Goal: Information Seeking & Learning: Compare options

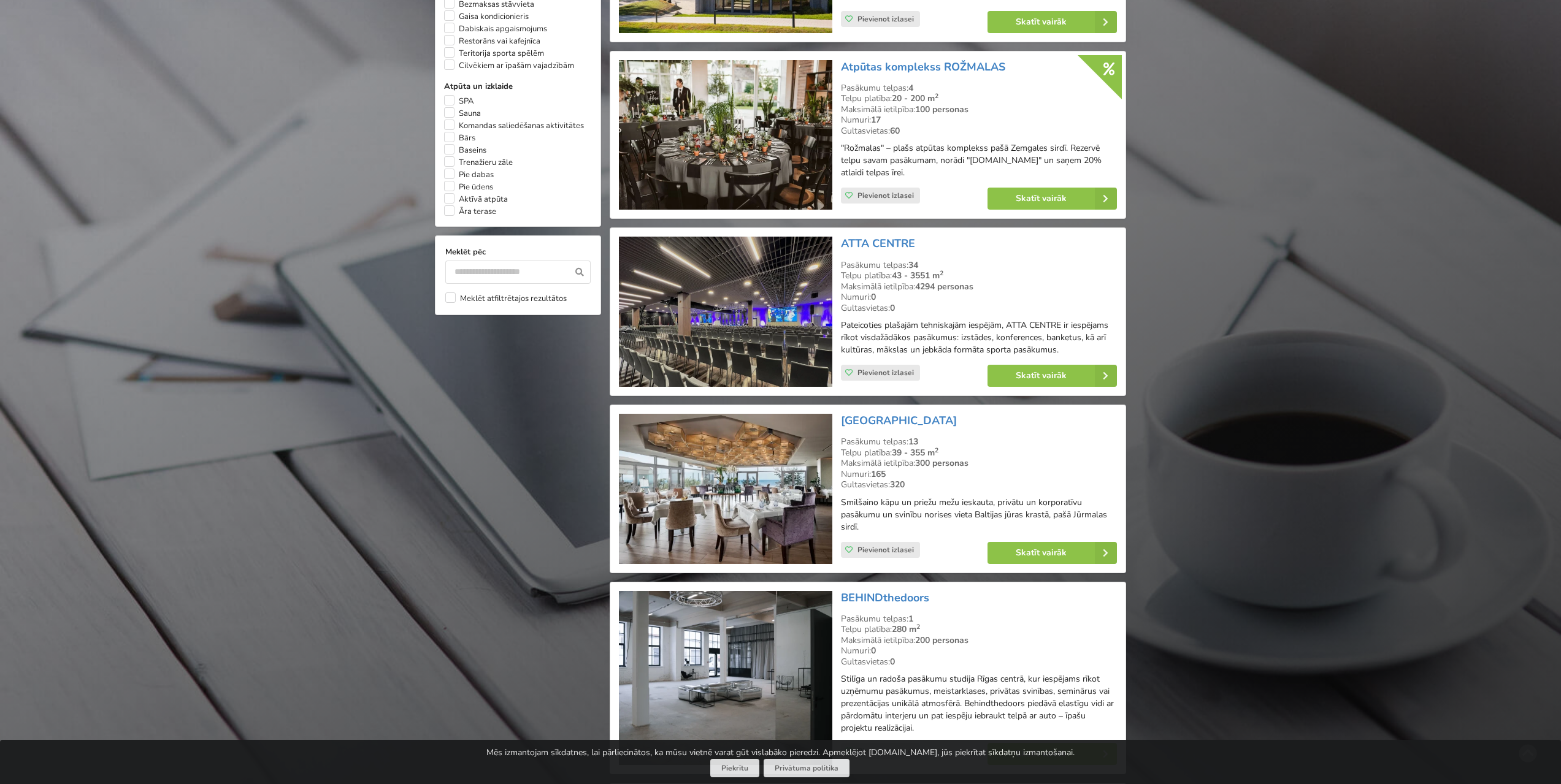
scroll to position [1103, 0]
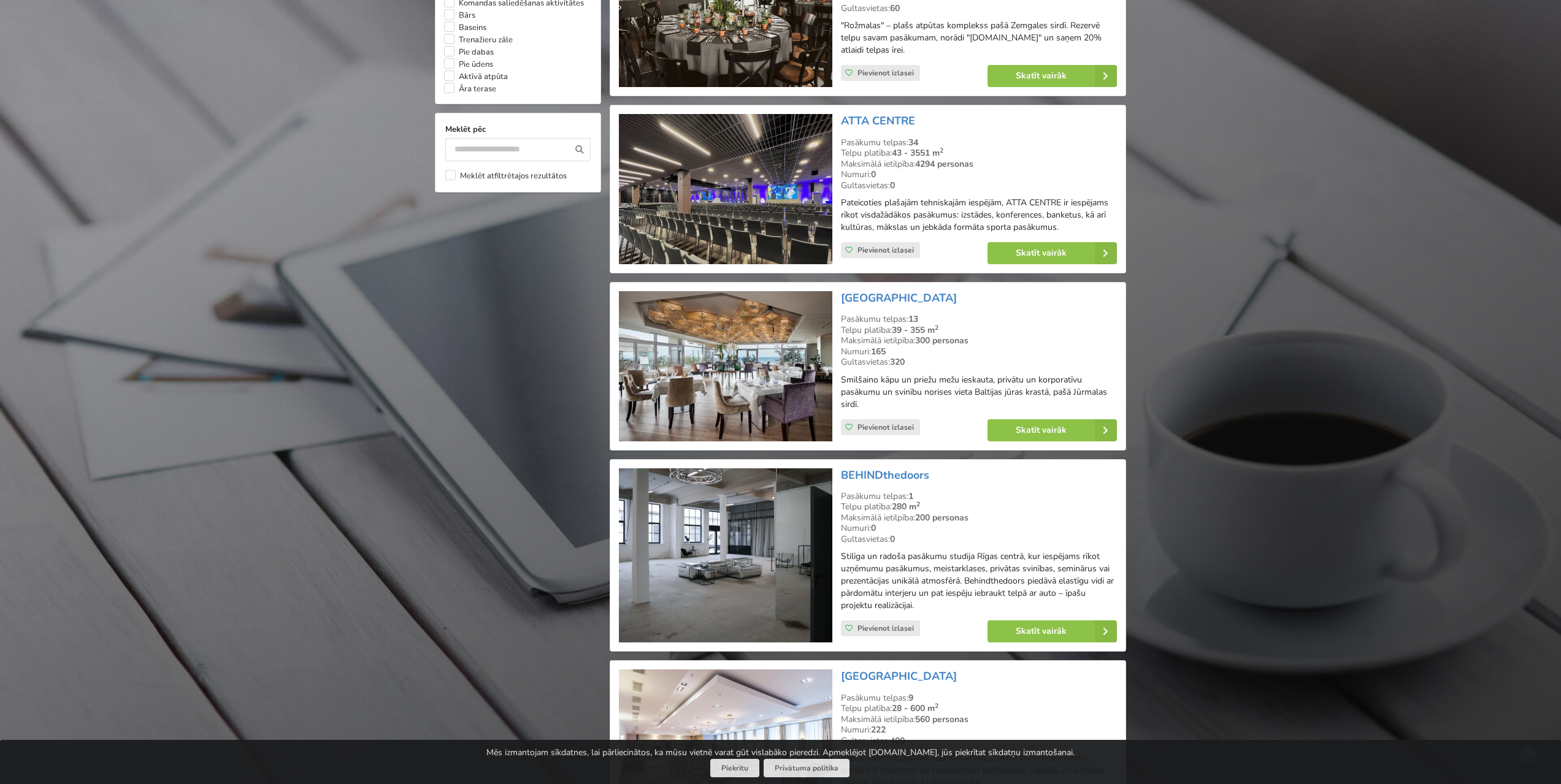
click at [735, 551] on img at bounding box center [725, 556] width 213 height 175
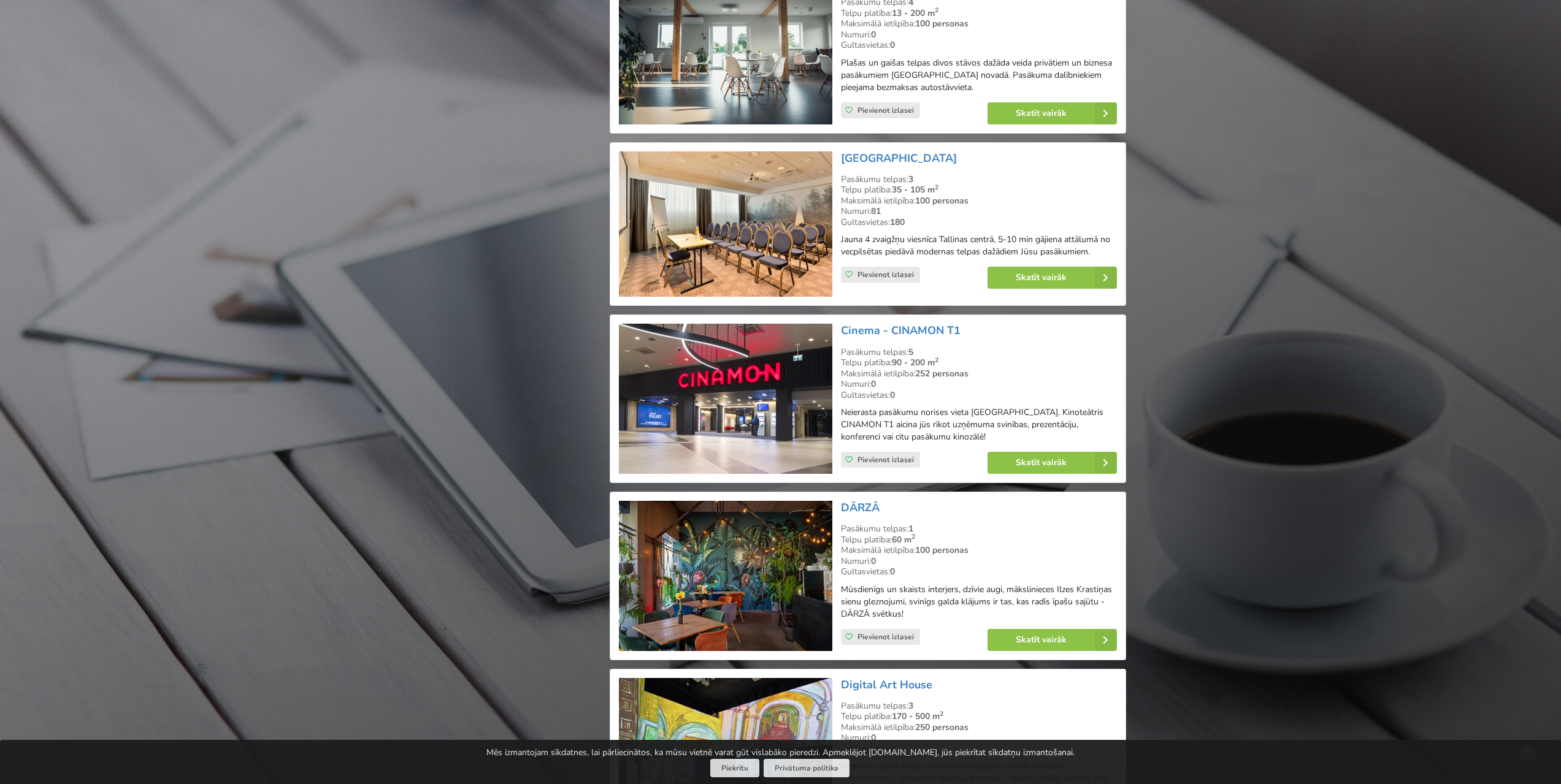
scroll to position [2085, 0]
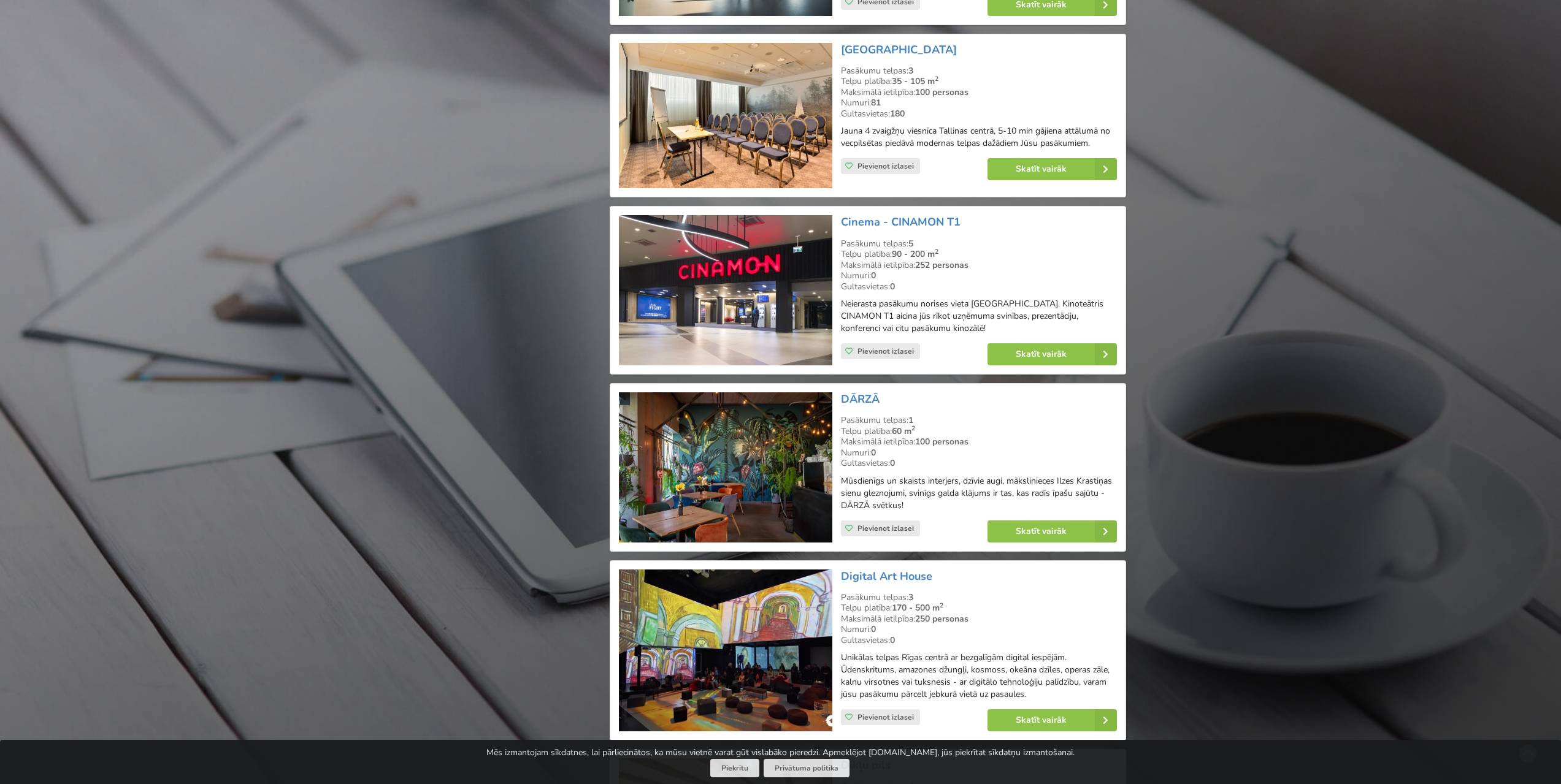
click at [745, 447] on img at bounding box center [725, 468] width 213 height 150
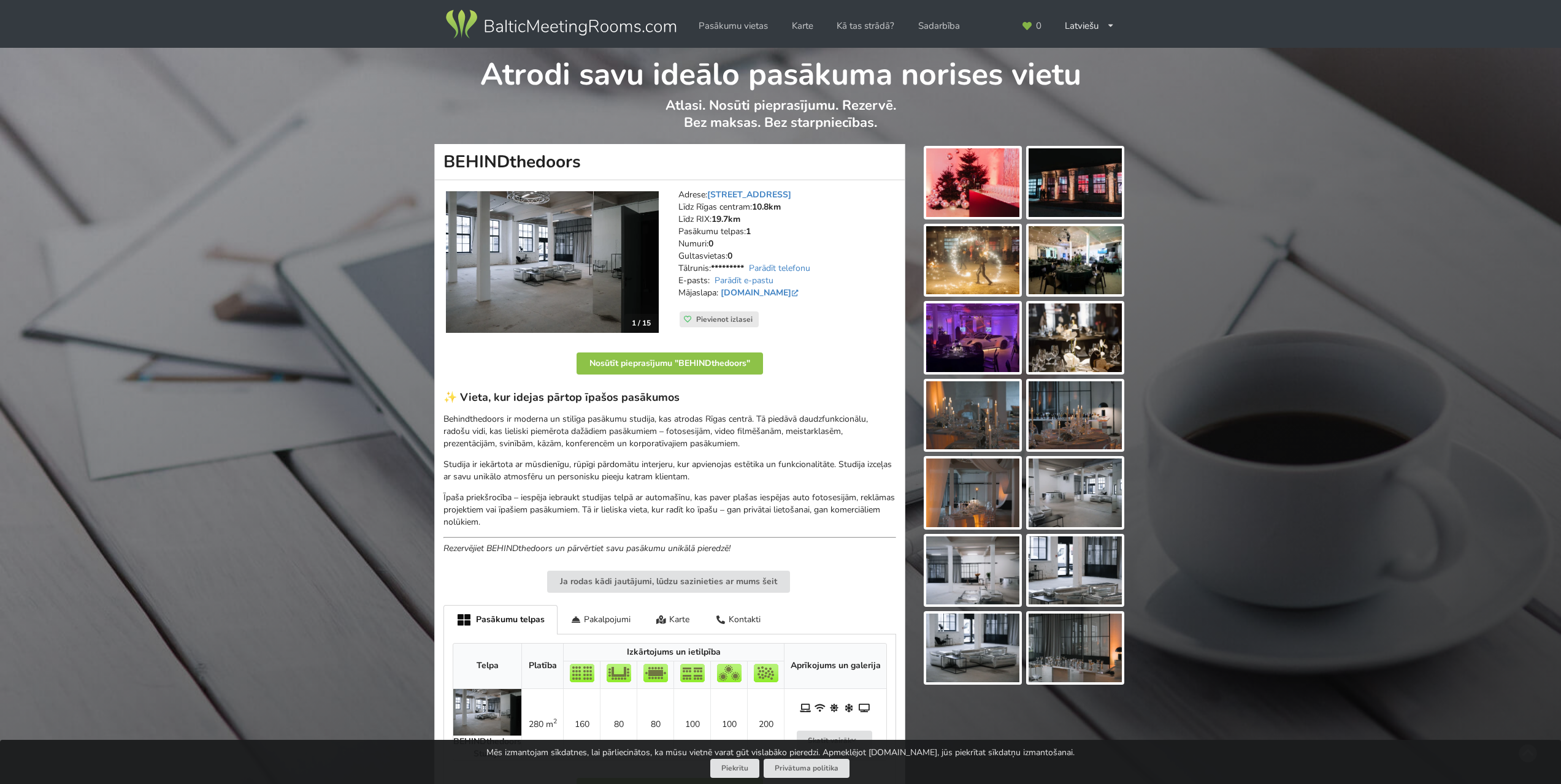
click at [996, 198] on img at bounding box center [972, 183] width 93 height 69
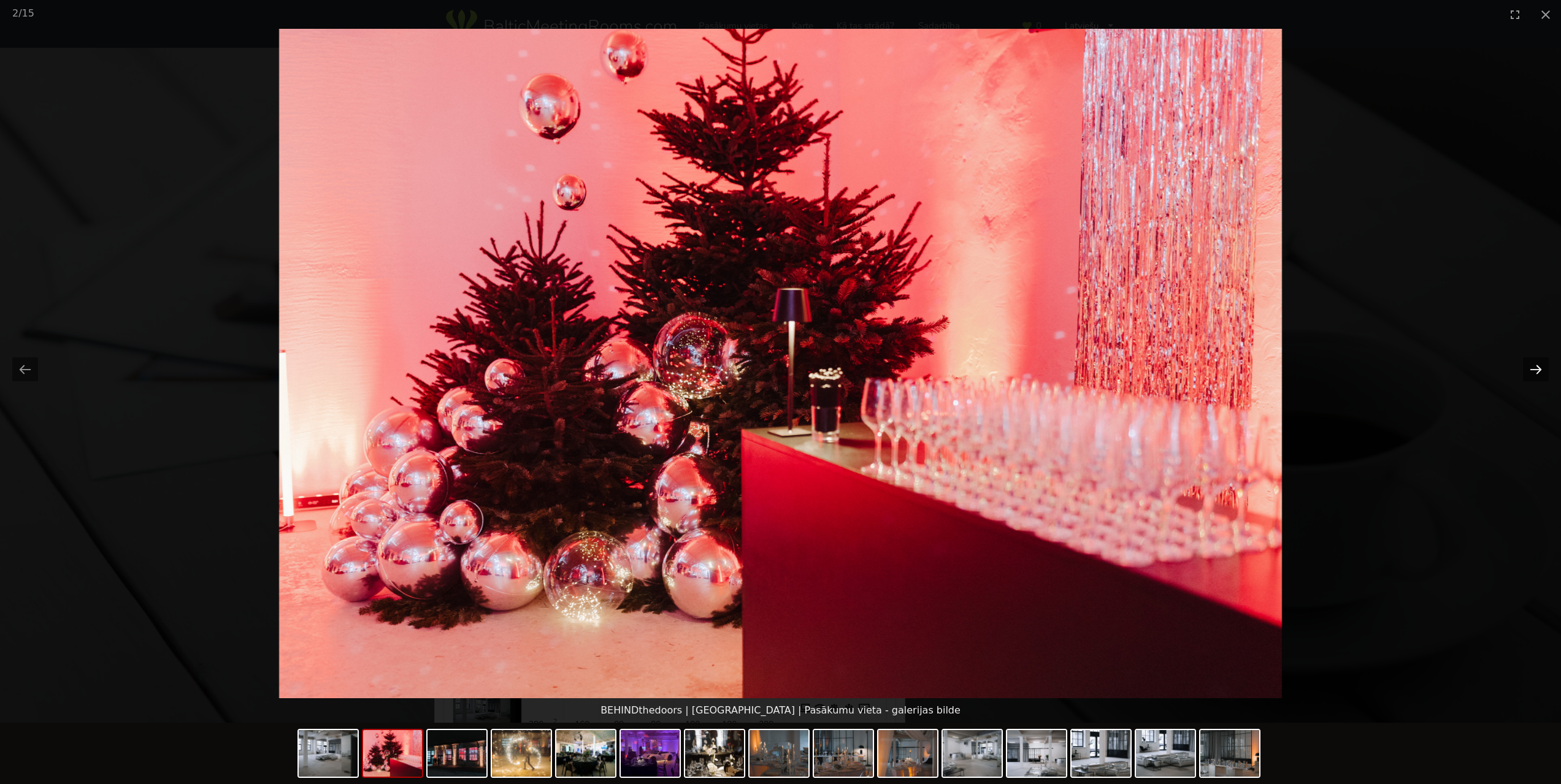
click at [1535, 367] on button "Next slide" at bounding box center [1536, 369] width 26 height 24
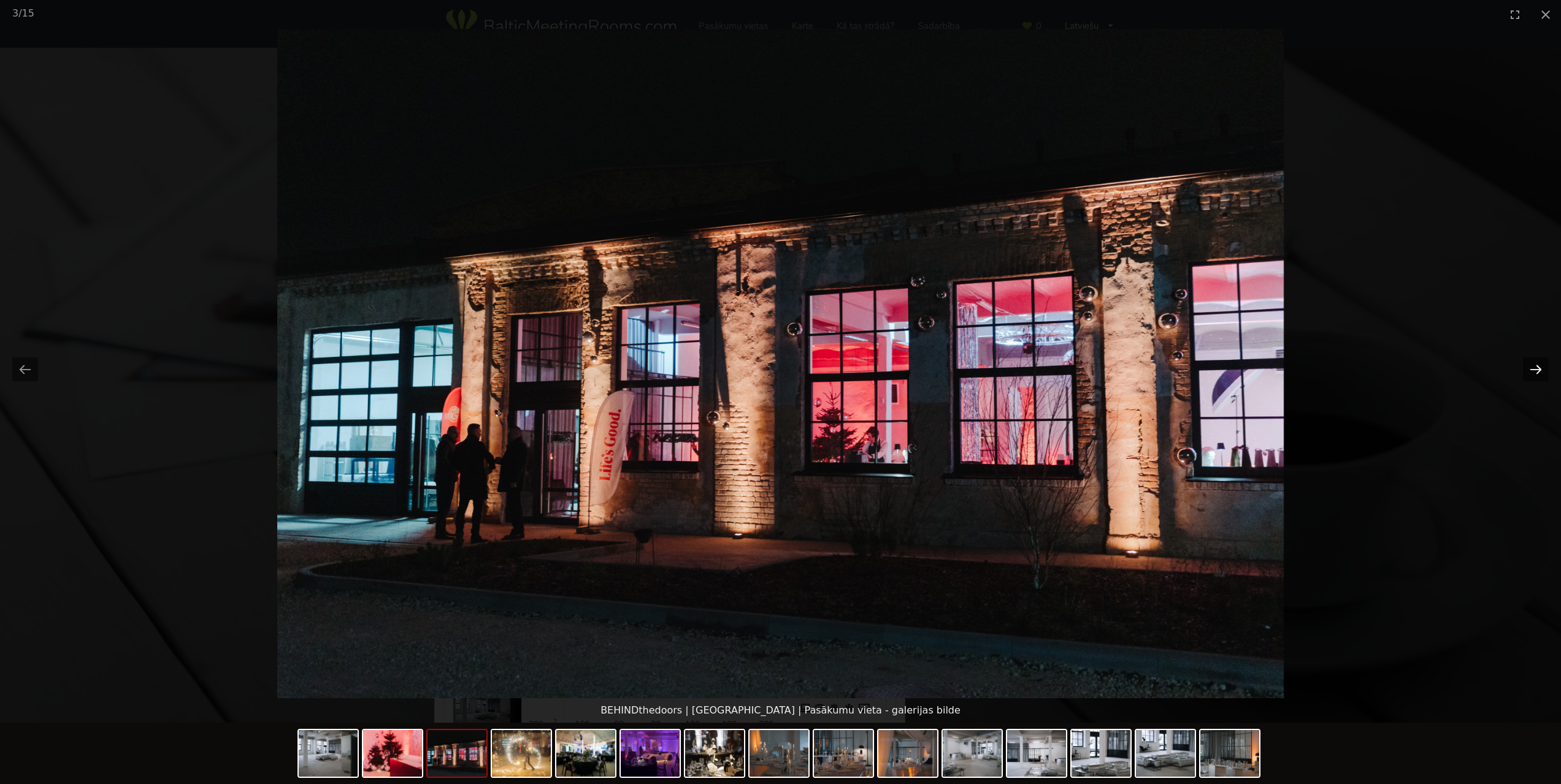
click at [1535, 367] on button "Next slide" at bounding box center [1536, 369] width 26 height 24
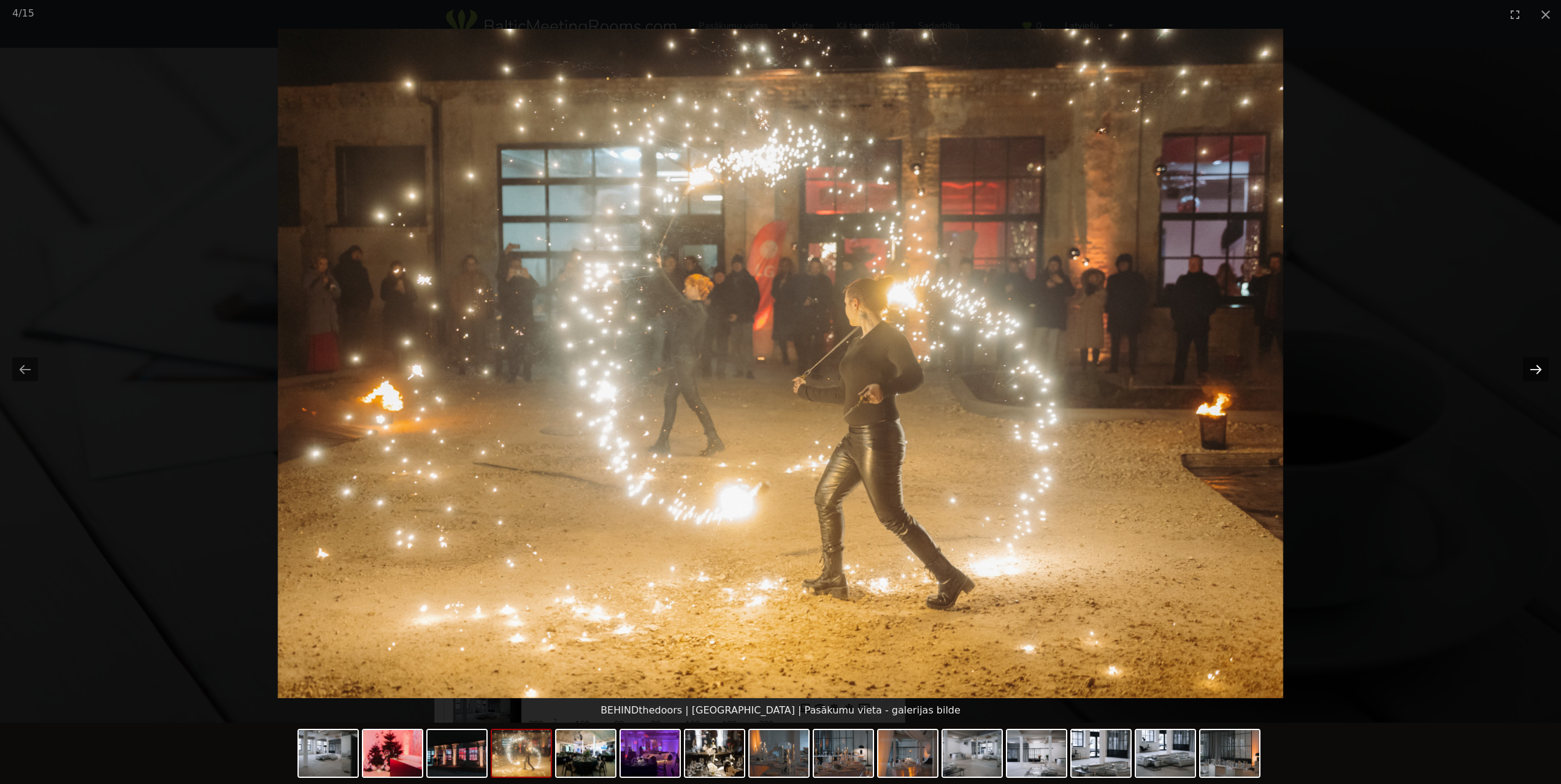
click at [1535, 367] on button "Next slide" at bounding box center [1536, 369] width 26 height 24
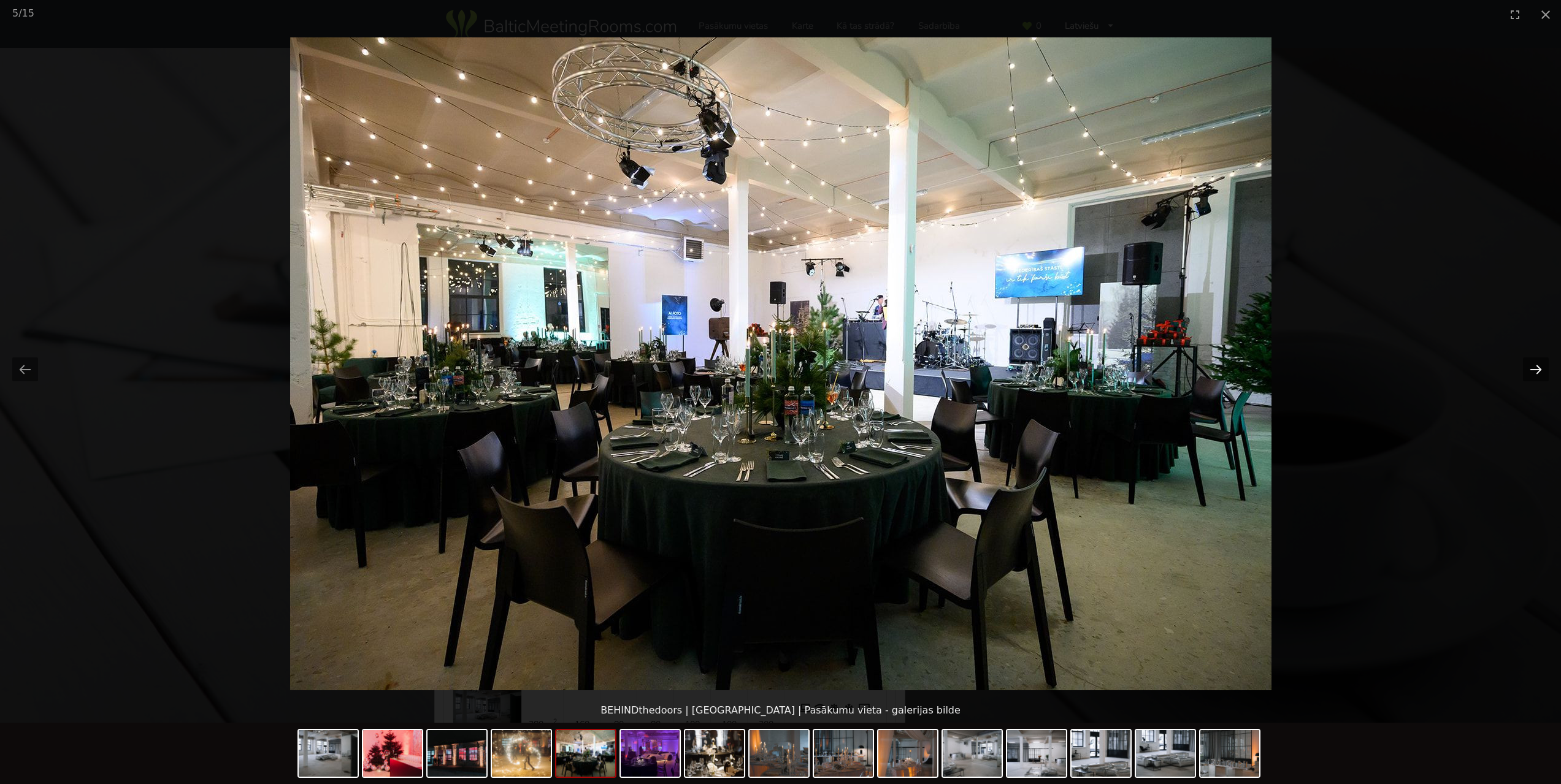
click at [1535, 367] on button "Next slide" at bounding box center [1536, 369] width 26 height 24
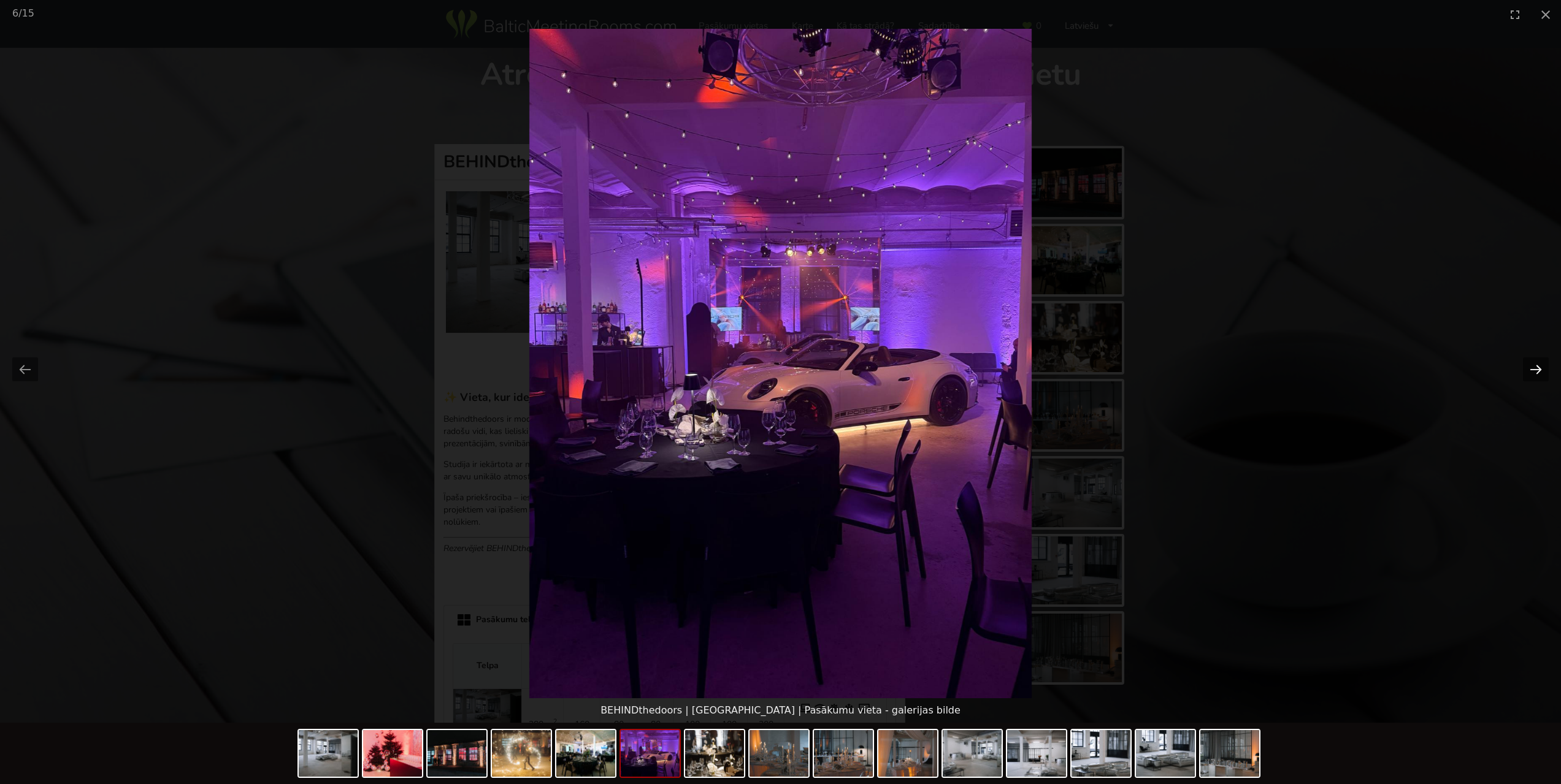
click at [1535, 367] on button "Next slide" at bounding box center [1536, 369] width 26 height 24
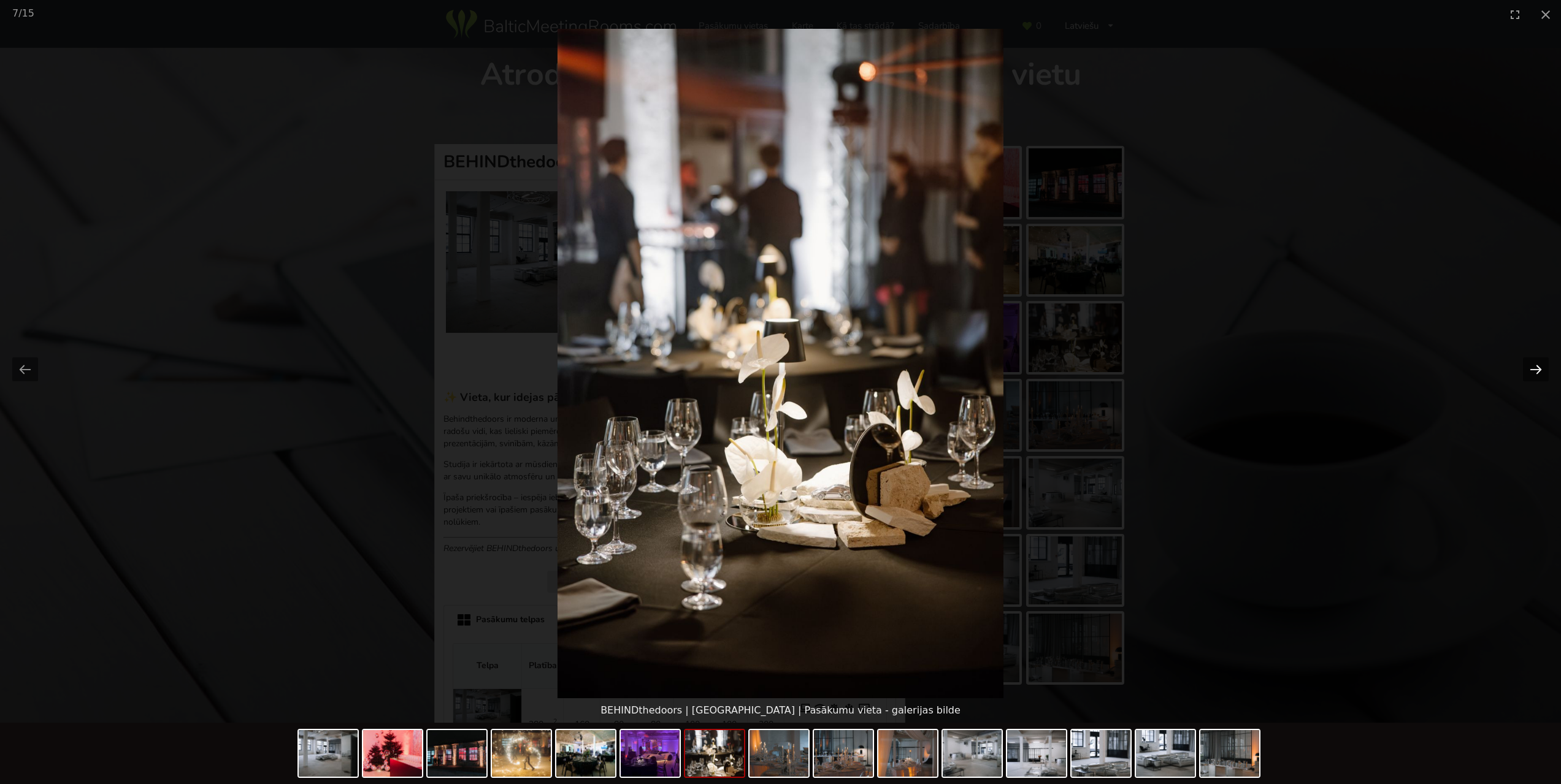
click at [1535, 367] on button "Next slide" at bounding box center [1536, 369] width 26 height 24
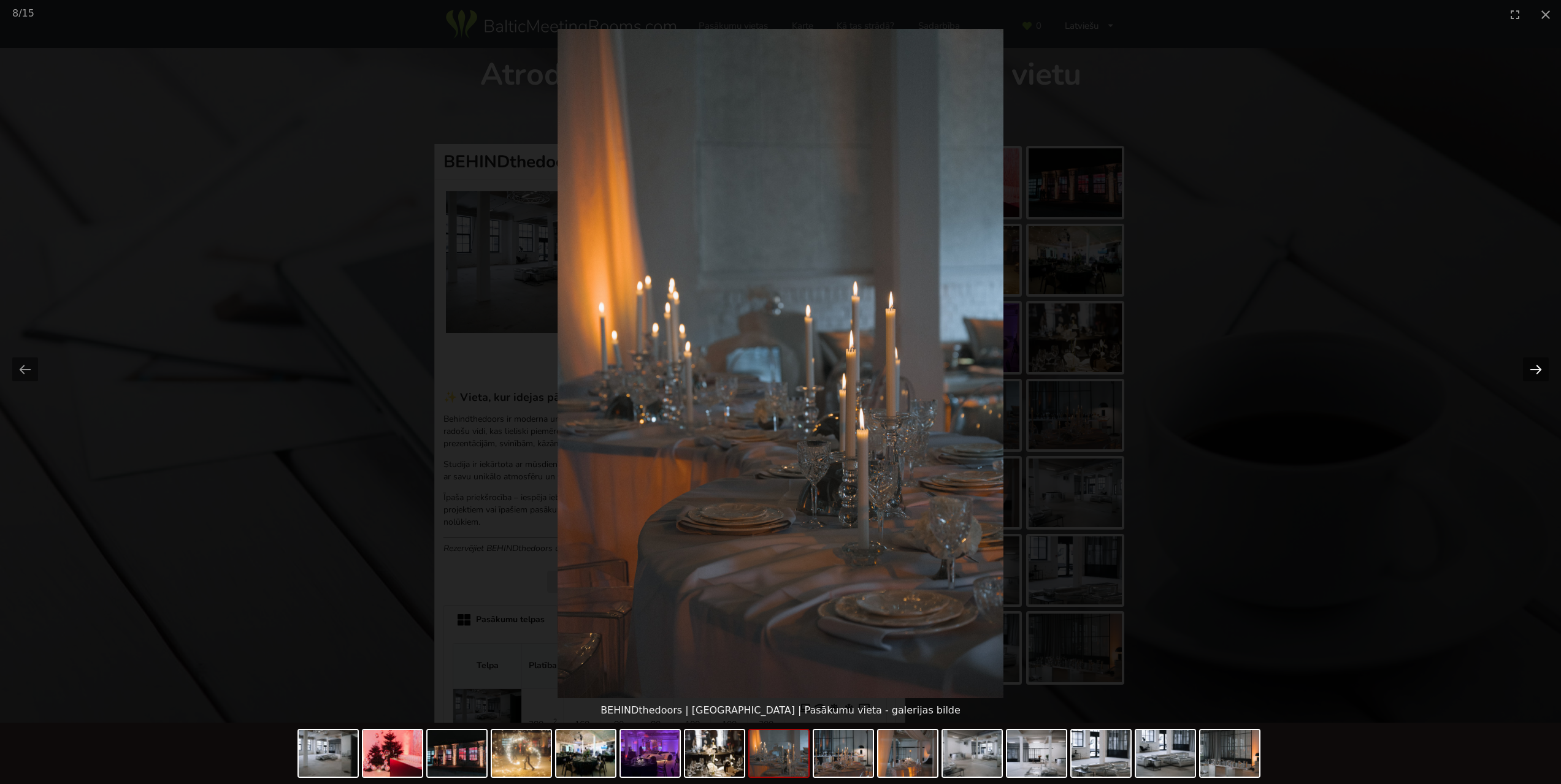
click at [1535, 367] on button "Next slide" at bounding box center [1536, 369] width 26 height 24
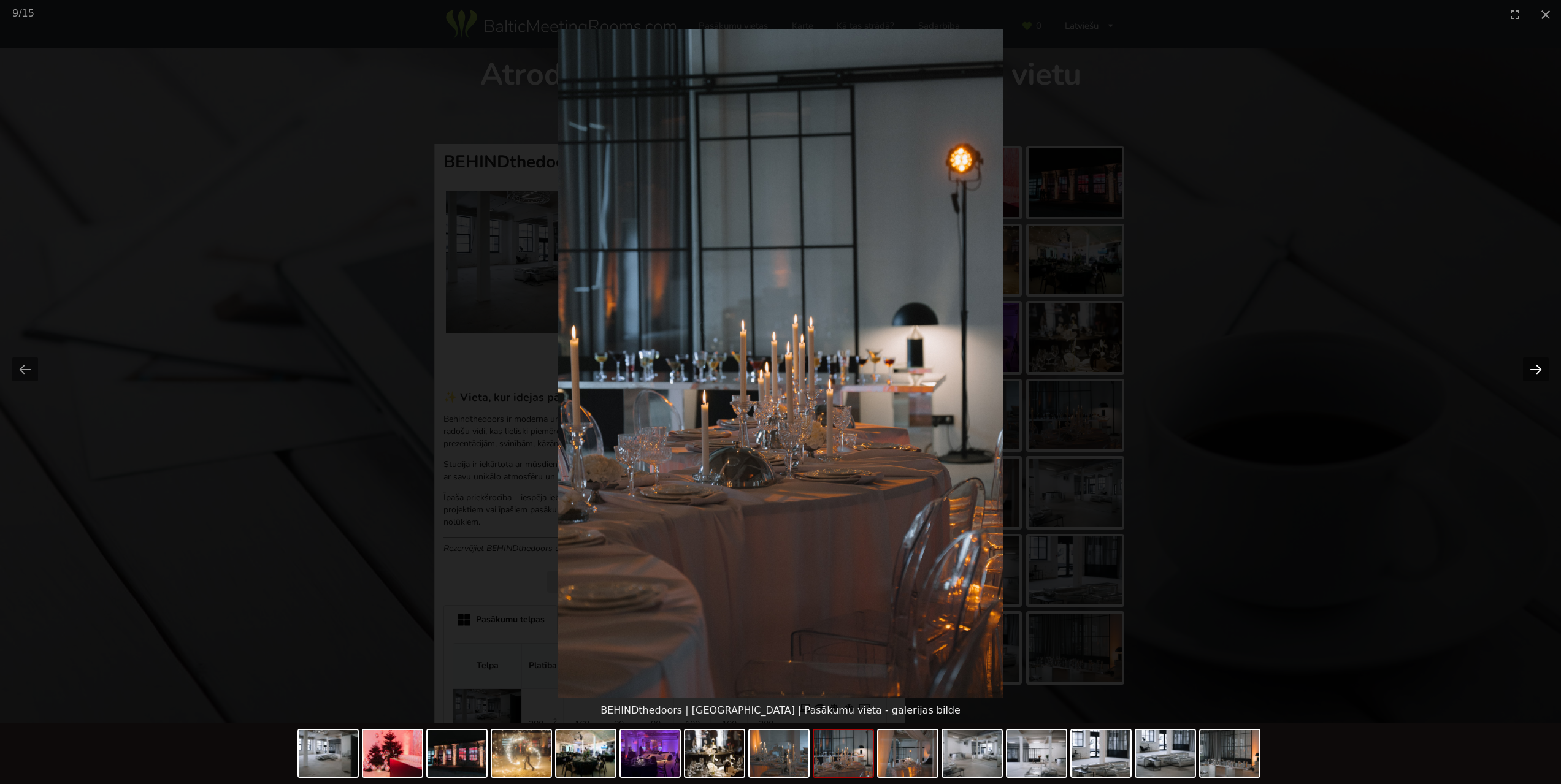
click at [1535, 367] on button "Next slide" at bounding box center [1536, 369] width 26 height 24
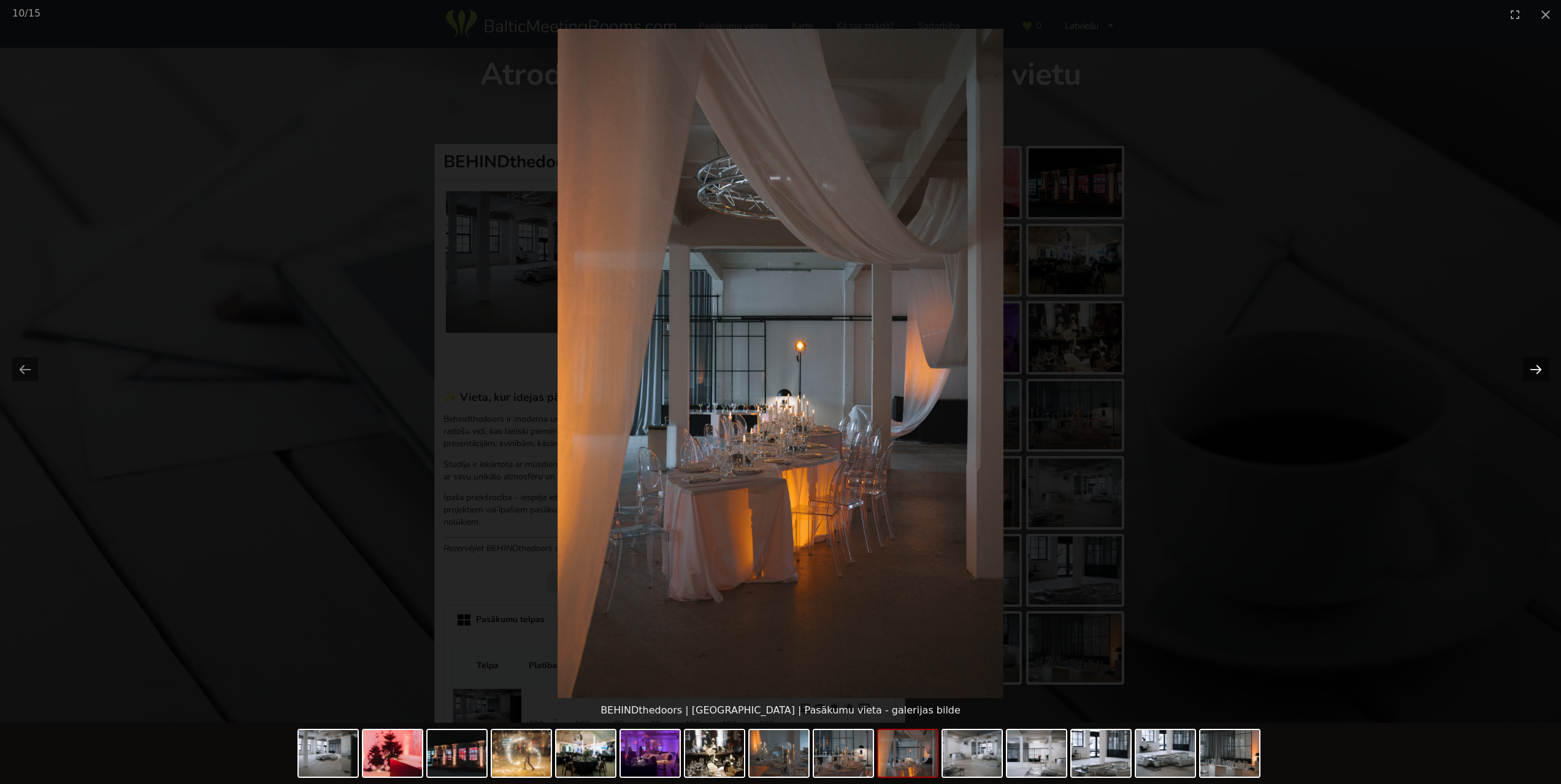
click at [1535, 367] on button "Next slide" at bounding box center [1536, 369] width 26 height 24
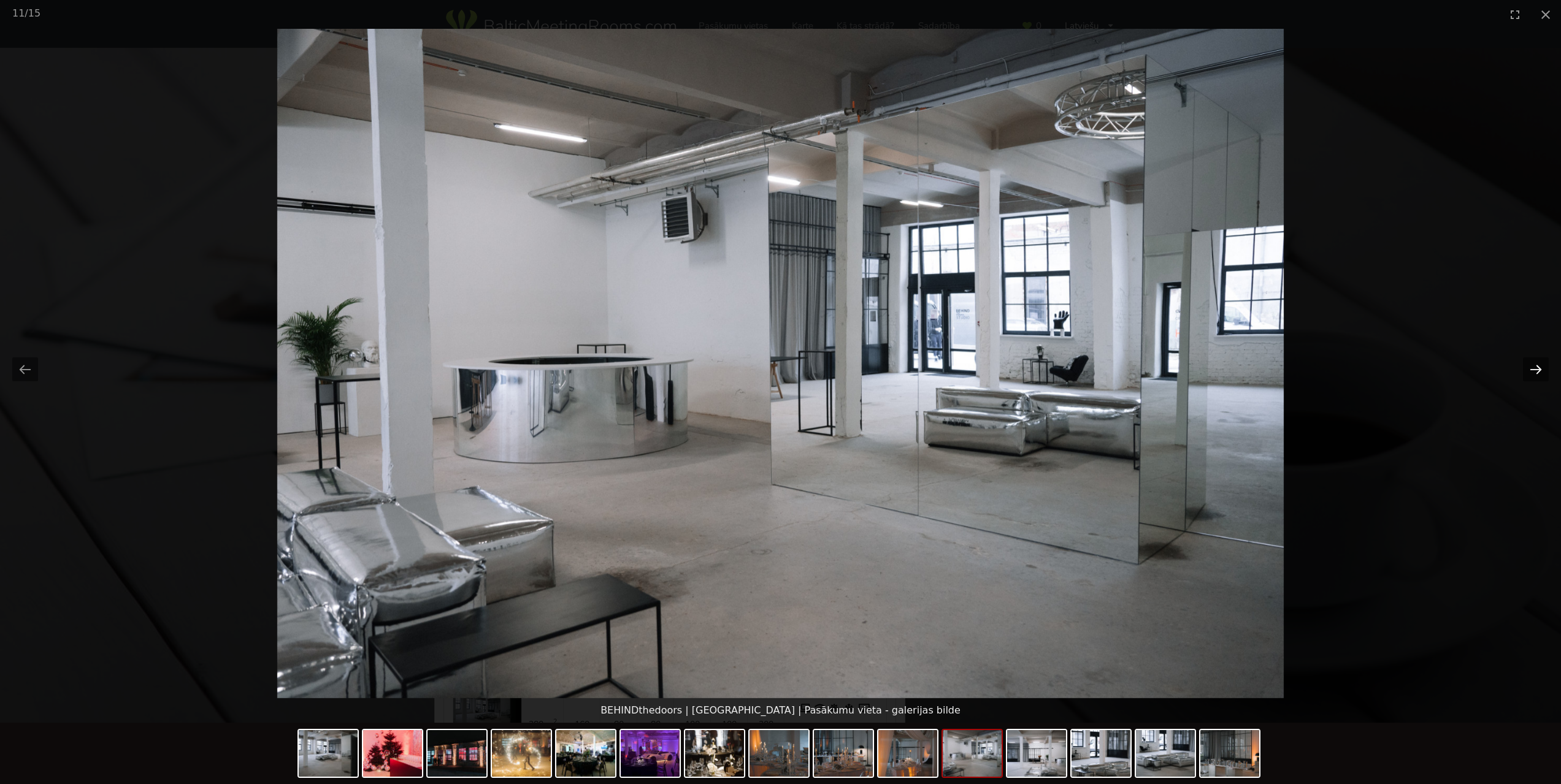
click at [1535, 367] on button "Next slide" at bounding box center [1536, 369] width 26 height 24
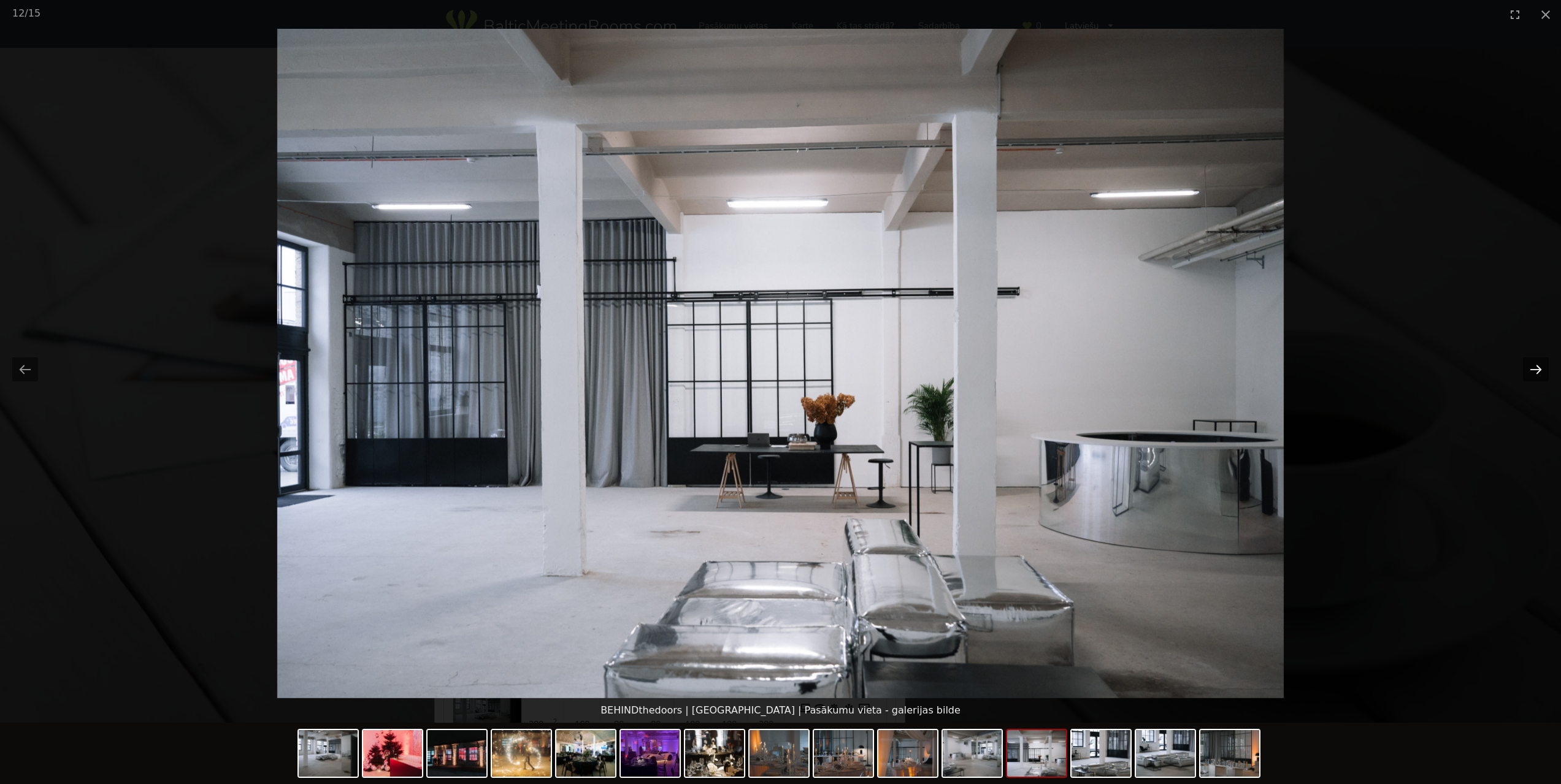
click at [1535, 367] on button "Next slide" at bounding box center [1536, 369] width 26 height 24
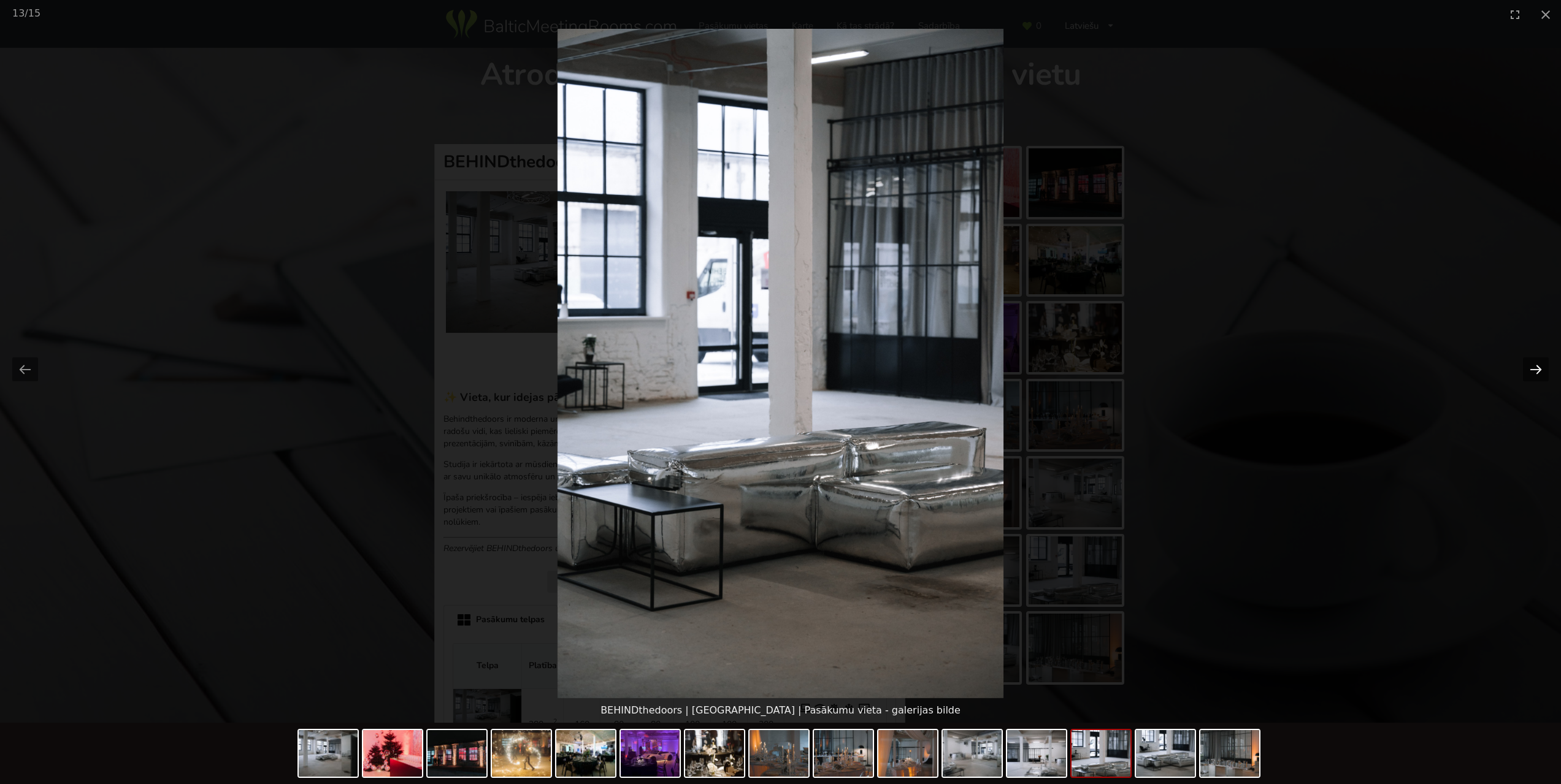
click at [1535, 367] on button "Next slide" at bounding box center [1536, 369] width 26 height 24
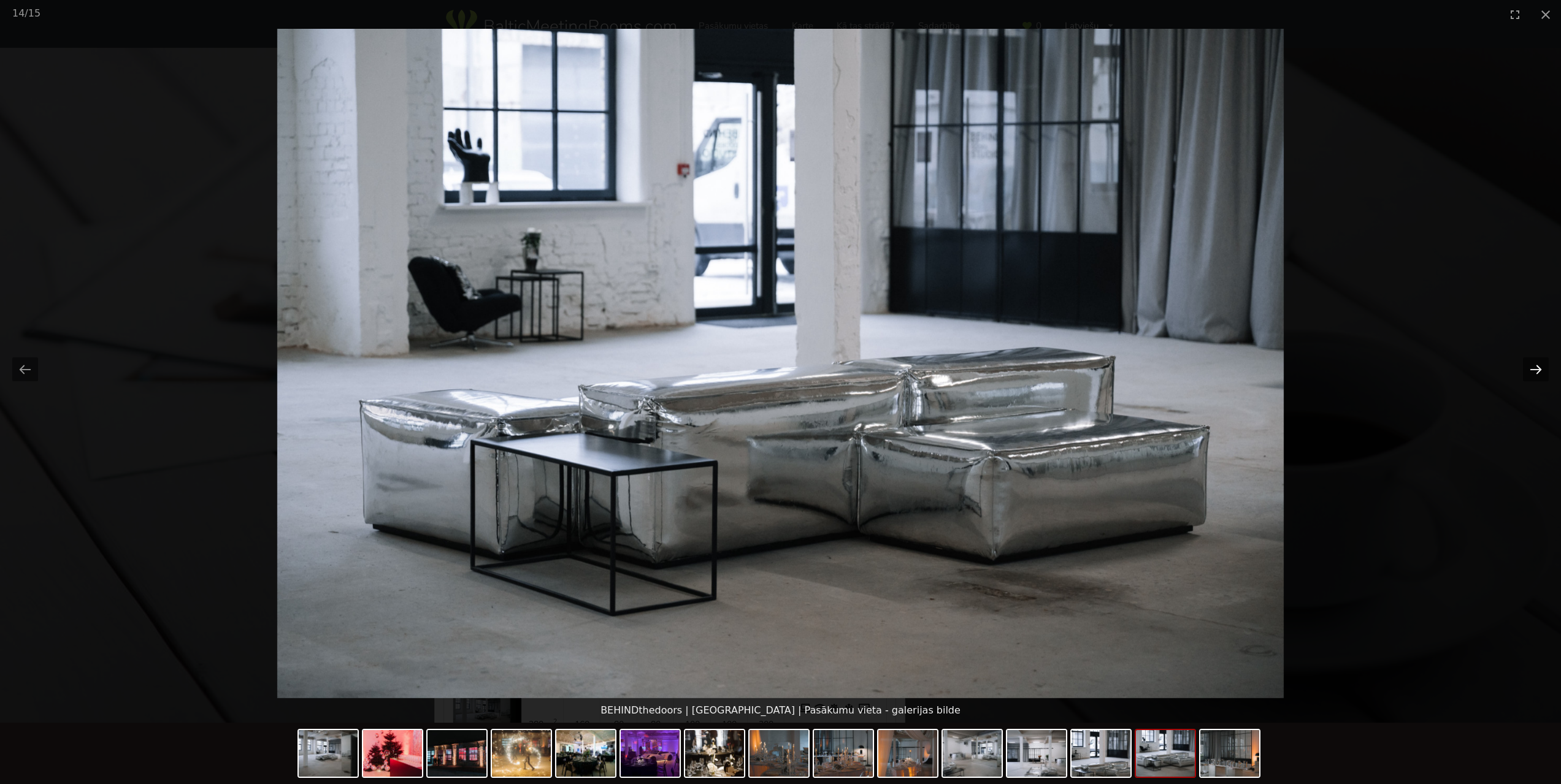
click at [1535, 367] on button "Next slide" at bounding box center [1536, 369] width 26 height 24
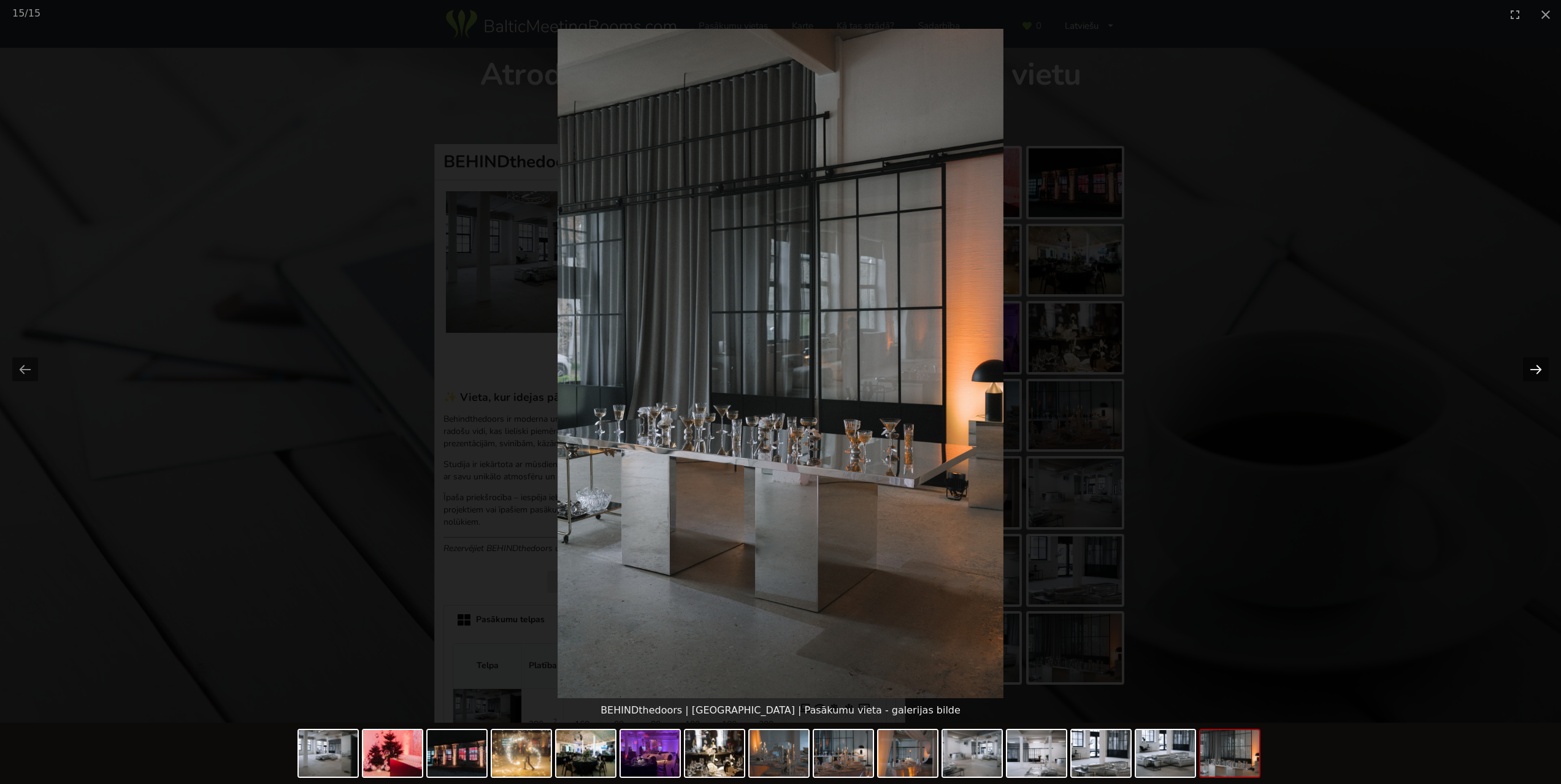
click at [1535, 367] on button "Next slide" at bounding box center [1536, 369] width 26 height 24
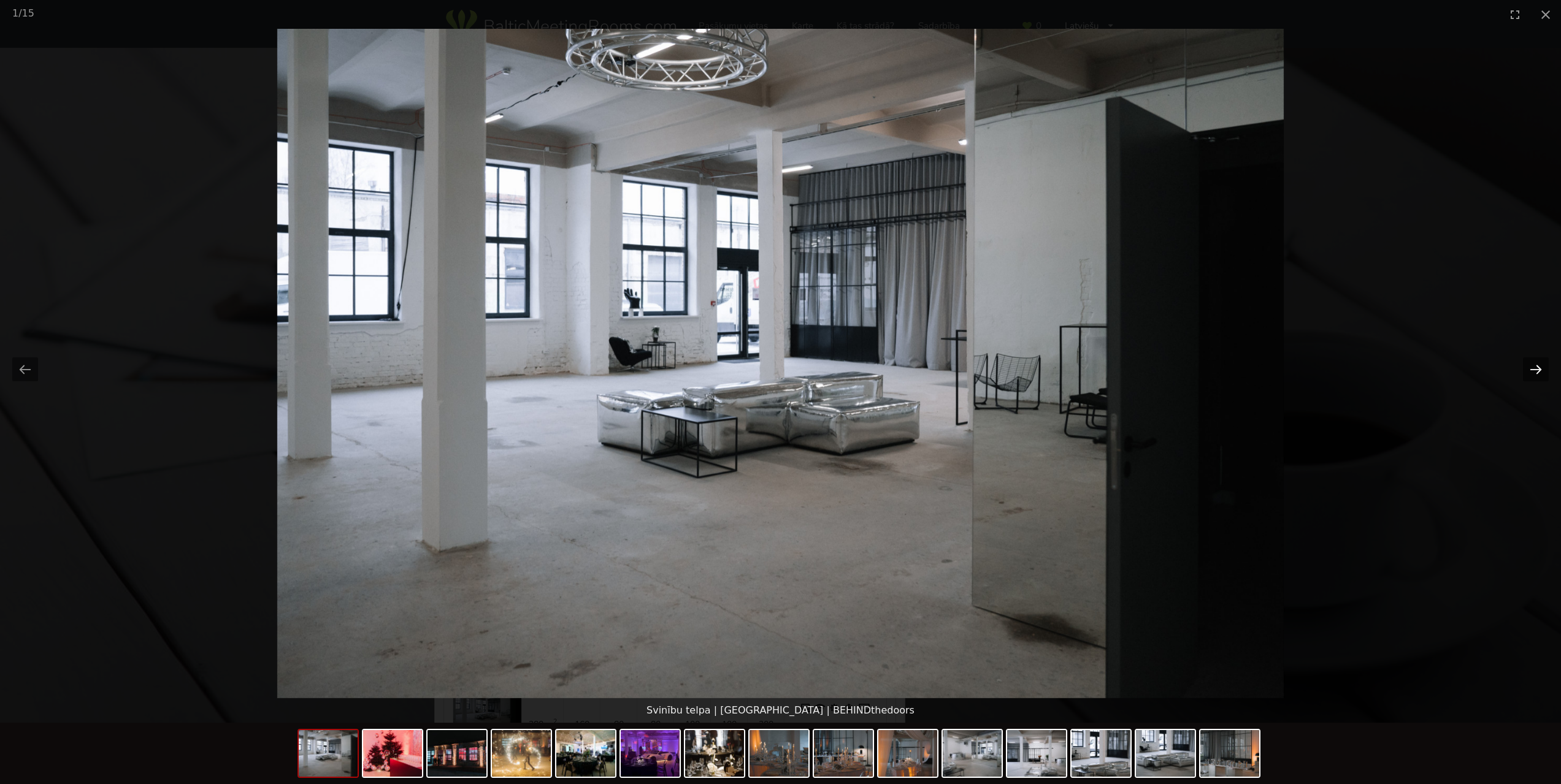
click at [1531, 358] on div at bounding box center [780, 364] width 1561 height 670
click at [1546, 14] on button "Close gallery" at bounding box center [1546, 14] width 31 height 29
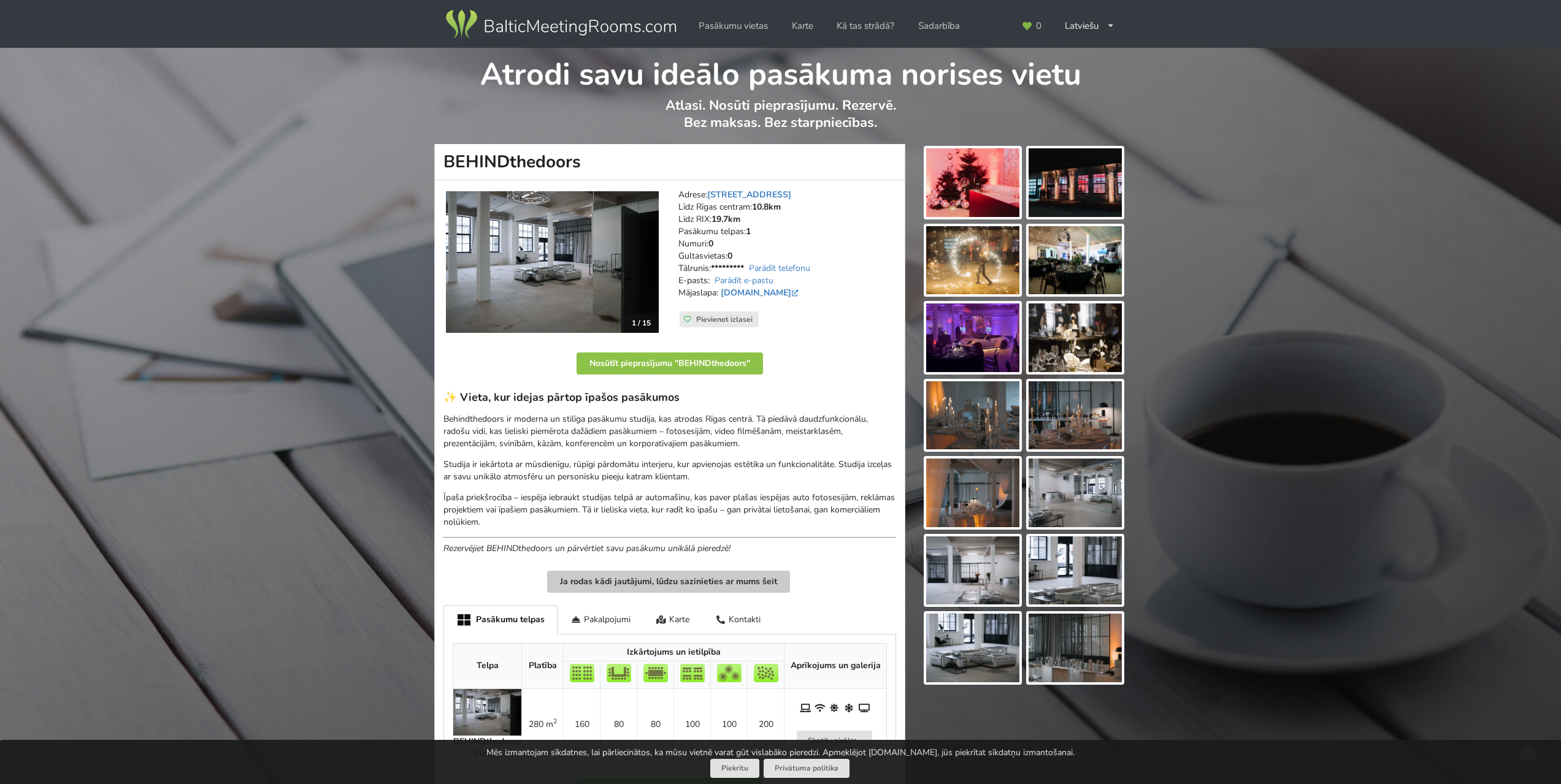
scroll to position [351, 0]
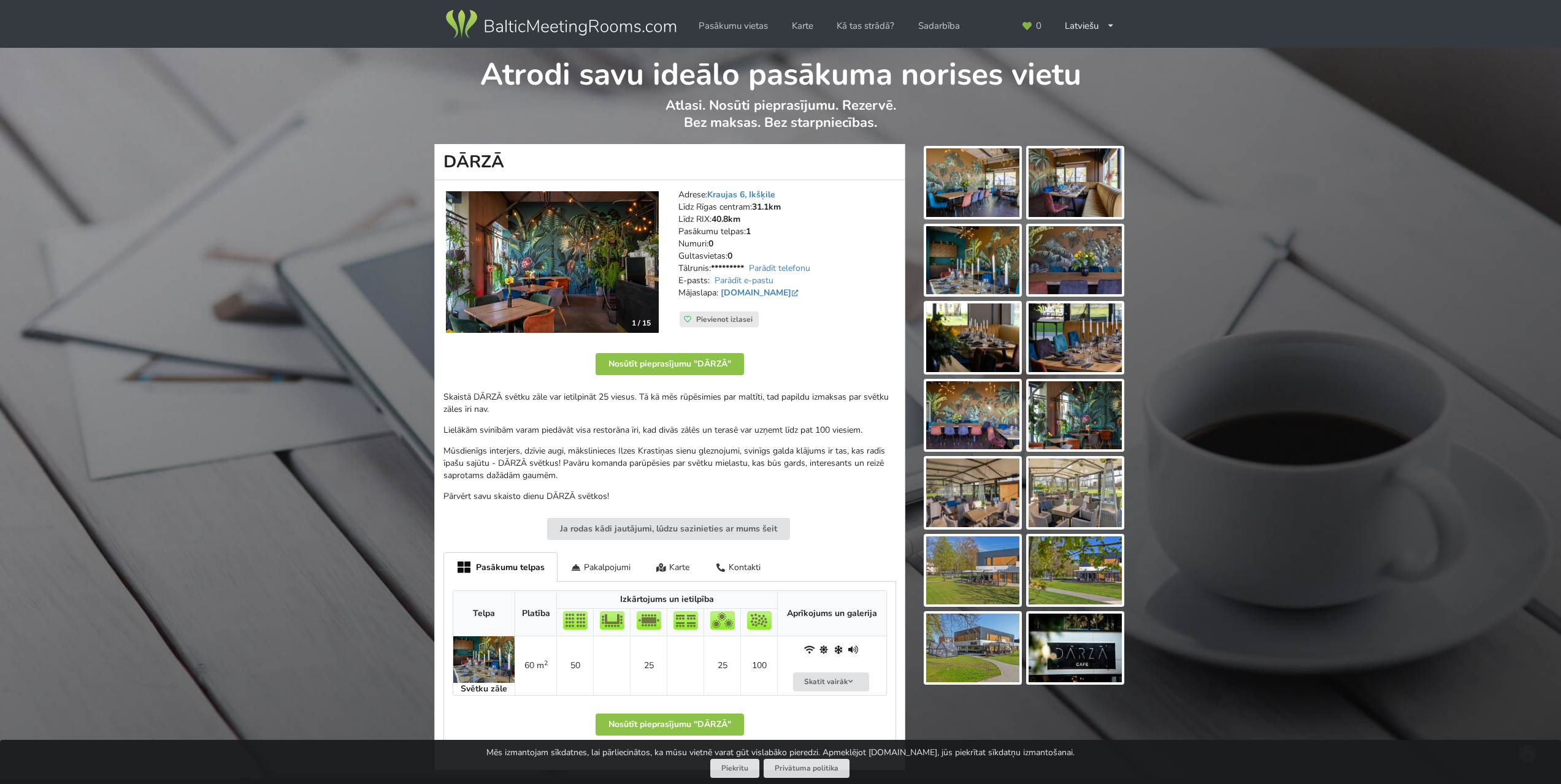
click at [996, 198] on img at bounding box center [972, 183] width 93 height 69
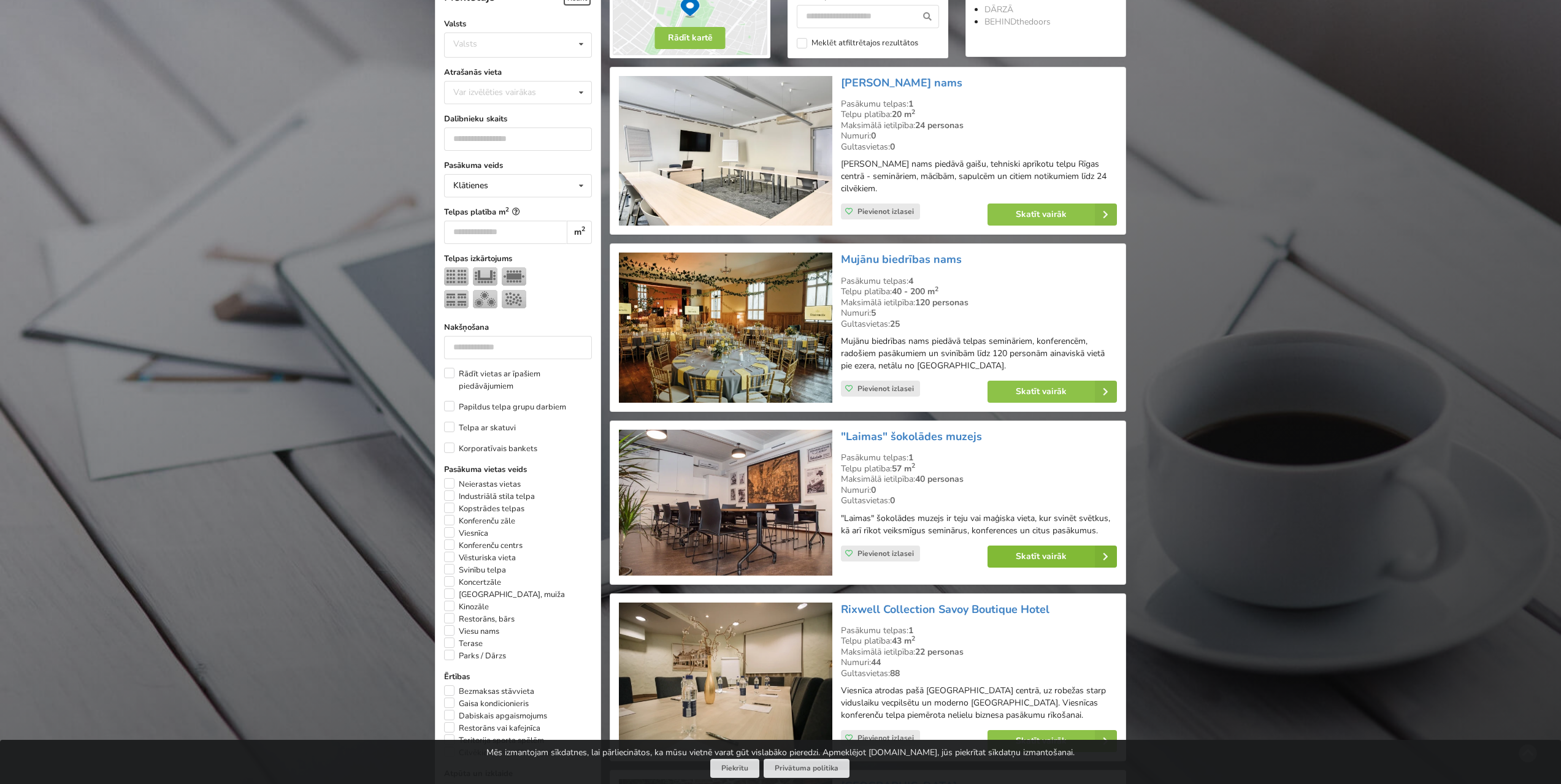
scroll to position [368, 0]
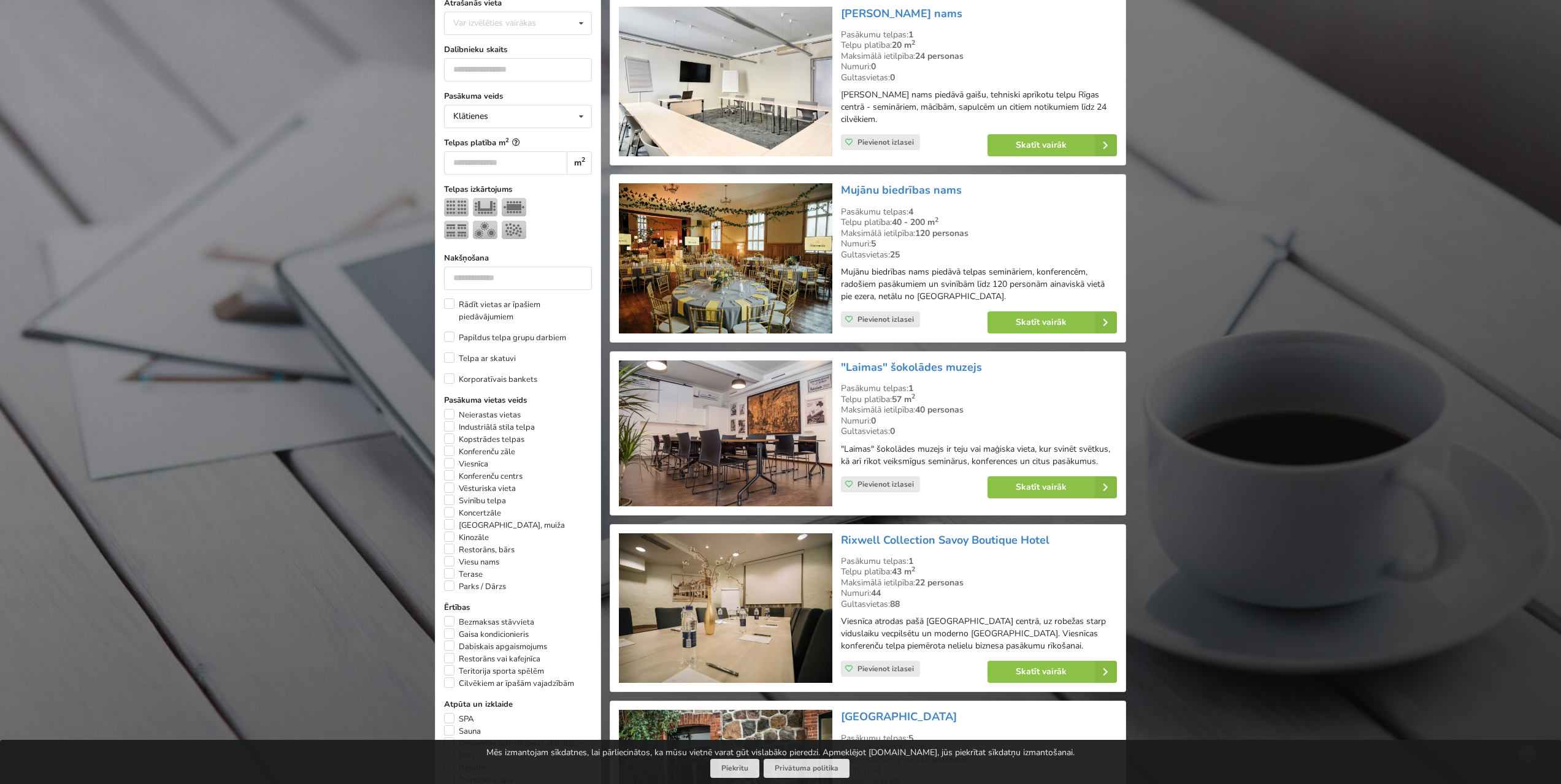
click at [757, 450] on img at bounding box center [725, 433] width 213 height 146
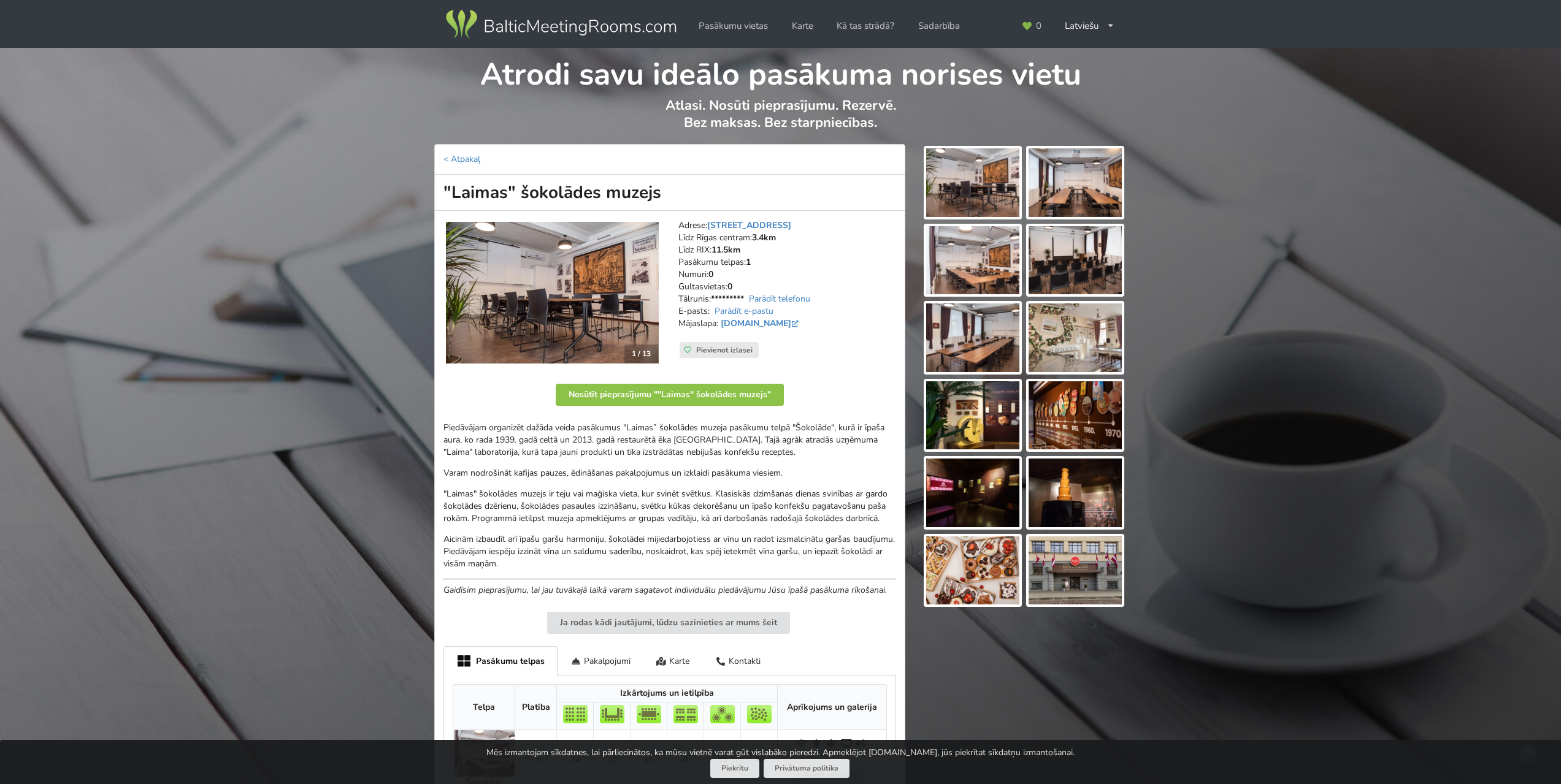
click at [989, 199] on img at bounding box center [972, 183] width 93 height 69
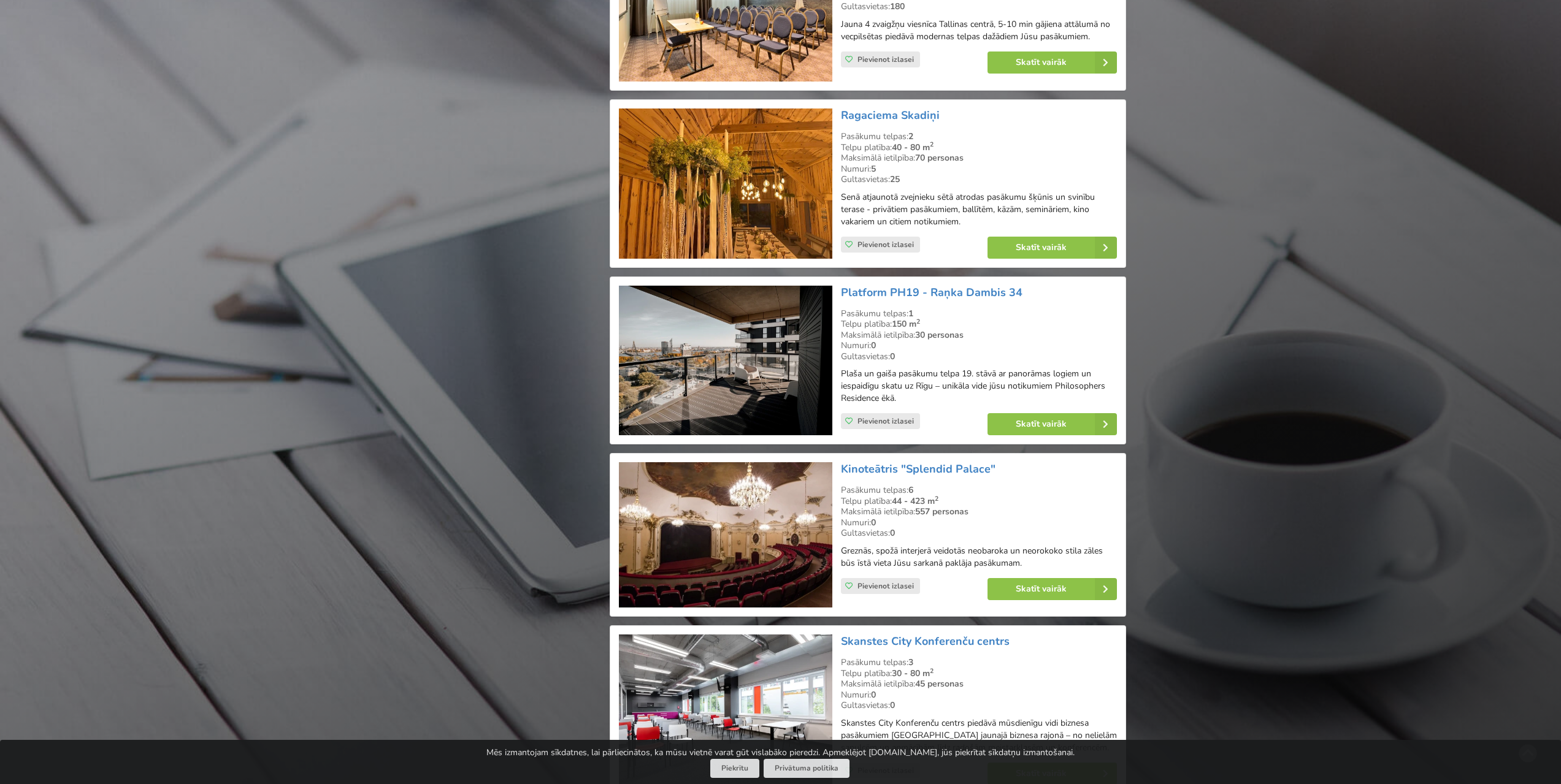
scroll to position [2268, 0]
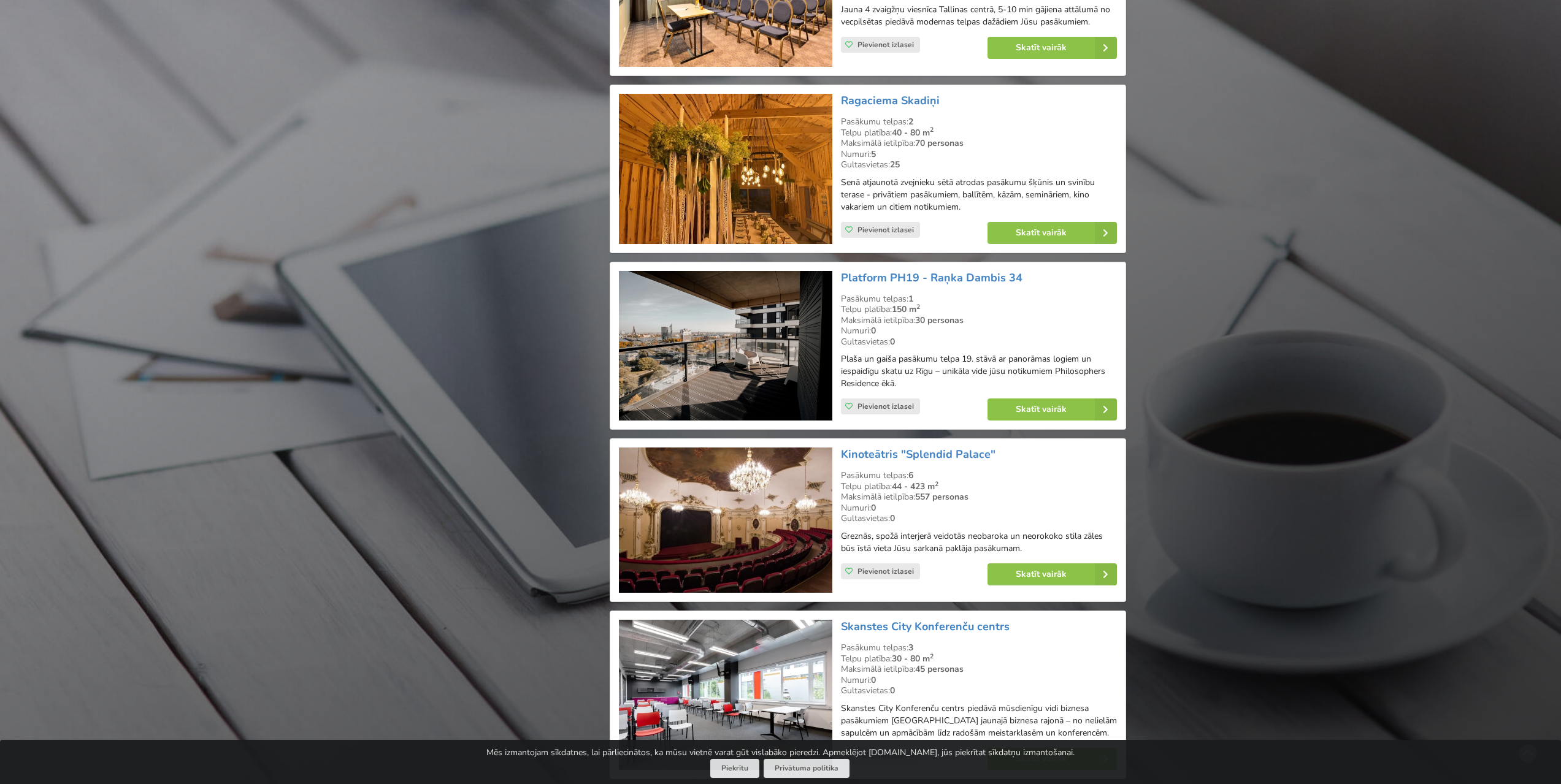
click at [732, 322] on img at bounding box center [725, 346] width 213 height 150
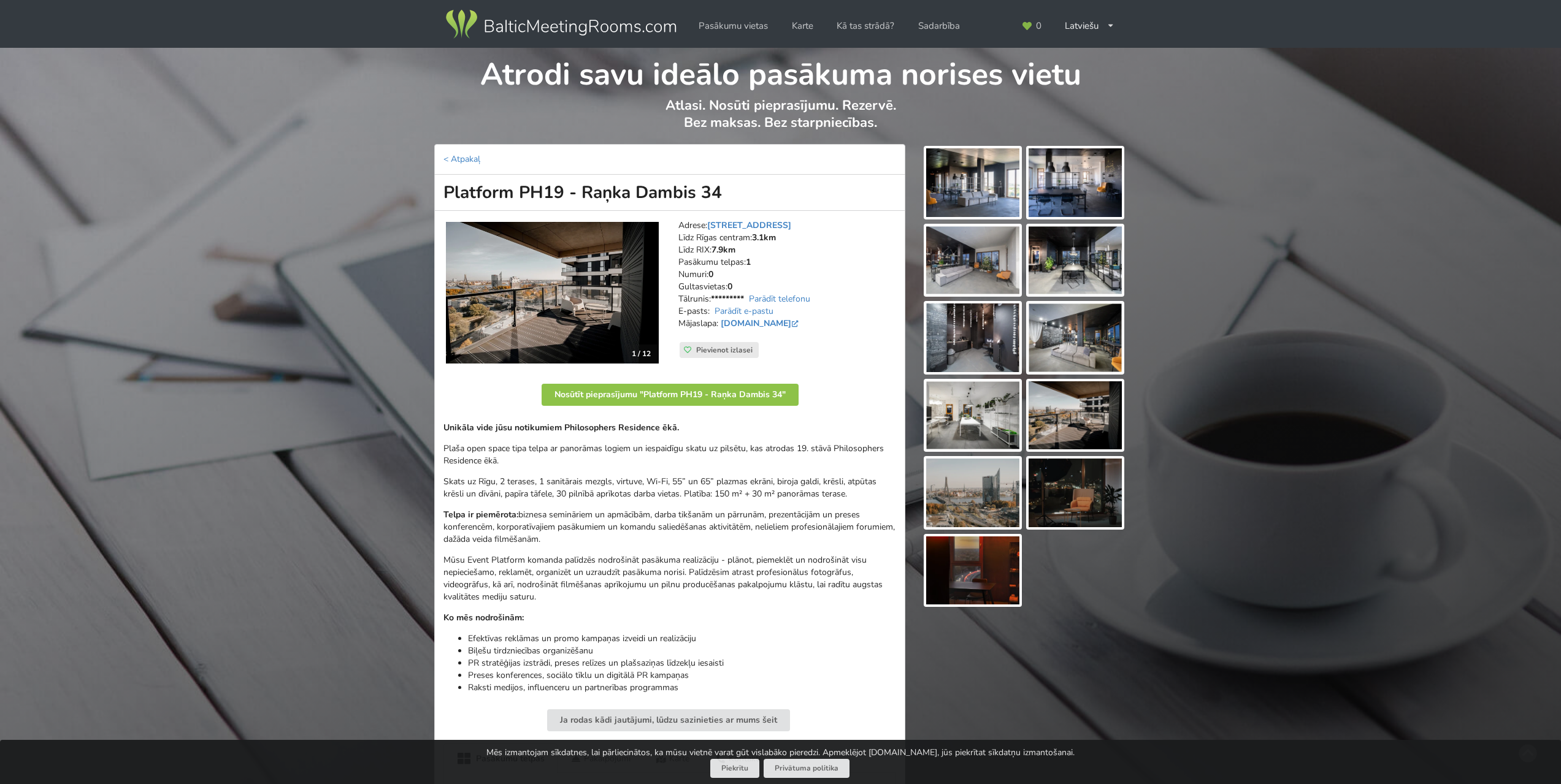
click at [968, 183] on img at bounding box center [972, 183] width 93 height 69
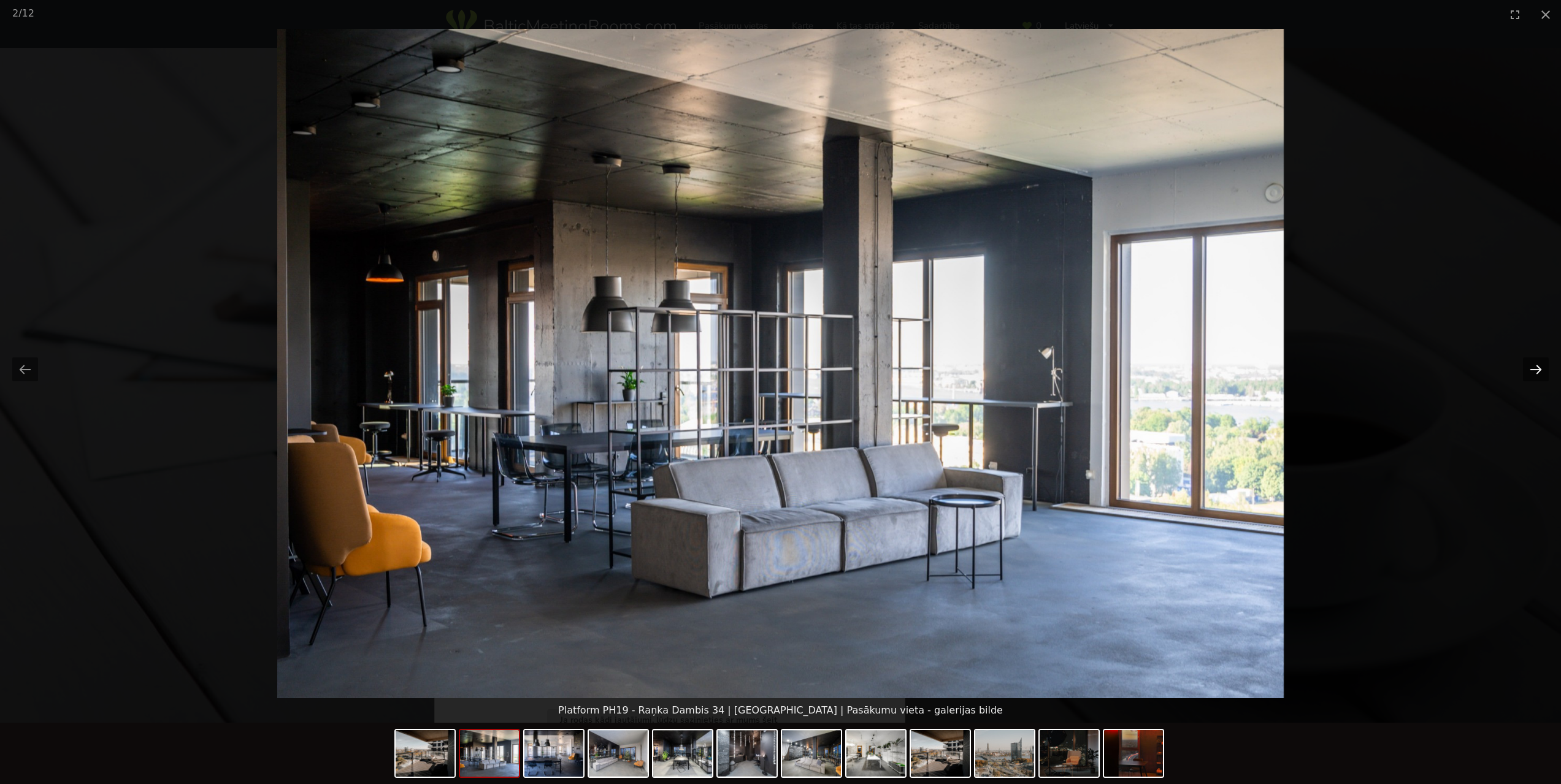
click at [1540, 377] on button "Next slide" at bounding box center [1536, 369] width 26 height 24
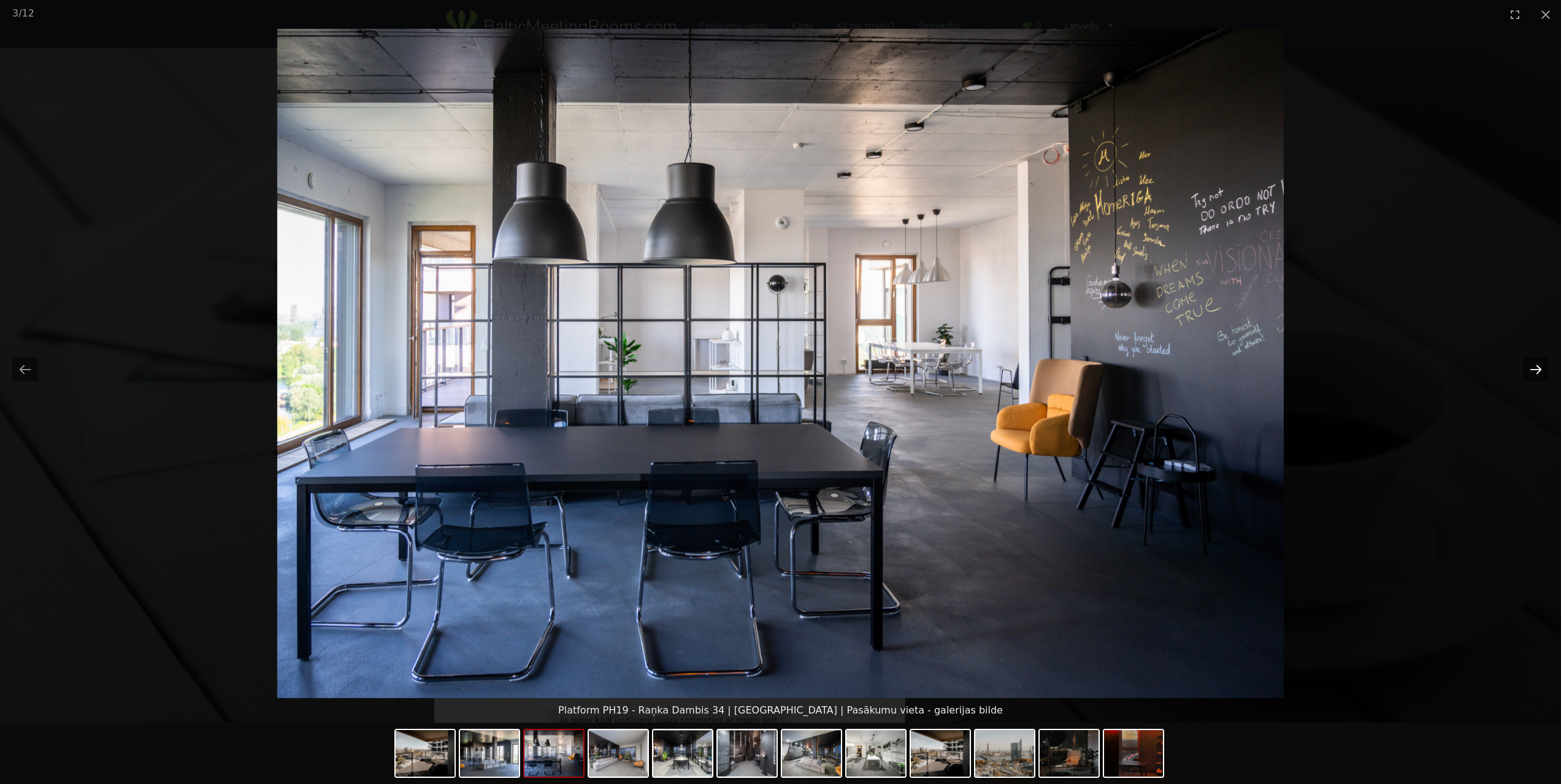
click at [1540, 377] on button "Next slide" at bounding box center [1536, 369] width 26 height 24
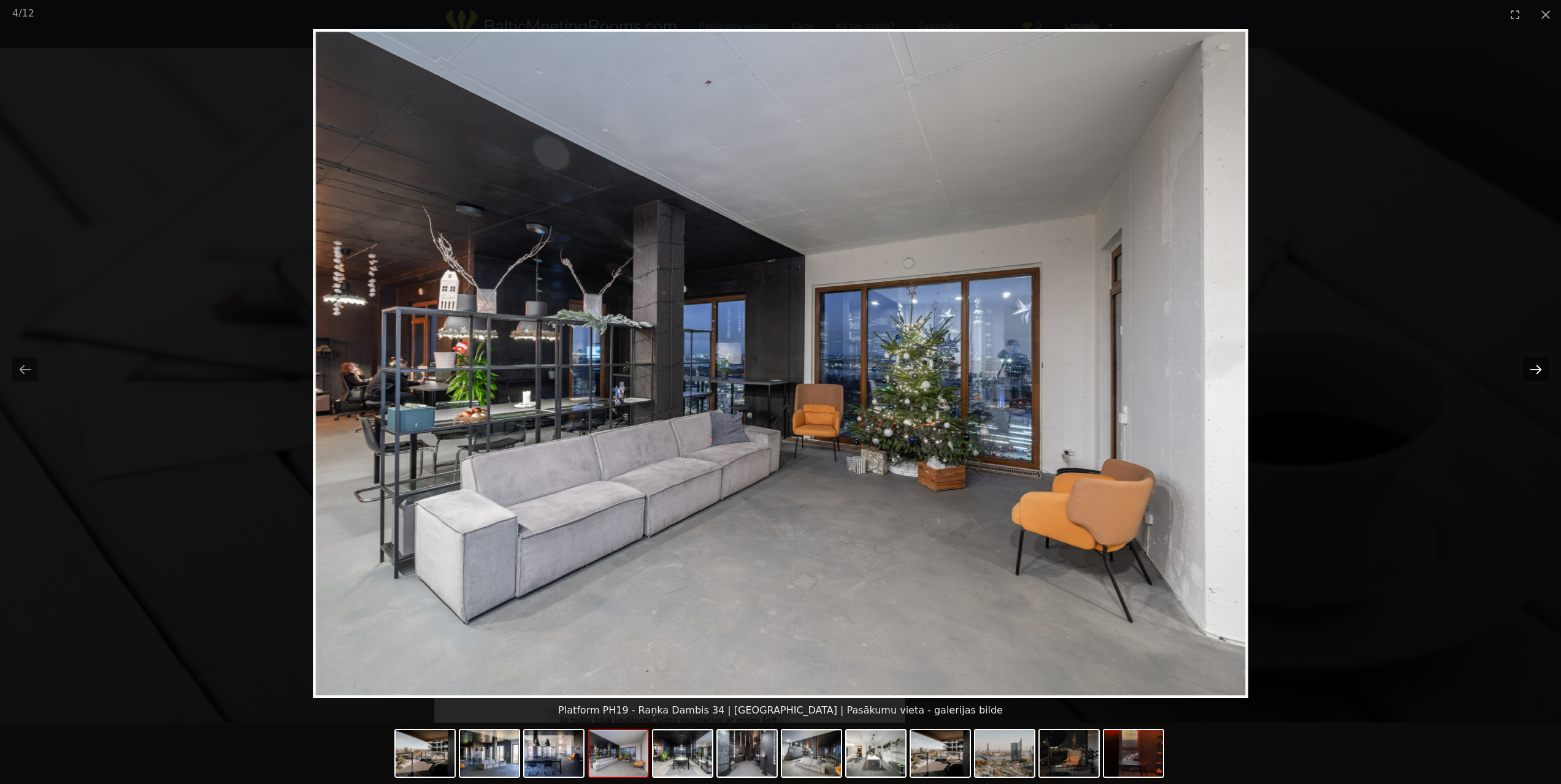
click at [1540, 377] on button "Next slide" at bounding box center [1536, 369] width 26 height 24
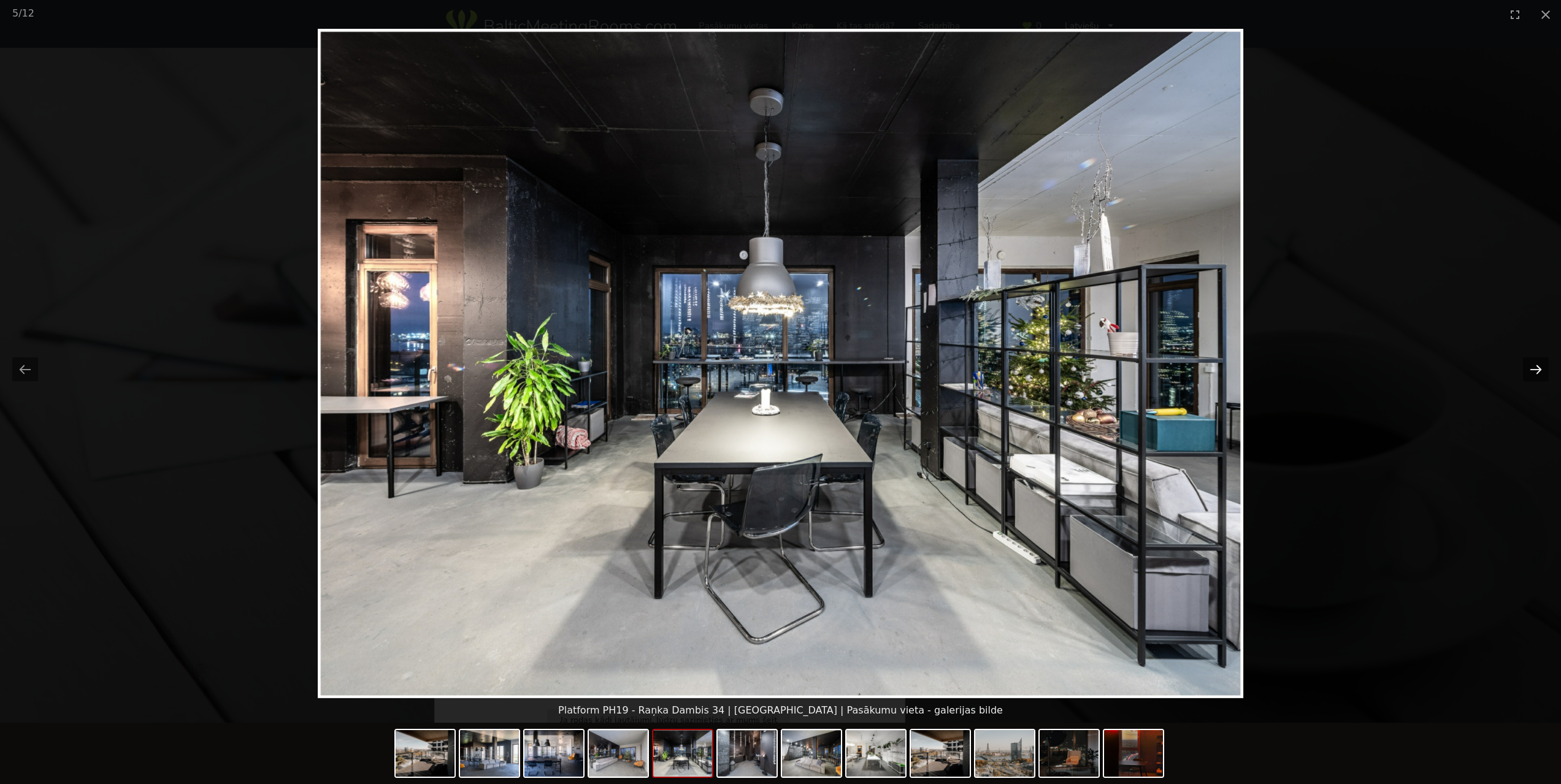
click at [1540, 377] on button "Next slide" at bounding box center [1536, 369] width 26 height 24
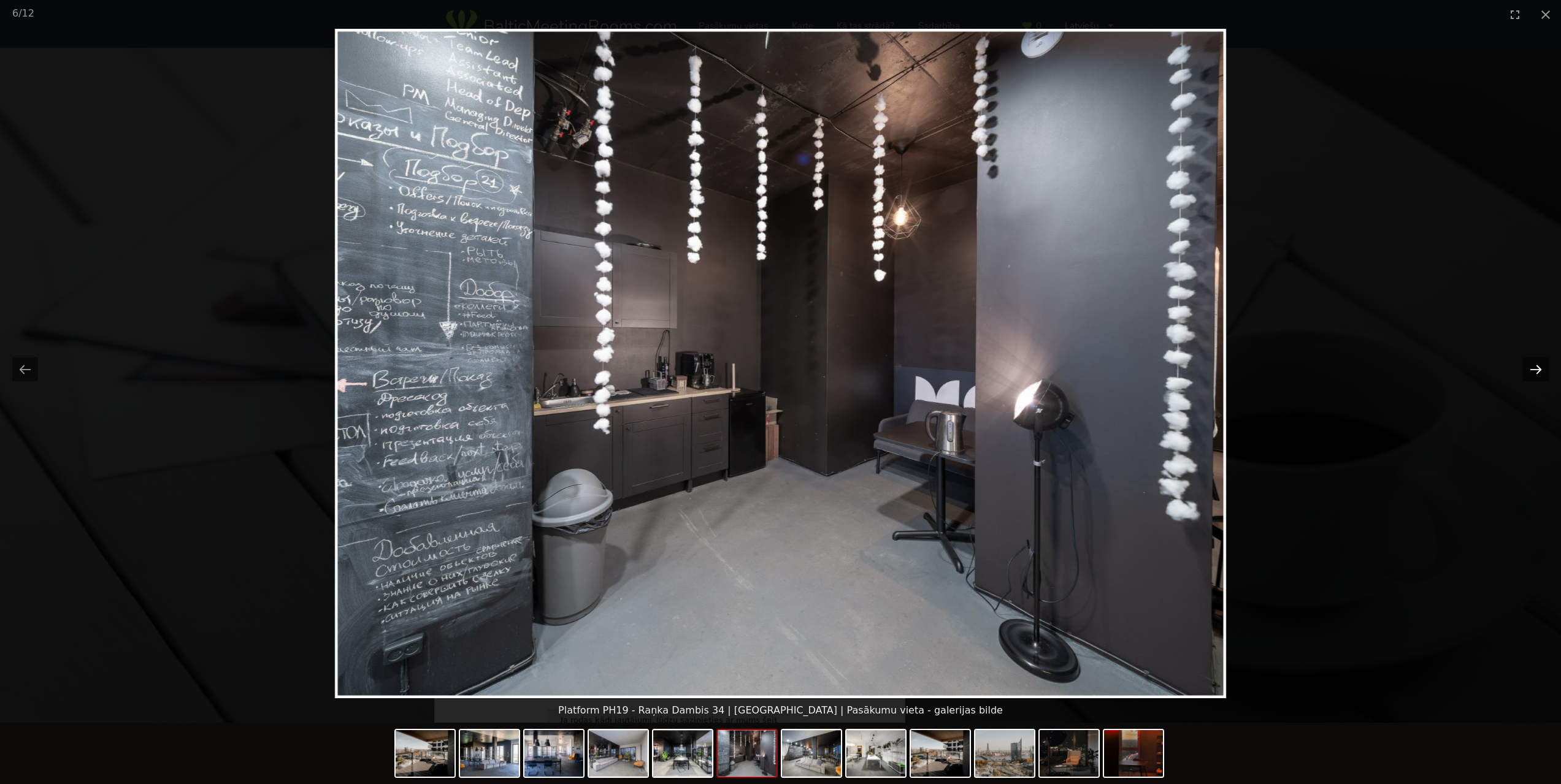
click at [1540, 377] on button "Next slide" at bounding box center [1536, 369] width 26 height 24
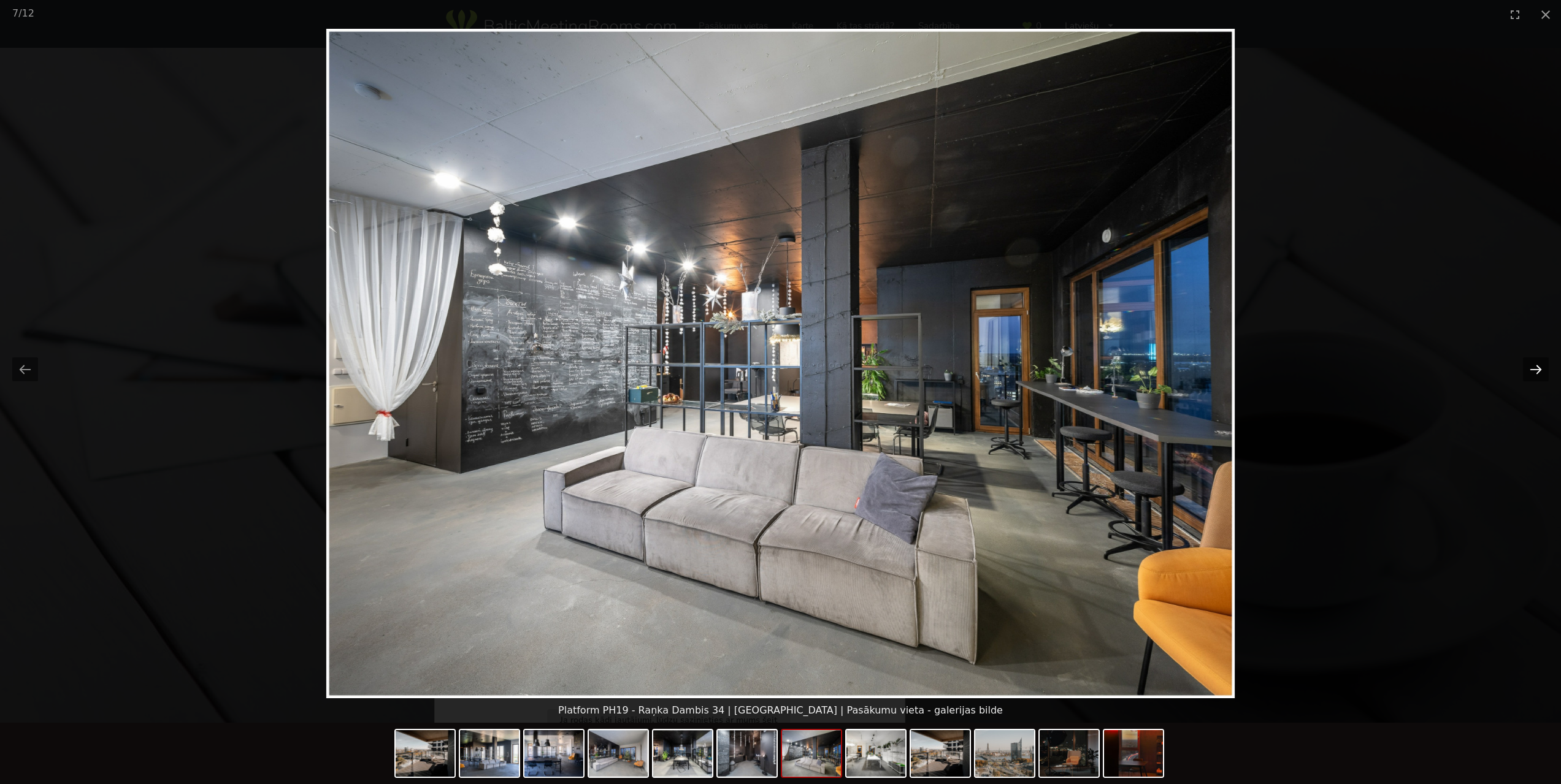
click at [1540, 377] on button "Next slide" at bounding box center [1536, 369] width 26 height 24
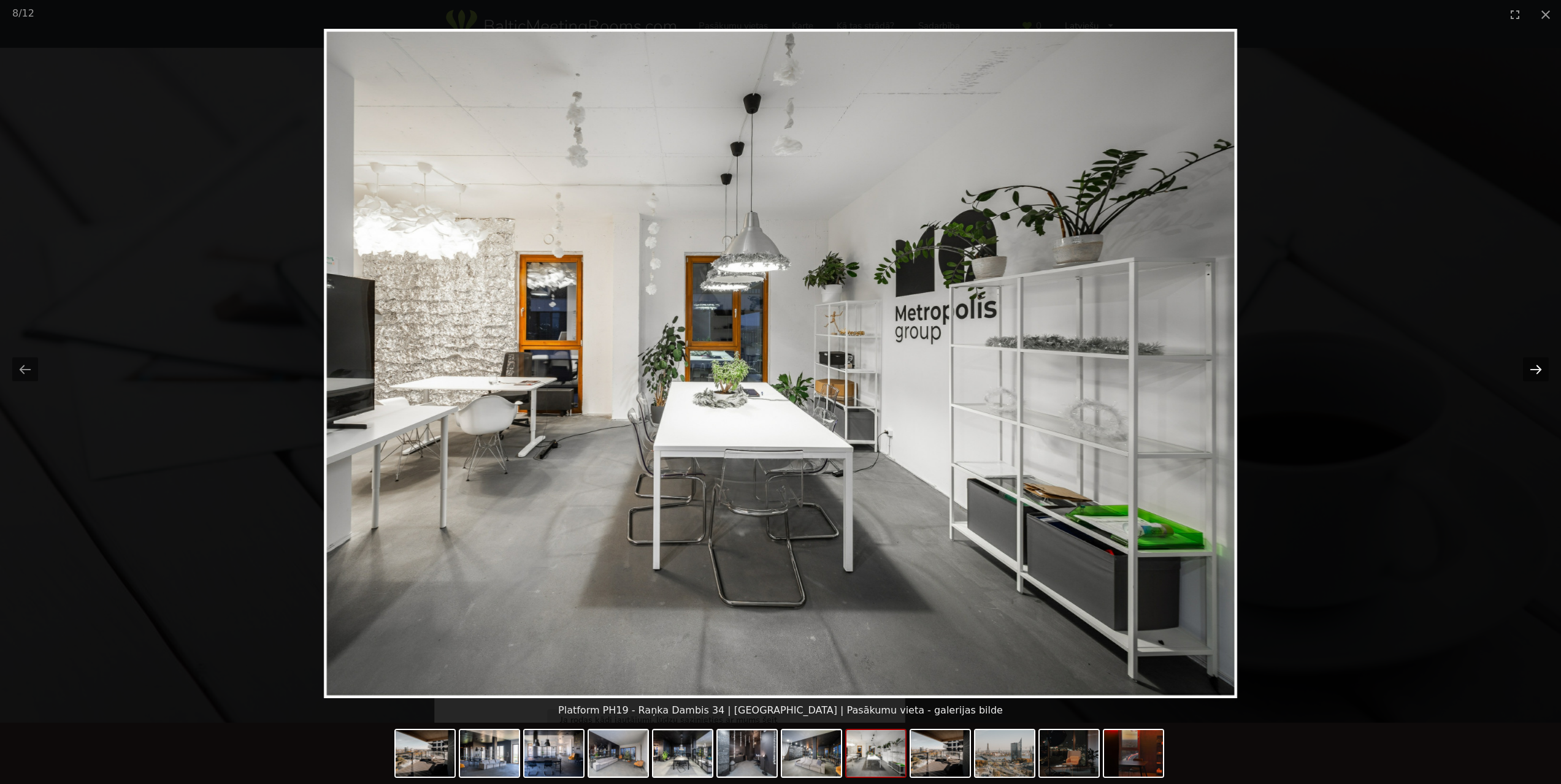
click at [1540, 377] on button "Next slide" at bounding box center [1536, 369] width 26 height 24
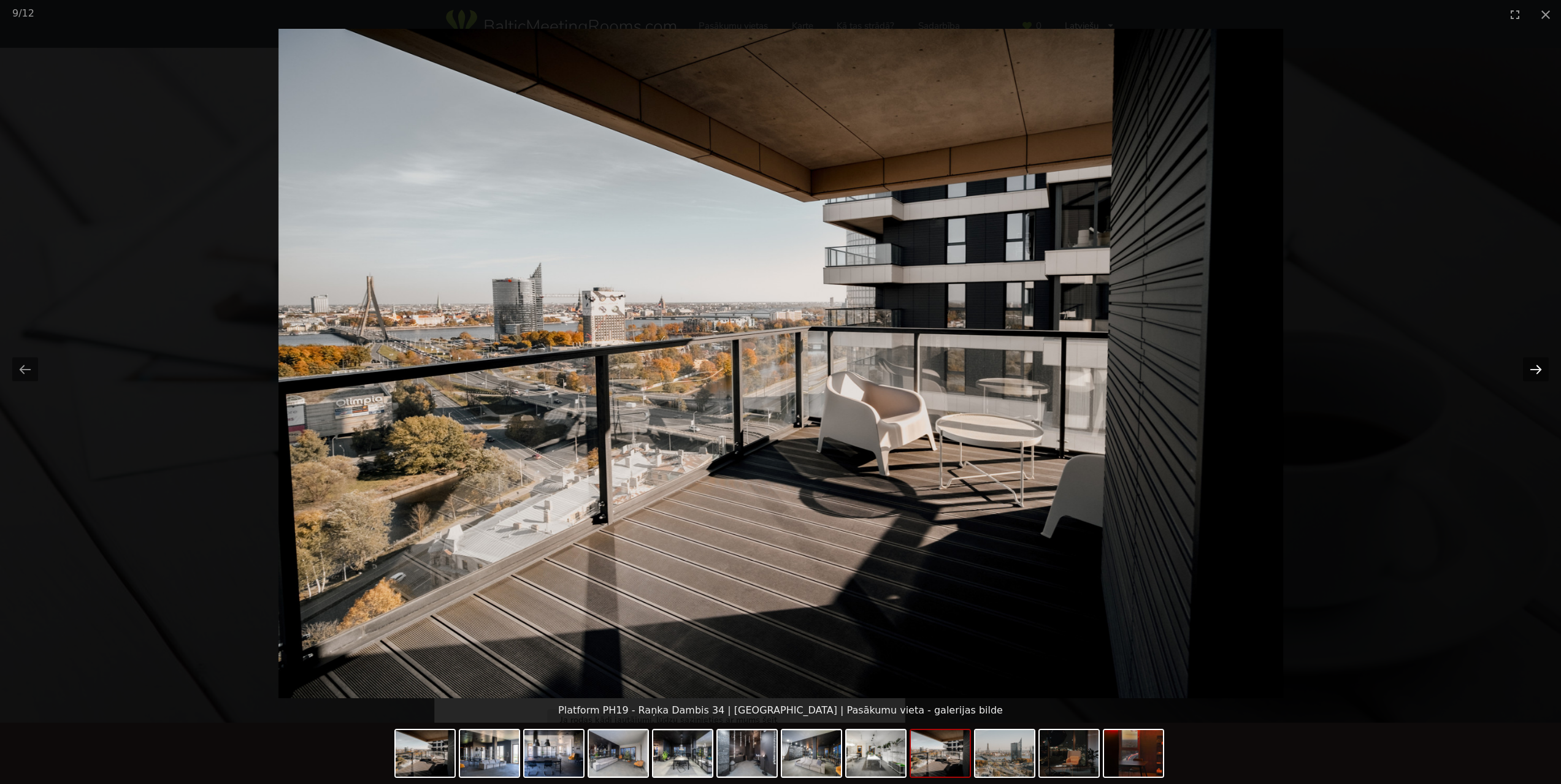
click at [1540, 377] on button "Next slide" at bounding box center [1536, 369] width 26 height 24
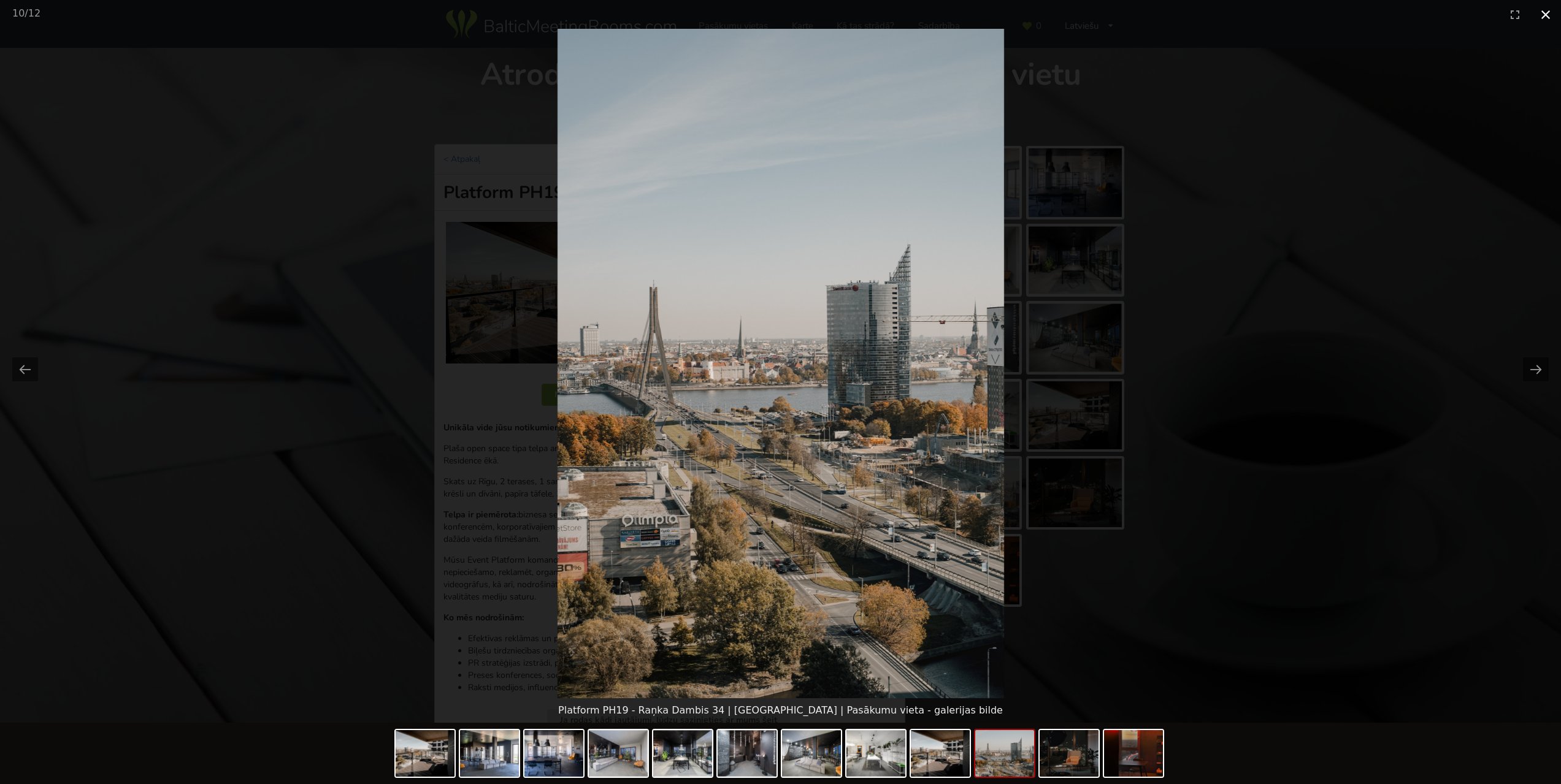
click at [1549, 10] on button "Close gallery" at bounding box center [1546, 14] width 31 height 29
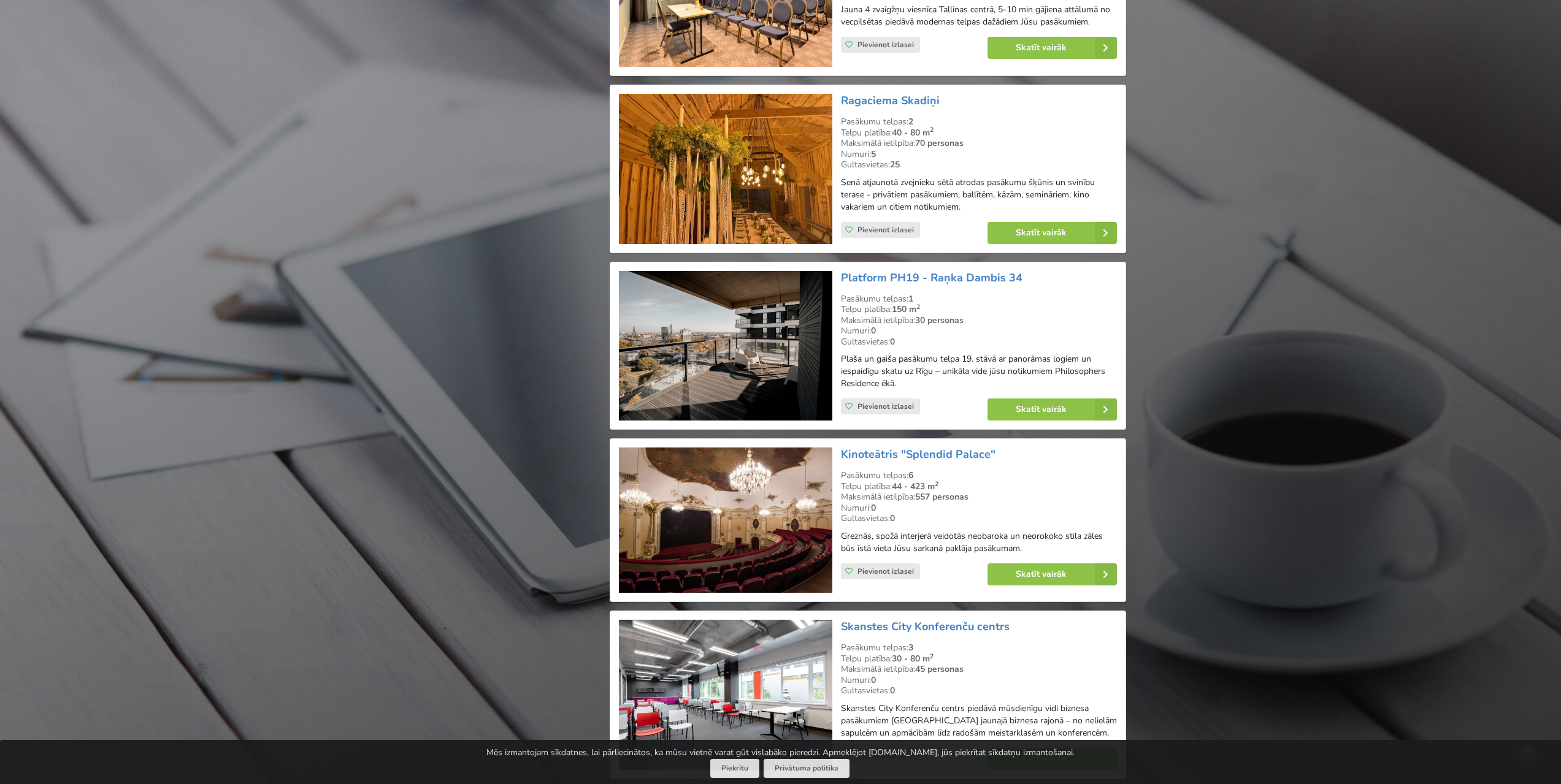
scroll to position [2513, 0]
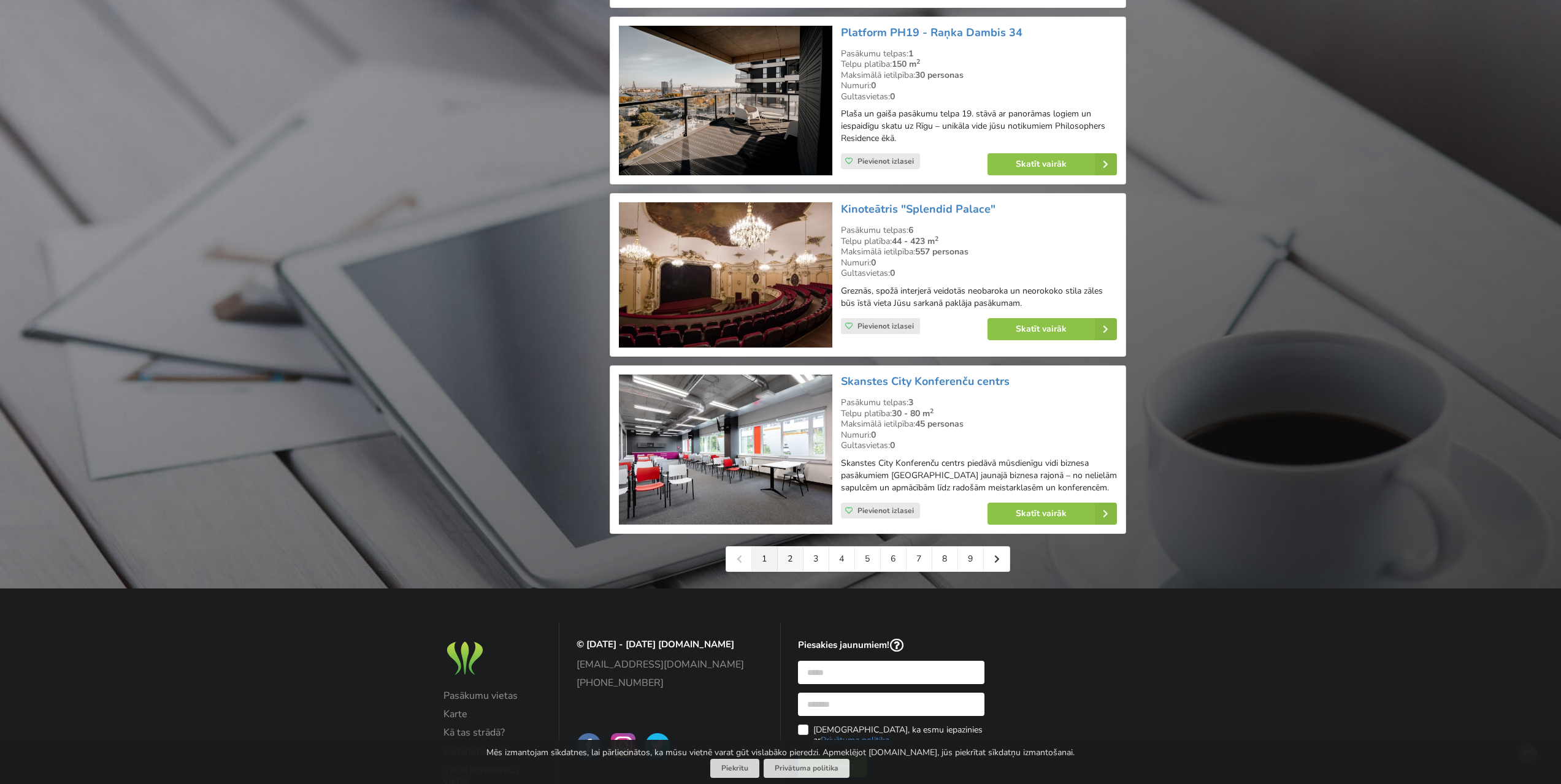
click at [791, 547] on link "2" at bounding box center [790, 559] width 26 height 25
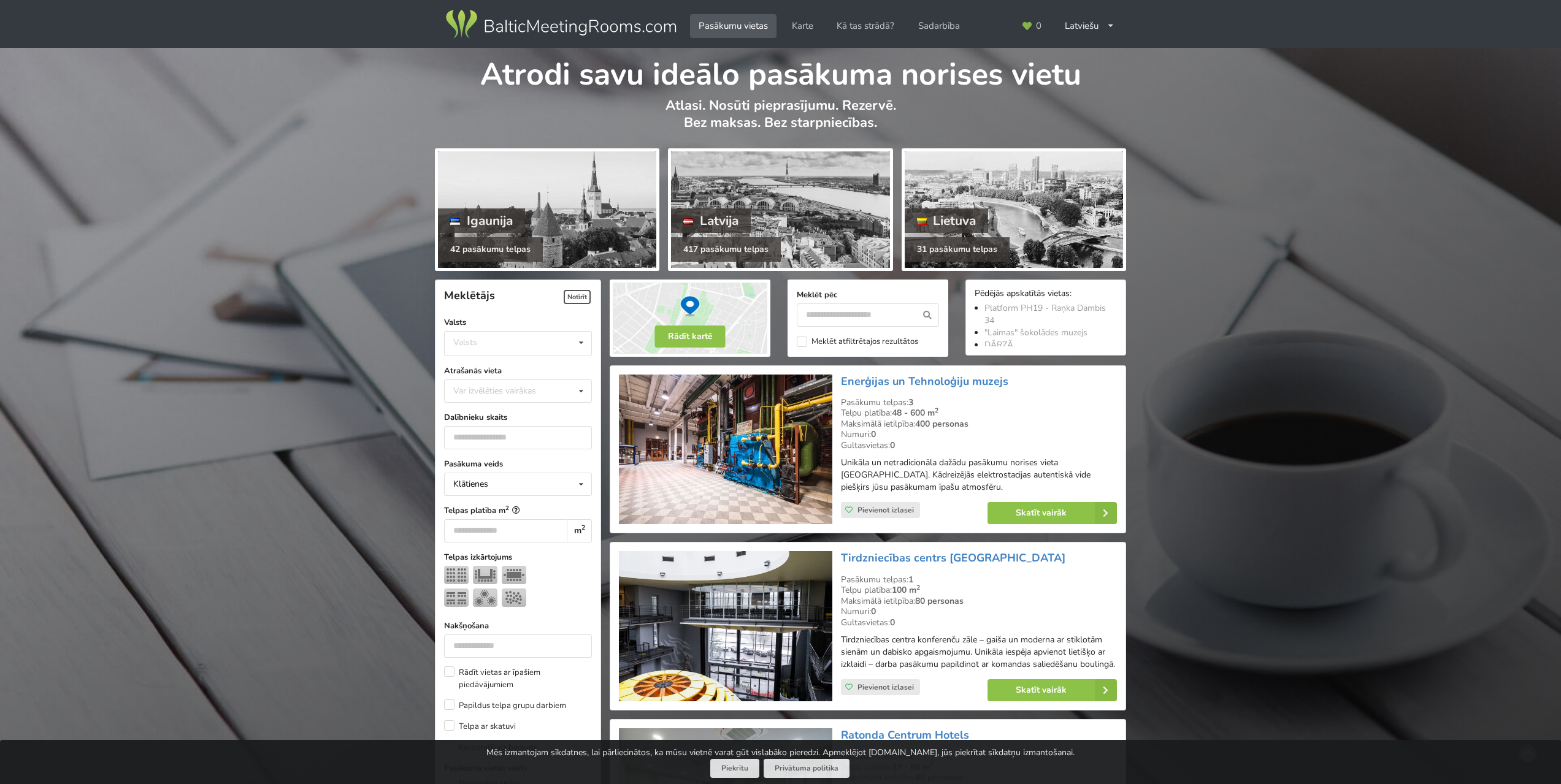
click at [758, 430] on img at bounding box center [725, 450] width 213 height 150
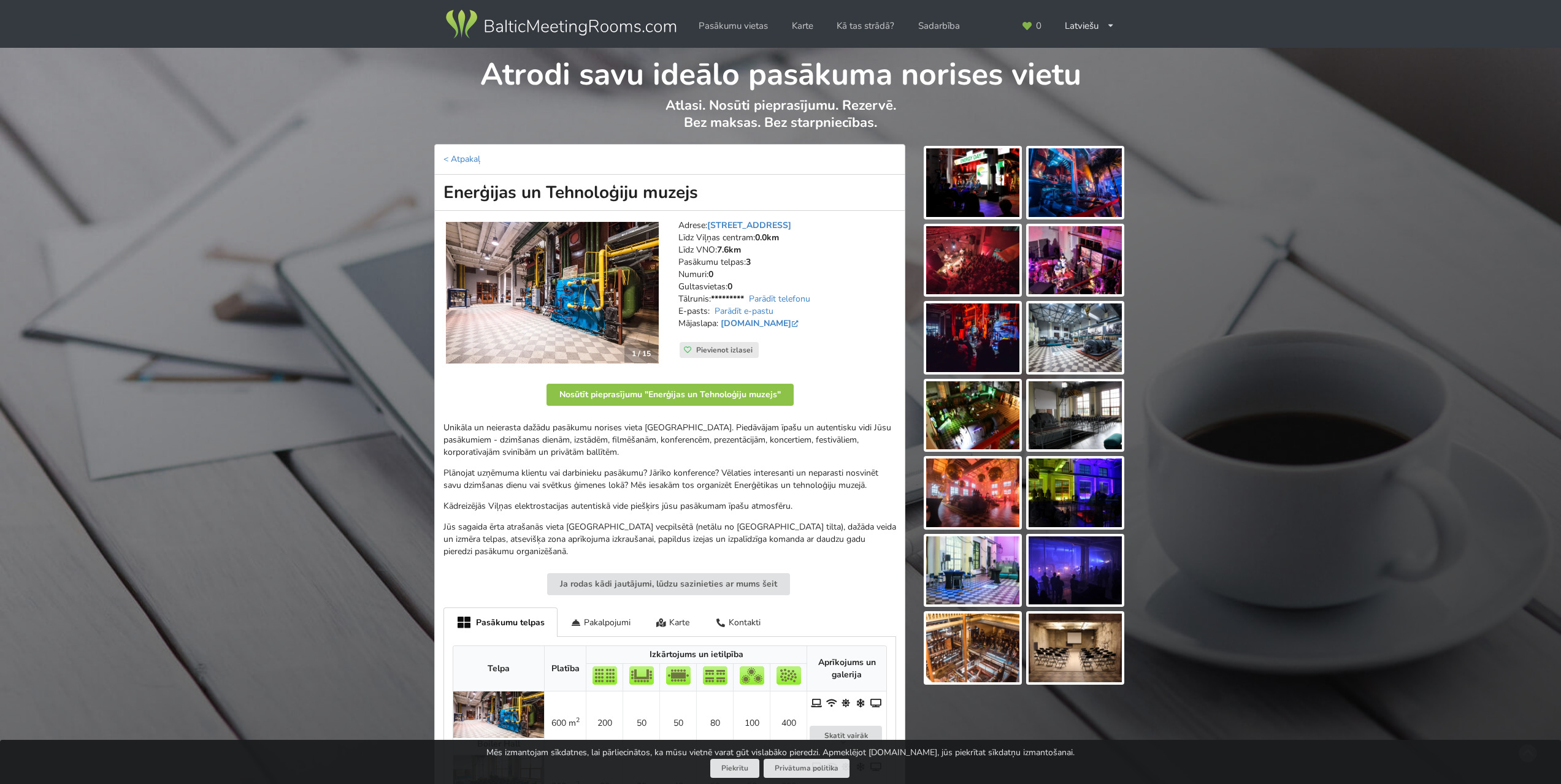
click at [972, 210] on img at bounding box center [972, 183] width 93 height 69
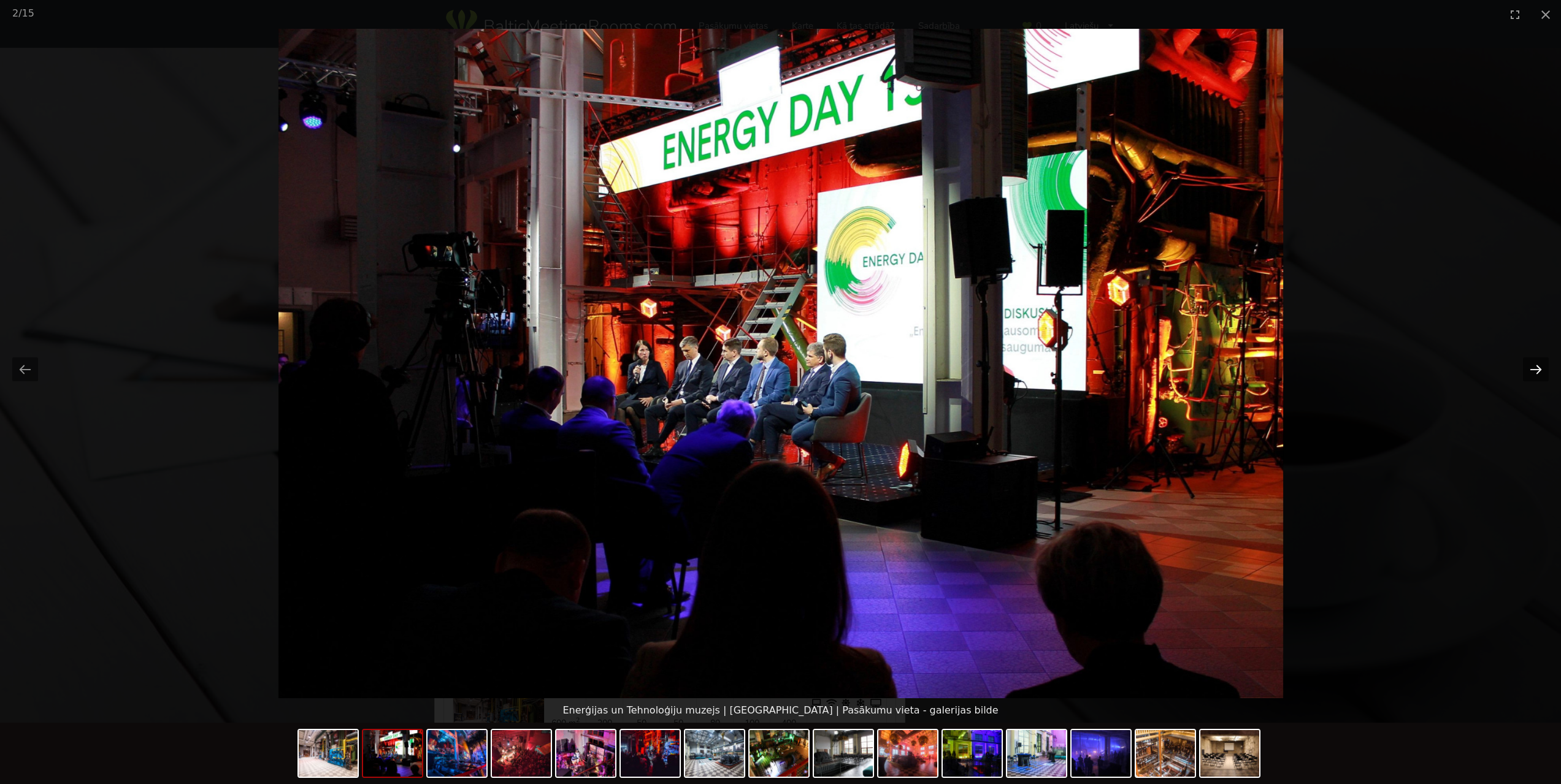
click at [1539, 373] on button "Next slide" at bounding box center [1536, 369] width 26 height 24
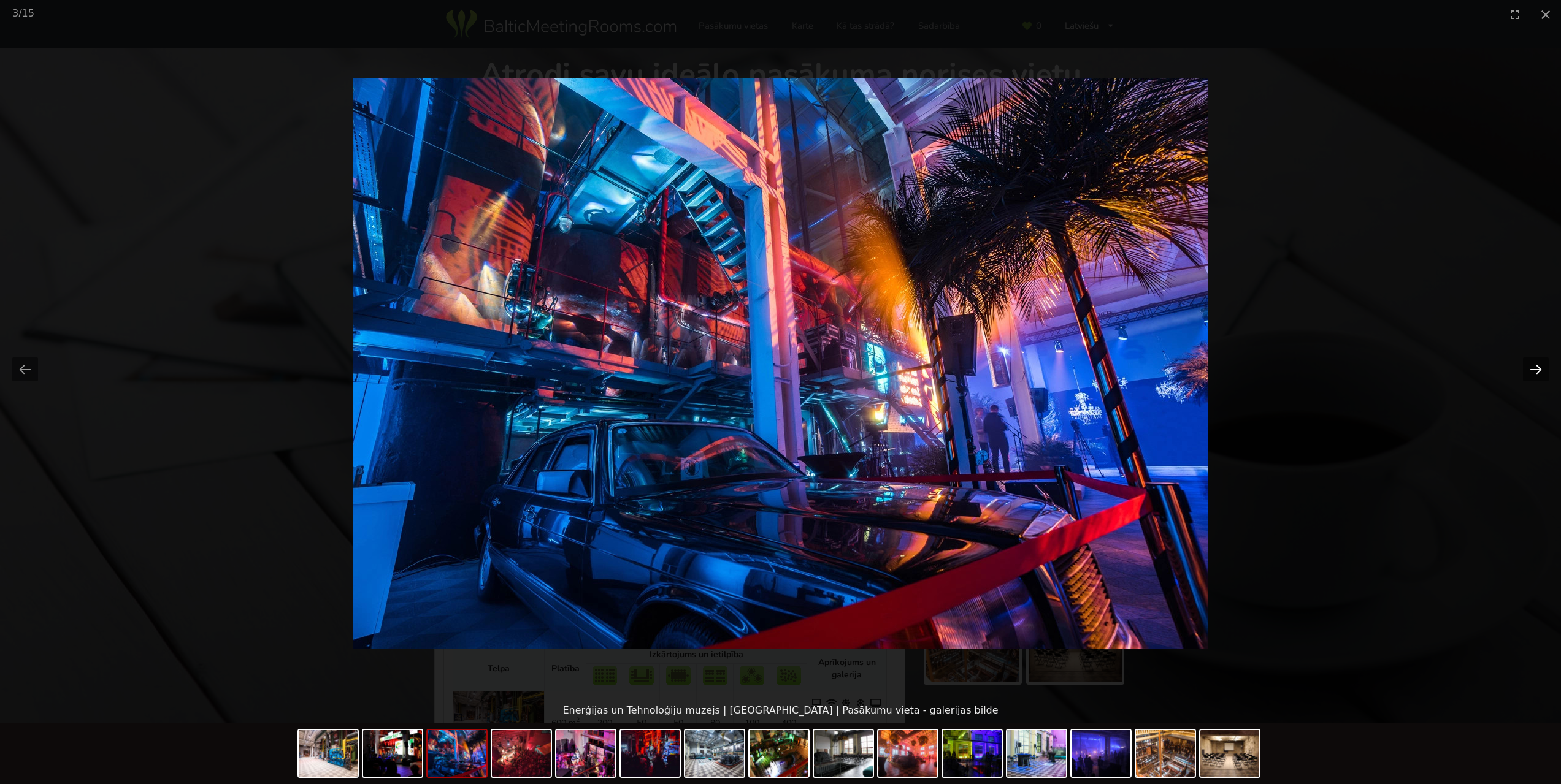
click at [1539, 373] on button "Next slide" at bounding box center [1536, 369] width 26 height 24
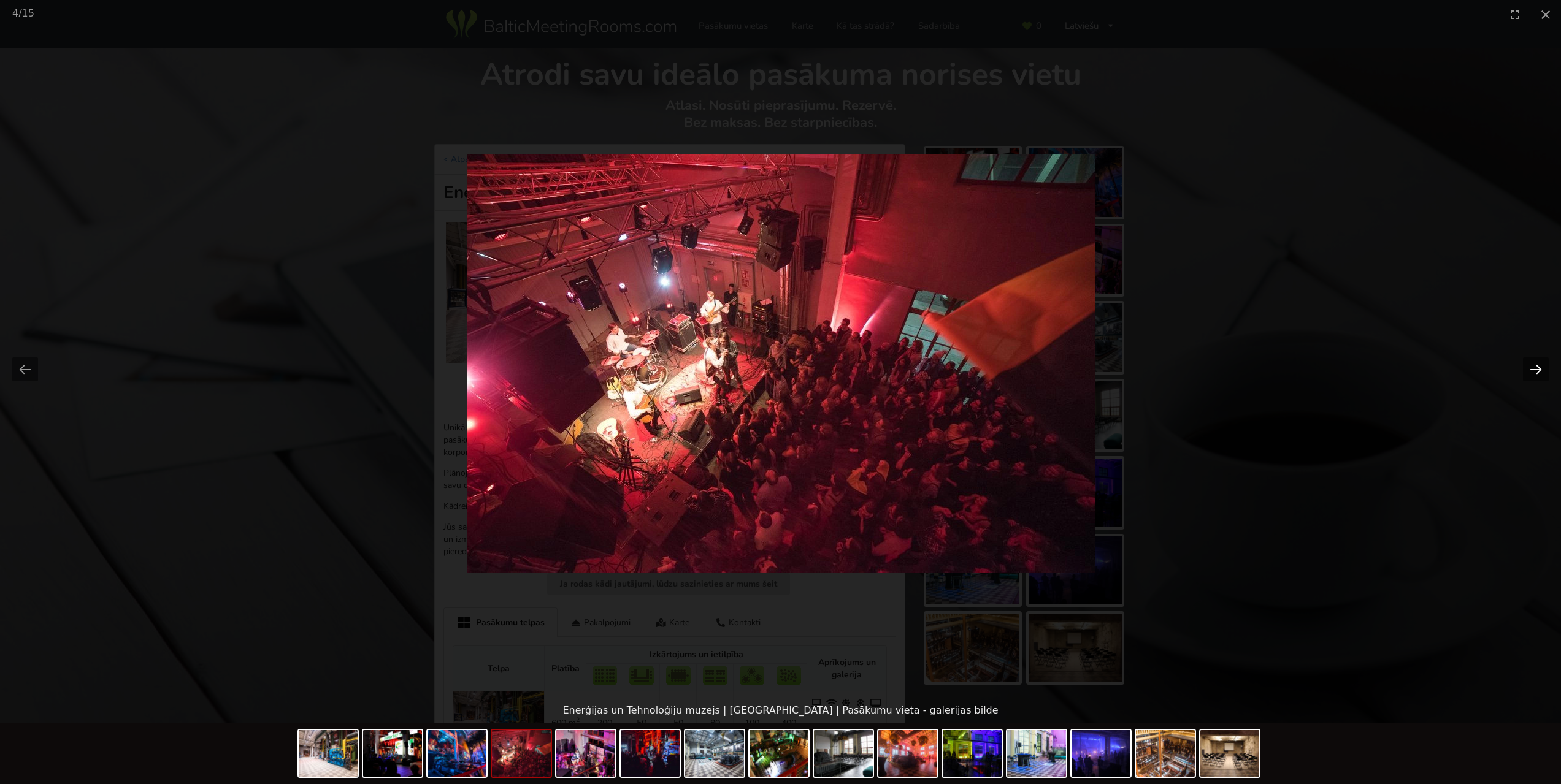
click at [1539, 373] on button "Next slide" at bounding box center [1536, 369] width 26 height 24
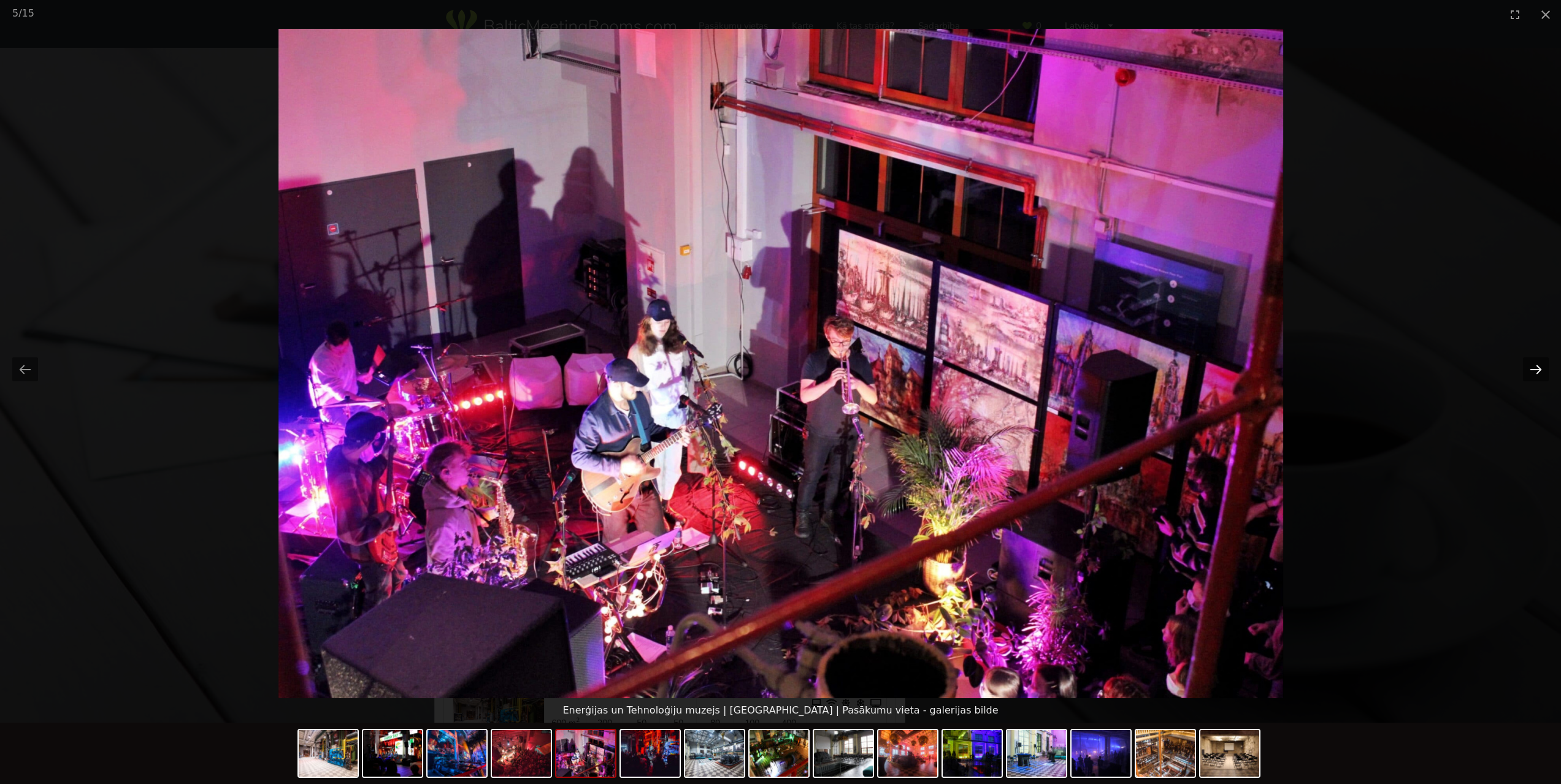
click at [1539, 373] on button "Next slide" at bounding box center [1536, 369] width 26 height 24
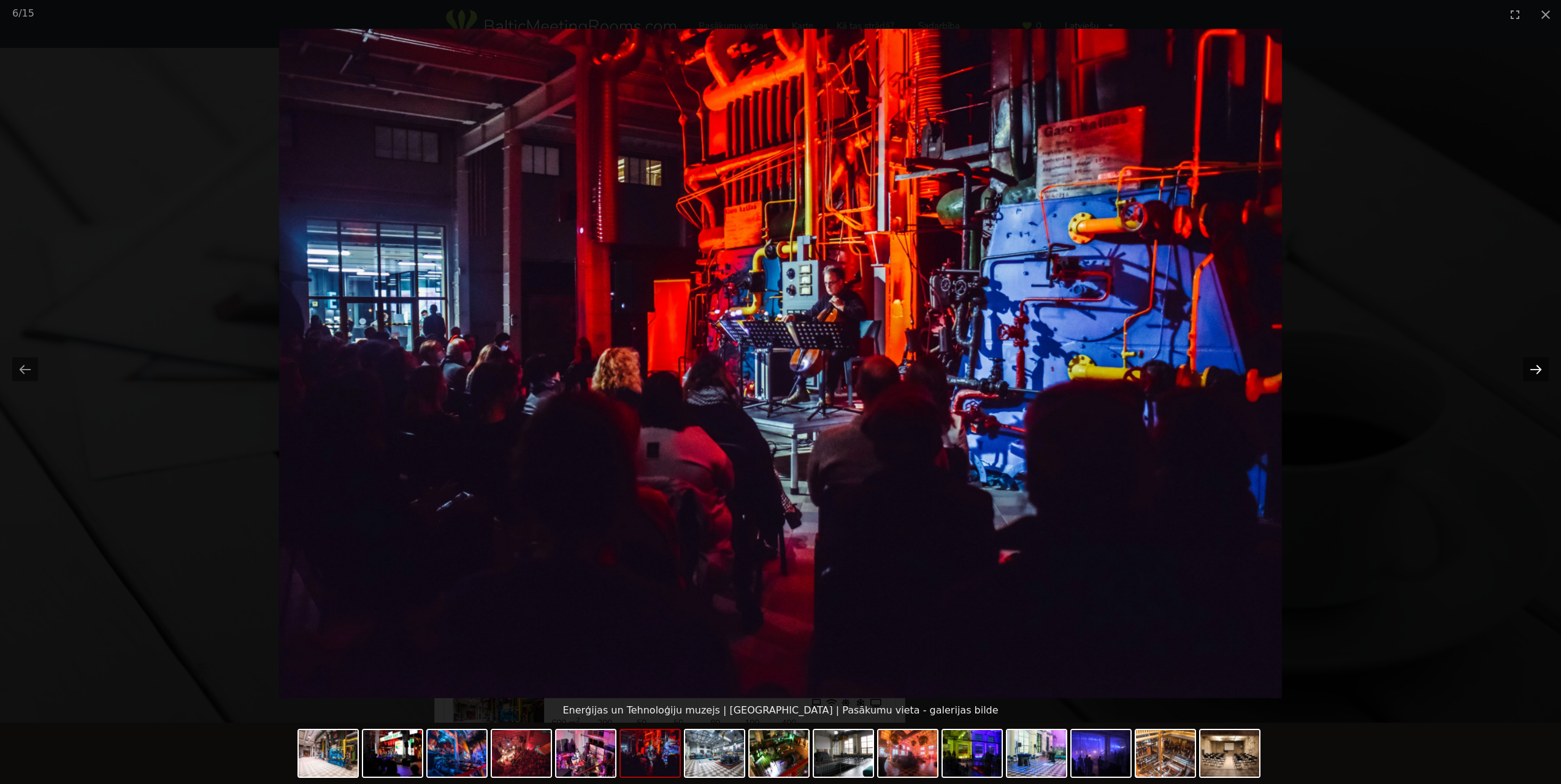
click at [1539, 373] on button "Next slide" at bounding box center [1536, 369] width 26 height 24
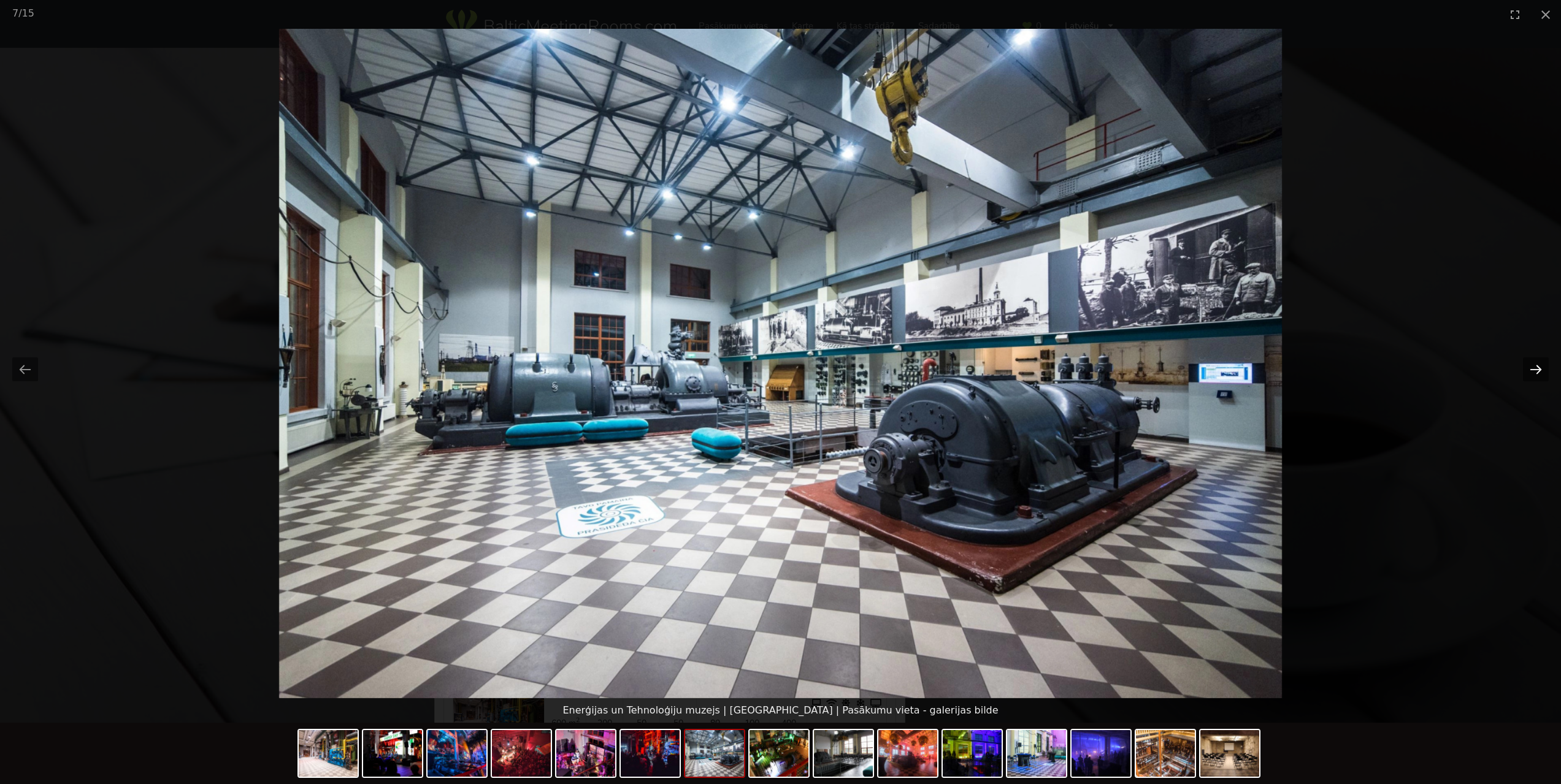
click at [1539, 373] on button "Next slide" at bounding box center [1536, 369] width 26 height 24
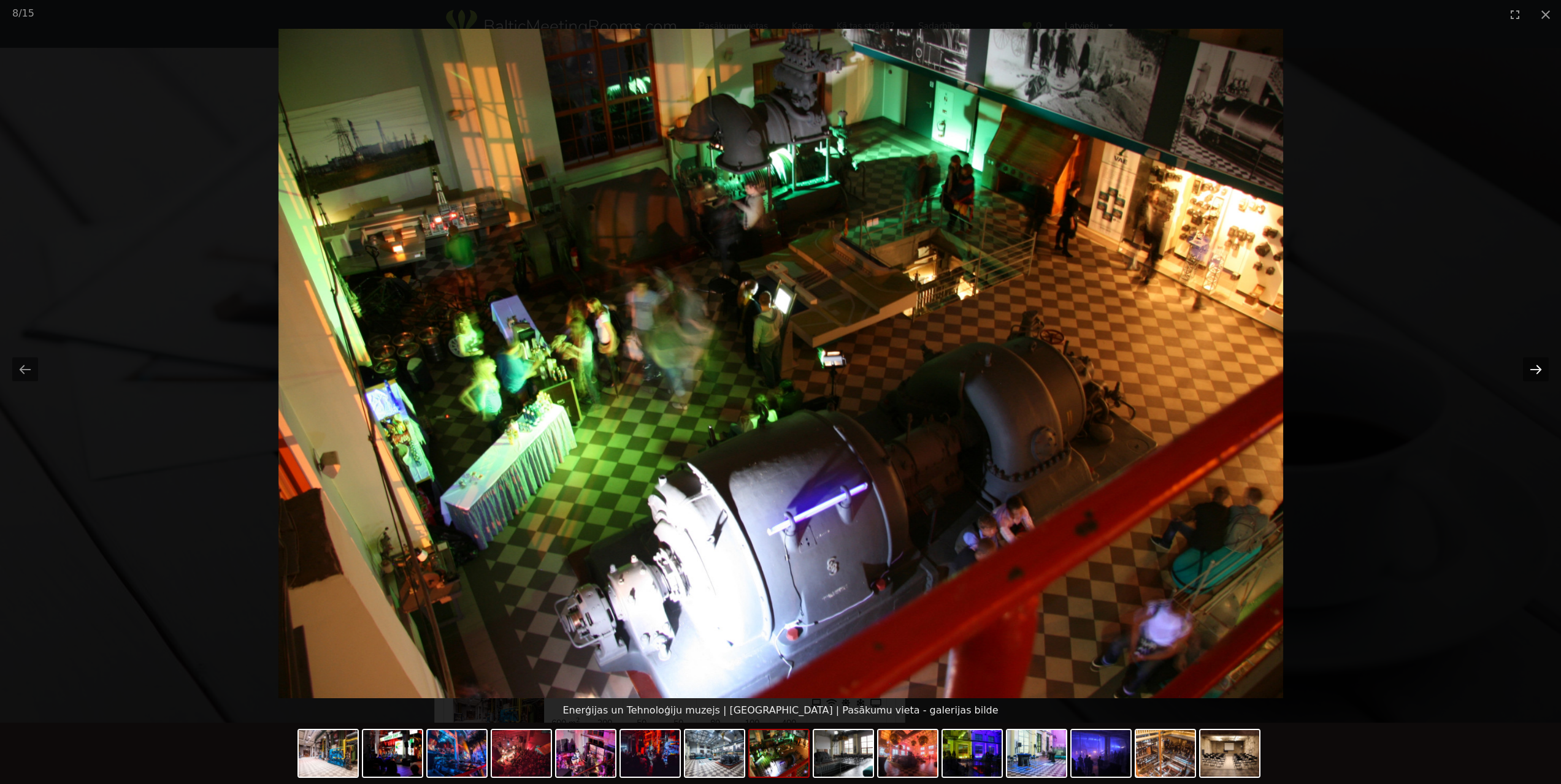
click at [1539, 373] on button "Next slide" at bounding box center [1536, 369] width 26 height 24
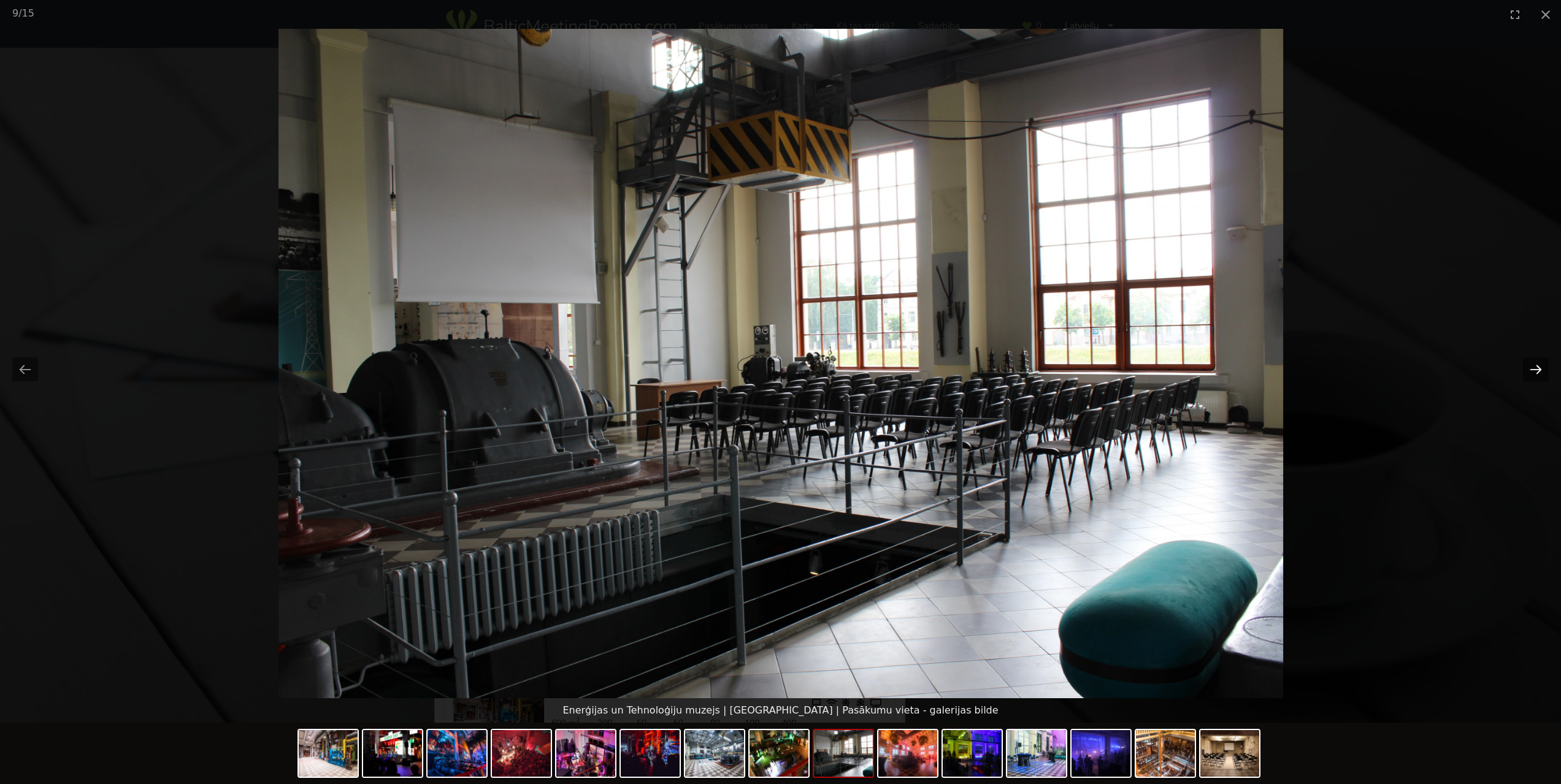
click at [1539, 373] on button "Next slide" at bounding box center [1536, 369] width 26 height 24
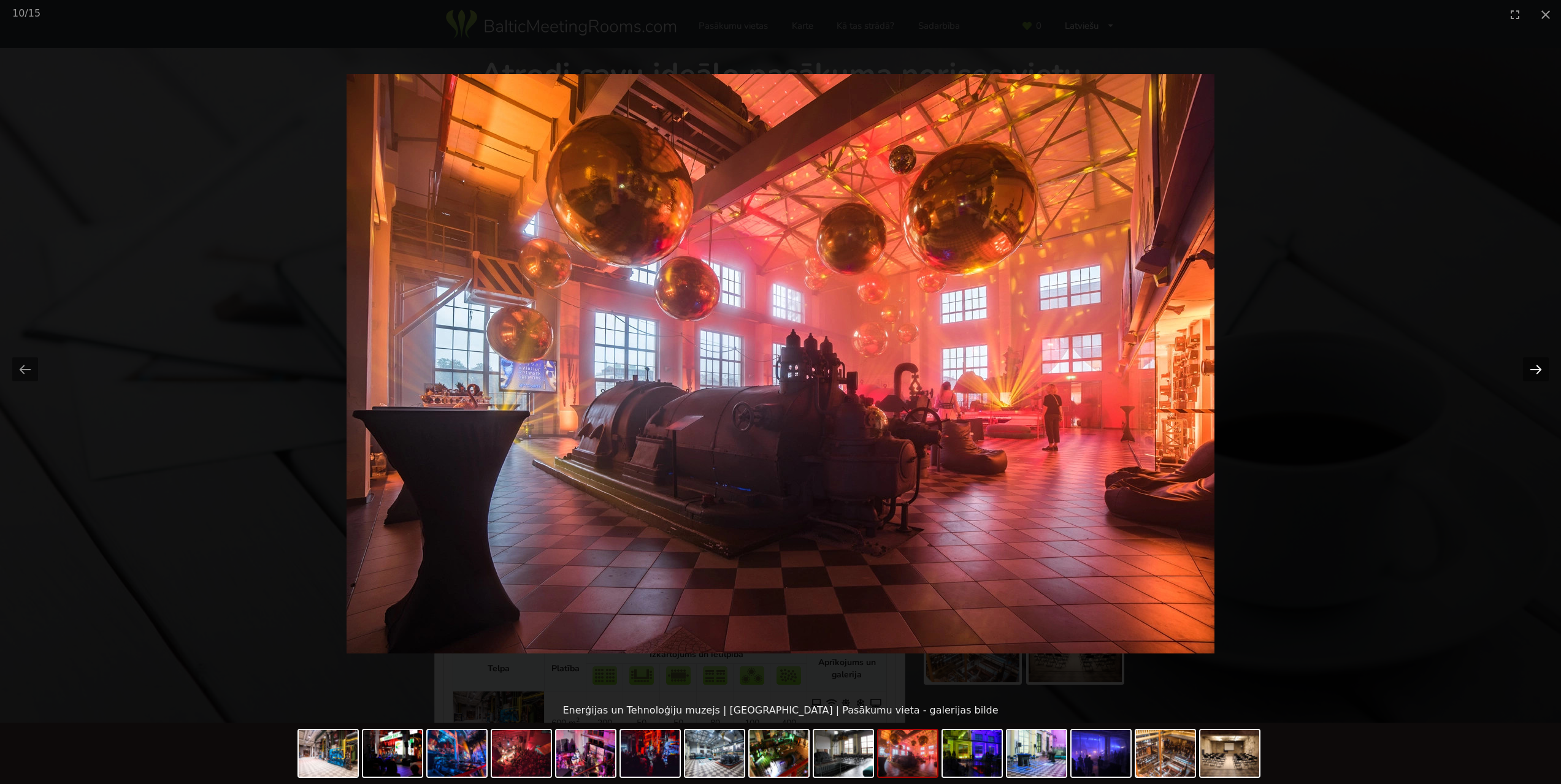
click at [1539, 373] on button "Next slide" at bounding box center [1536, 369] width 26 height 24
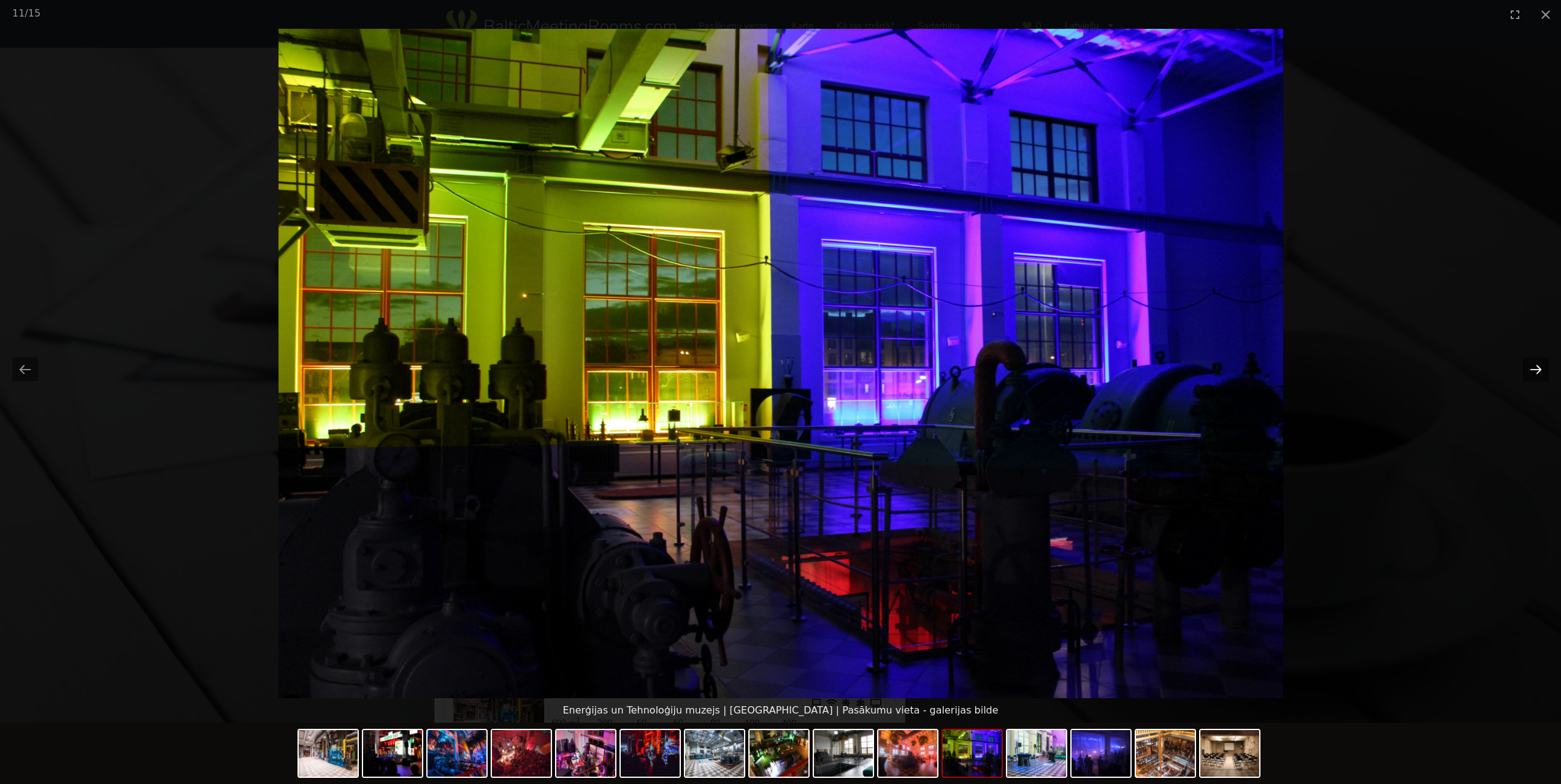
click at [1539, 373] on button "Next slide" at bounding box center [1536, 369] width 26 height 24
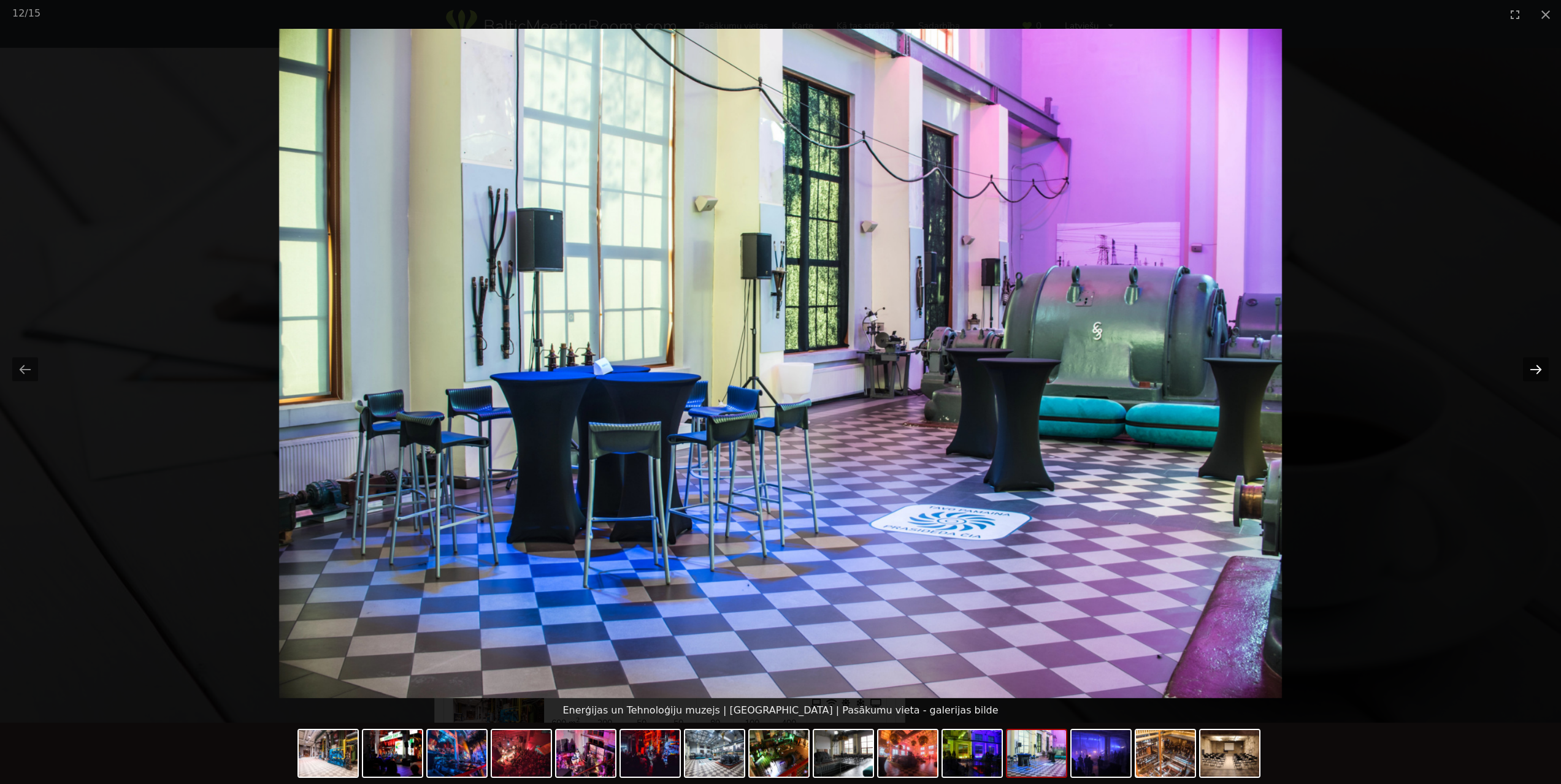
click at [1539, 373] on button "Next slide" at bounding box center [1536, 369] width 26 height 24
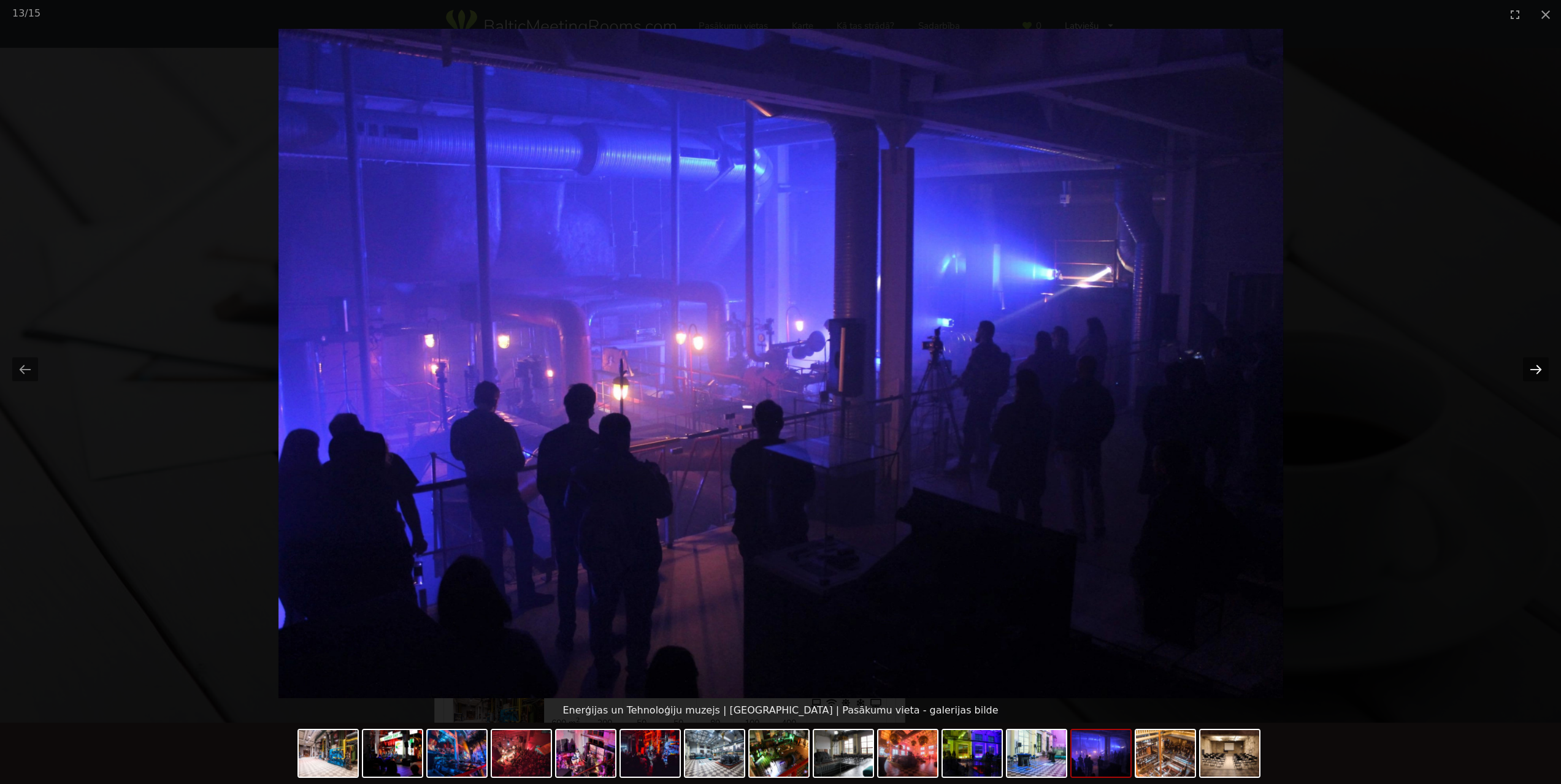
click at [1539, 373] on button "Next slide" at bounding box center [1536, 369] width 26 height 24
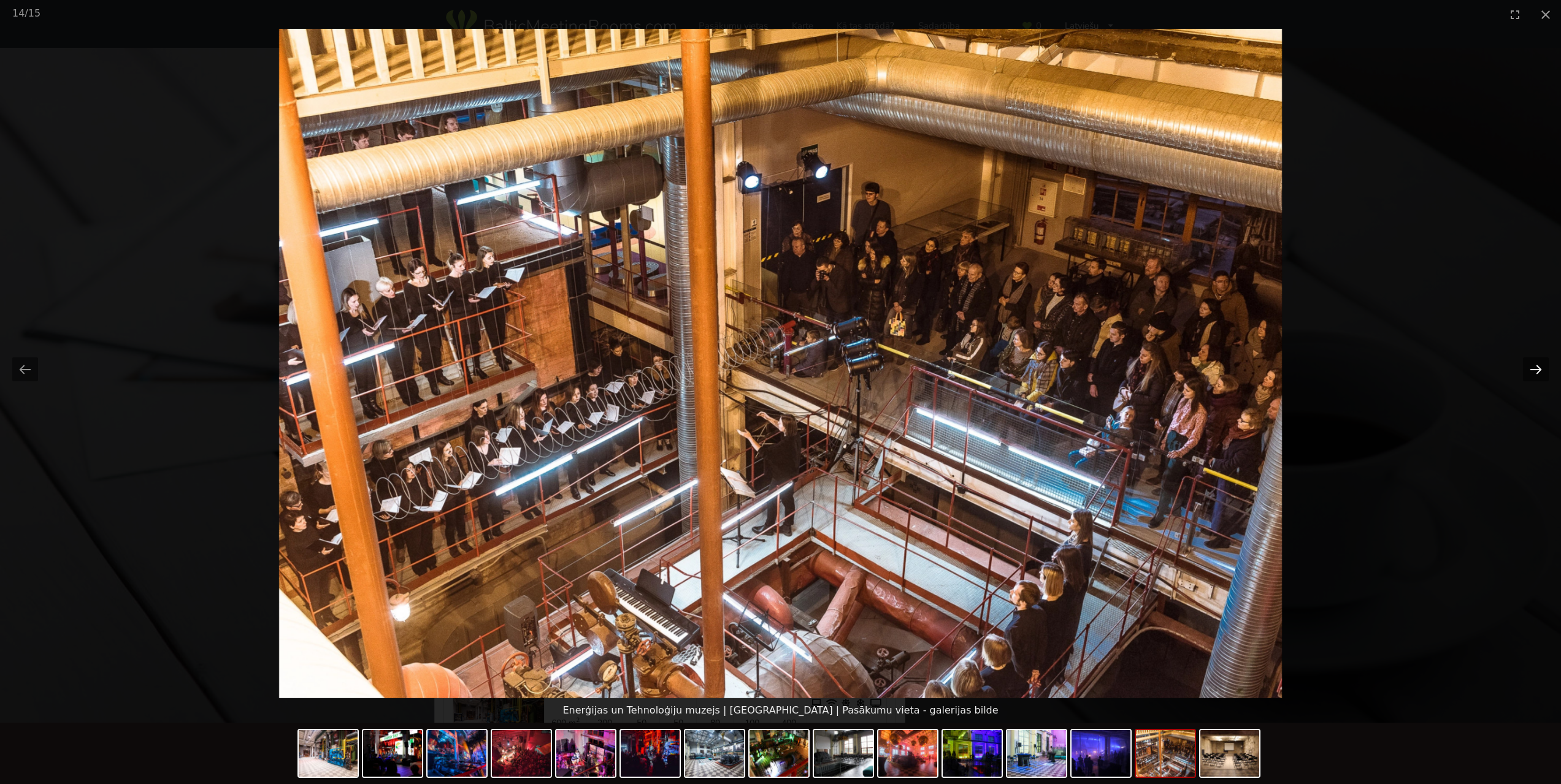
click at [1539, 373] on button "Next slide" at bounding box center [1536, 369] width 26 height 24
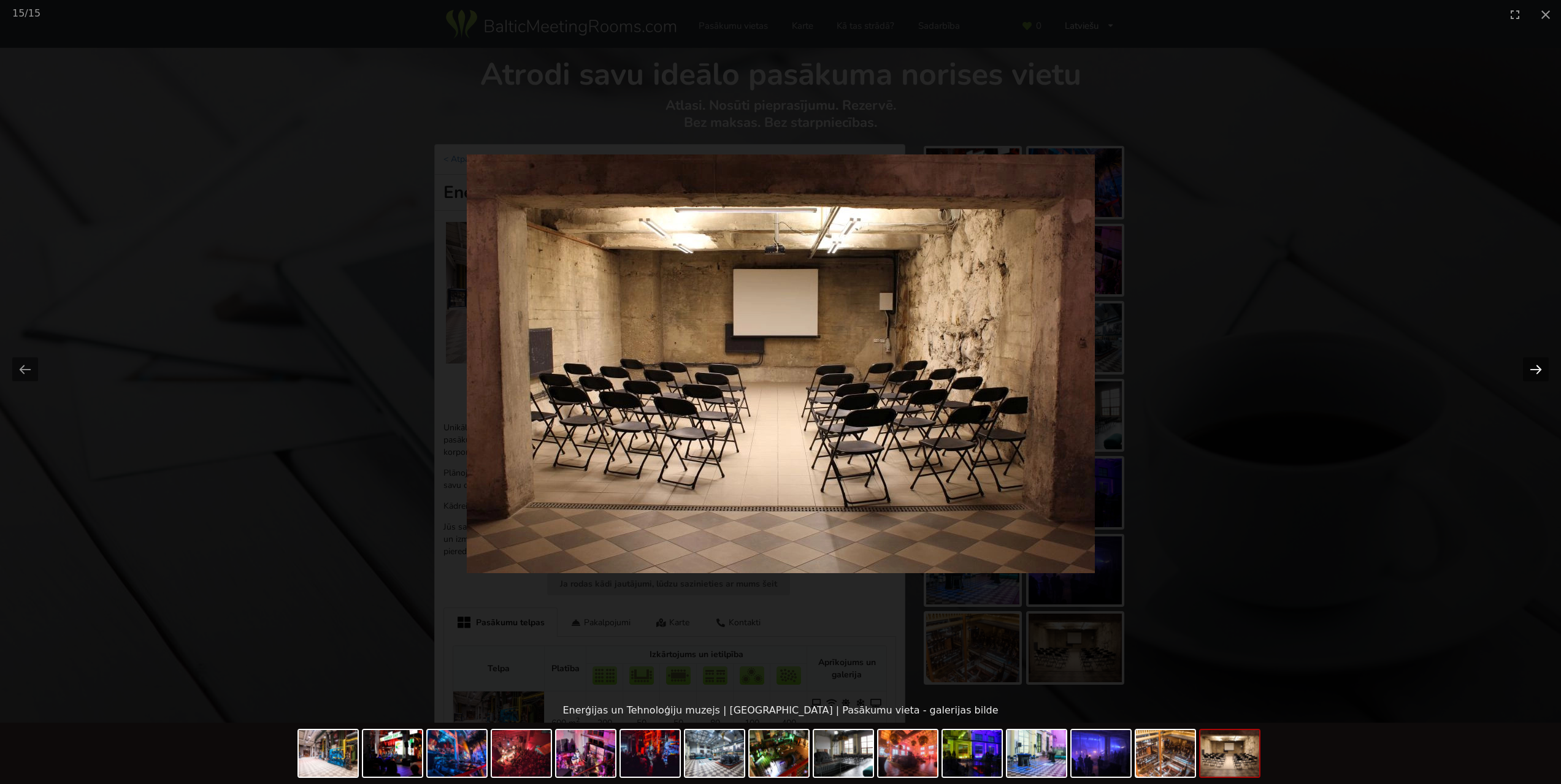
click at [1539, 373] on button "Next slide" at bounding box center [1536, 369] width 26 height 24
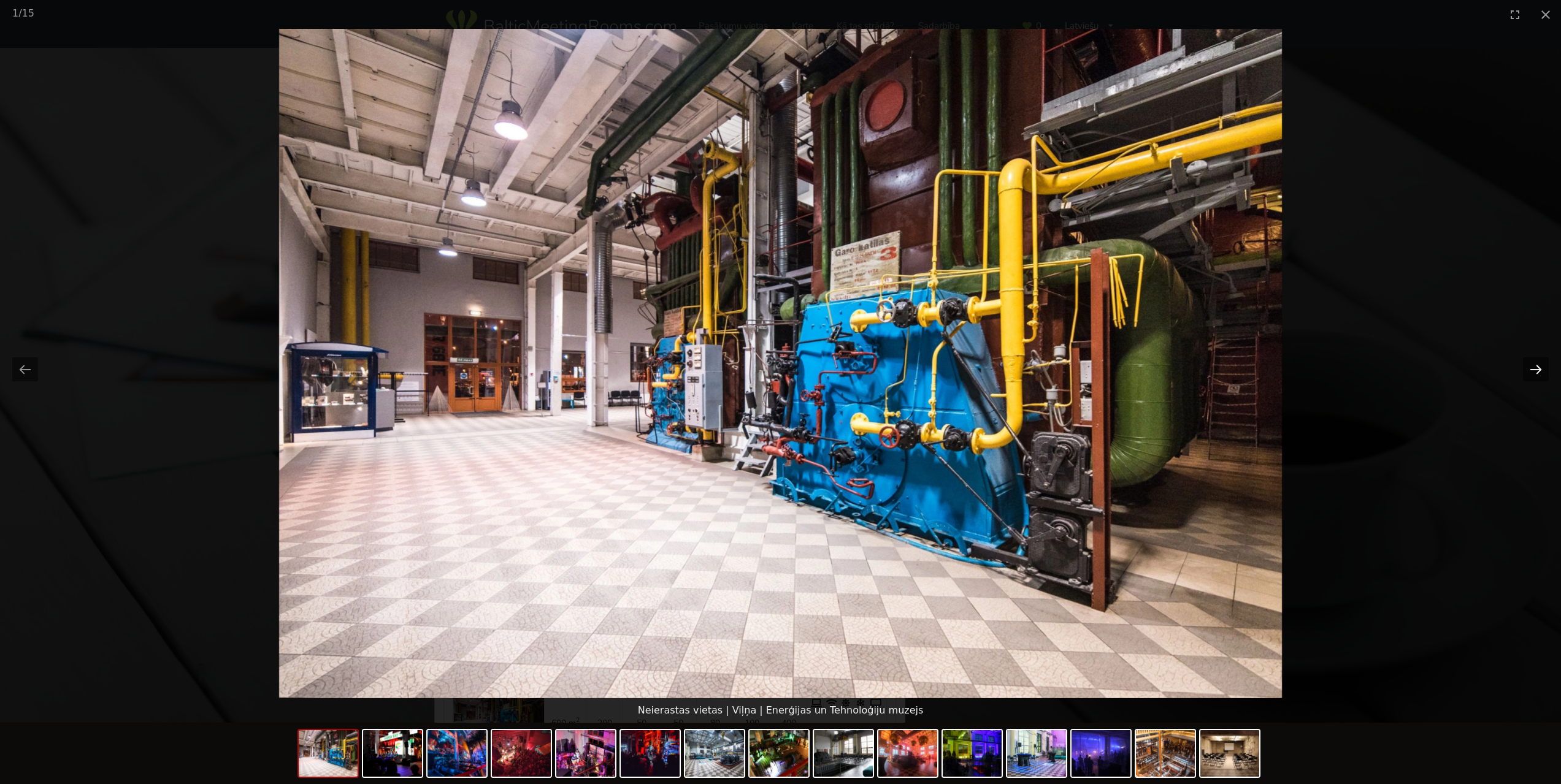
click at [1539, 373] on button "Next slide" at bounding box center [1536, 369] width 26 height 24
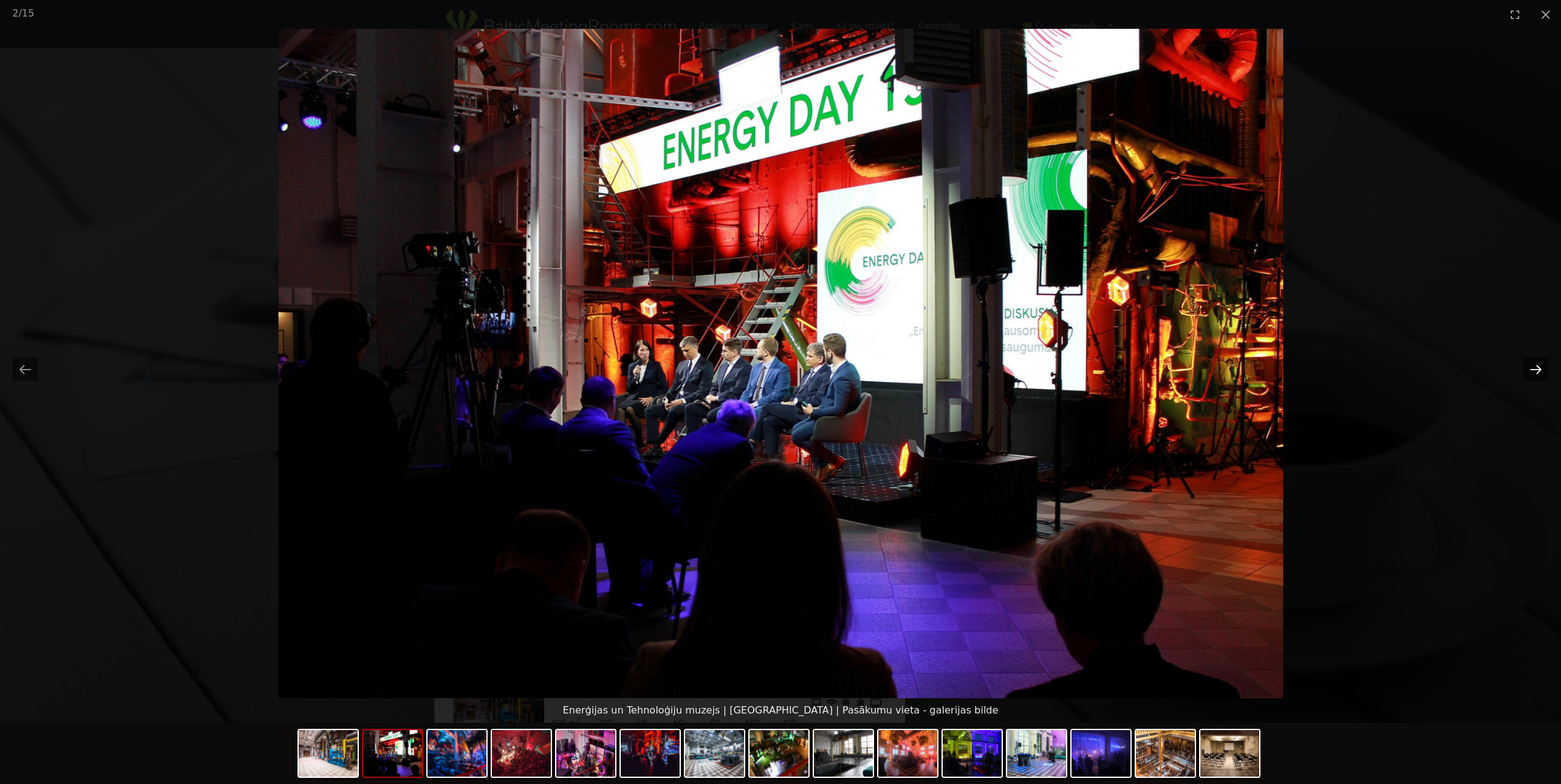
click at [1539, 373] on button "Next slide" at bounding box center [1536, 369] width 26 height 24
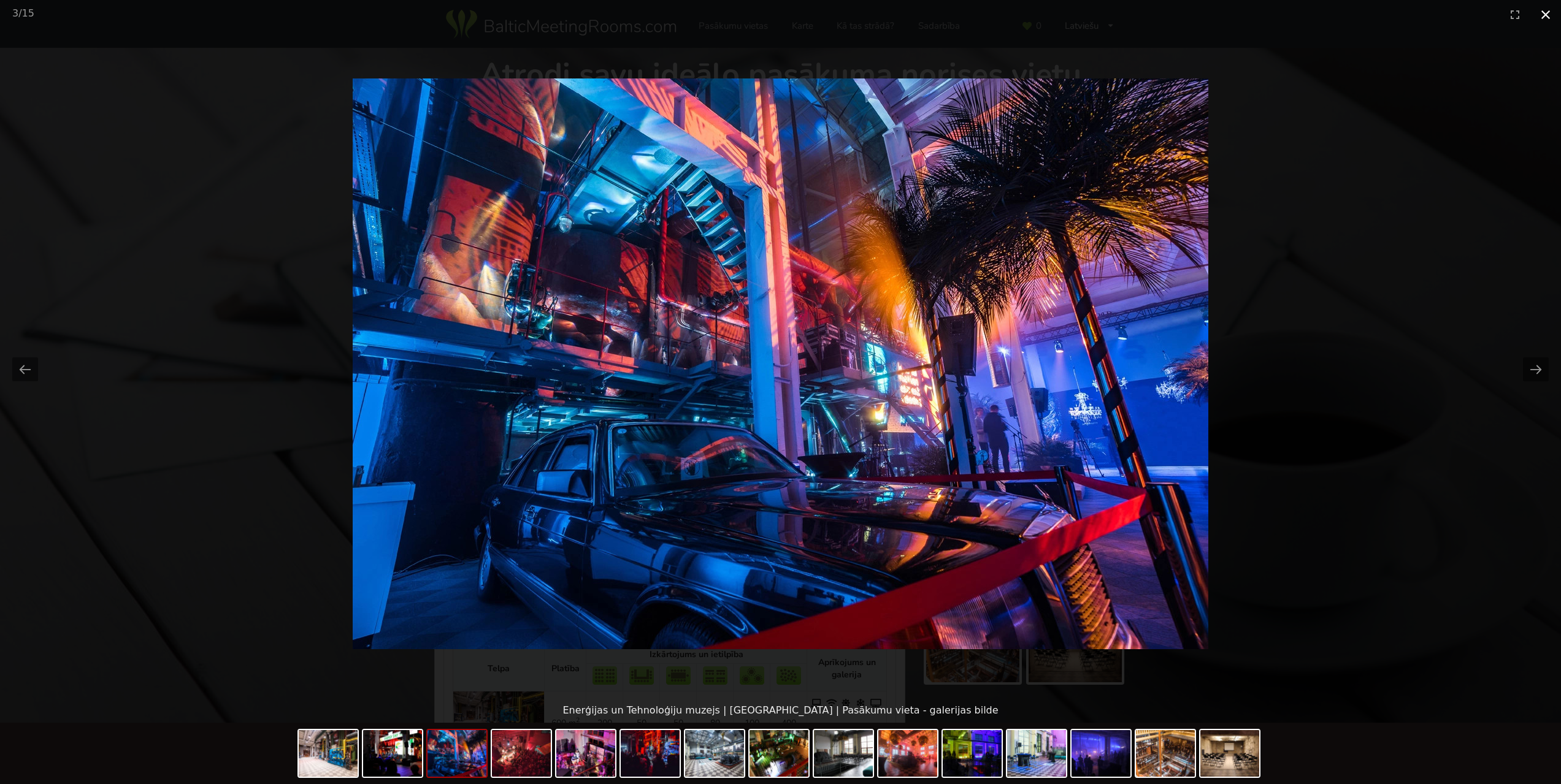
click at [1544, 10] on button "Close gallery" at bounding box center [1546, 14] width 31 height 29
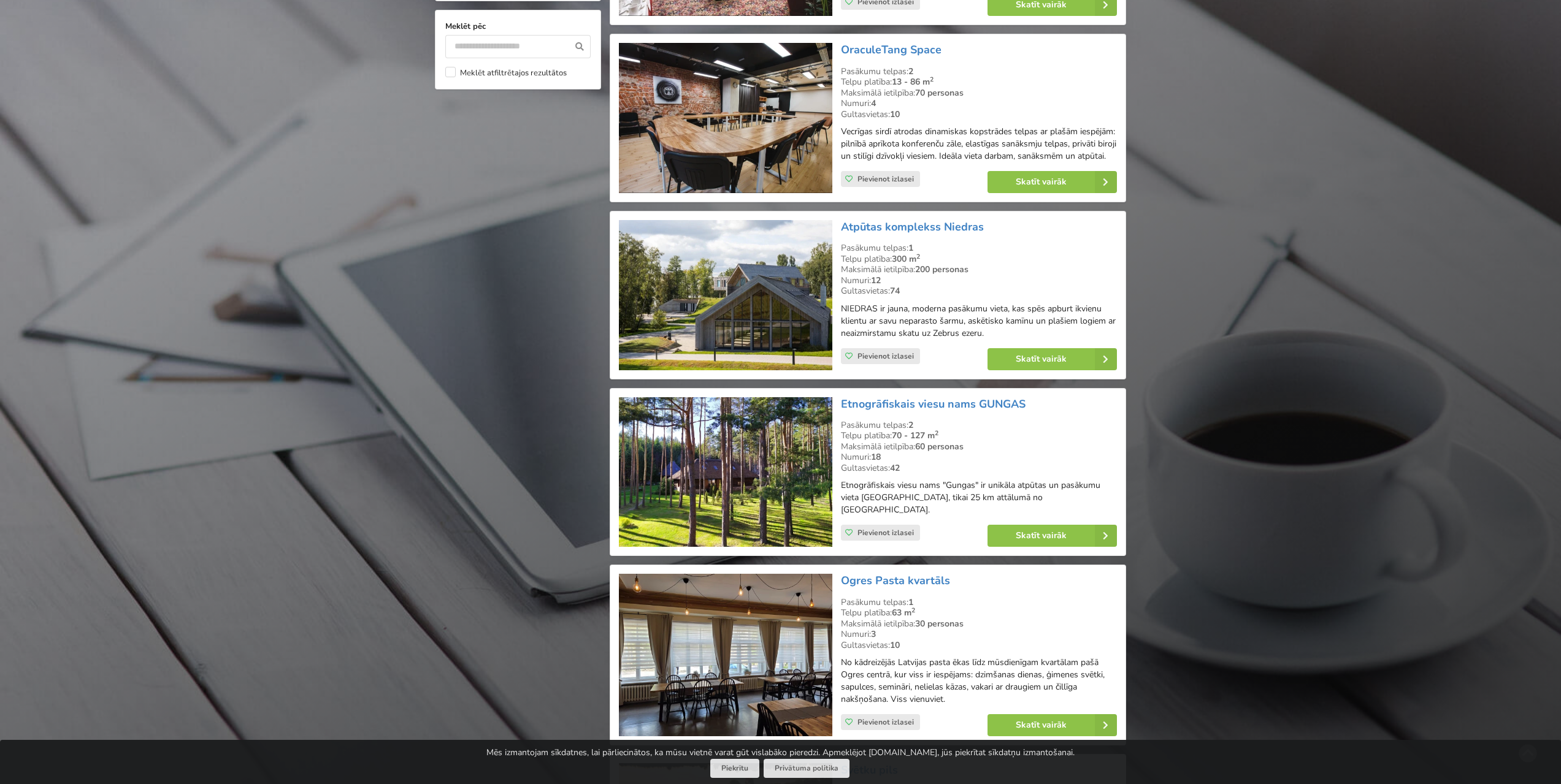
scroll to position [1226, 0]
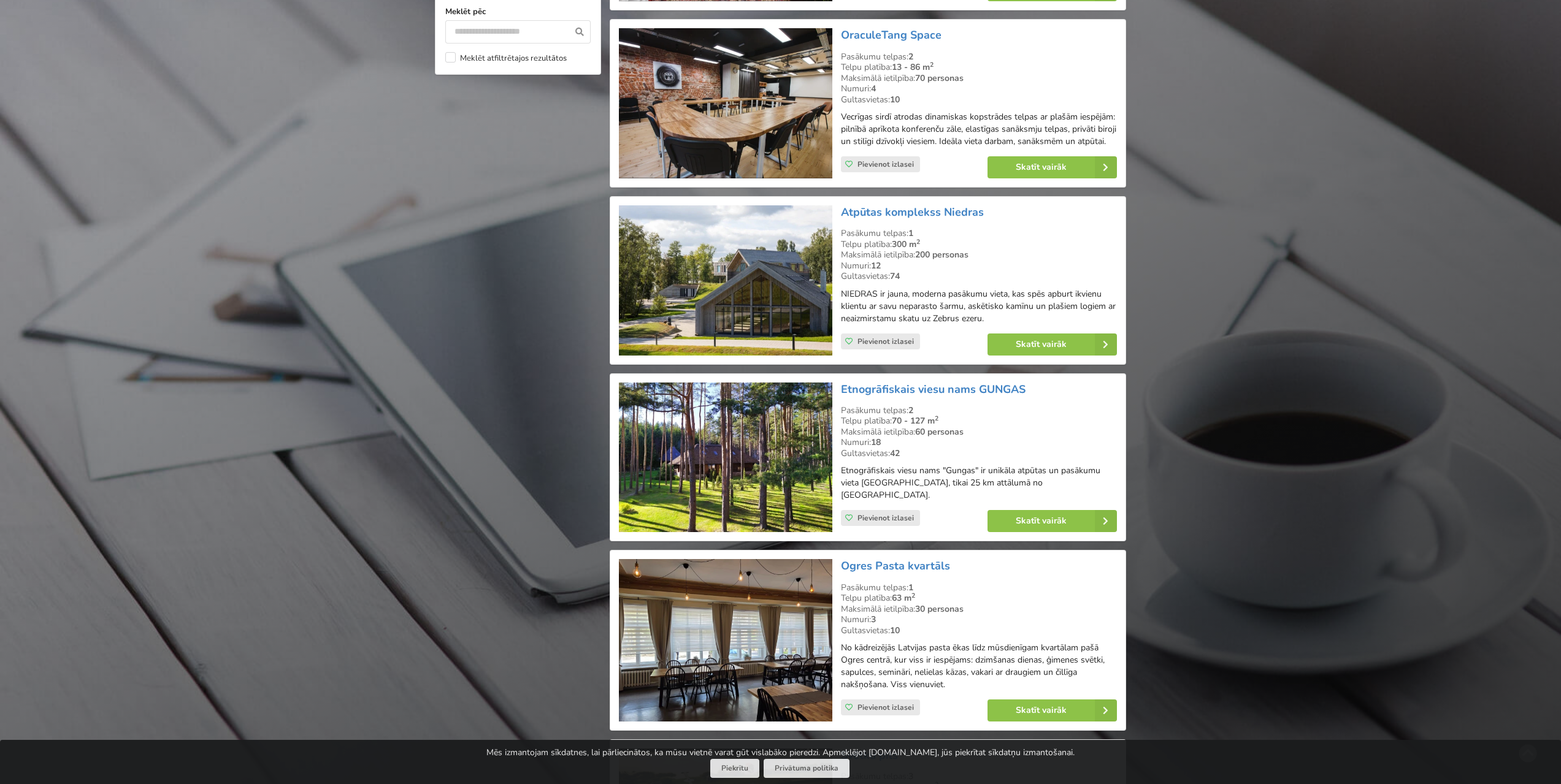
click at [763, 307] on img at bounding box center [725, 281] width 213 height 150
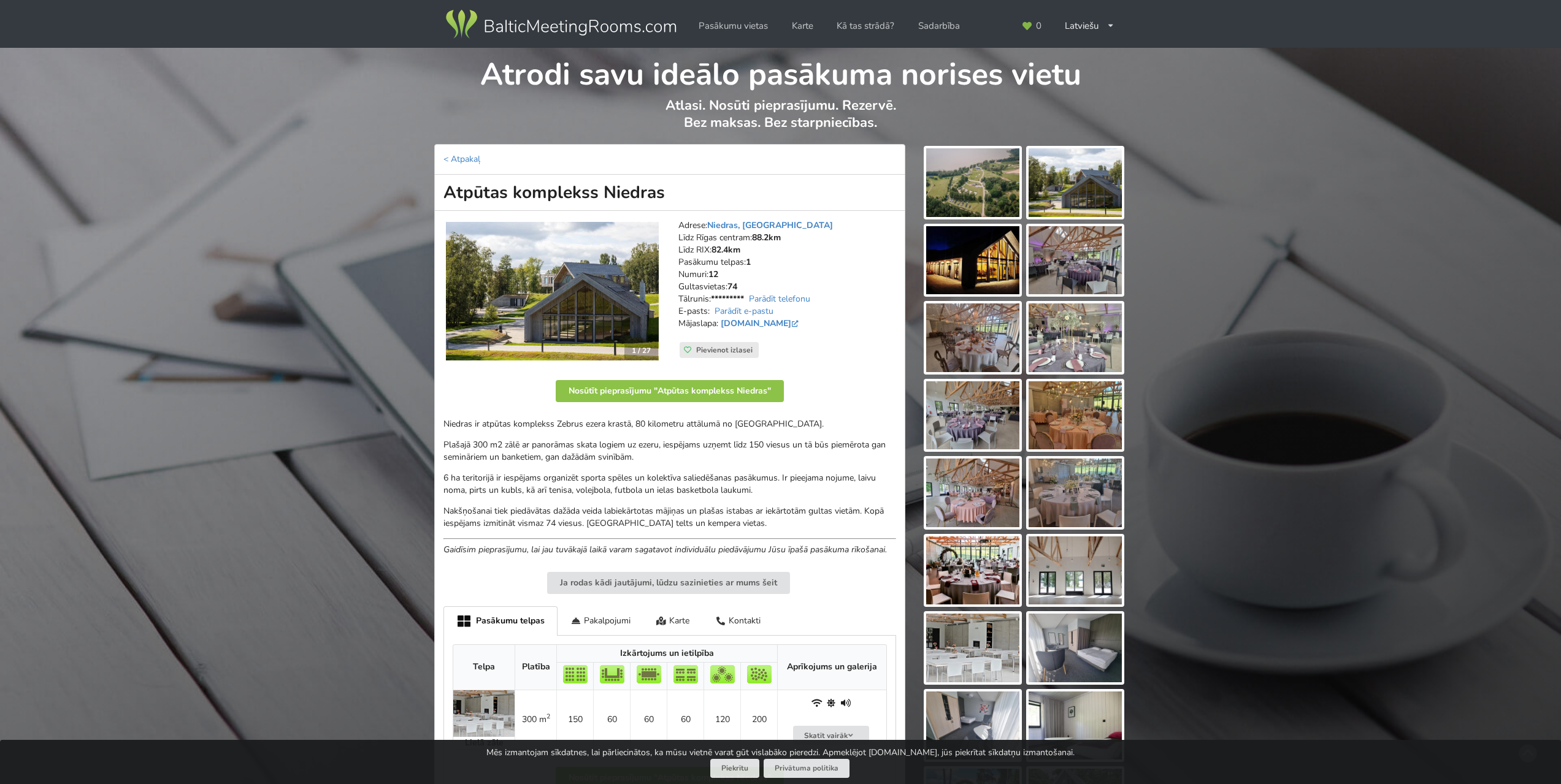
click at [983, 502] on img at bounding box center [972, 493] width 93 height 69
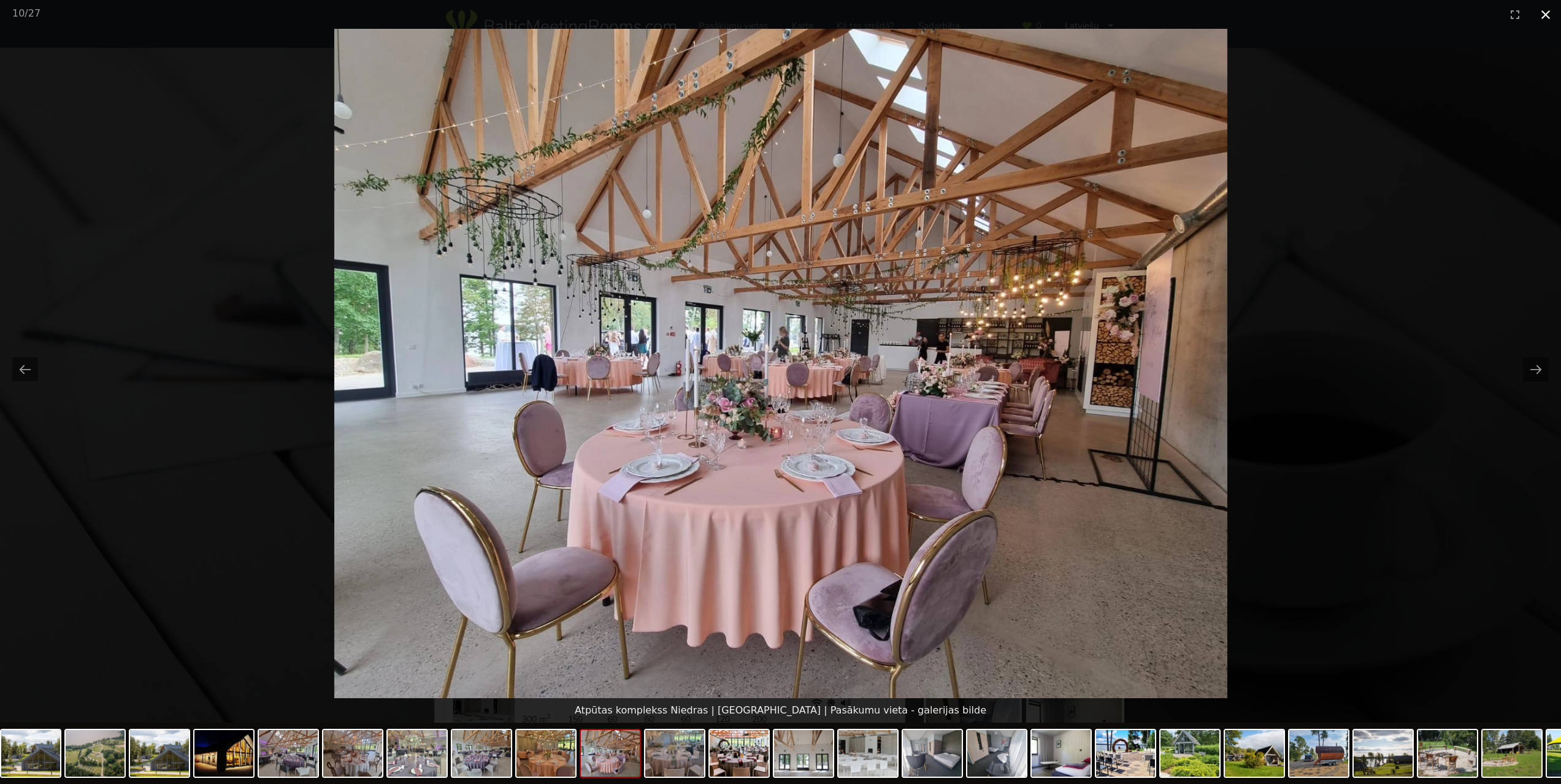
click at [1544, 13] on button "Close gallery" at bounding box center [1546, 14] width 31 height 29
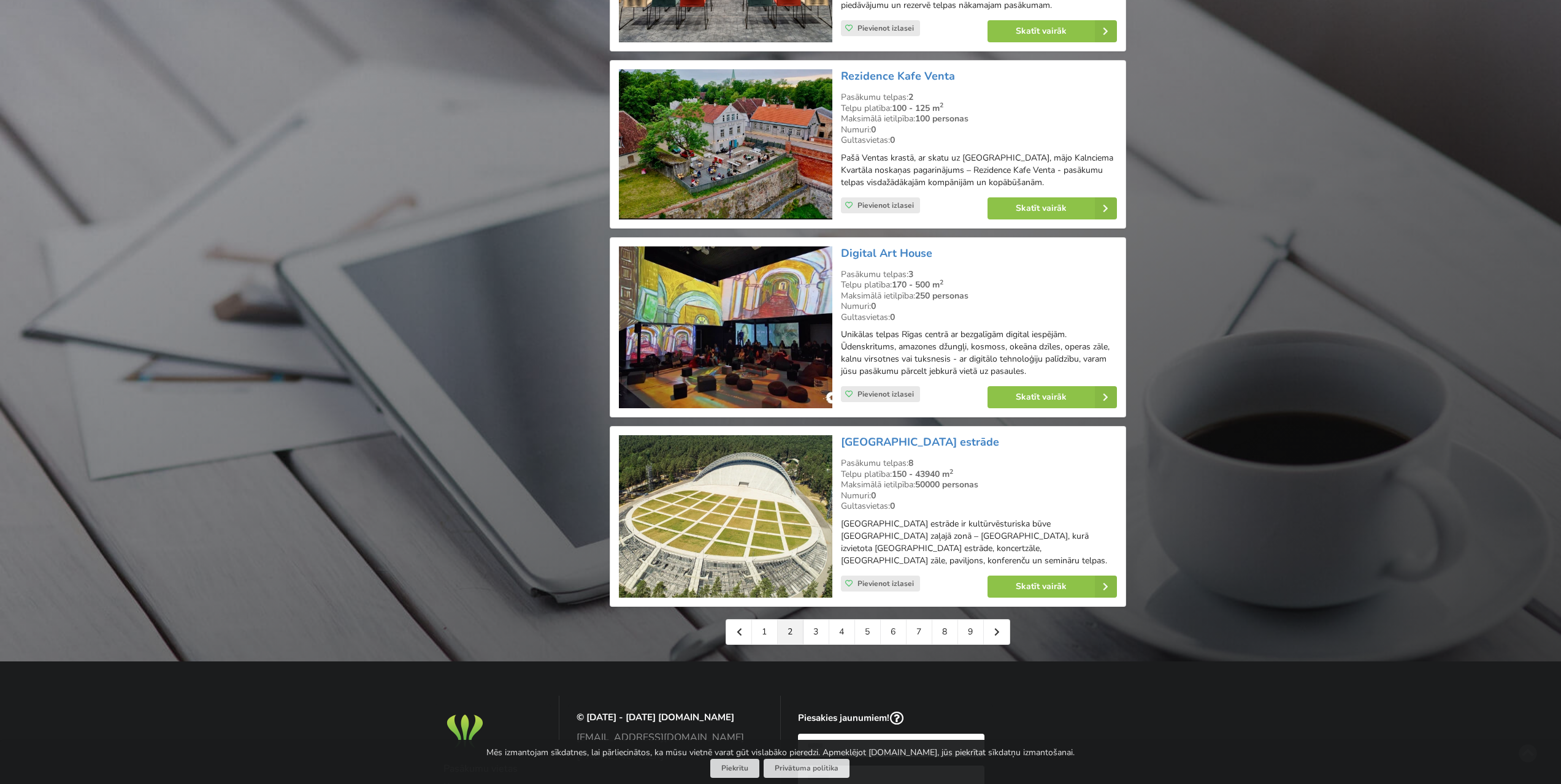
scroll to position [2514, 0]
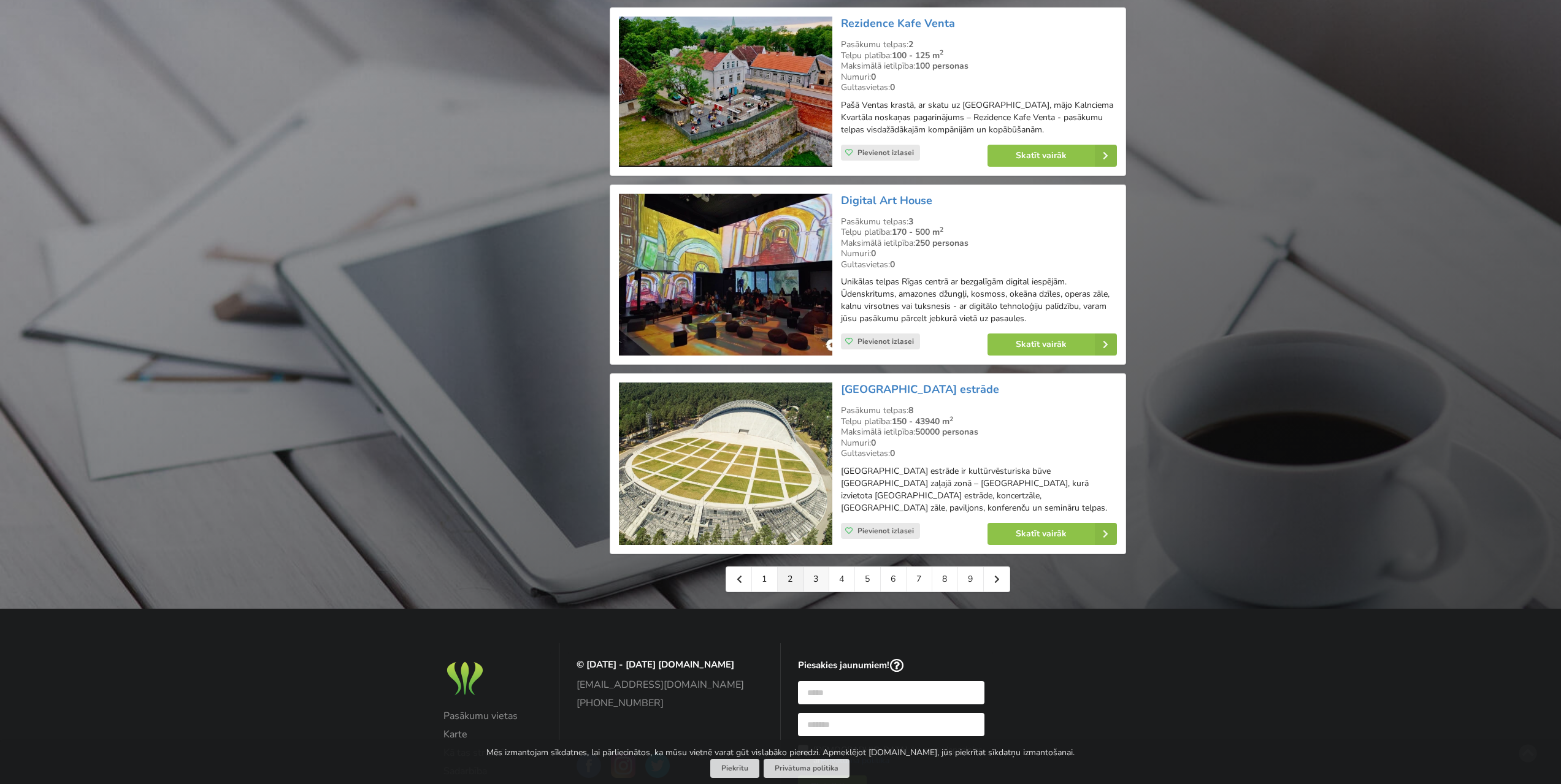
click at [814, 591] on link "3" at bounding box center [816, 580] width 26 height 25
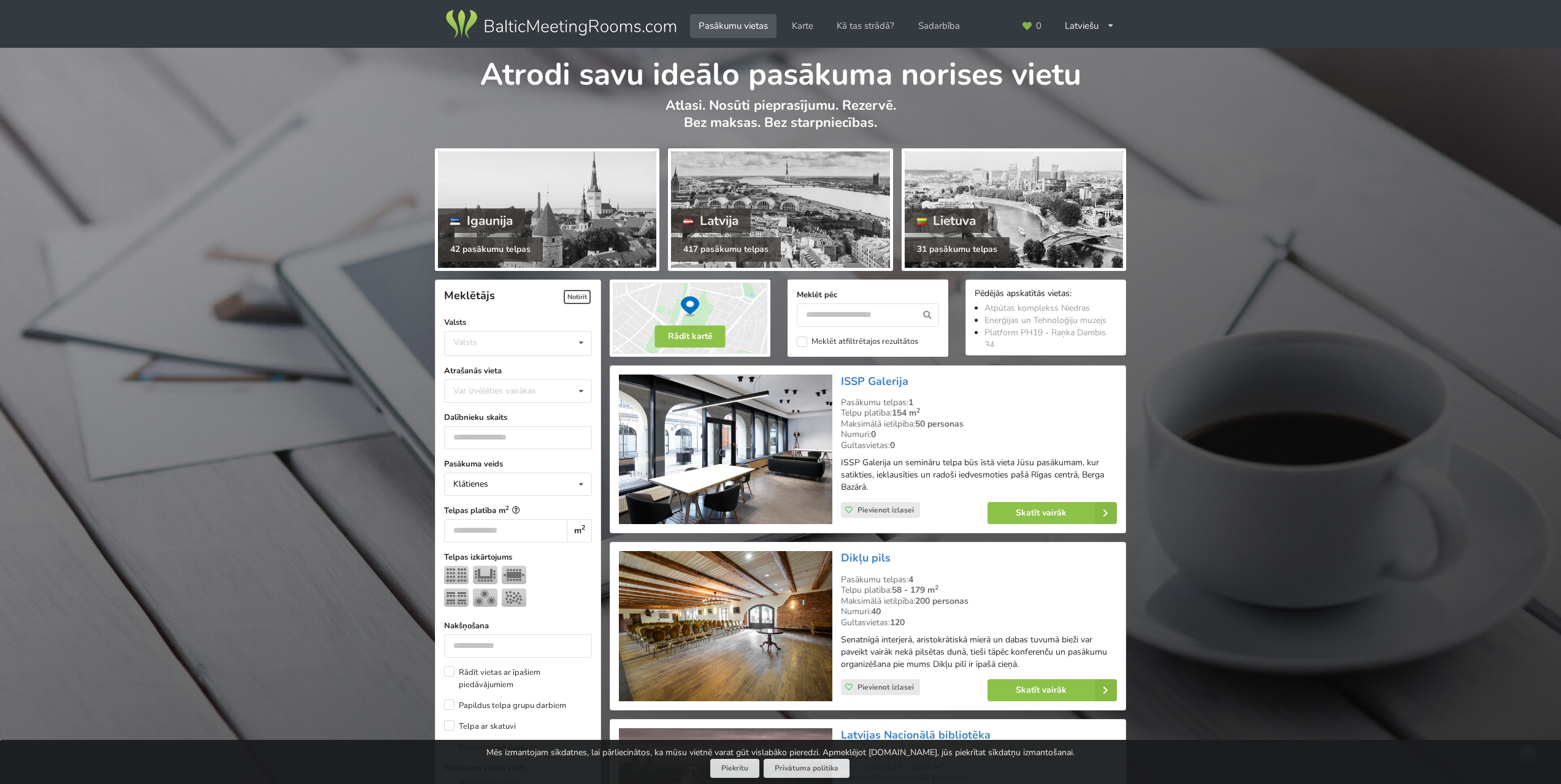
click at [729, 435] on img at bounding box center [725, 450] width 213 height 150
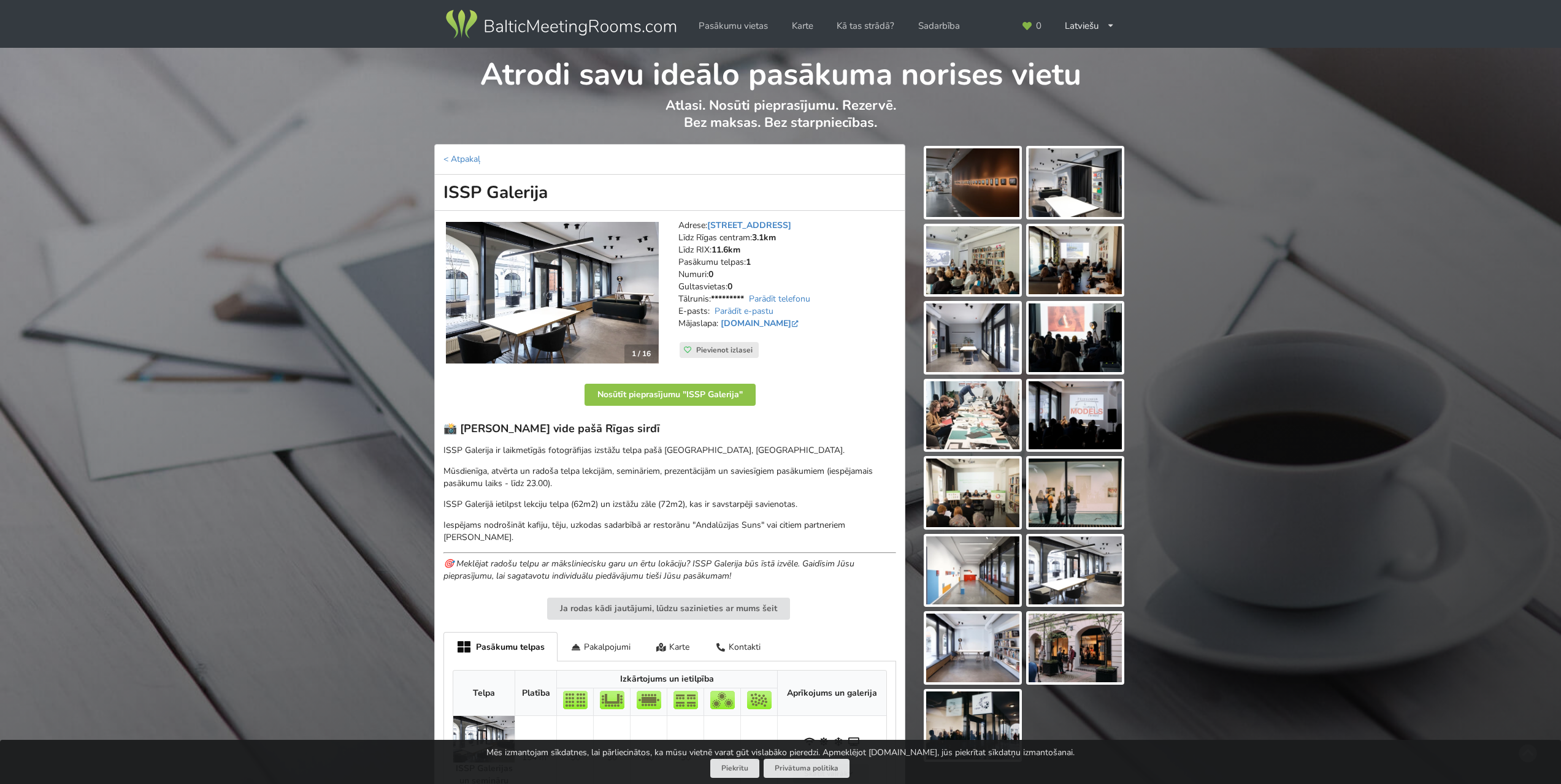
click at [991, 186] on img at bounding box center [972, 183] width 93 height 69
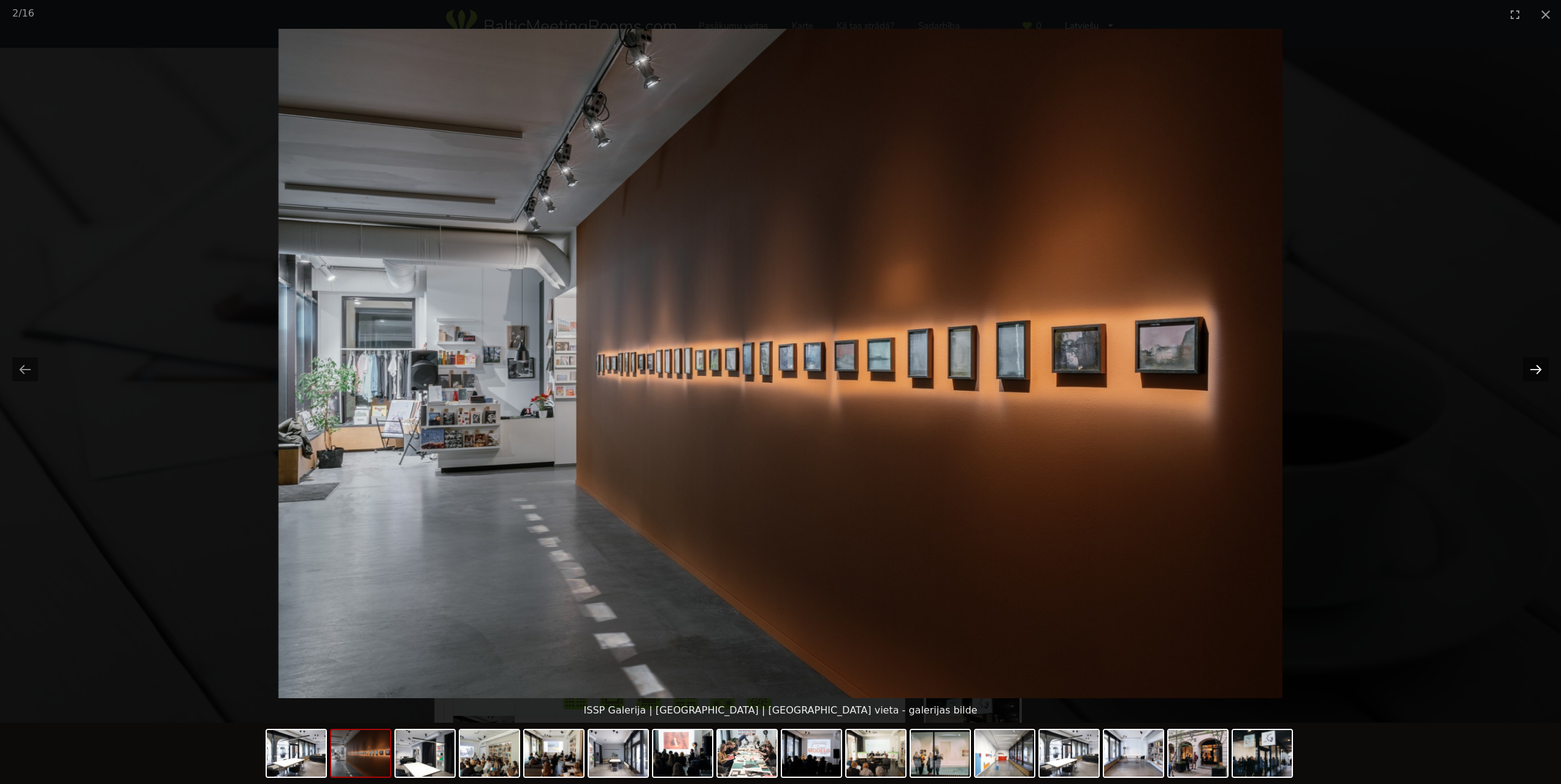
click at [1541, 372] on button "Next slide" at bounding box center [1536, 369] width 26 height 24
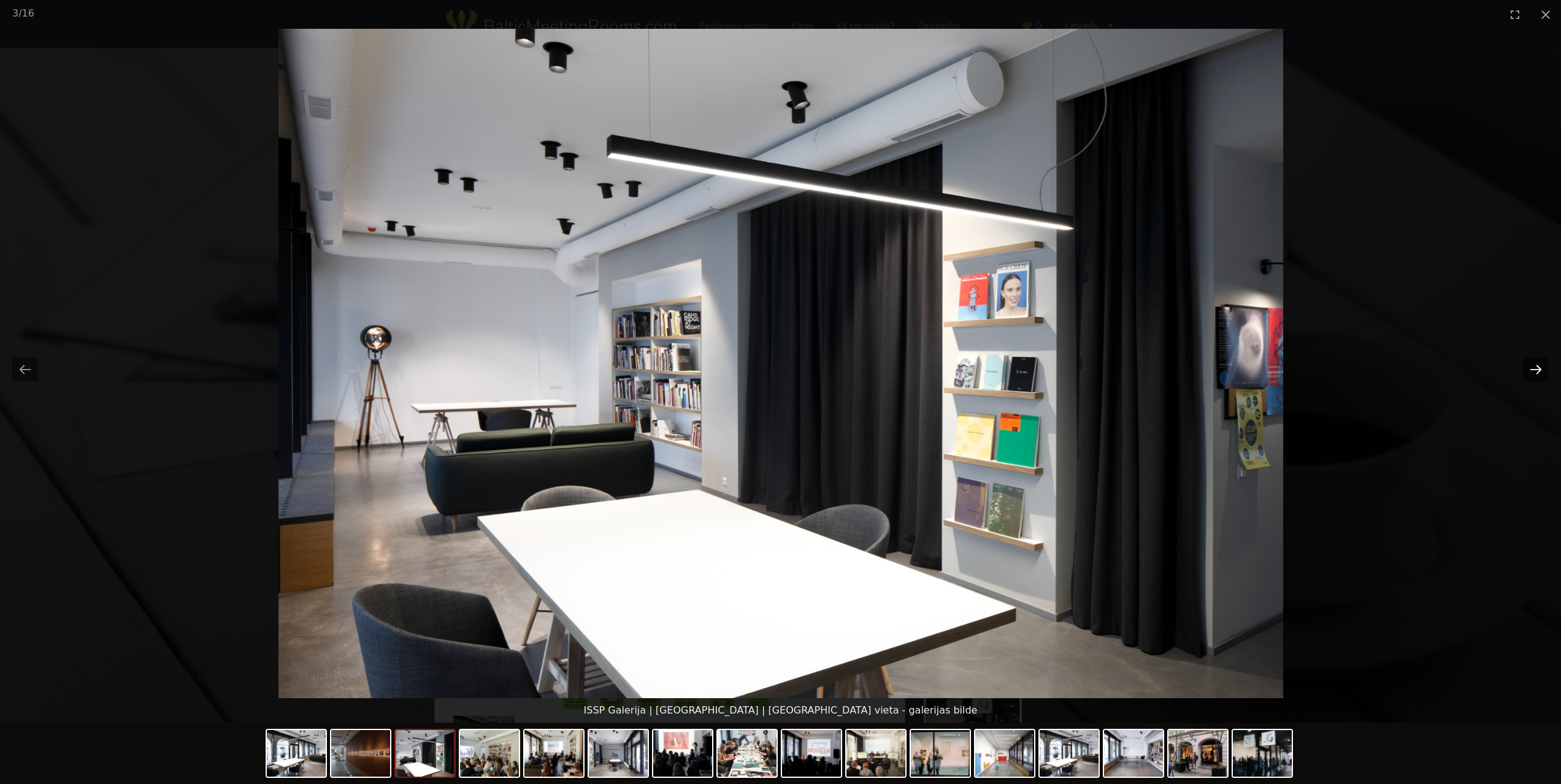
click at [1541, 372] on button "Next slide" at bounding box center [1536, 369] width 26 height 24
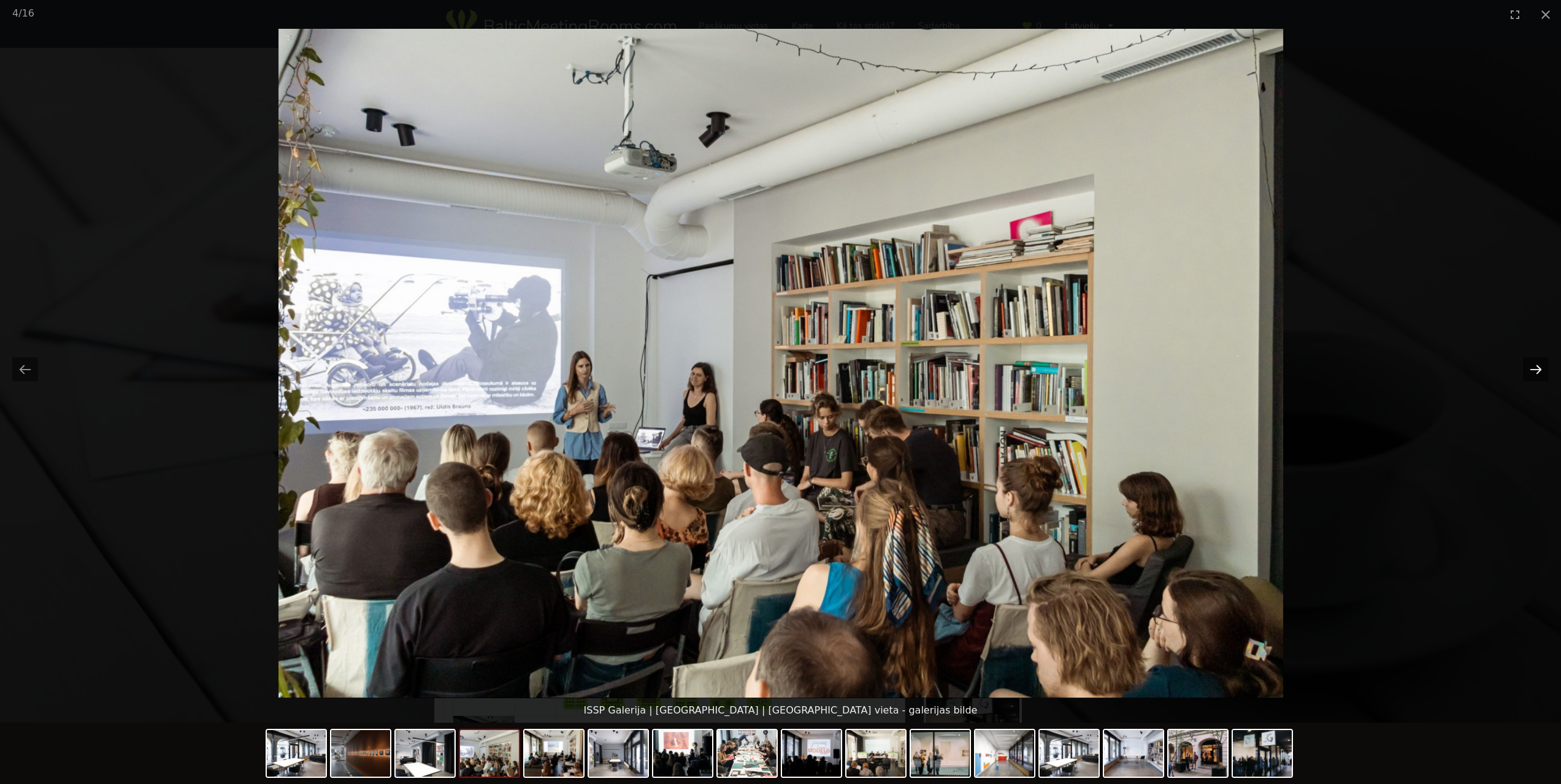
click at [1541, 372] on button "Next slide" at bounding box center [1536, 369] width 26 height 24
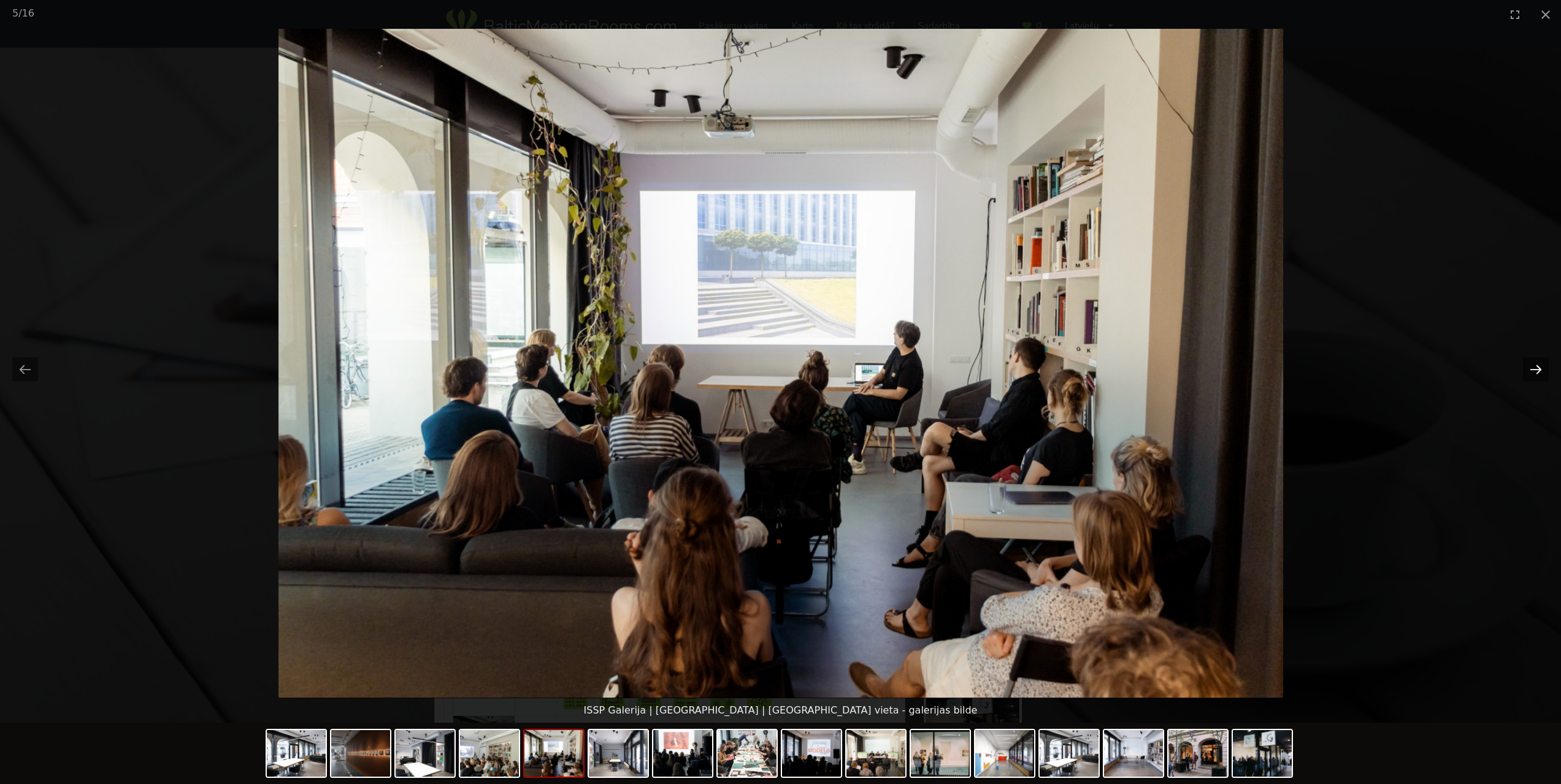
click at [1541, 372] on button "Next slide" at bounding box center [1536, 369] width 26 height 24
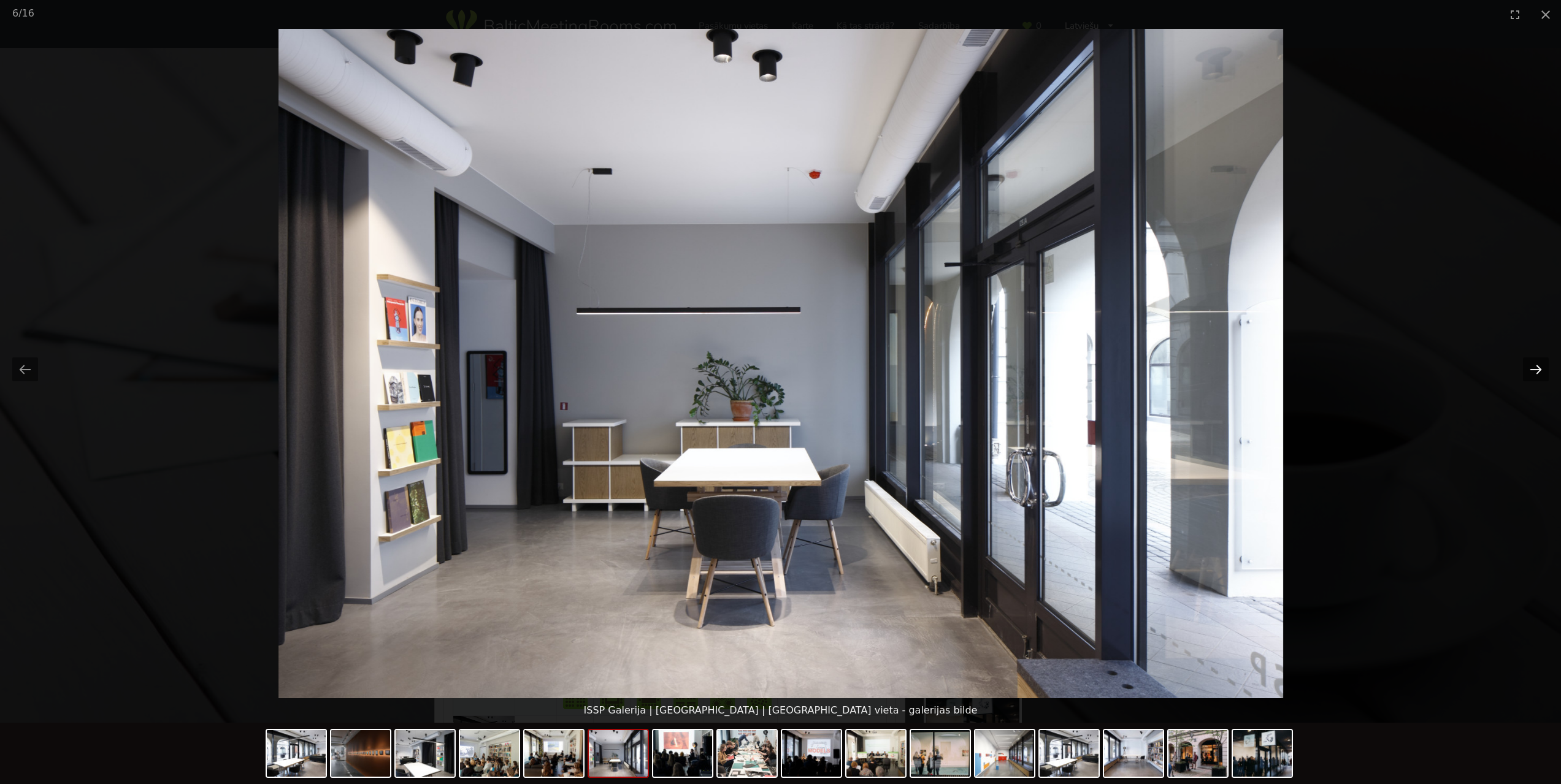
click at [1541, 372] on button "Next slide" at bounding box center [1536, 369] width 26 height 24
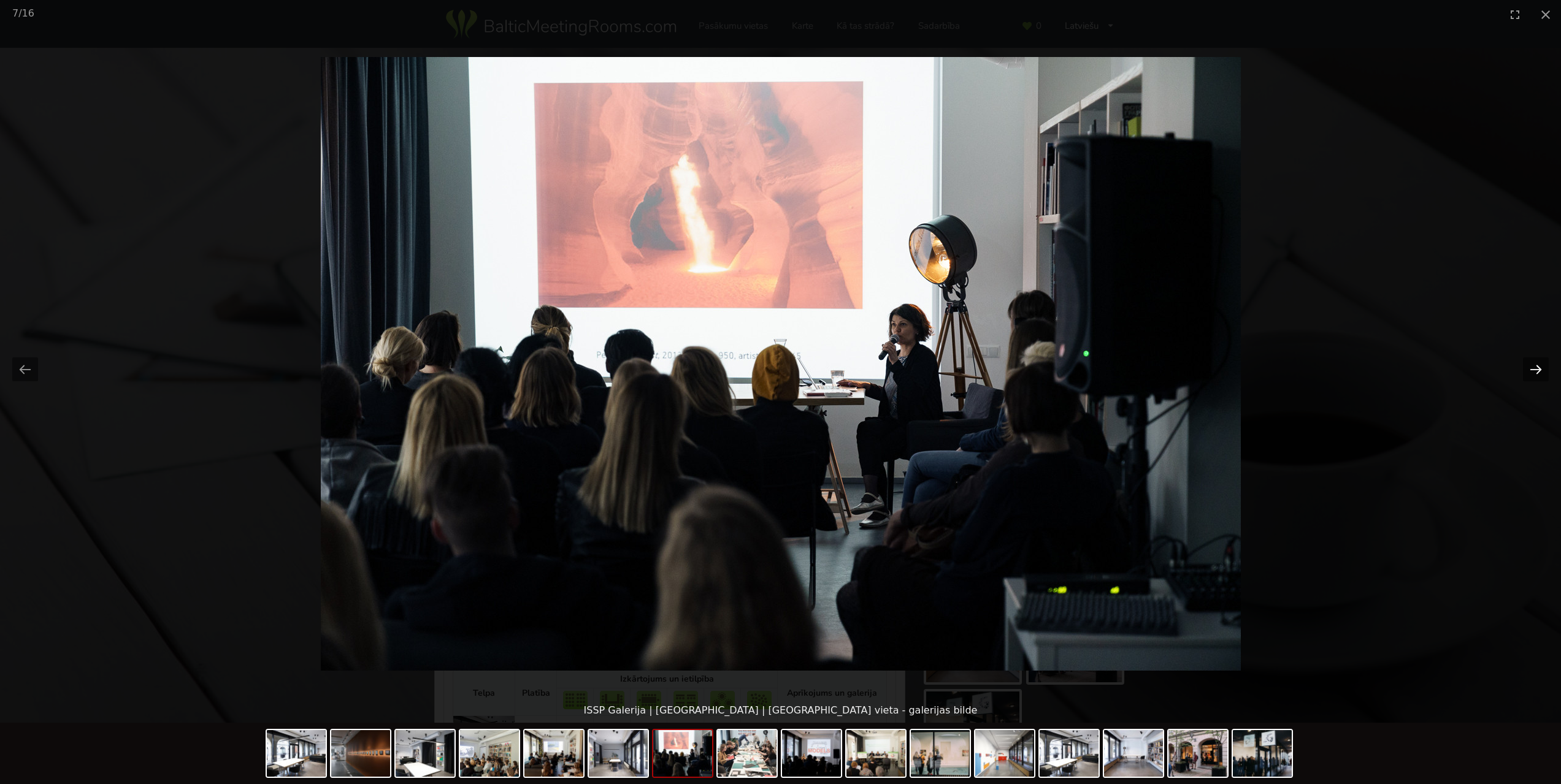
click at [1541, 372] on button "Next slide" at bounding box center [1536, 369] width 26 height 24
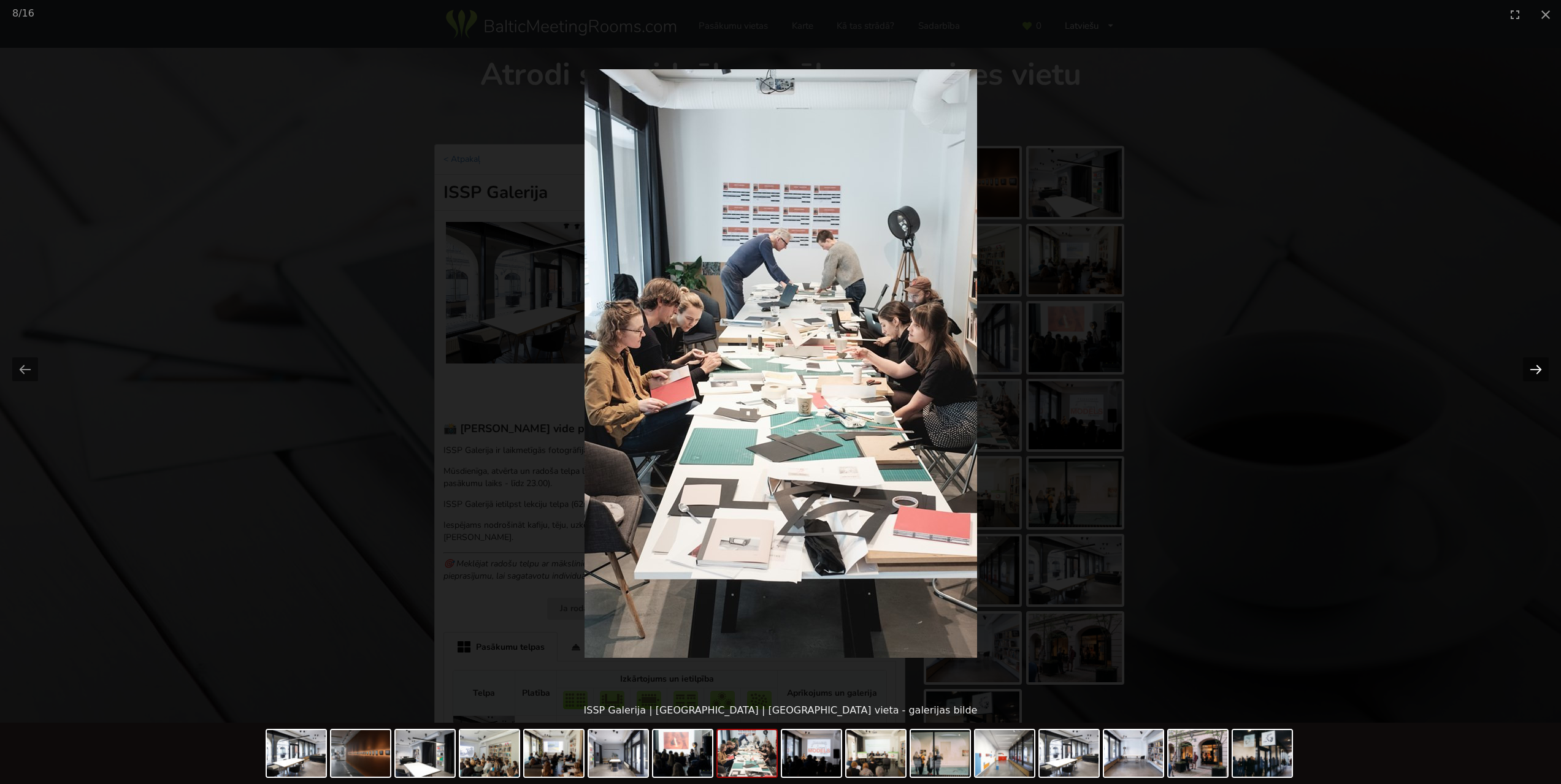
click at [1541, 372] on button "Next slide" at bounding box center [1536, 369] width 26 height 24
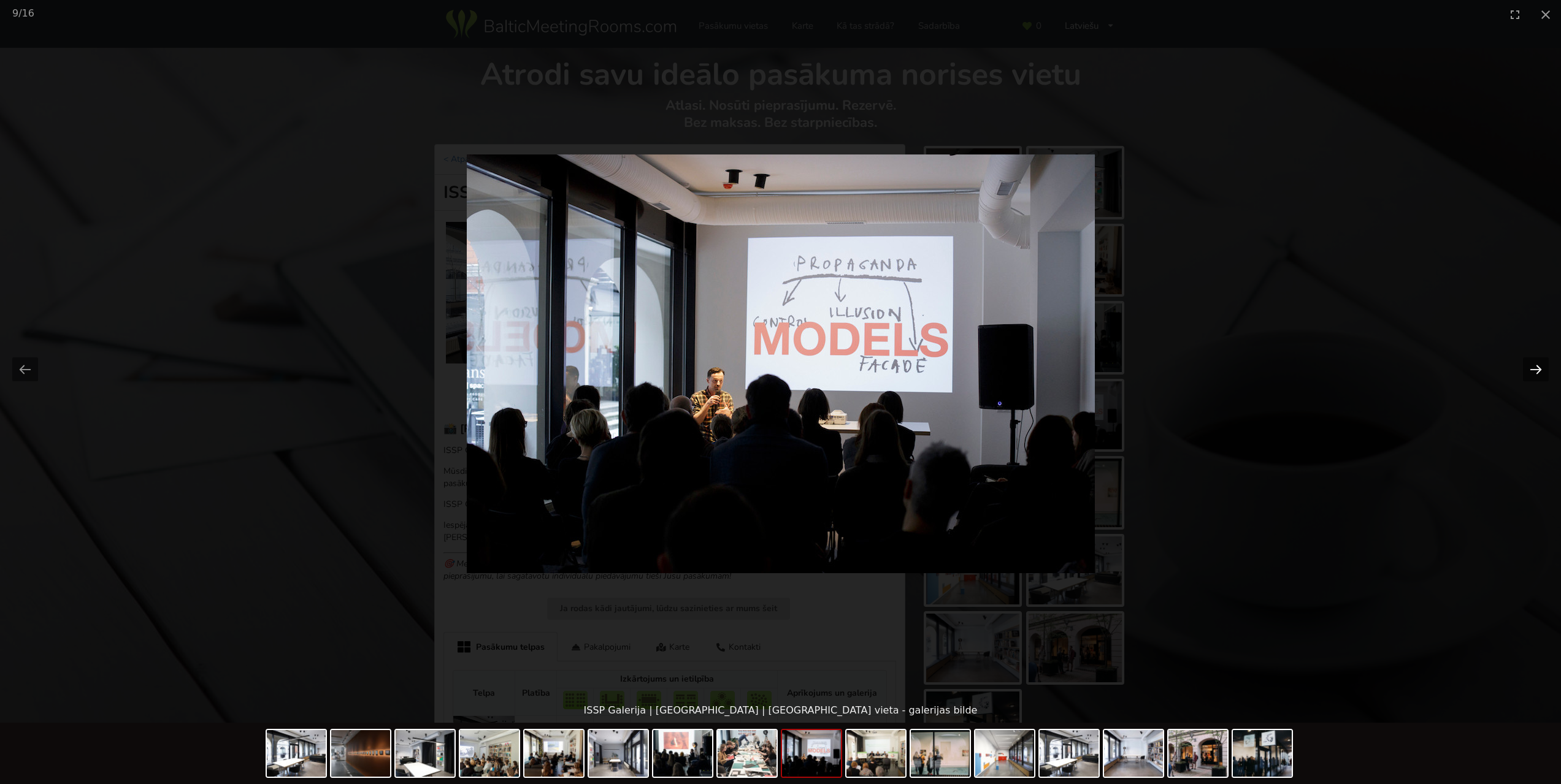
click at [1541, 372] on button "Next slide" at bounding box center [1536, 369] width 26 height 24
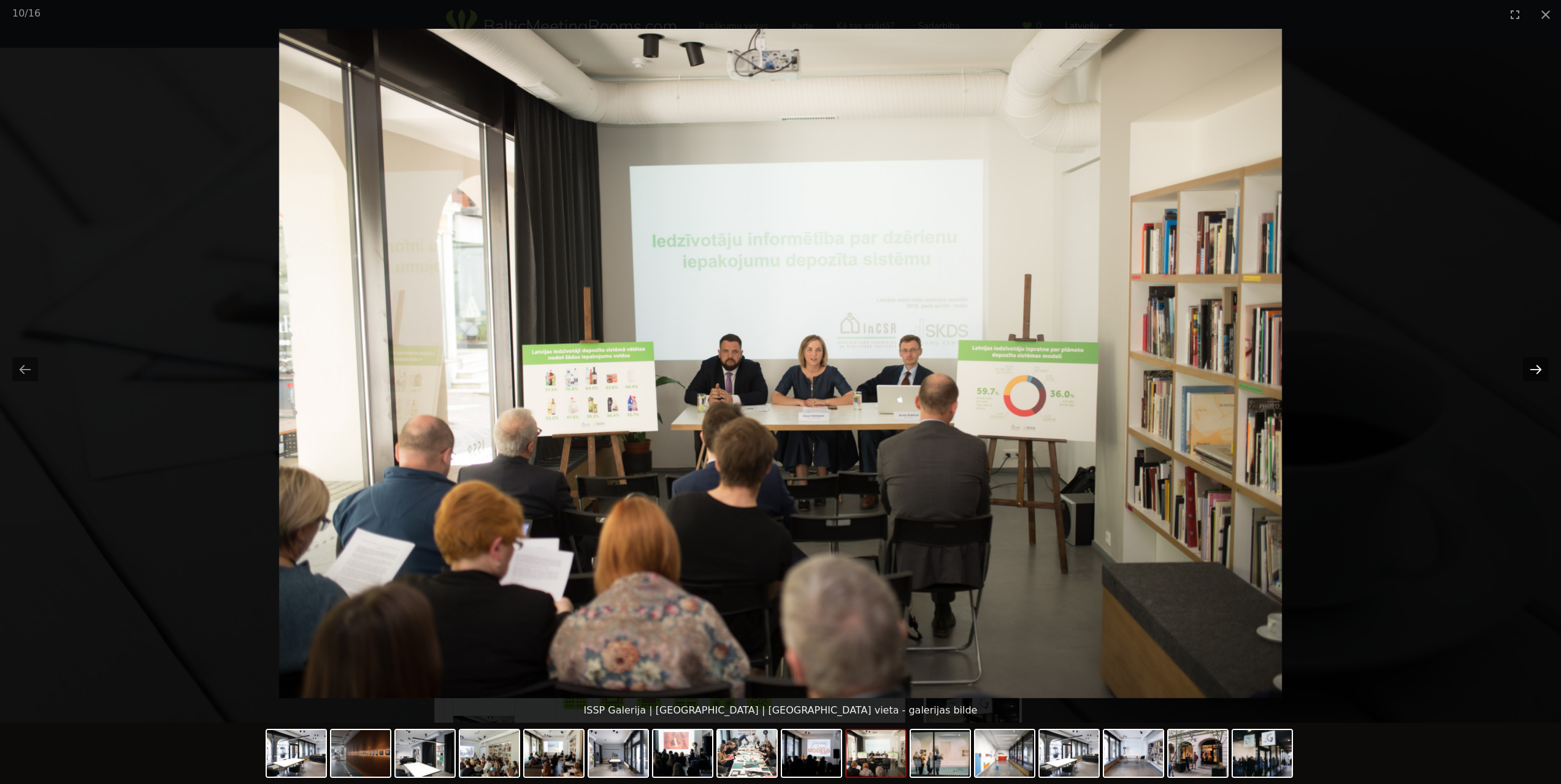
click at [1541, 372] on button "Next slide" at bounding box center [1536, 369] width 26 height 24
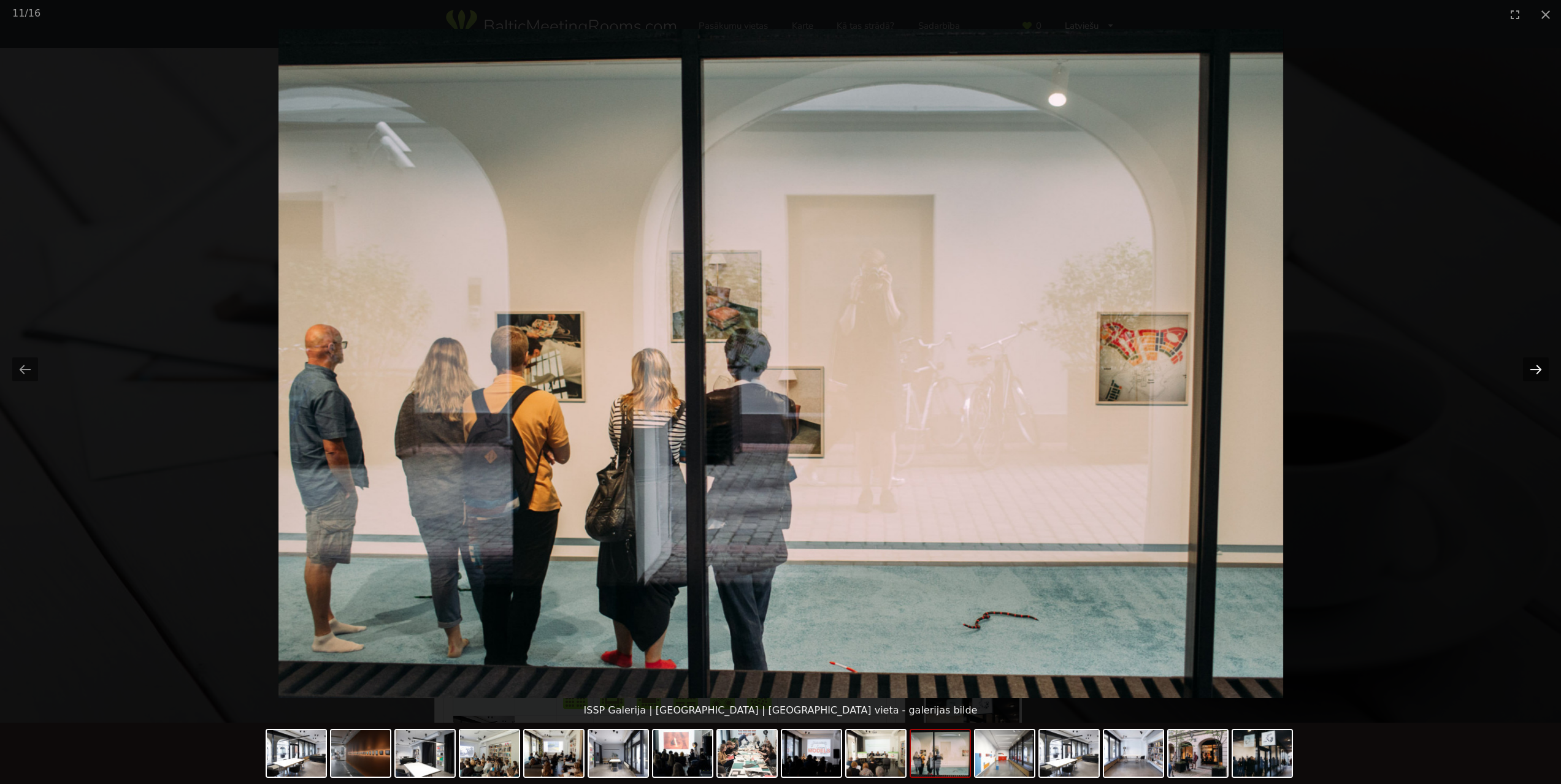
click at [1541, 372] on button "Next slide" at bounding box center [1536, 369] width 26 height 24
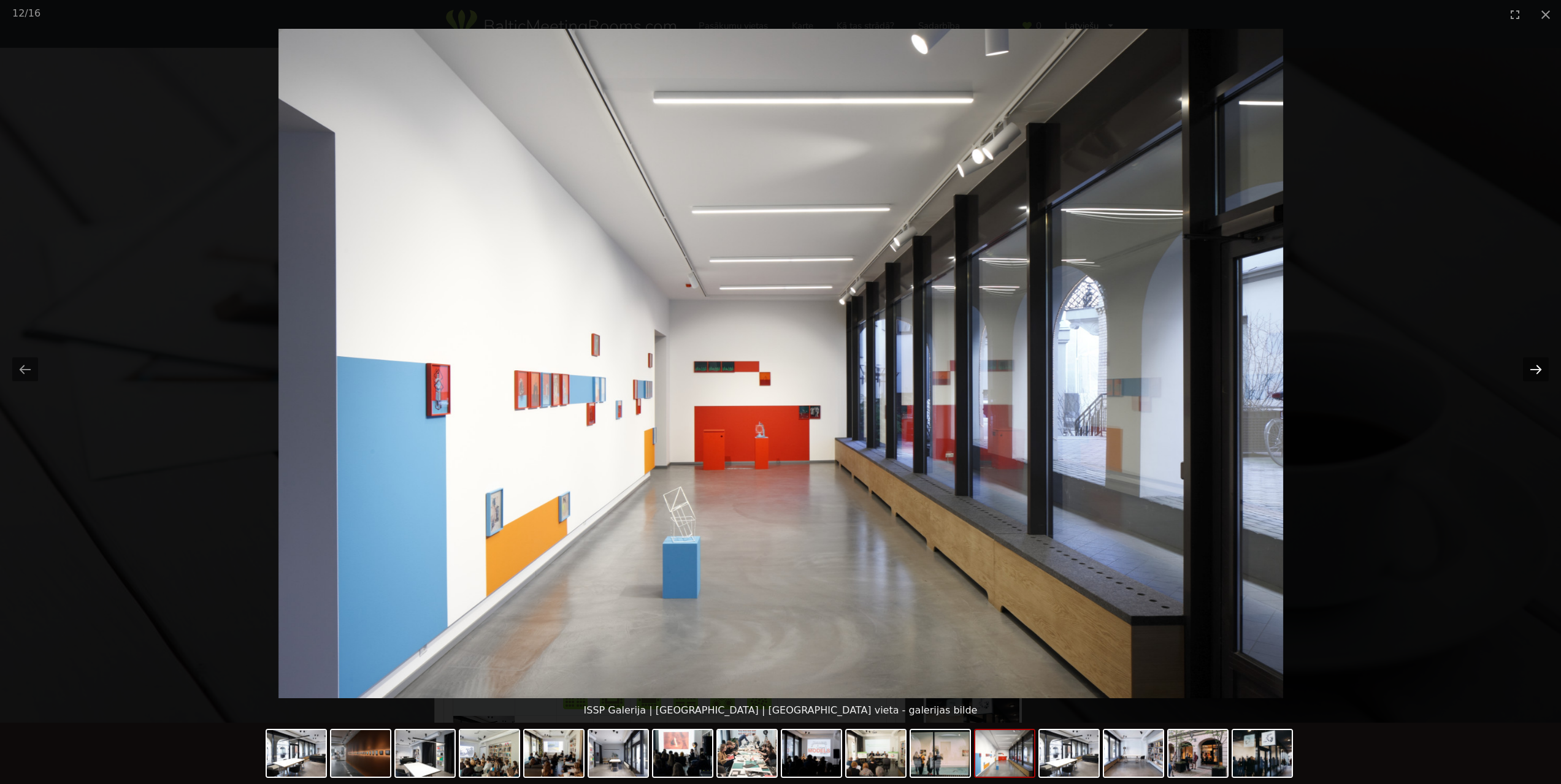
click at [1537, 374] on button "Next slide" at bounding box center [1536, 369] width 26 height 24
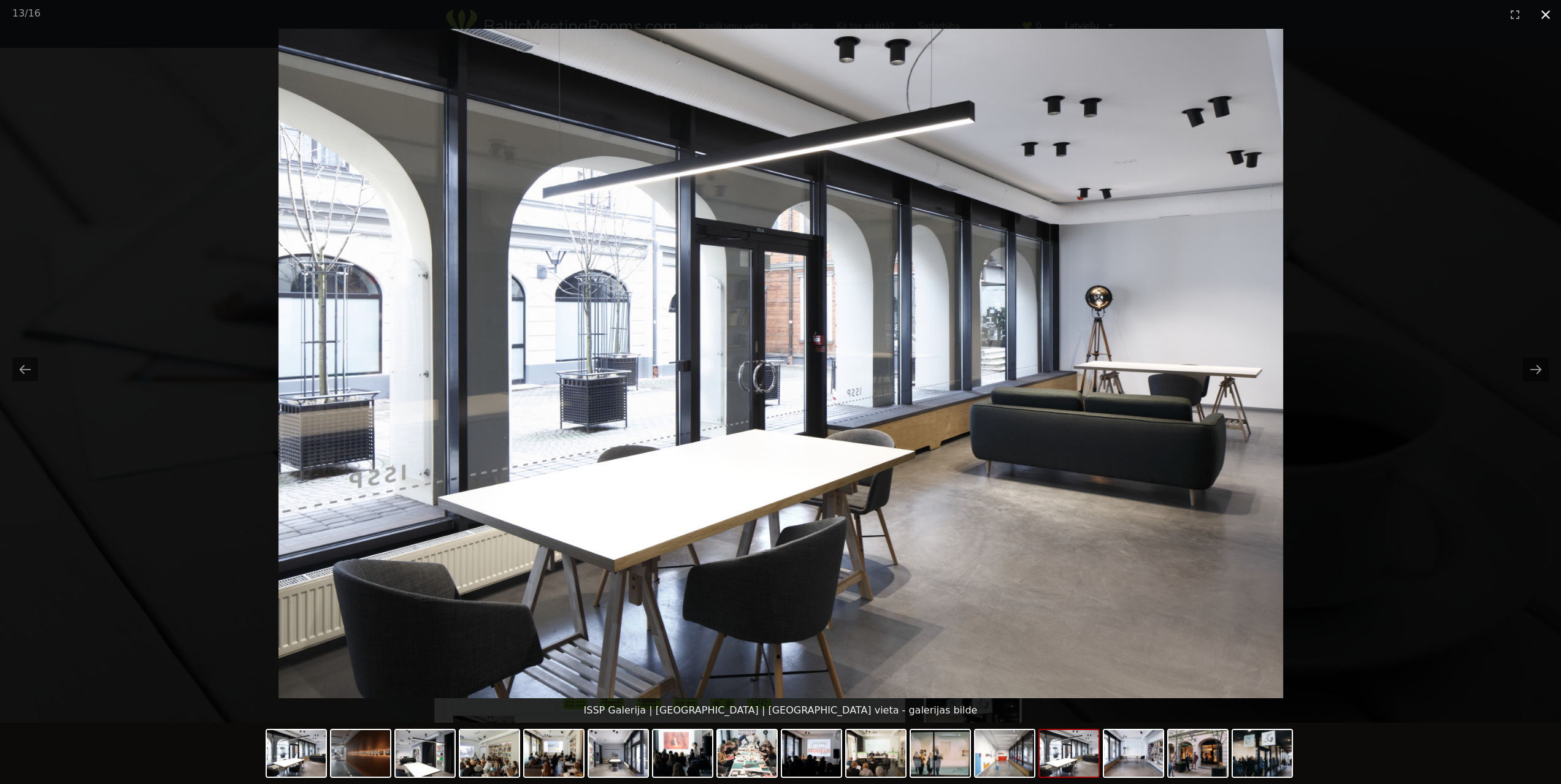
click at [1544, 18] on button "Close gallery" at bounding box center [1546, 14] width 31 height 29
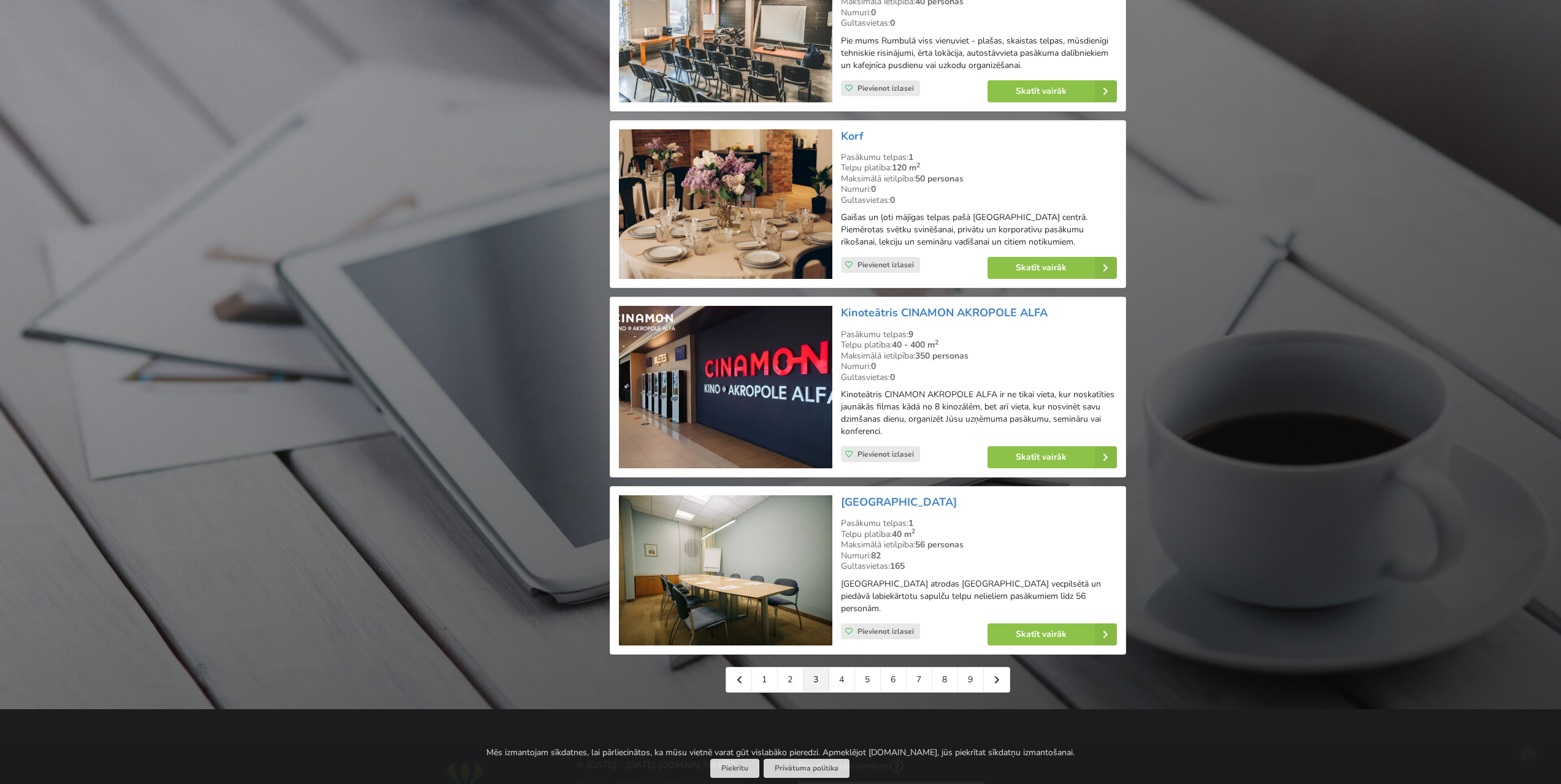
scroll to position [2452, 0]
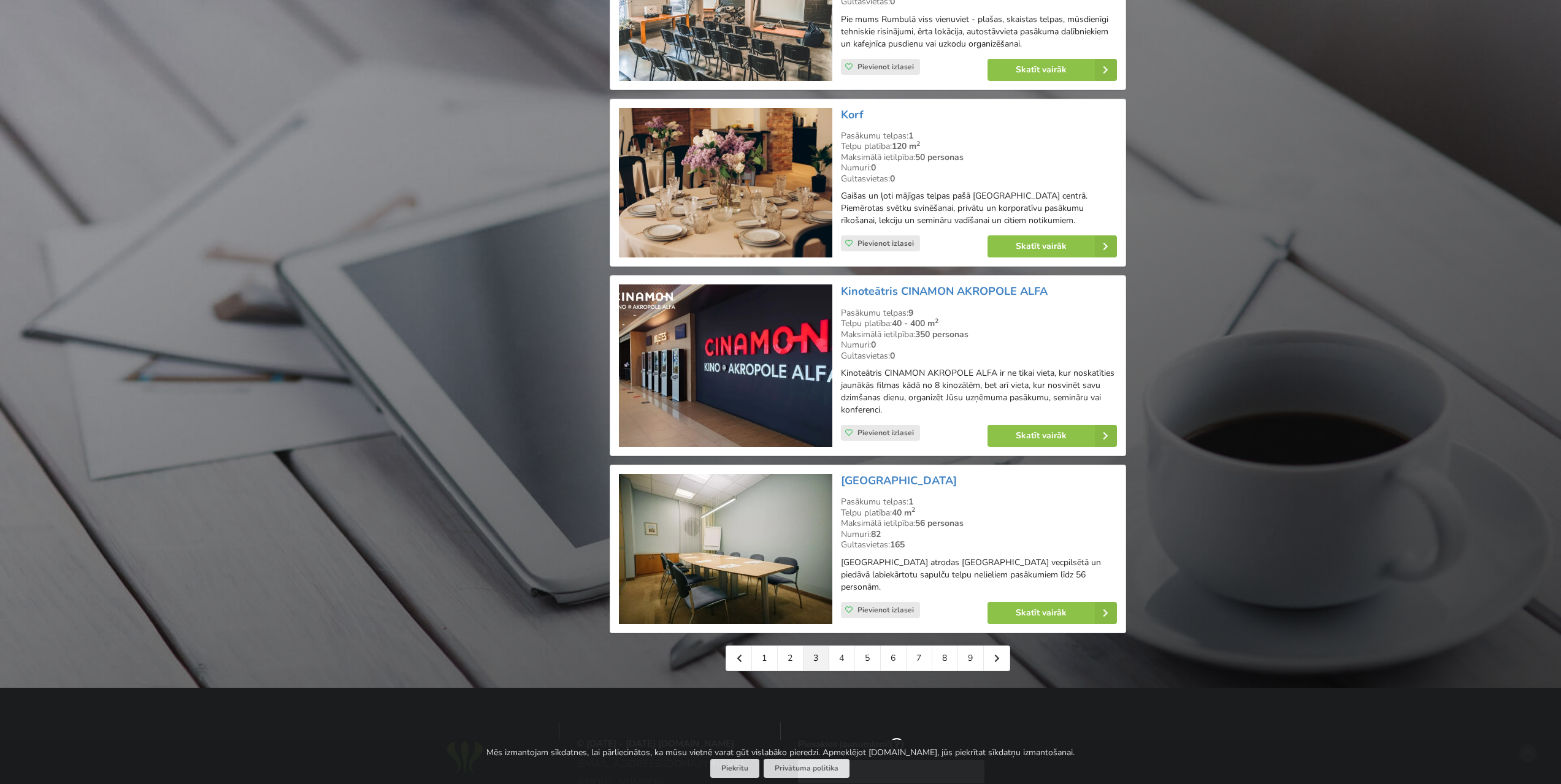
click at [766, 331] on img at bounding box center [725, 366] width 213 height 162
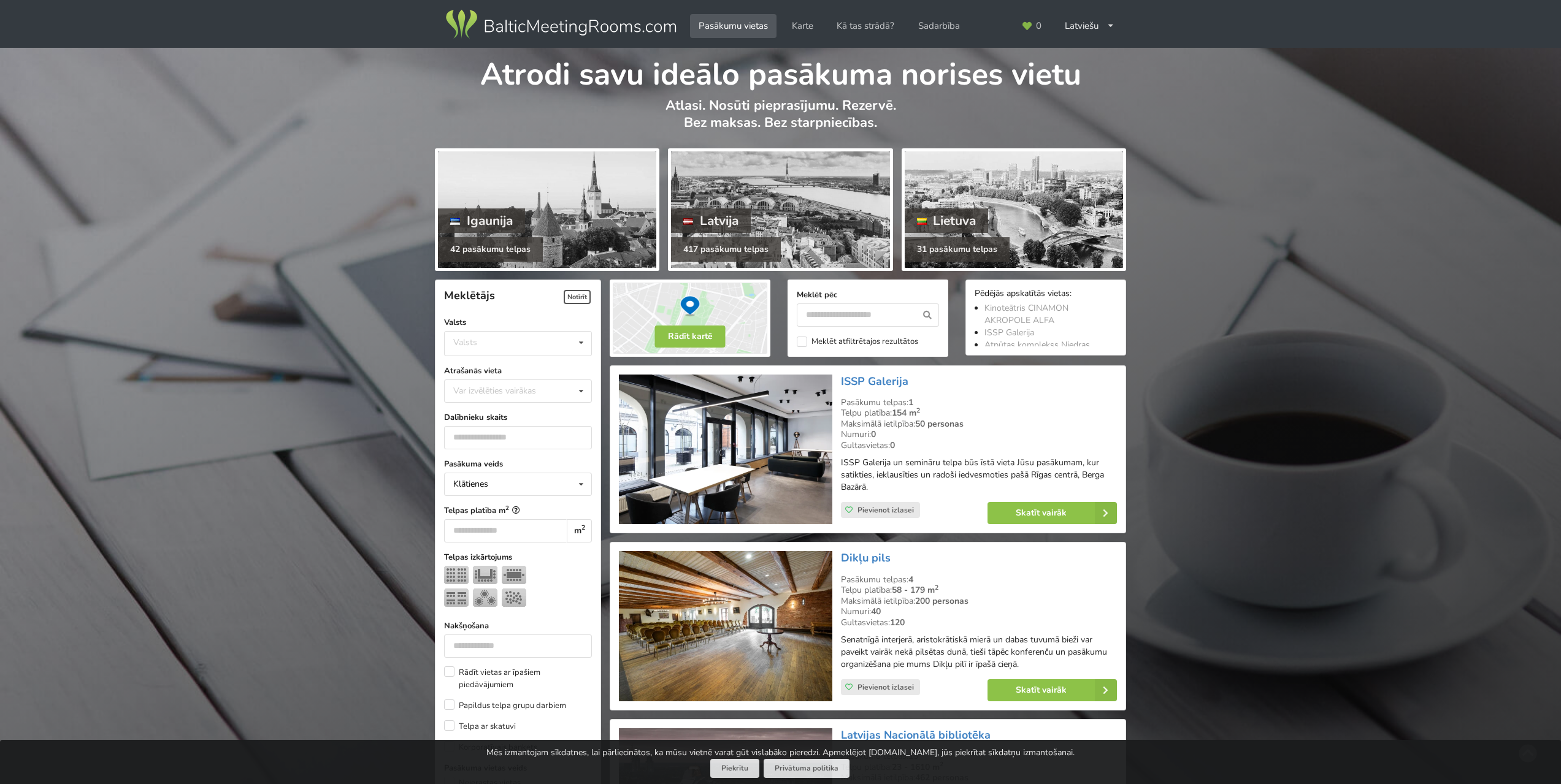
scroll to position [2452, 0]
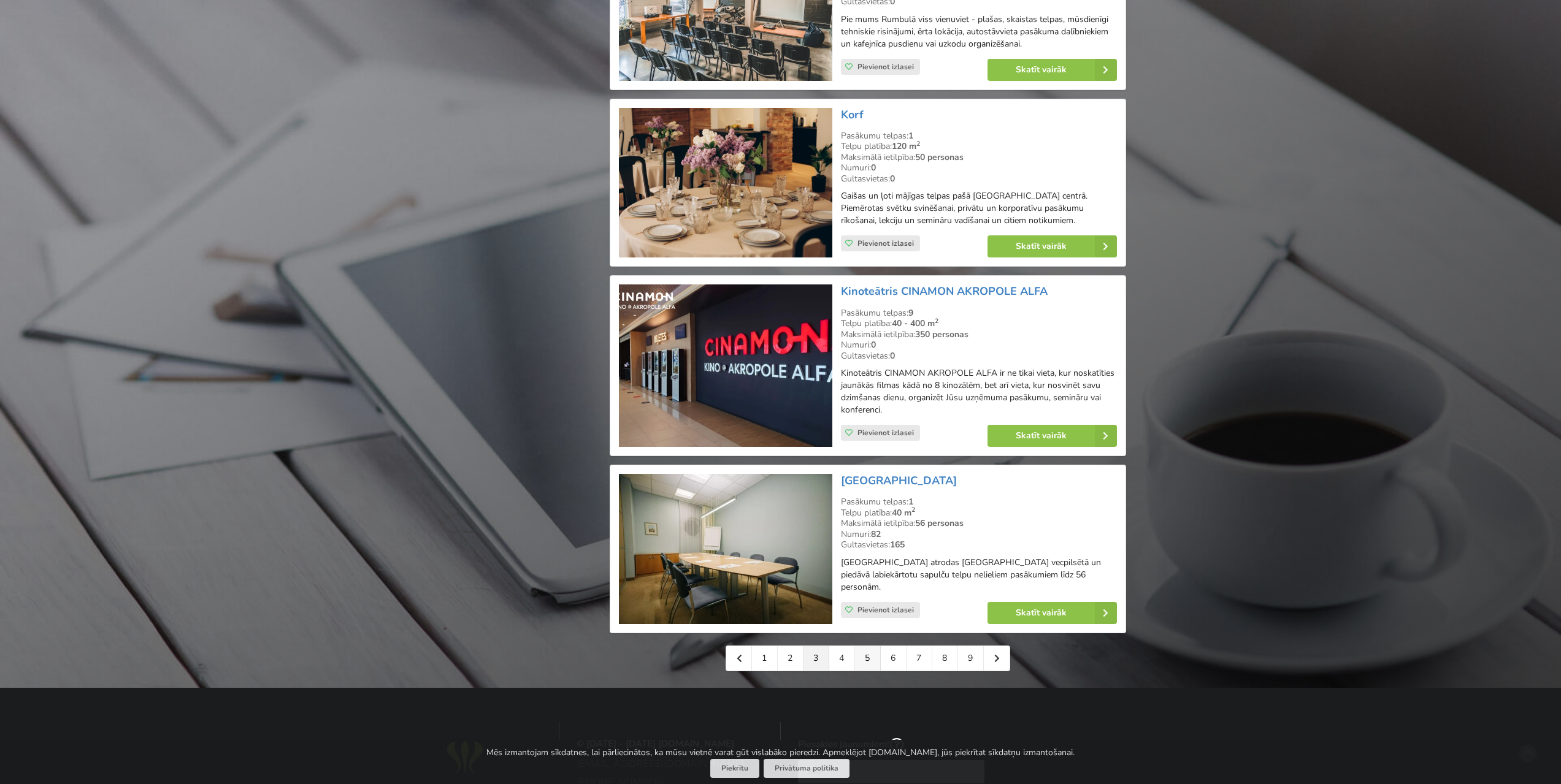
click at [872, 646] on link "5" at bounding box center [868, 658] width 26 height 25
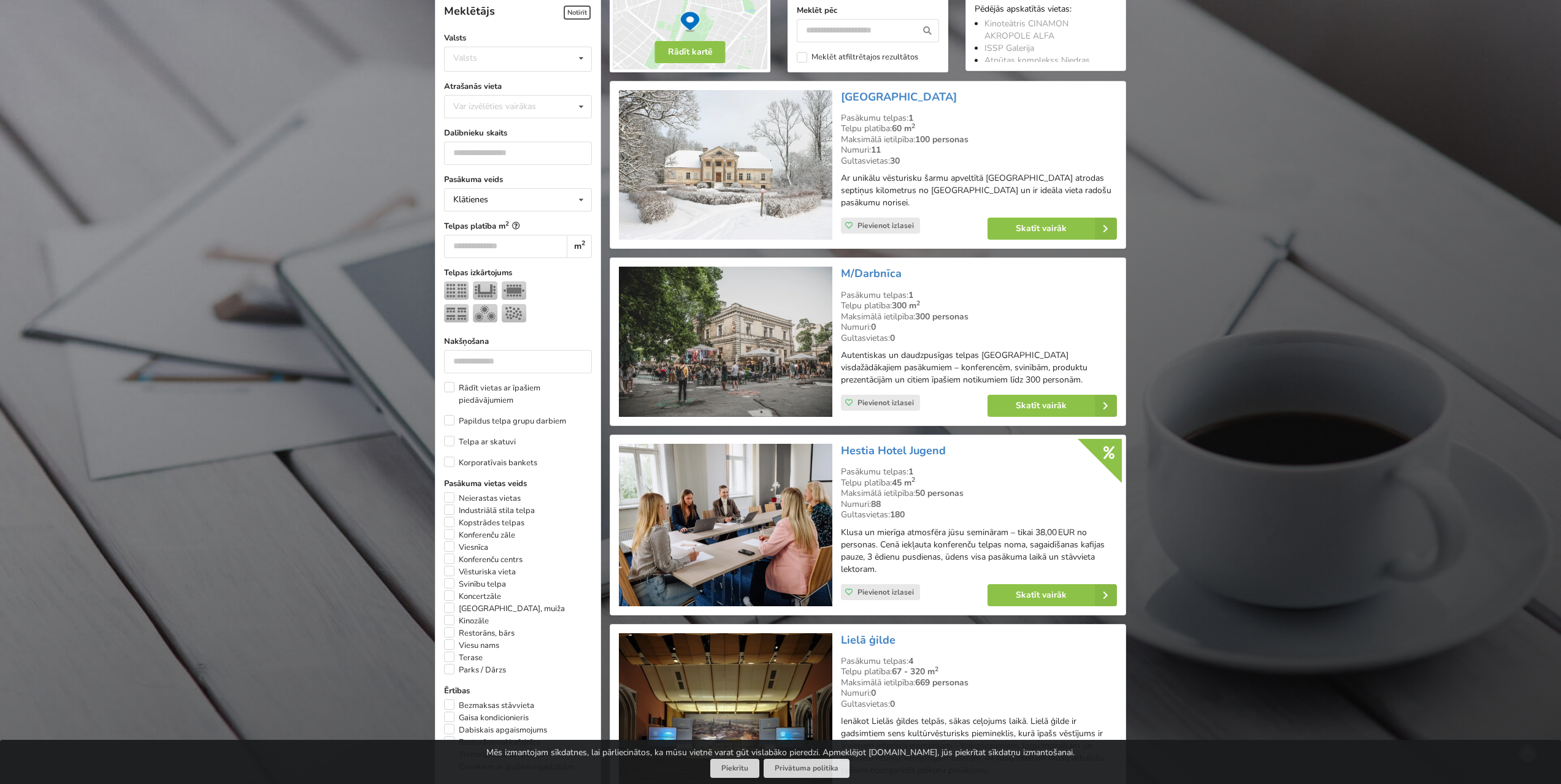
scroll to position [306, 0]
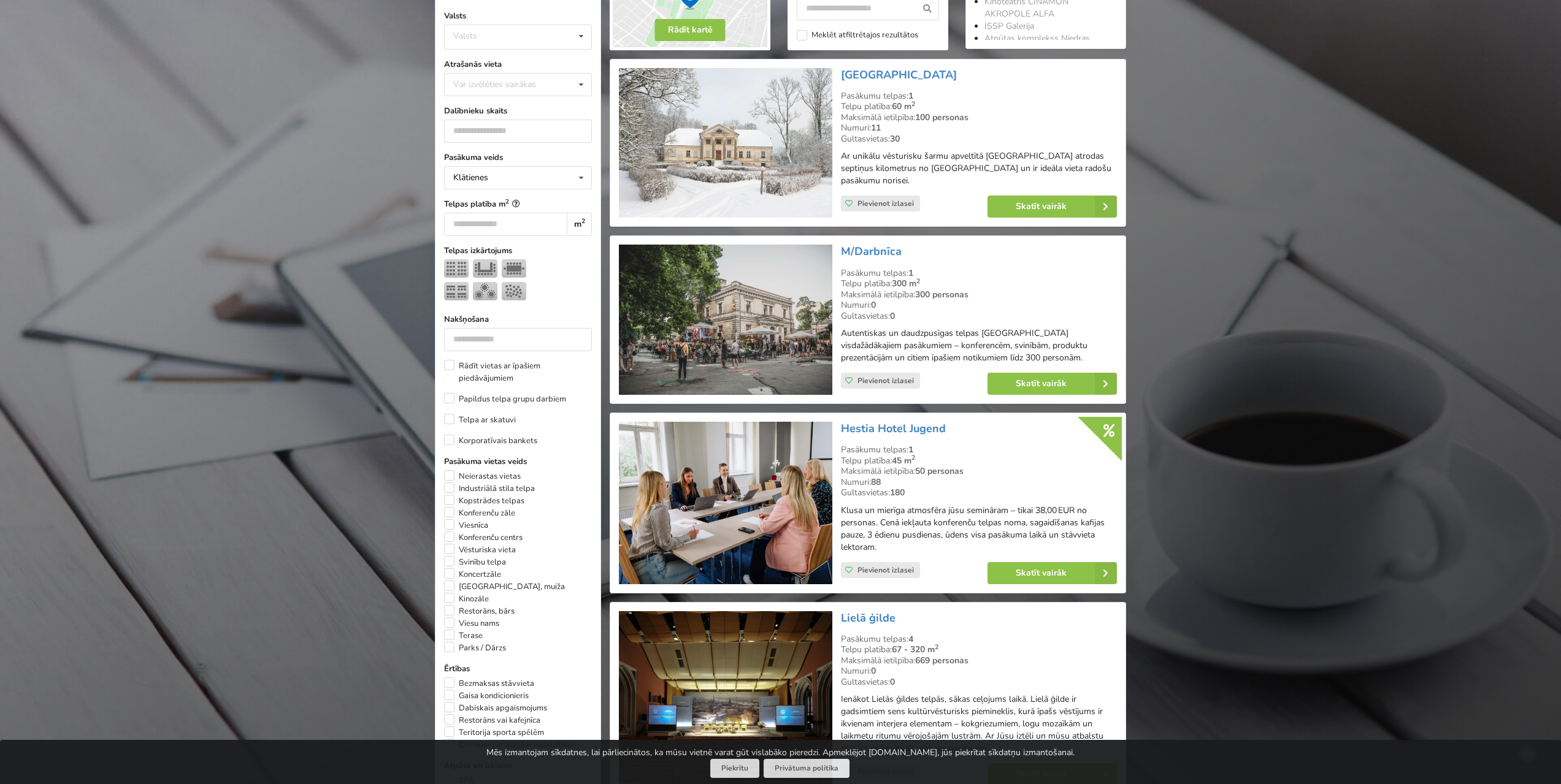
click at [731, 303] on img at bounding box center [725, 320] width 213 height 150
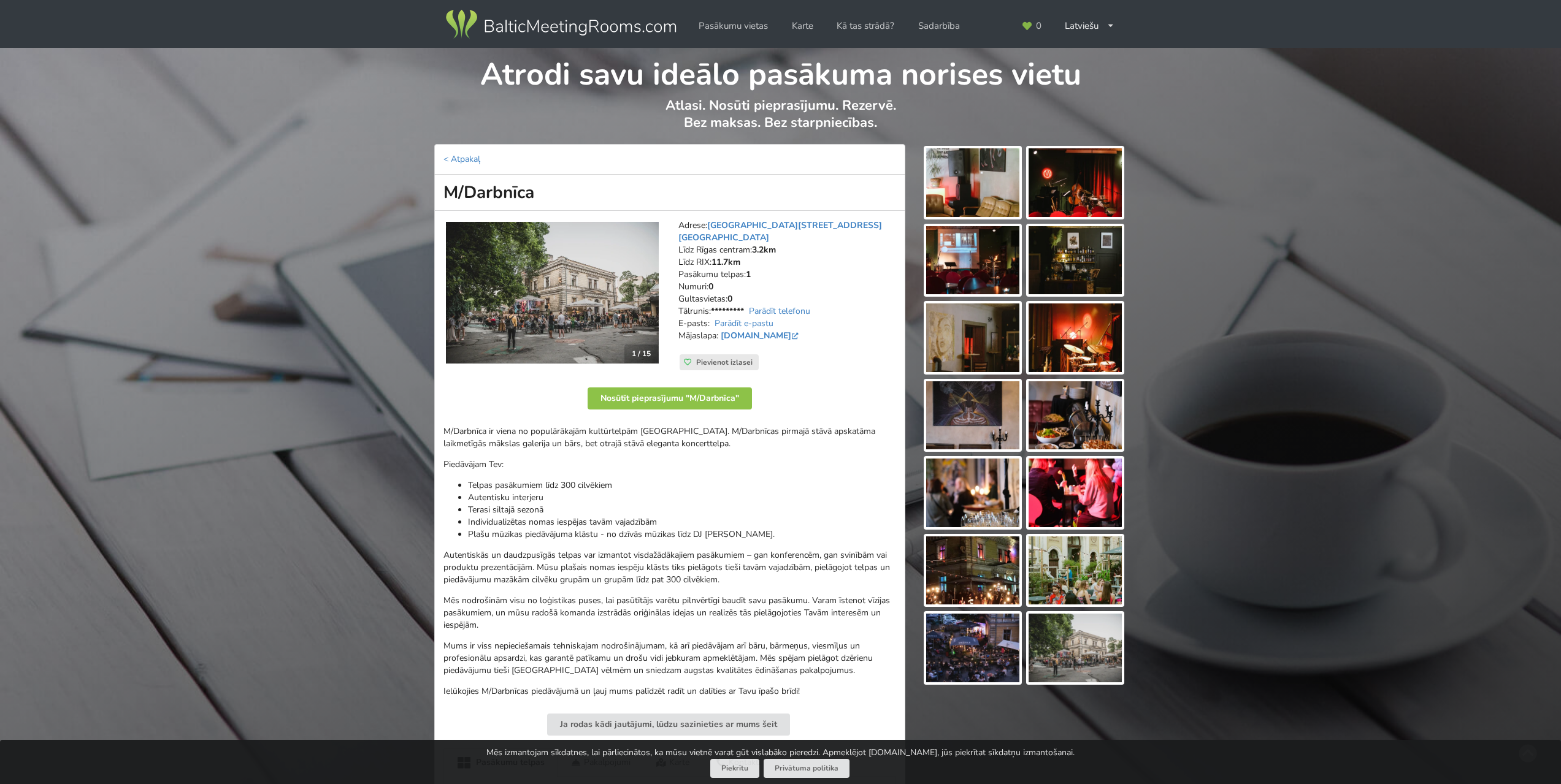
click at [983, 202] on img at bounding box center [972, 183] width 93 height 69
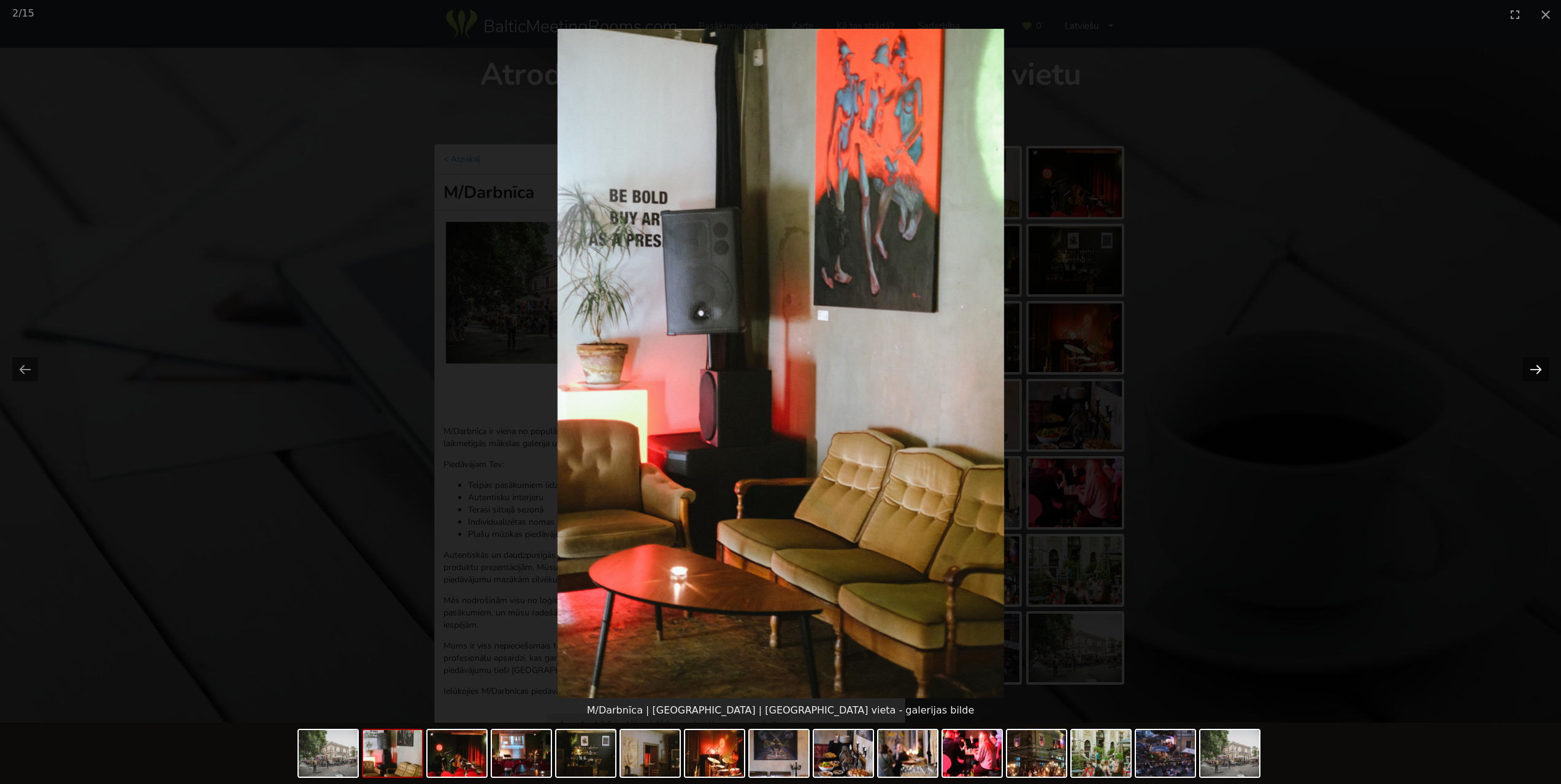
click at [1536, 367] on button "Next slide" at bounding box center [1536, 369] width 26 height 24
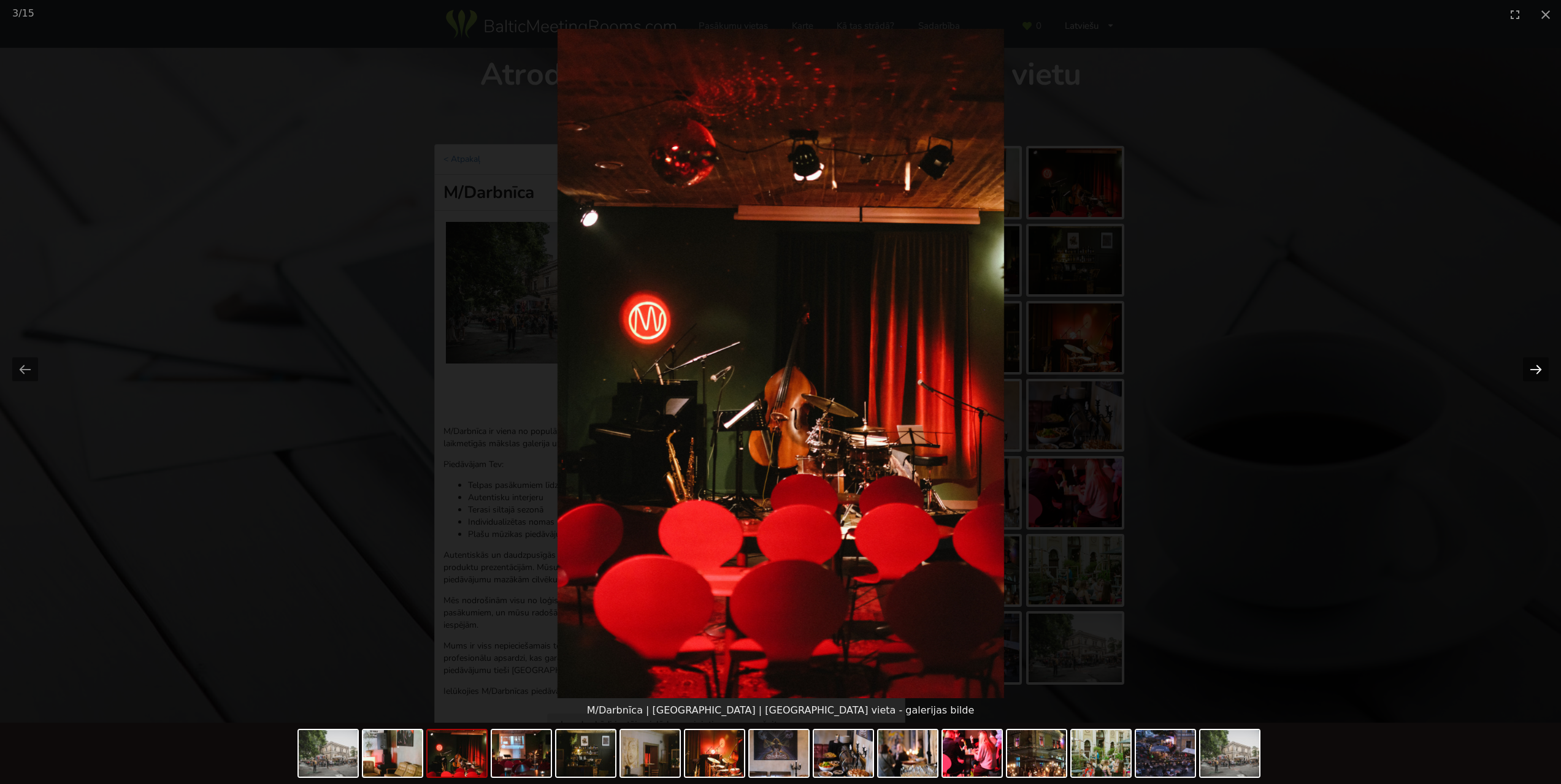
click at [1536, 367] on button "Next slide" at bounding box center [1536, 369] width 26 height 24
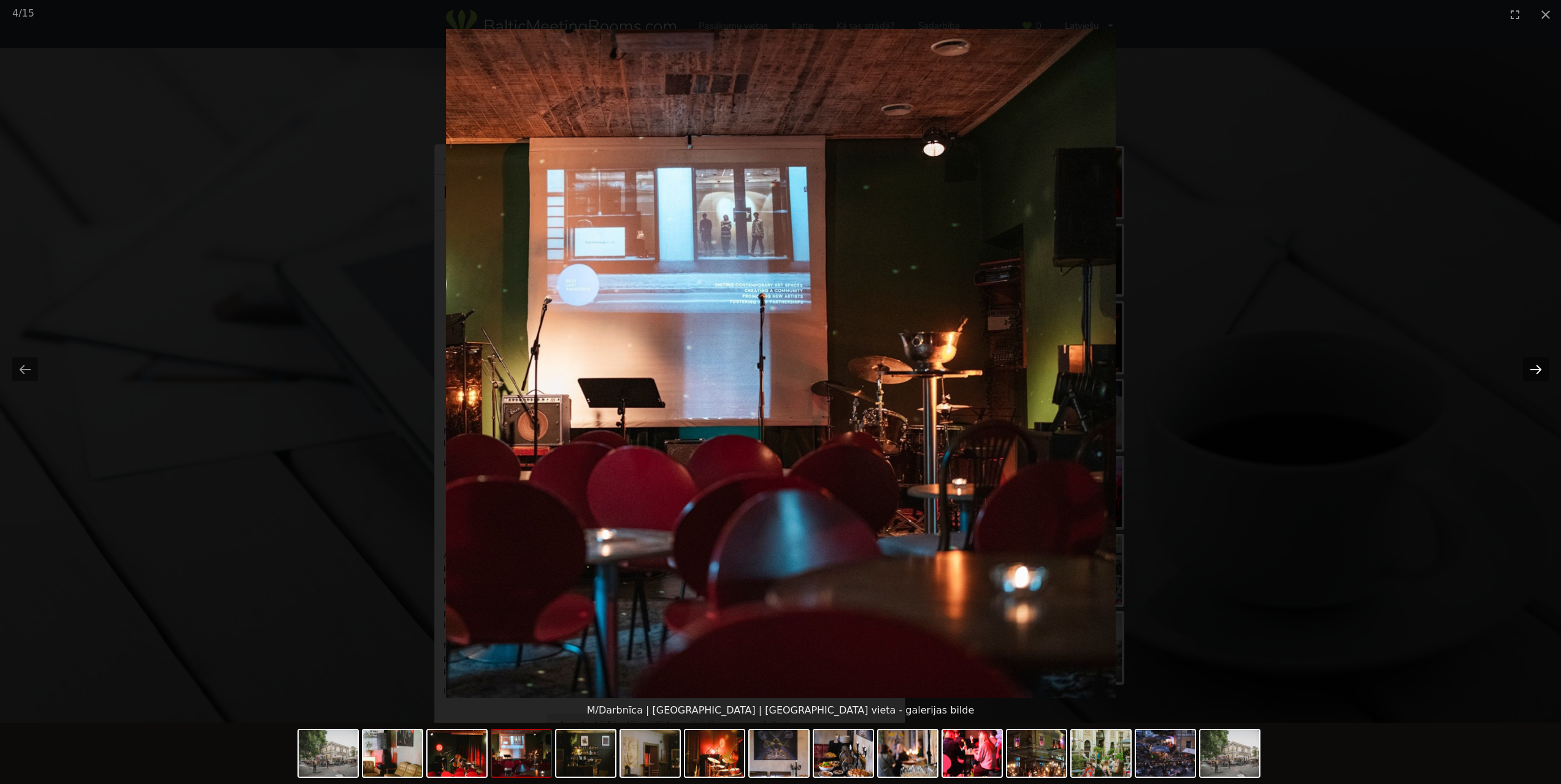
click at [1536, 367] on button "Next slide" at bounding box center [1536, 369] width 26 height 24
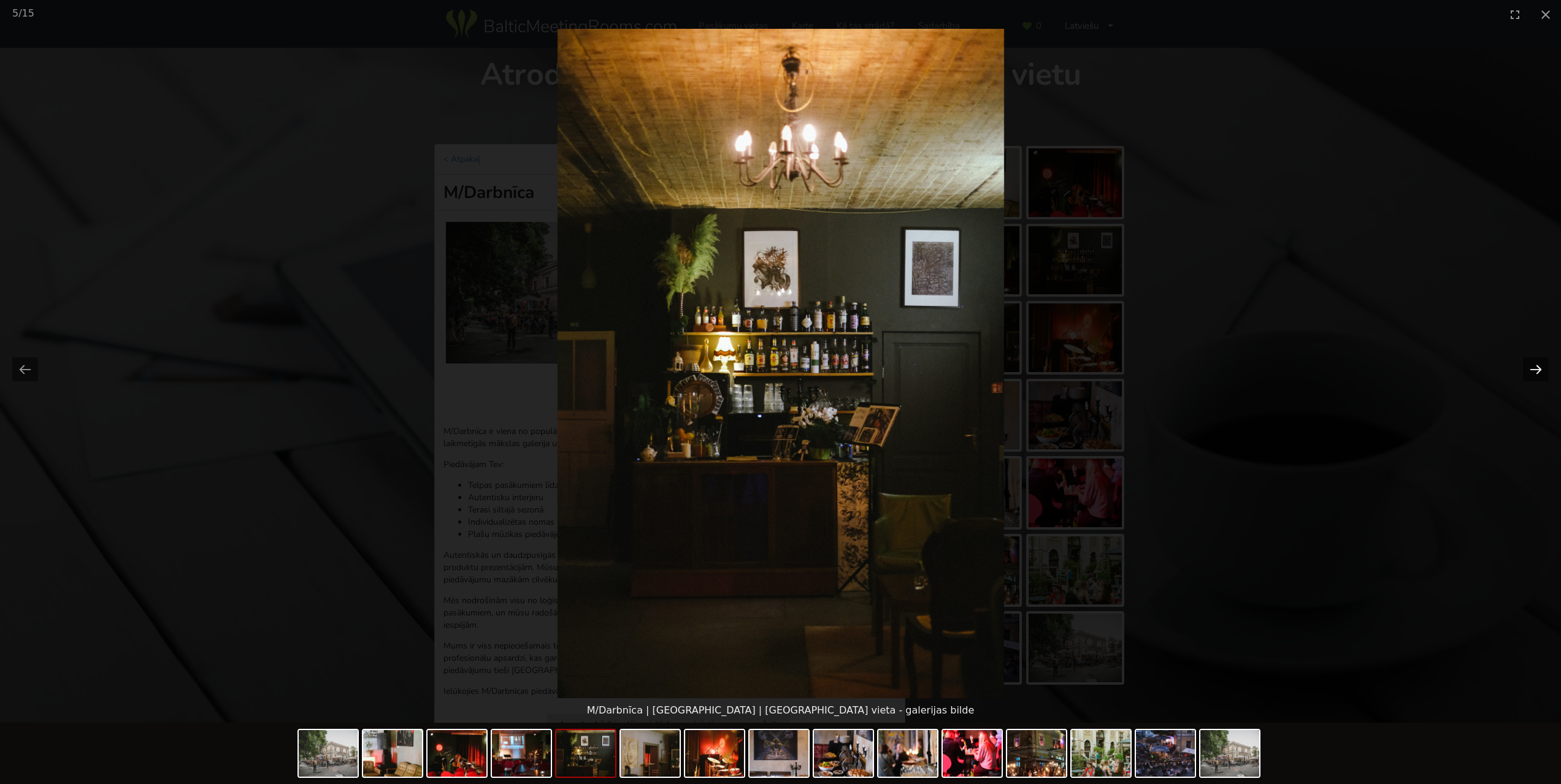
click at [1536, 367] on button "Next slide" at bounding box center [1536, 369] width 26 height 24
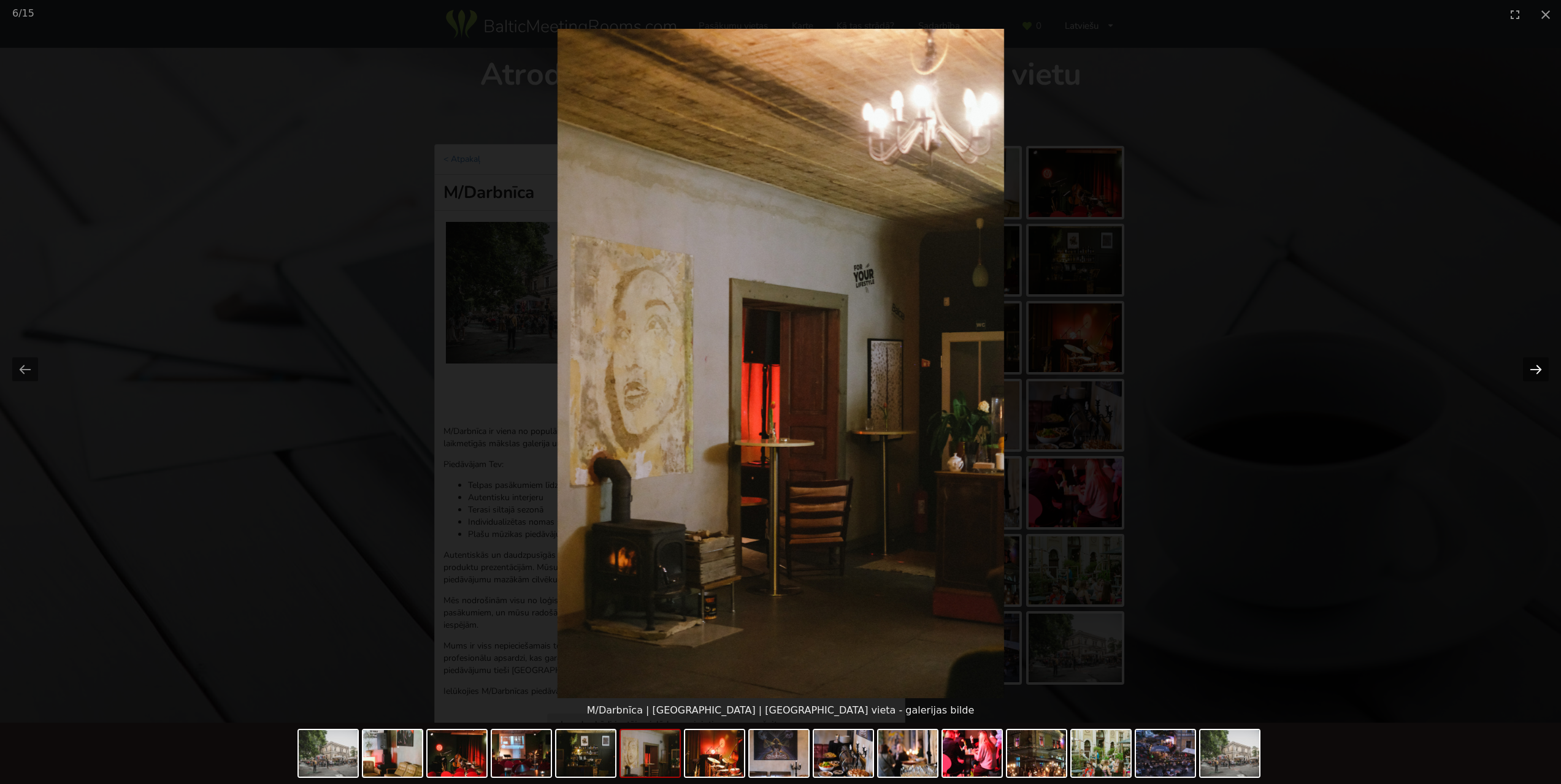
click at [1536, 367] on button "Next slide" at bounding box center [1536, 369] width 26 height 24
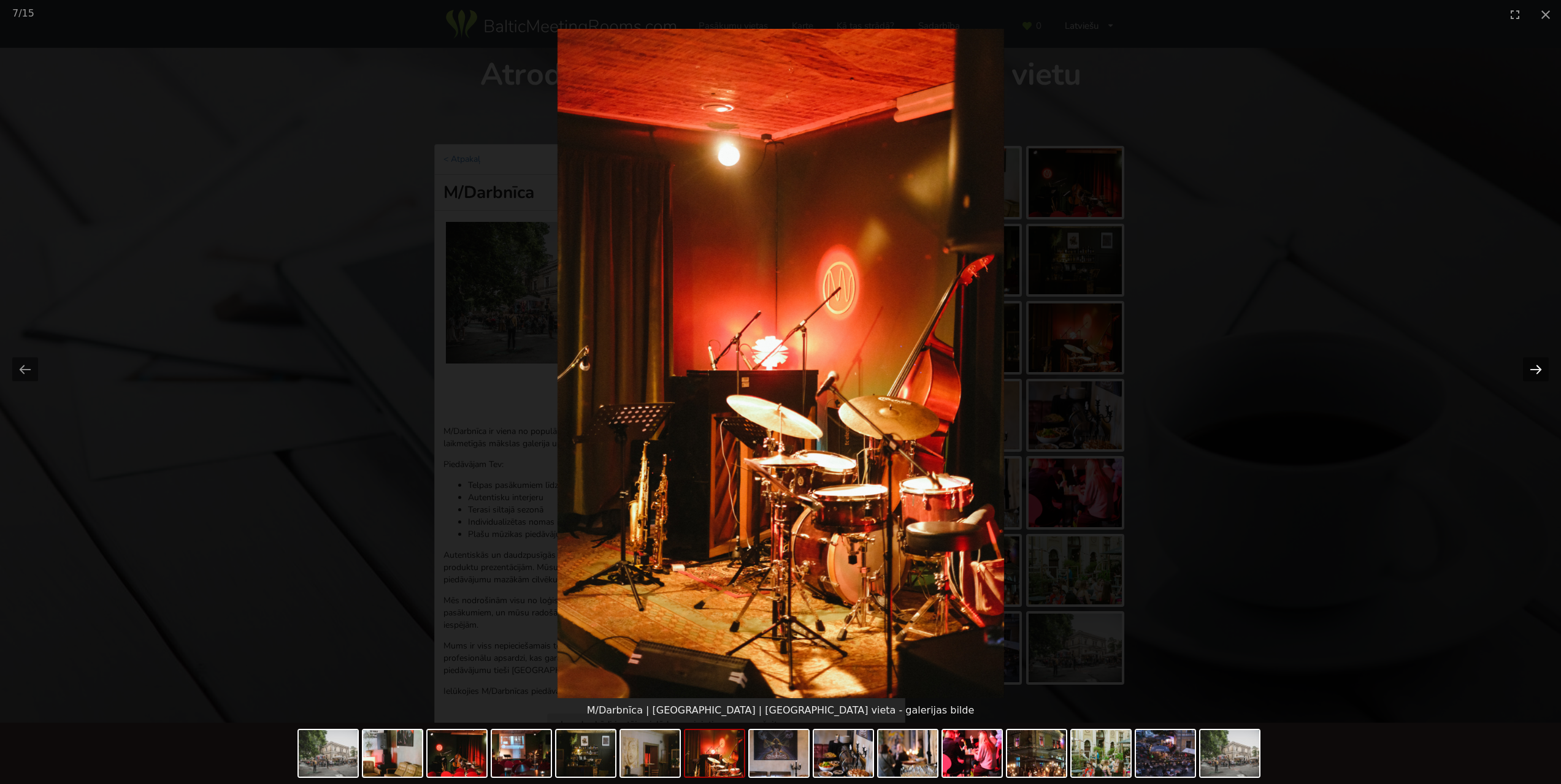
click at [1536, 367] on button "Next slide" at bounding box center [1536, 369] width 26 height 24
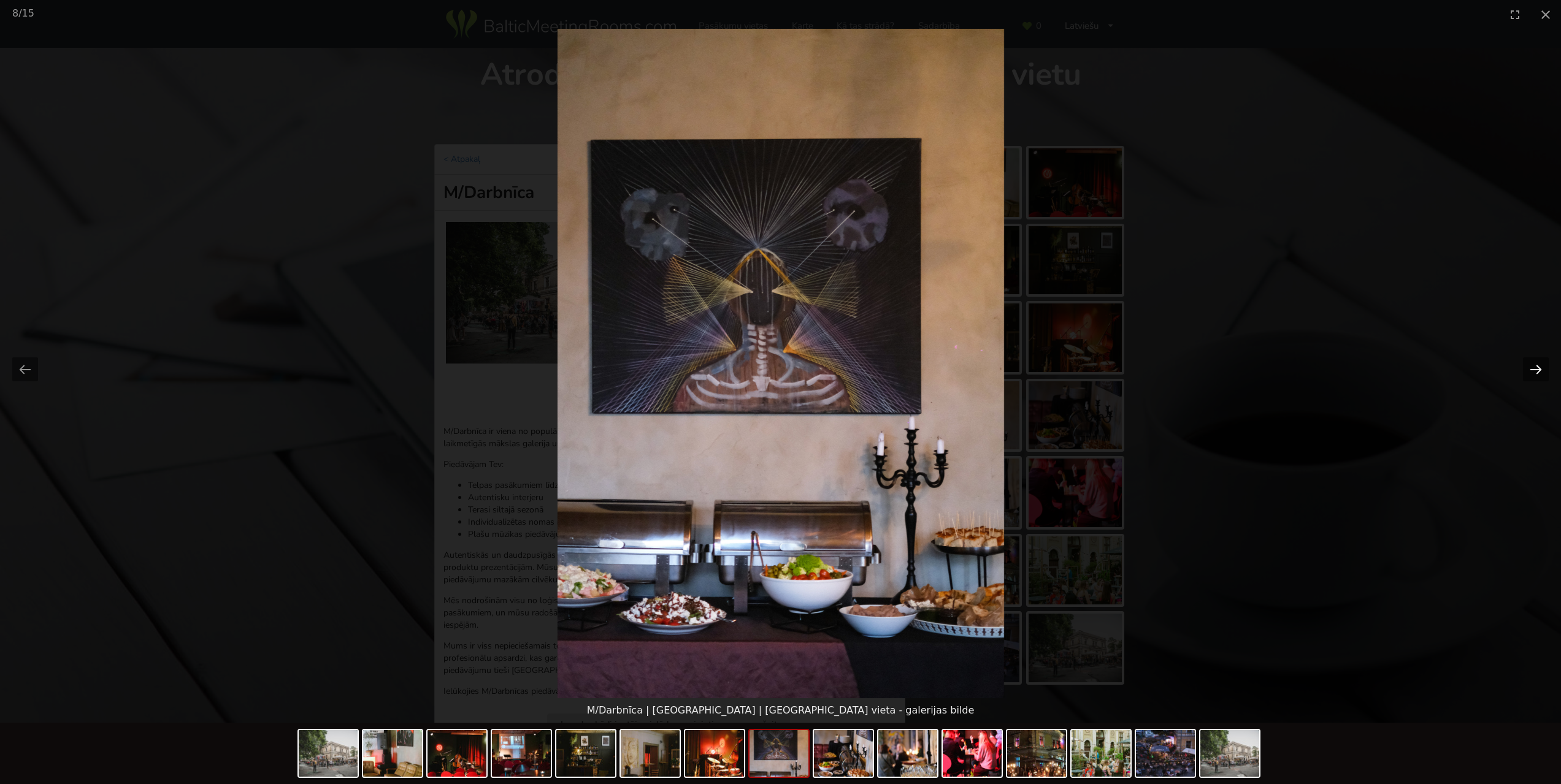
click at [1536, 367] on button "Next slide" at bounding box center [1536, 369] width 26 height 24
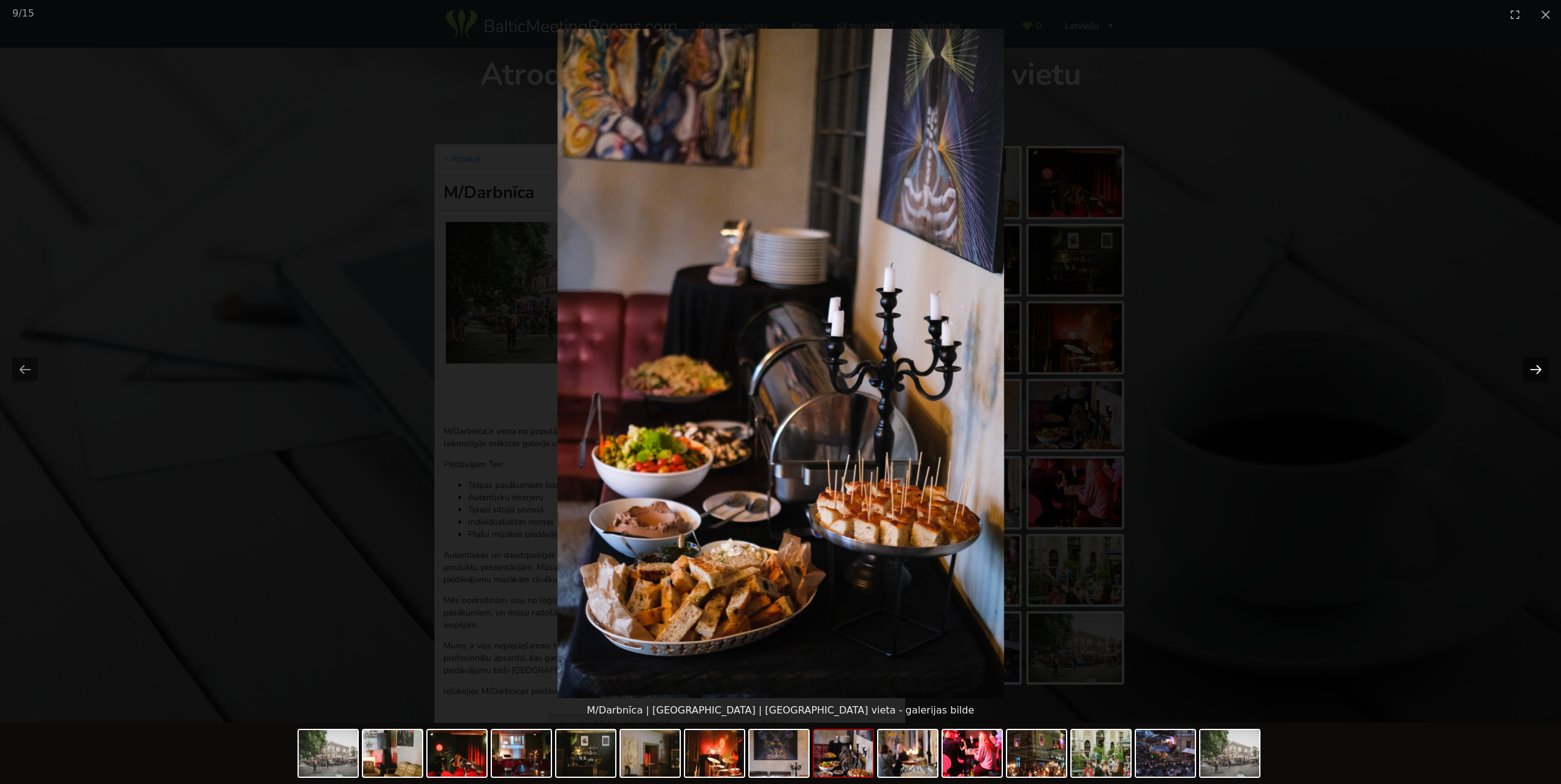
click at [1536, 367] on button "Next slide" at bounding box center [1536, 369] width 26 height 24
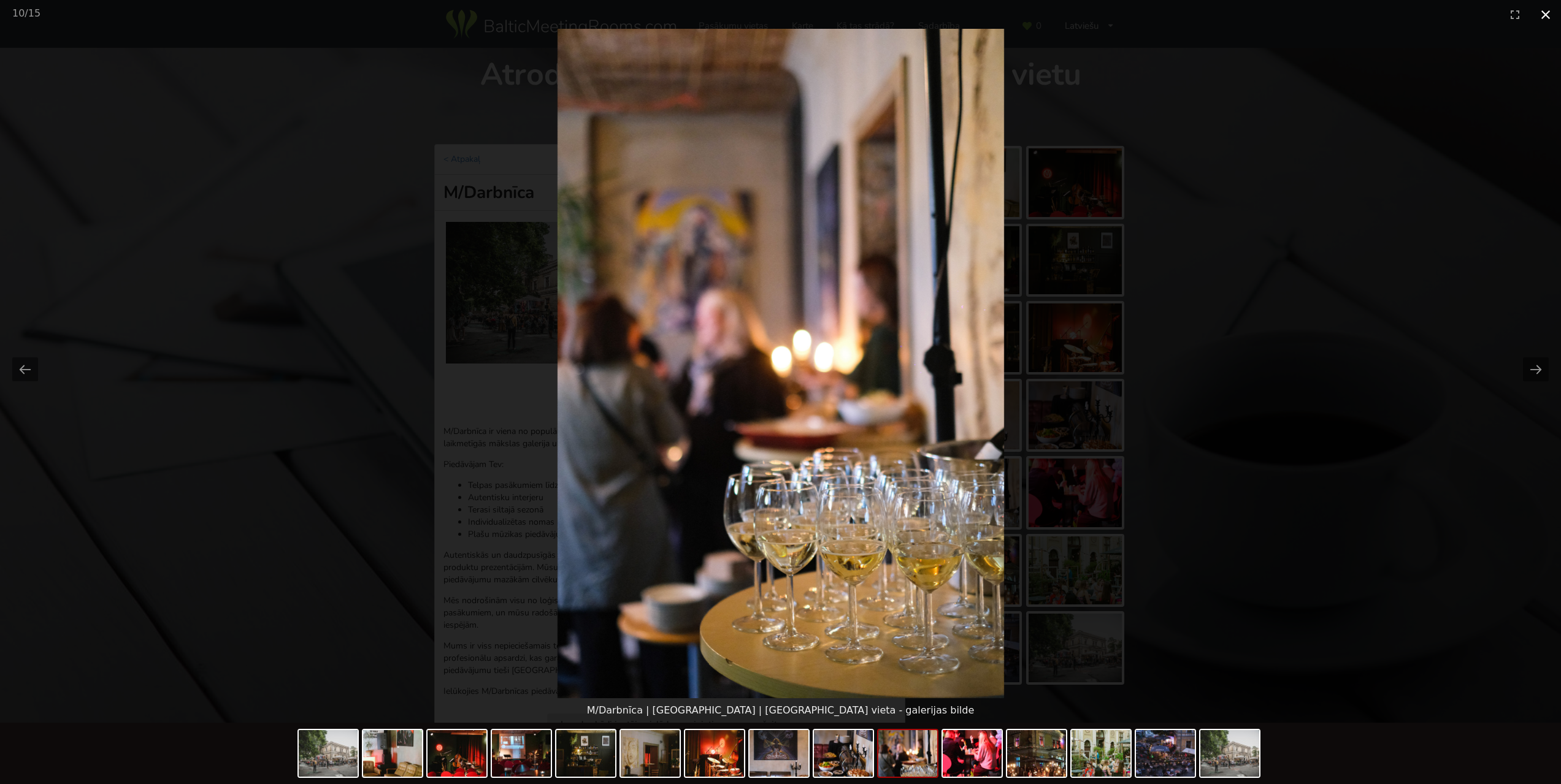
click at [1542, 15] on button "Close gallery" at bounding box center [1546, 14] width 31 height 29
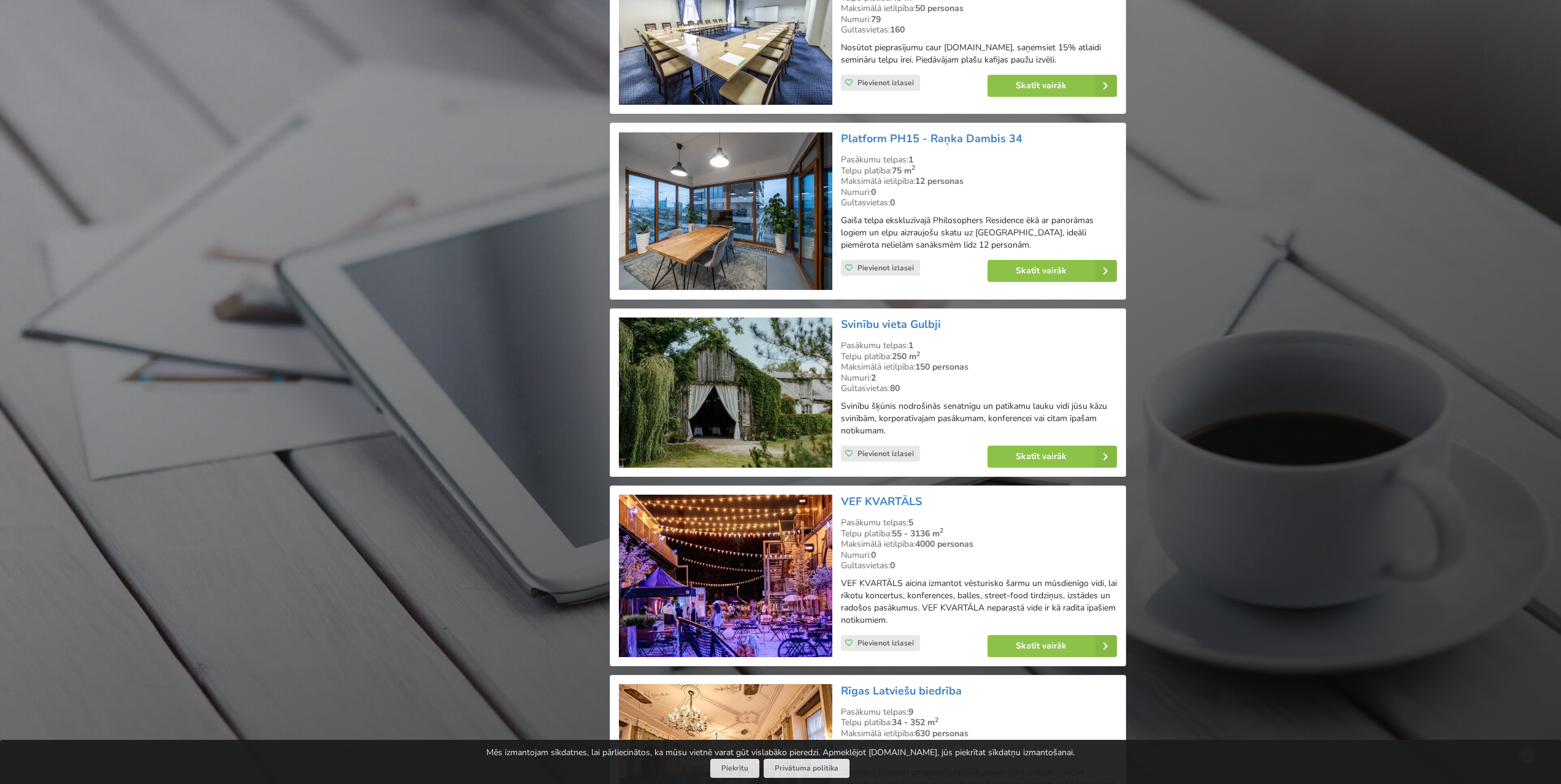
scroll to position [1717, 0]
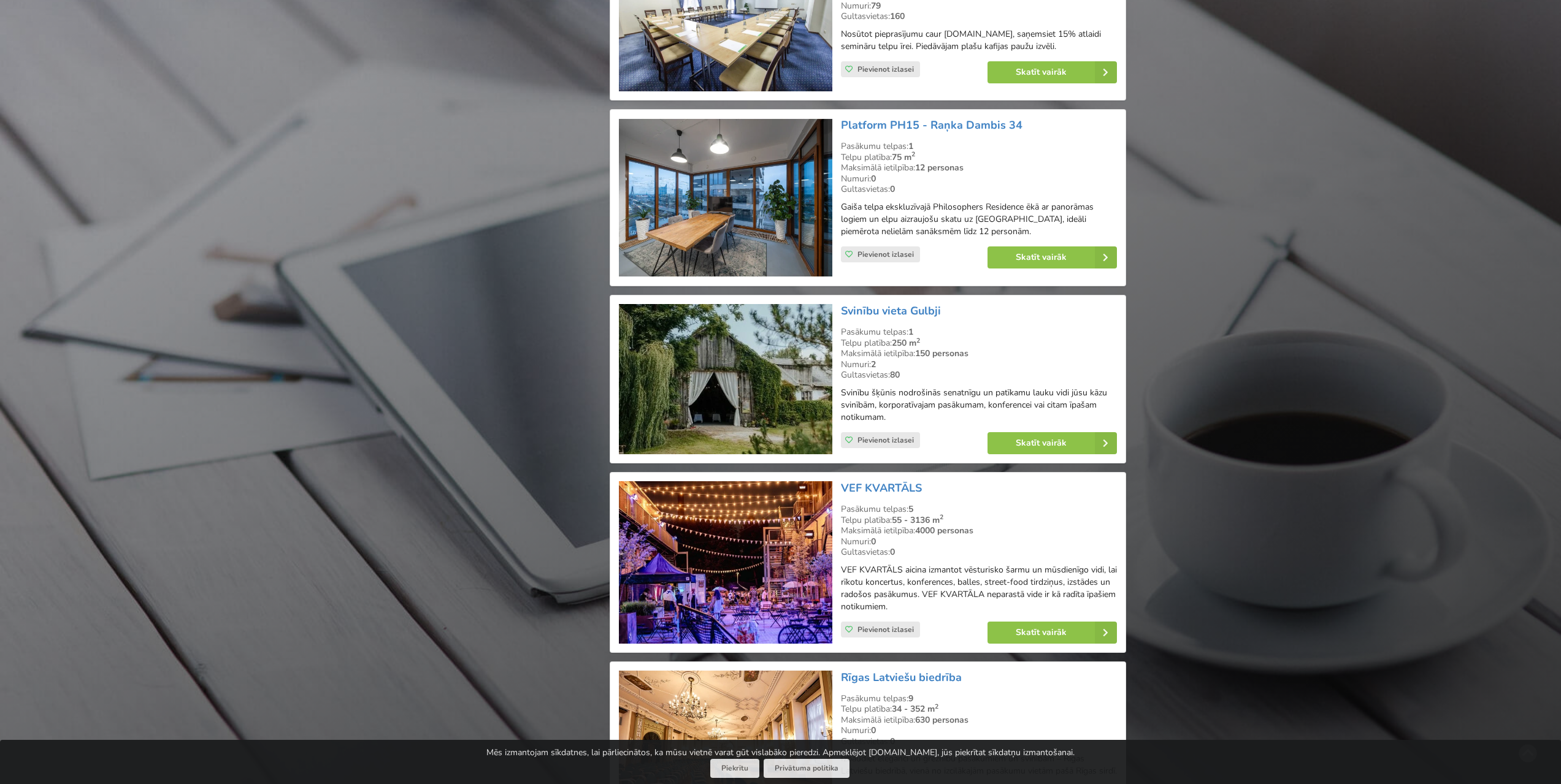
click at [751, 382] on img at bounding box center [725, 379] width 213 height 150
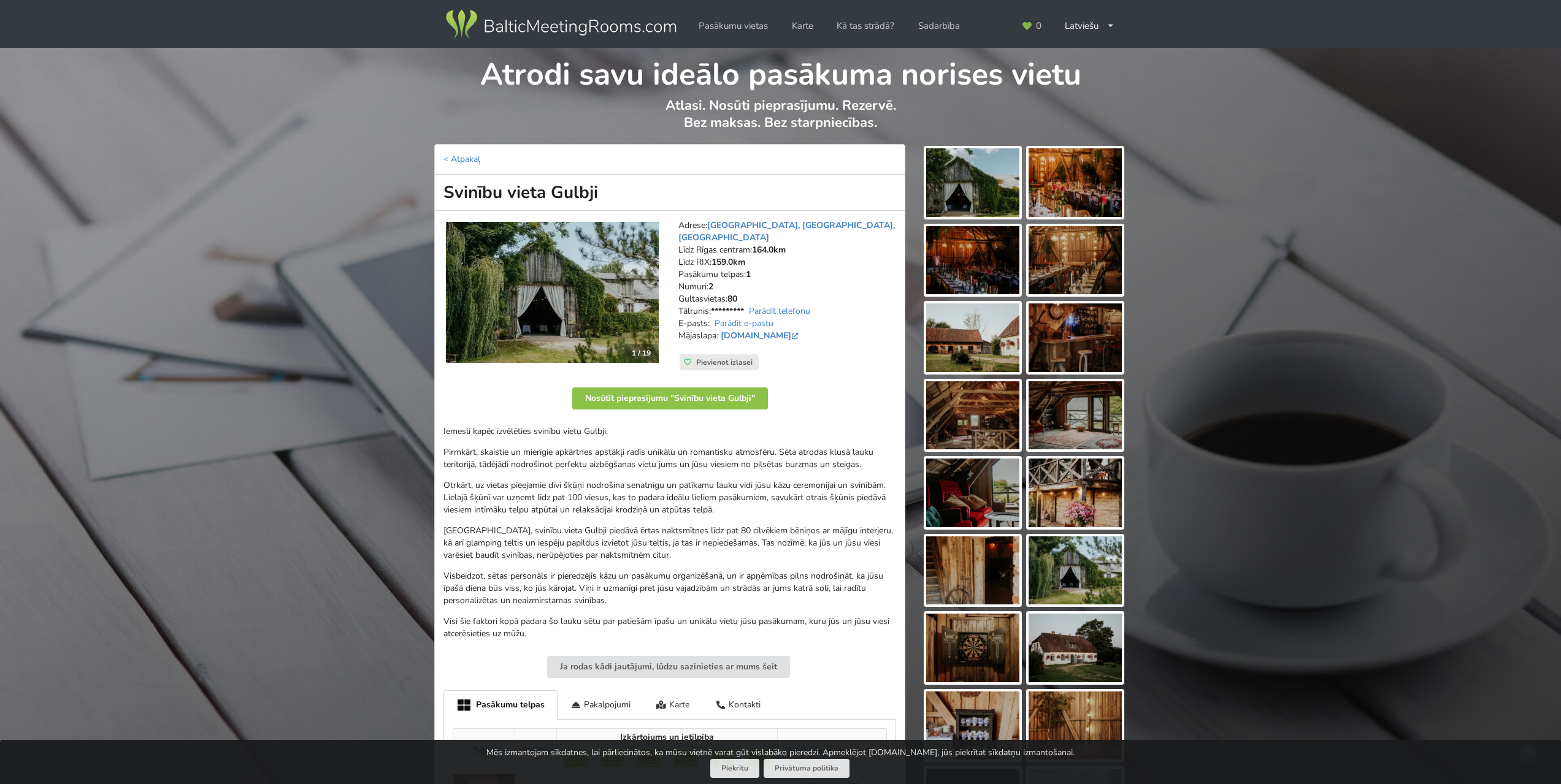
click at [977, 190] on img at bounding box center [972, 183] width 93 height 69
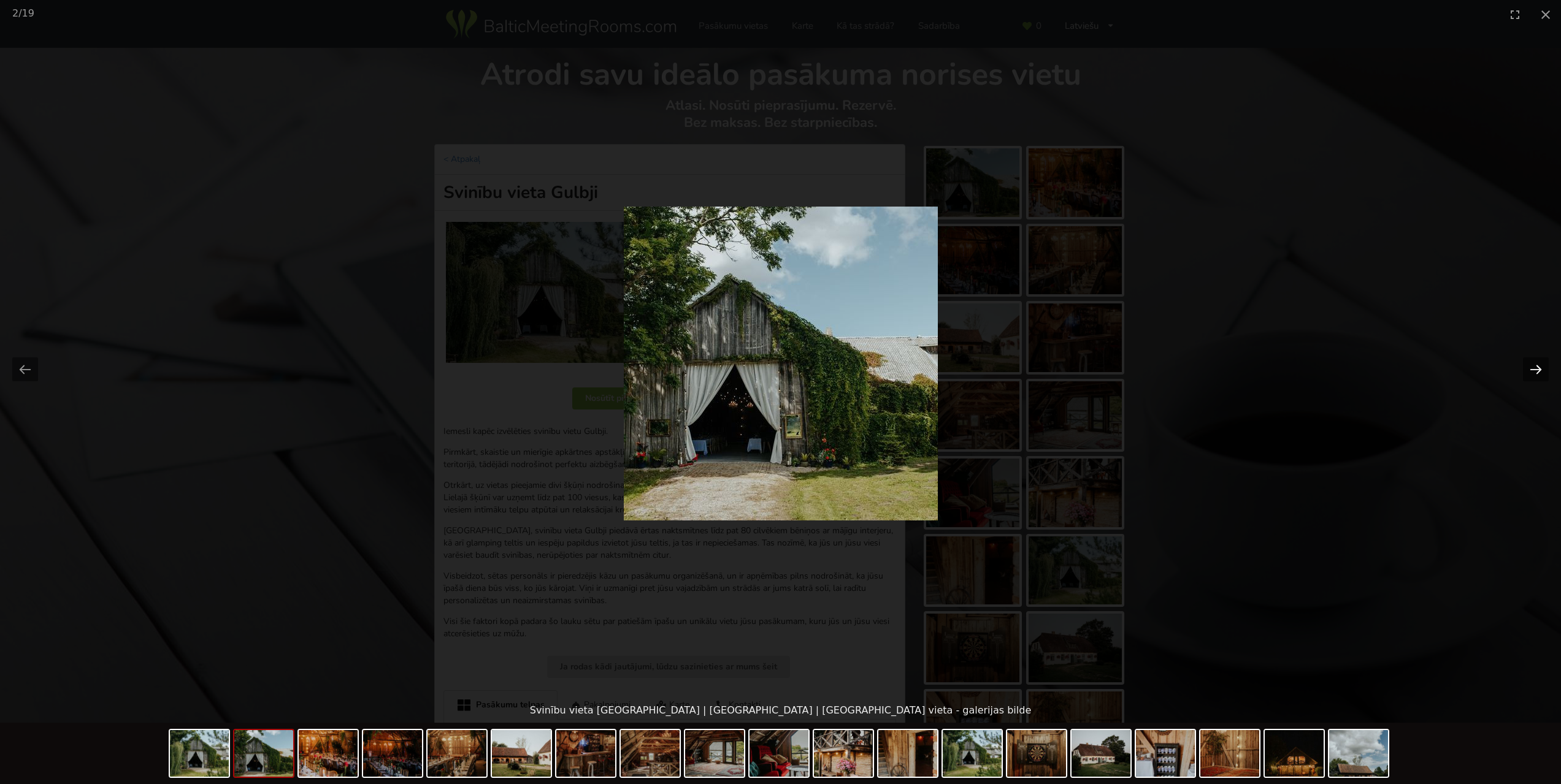
click at [1538, 366] on button "Next slide" at bounding box center [1536, 369] width 26 height 24
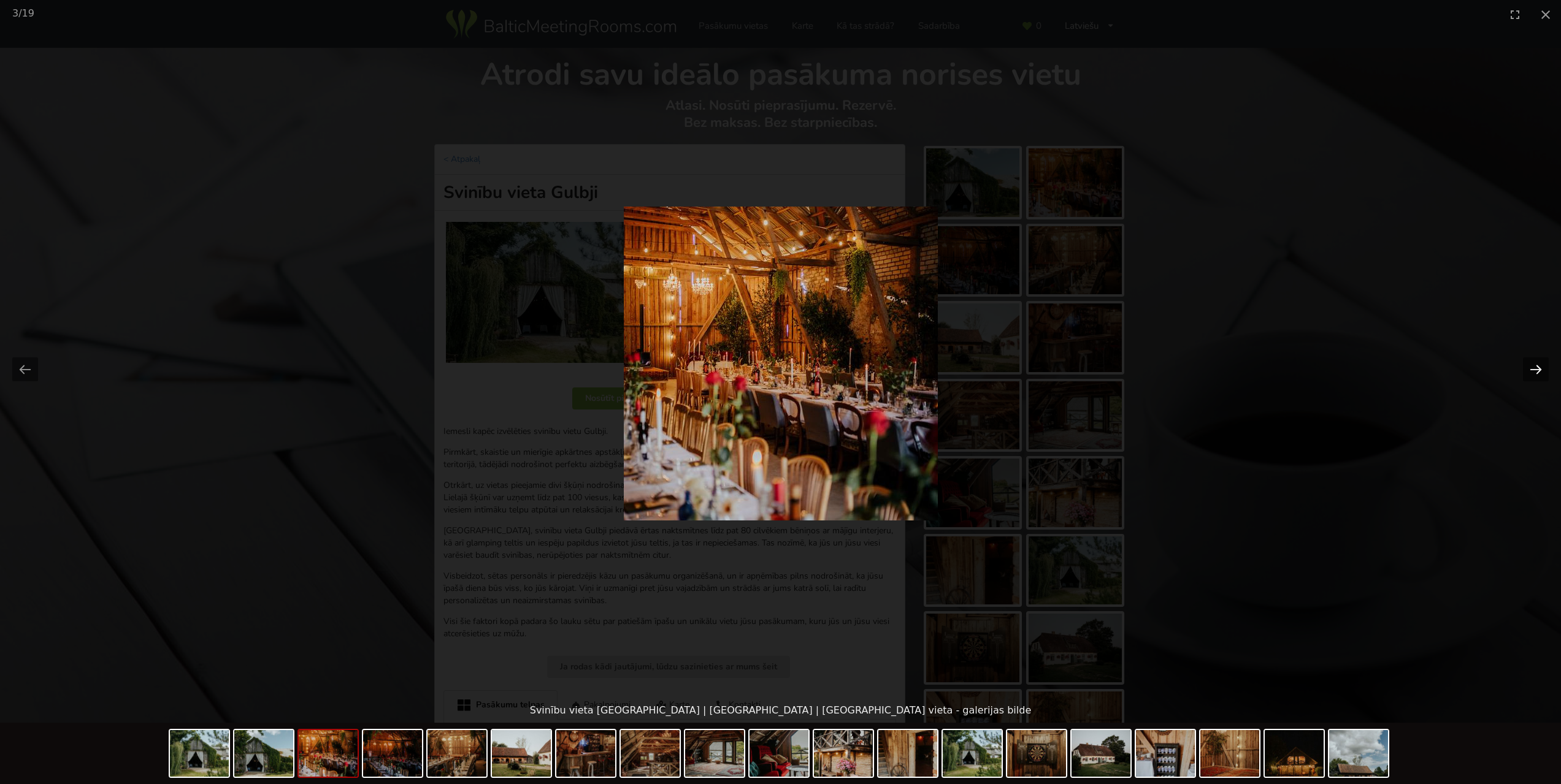
click at [1538, 366] on button "Next slide" at bounding box center [1536, 369] width 26 height 24
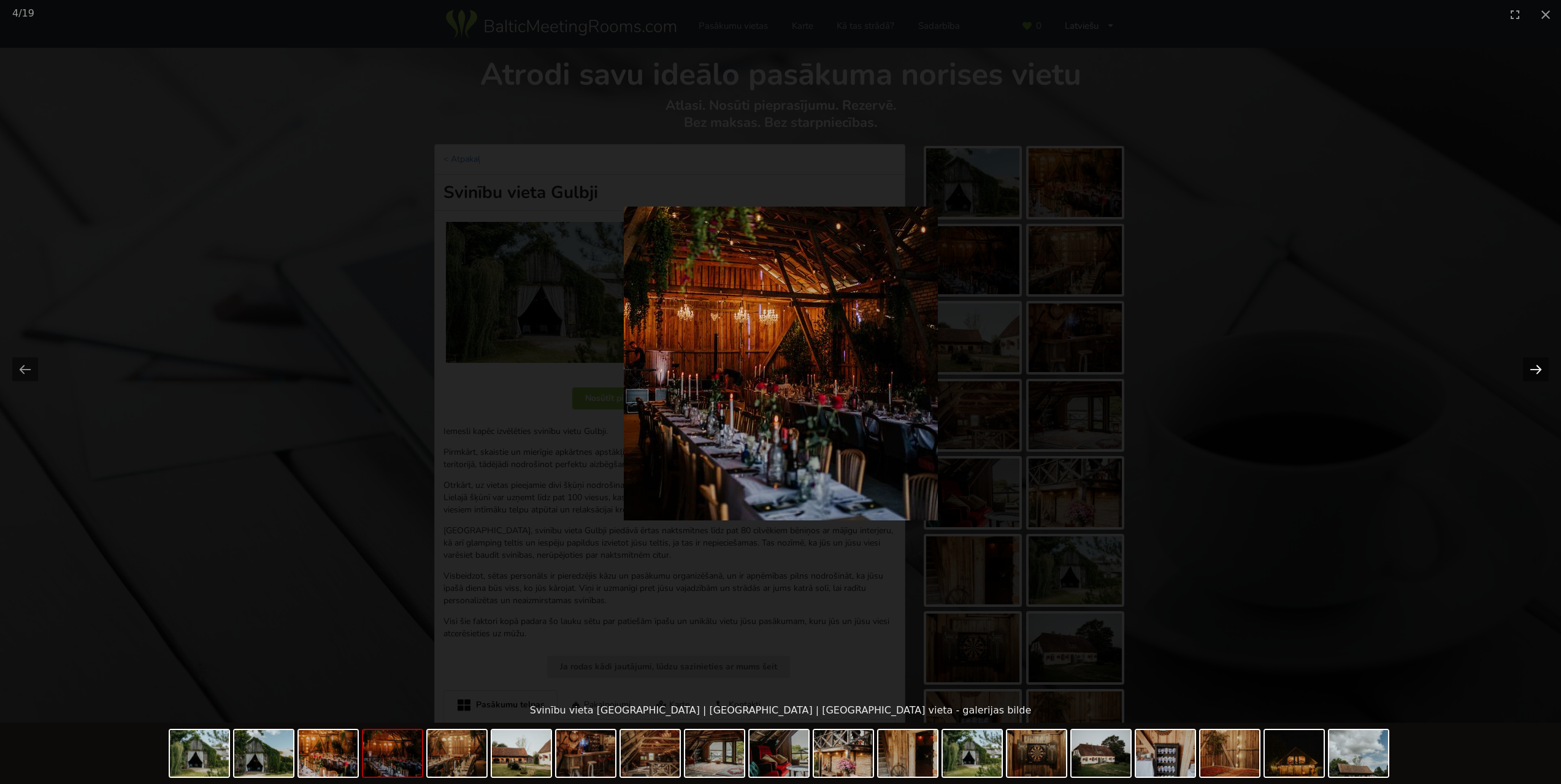
click at [1538, 366] on button "Next slide" at bounding box center [1536, 369] width 26 height 24
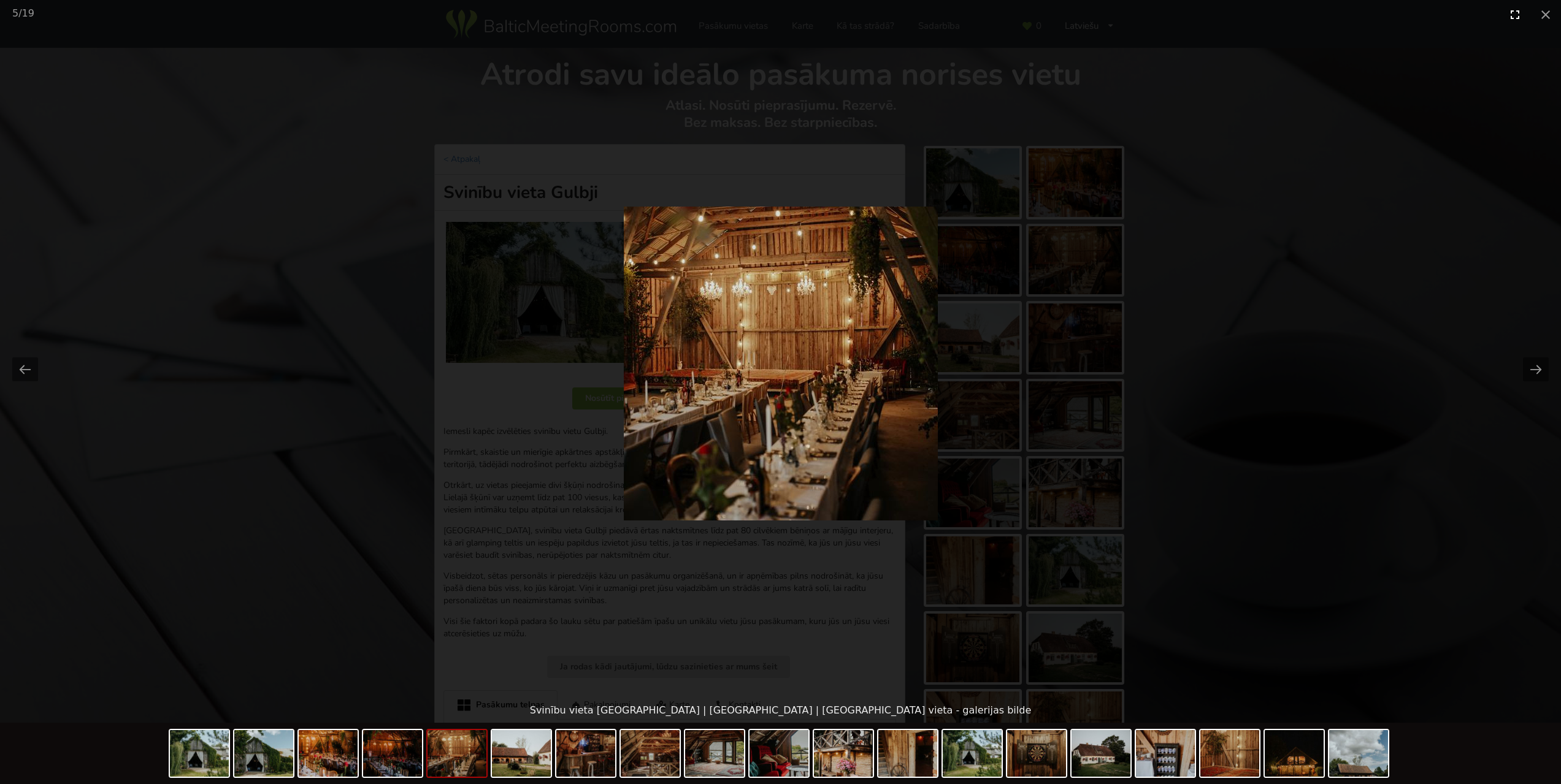
drag, startPoint x: 1552, startPoint y: 12, endPoint x: 1521, endPoint y: 13, distance: 31.0
click at [1551, 12] on button "Close gallery" at bounding box center [1546, 14] width 31 height 29
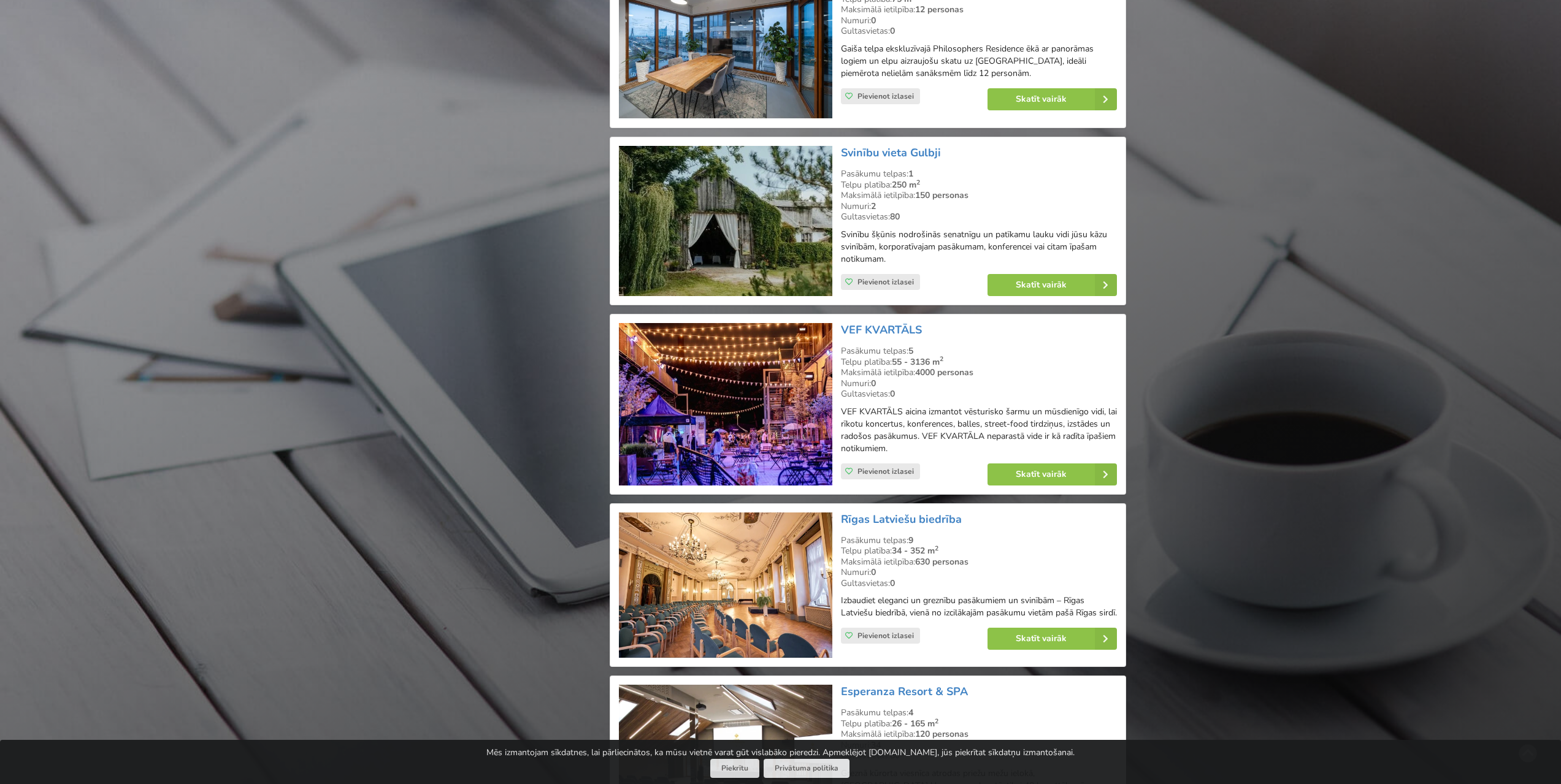
scroll to position [1901, 0]
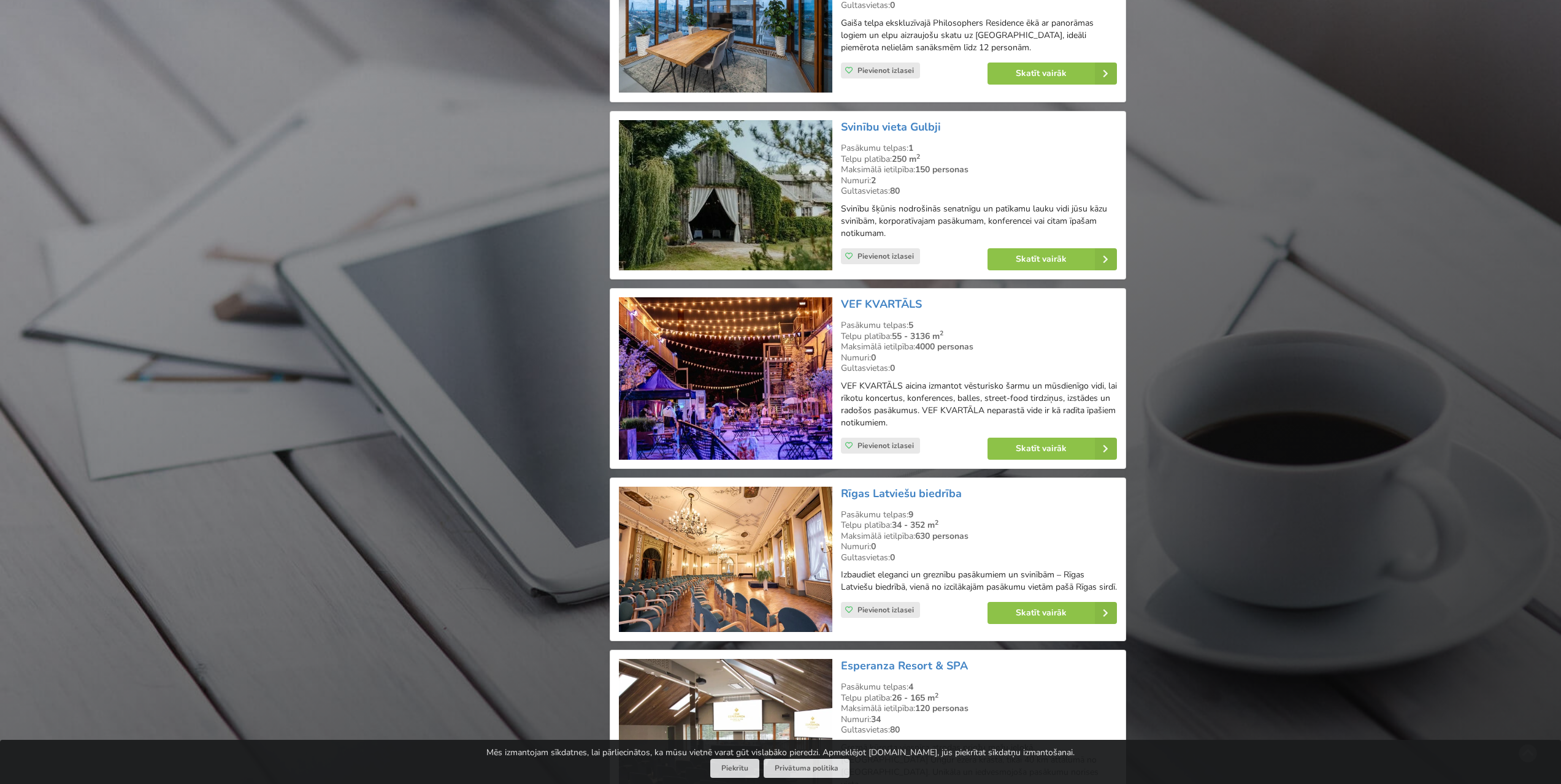
click at [735, 343] on img at bounding box center [725, 378] width 213 height 162
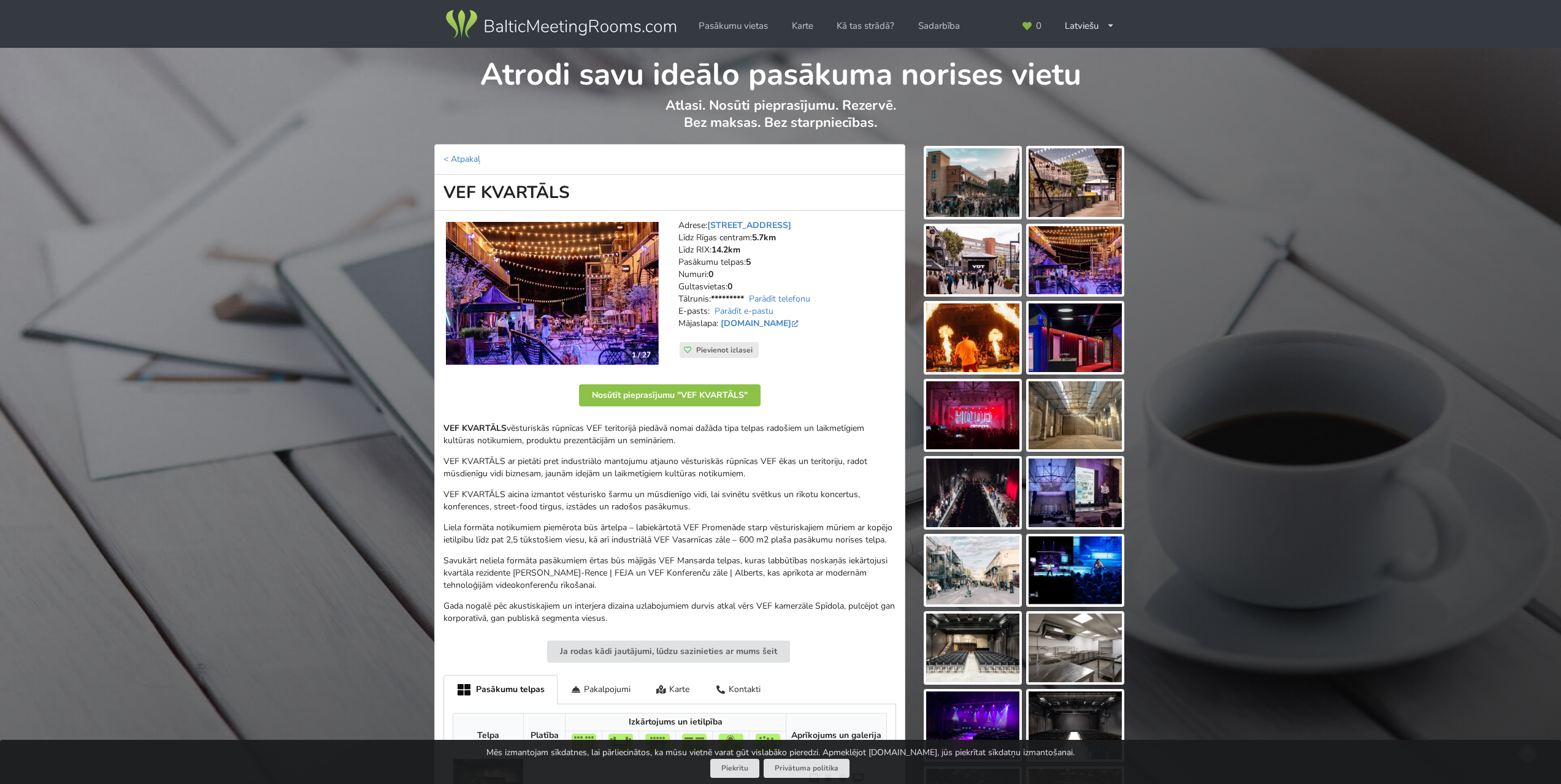
click at [981, 199] on img at bounding box center [972, 183] width 93 height 69
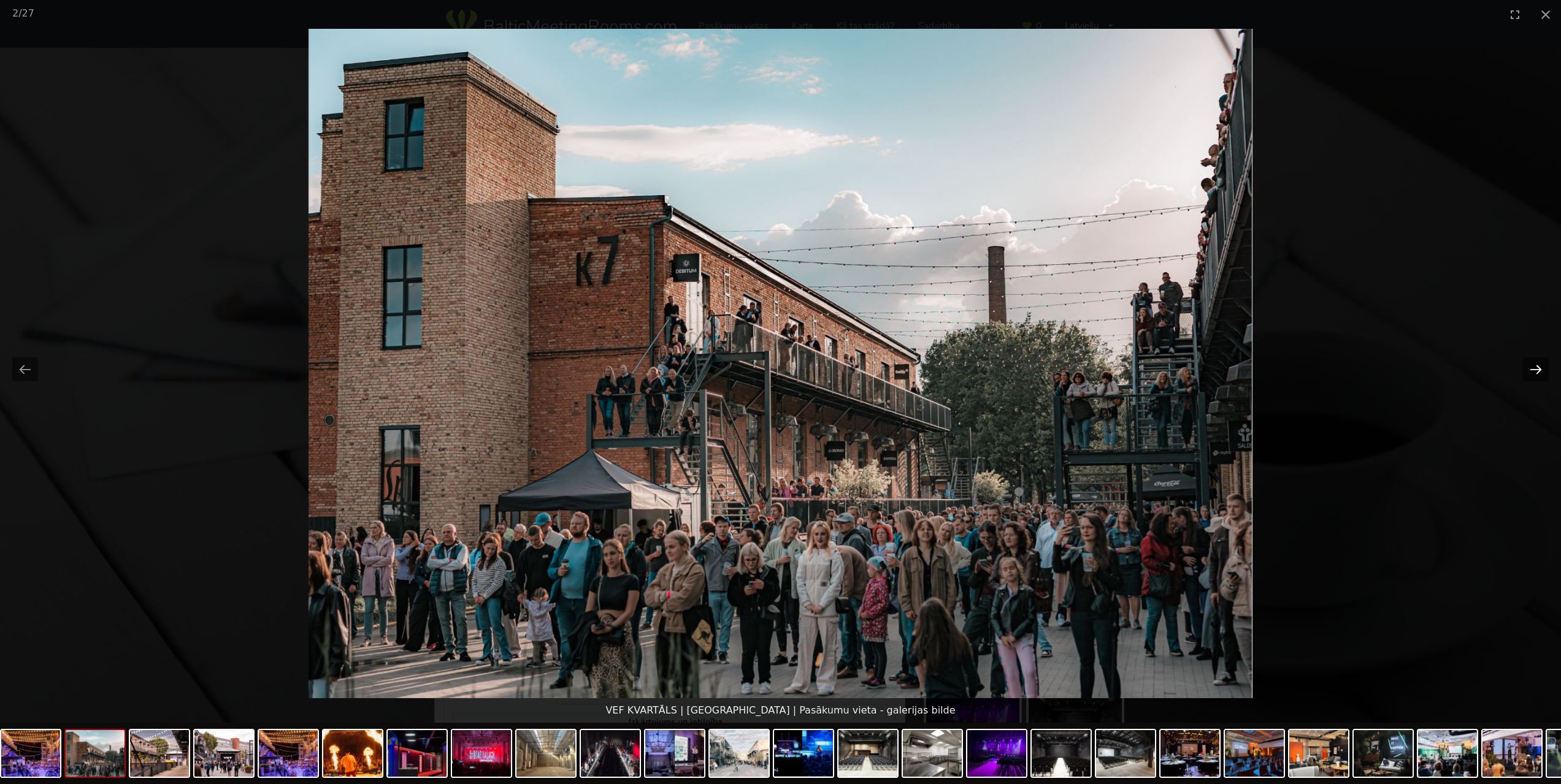
click at [1529, 370] on button "Next slide" at bounding box center [1536, 369] width 26 height 24
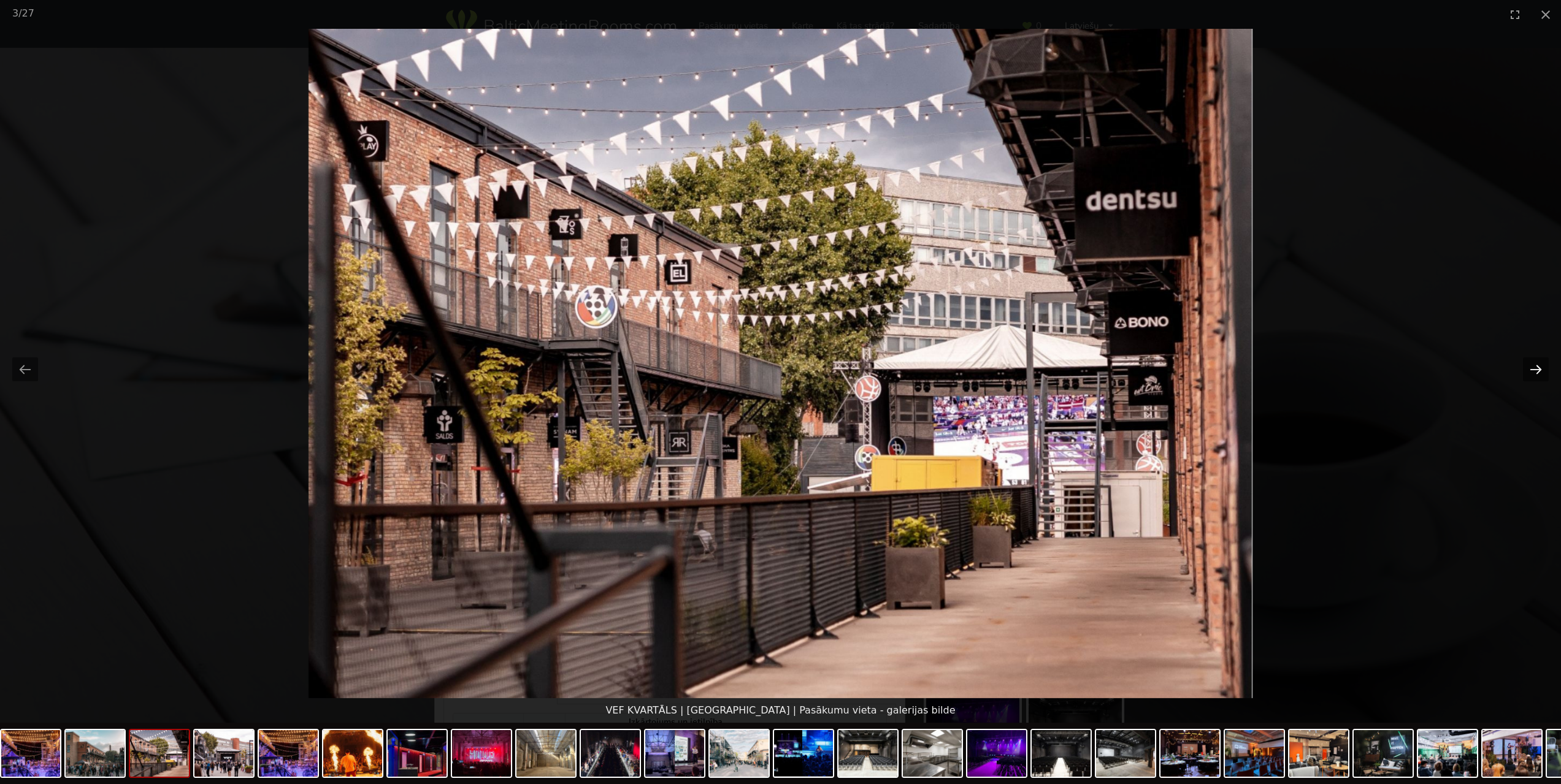
click at [1529, 370] on button "Next slide" at bounding box center [1536, 369] width 26 height 24
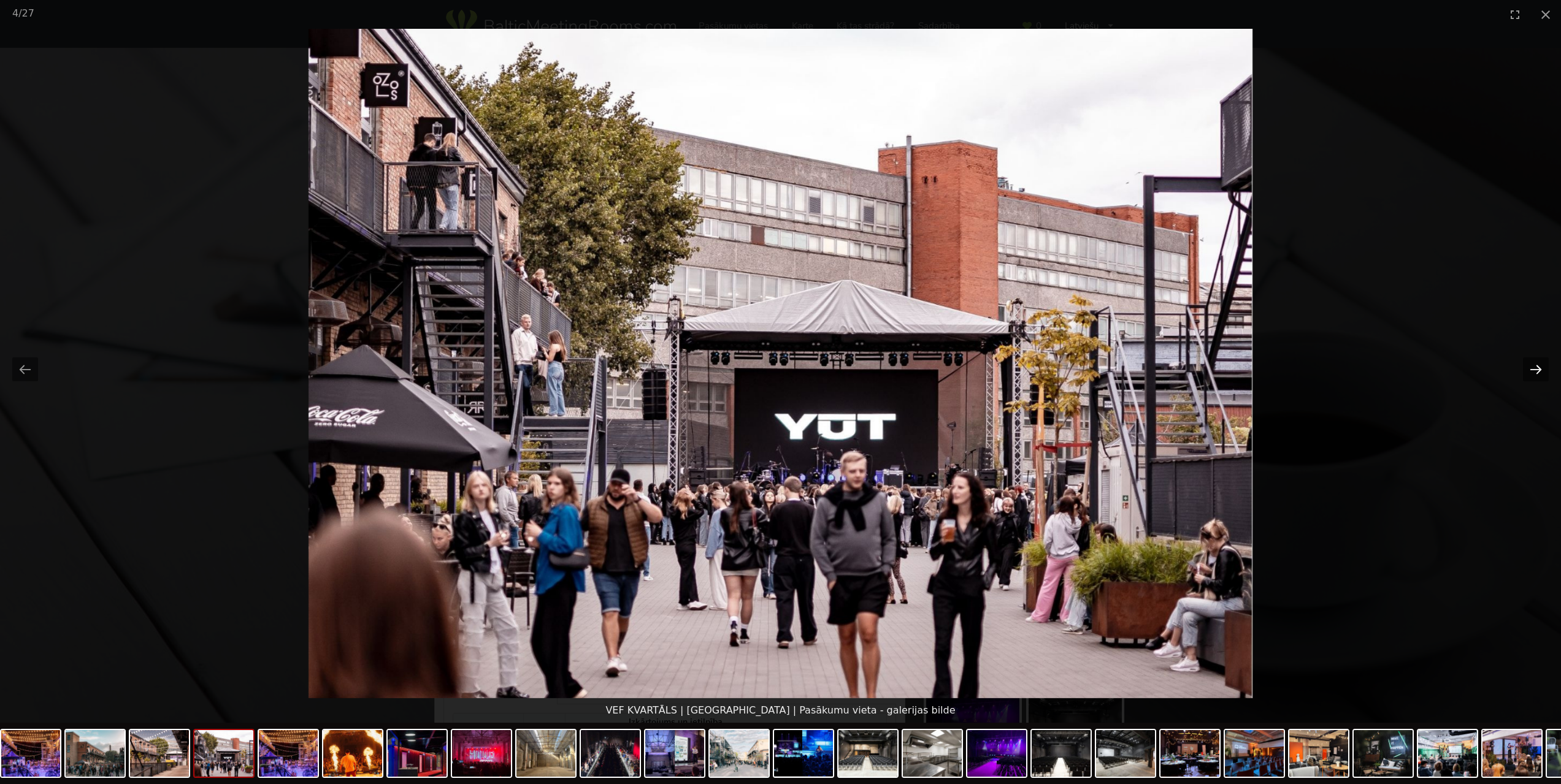
click at [1529, 370] on button "Next slide" at bounding box center [1536, 369] width 26 height 24
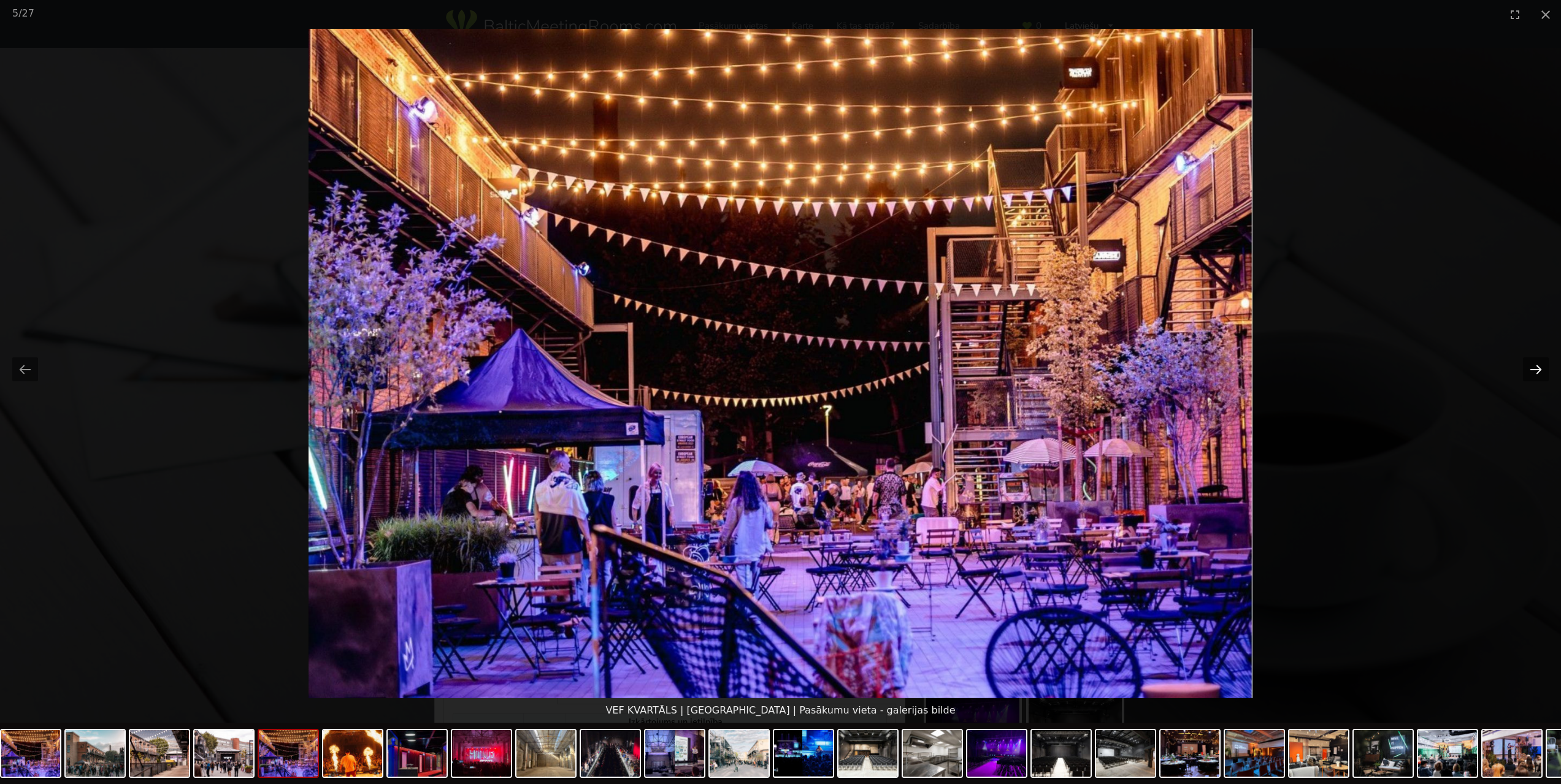
click at [1529, 370] on button "Next slide" at bounding box center [1536, 369] width 26 height 24
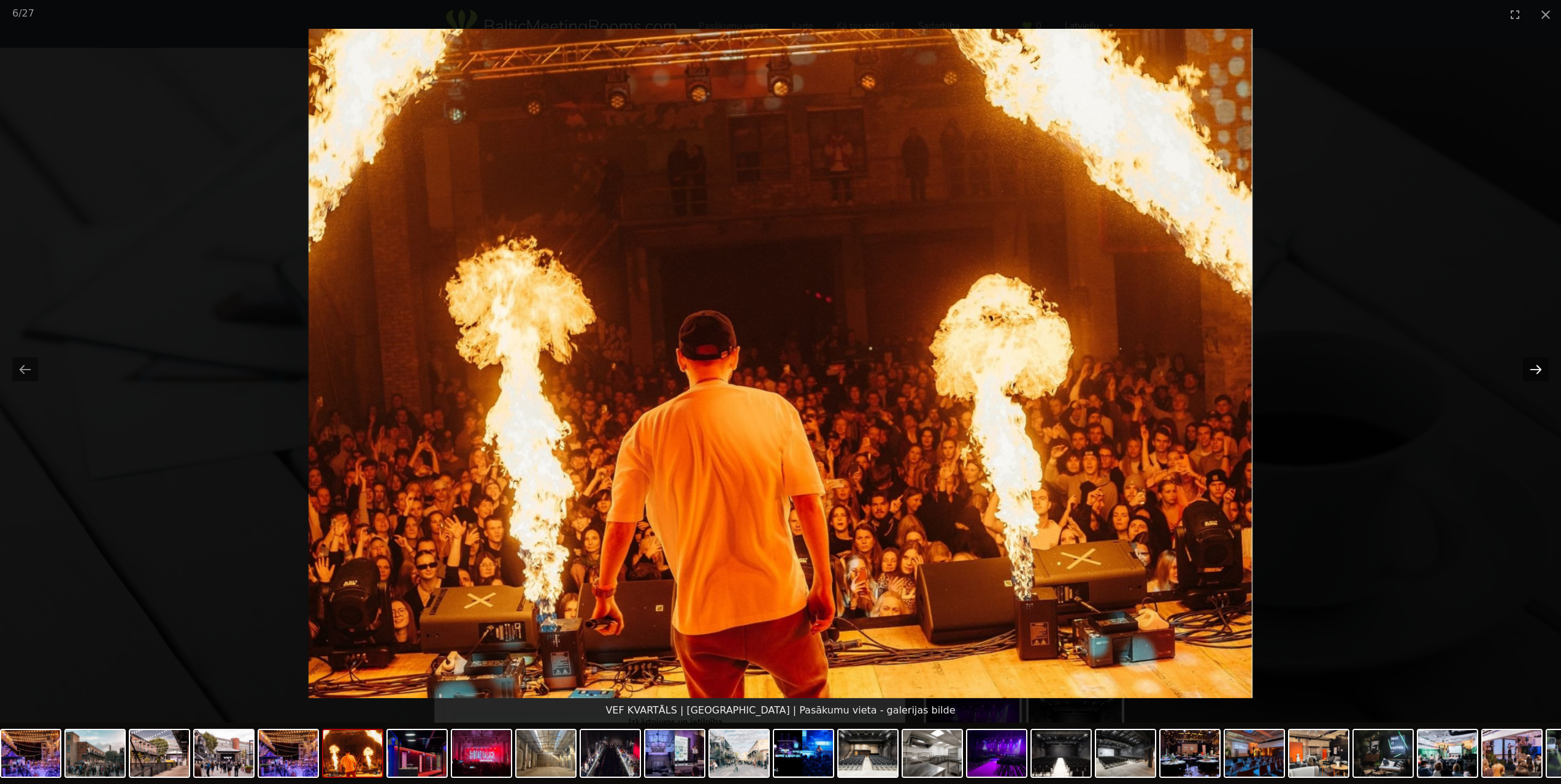
click at [1529, 370] on button "Next slide" at bounding box center [1536, 369] width 26 height 24
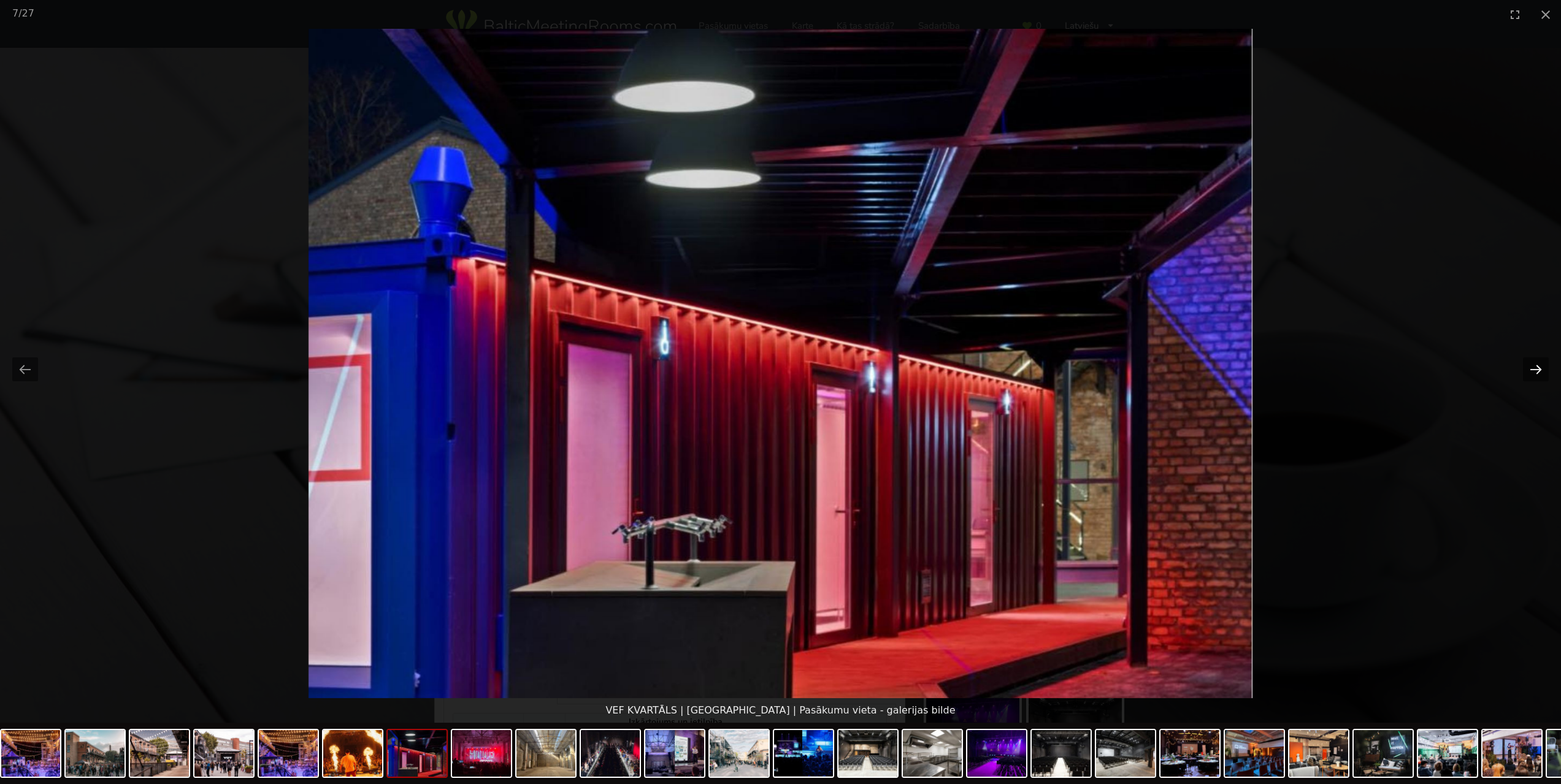
click at [1529, 370] on button "Next slide" at bounding box center [1536, 369] width 26 height 24
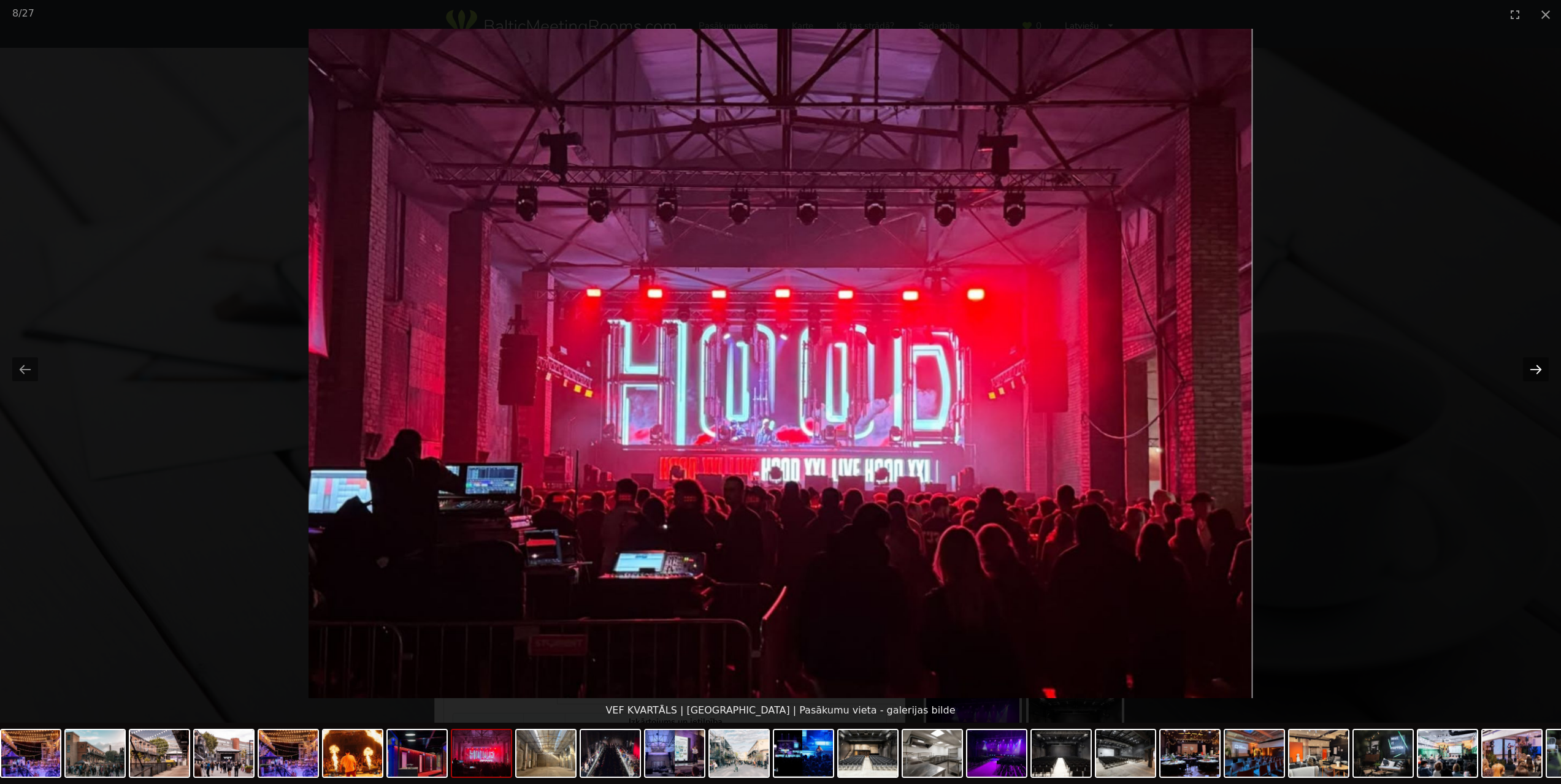
click at [1529, 370] on button "Next slide" at bounding box center [1536, 369] width 26 height 24
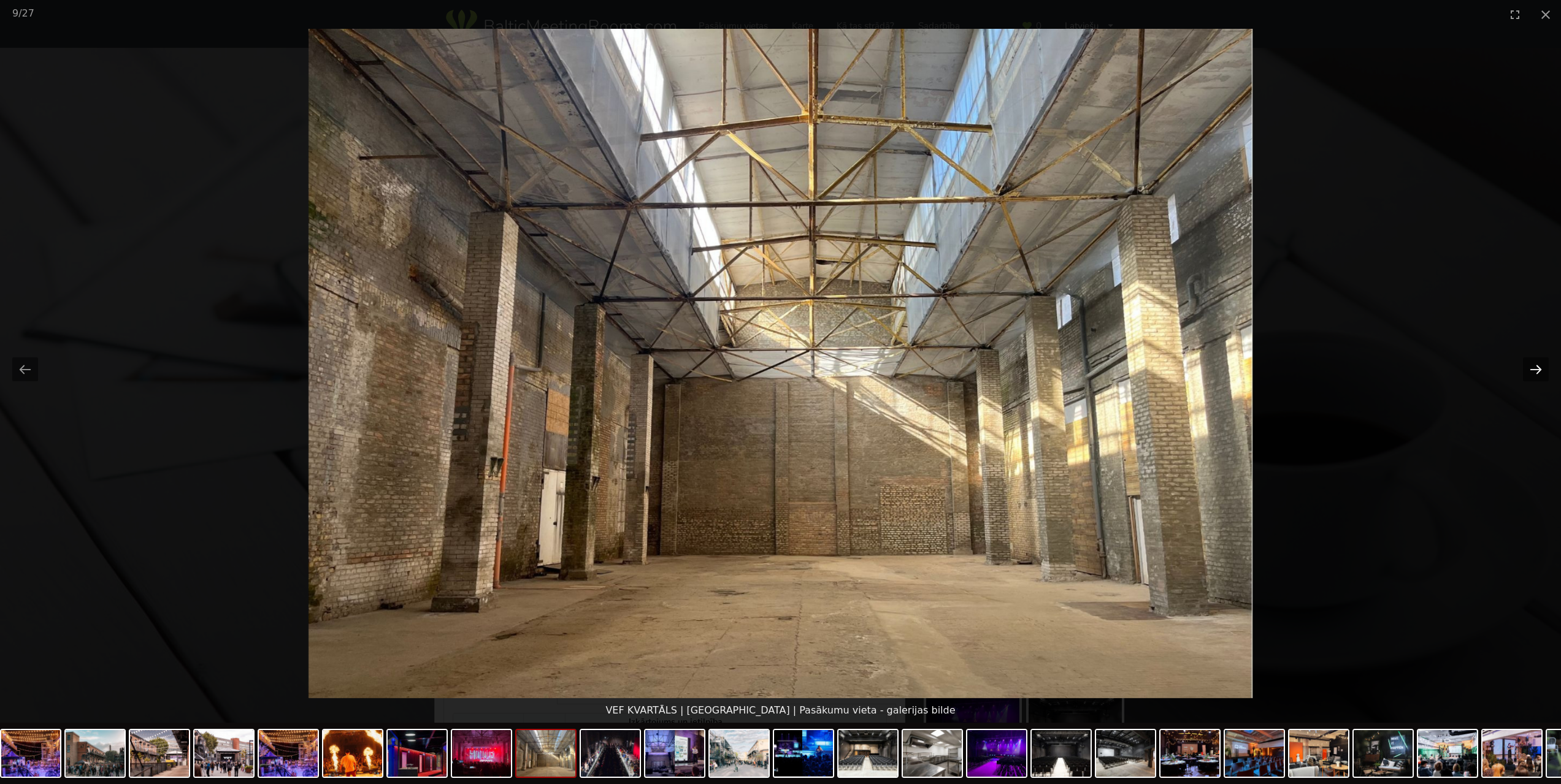
click at [1529, 370] on button "Next slide" at bounding box center [1536, 369] width 26 height 24
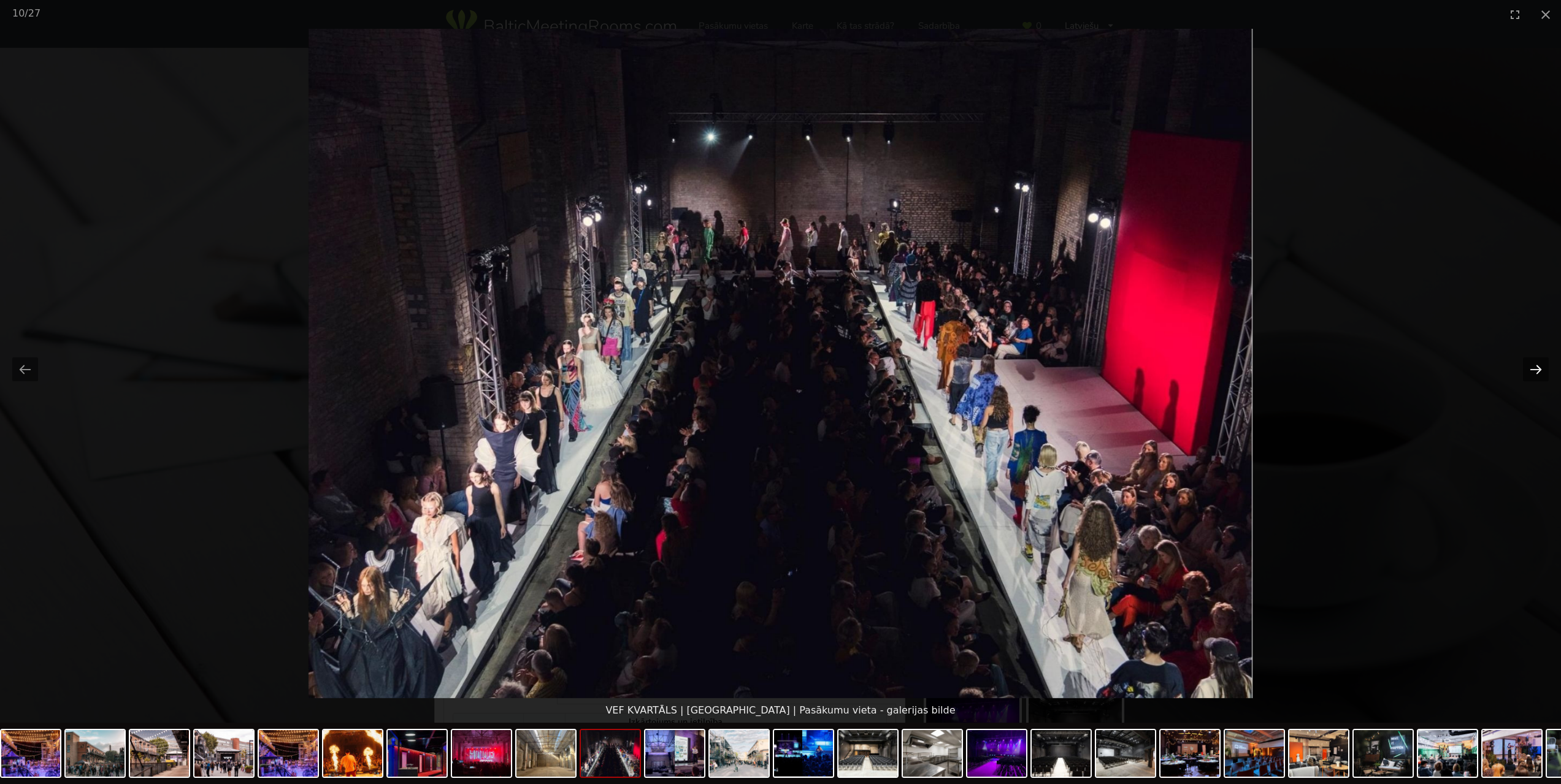
click at [1529, 370] on button "Next slide" at bounding box center [1536, 369] width 26 height 24
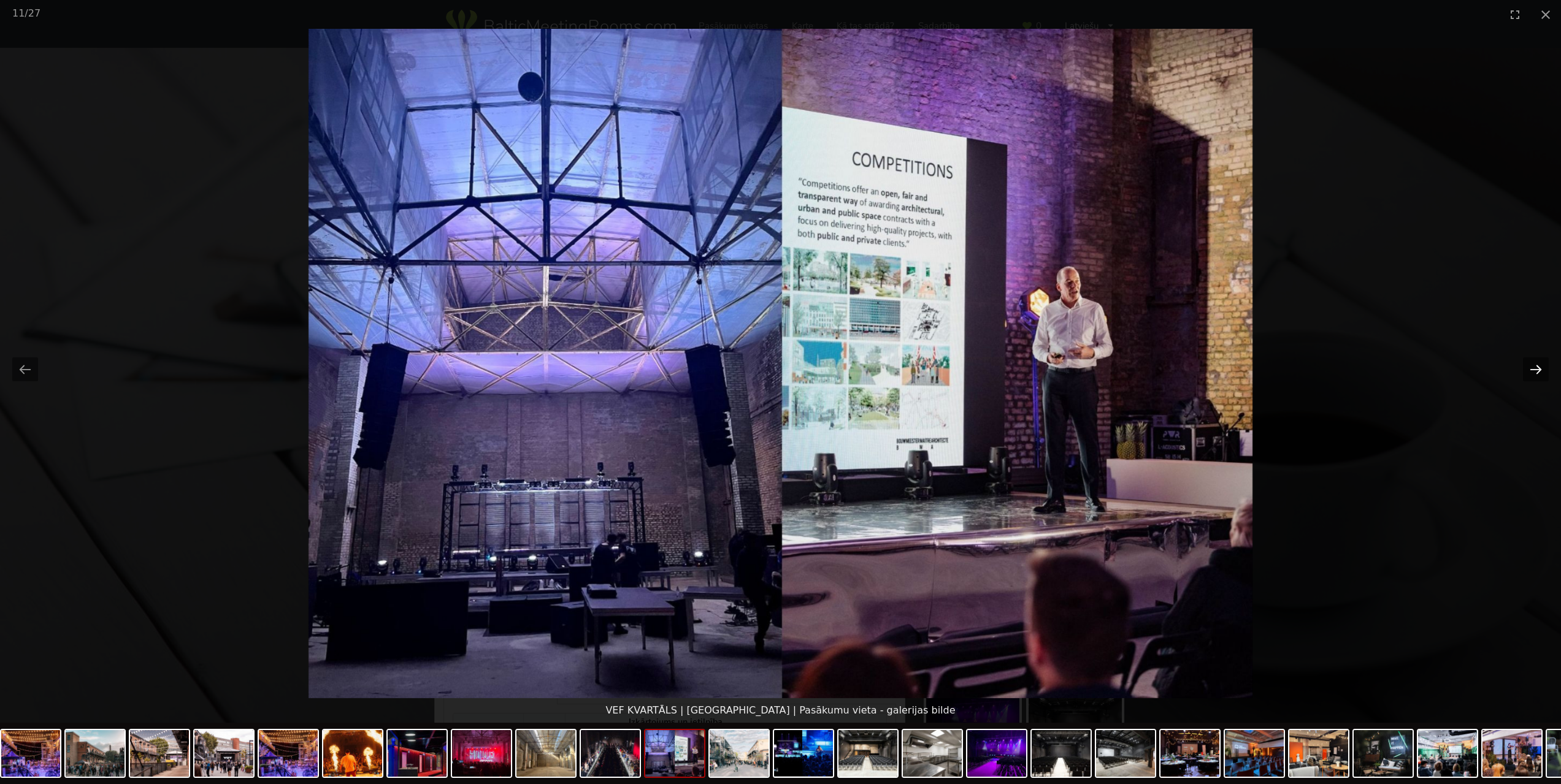
click at [1529, 370] on button "Next slide" at bounding box center [1536, 369] width 26 height 24
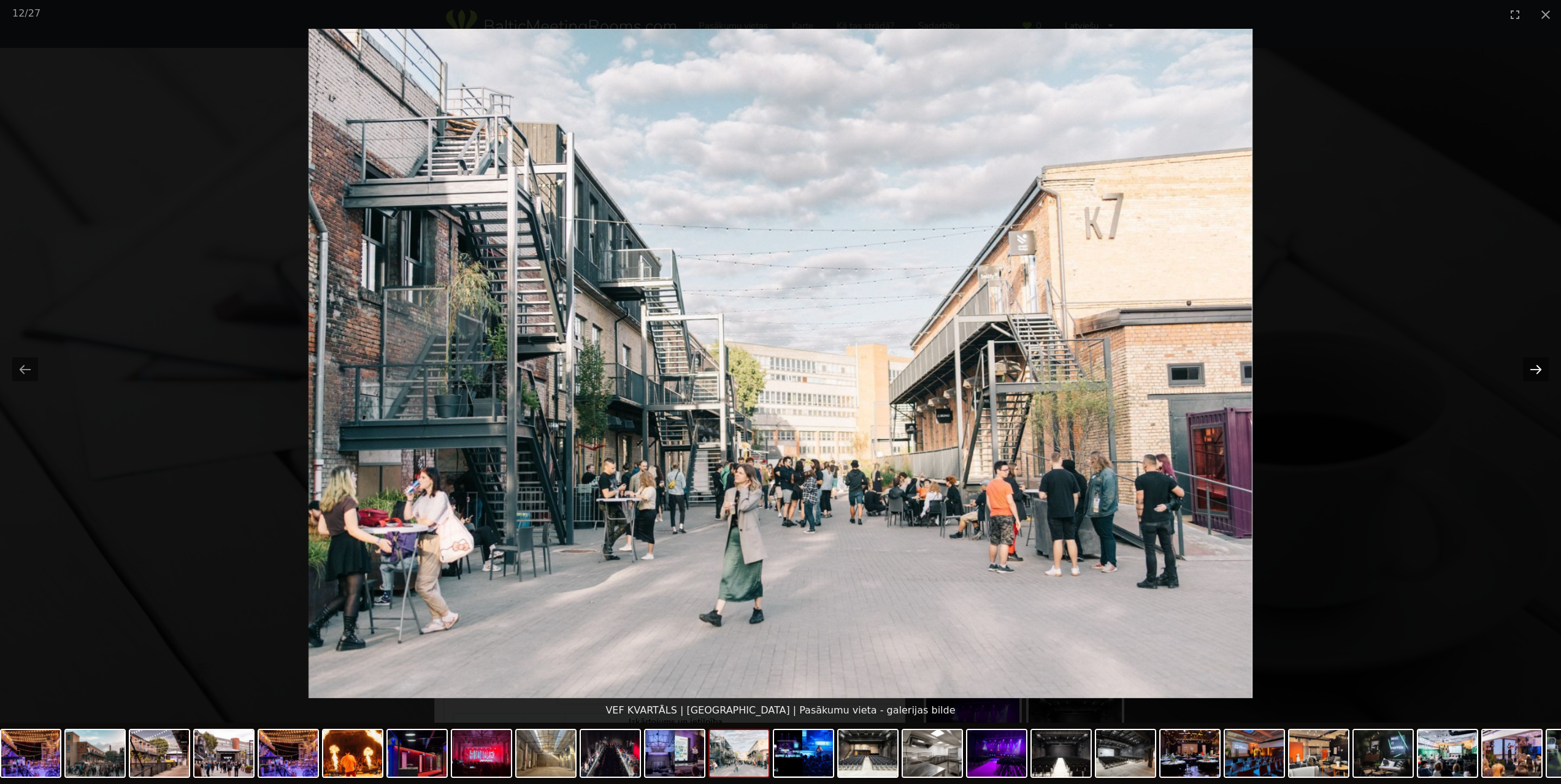
click at [1529, 370] on button "Next slide" at bounding box center [1536, 369] width 26 height 24
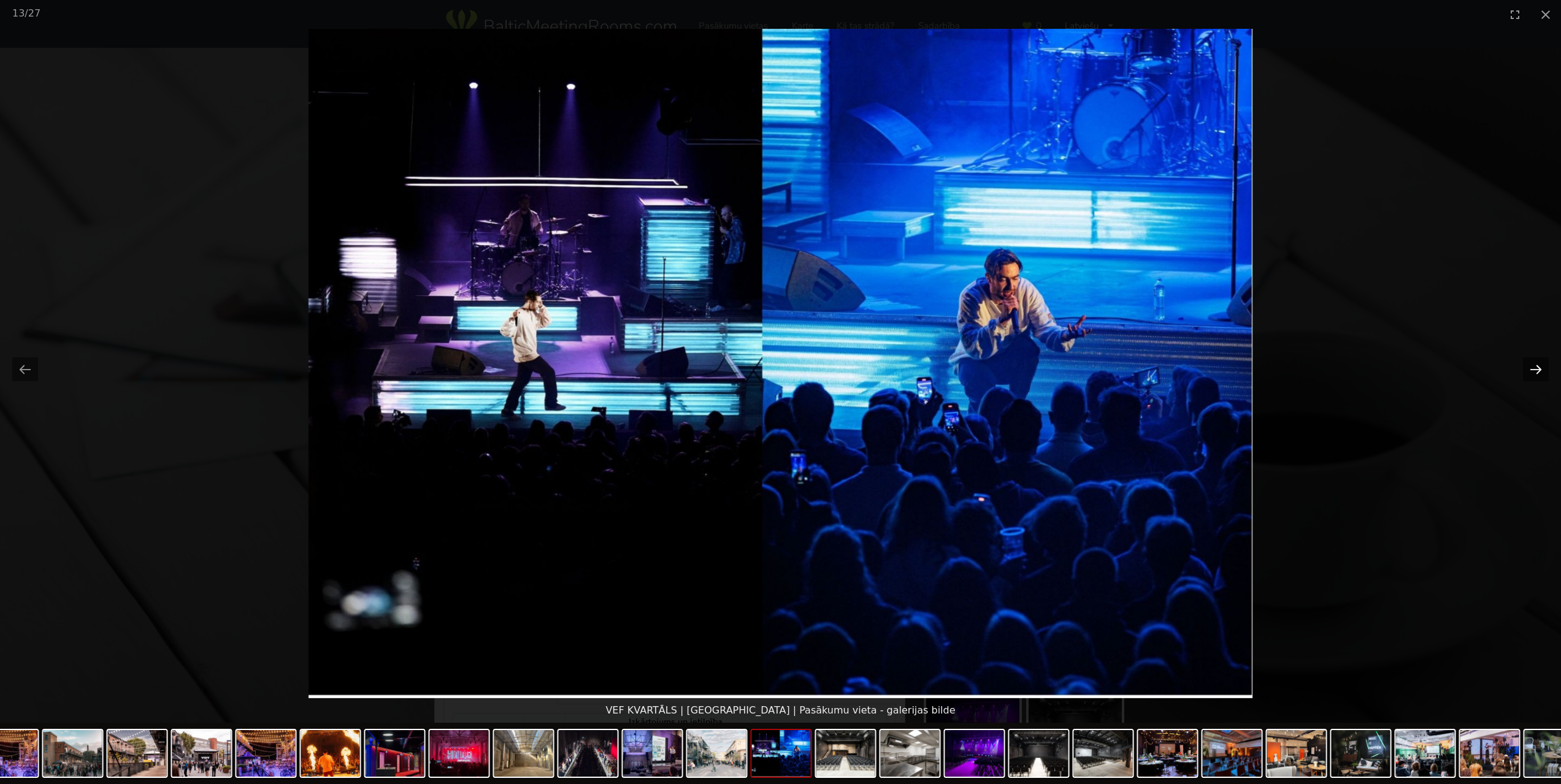
click at [1529, 370] on button "Next slide" at bounding box center [1536, 369] width 26 height 24
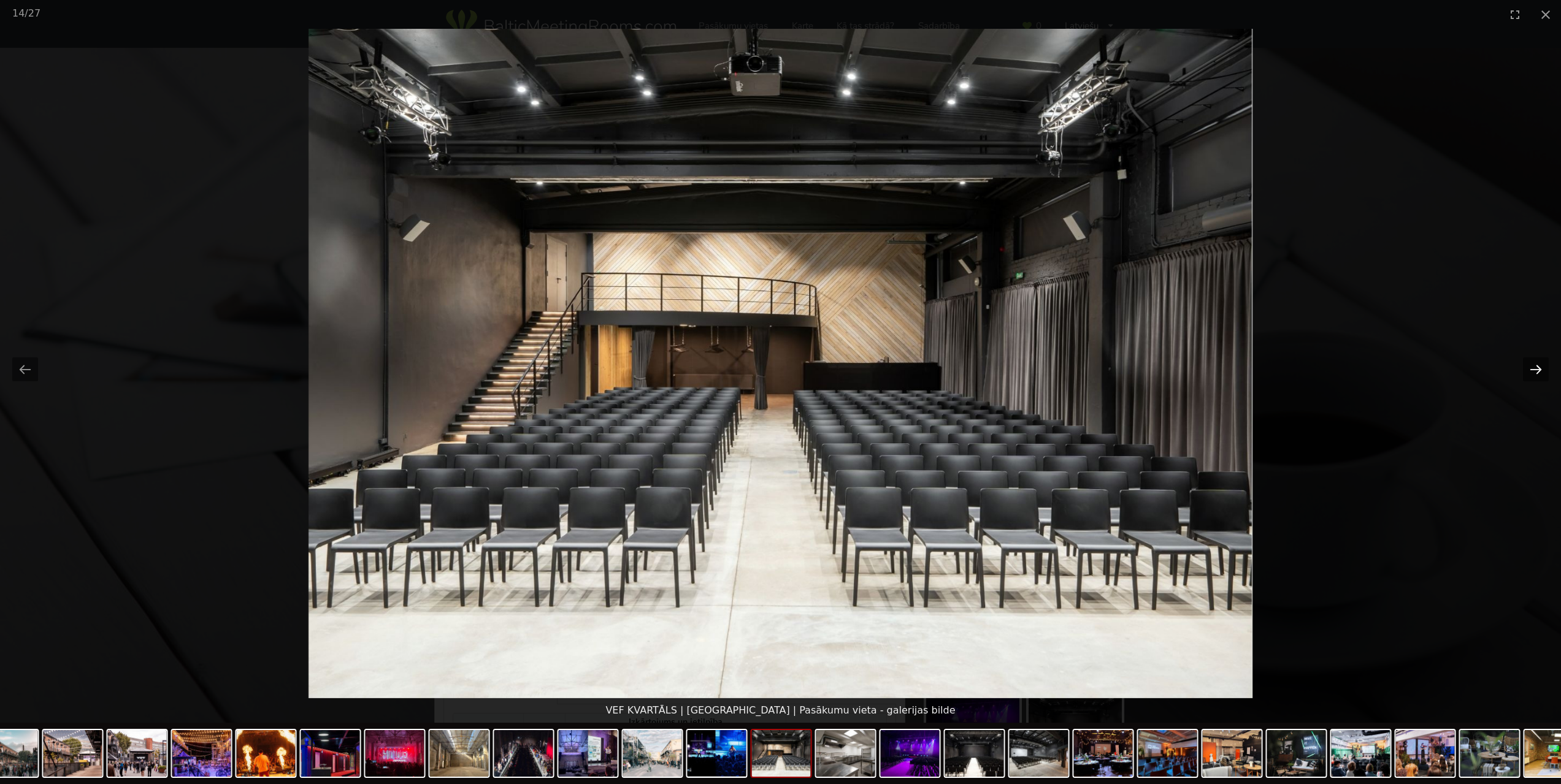
click at [1529, 370] on button "Next slide" at bounding box center [1536, 369] width 26 height 24
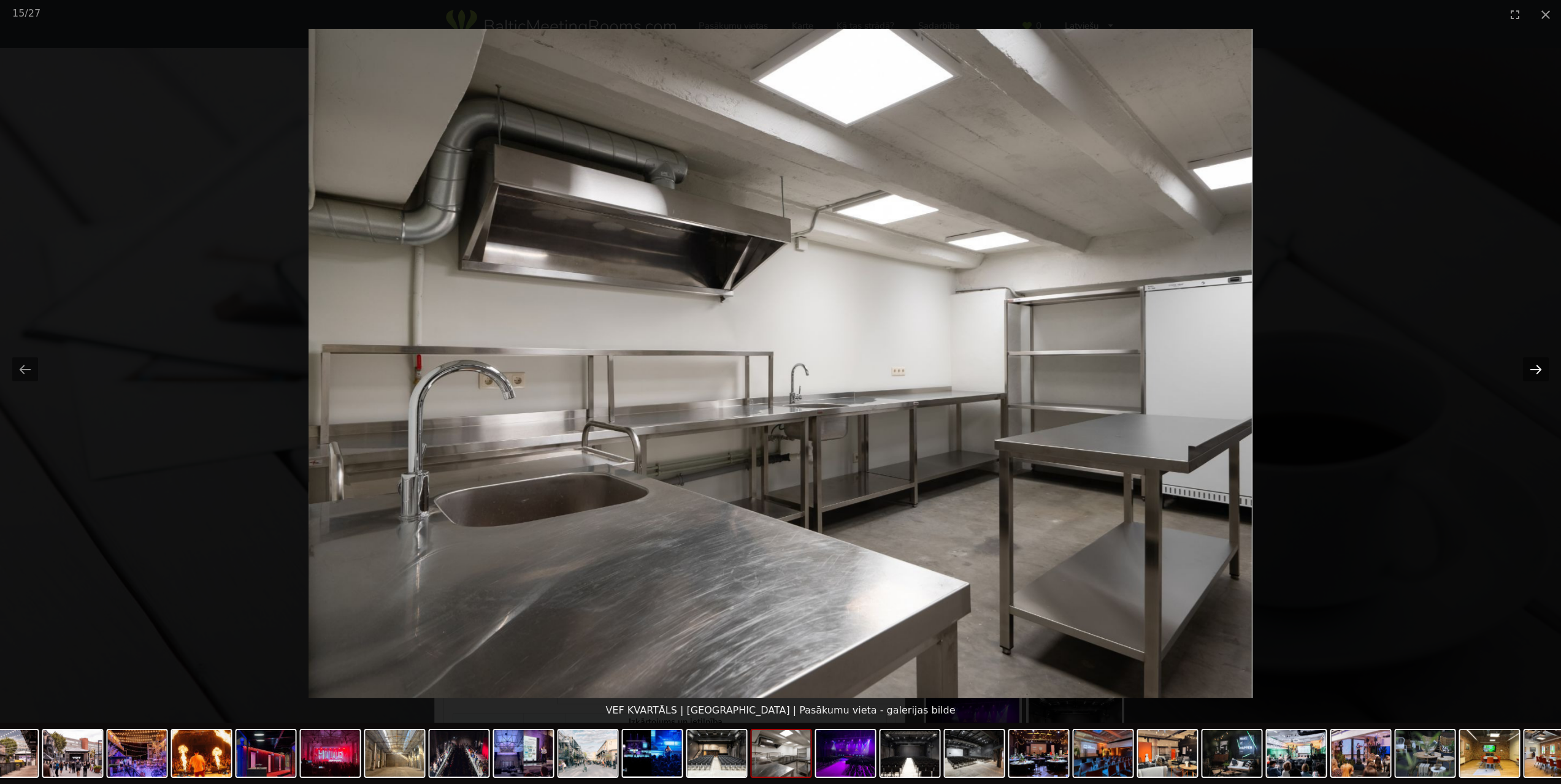
click at [1529, 370] on button "Next slide" at bounding box center [1536, 369] width 26 height 24
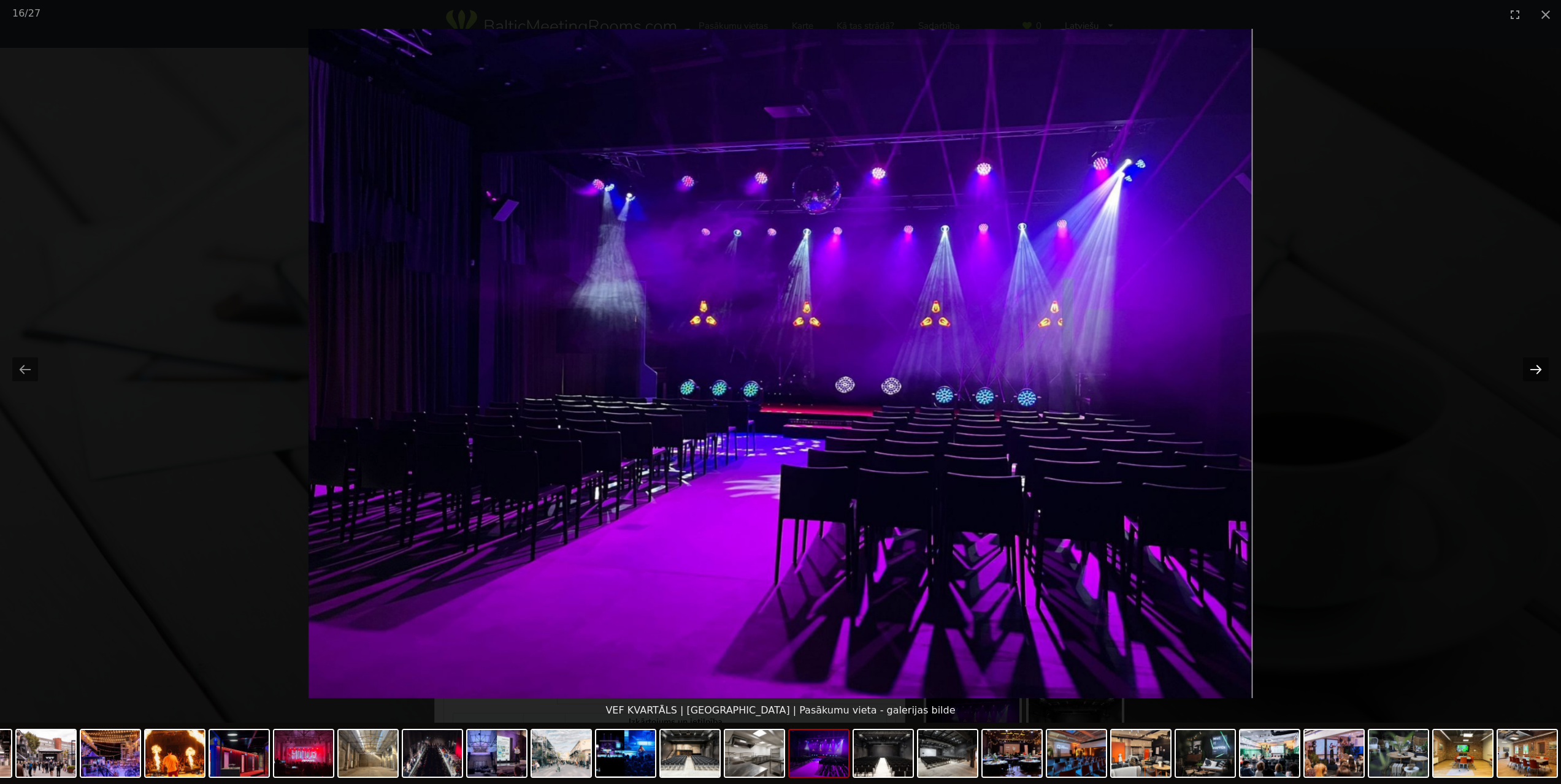
click at [1529, 370] on button "Next slide" at bounding box center [1536, 369] width 26 height 24
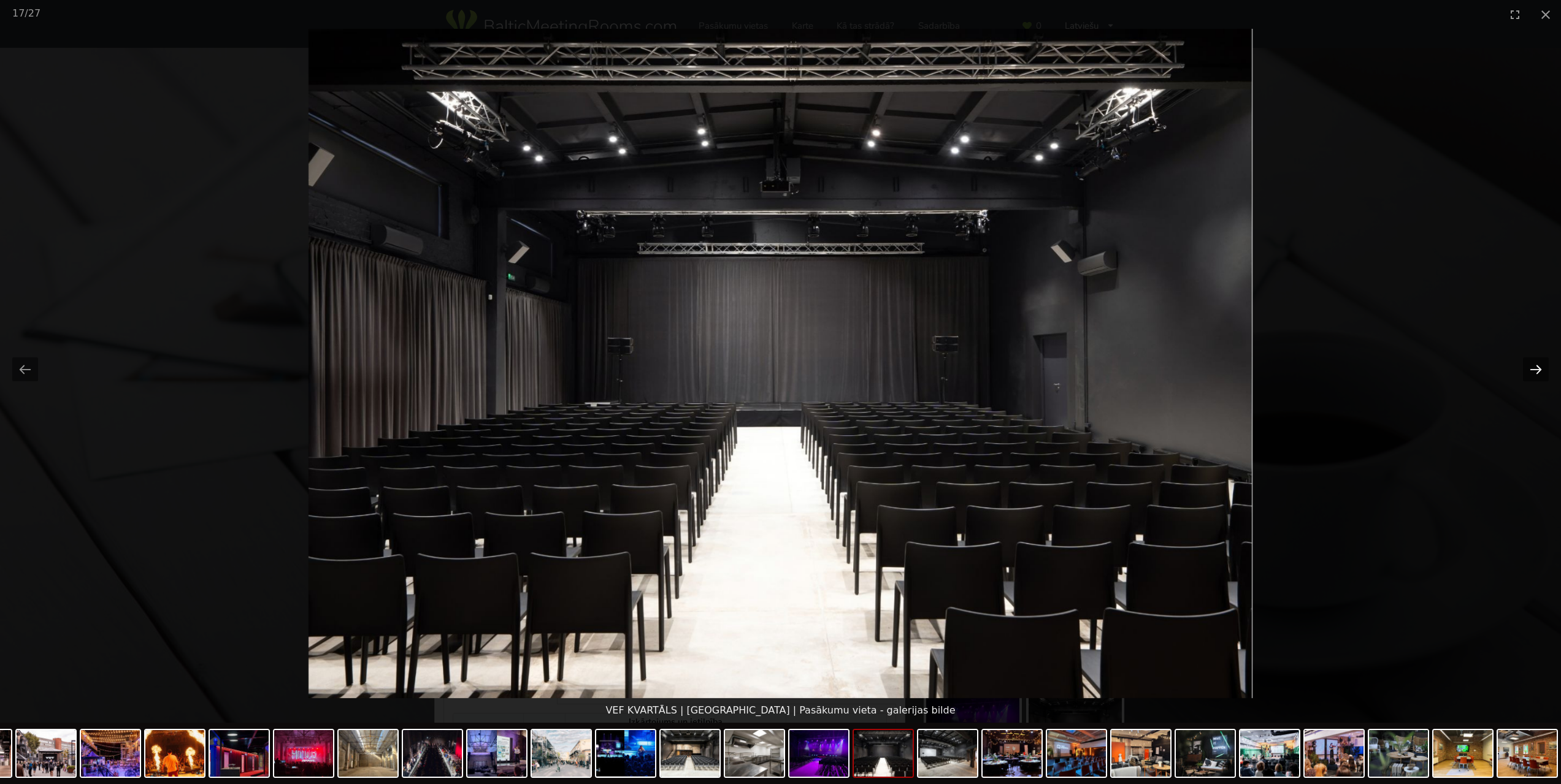
click at [1529, 370] on button "Next slide" at bounding box center [1536, 369] width 26 height 24
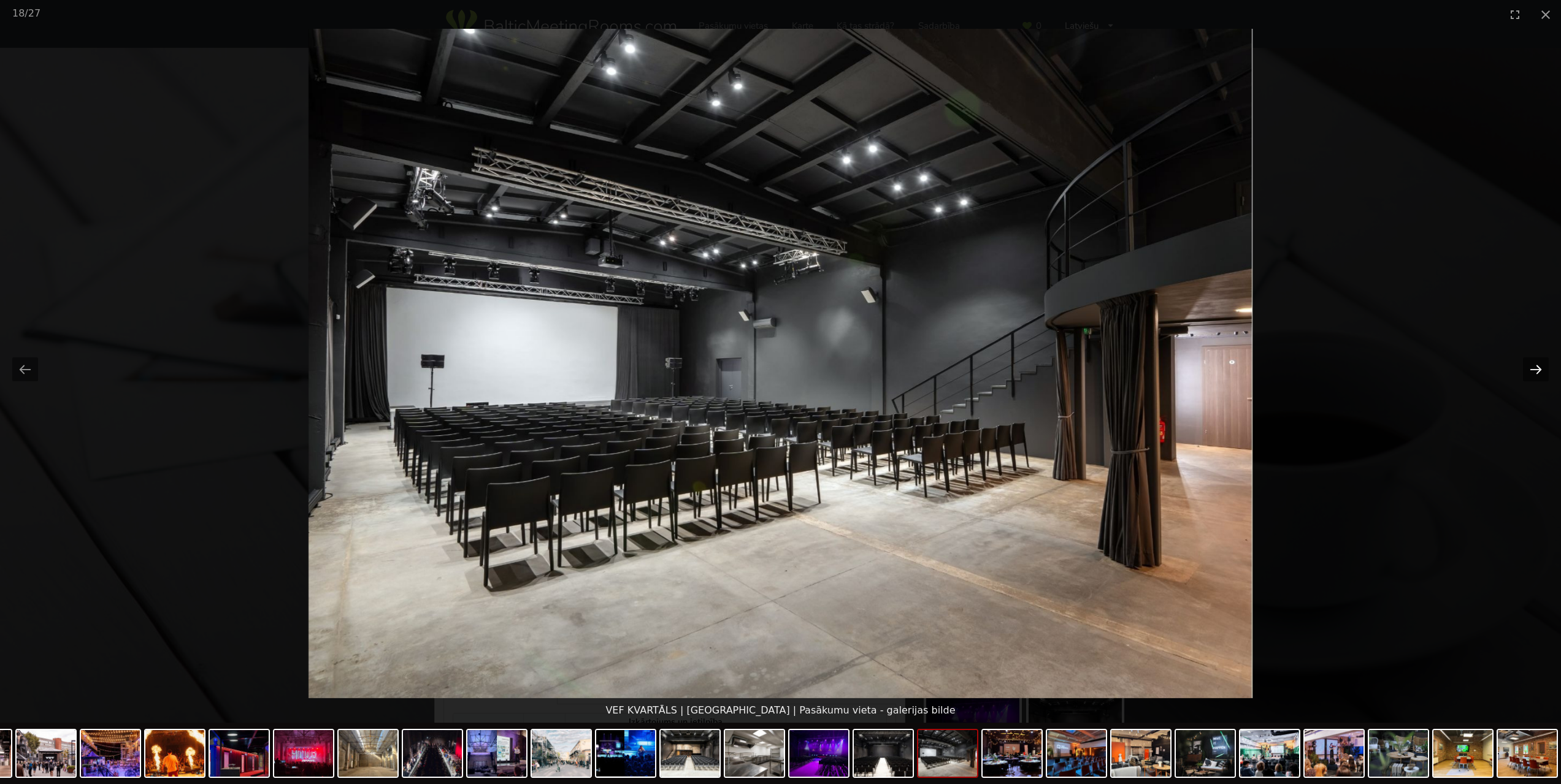
click at [1529, 370] on button "Next slide" at bounding box center [1536, 369] width 26 height 24
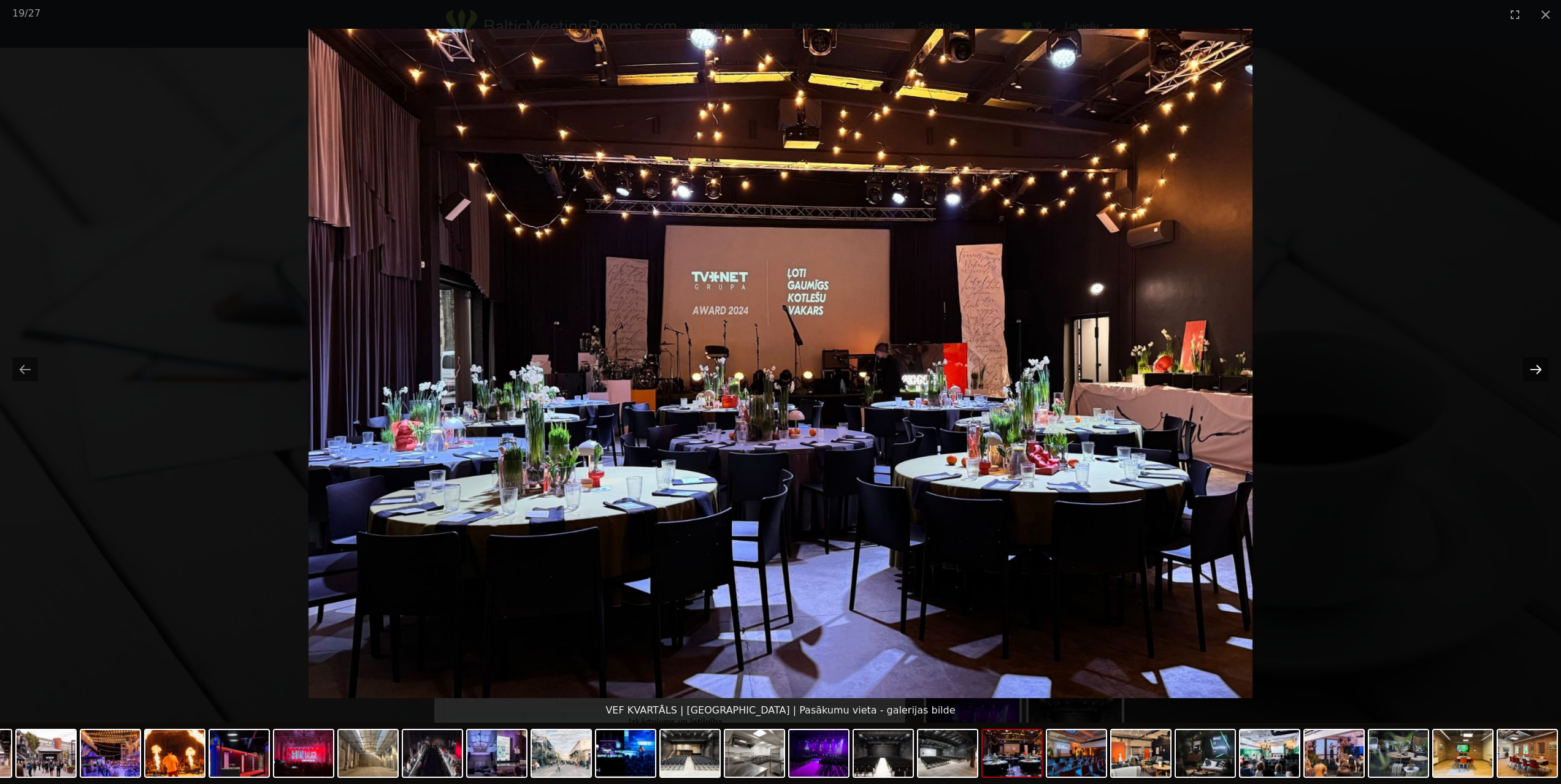
click at [1529, 370] on button "Next slide" at bounding box center [1536, 369] width 26 height 24
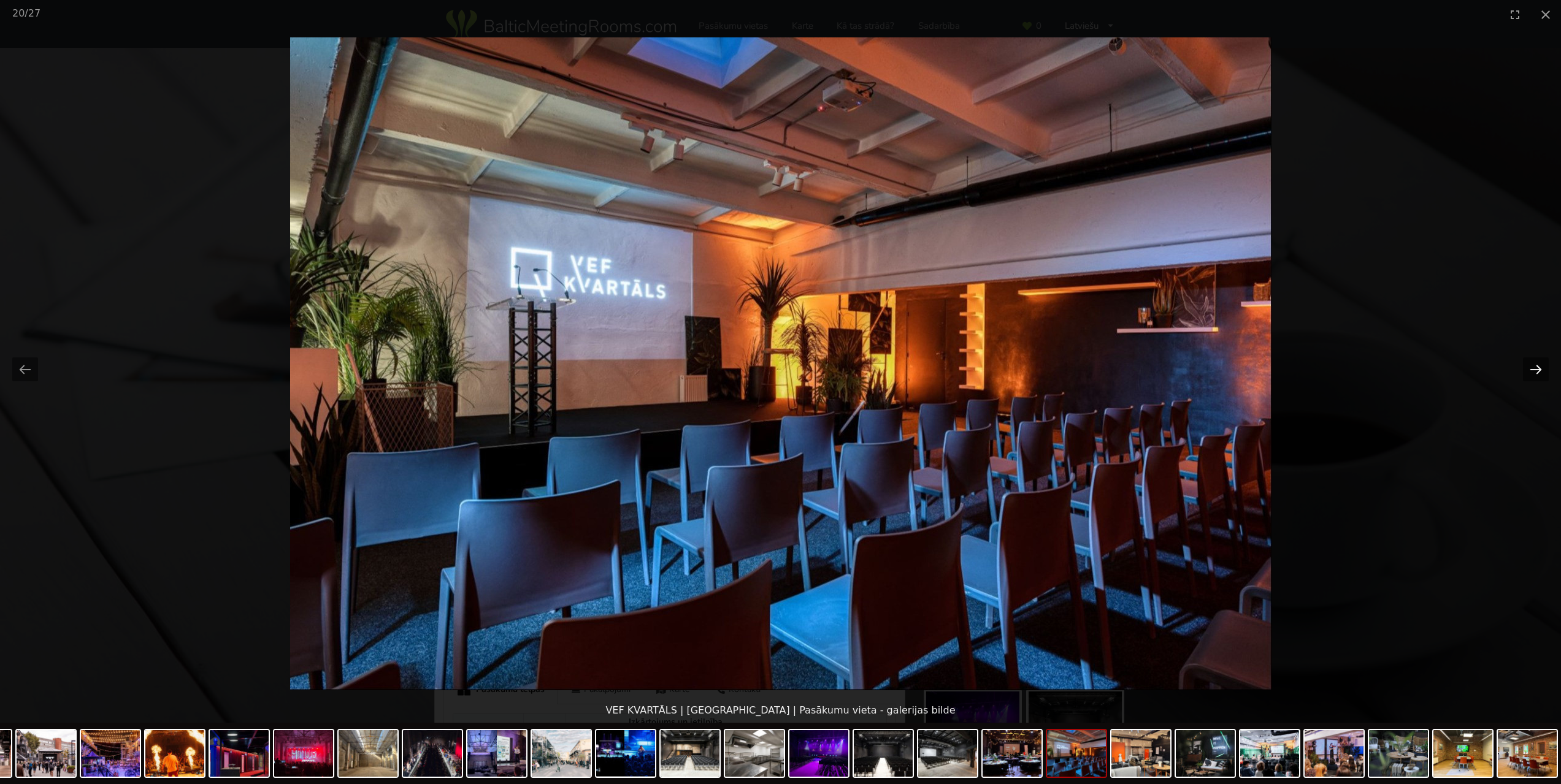
click at [1529, 370] on button "Next slide" at bounding box center [1536, 369] width 26 height 24
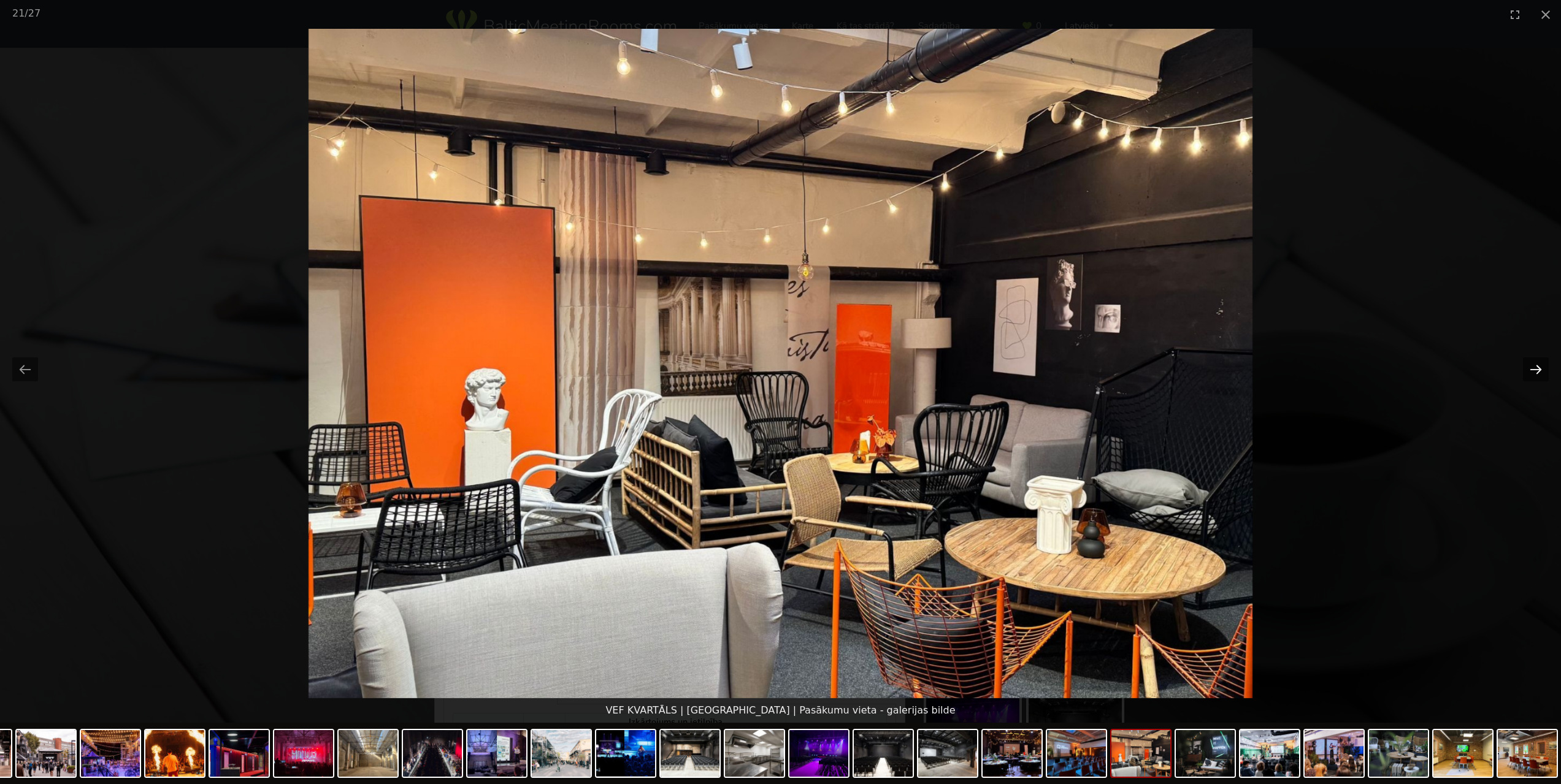
click at [1529, 370] on button "Next slide" at bounding box center [1536, 369] width 26 height 24
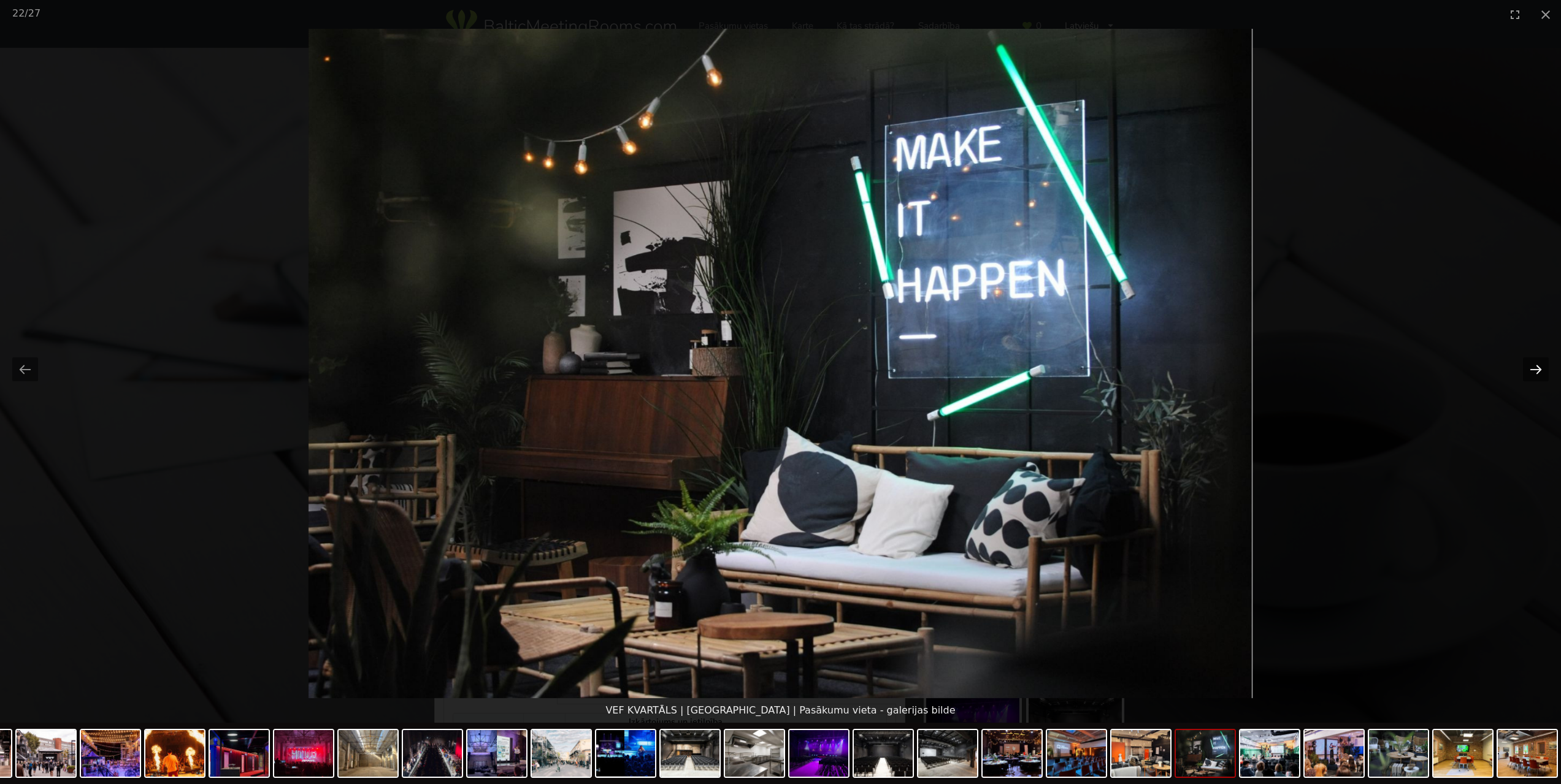
click at [1529, 370] on button "Next slide" at bounding box center [1536, 369] width 26 height 24
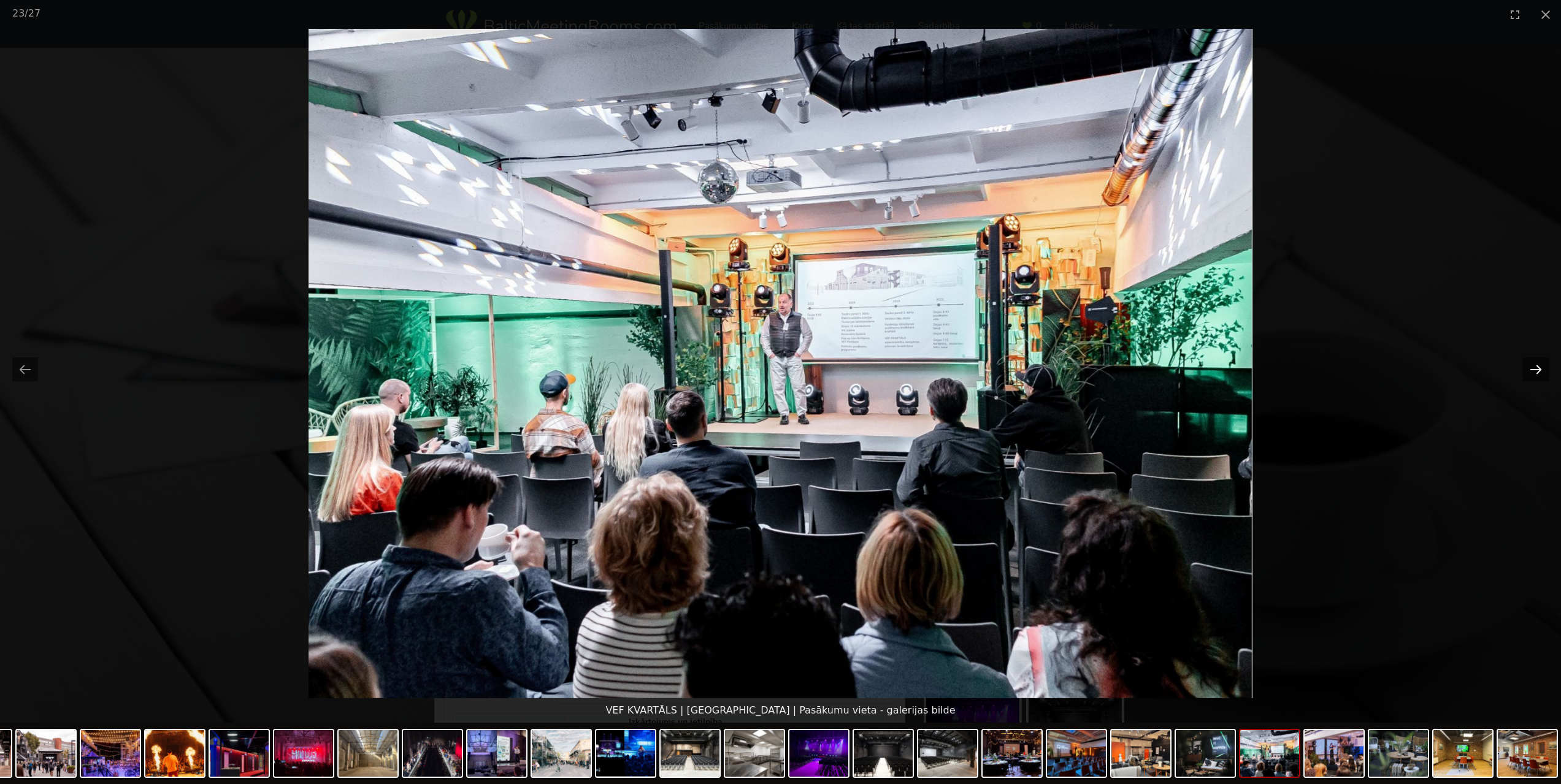
click at [1529, 370] on button "Next slide" at bounding box center [1536, 369] width 26 height 24
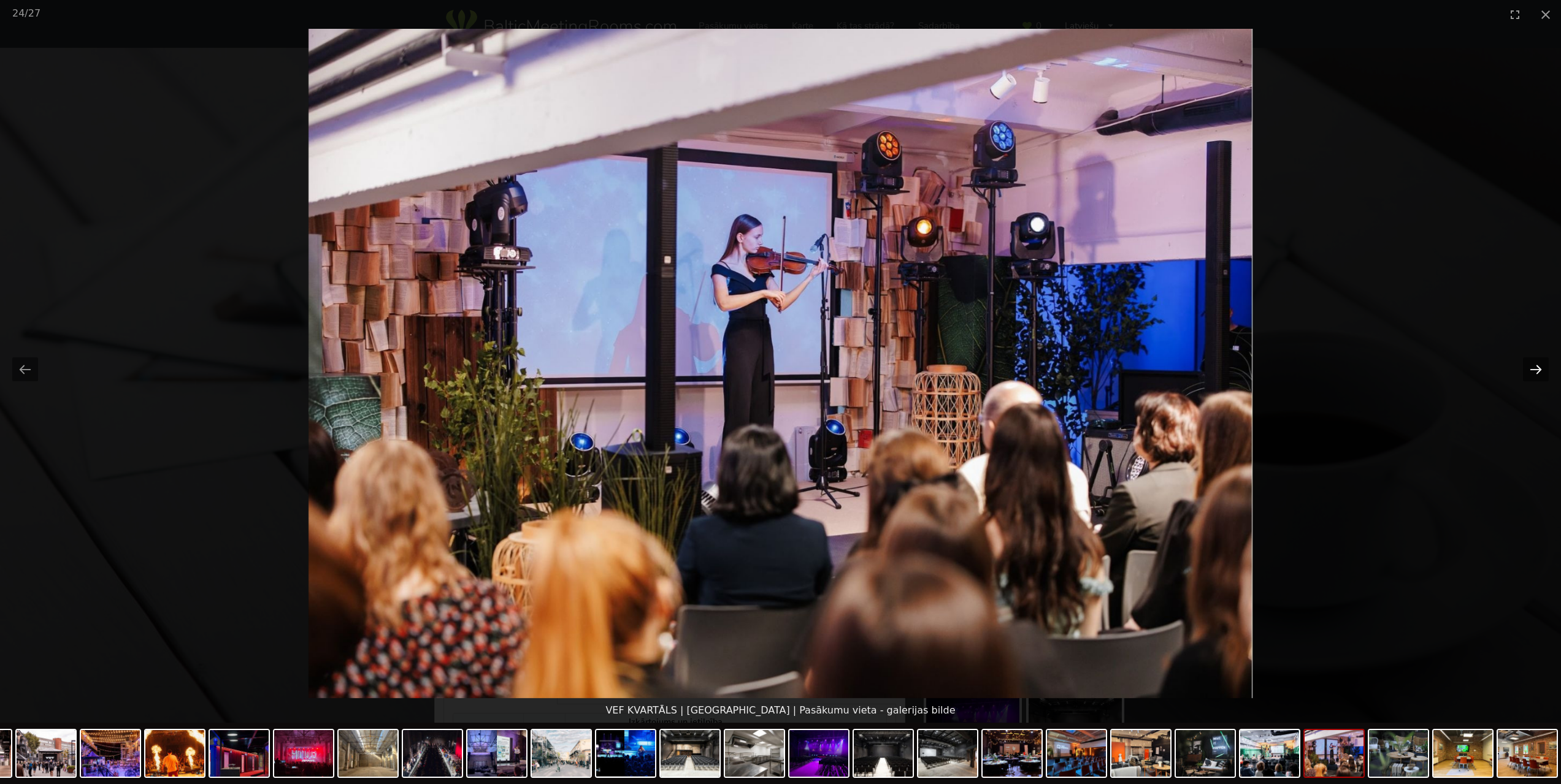
click at [1529, 370] on button "Next slide" at bounding box center [1536, 369] width 26 height 24
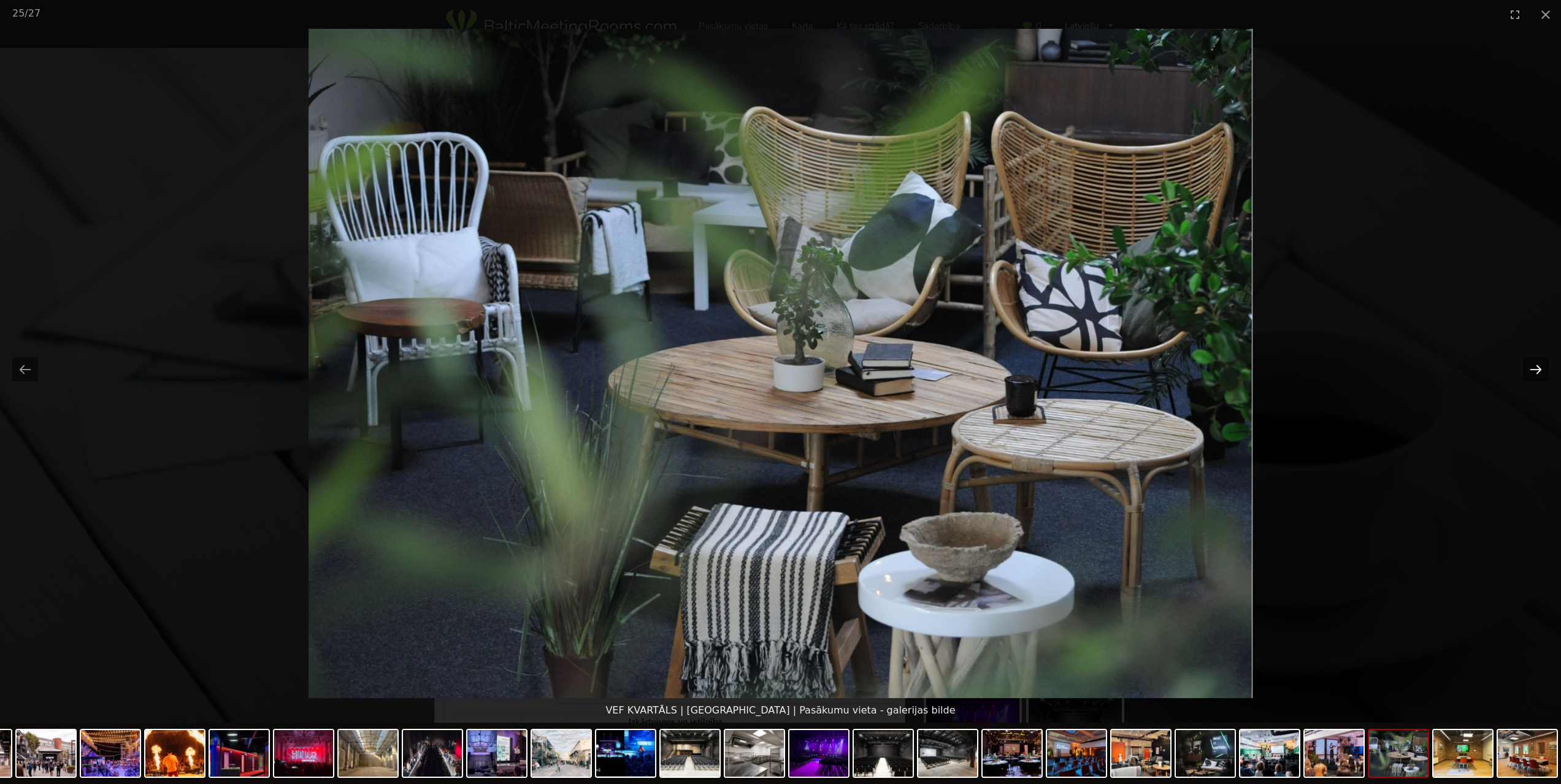
click at [1529, 370] on button "Next slide" at bounding box center [1536, 369] width 26 height 24
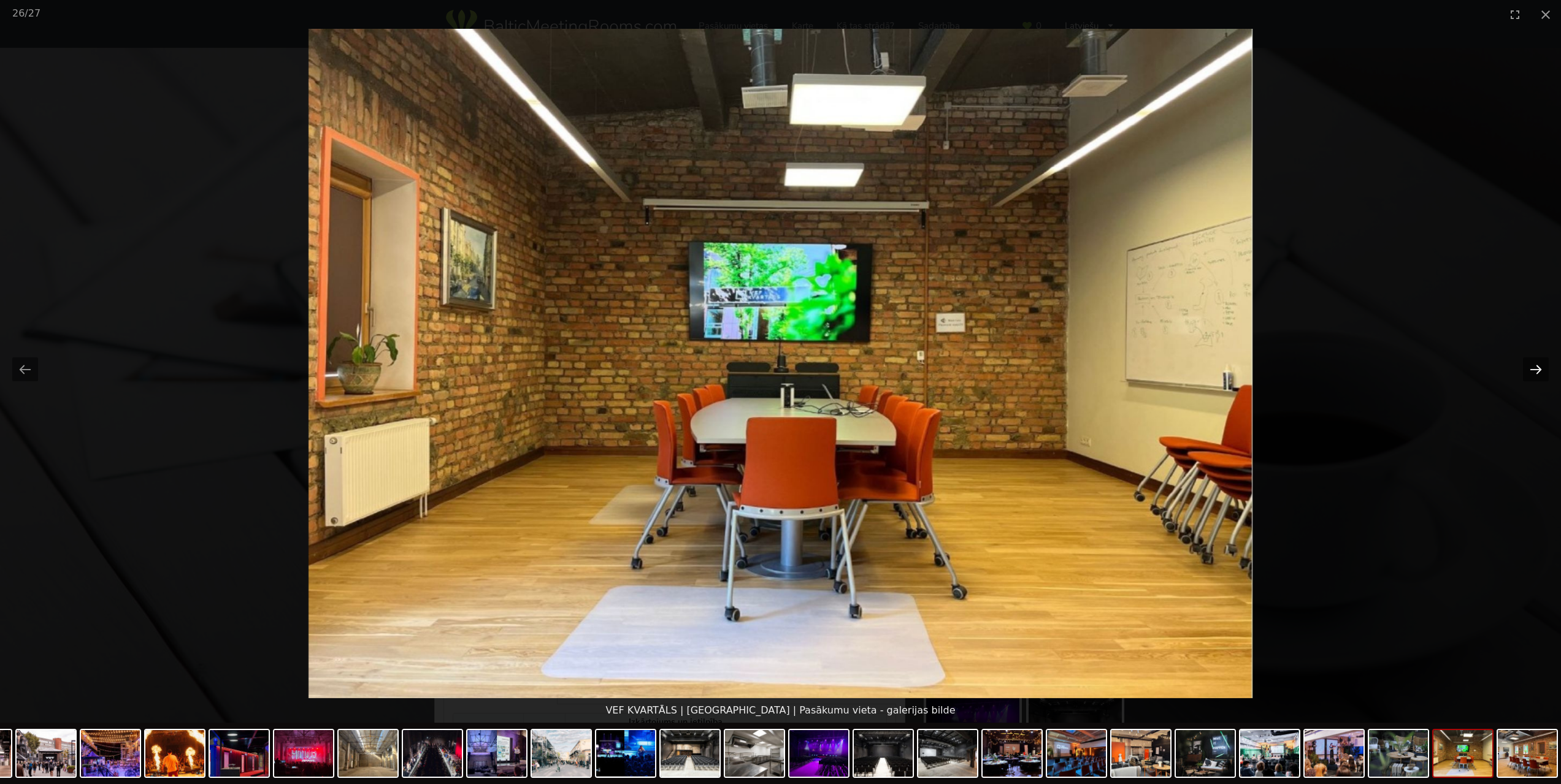
click at [1527, 368] on button "Next slide" at bounding box center [1536, 369] width 26 height 24
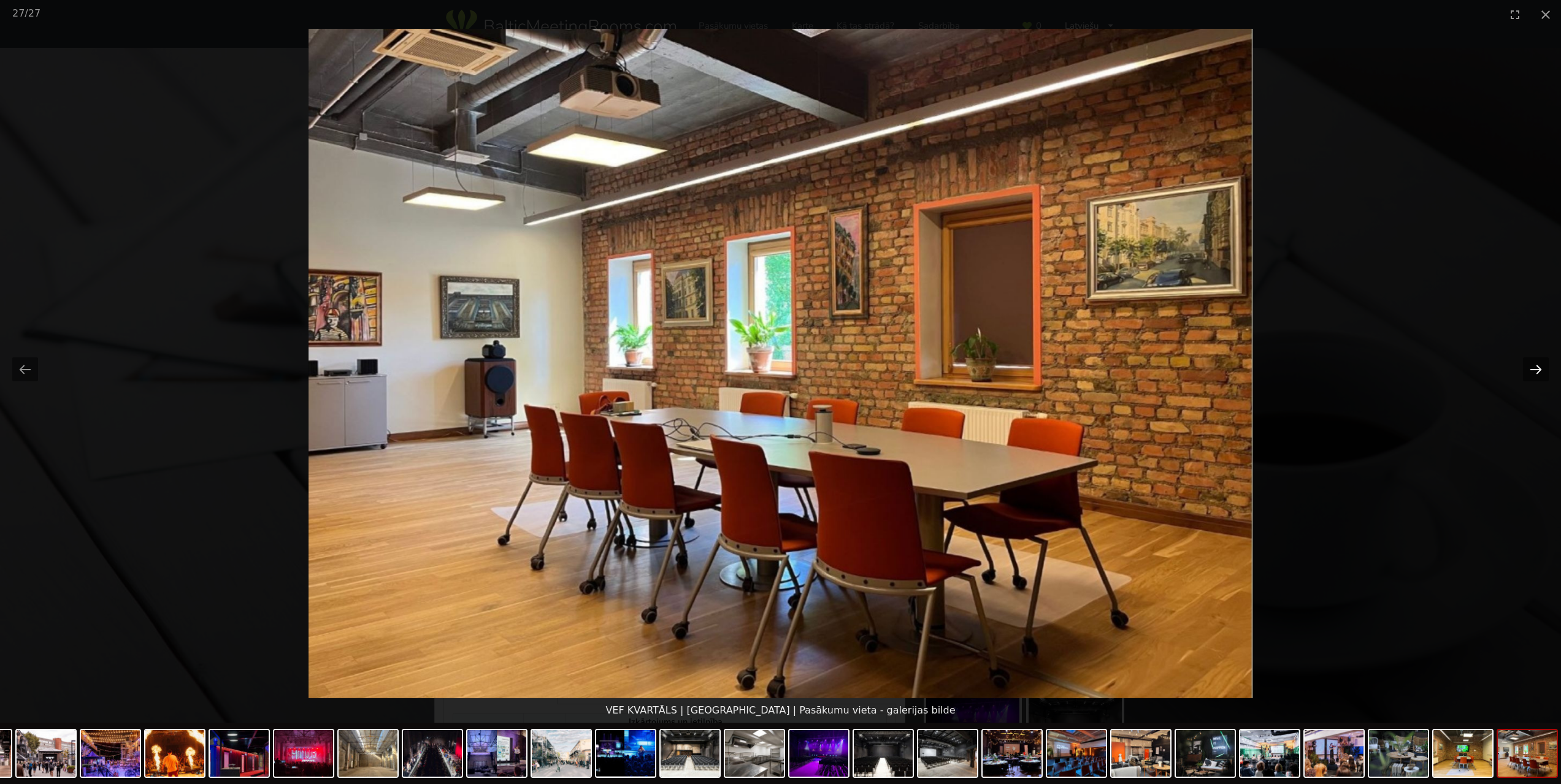
click at [1527, 368] on button "Next slide" at bounding box center [1536, 369] width 26 height 24
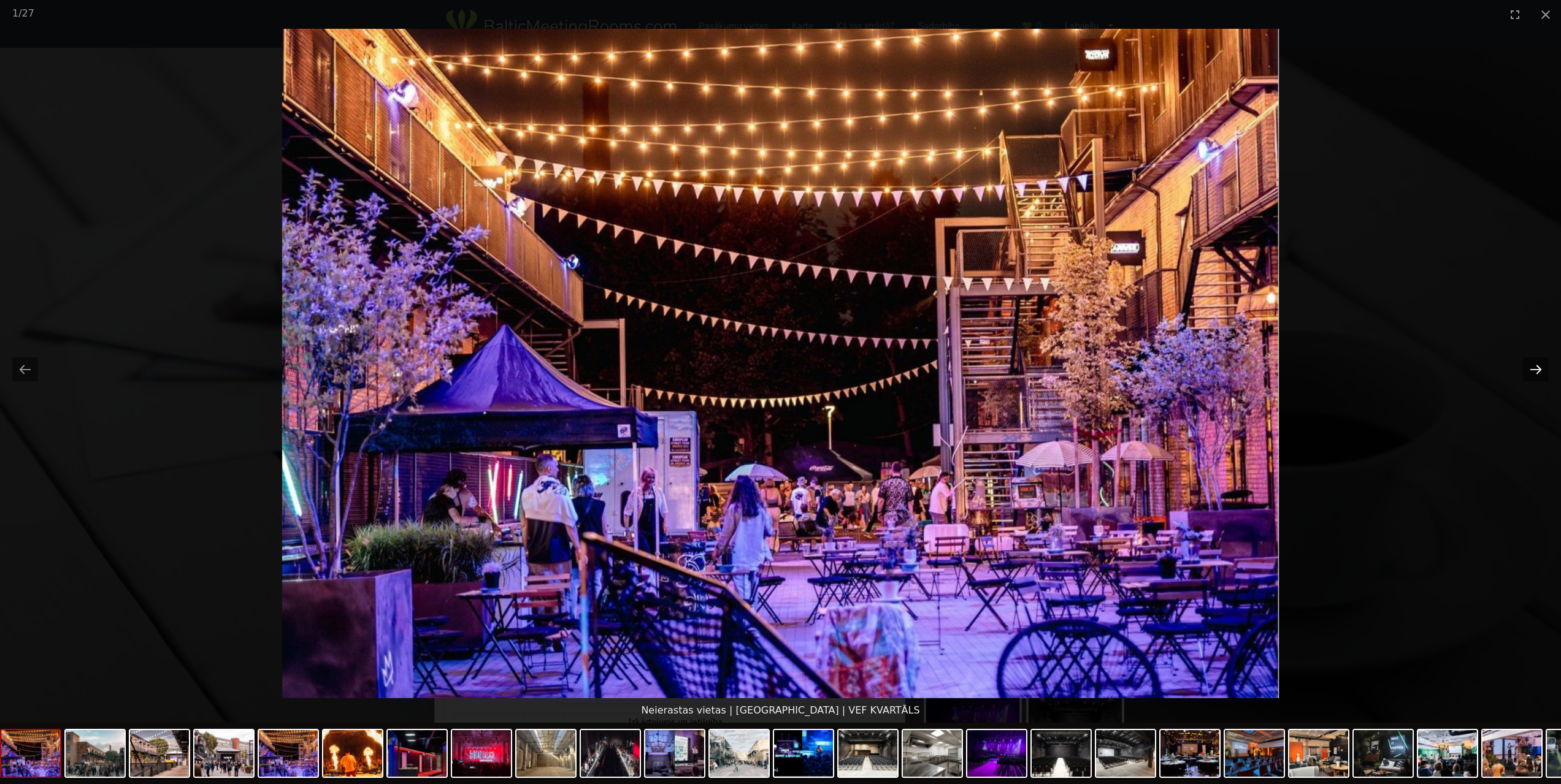
click at [1527, 368] on button "Next slide" at bounding box center [1536, 369] width 26 height 24
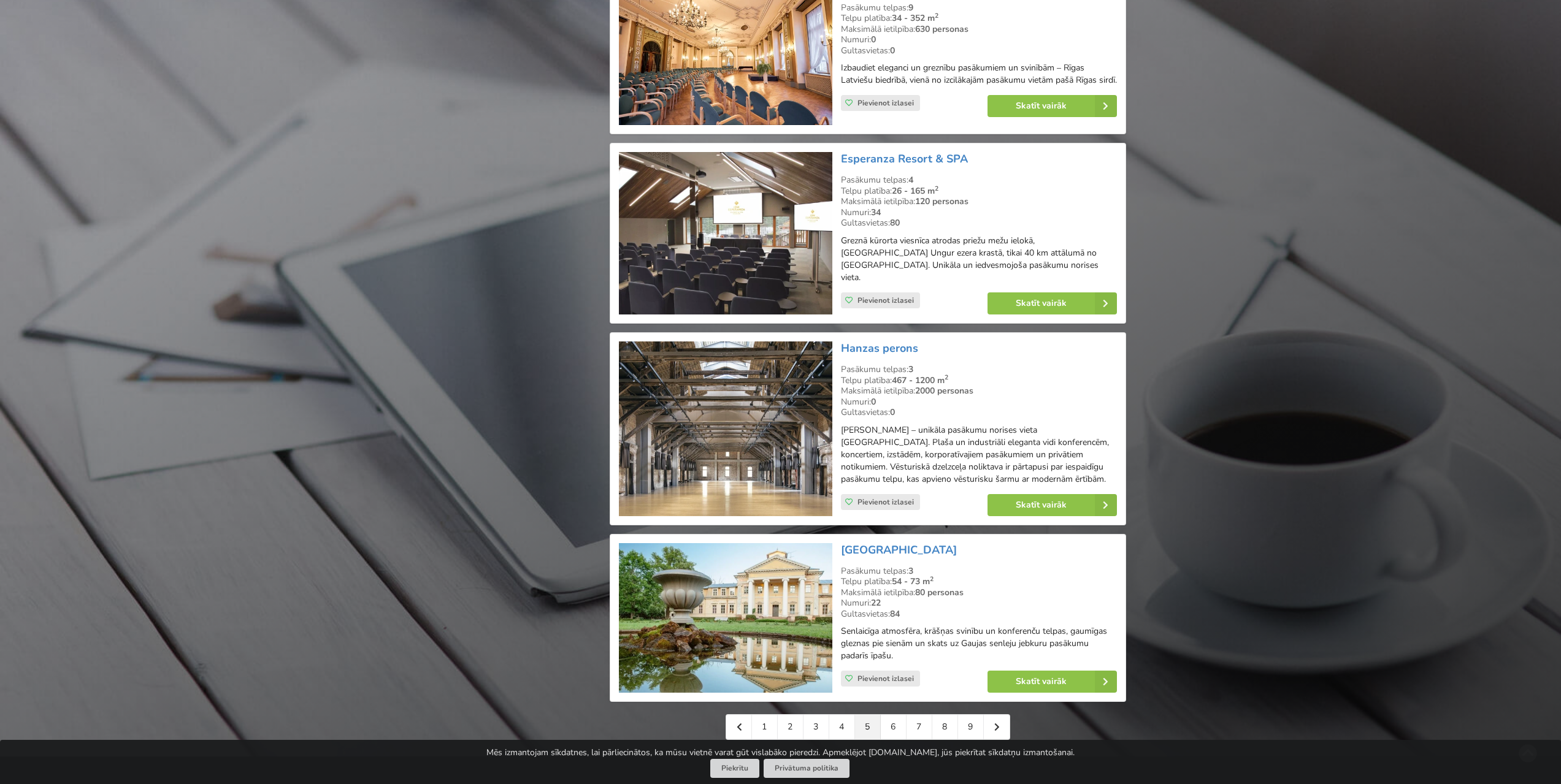
scroll to position [2452, 0]
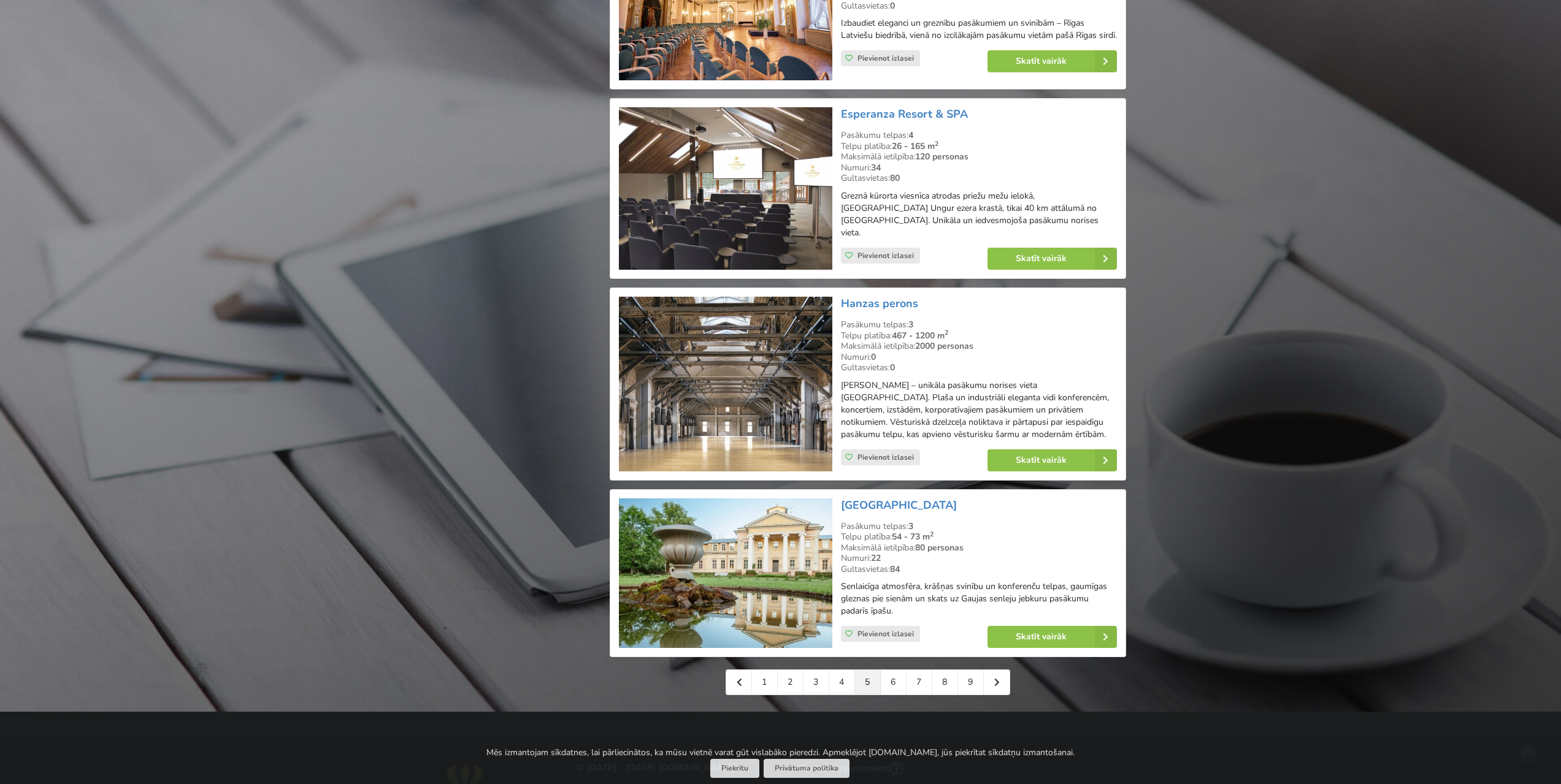
click at [779, 374] on img at bounding box center [725, 384] width 213 height 175
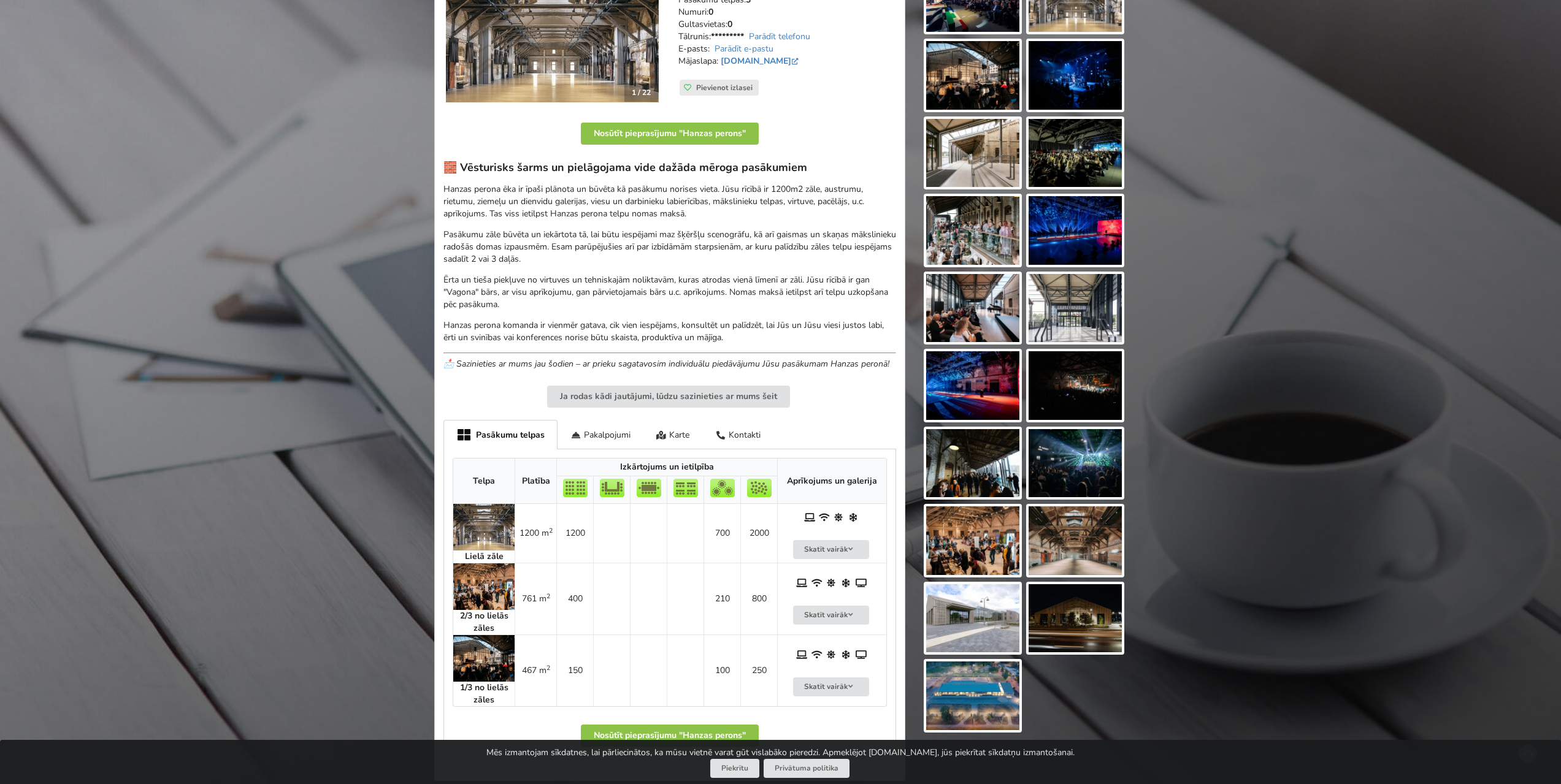
scroll to position [246, 0]
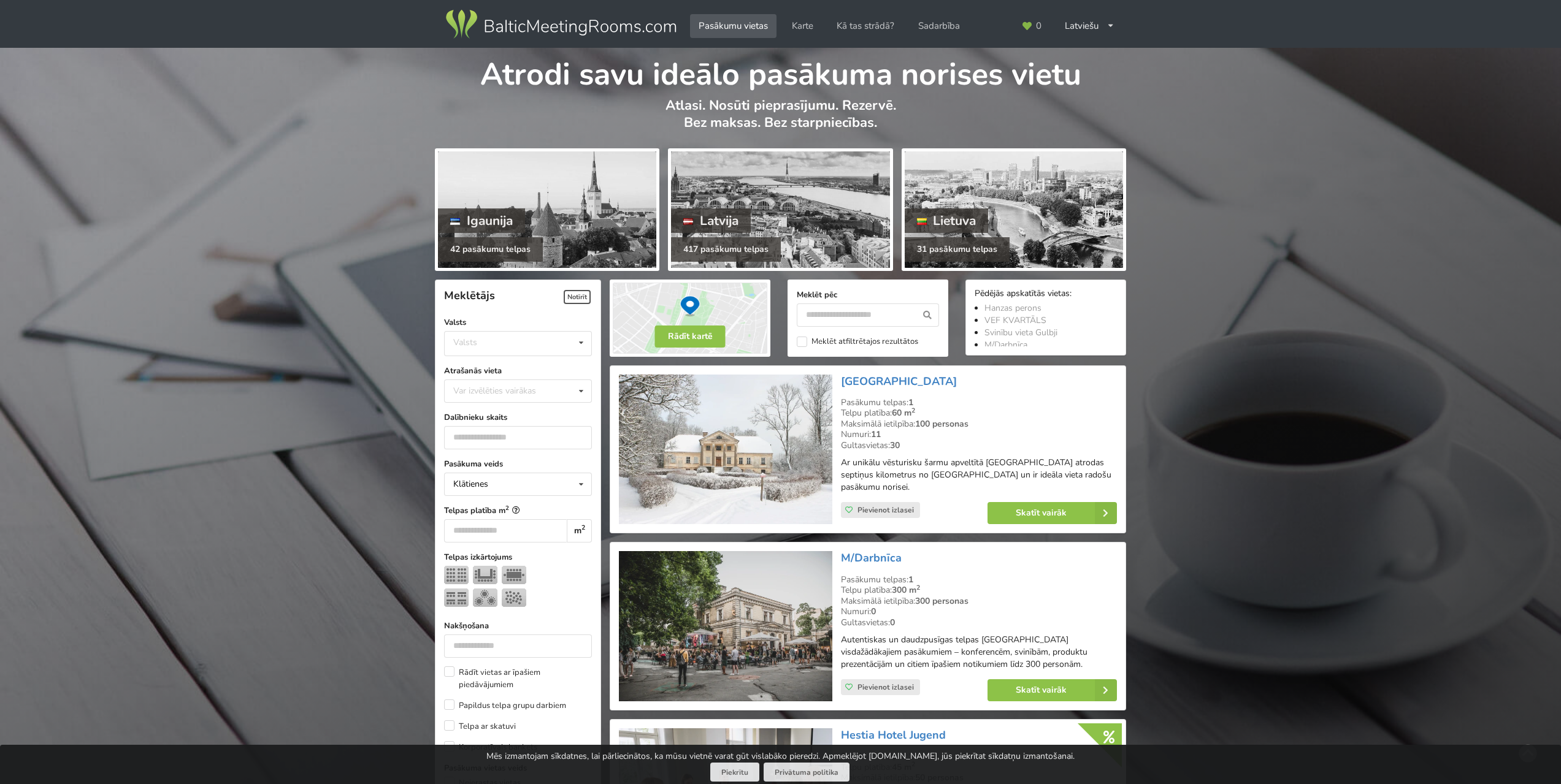
scroll to position [2452, 0]
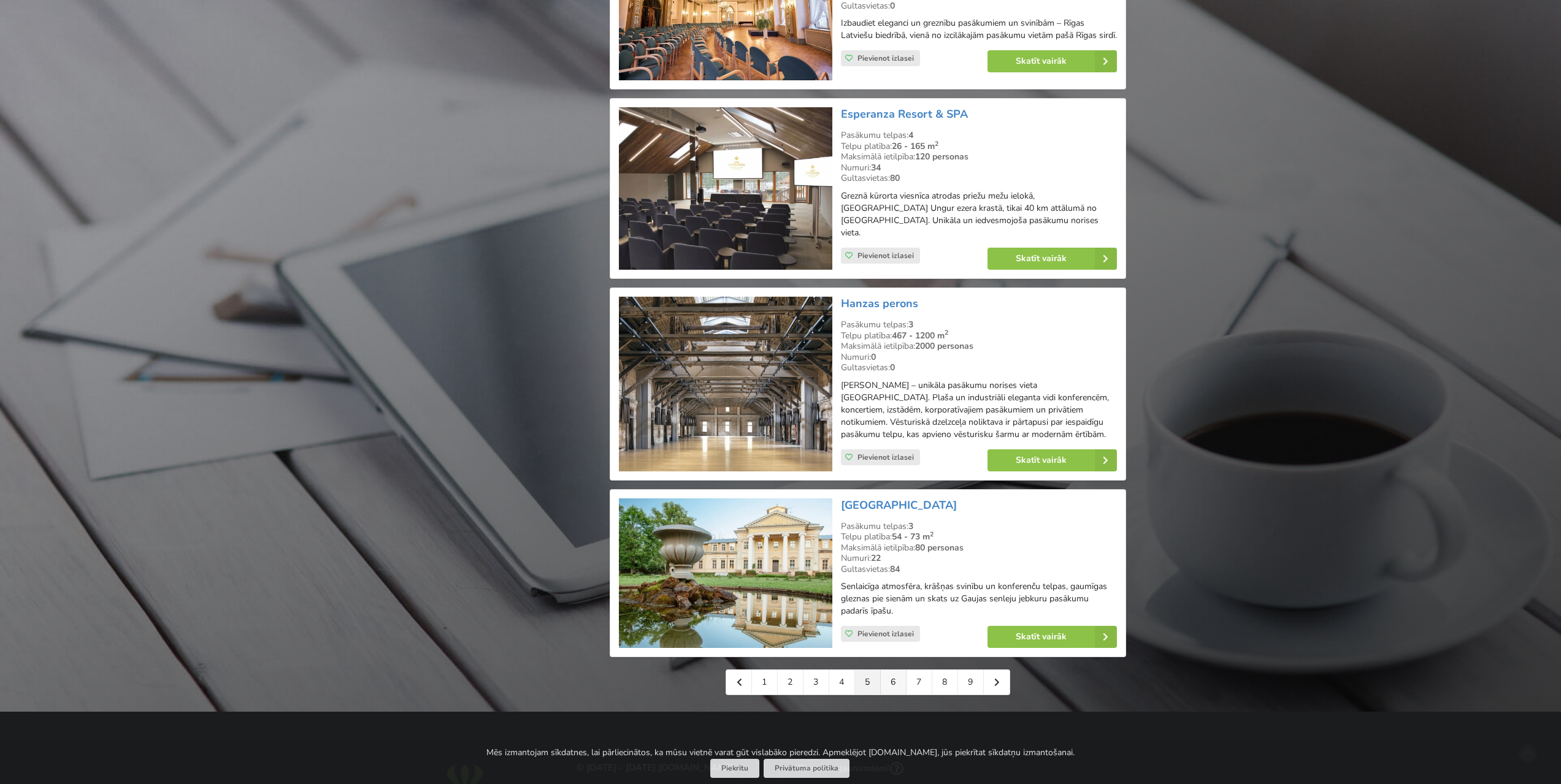
click at [896, 670] on link "6" at bounding box center [894, 682] width 26 height 25
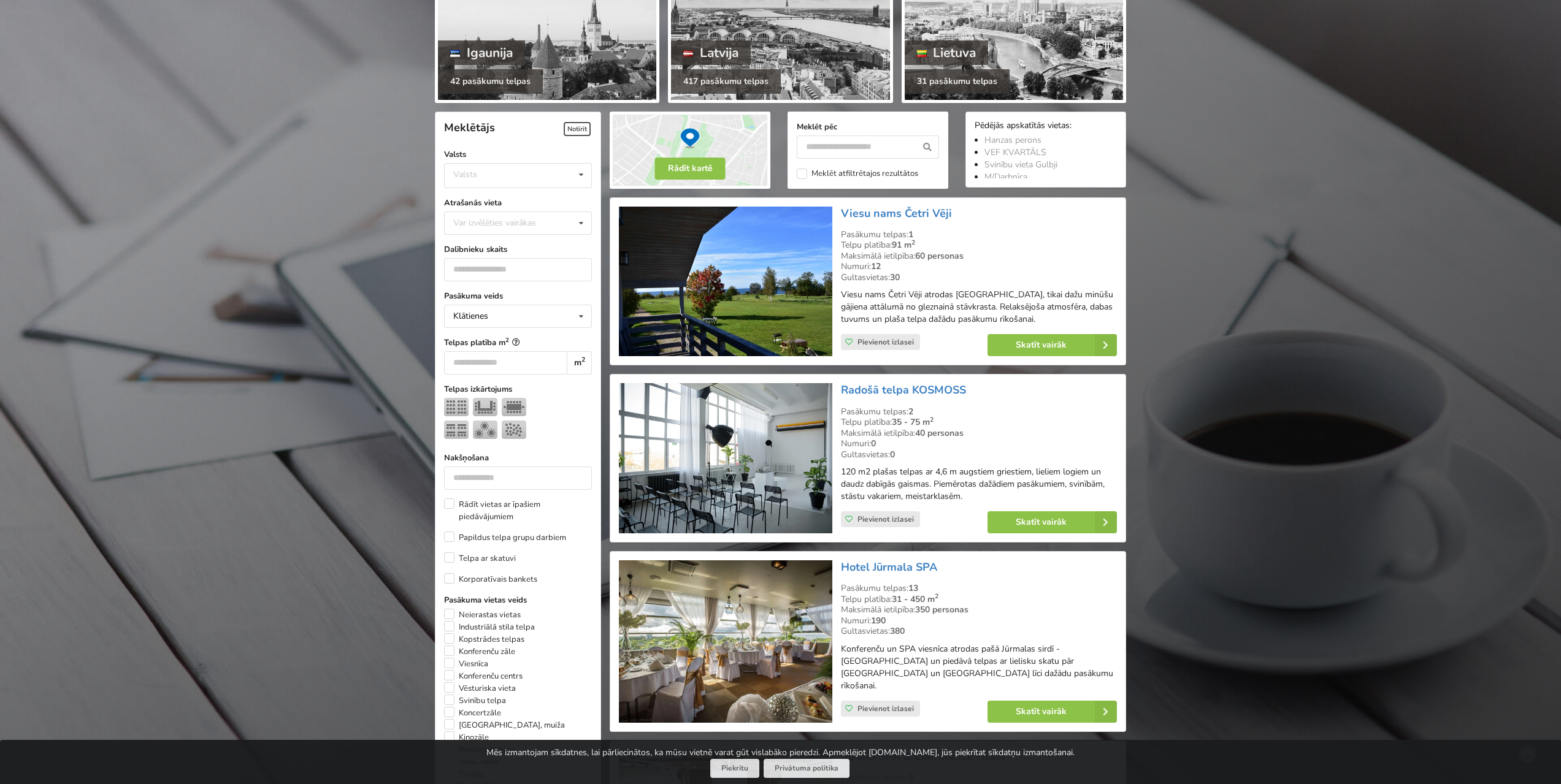
scroll to position [246, 0]
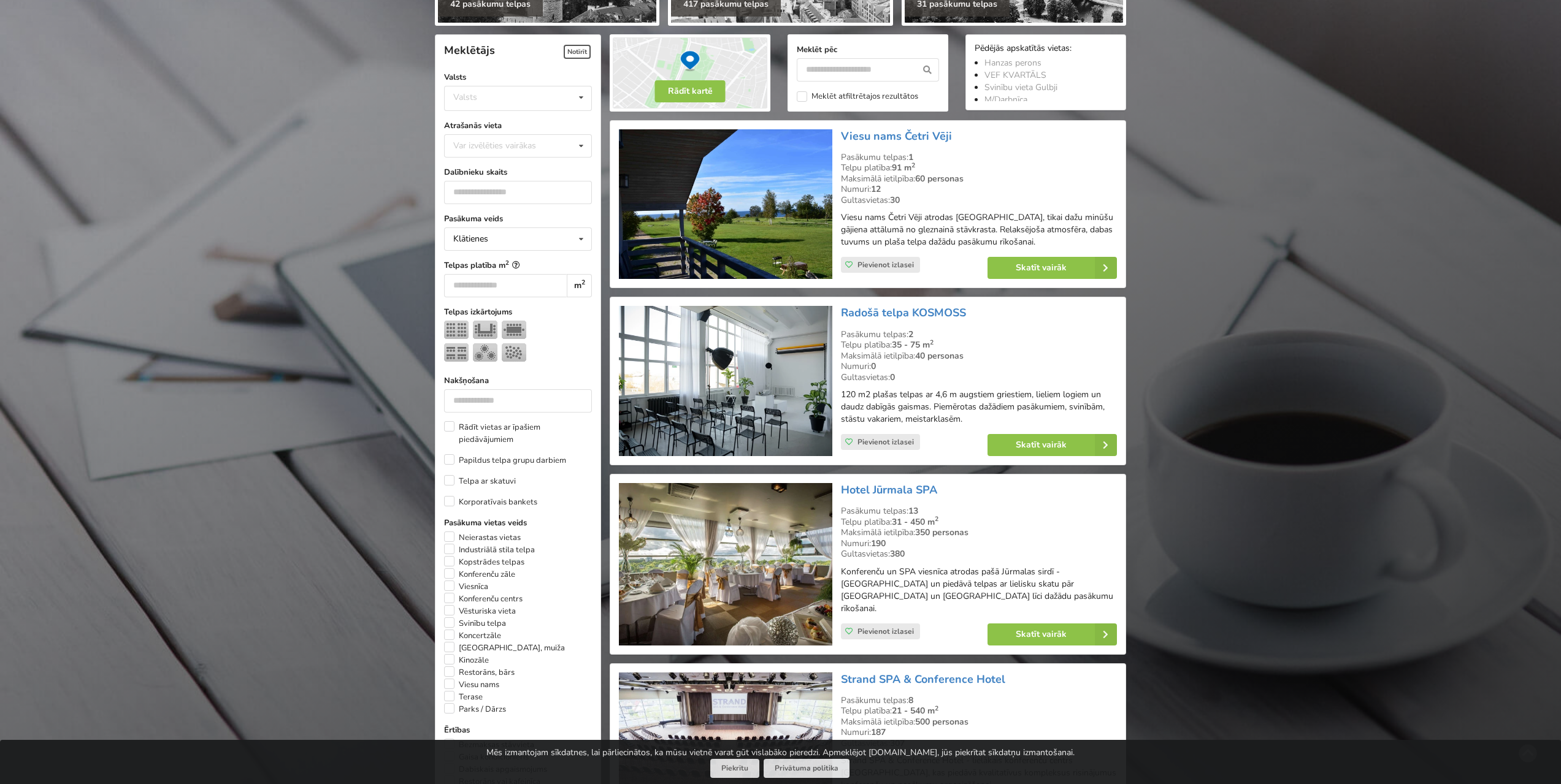
click at [755, 362] on img at bounding box center [725, 381] width 213 height 150
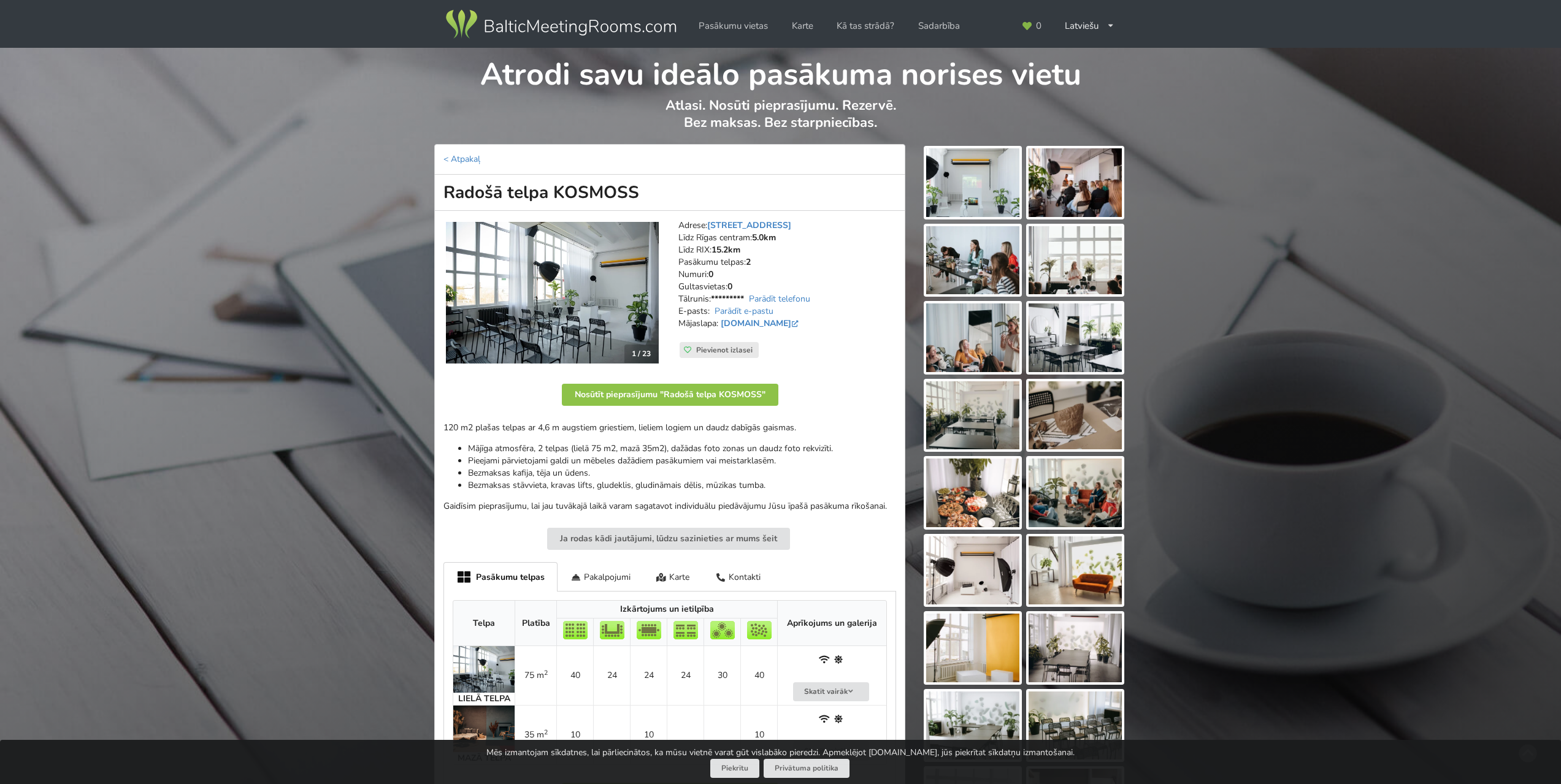
click at [1002, 190] on img at bounding box center [972, 183] width 93 height 69
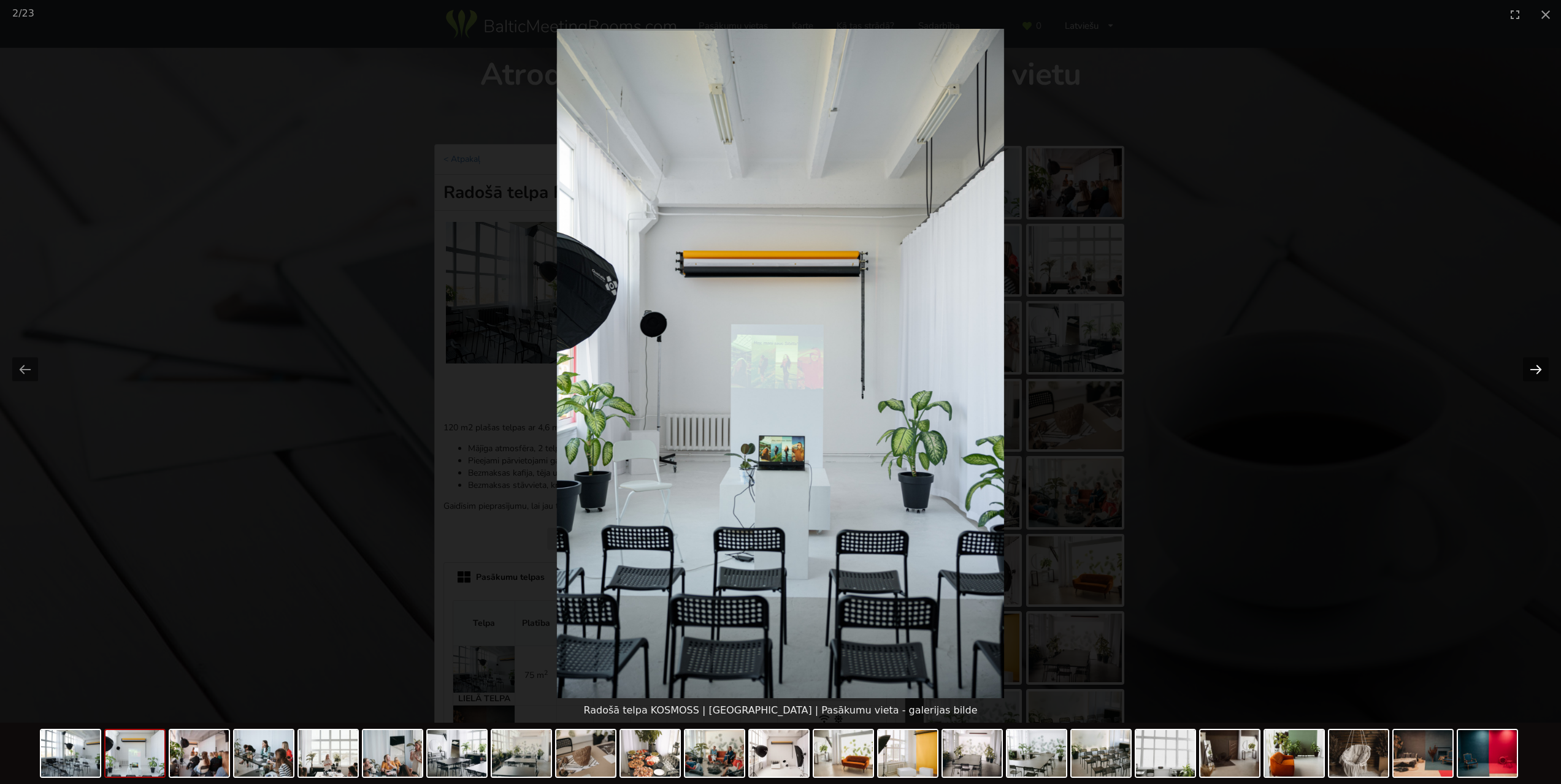
click at [1533, 368] on button "Next slide" at bounding box center [1536, 369] width 26 height 24
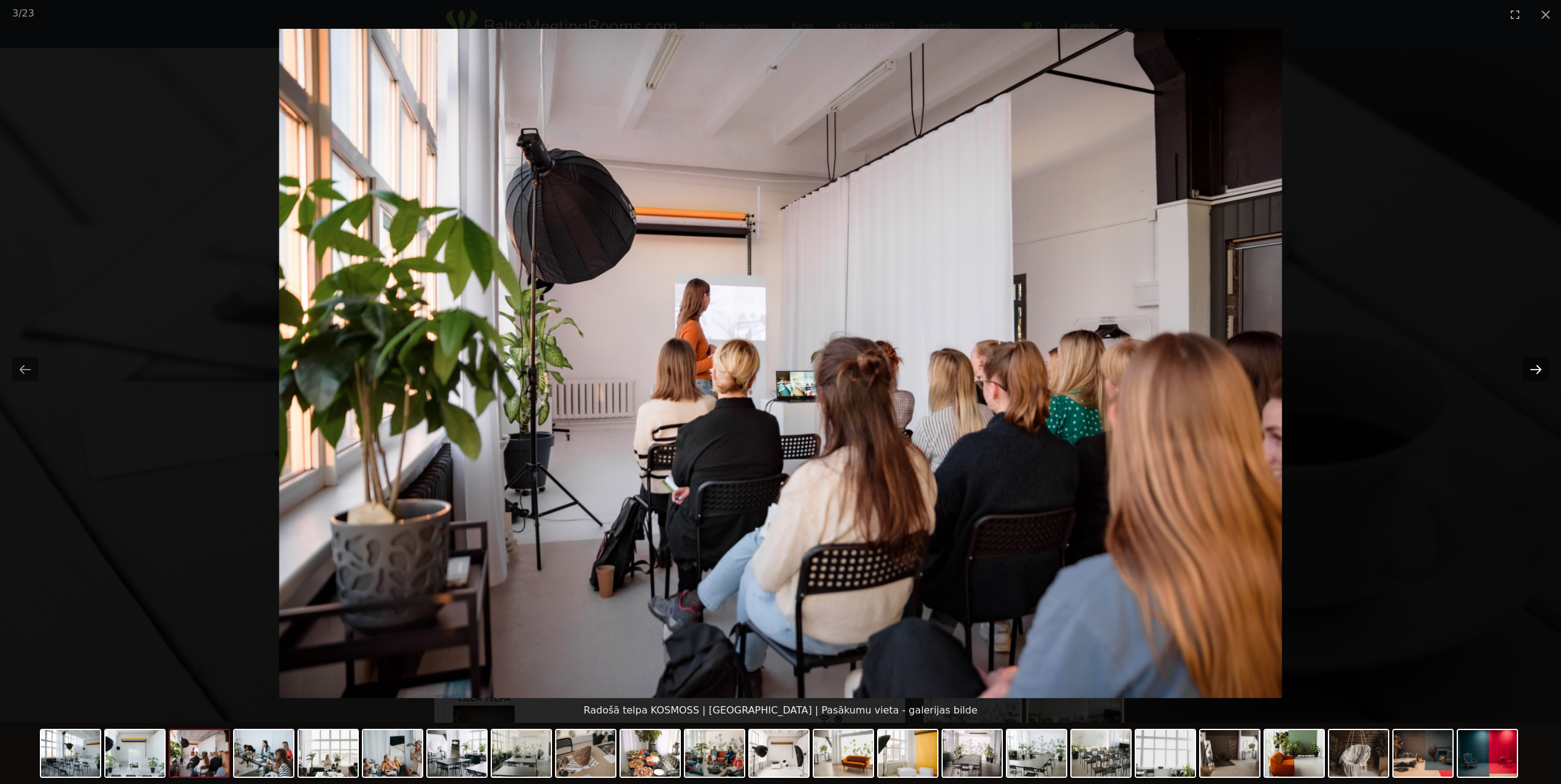
click at [1533, 368] on button "Next slide" at bounding box center [1536, 369] width 26 height 24
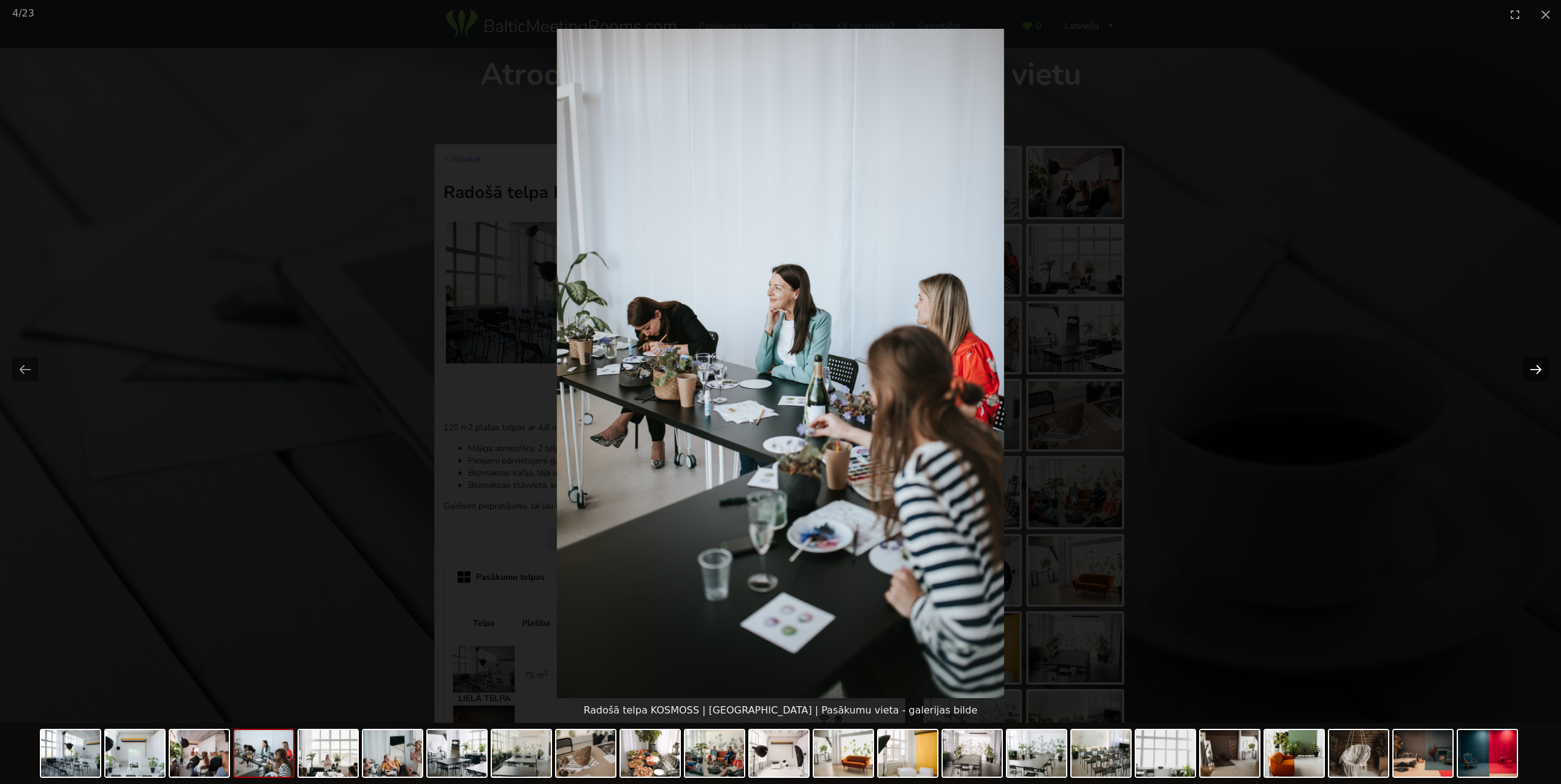
click at [1533, 368] on button "Next slide" at bounding box center [1536, 369] width 26 height 24
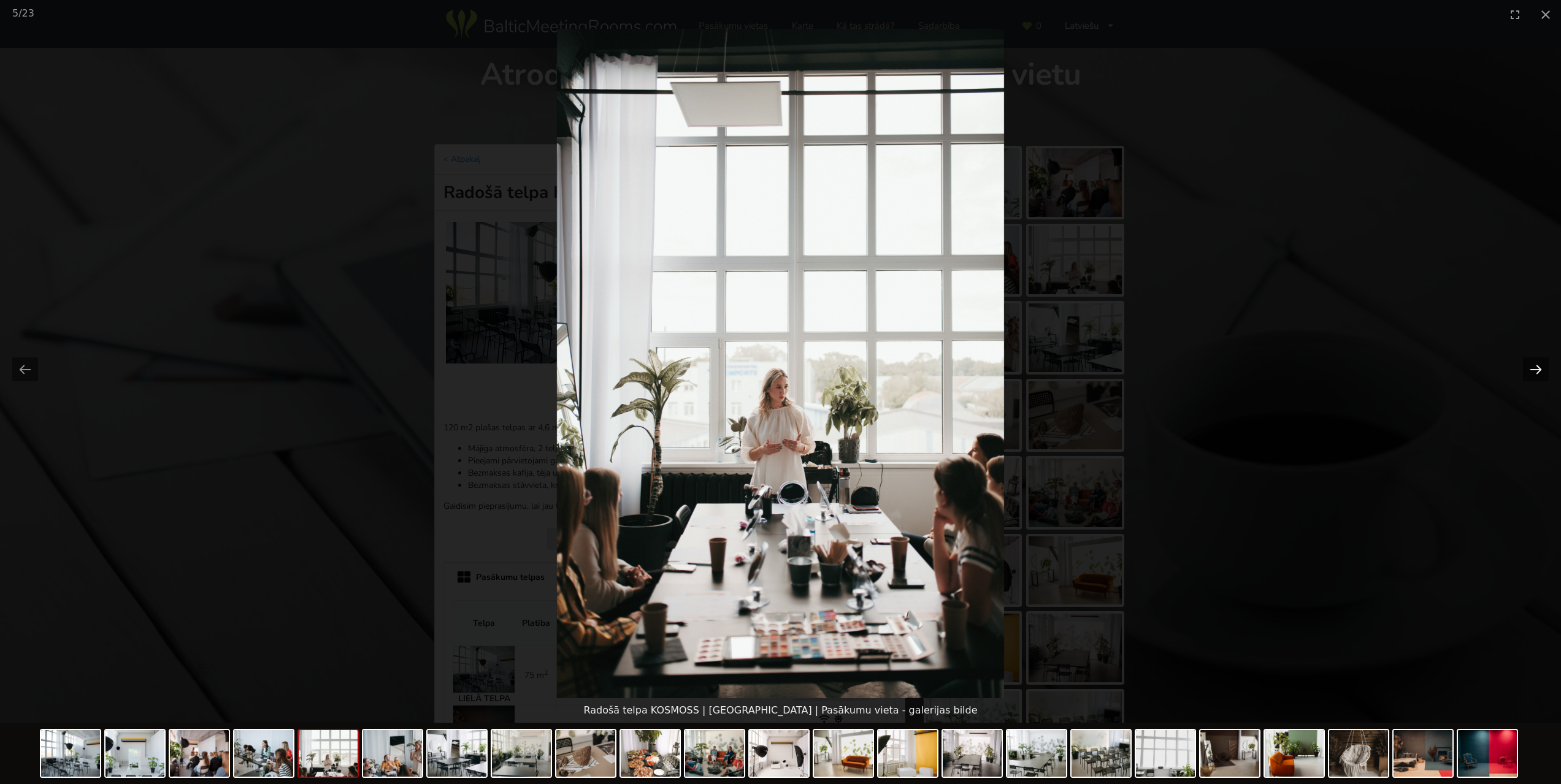
click at [1533, 368] on button "Next slide" at bounding box center [1536, 369] width 26 height 24
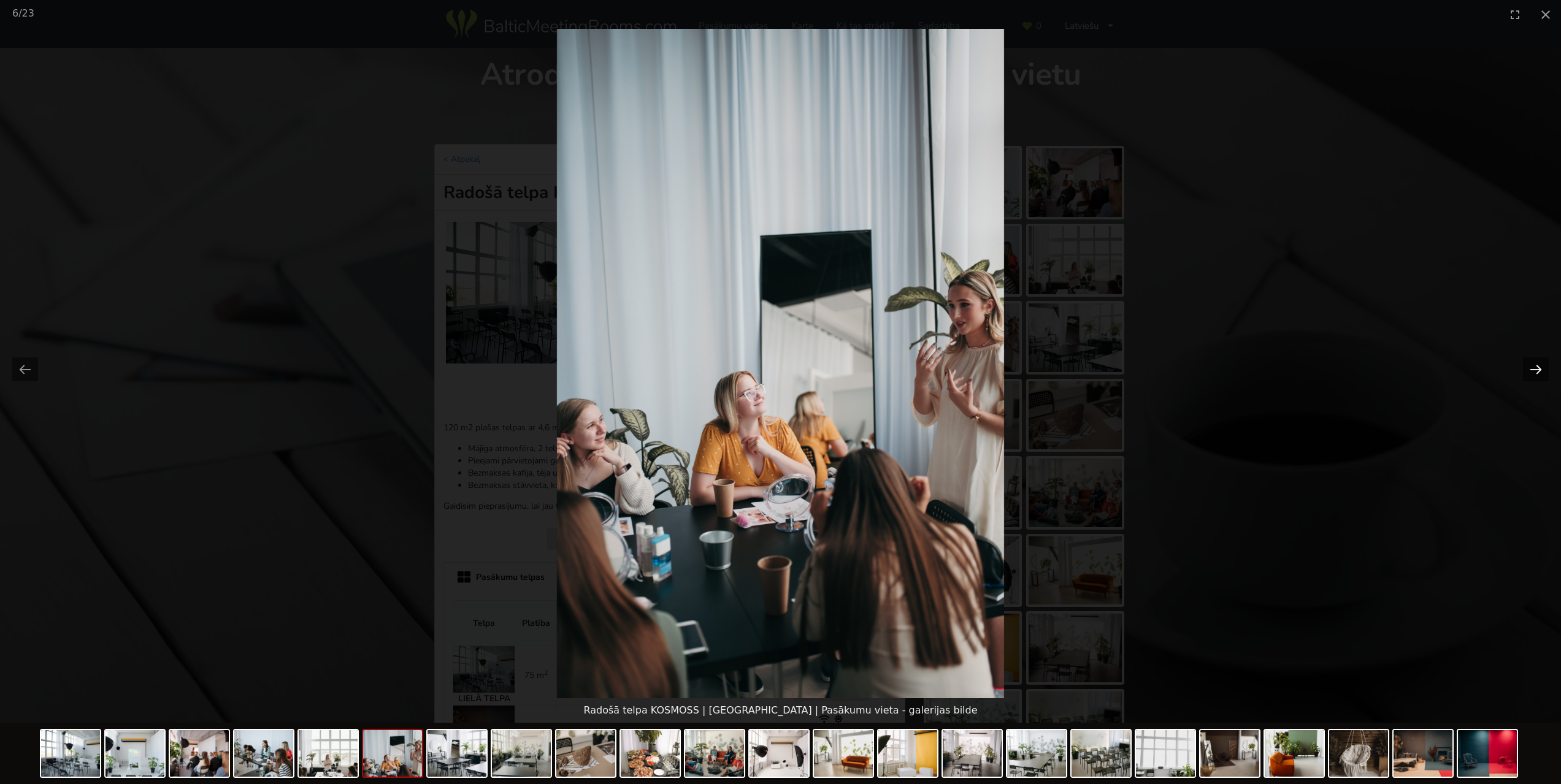
click at [1533, 368] on button "Next slide" at bounding box center [1536, 369] width 26 height 24
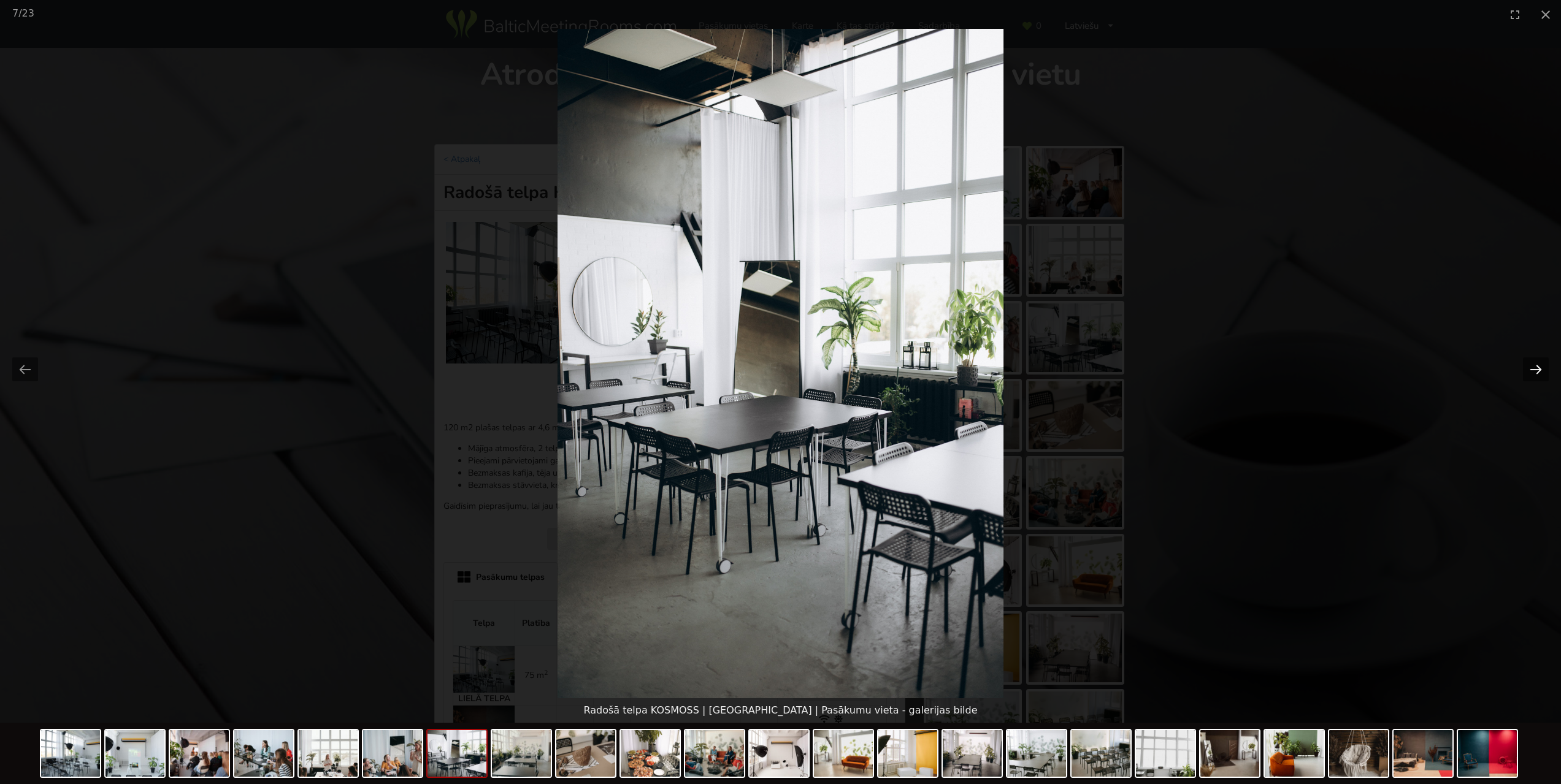
click at [1533, 368] on button "Next slide" at bounding box center [1536, 369] width 26 height 24
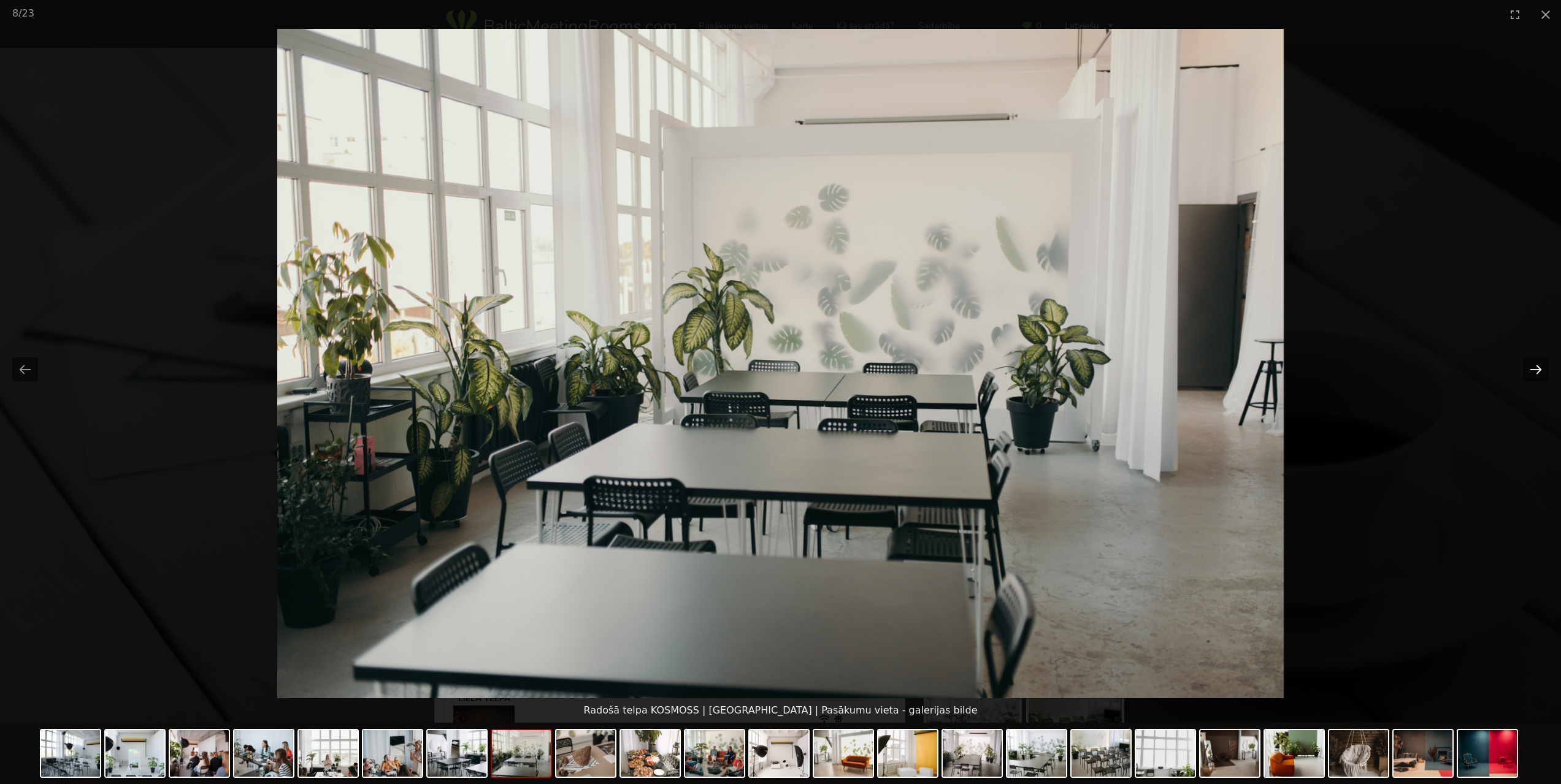
click at [1533, 368] on button "Next slide" at bounding box center [1536, 369] width 26 height 24
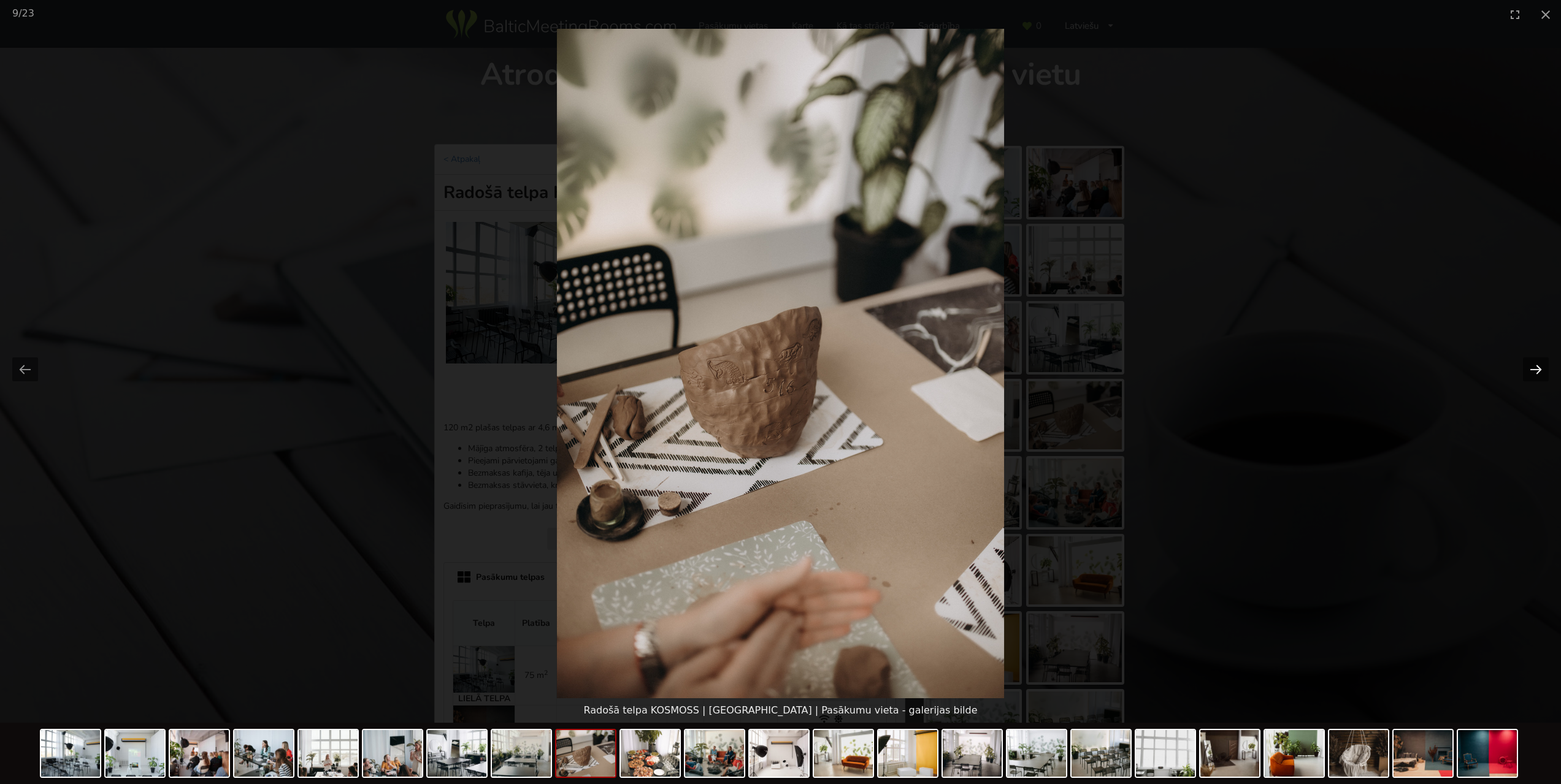
click at [1533, 368] on button "Next slide" at bounding box center [1536, 369] width 26 height 24
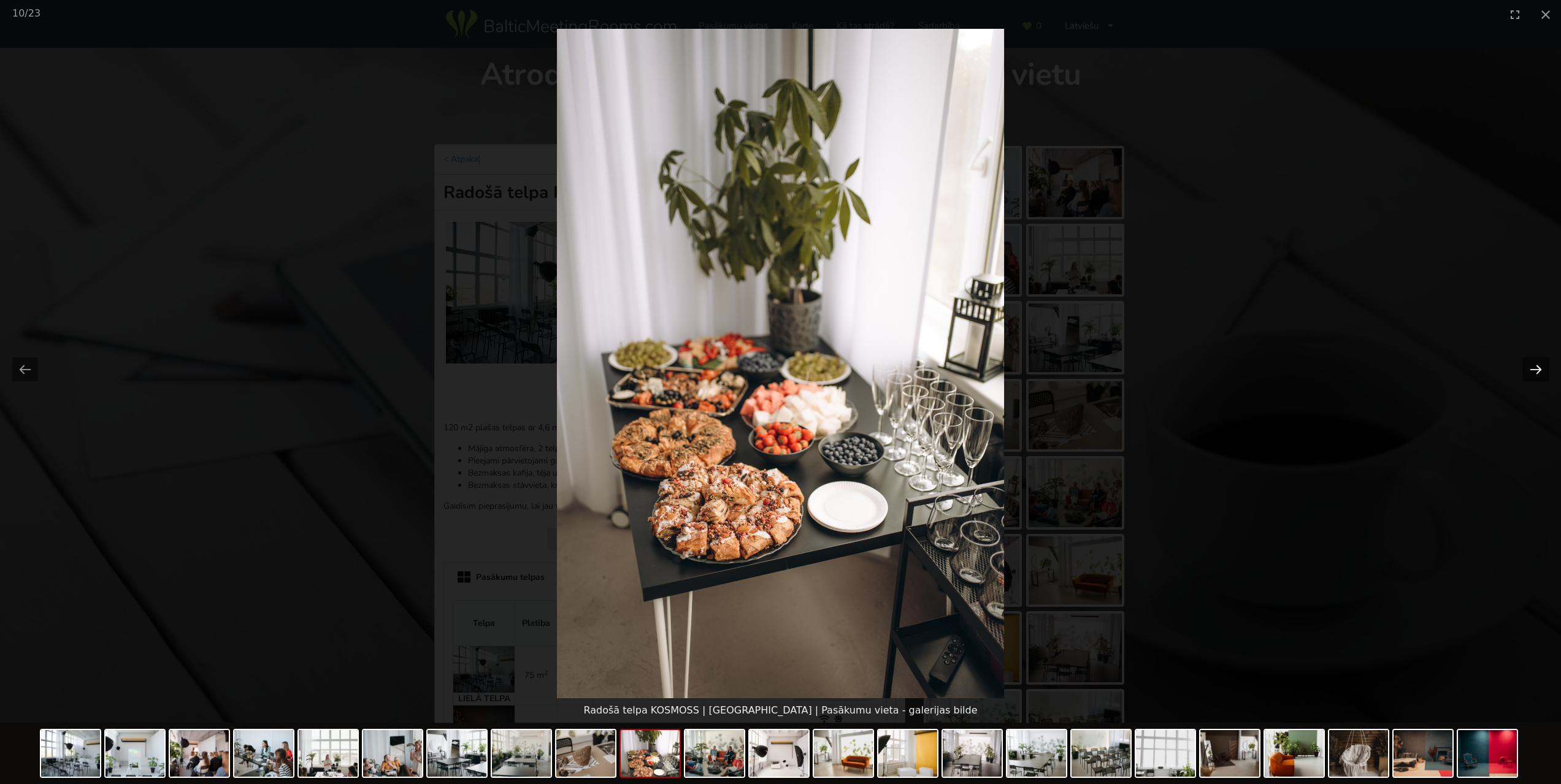
click at [1533, 368] on button "Next slide" at bounding box center [1536, 369] width 26 height 24
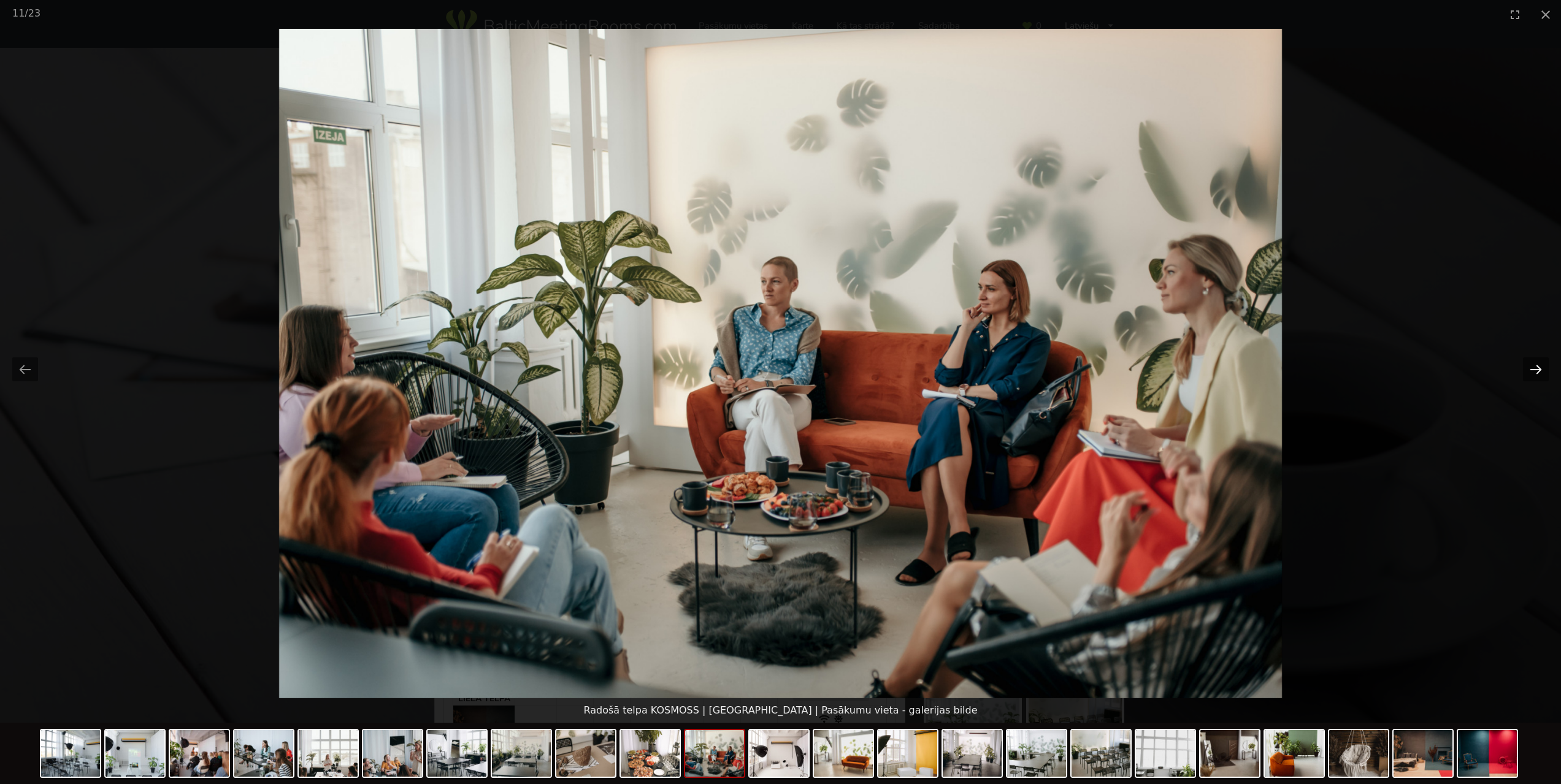
click at [1533, 368] on button "Next slide" at bounding box center [1536, 369] width 26 height 24
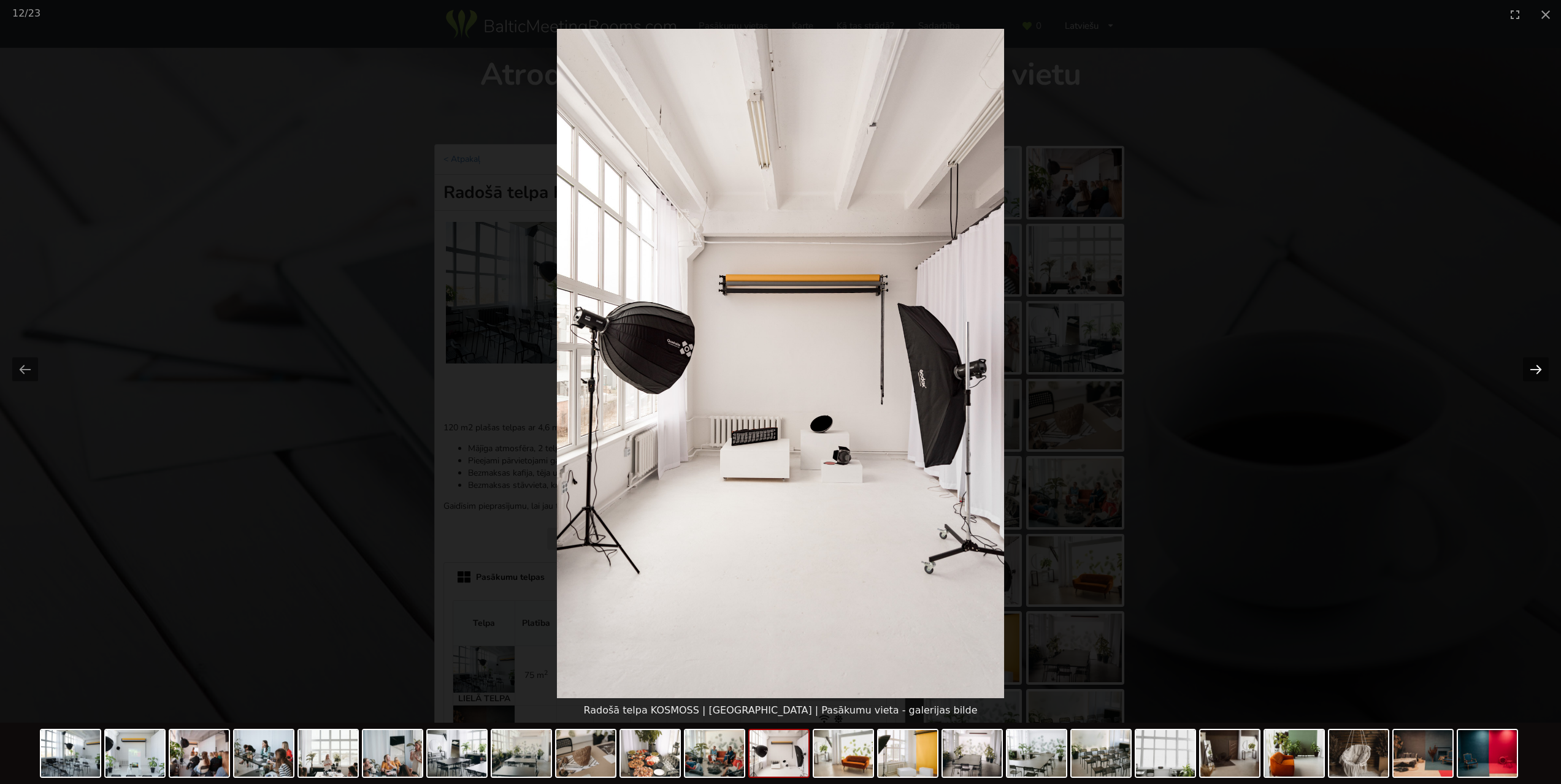
click at [1533, 368] on button "Next slide" at bounding box center [1536, 369] width 26 height 24
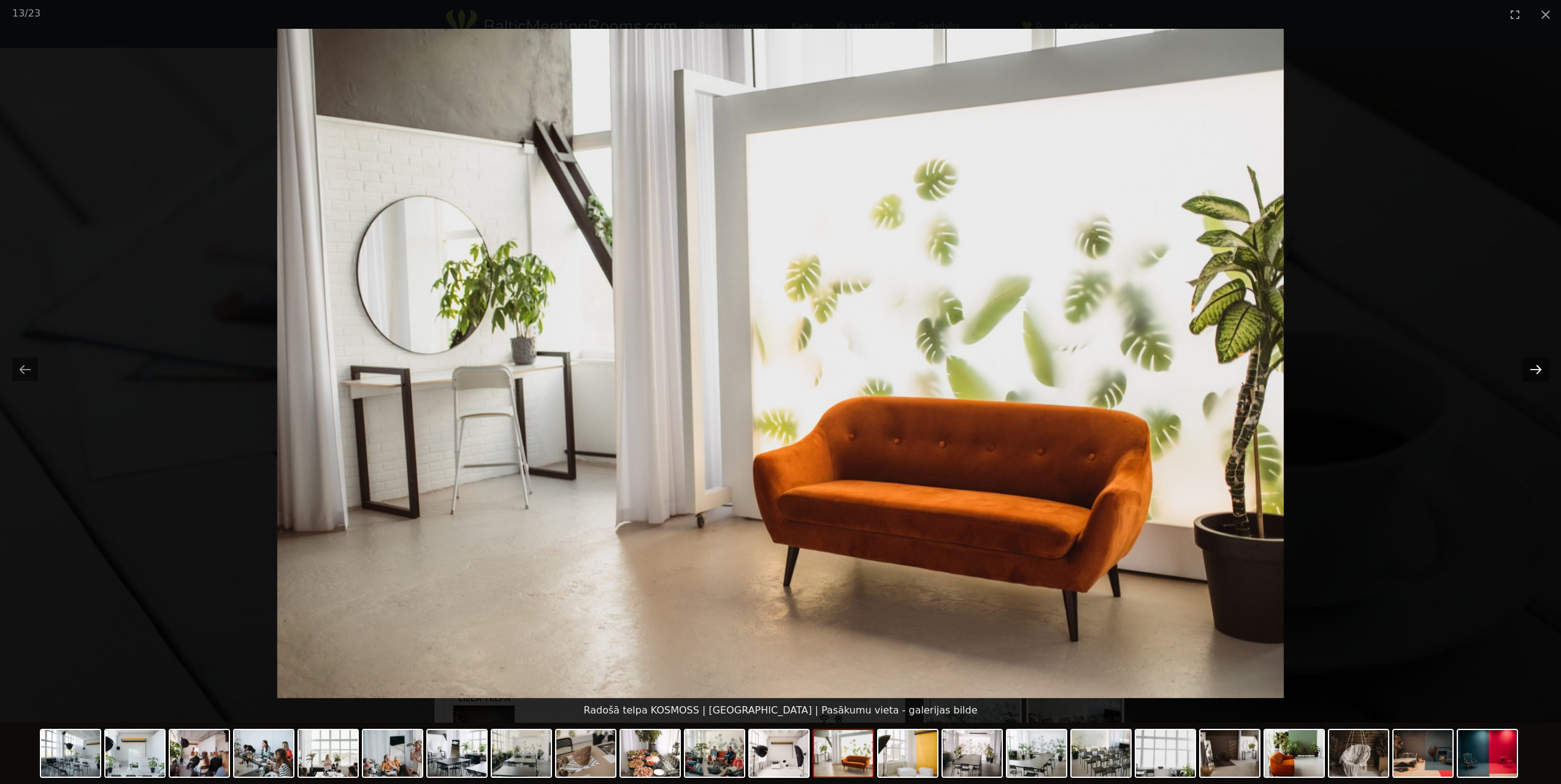
click at [1533, 368] on button "Next slide" at bounding box center [1536, 369] width 26 height 24
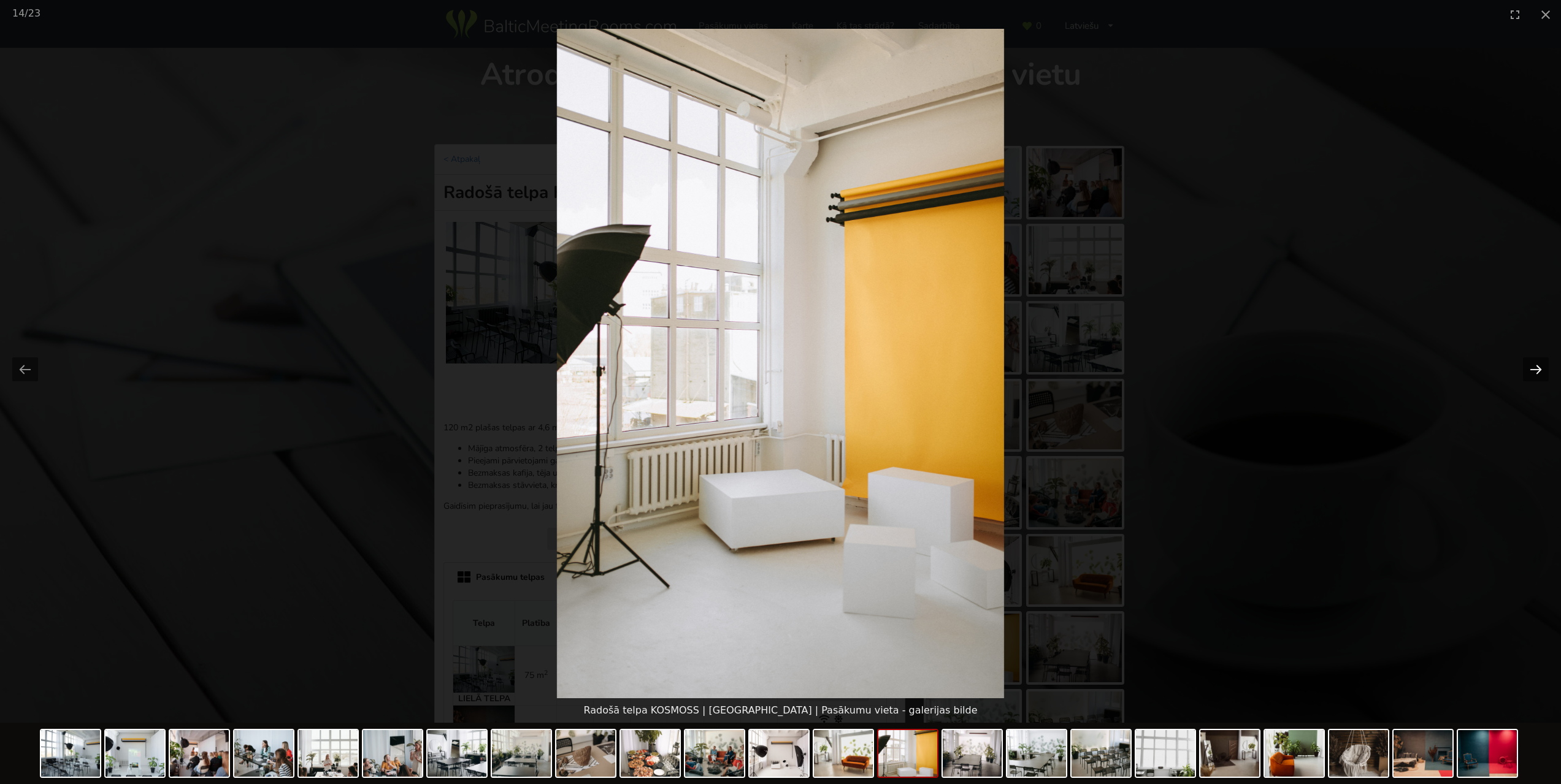
click at [1533, 368] on button "Next slide" at bounding box center [1536, 369] width 26 height 24
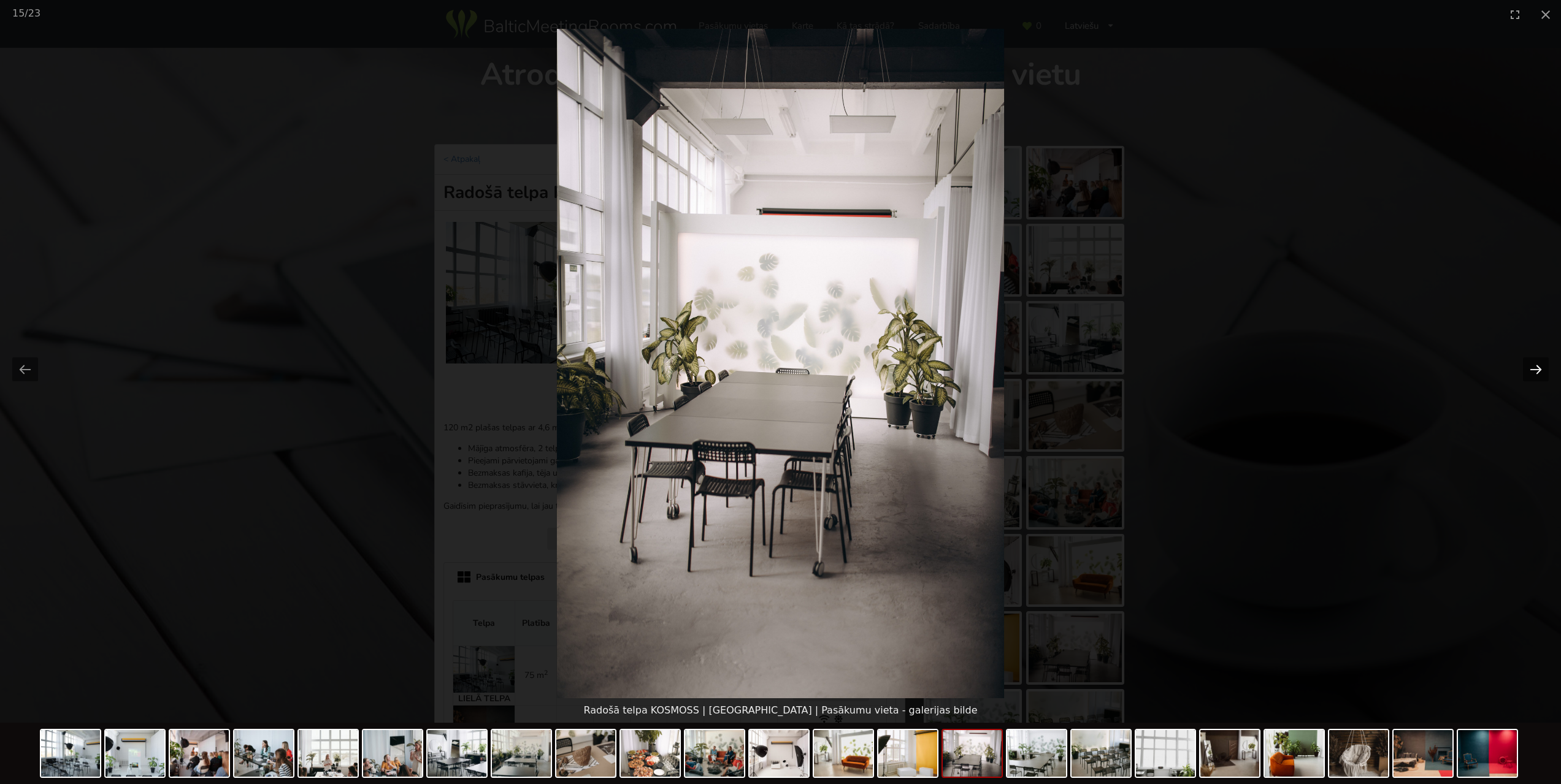
click at [1533, 368] on button "Next slide" at bounding box center [1536, 369] width 26 height 24
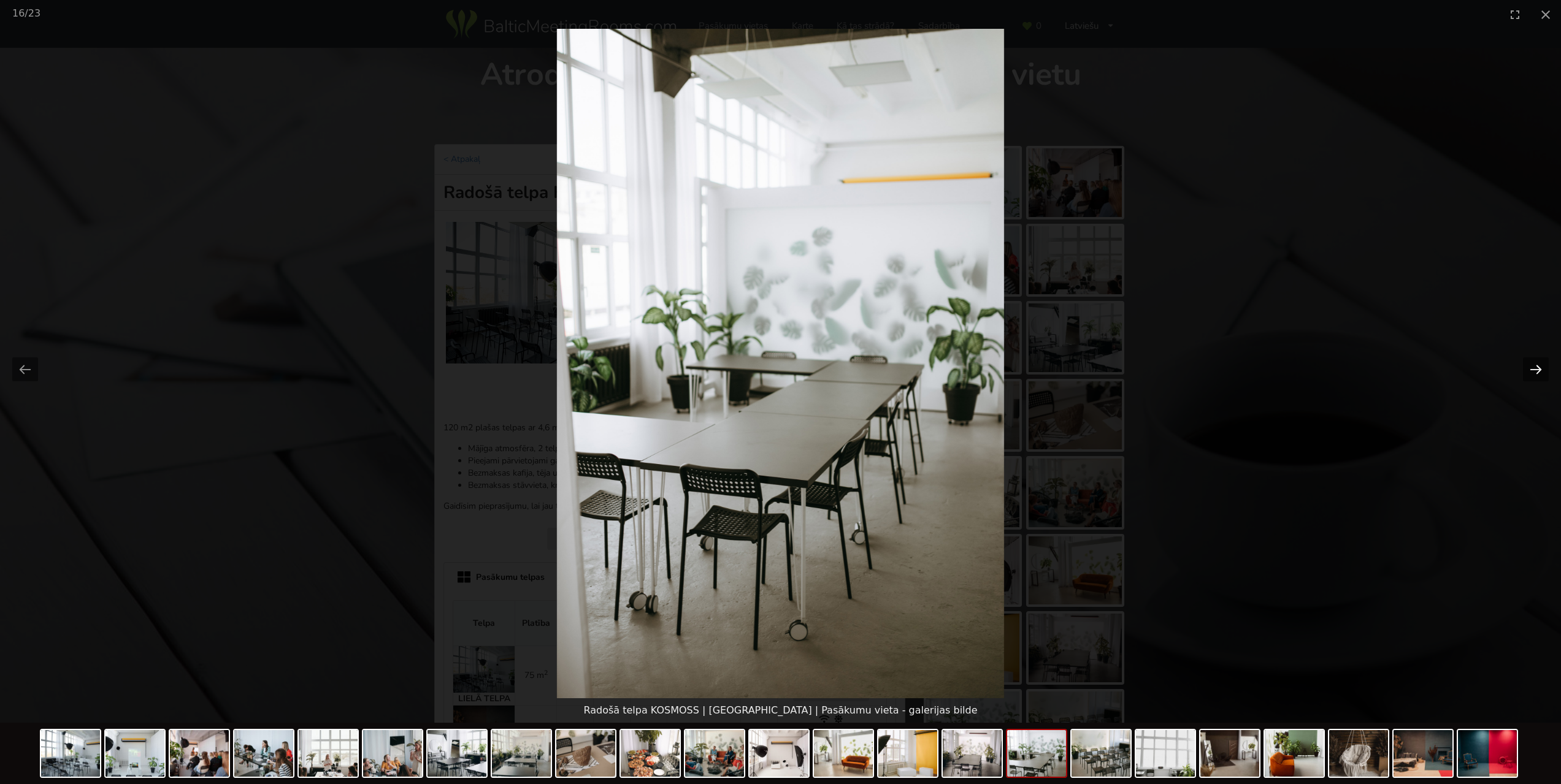
click at [1533, 368] on button "Next slide" at bounding box center [1536, 369] width 26 height 24
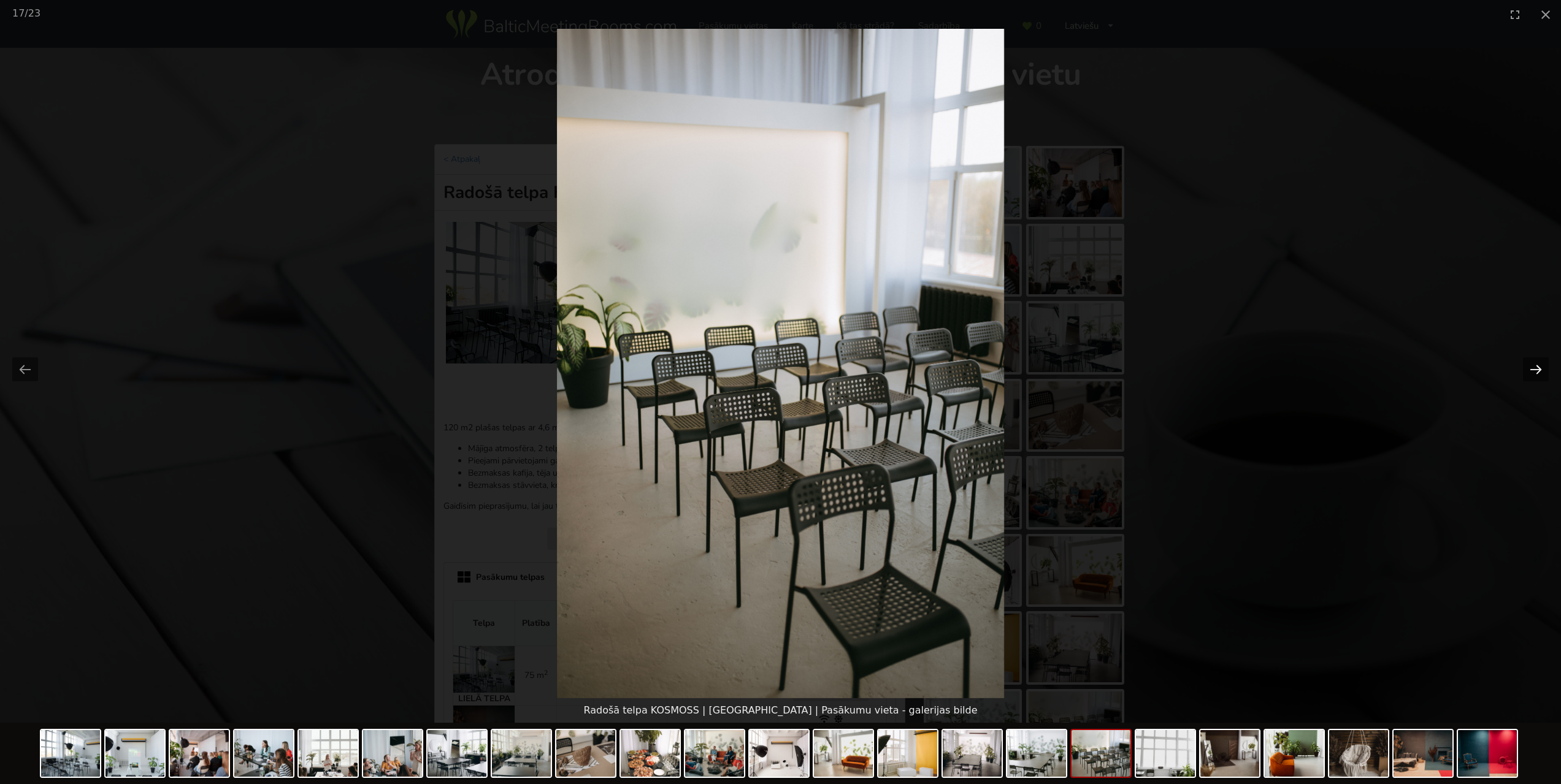
click at [1533, 368] on button "Next slide" at bounding box center [1536, 369] width 26 height 24
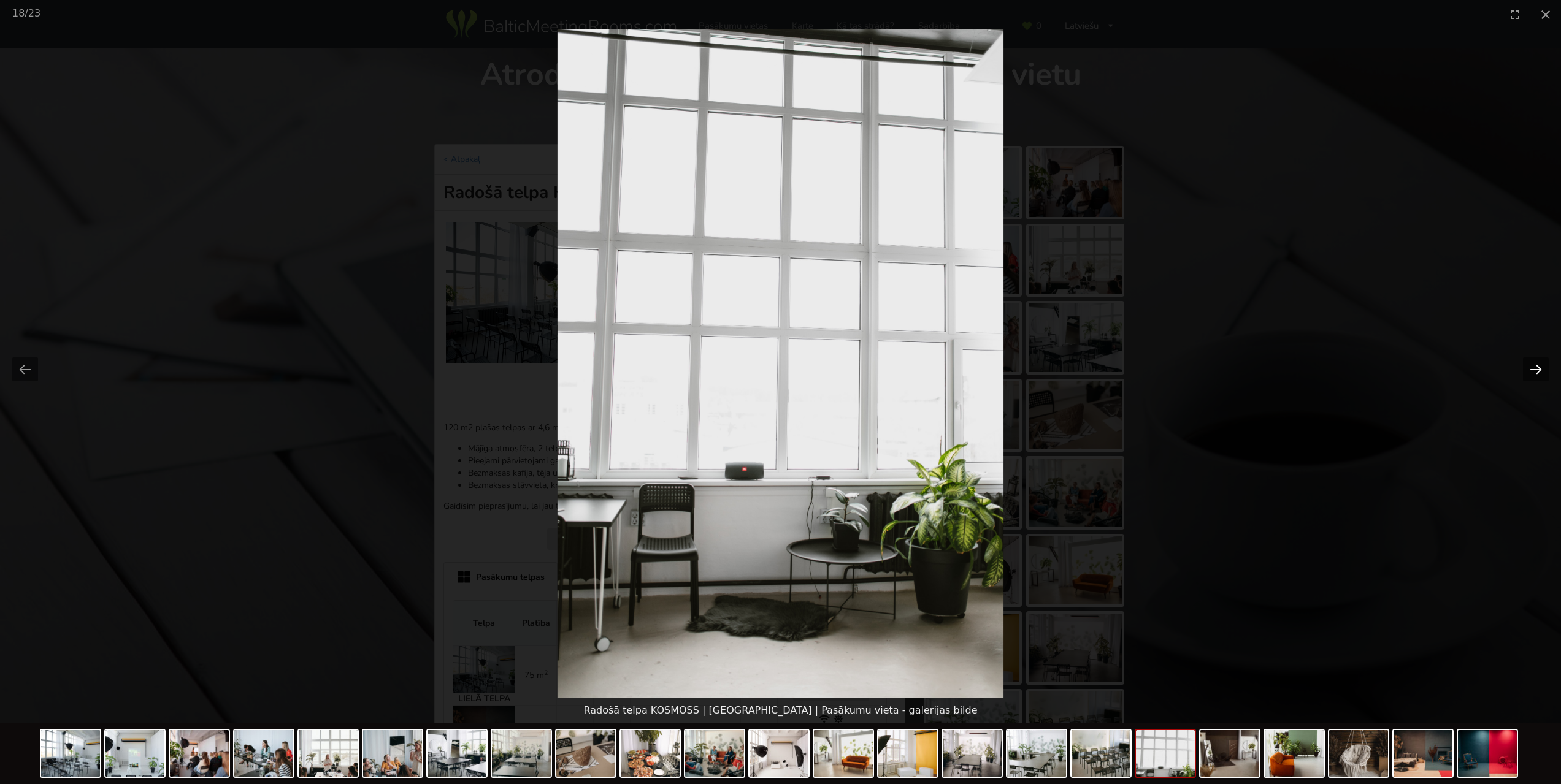
click at [1533, 368] on button "Next slide" at bounding box center [1536, 369] width 26 height 24
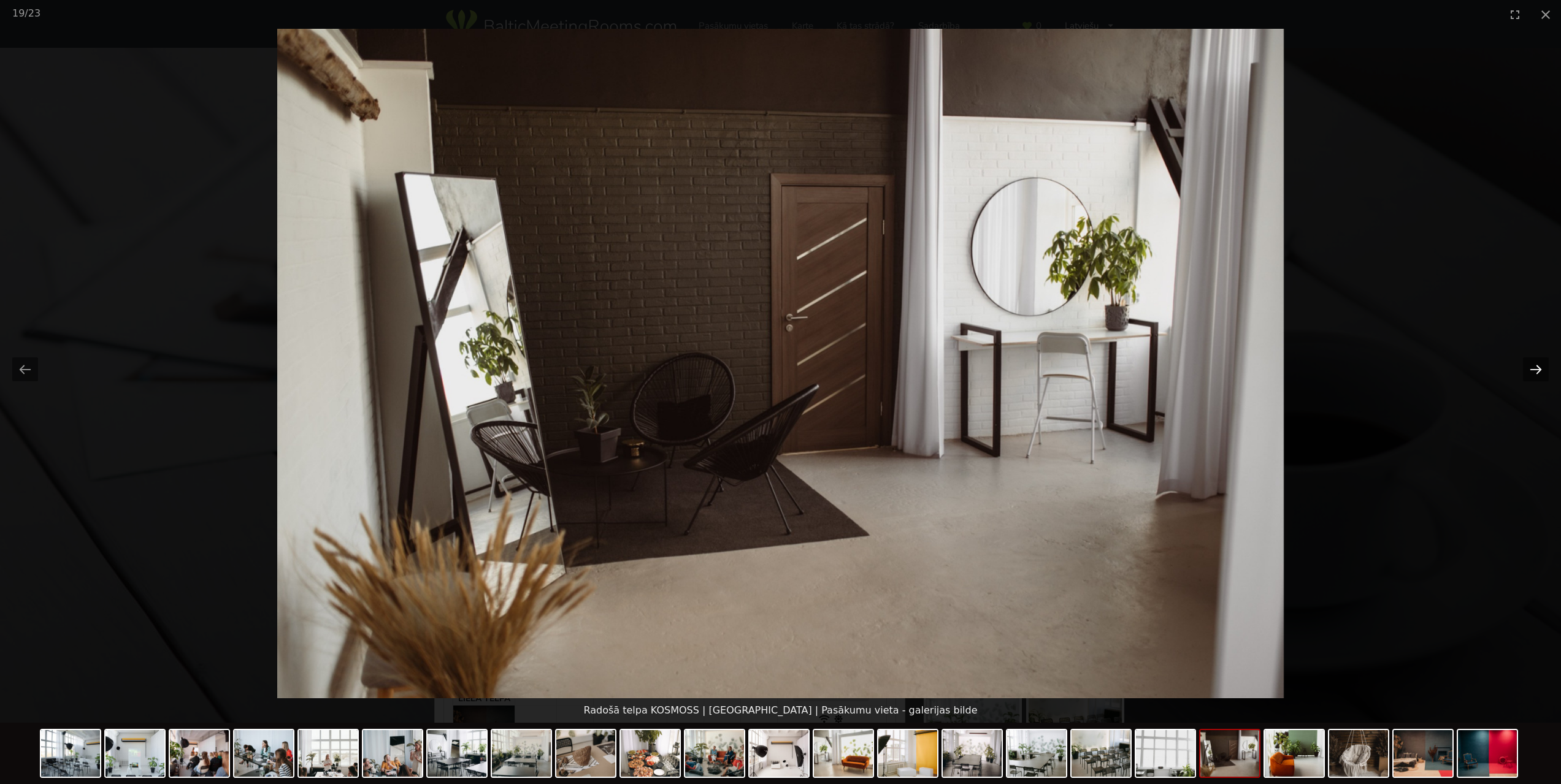
click at [1533, 368] on button "Next slide" at bounding box center [1536, 369] width 26 height 24
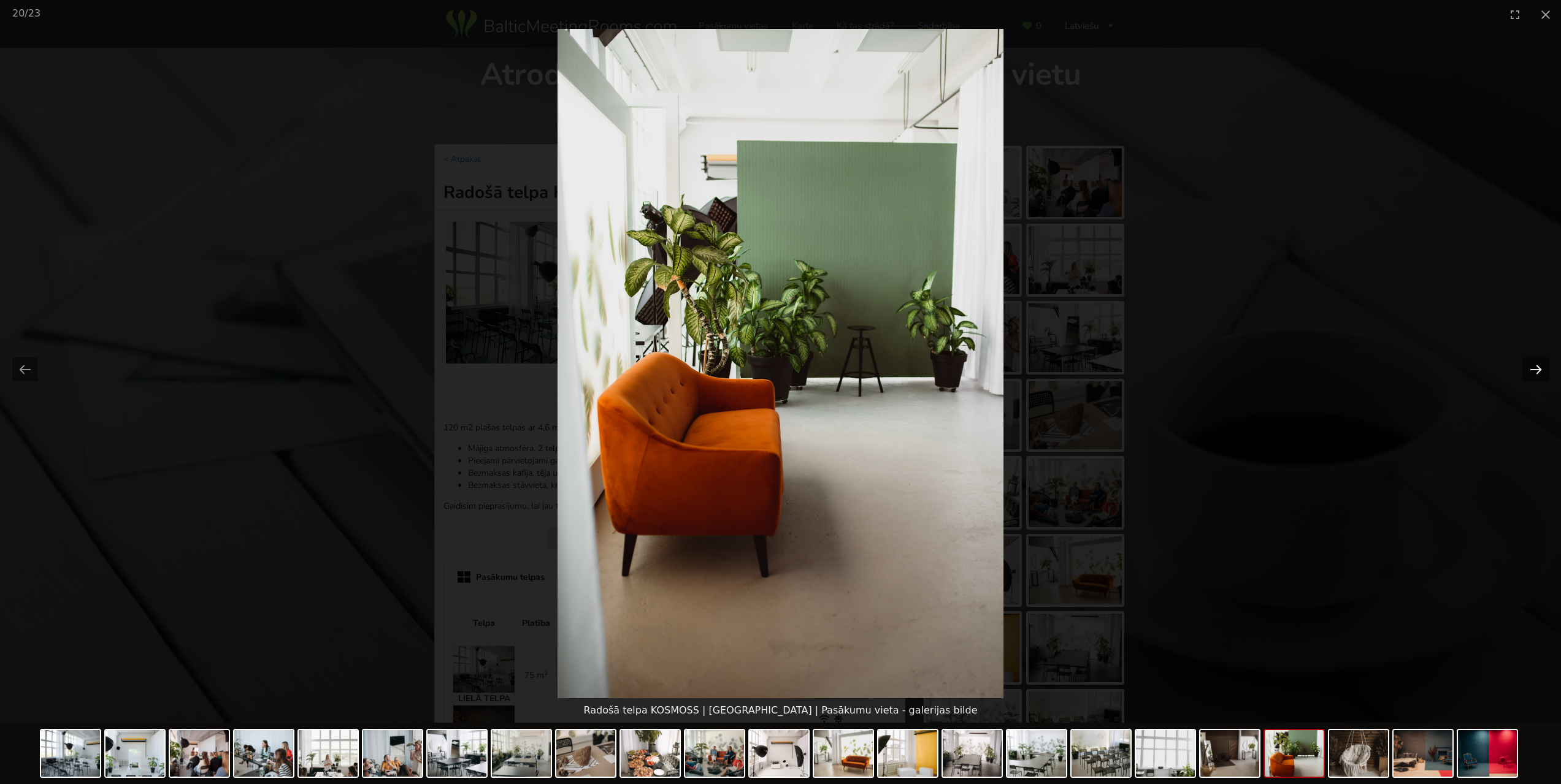
click at [1533, 368] on button "Next slide" at bounding box center [1536, 369] width 26 height 24
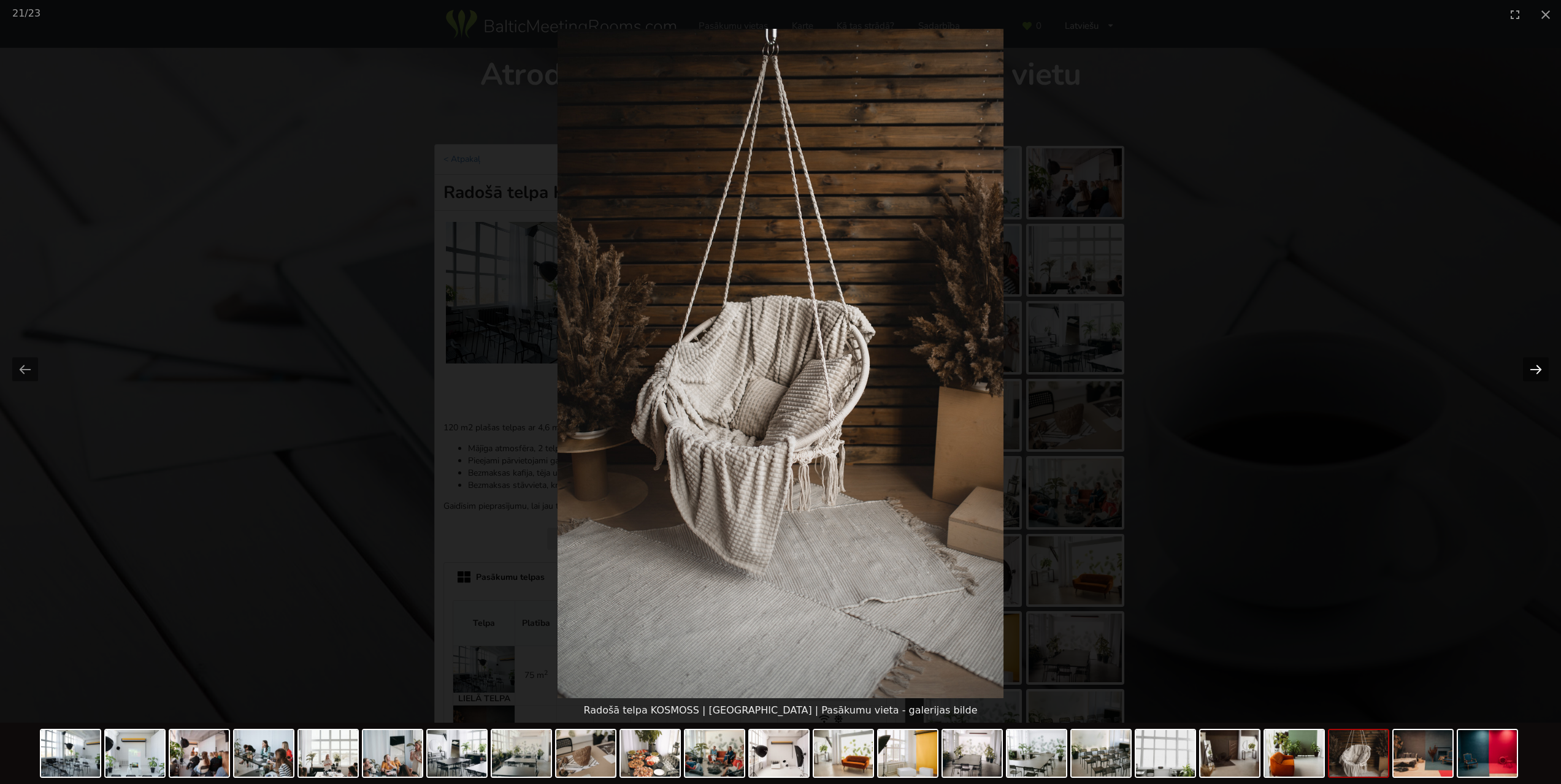
click at [1533, 368] on button "Next slide" at bounding box center [1536, 369] width 26 height 24
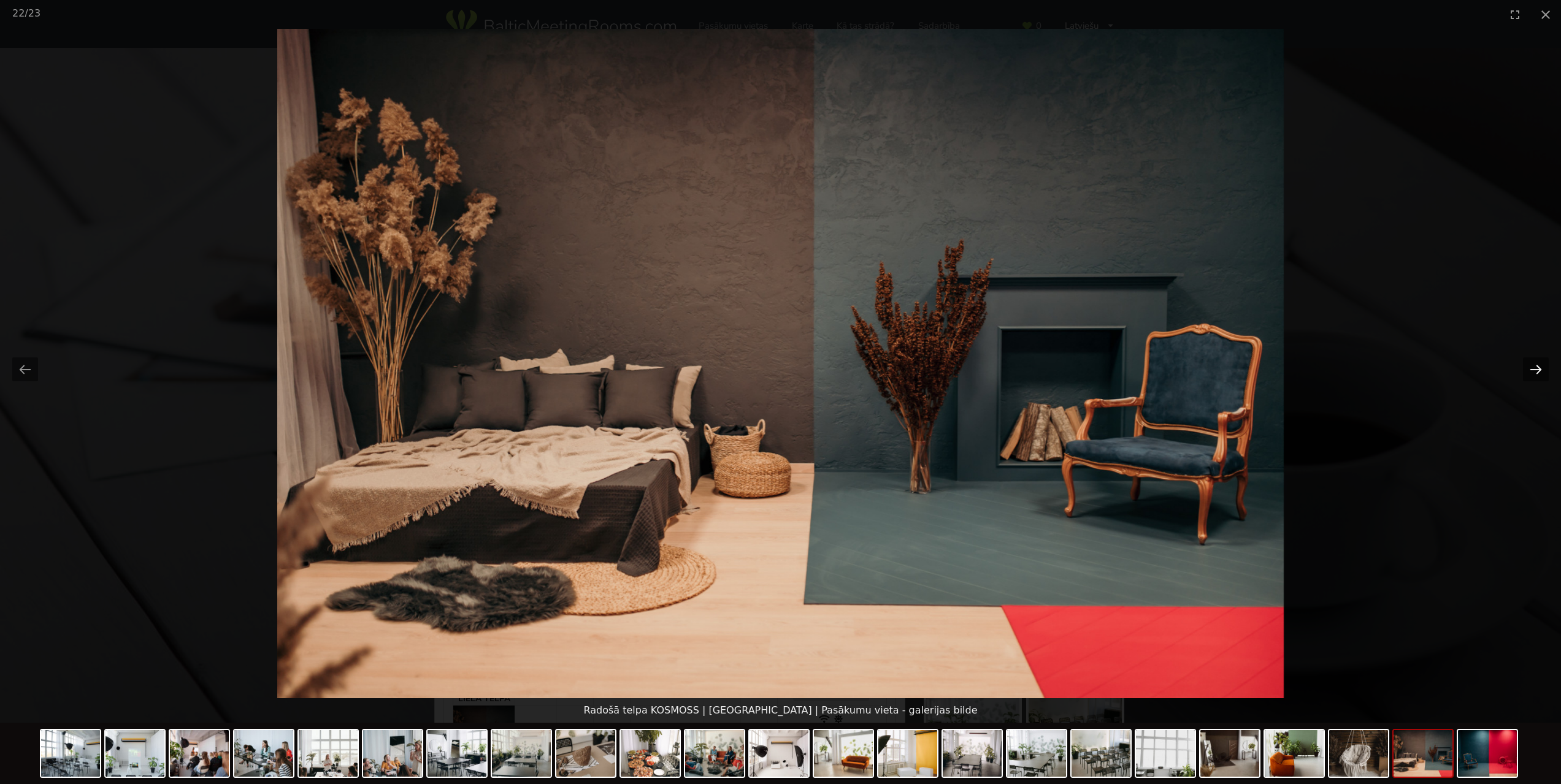
click at [1533, 368] on button "Next slide" at bounding box center [1536, 369] width 26 height 24
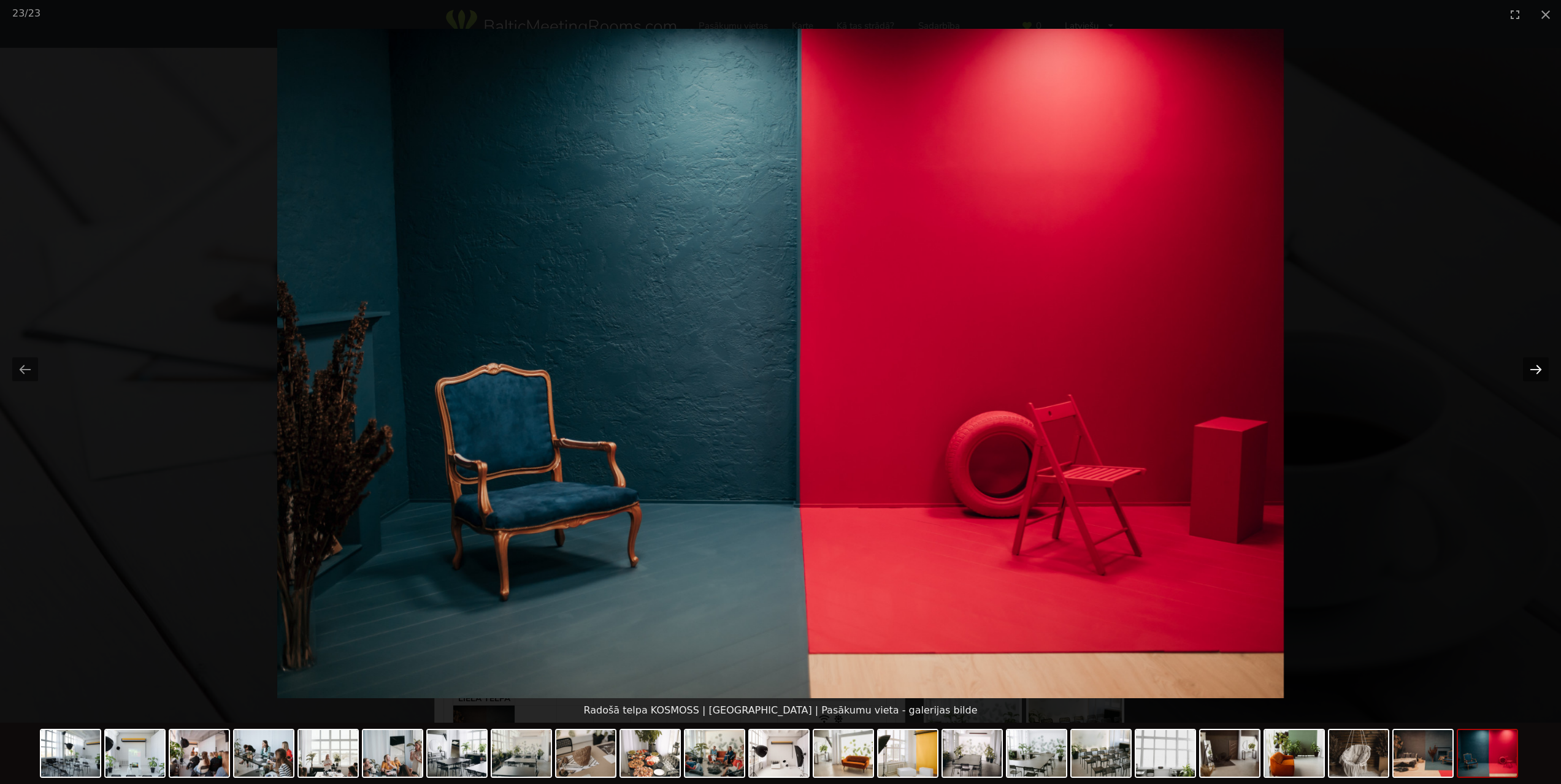
click at [1533, 368] on button "Next slide" at bounding box center [1536, 369] width 26 height 24
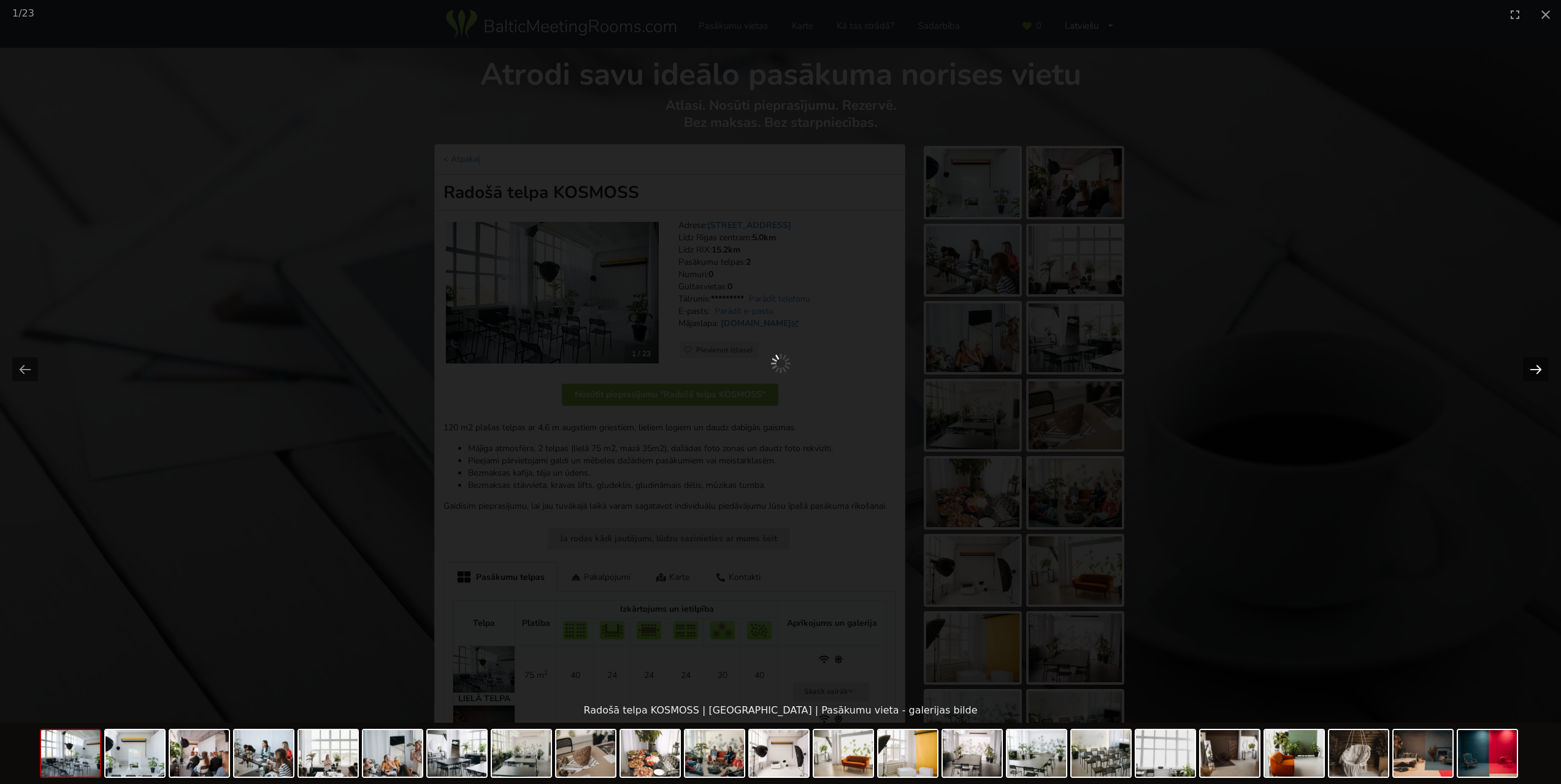
click at [1533, 368] on button "Next slide" at bounding box center [1536, 369] width 26 height 24
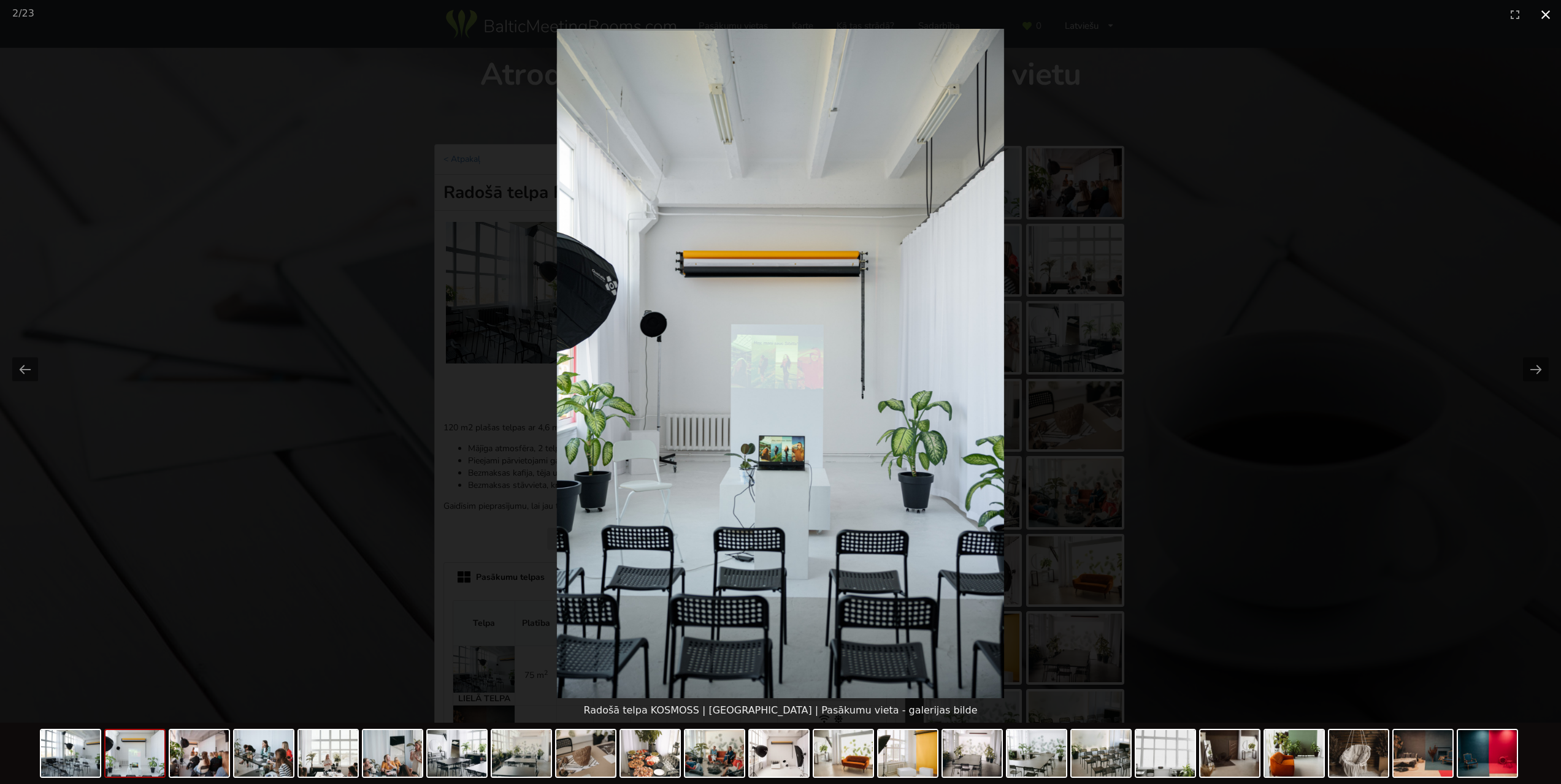
click at [1549, 11] on button "Close gallery" at bounding box center [1546, 14] width 31 height 29
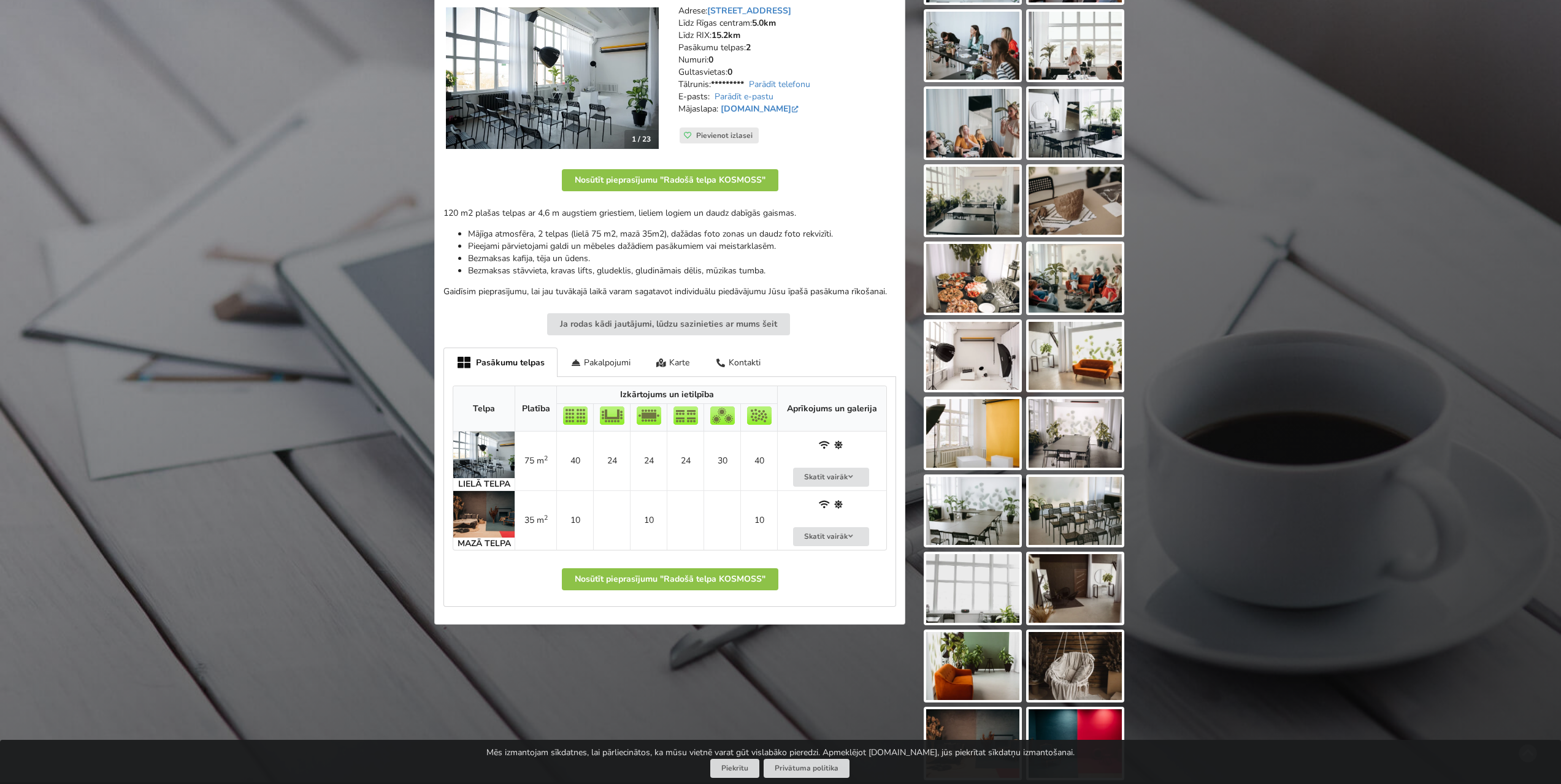
scroll to position [246, 0]
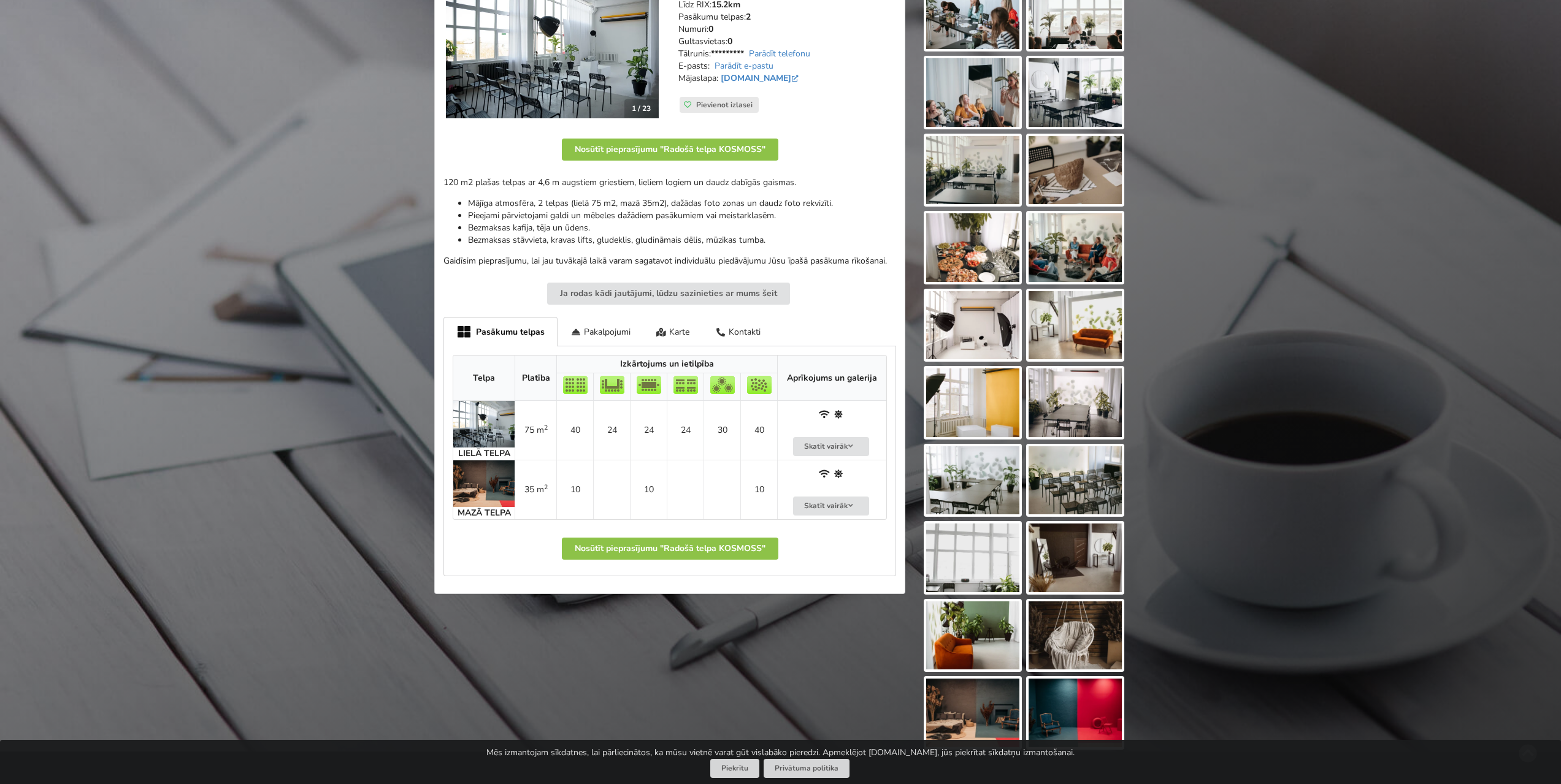
click at [483, 428] on img at bounding box center [484, 425] width 62 height 47
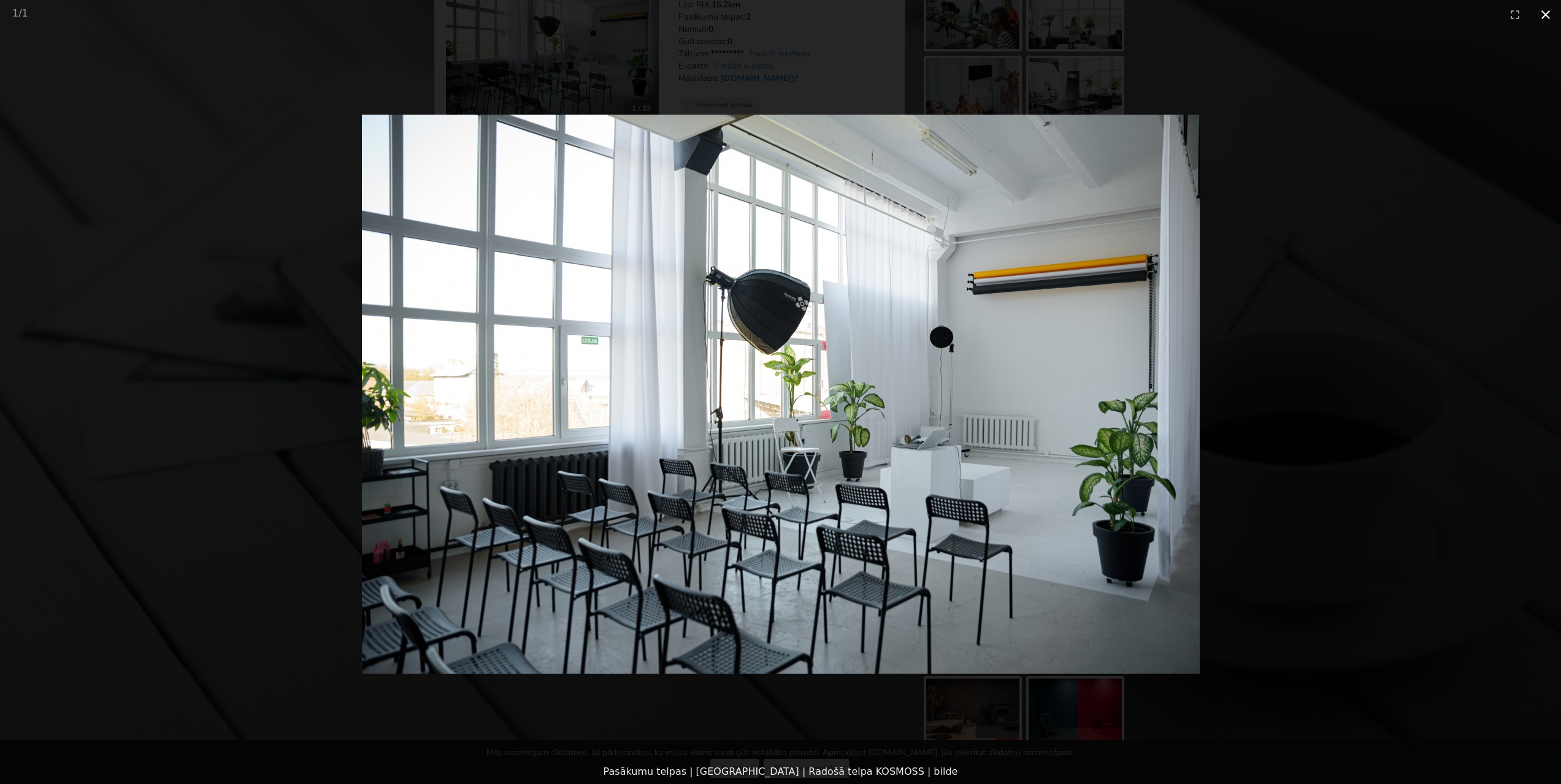
click at [1538, 17] on button "Close gallery" at bounding box center [1546, 14] width 31 height 29
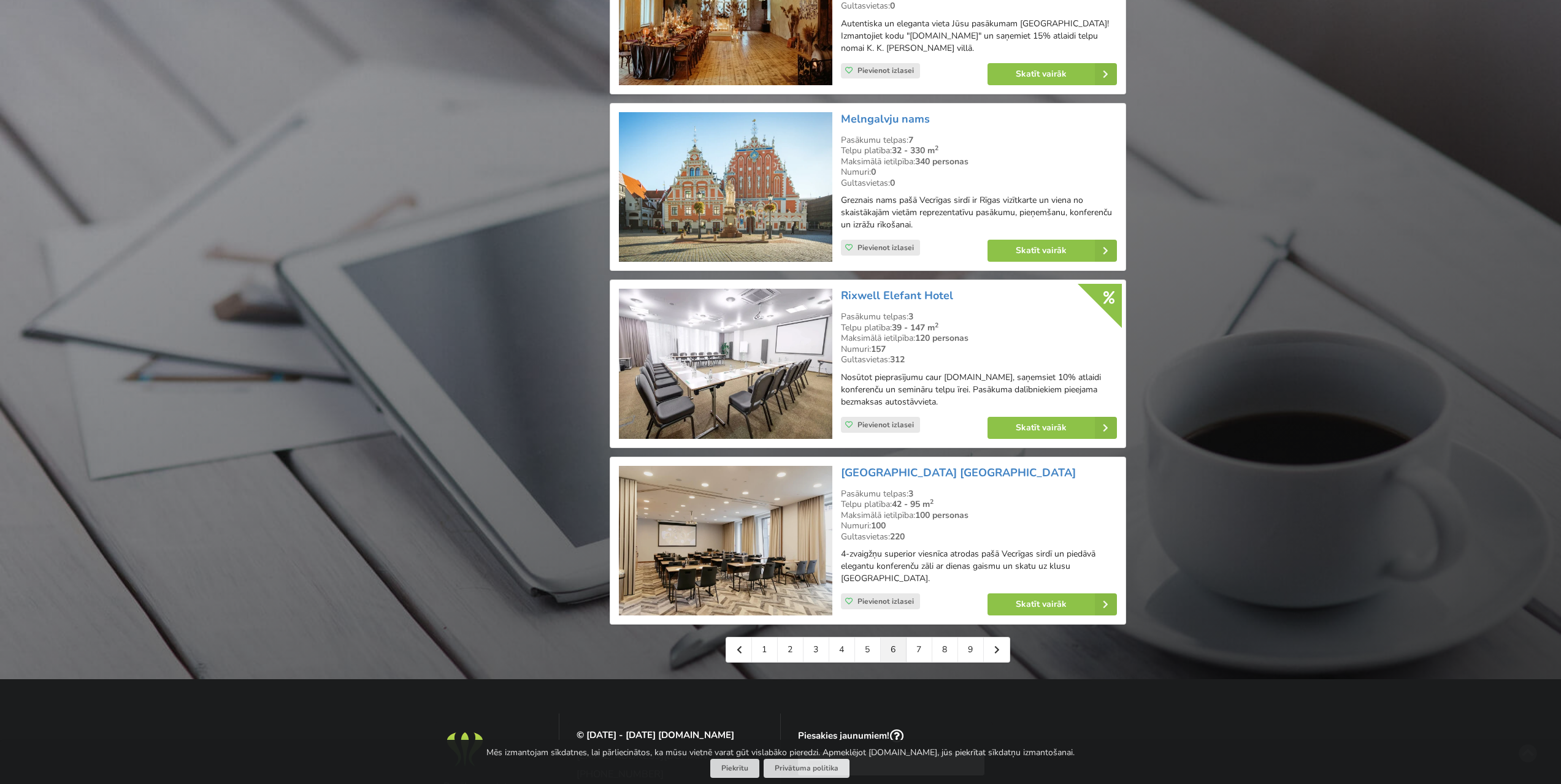
scroll to position [2452, 0]
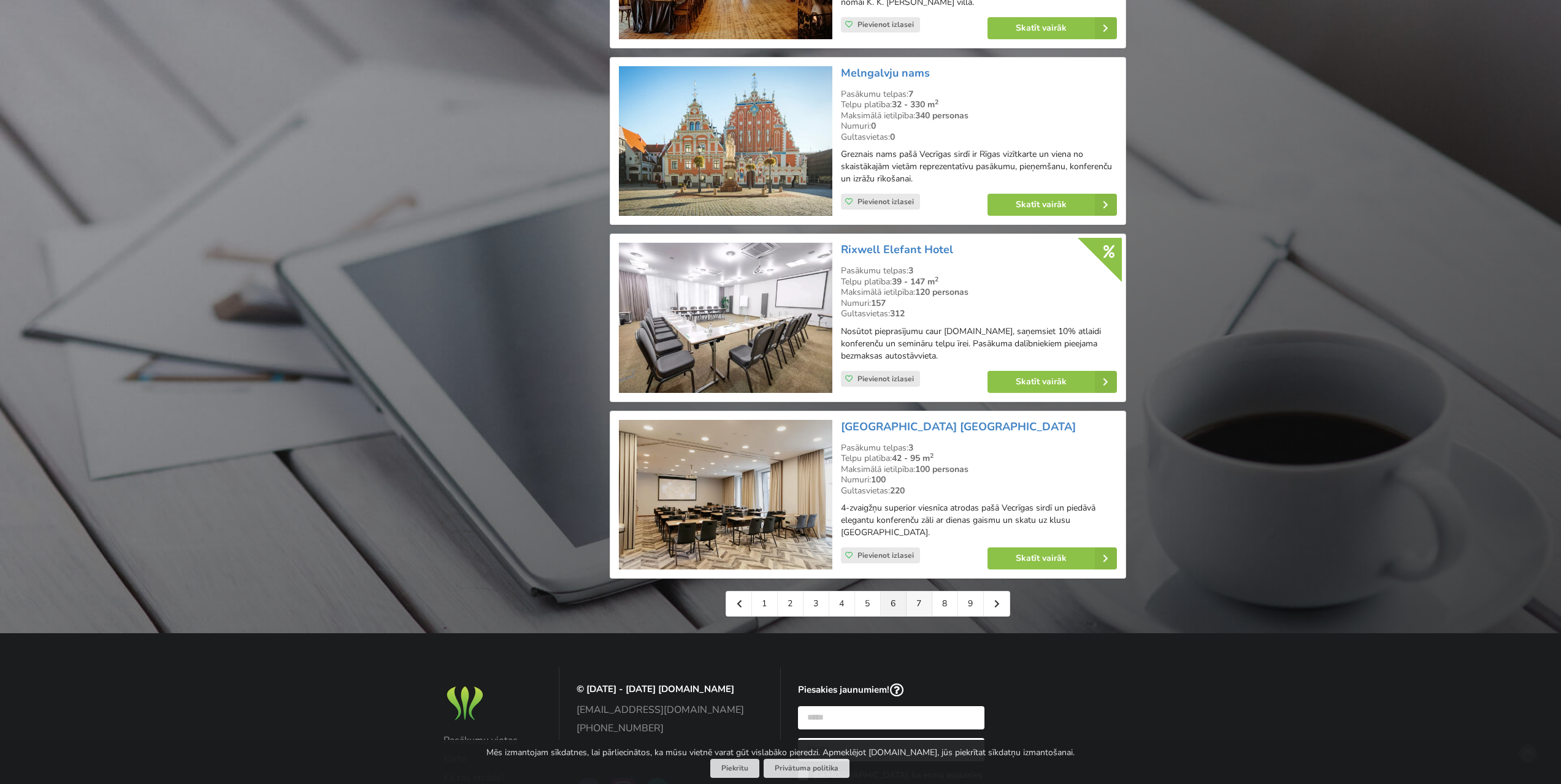
click at [916, 593] on link "7" at bounding box center [920, 604] width 26 height 25
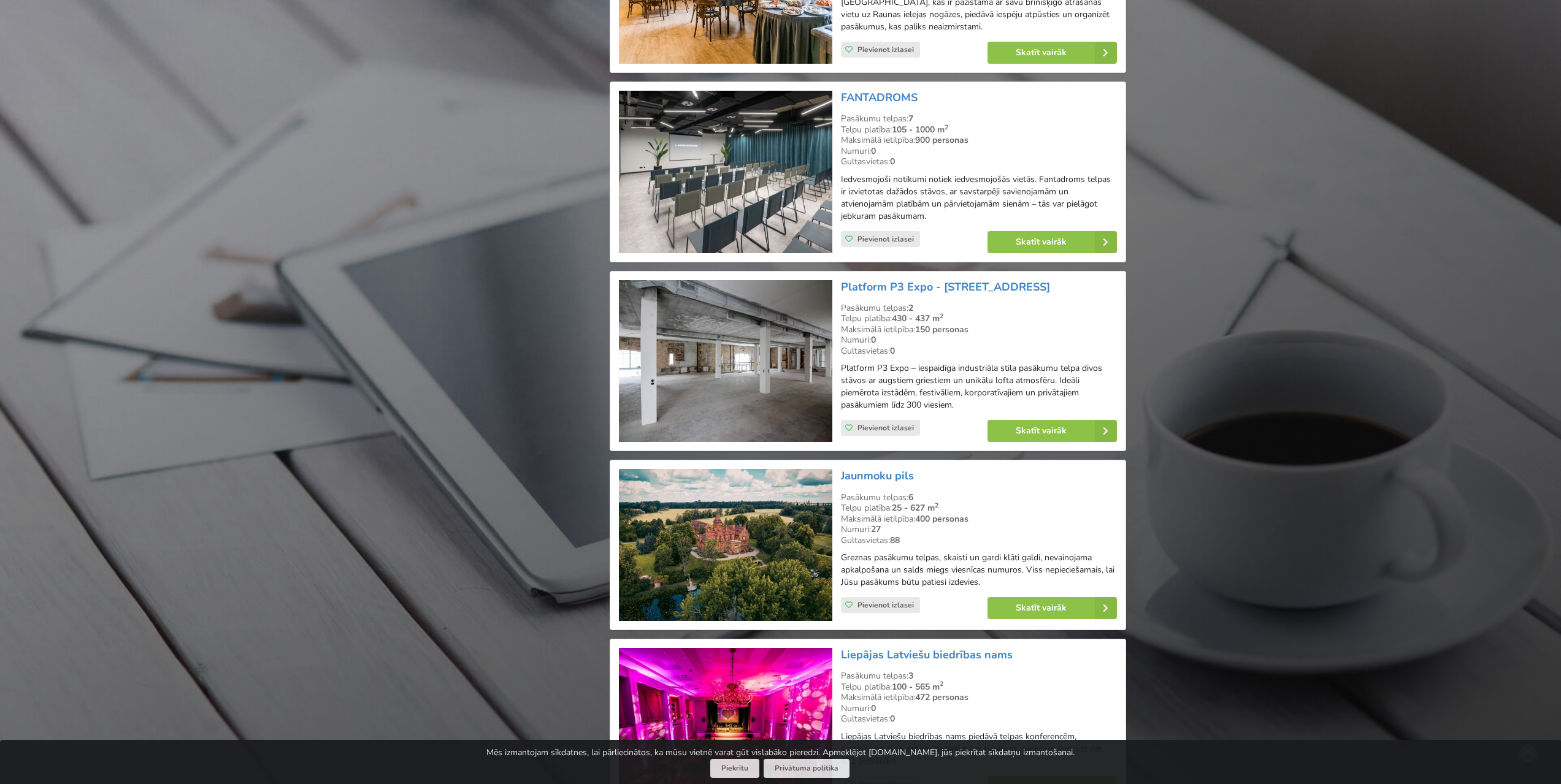
scroll to position [2085, 0]
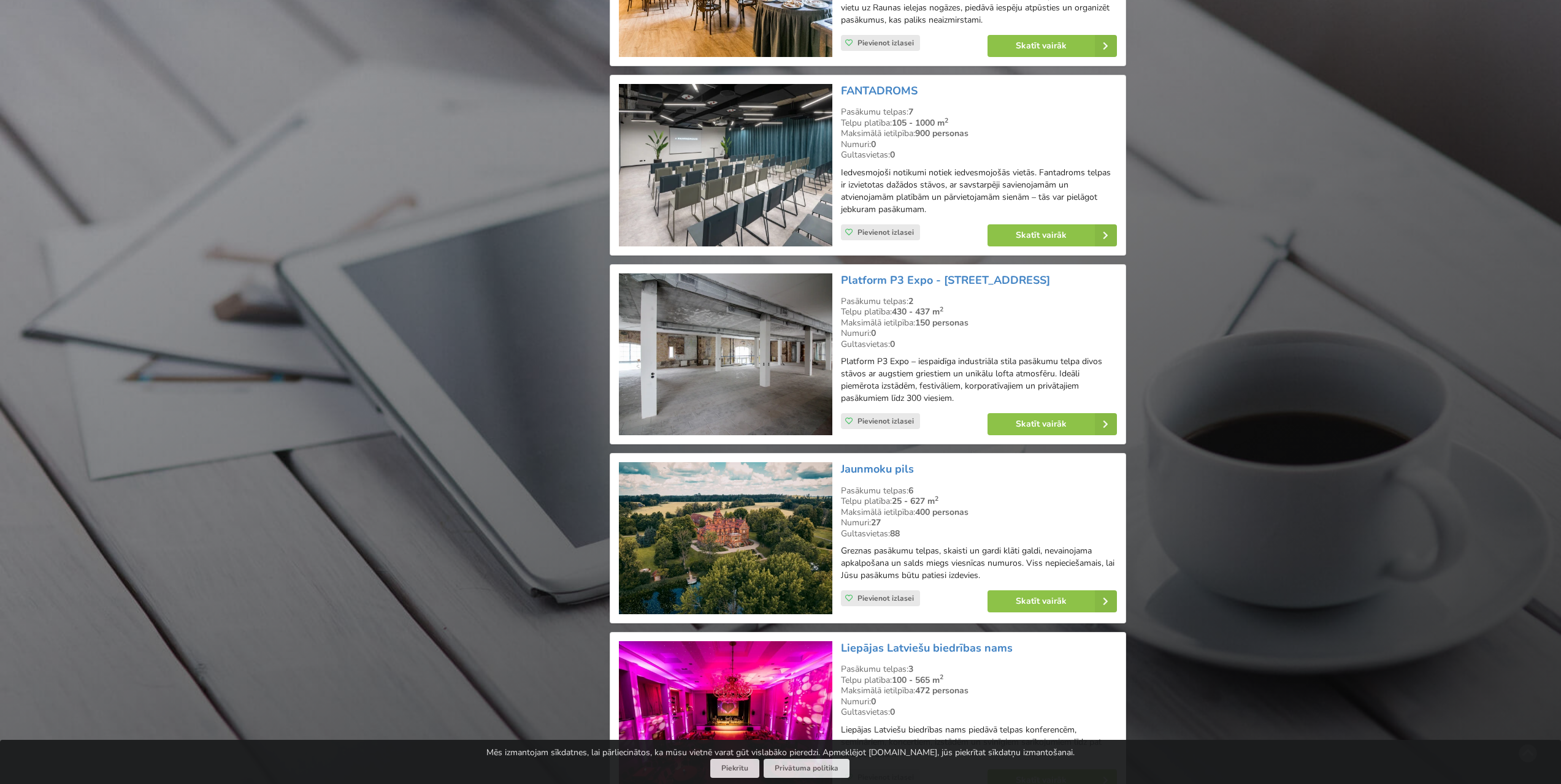
click at [708, 332] on img at bounding box center [725, 354] width 213 height 162
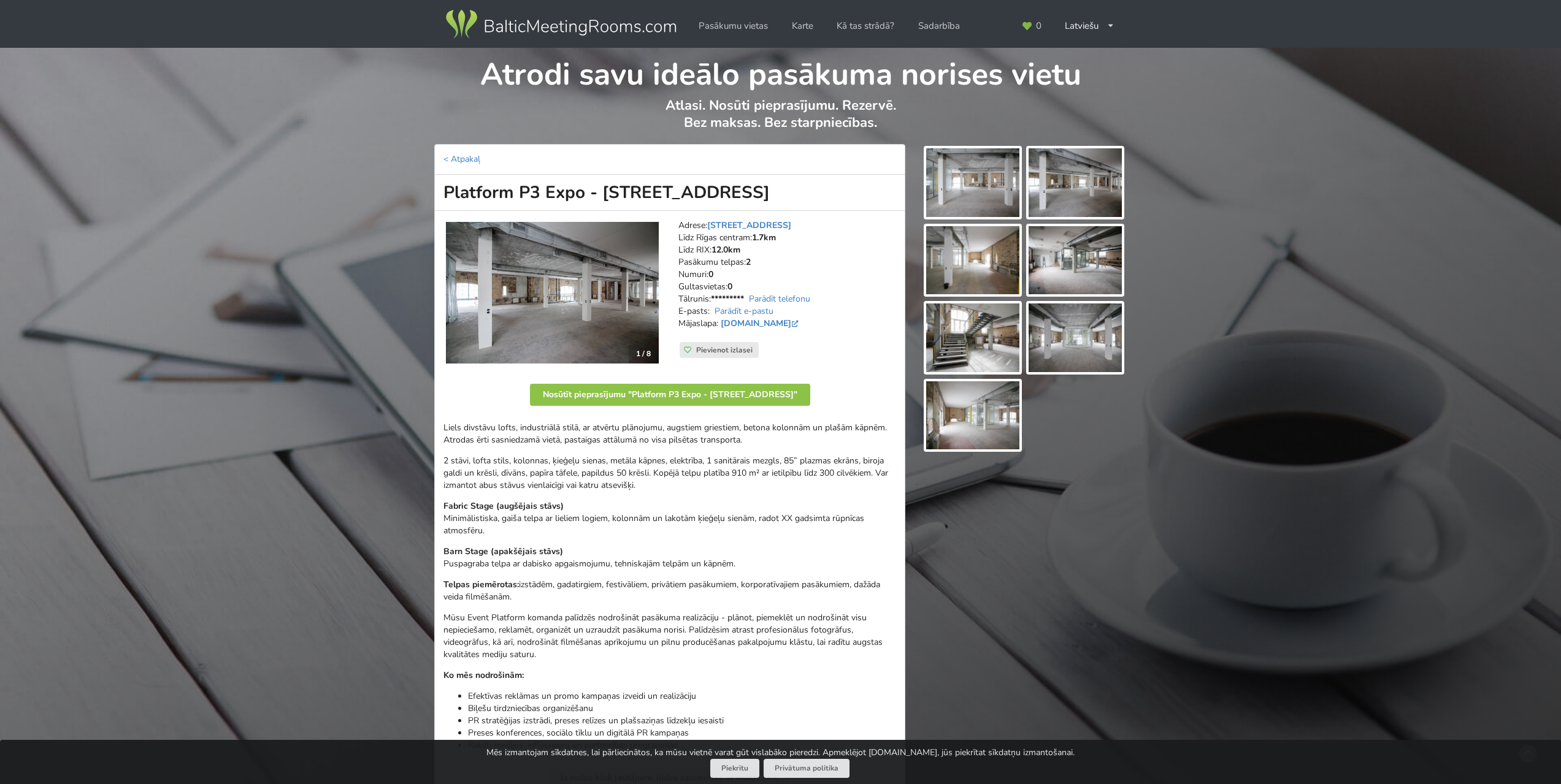
click at [984, 164] on img at bounding box center [972, 183] width 93 height 69
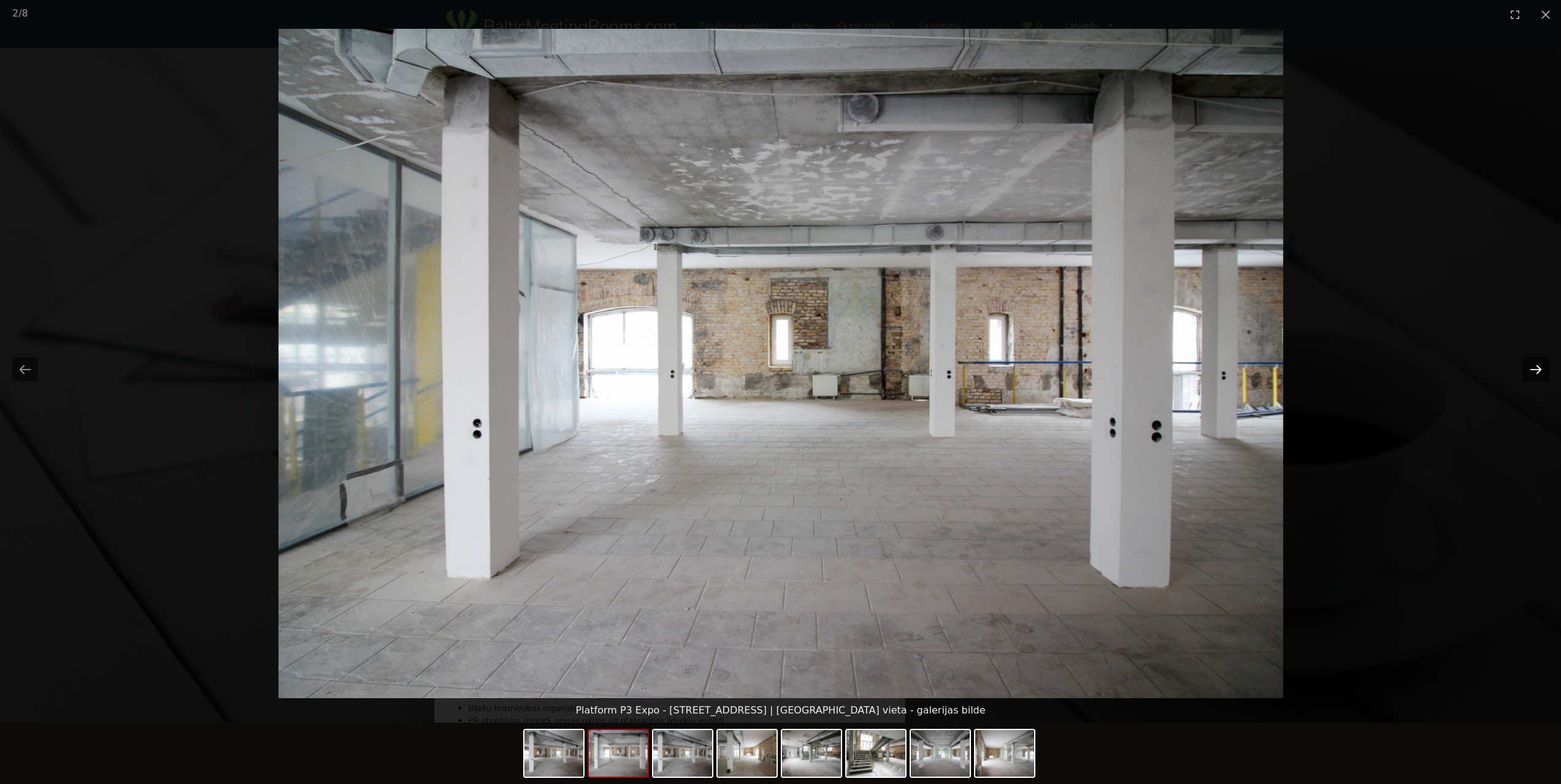
click at [1539, 370] on button "Next slide" at bounding box center [1536, 369] width 26 height 24
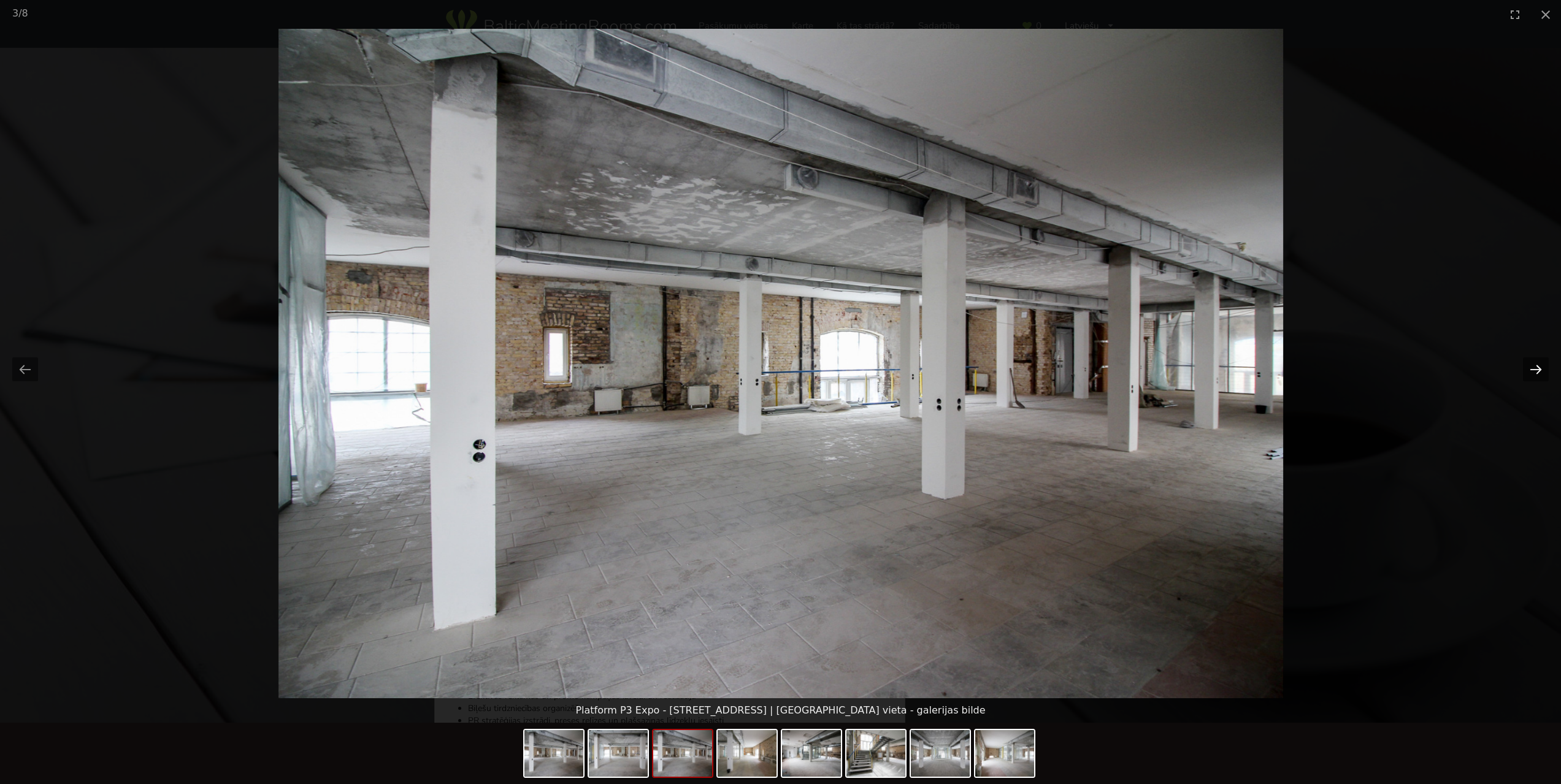
click at [1539, 370] on button "Next slide" at bounding box center [1536, 369] width 26 height 24
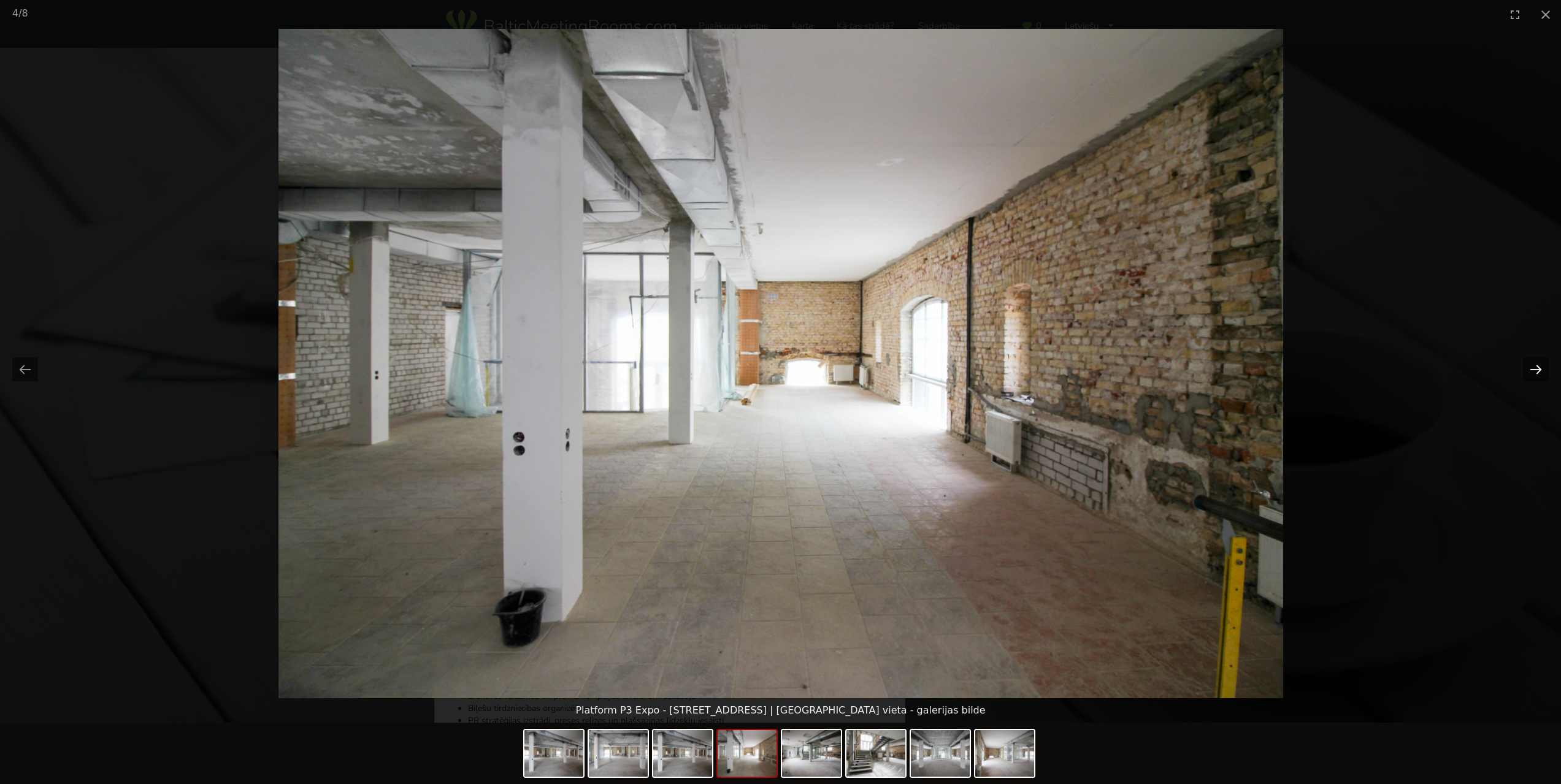
click at [1539, 370] on button "Next slide" at bounding box center [1536, 369] width 26 height 24
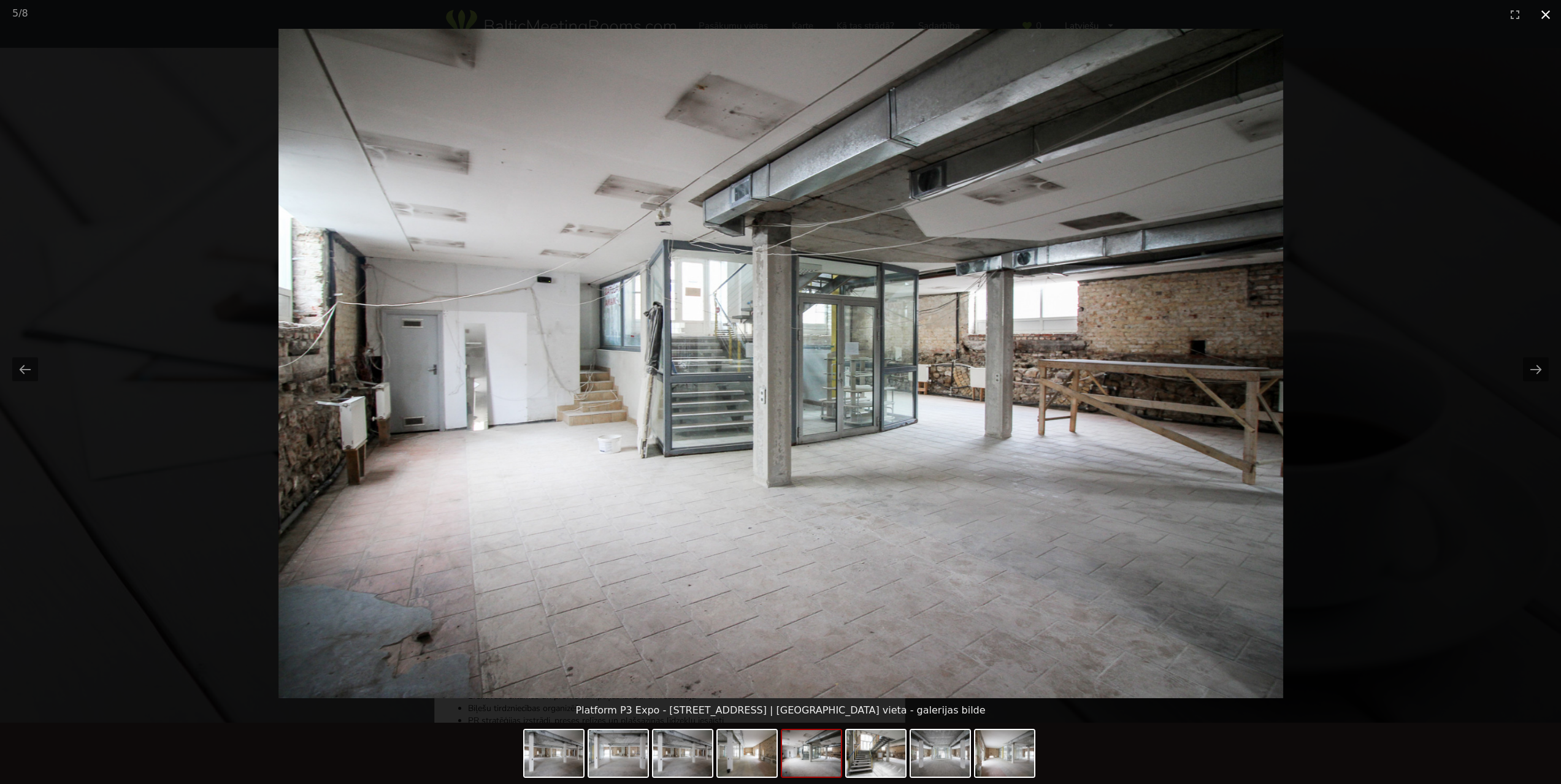
click at [1547, 12] on button "Close gallery" at bounding box center [1546, 14] width 31 height 29
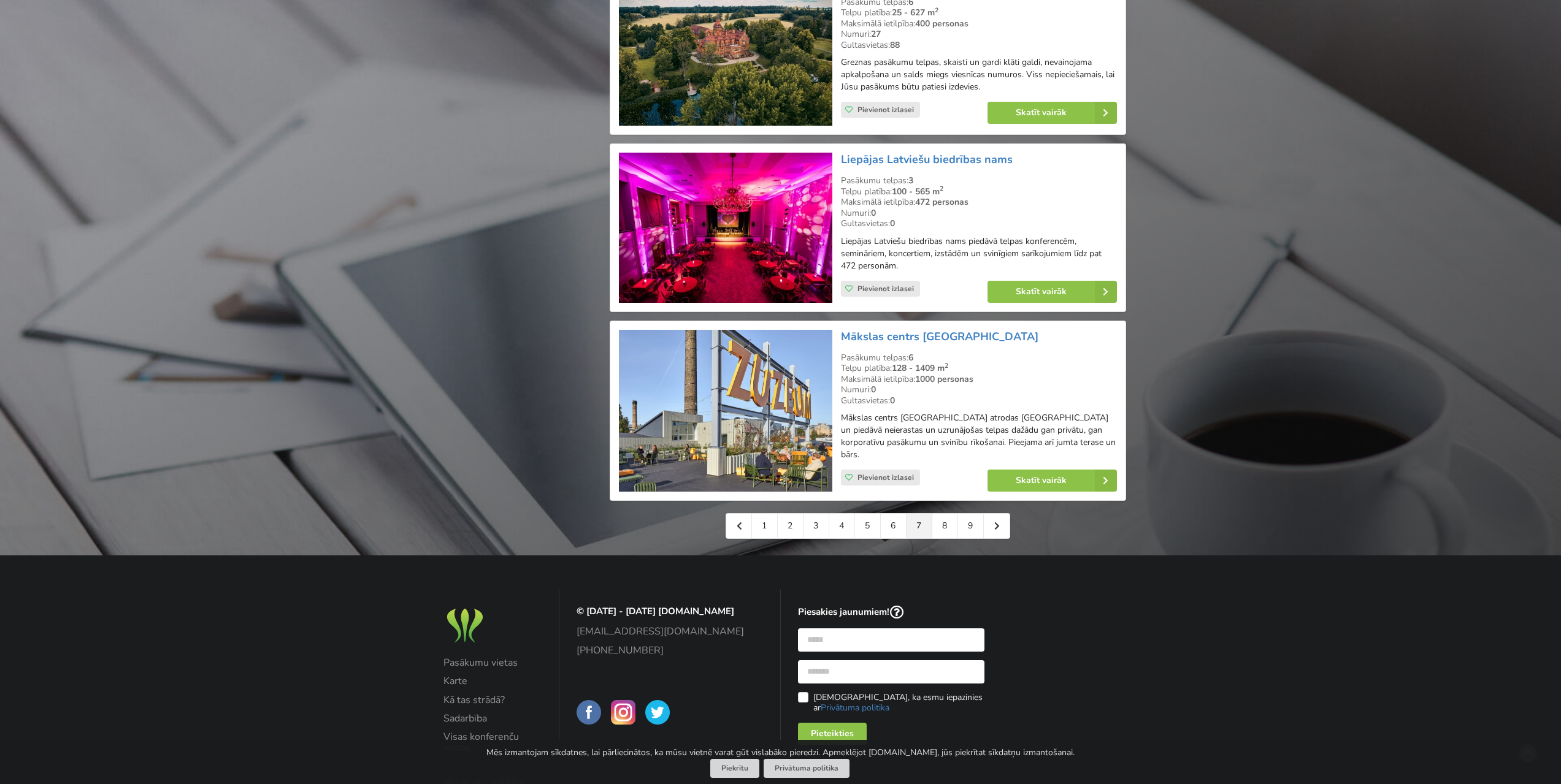
scroll to position [2620, 0]
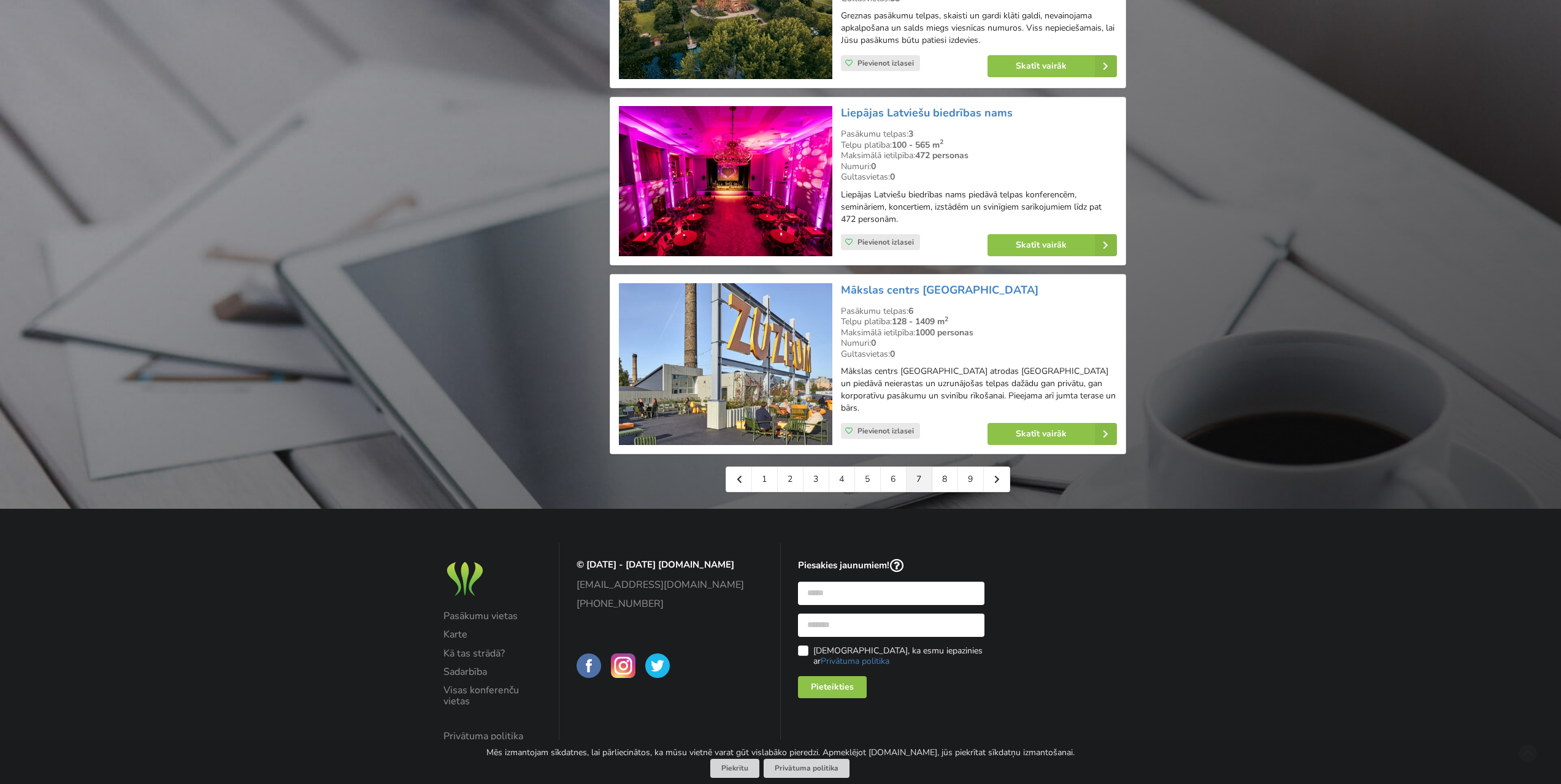
click at [729, 342] on img at bounding box center [725, 364] width 213 height 162
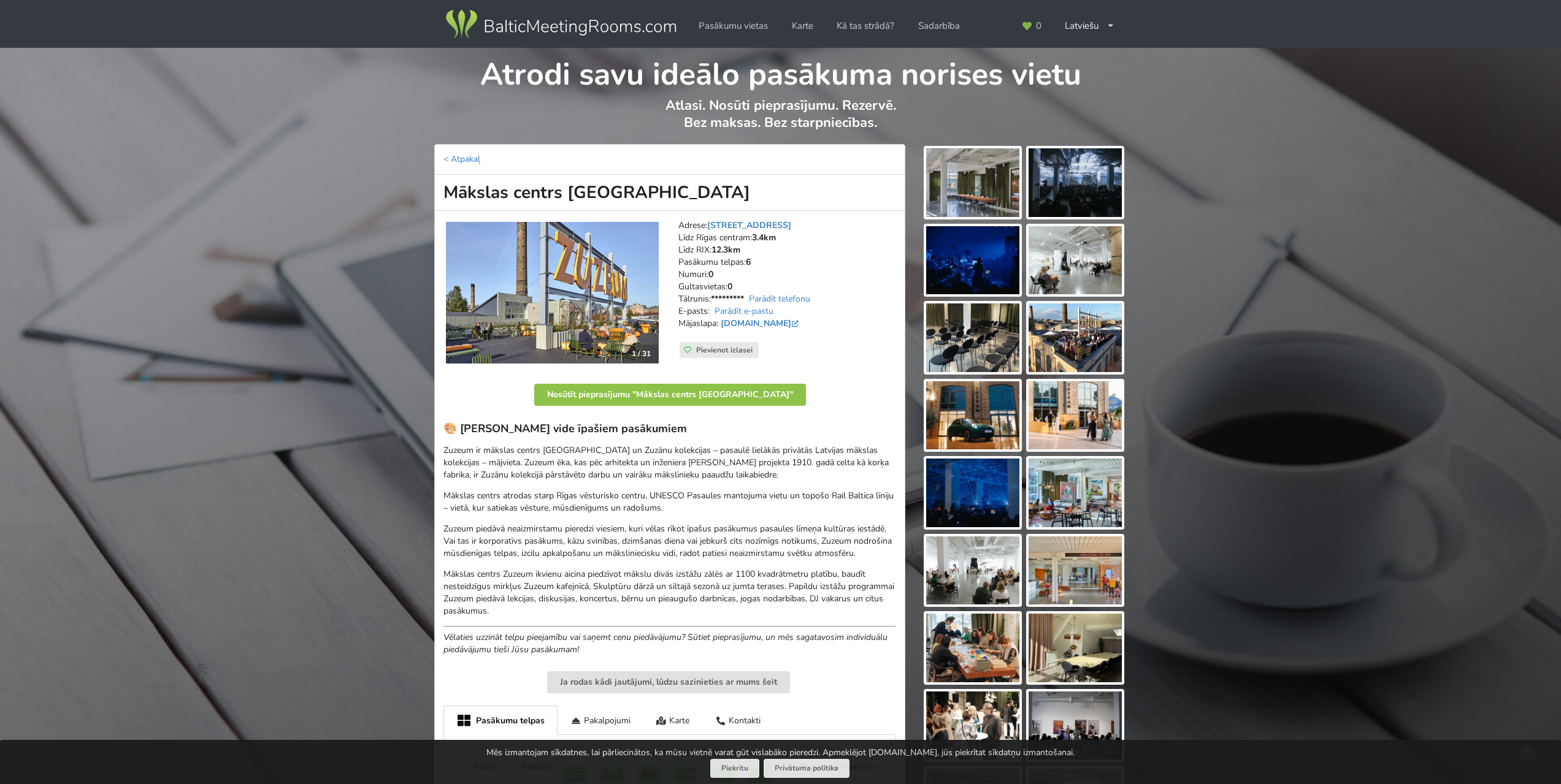
click at [969, 199] on img at bounding box center [972, 183] width 93 height 69
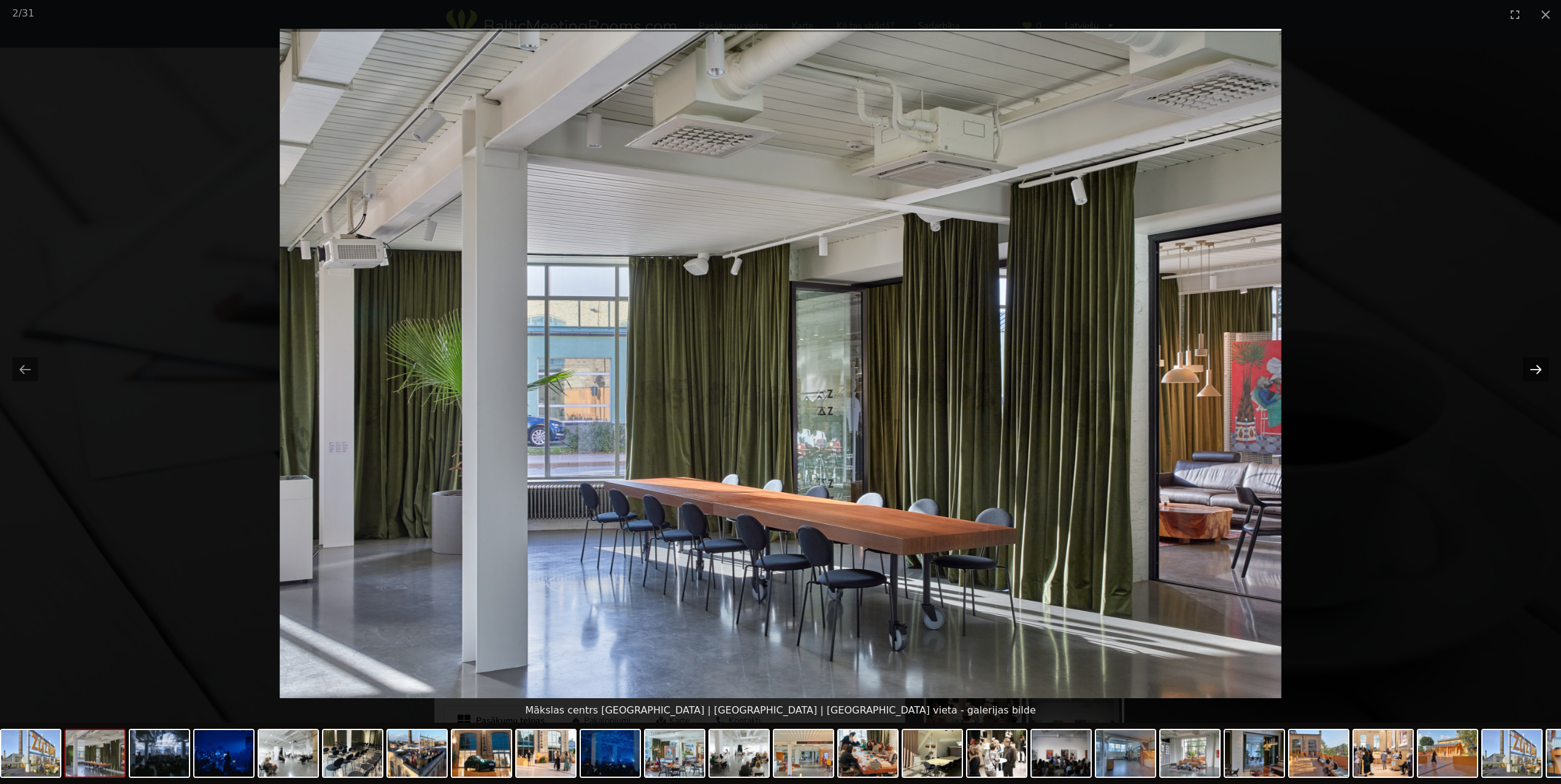
click at [1541, 369] on button "Next slide" at bounding box center [1536, 369] width 26 height 24
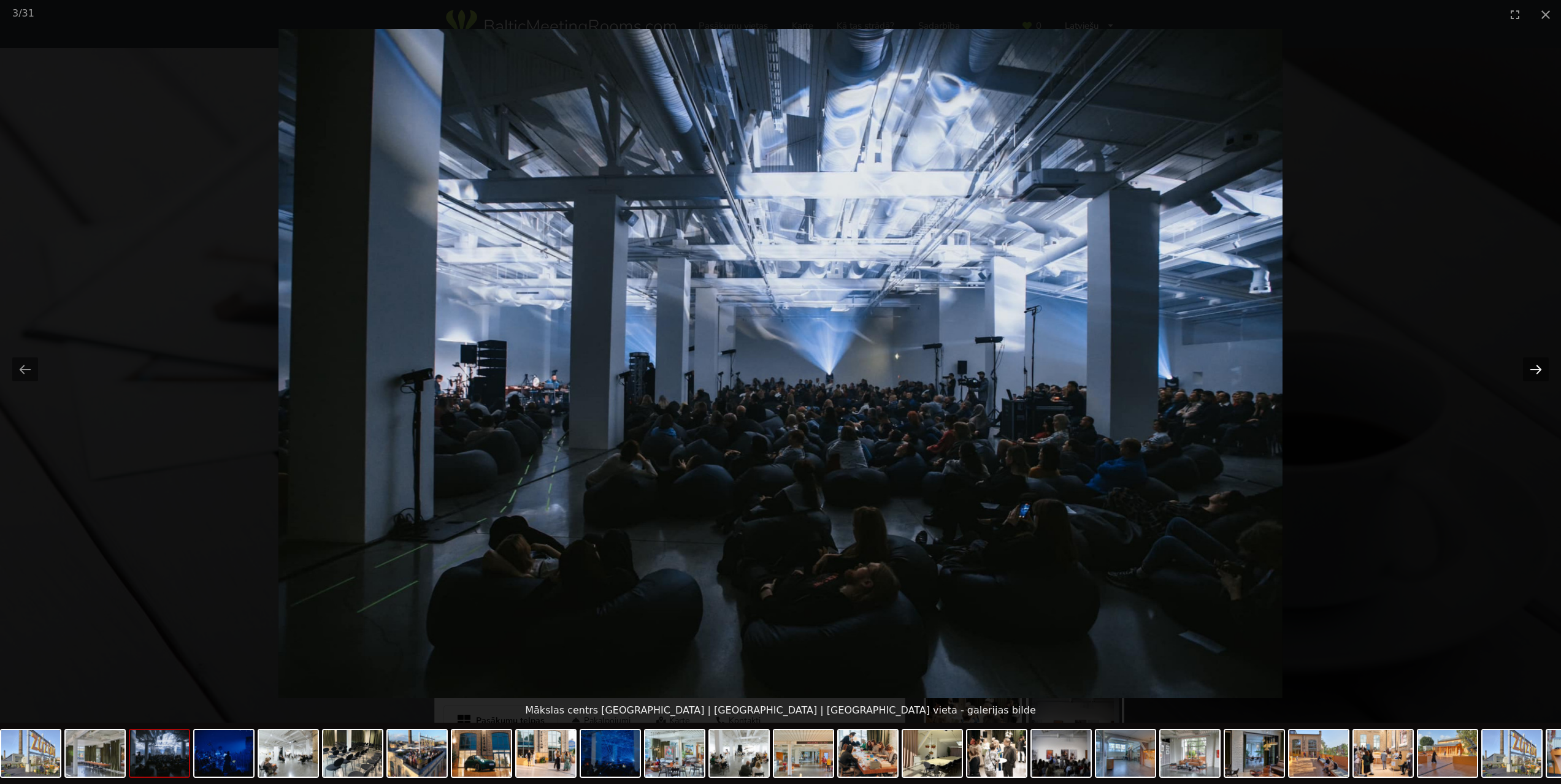
click at [1541, 369] on button "Next slide" at bounding box center [1536, 369] width 26 height 24
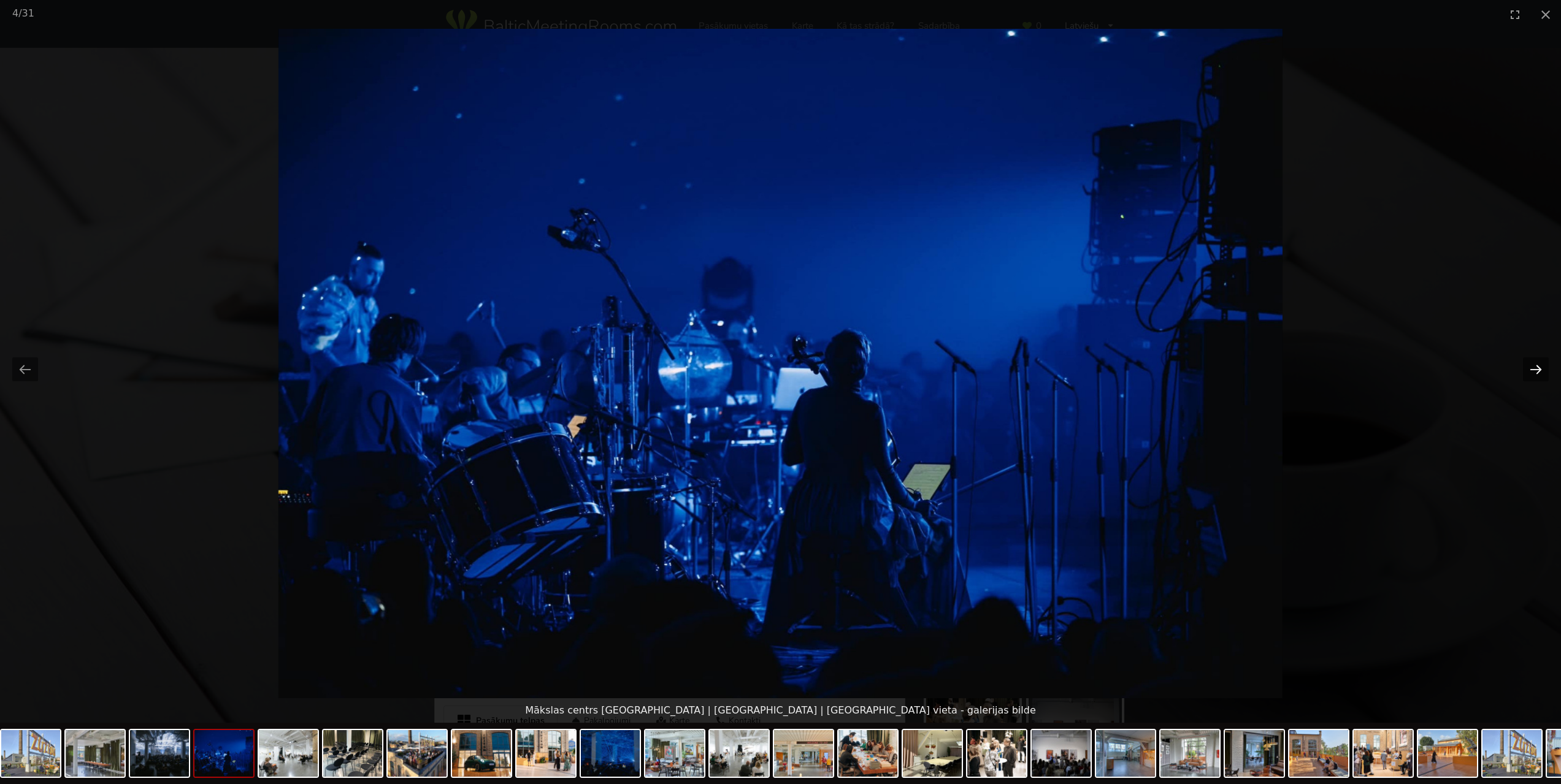
click at [1541, 369] on button "Next slide" at bounding box center [1536, 369] width 26 height 24
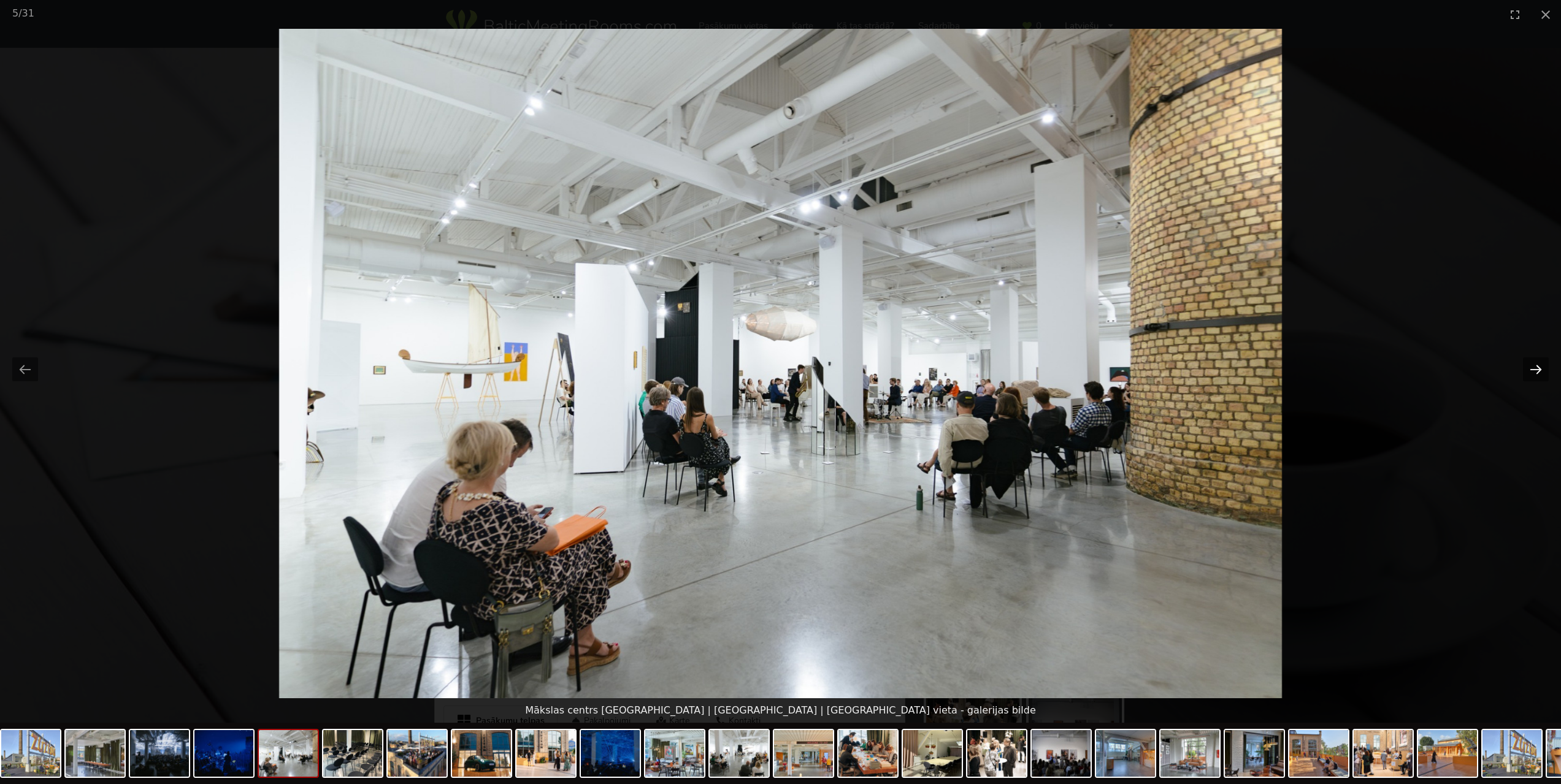
click at [1541, 369] on button "Next slide" at bounding box center [1536, 369] width 26 height 24
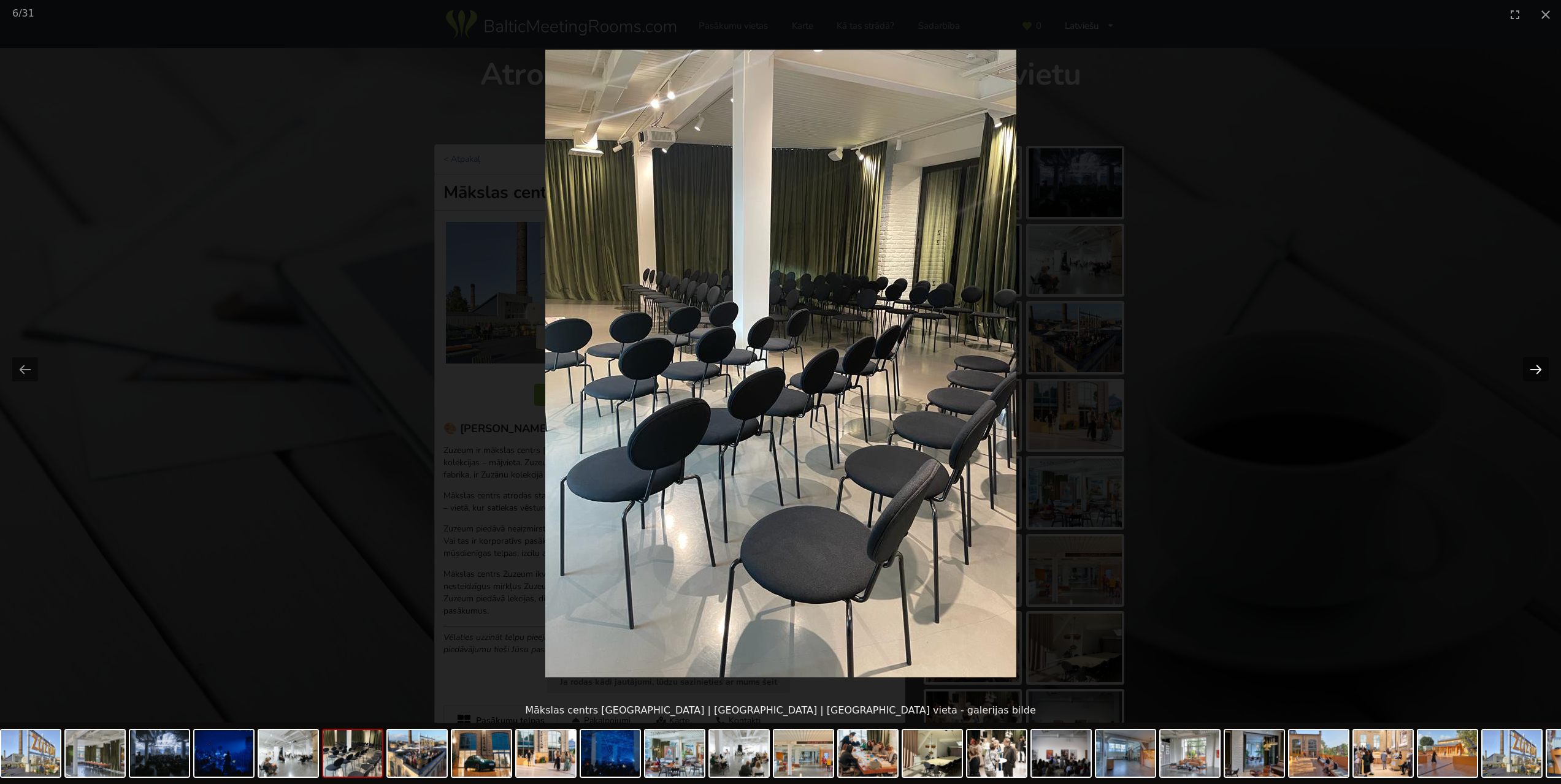
click at [1541, 369] on button "Next slide" at bounding box center [1536, 369] width 26 height 24
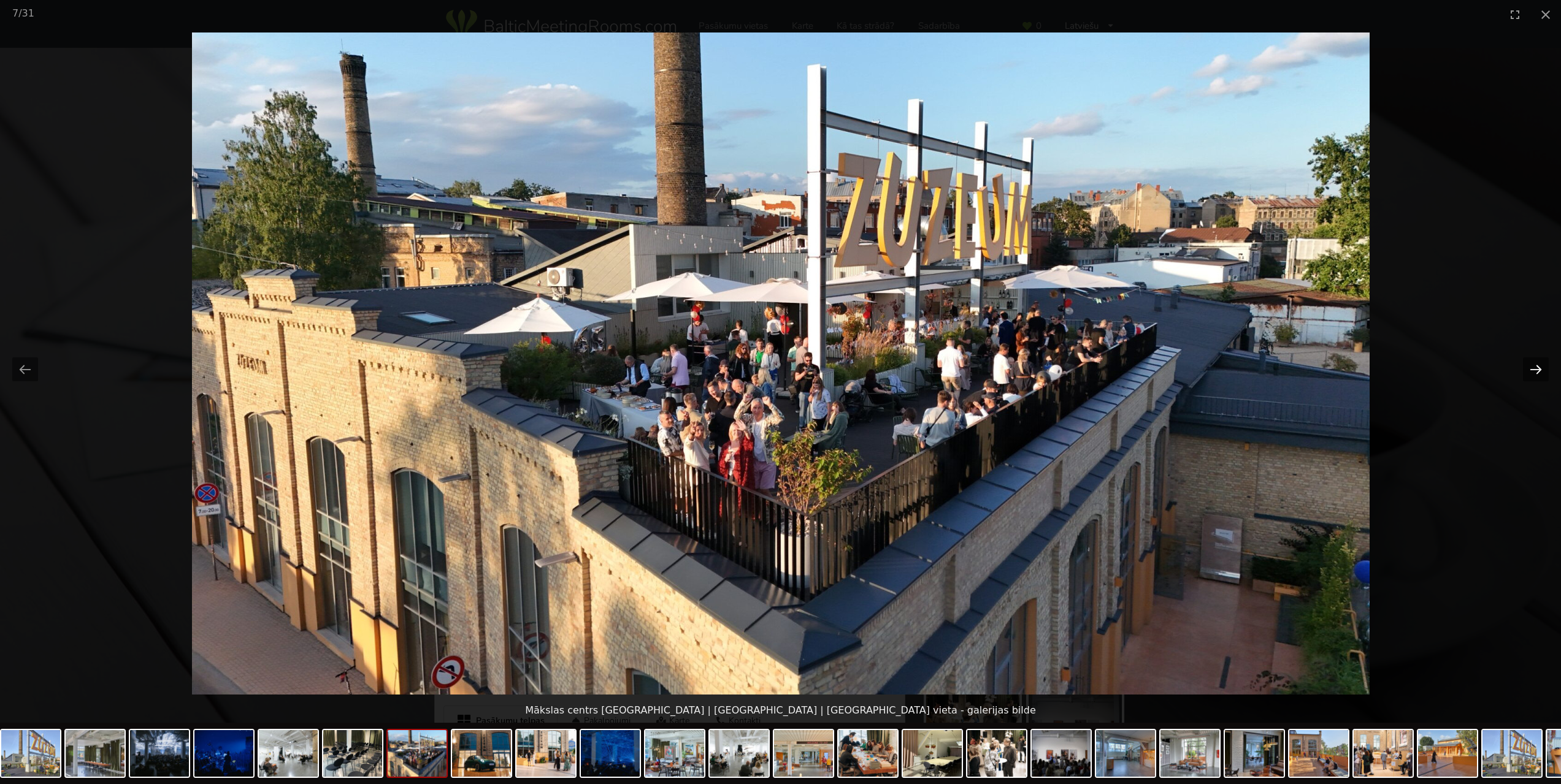
click at [1541, 369] on button "Next slide" at bounding box center [1536, 369] width 26 height 24
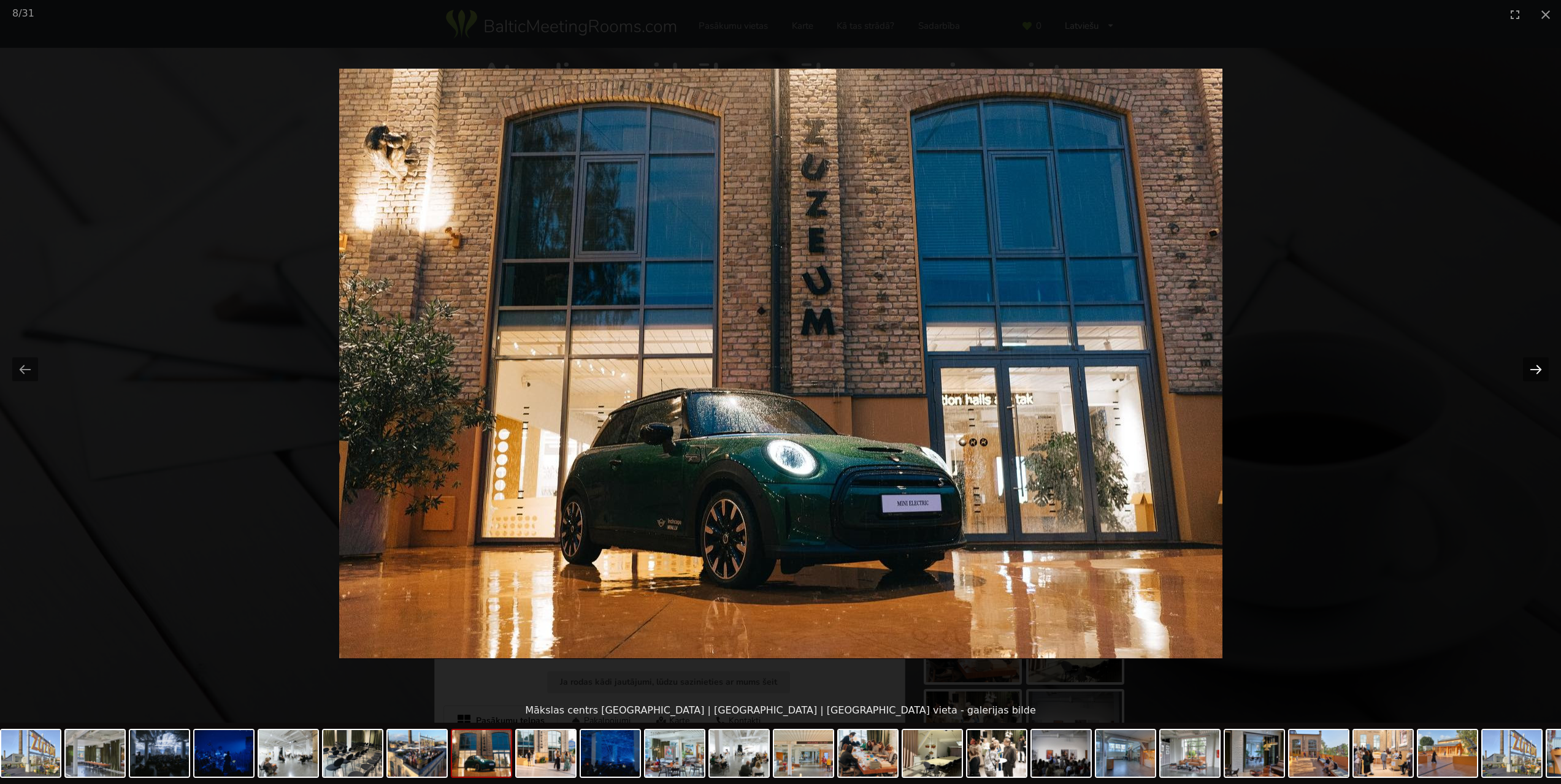
click at [1541, 369] on button "Next slide" at bounding box center [1536, 369] width 26 height 24
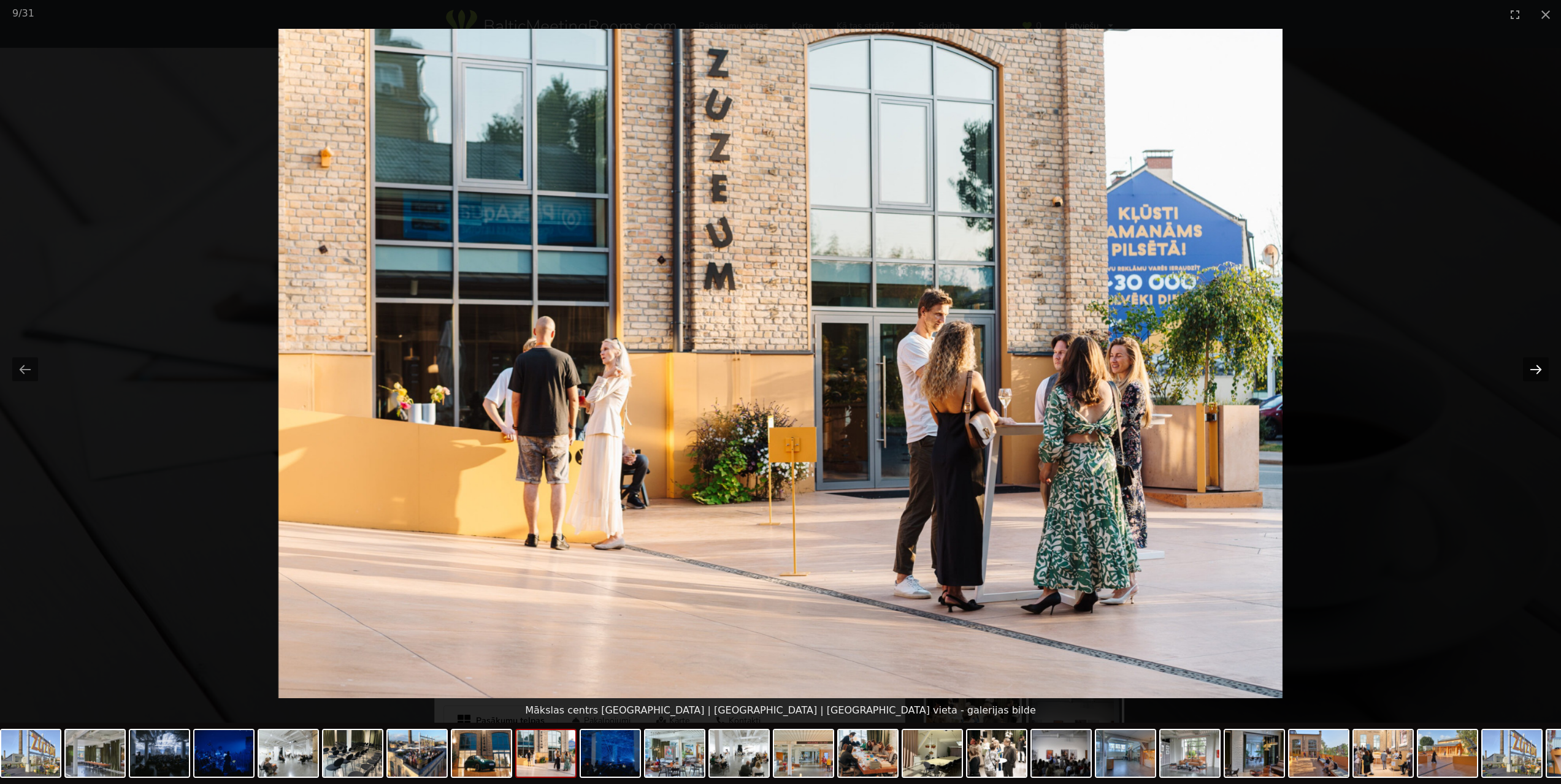
click at [1541, 369] on button "Next slide" at bounding box center [1536, 369] width 26 height 24
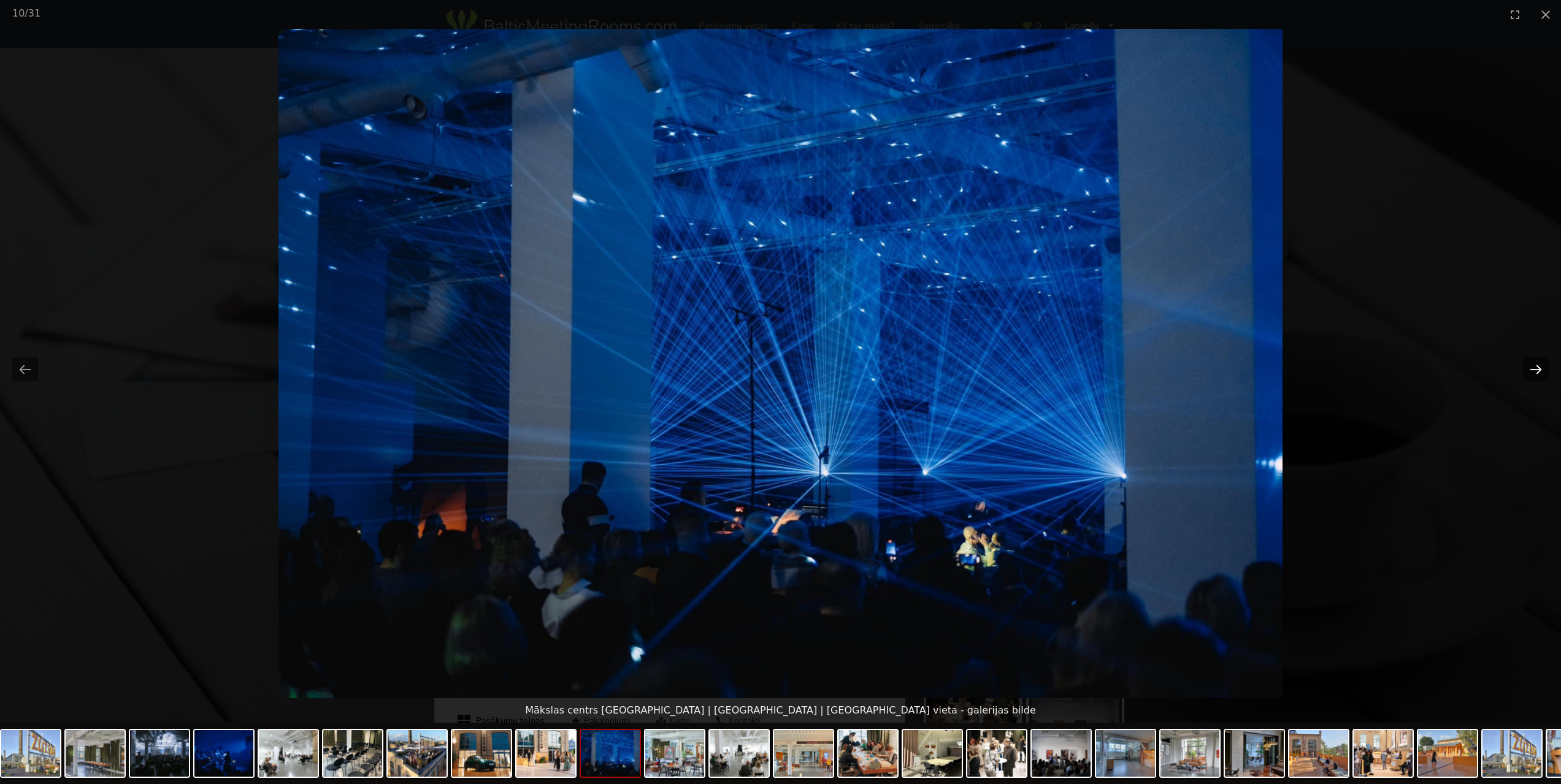
click at [1541, 369] on button "Next slide" at bounding box center [1536, 369] width 26 height 24
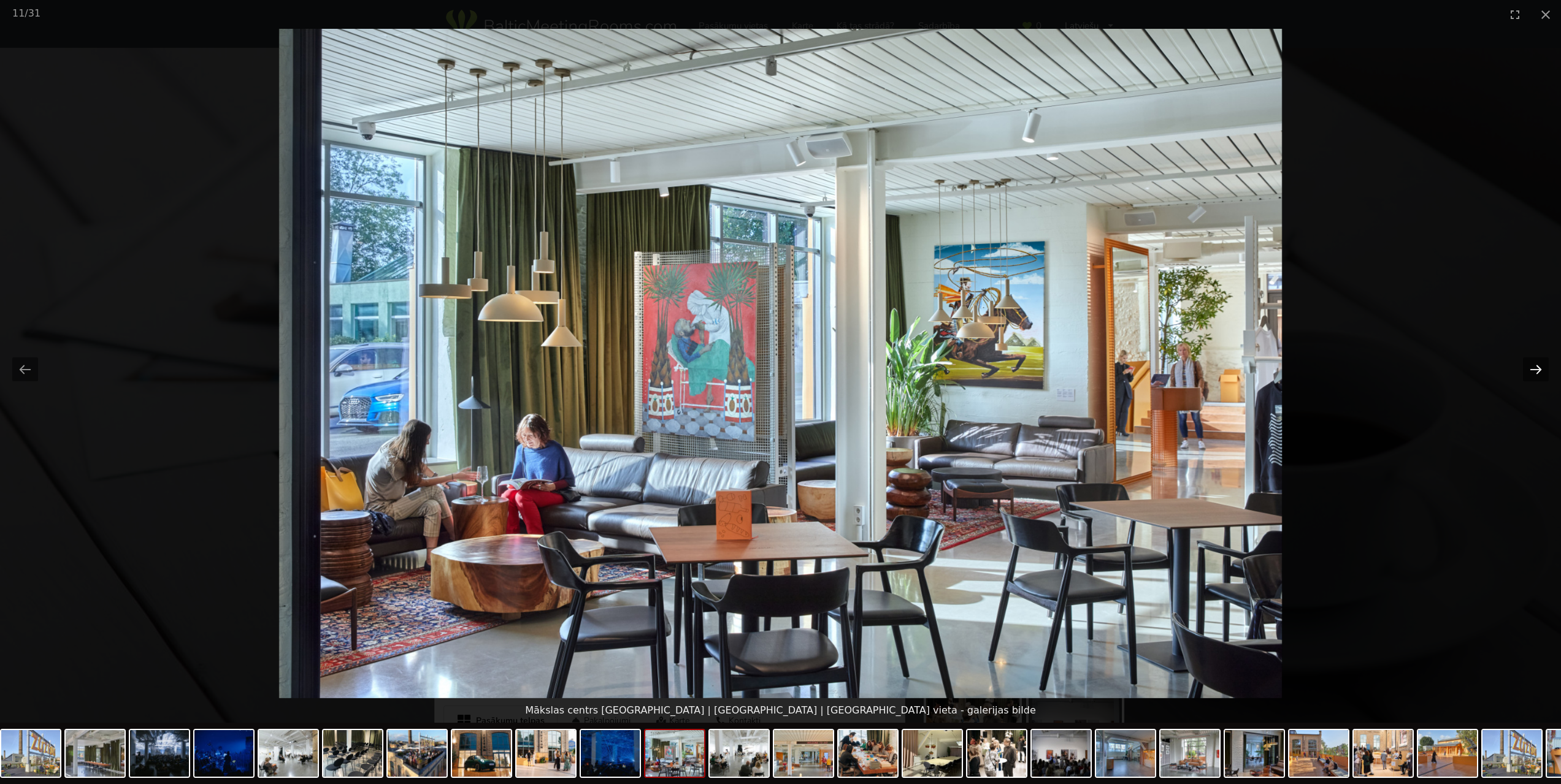
click at [1541, 369] on button "Next slide" at bounding box center [1536, 369] width 26 height 24
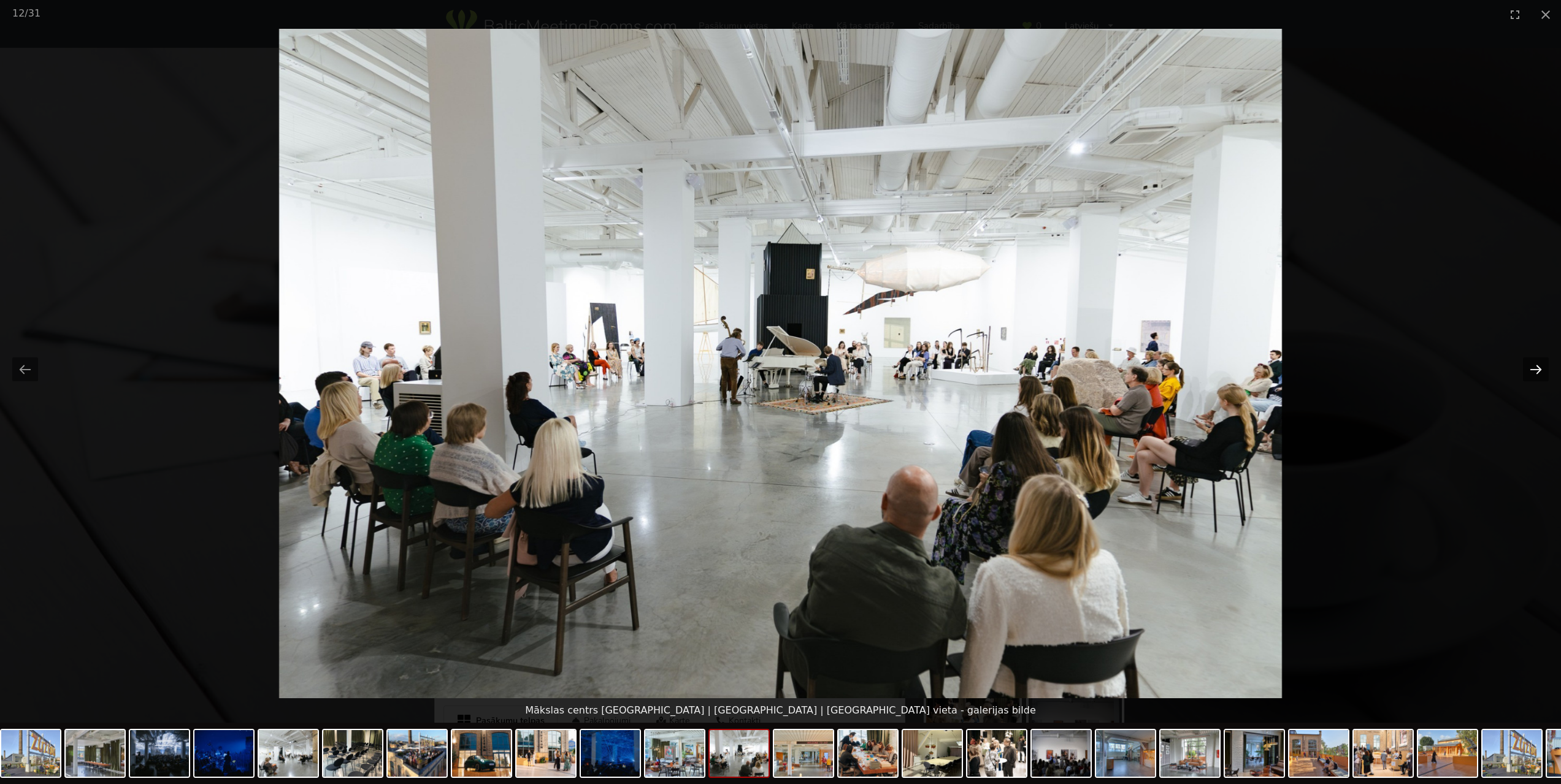
click at [1541, 369] on button "Next slide" at bounding box center [1536, 369] width 26 height 24
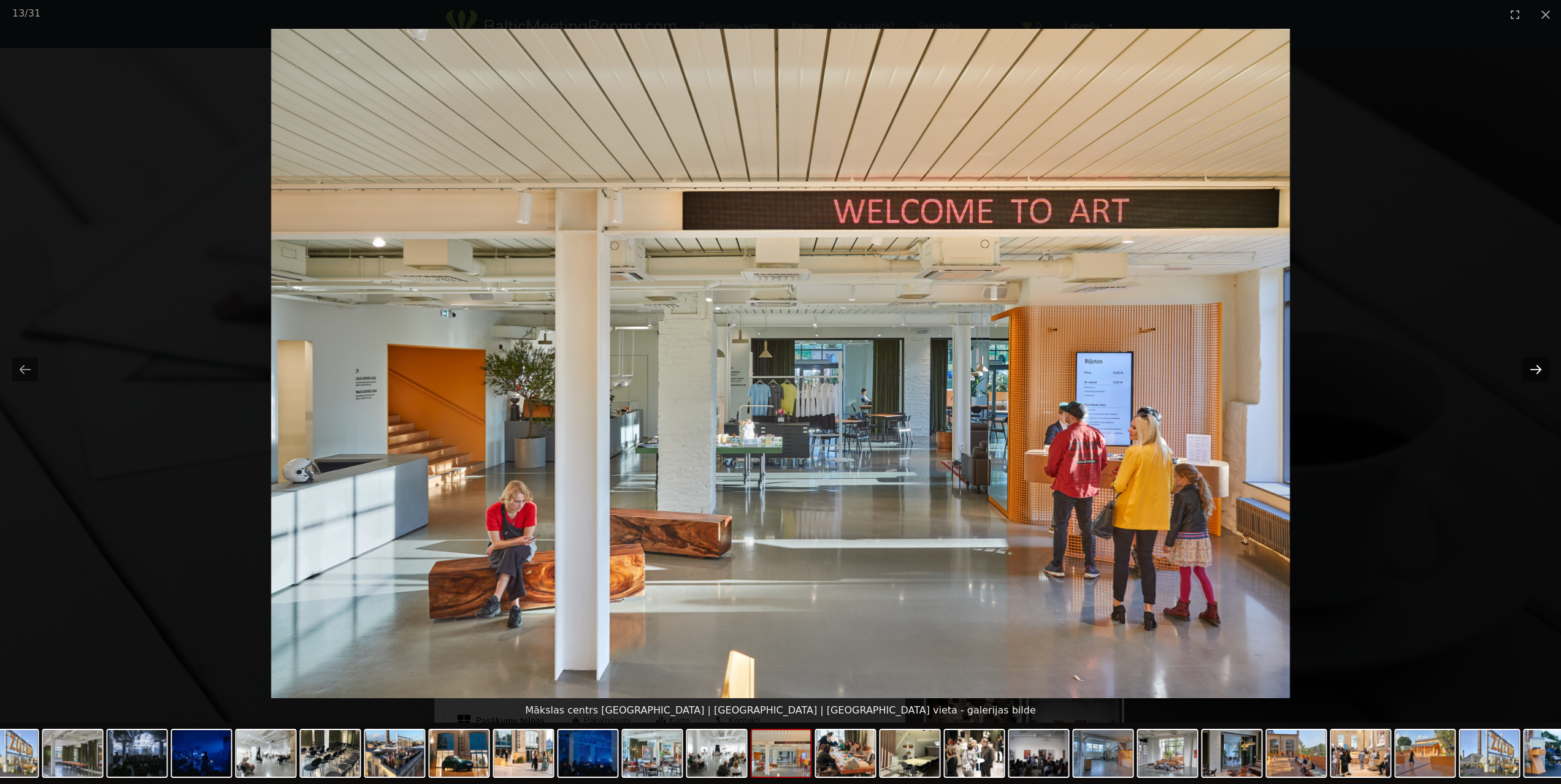
click at [1541, 369] on button "Next slide" at bounding box center [1536, 369] width 26 height 24
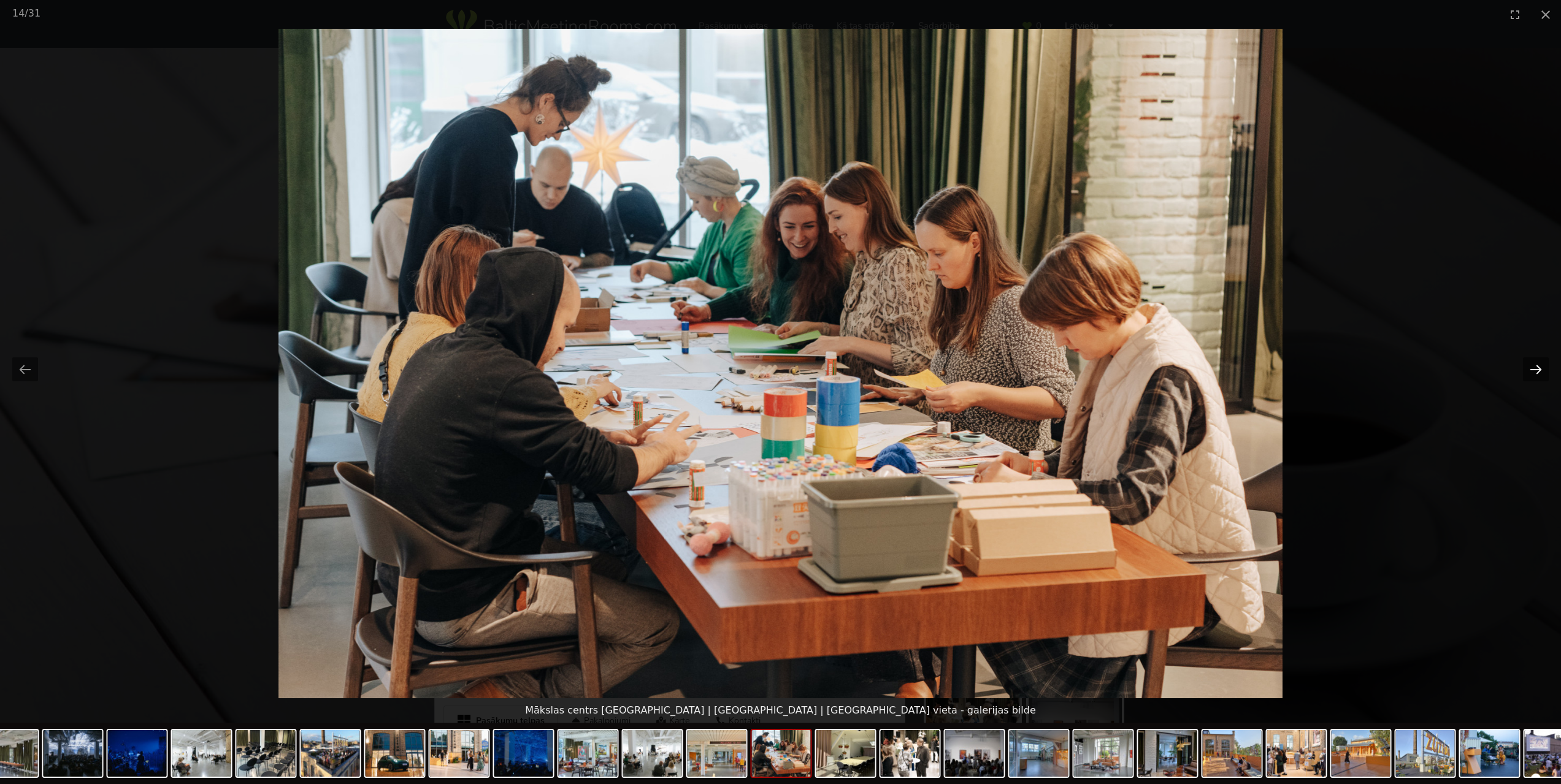
click at [1541, 369] on button "Next slide" at bounding box center [1536, 369] width 26 height 24
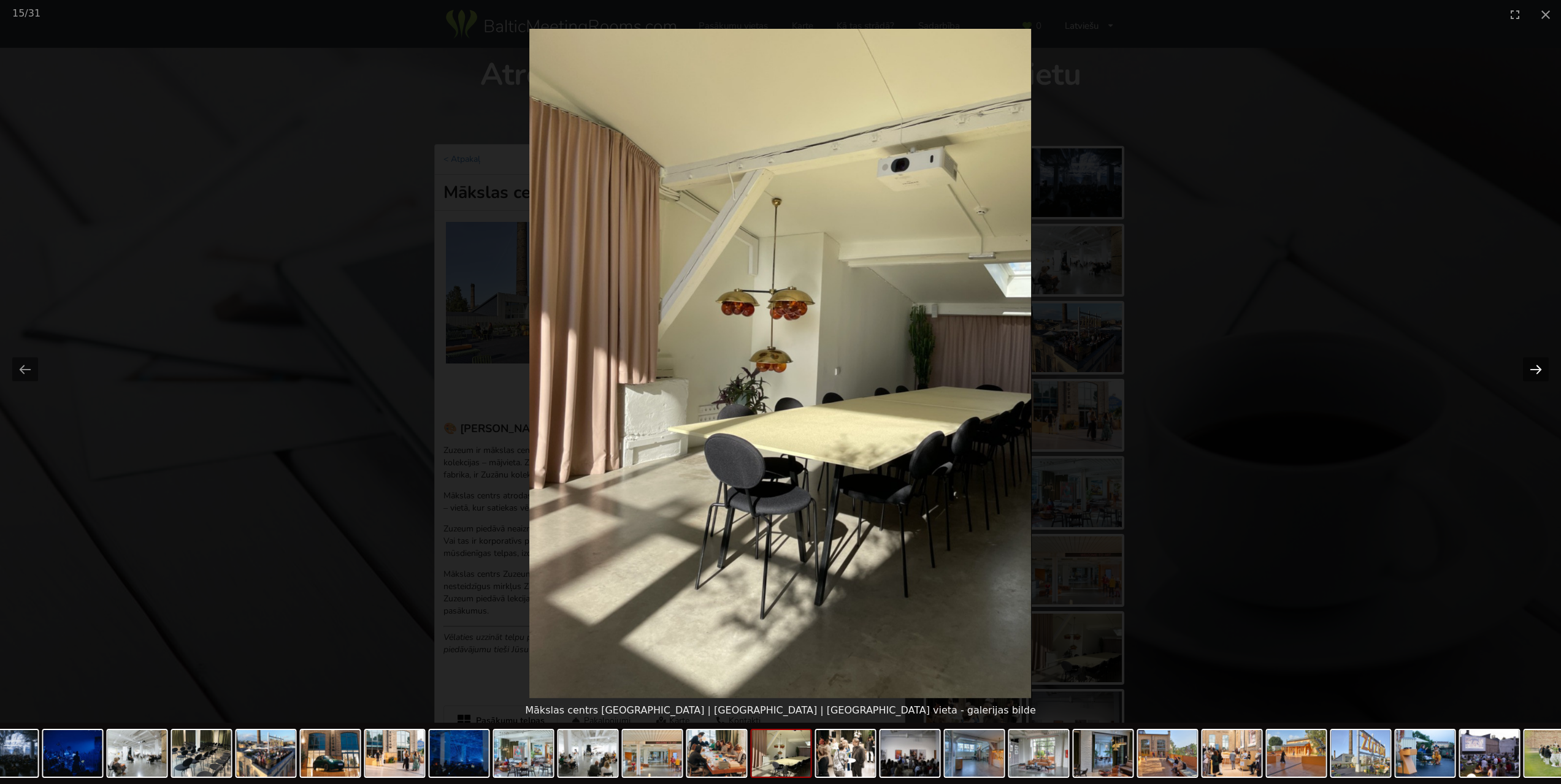
click at [1541, 369] on button "Next slide" at bounding box center [1536, 369] width 26 height 24
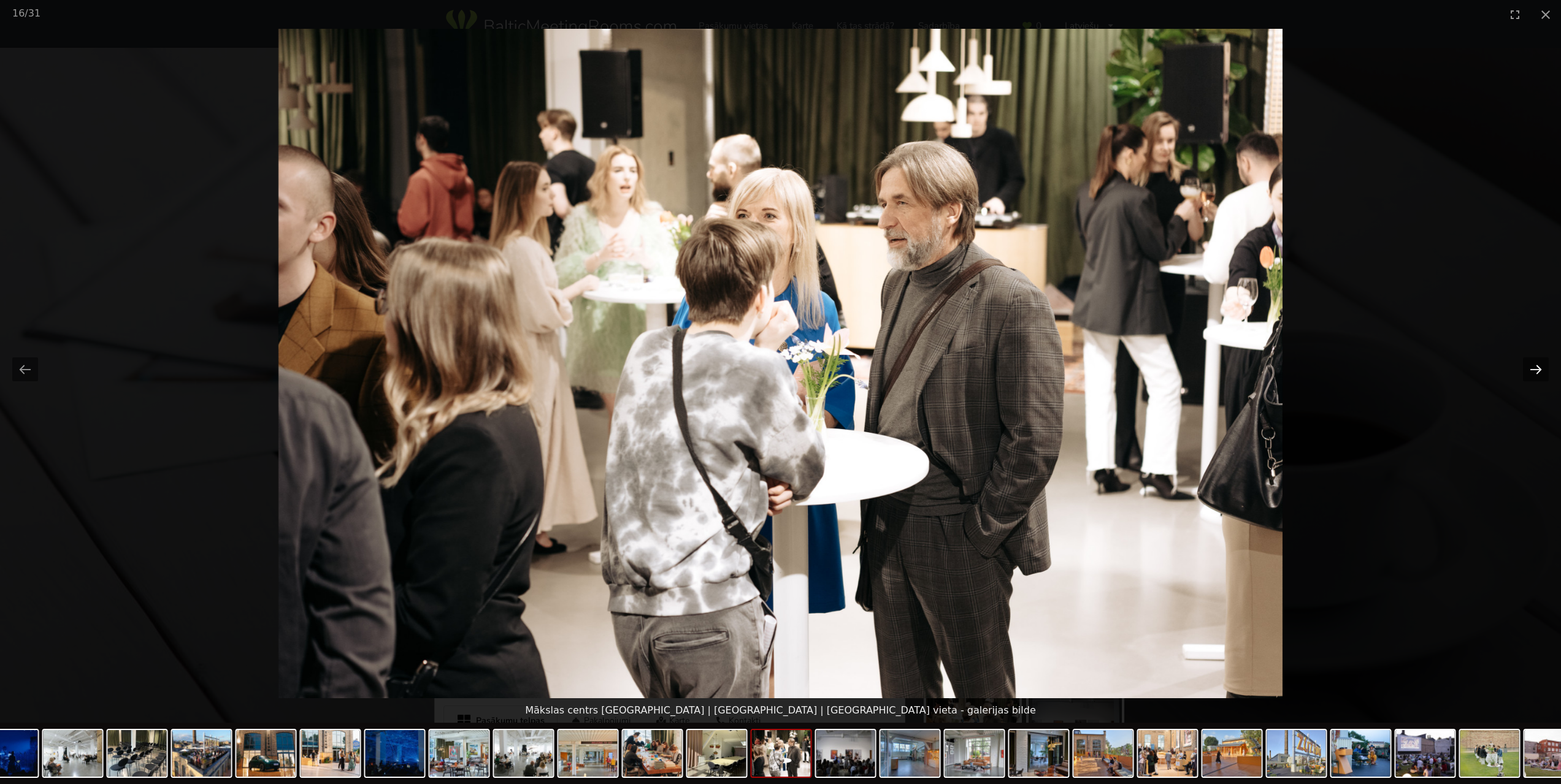
click at [1541, 369] on button "Next slide" at bounding box center [1536, 369] width 26 height 24
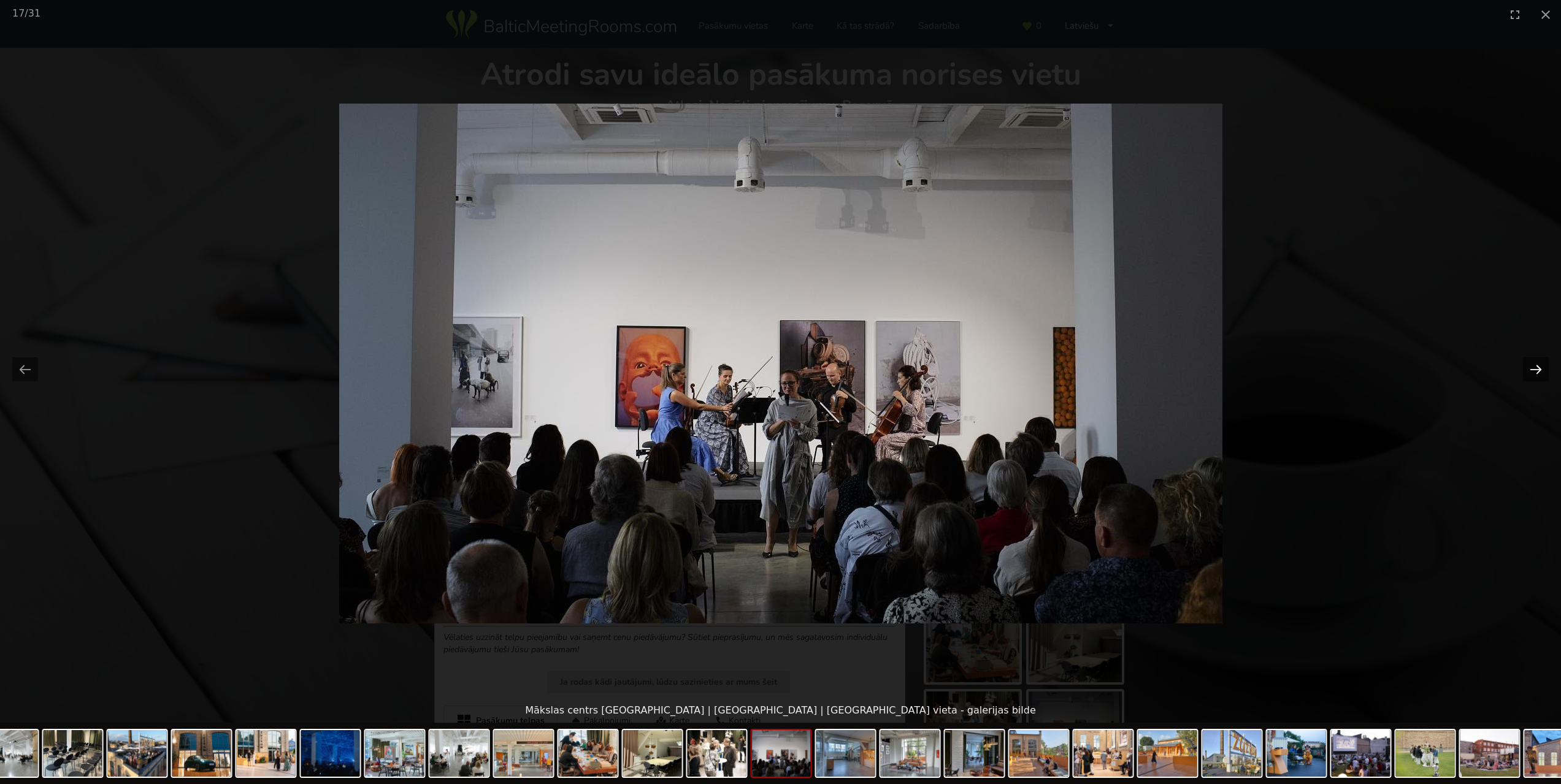
click at [1541, 369] on button "Next slide" at bounding box center [1536, 369] width 26 height 24
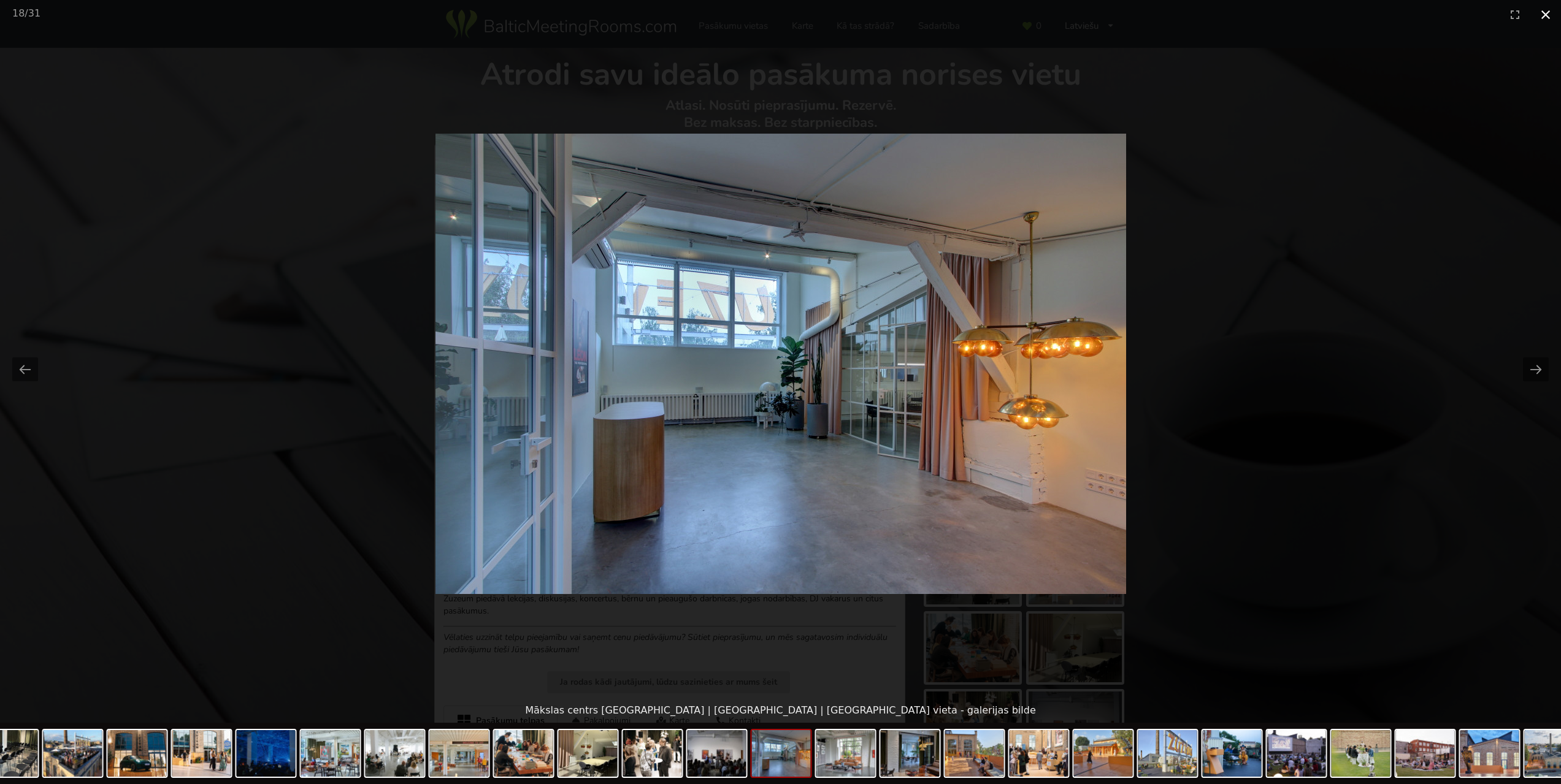
click at [1551, 9] on button "Close gallery" at bounding box center [1546, 14] width 31 height 29
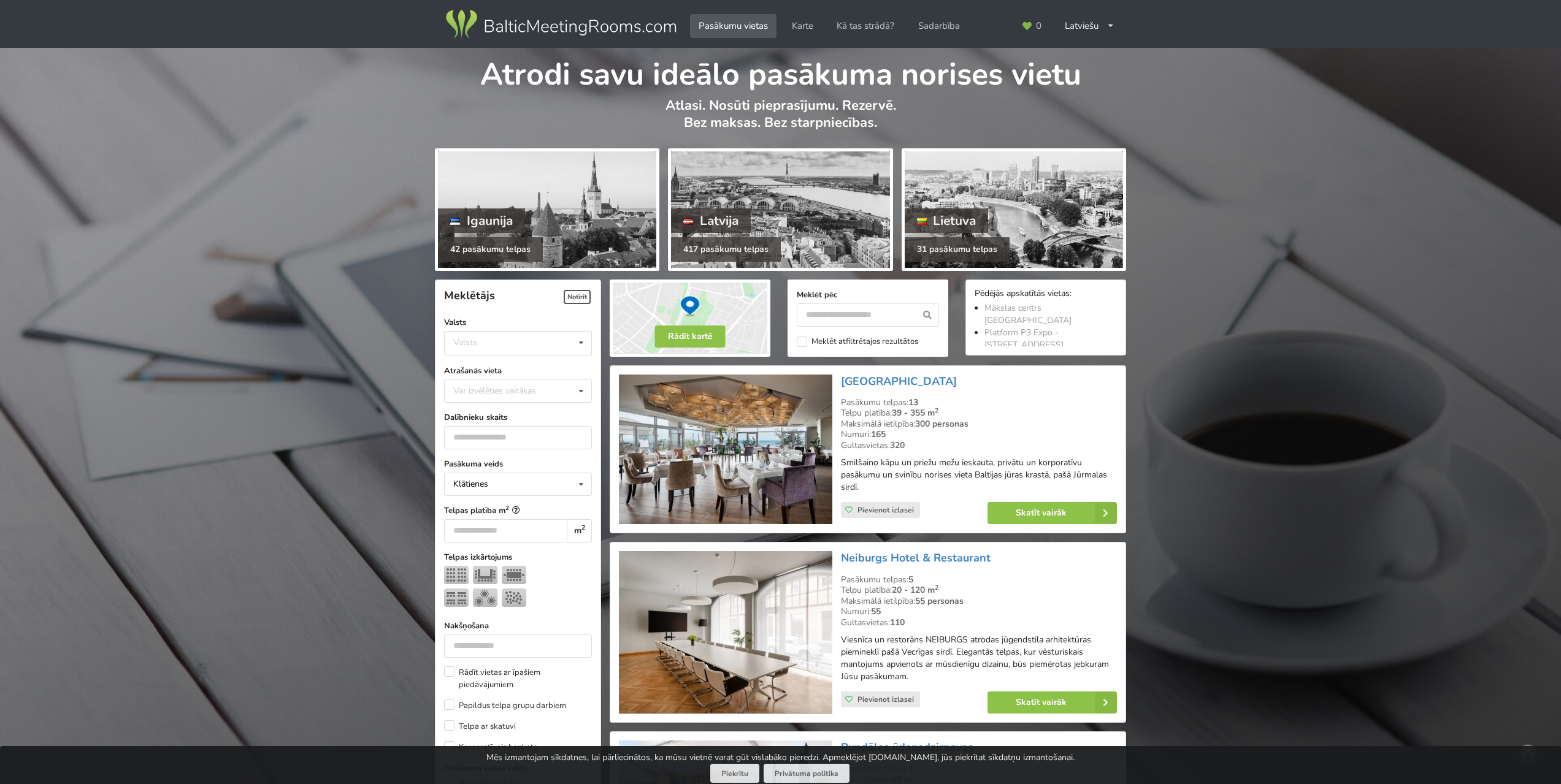
scroll to position [2610, 0]
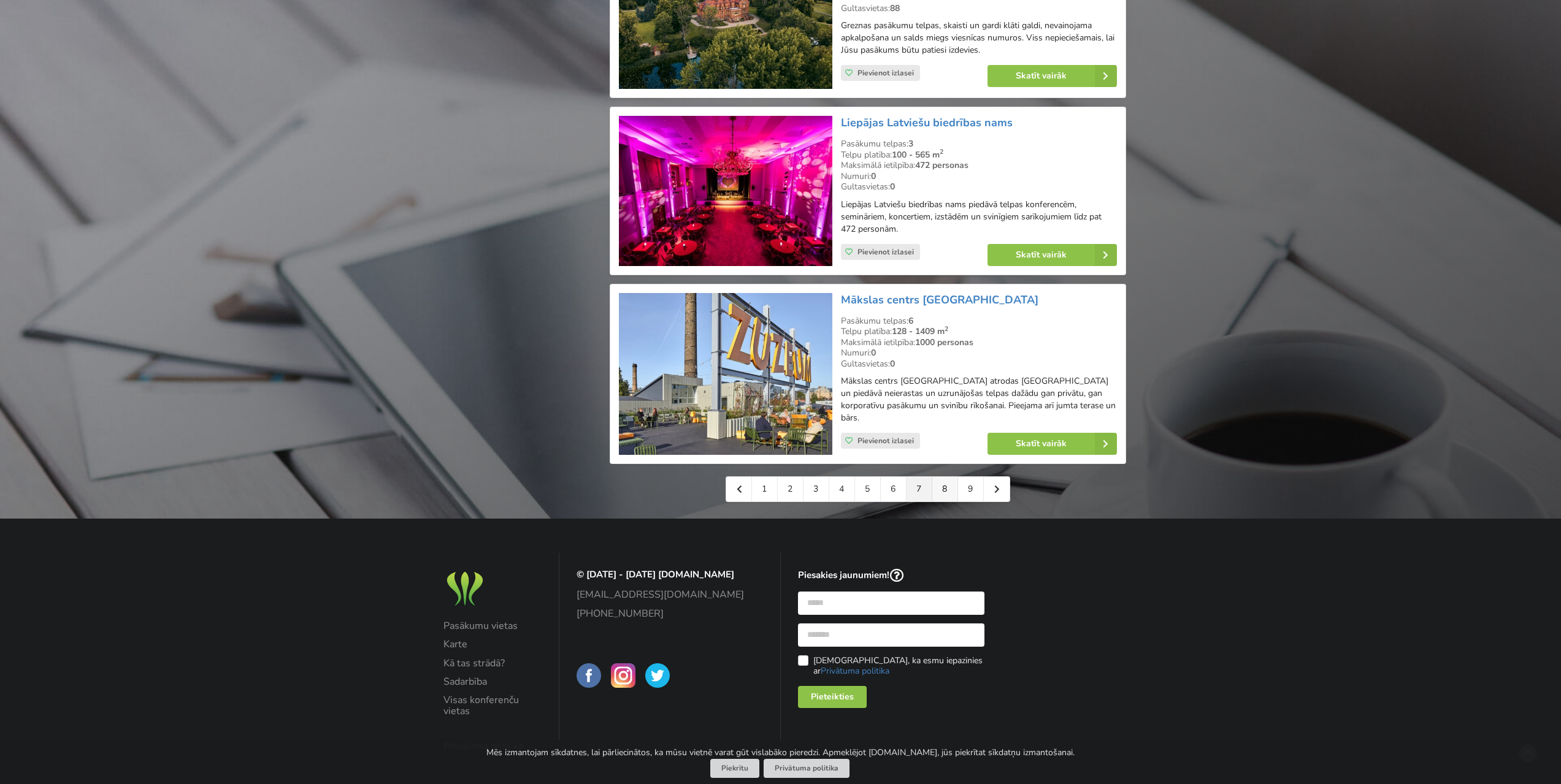
click at [941, 477] on link "8" at bounding box center [945, 489] width 26 height 25
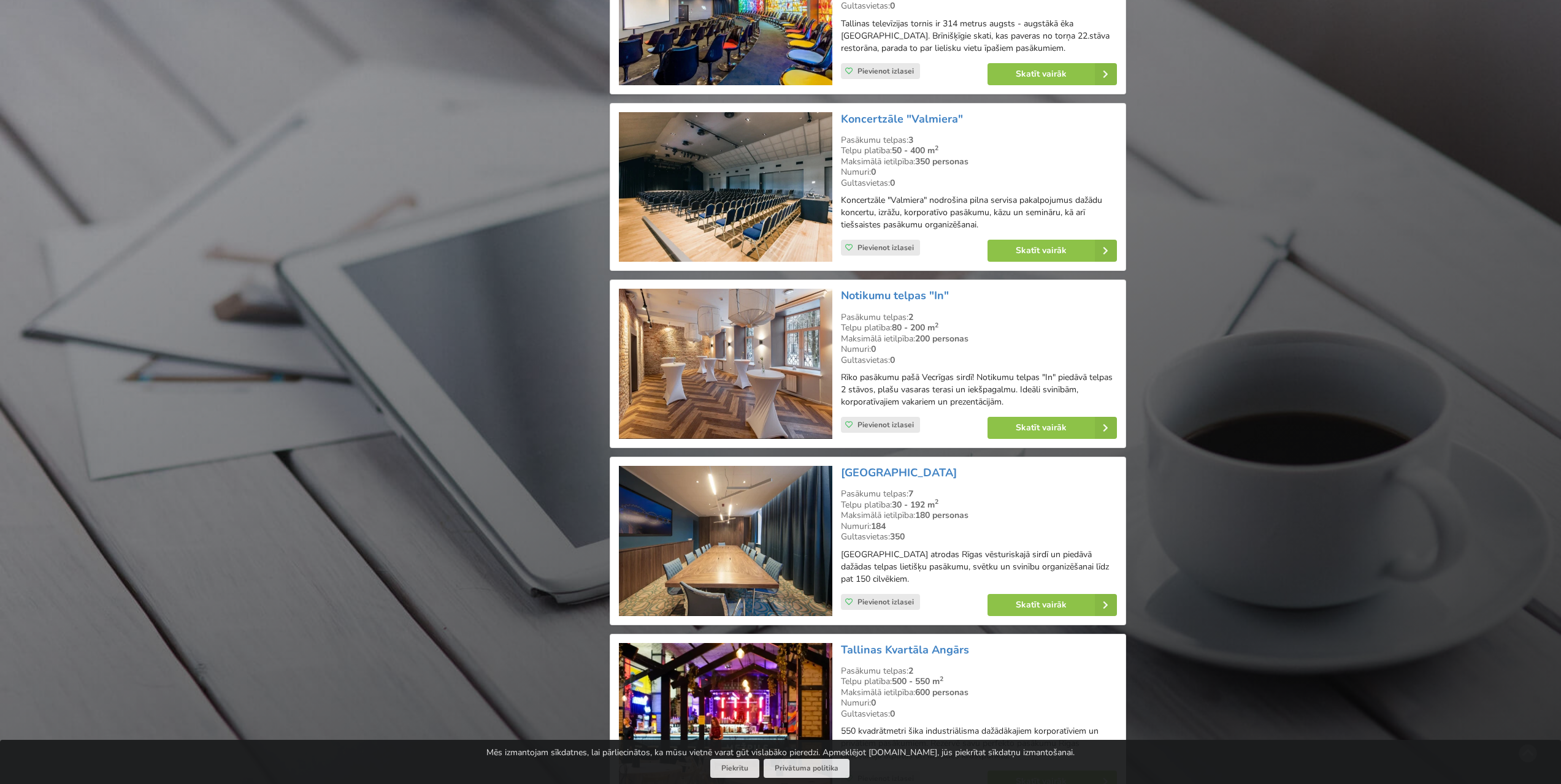
scroll to position [1349, 0]
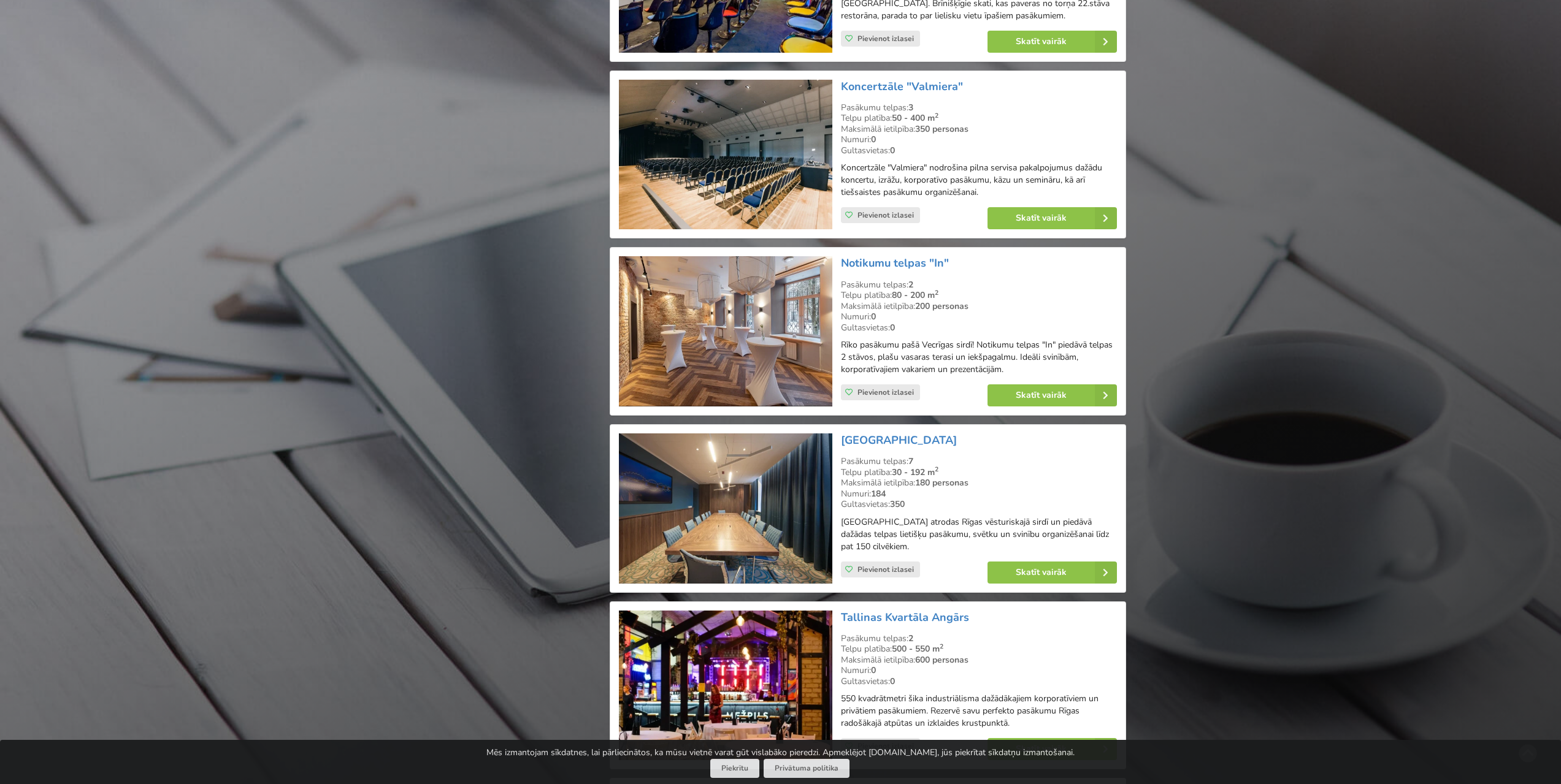
click at [774, 329] on img at bounding box center [725, 331] width 213 height 150
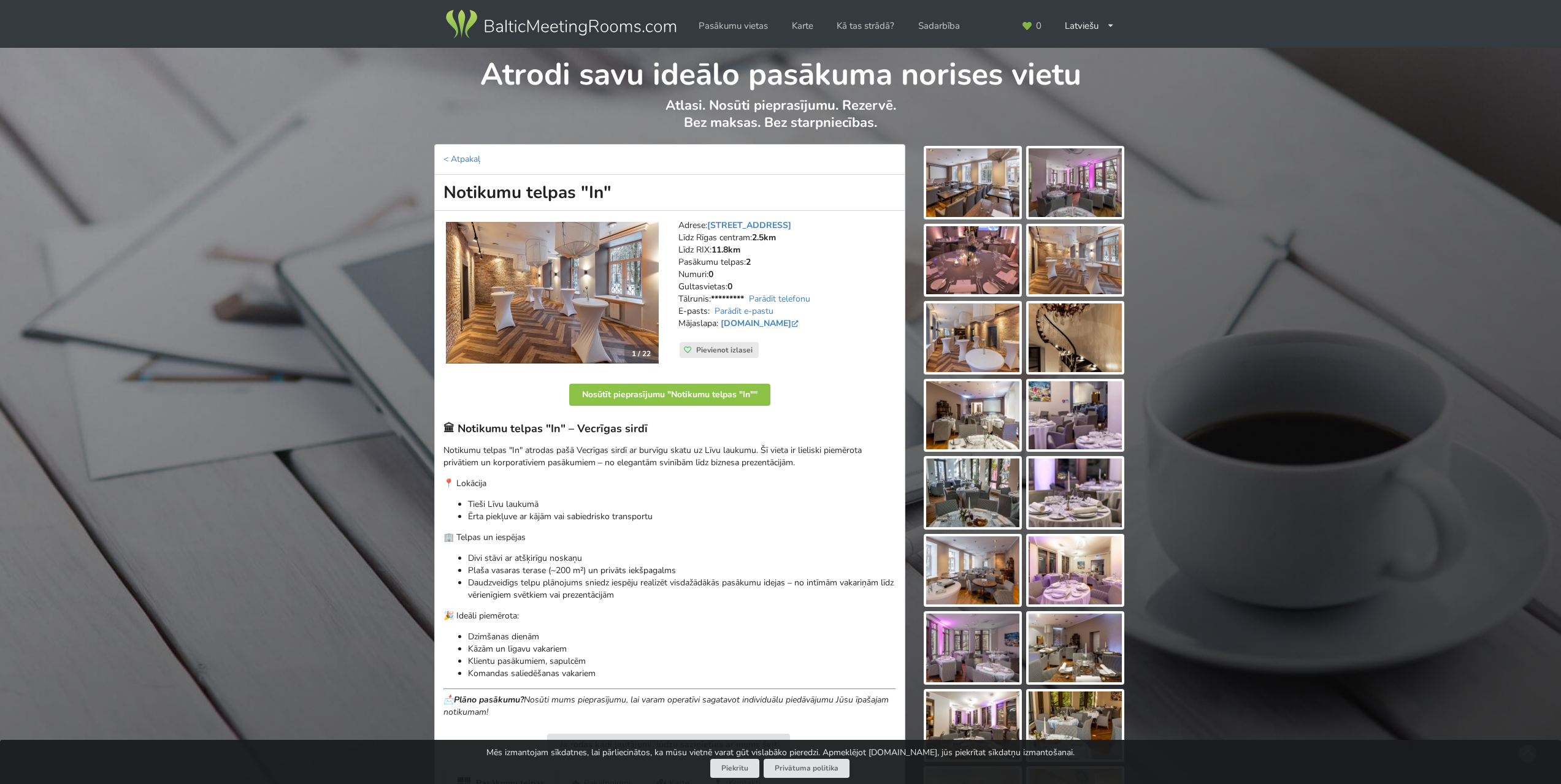
click at [976, 193] on img at bounding box center [972, 183] width 93 height 69
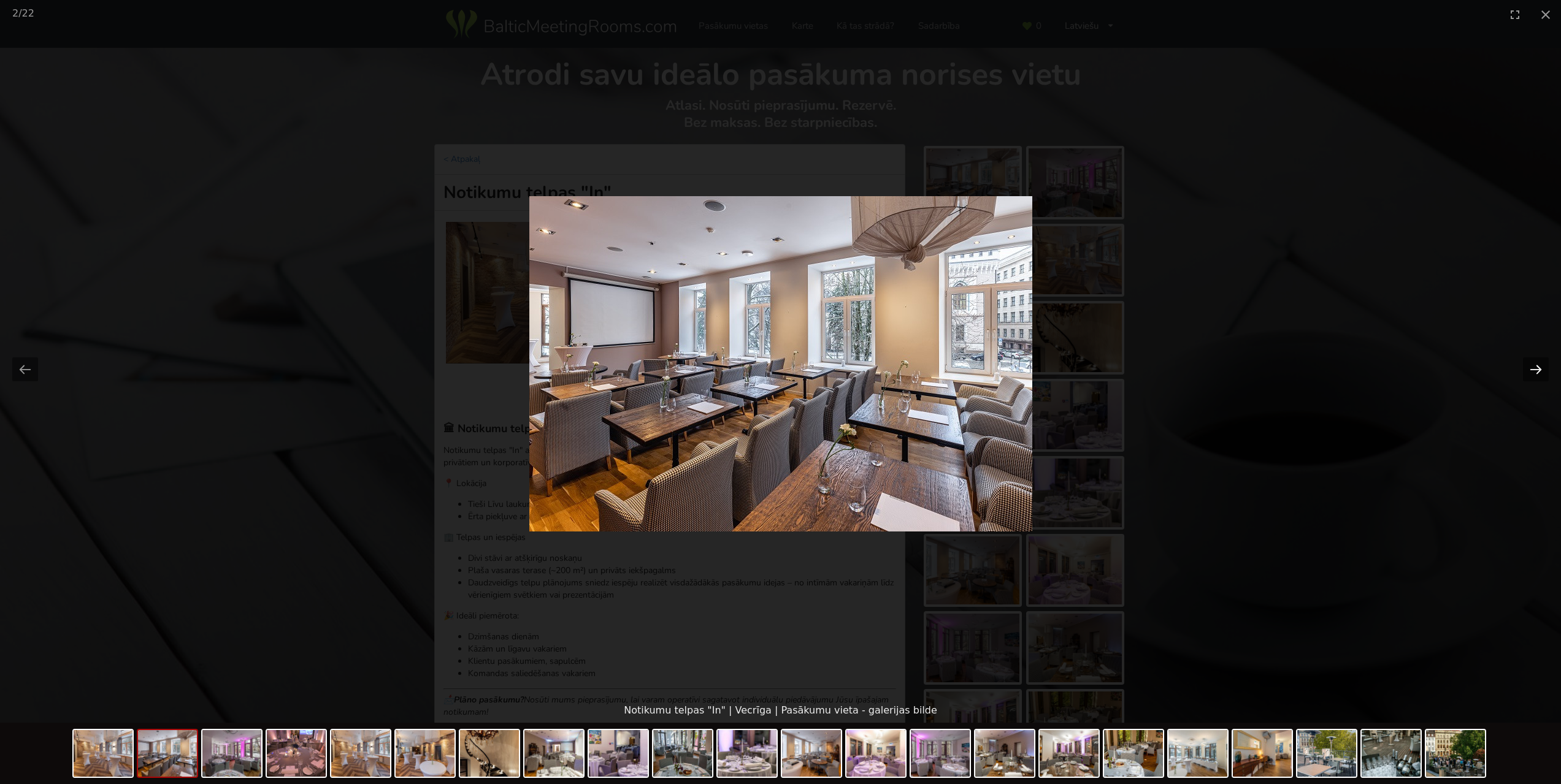
click at [1536, 372] on button "Next slide" at bounding box center [1536, 369] width 26 height 24
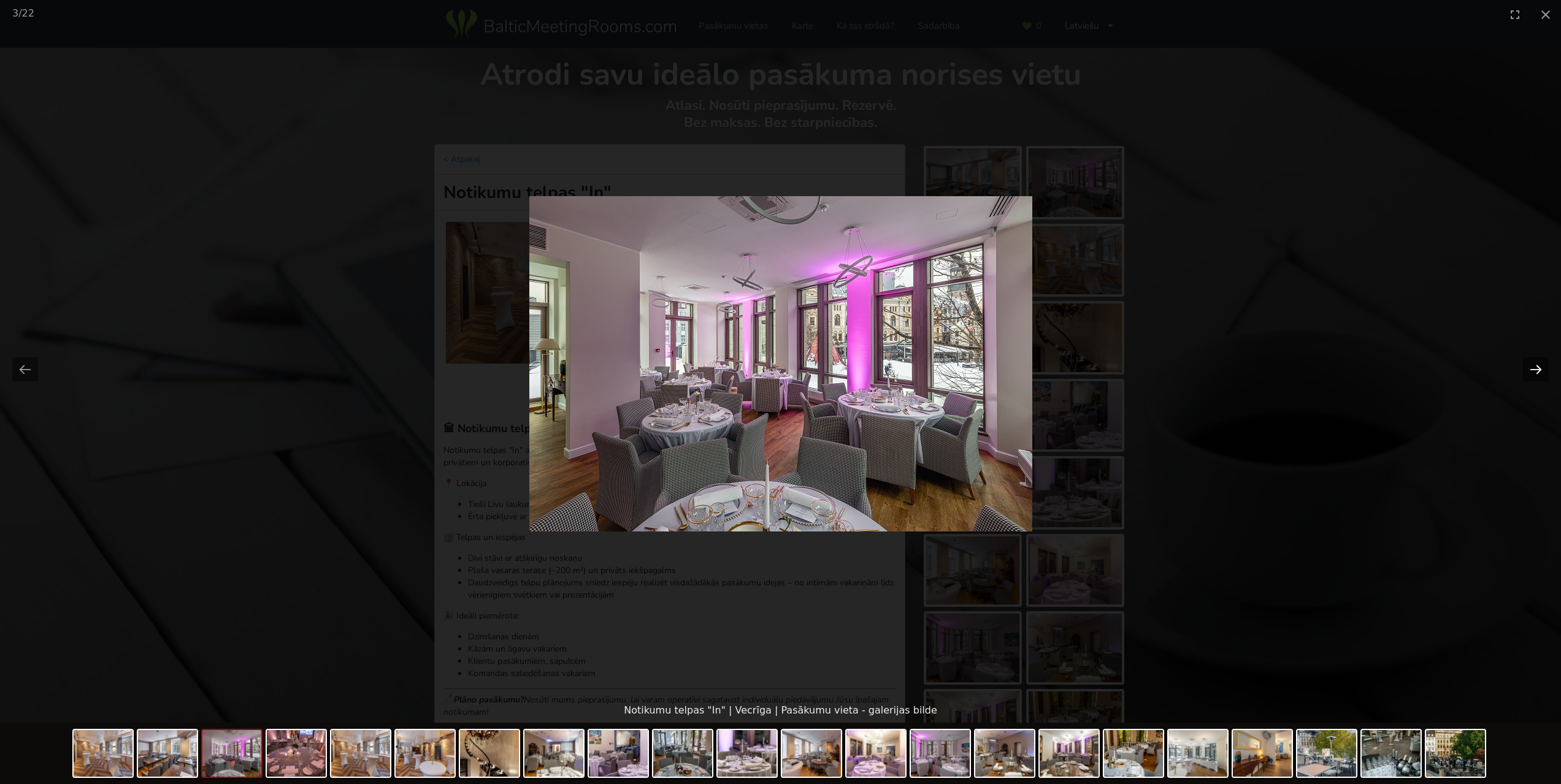
click at [1536, 372] on button "Next slide" at bounding box center [1536, 369] width 26 height 24
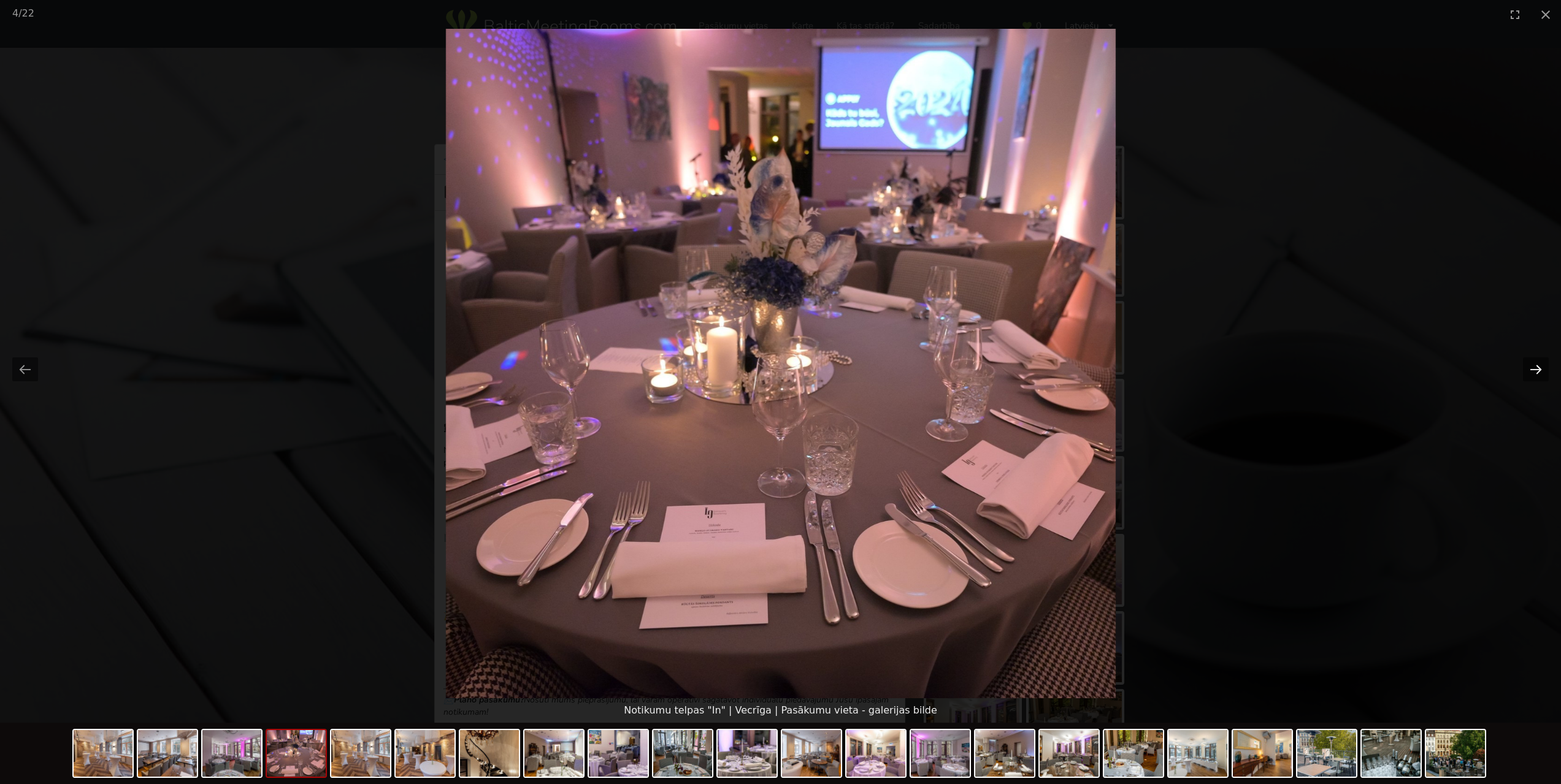
click at [1536, 372] on button "Next slide" at bounding box center [1536, 369] width 26 height 24
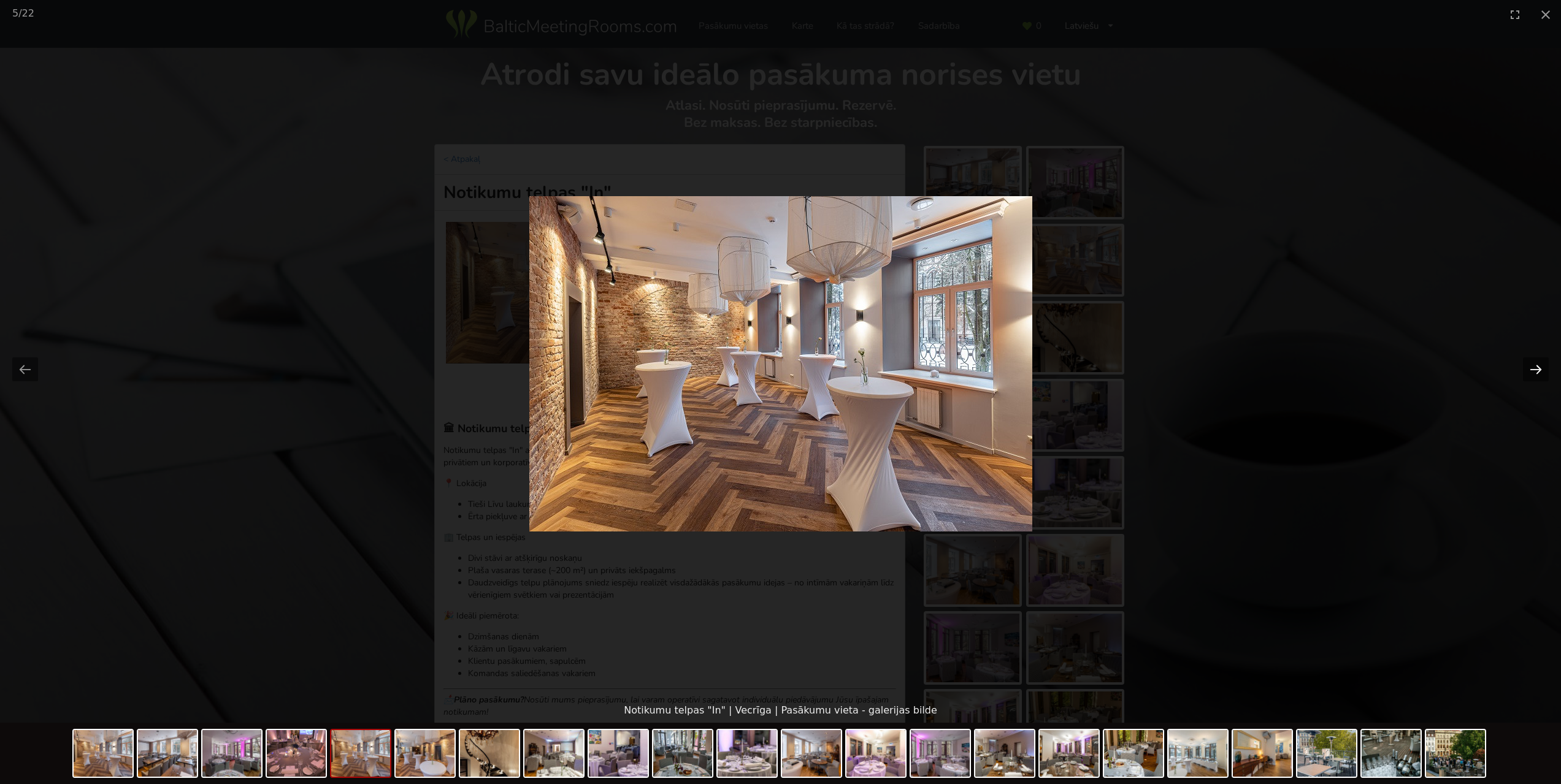
click at [1536, 372] on button "Next slide" at bounding box center [1536, 369] width 26 height 24
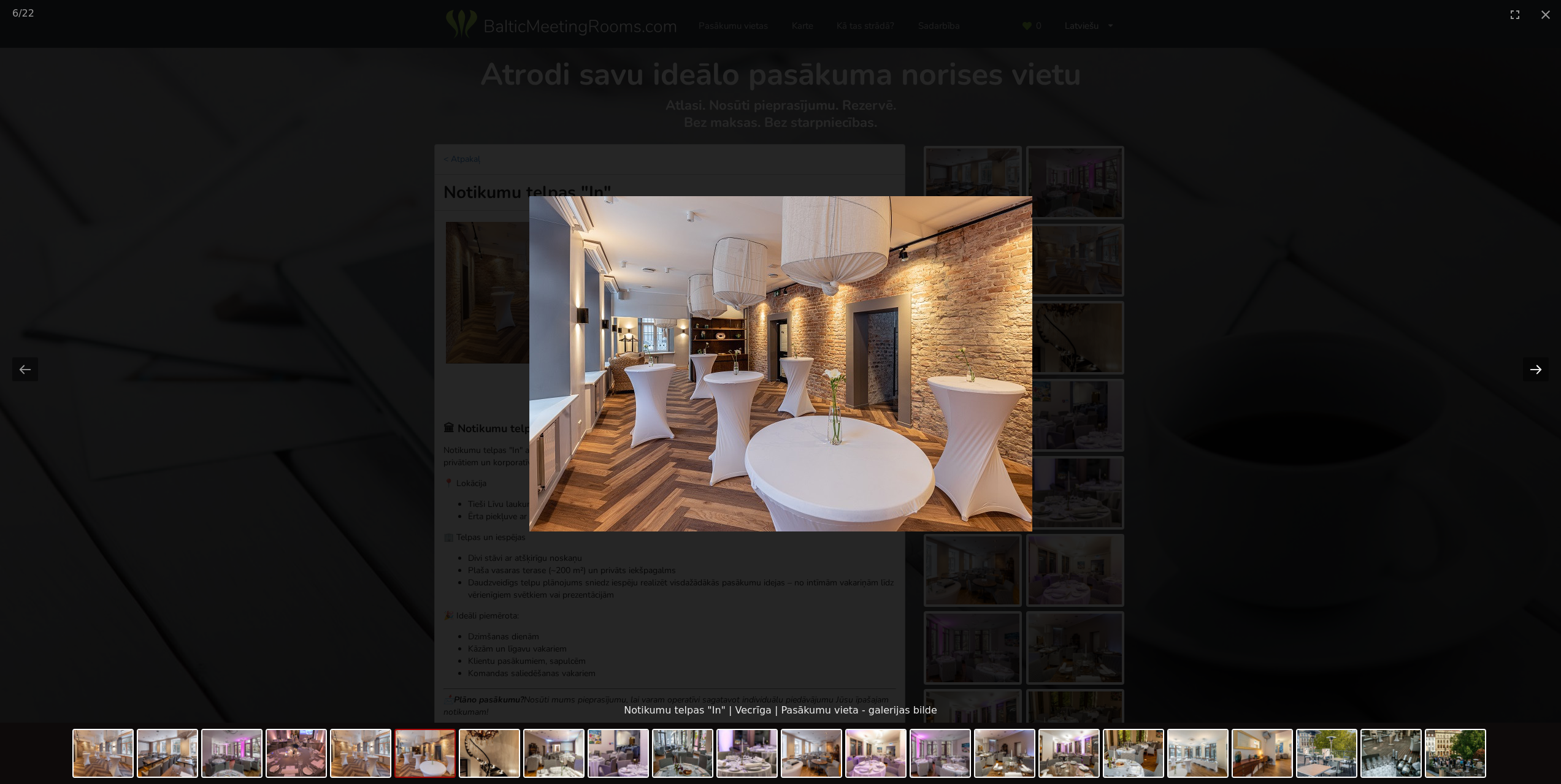
click at [1536, 372] on button "Next slide" at bounding box center [1536, 369] width 26 height 24
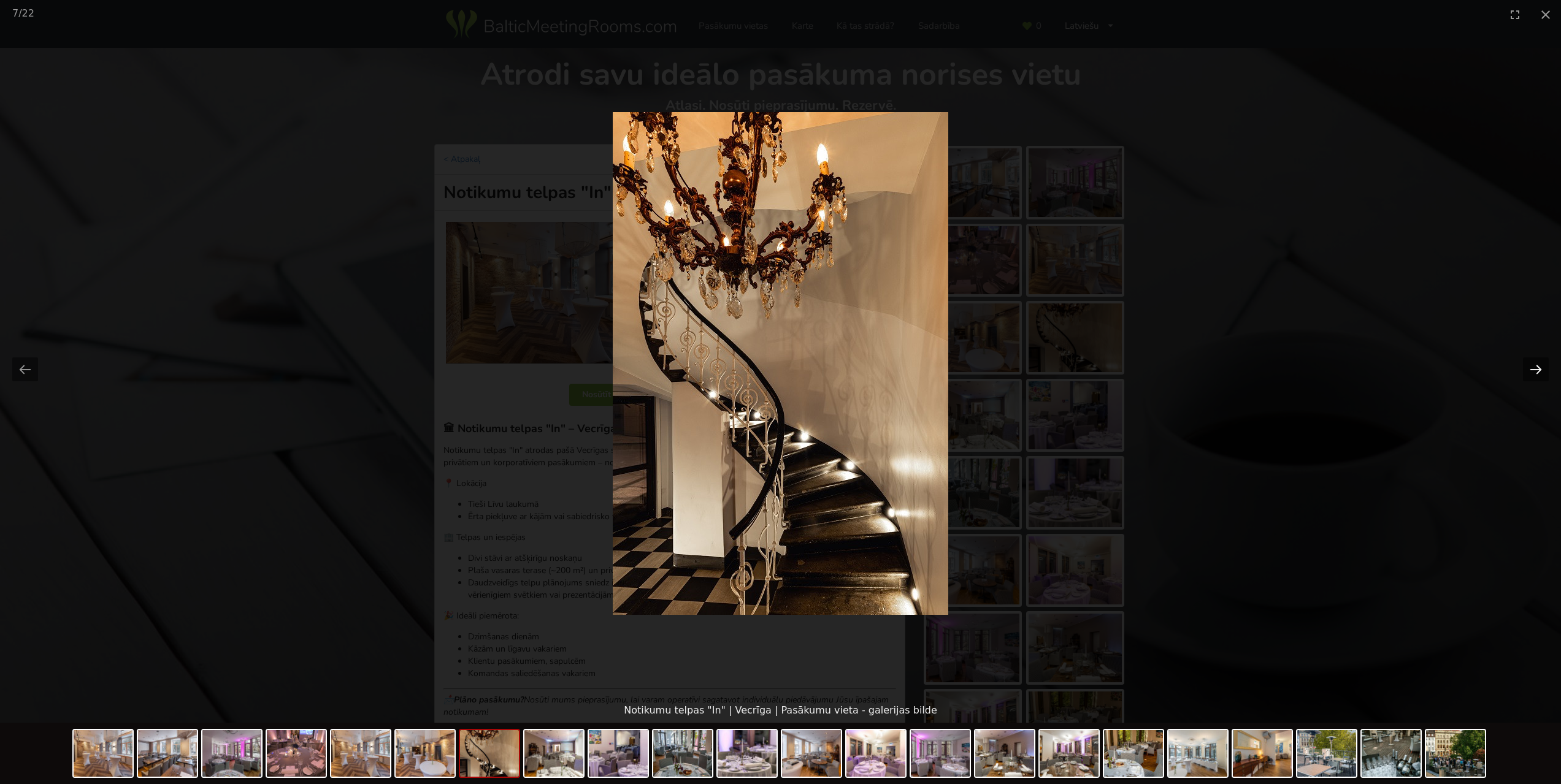
click at [1536, 372] on button "Next slide" at bounding box center [1536, 369] width 26 height 24
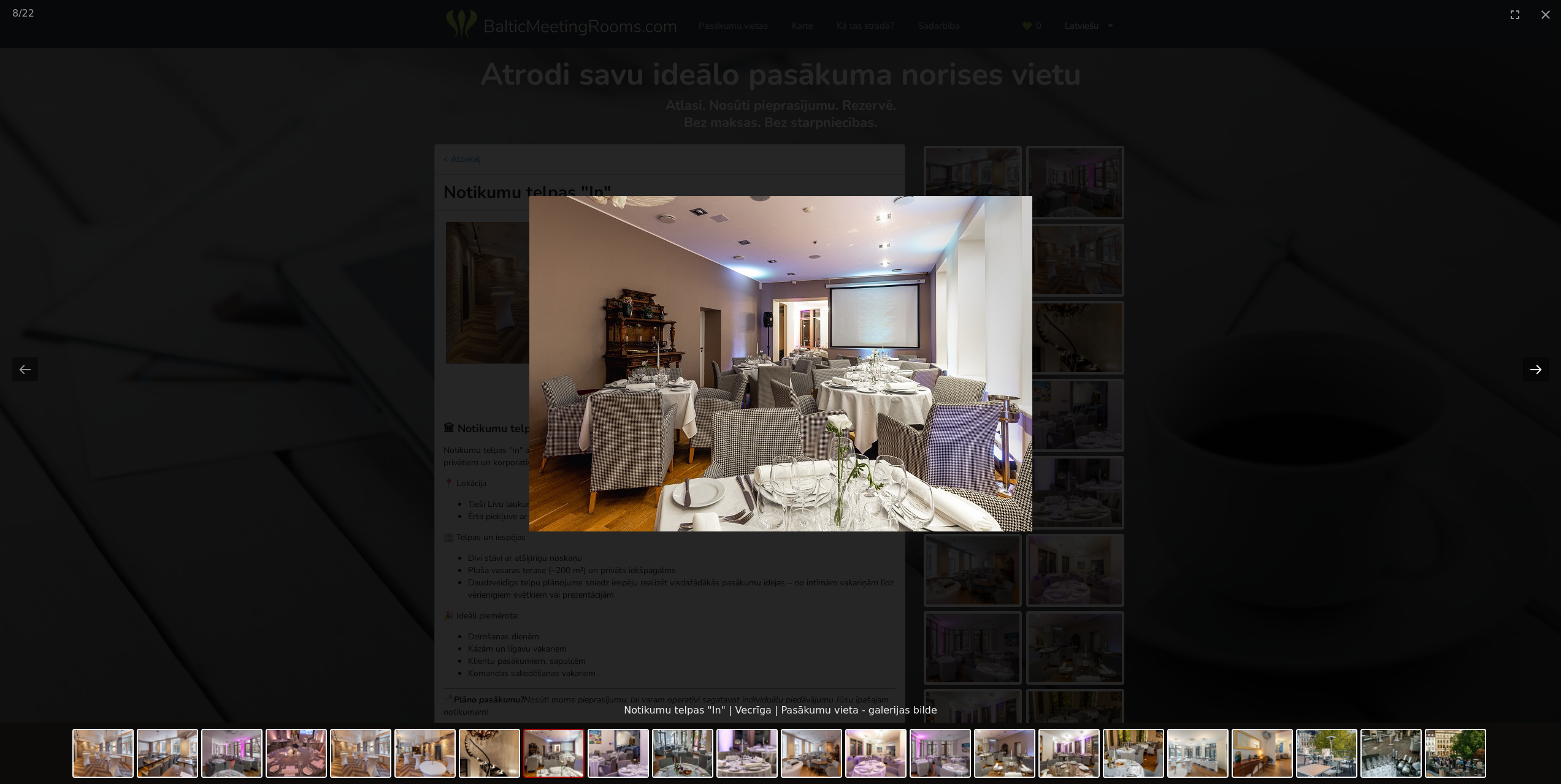
click at [1536, 372] on button "Next slide" at bounding box center [1536, 369] width 26 height 24
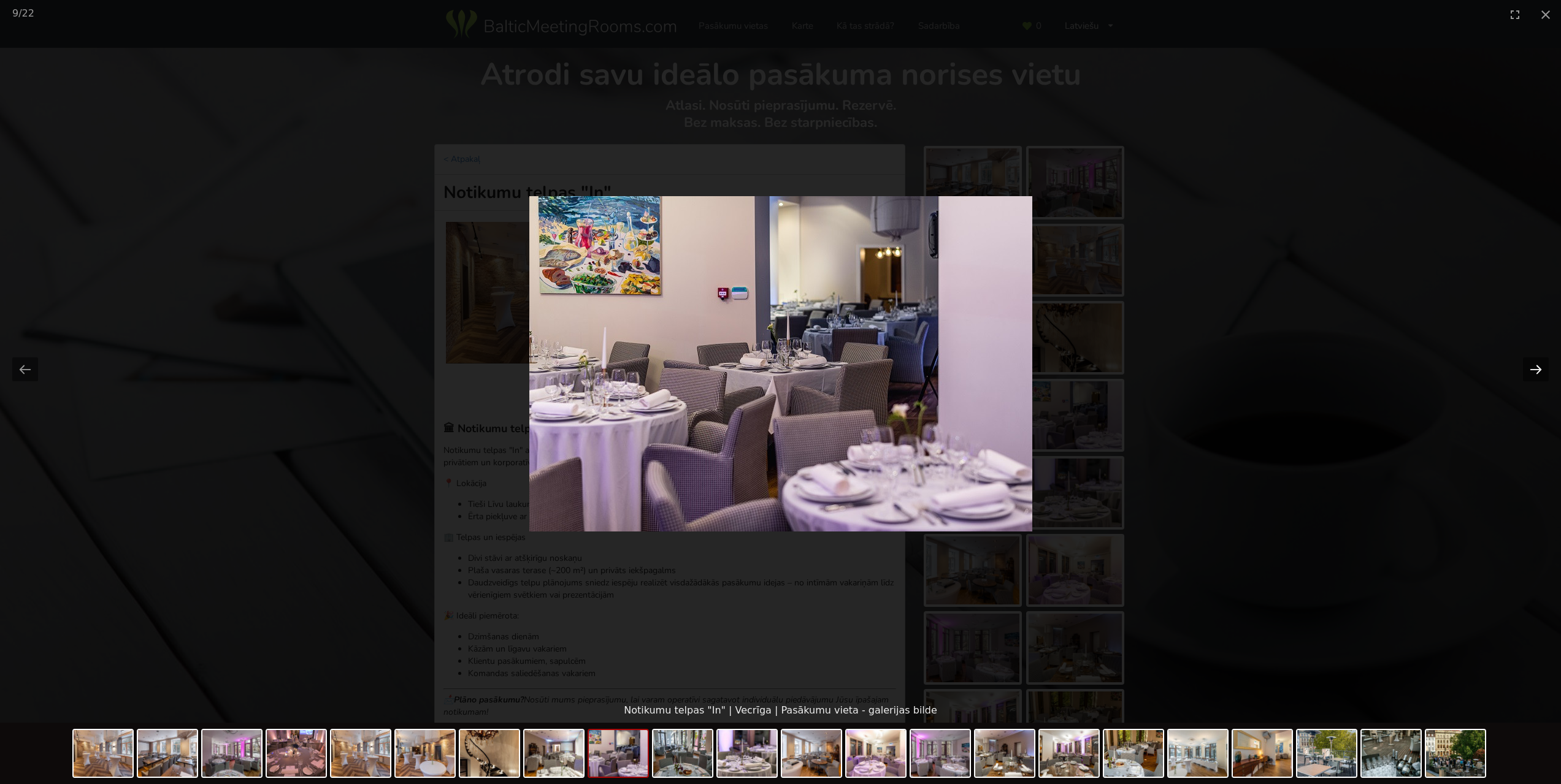
click at [1536, 372] on button "Next slide" at bounding box center [1536, 369] width 26 height 24
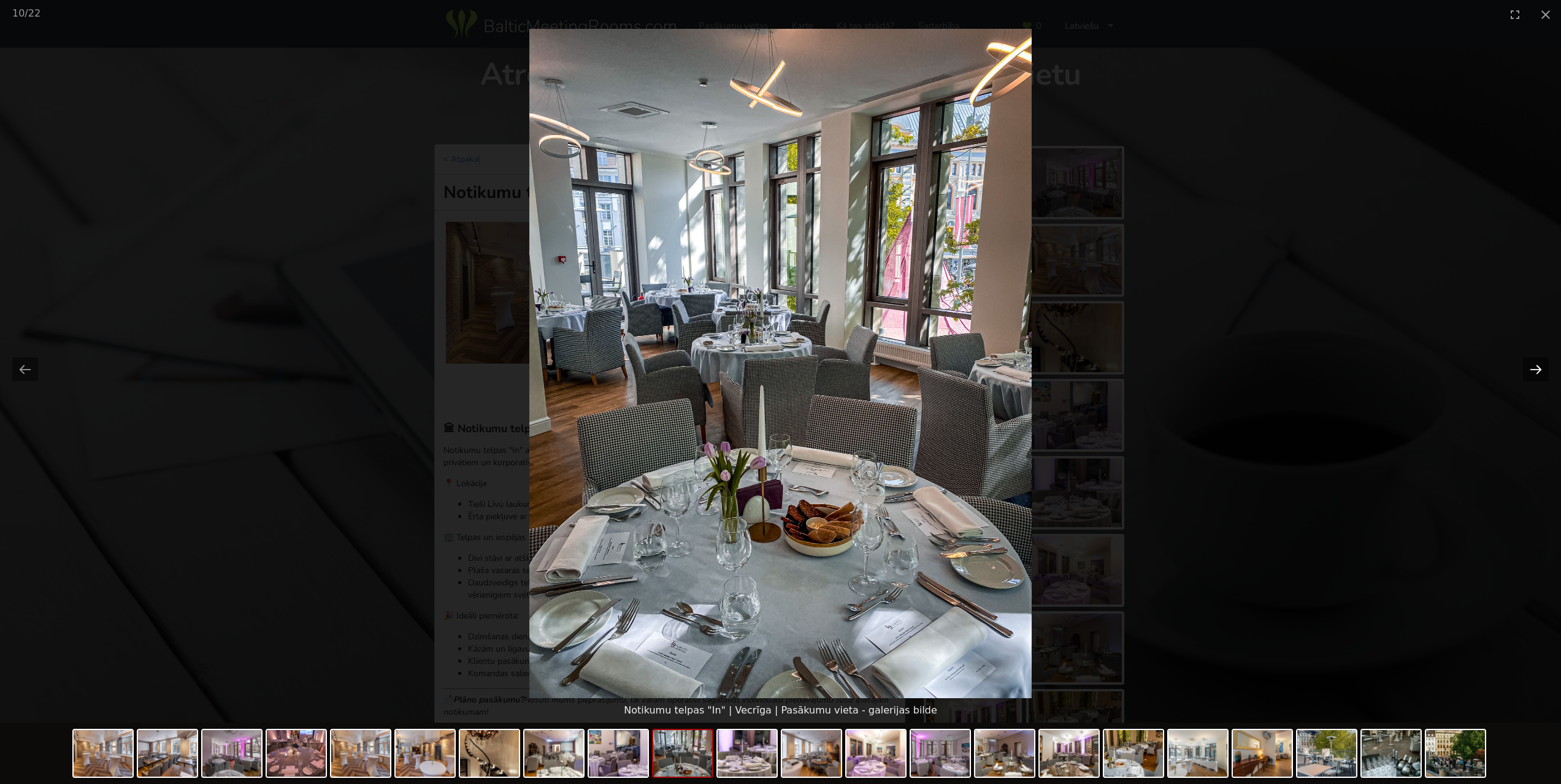
click at [1536, 372] on button "Next slide" at bounding box center [1536, 369] width 26 height 24
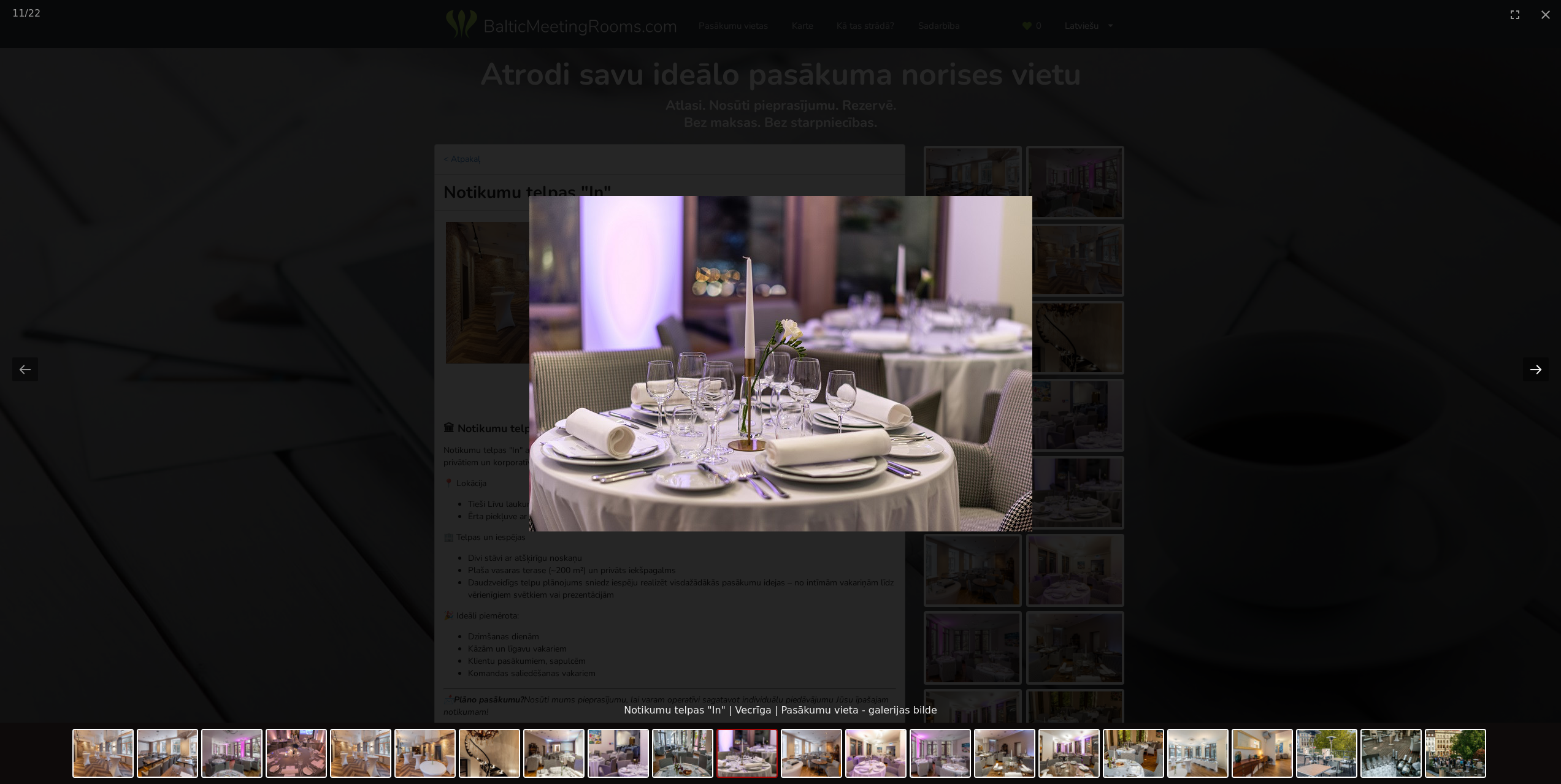
click at [1536, 372] on button "Next slide" at bounding box center [1536, 369] width 26 height 24
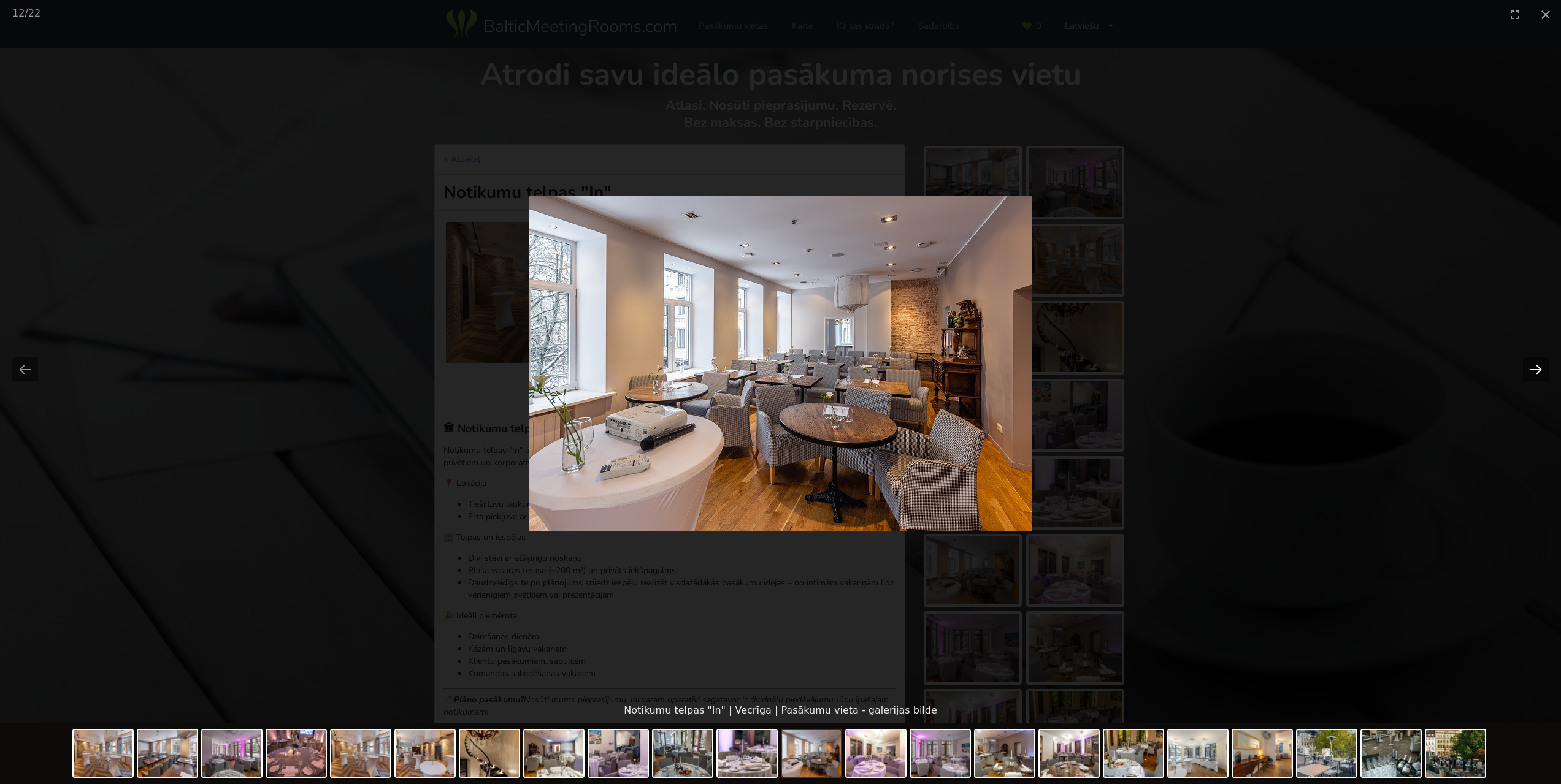
click at [1536, 372] on button "Next slide" at bounding box center [1536, 369] width 26 height 24
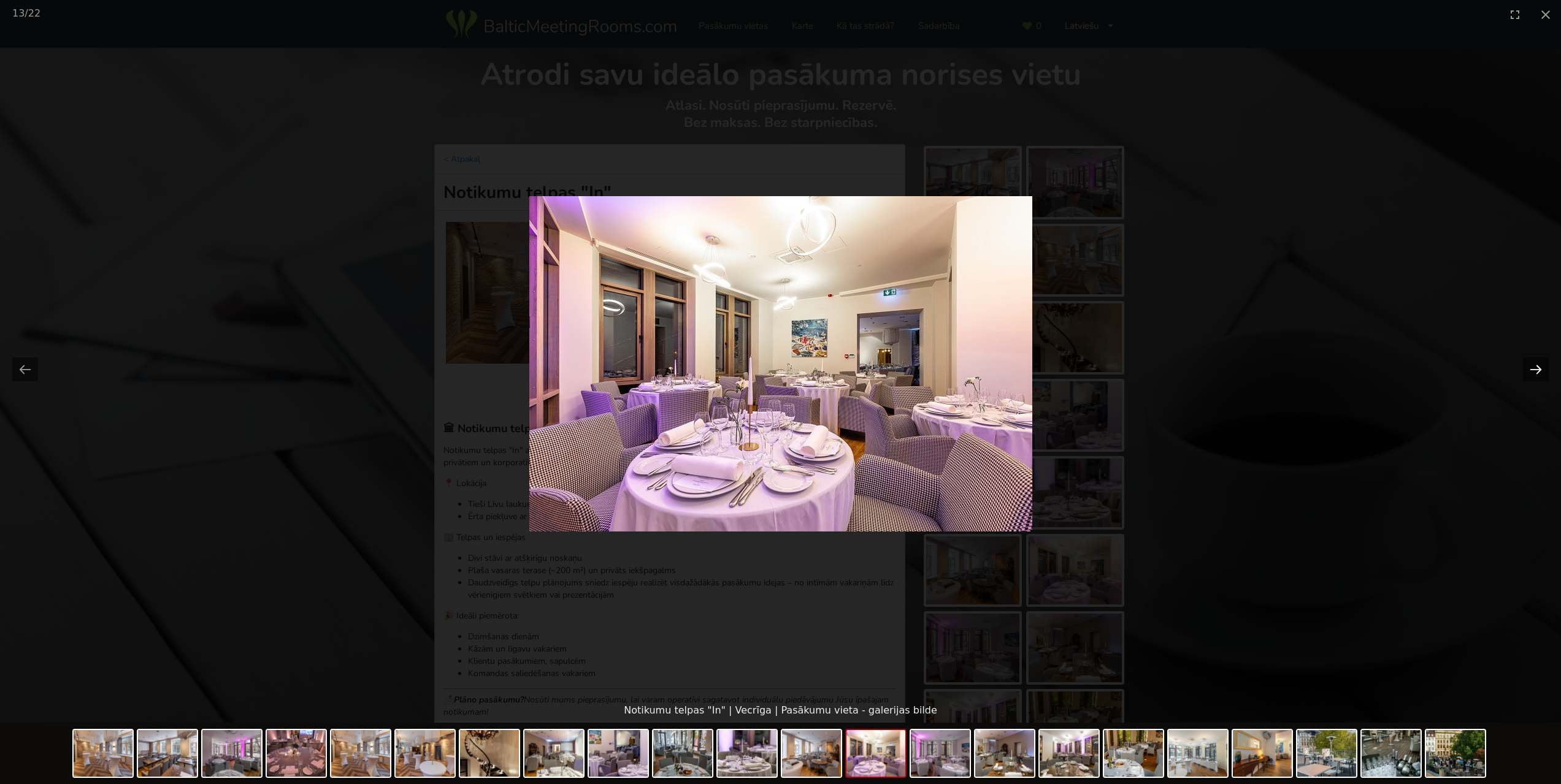
click at [1536, 372] on button "Next slide" at bounding box center [1536, 369] width 26 height 24
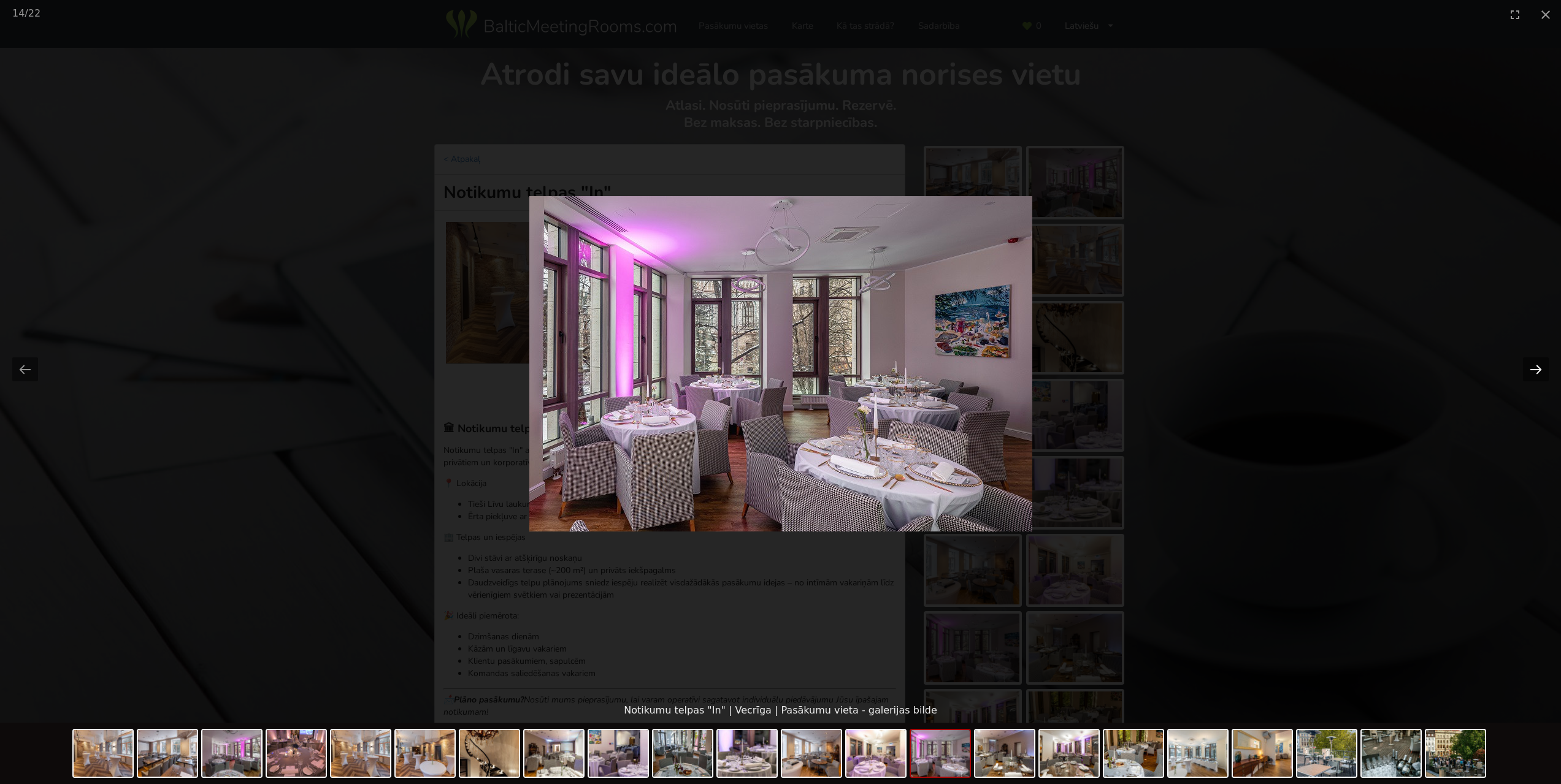
click at [1536, 372] on button "Next slide" at bounding box center [1536, 369] width 26 height 24
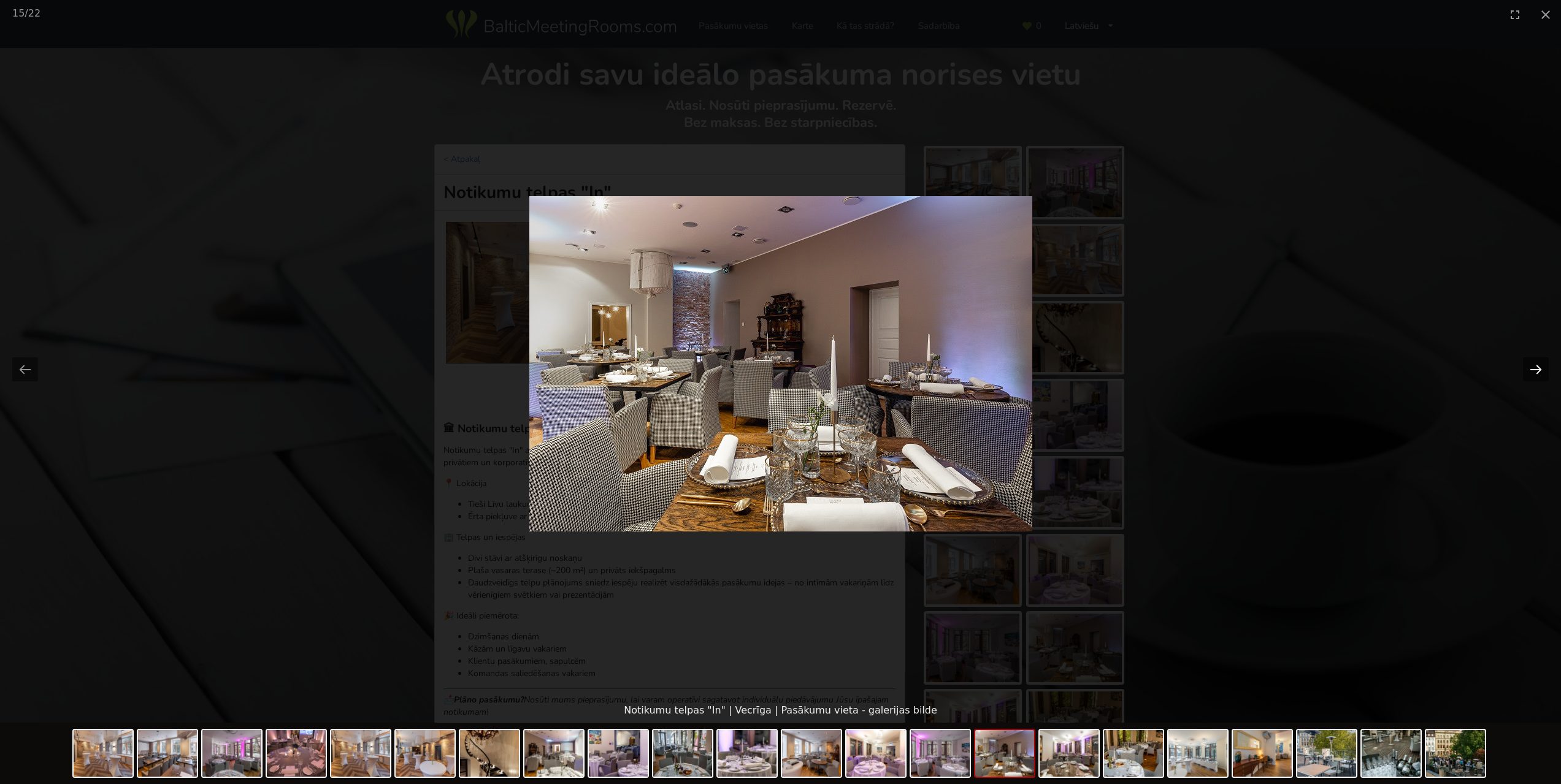
click at [1536, 372] on button "Next slide" at bounding box center [1536, 369] width 26 height 24
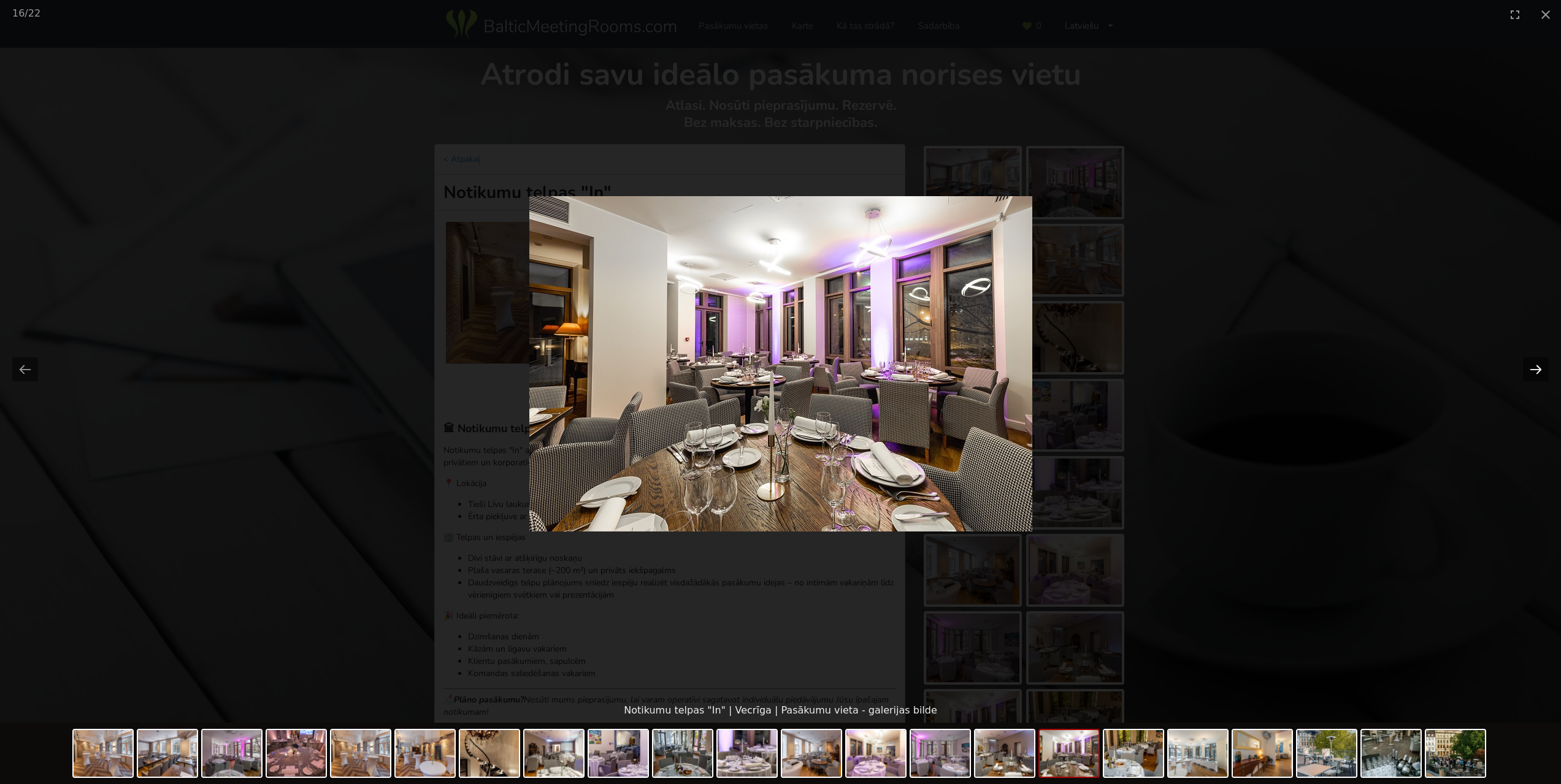
click at [1536, 372] on button "Next slide" at bounding box center [1536, 369] width 26 height 24
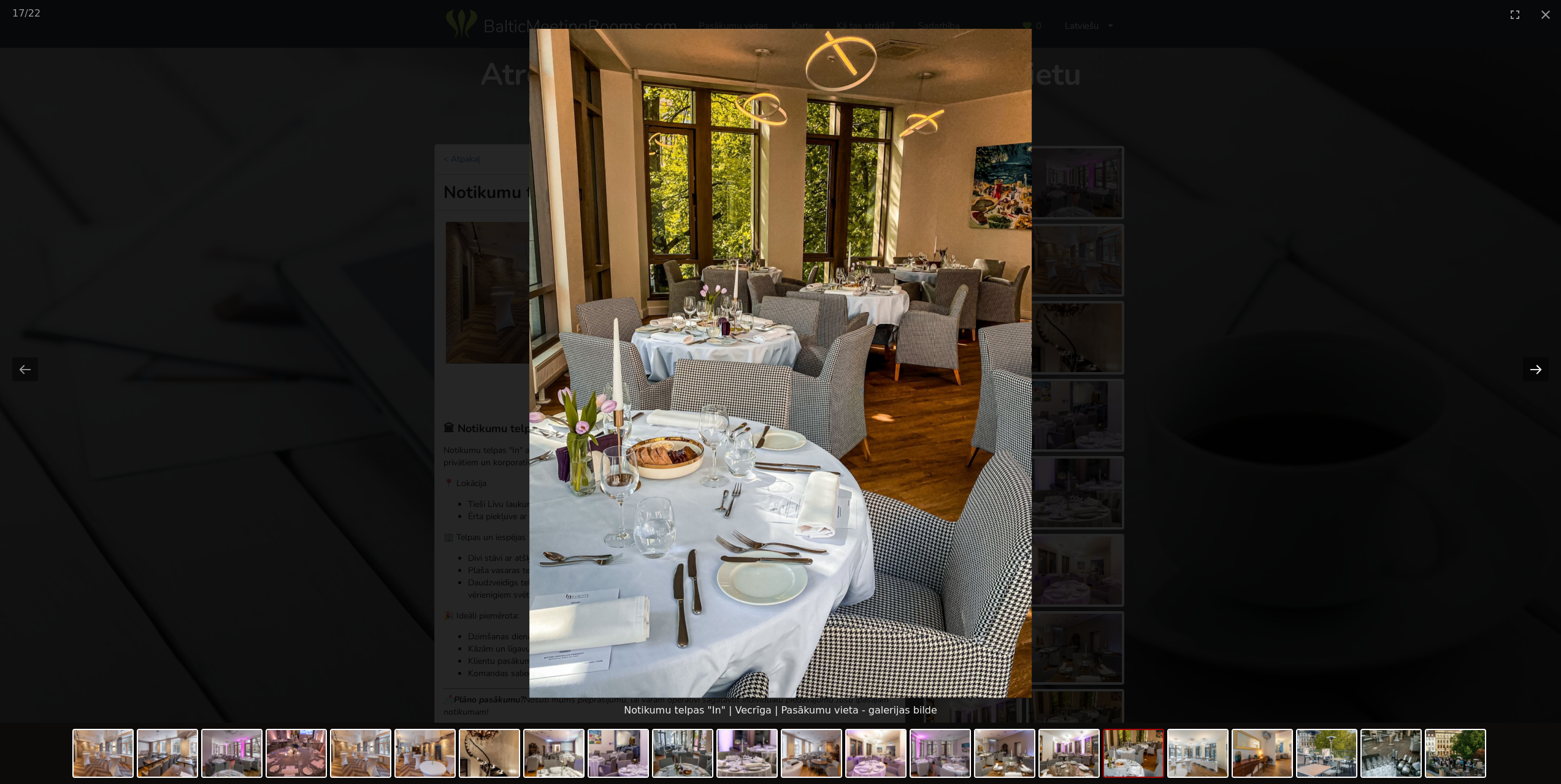
click at [1536, 372] on button "Next slide" at bounding box center [1536, 369] width 26 height 24
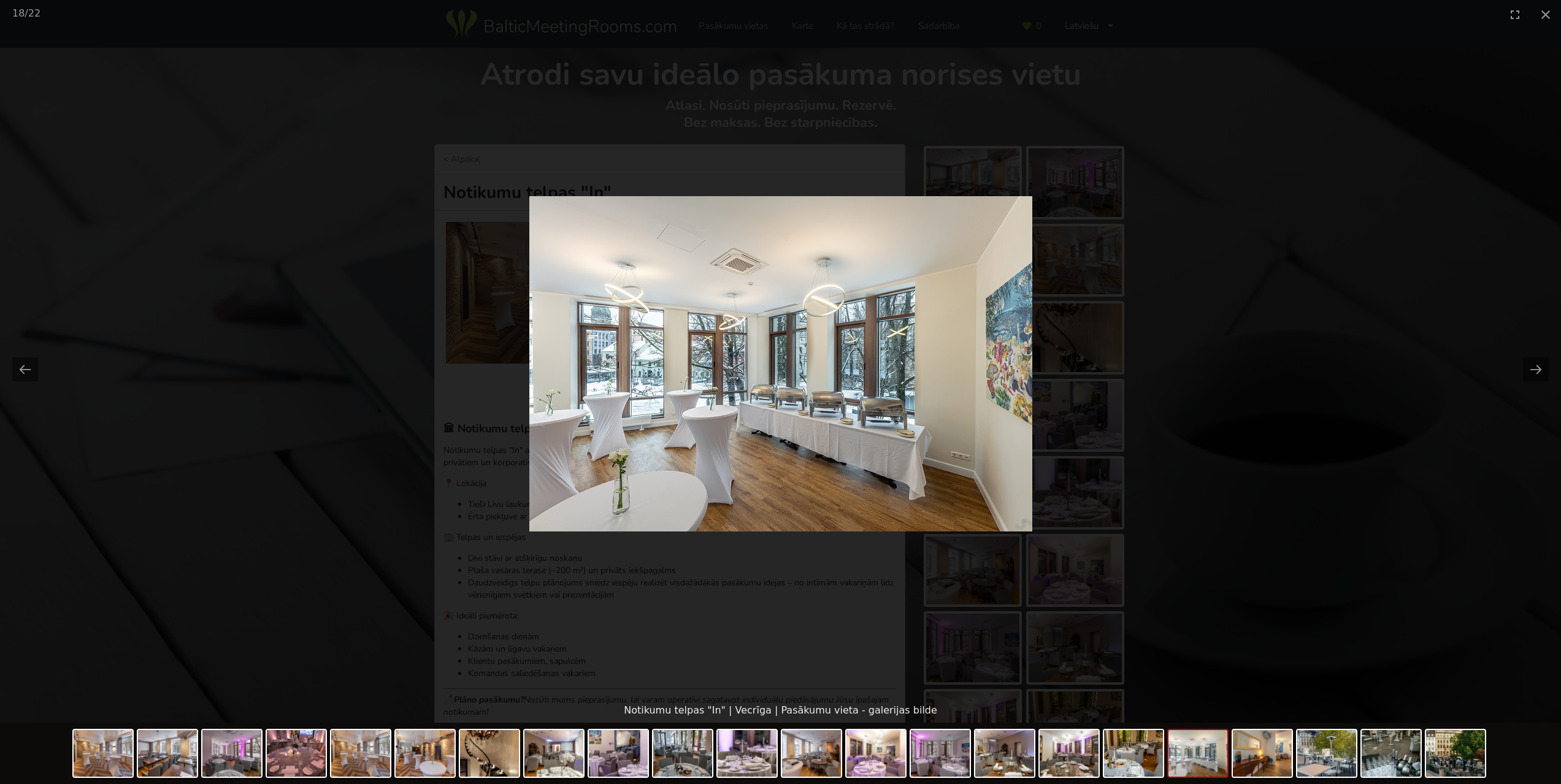
click at [1442, 342] on picture at bounding box center [780, 364] width 1561 height 670
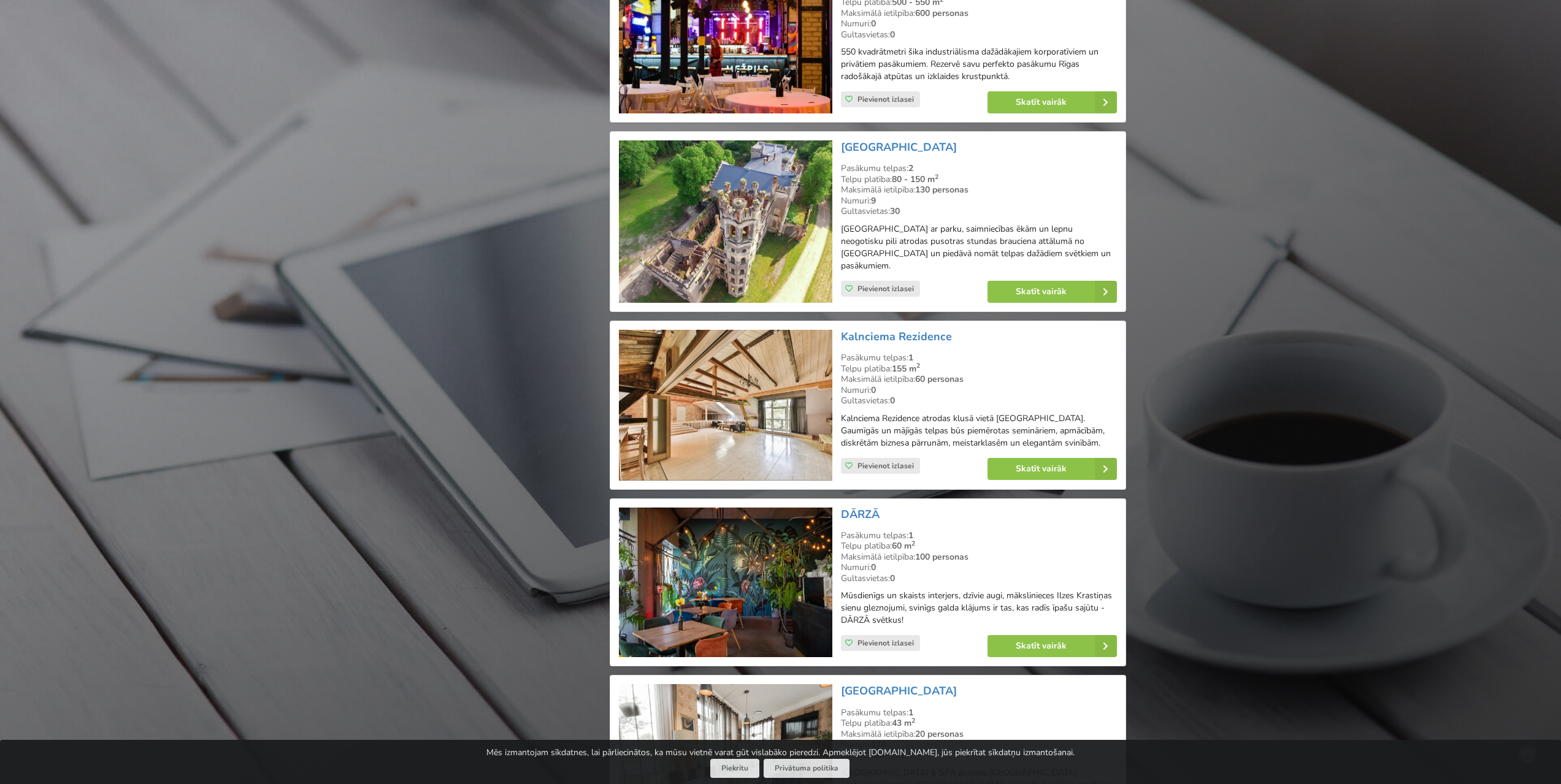
scroll to position [2023, 0]
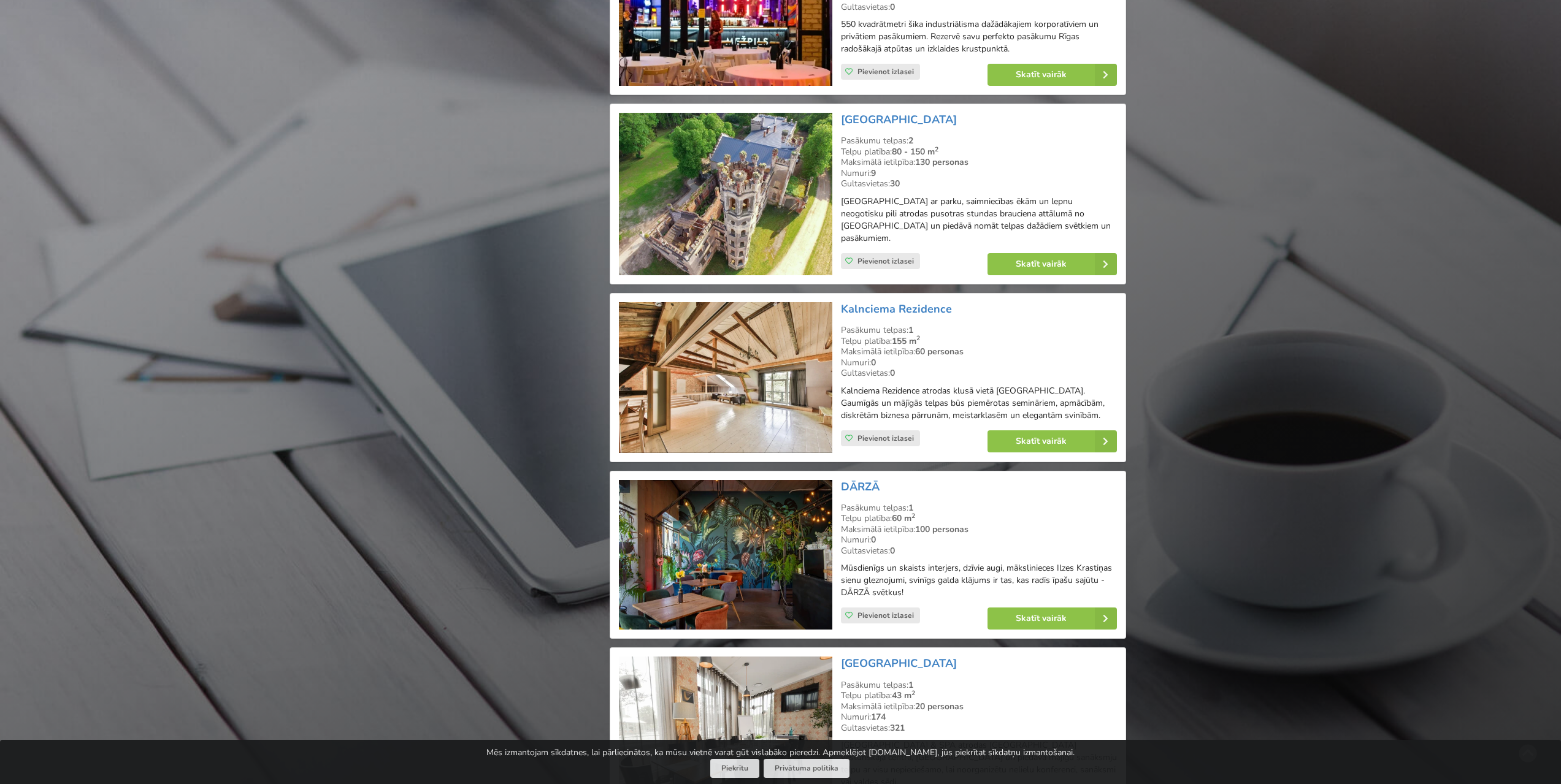
click at [761, 372] on img at bounding box center [725, 377] width 213 height 151
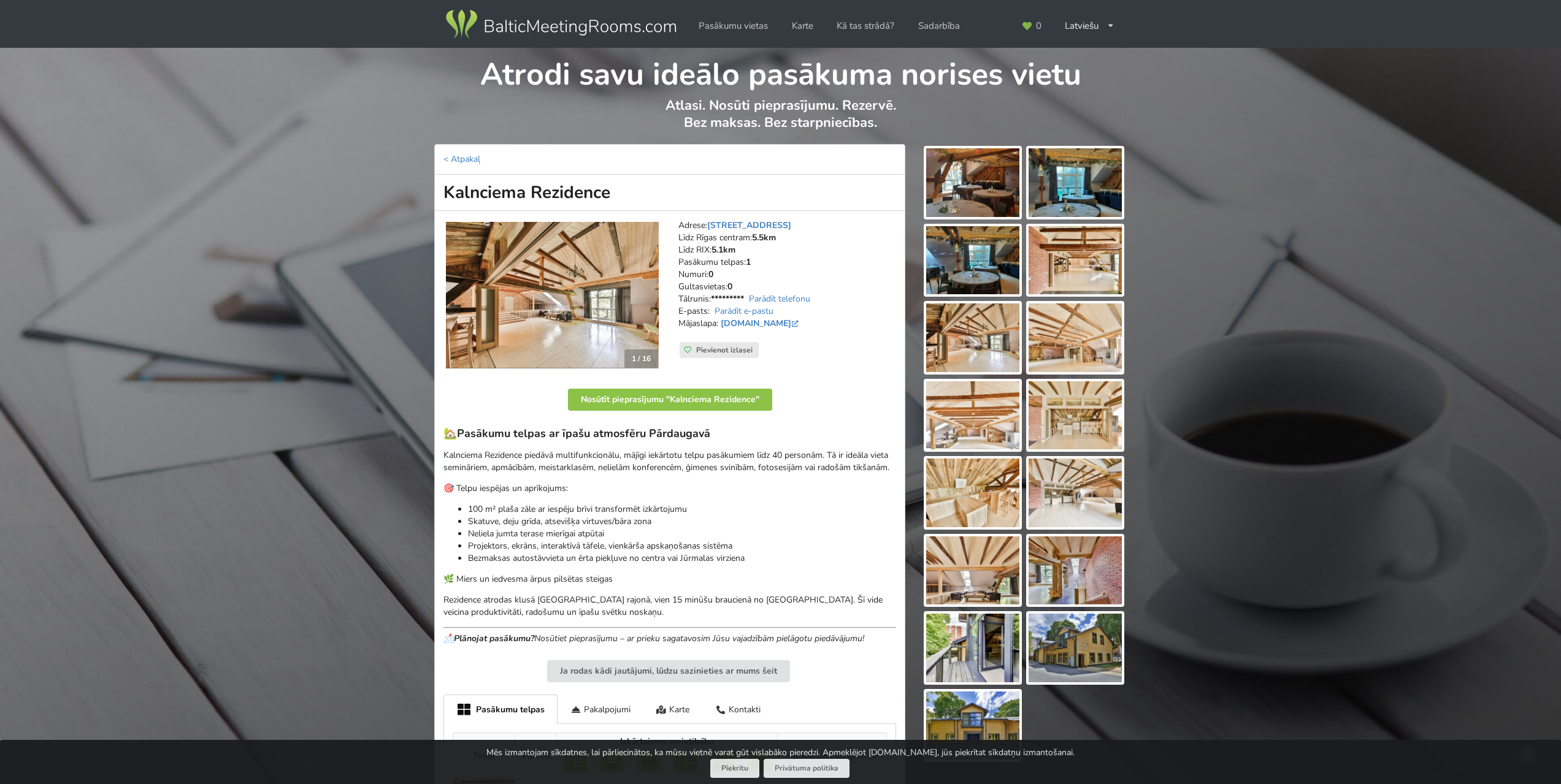
click at [977, 188] on img at bounding box center [972, 183] width 93 height 69
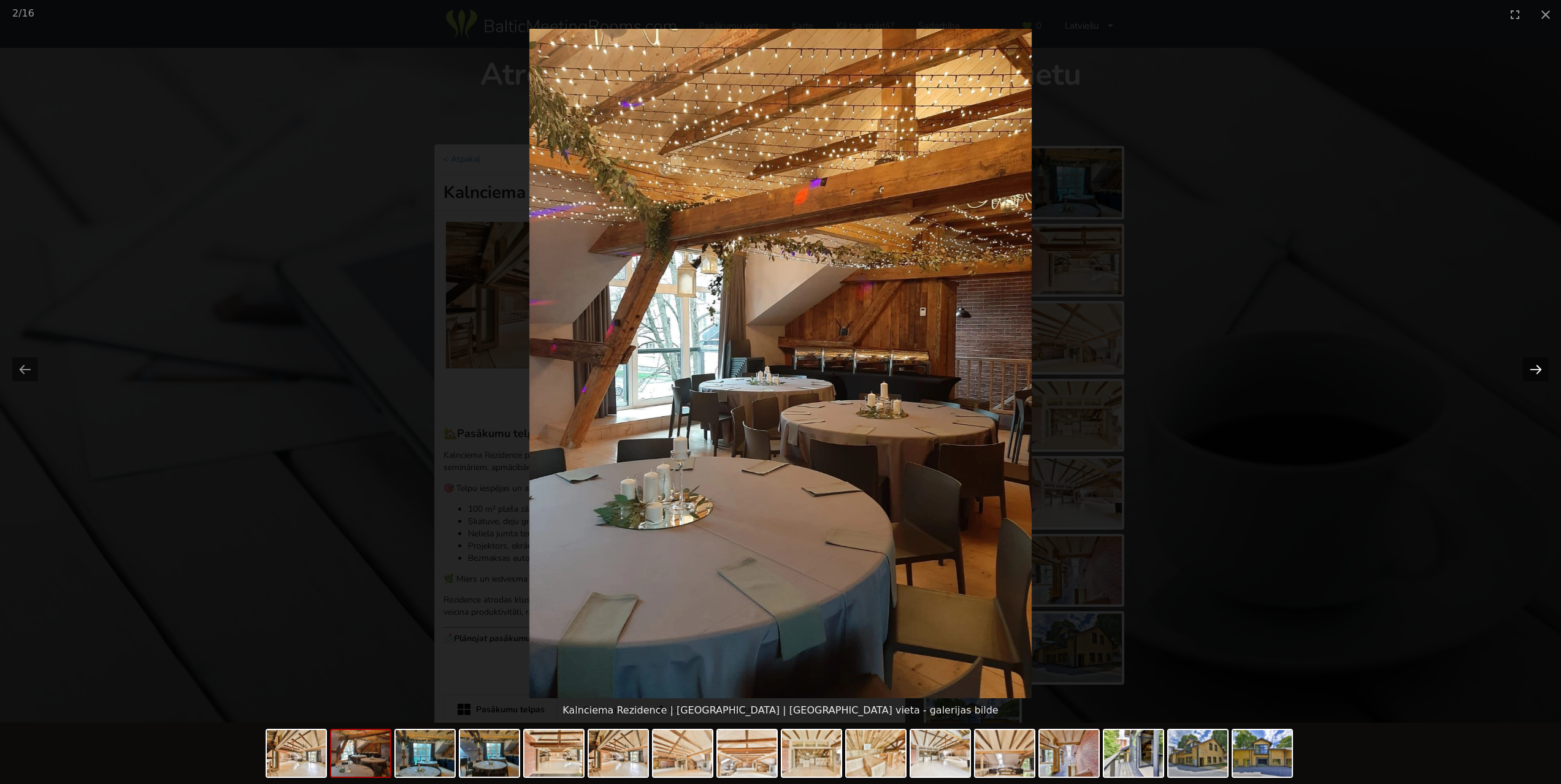
click at [1542, 369] on button "Next slide" at bounding box center [1536, 369] width 26 height 24
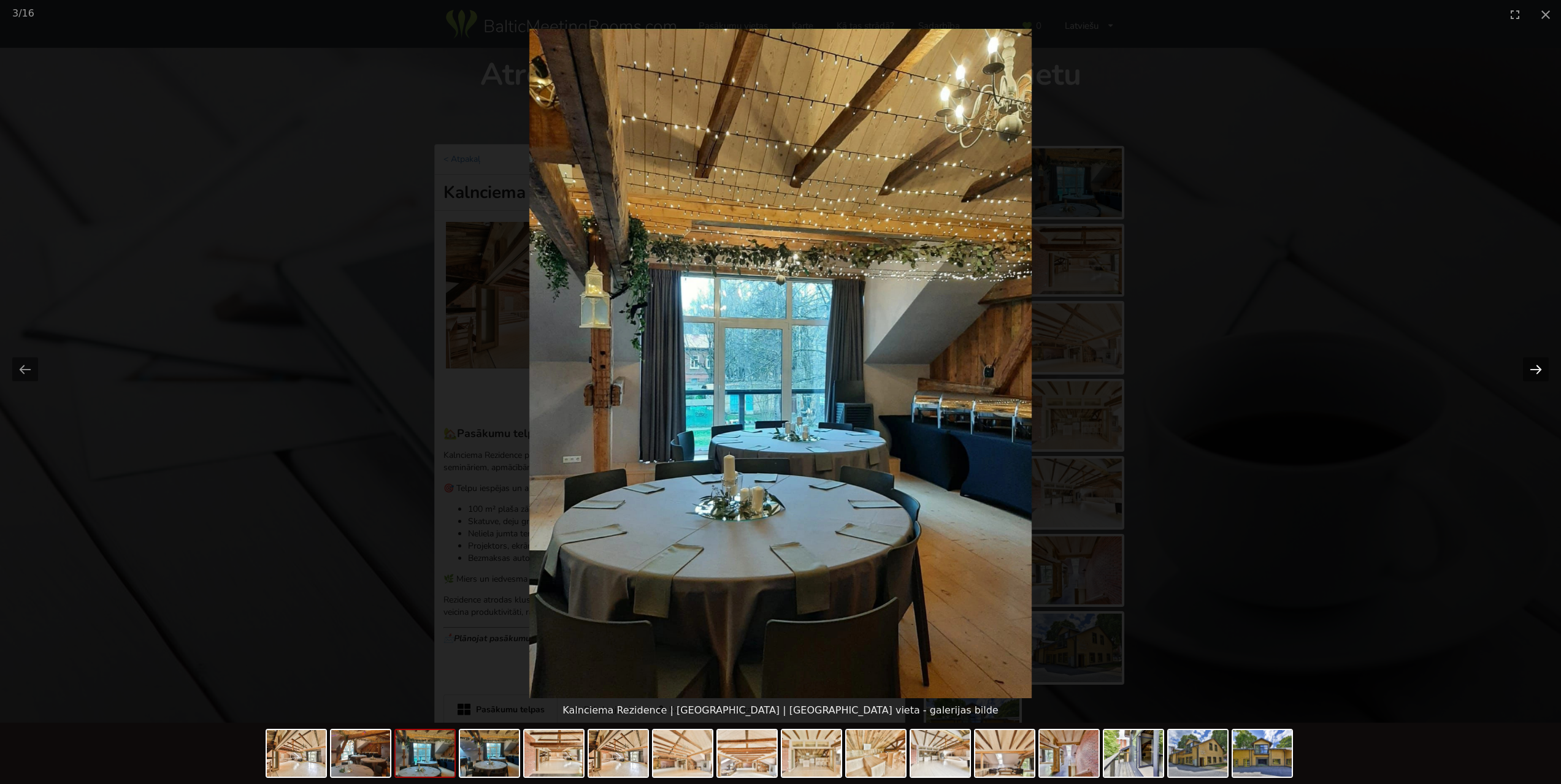
click at [1542, 369] on button "Next slide" at bounding box center [1536, 369] width 26 height 24
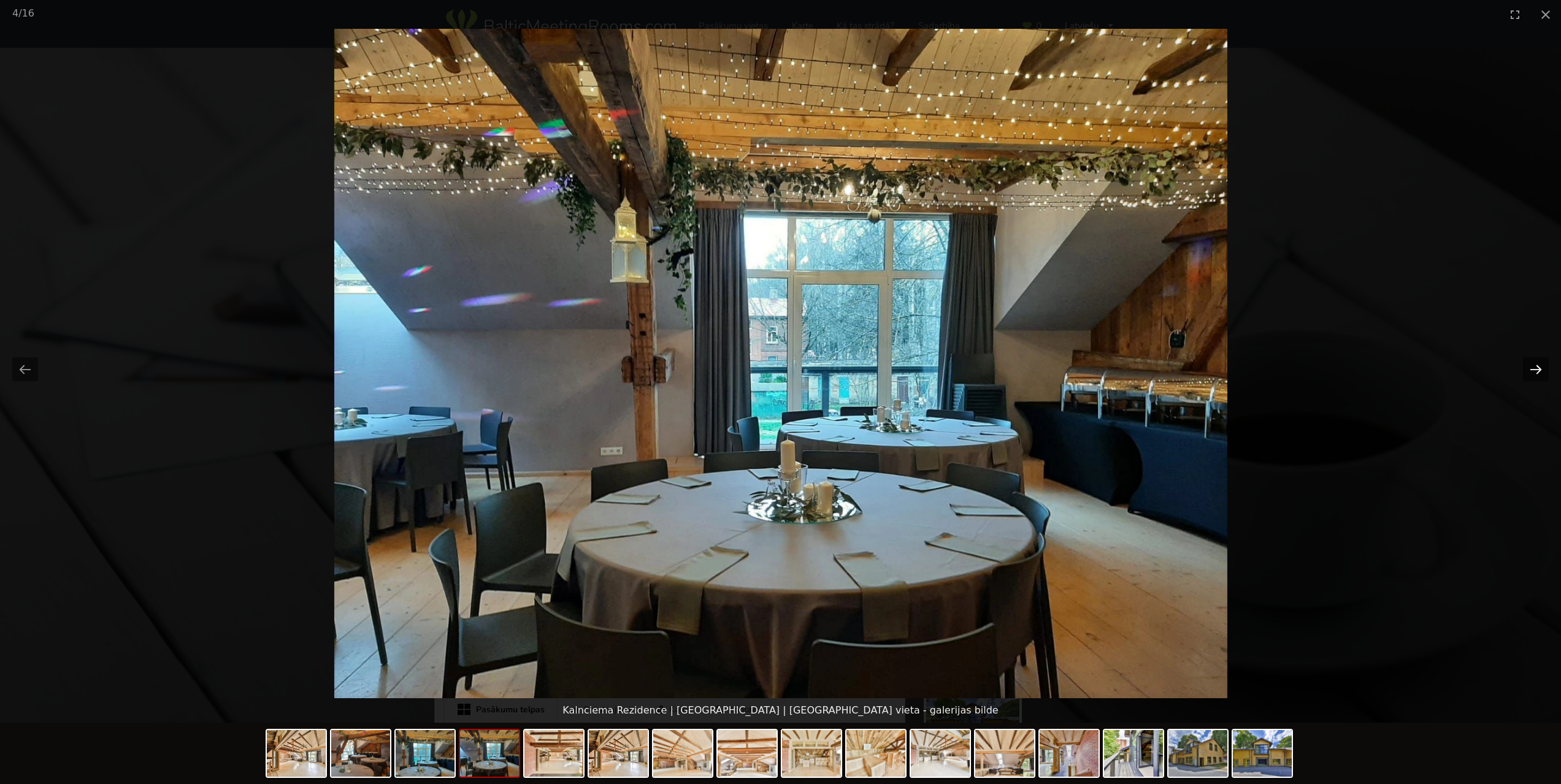
click at [1542, 369] on button "Next slide" at bounding box center [1536, 369] width 26 height 24
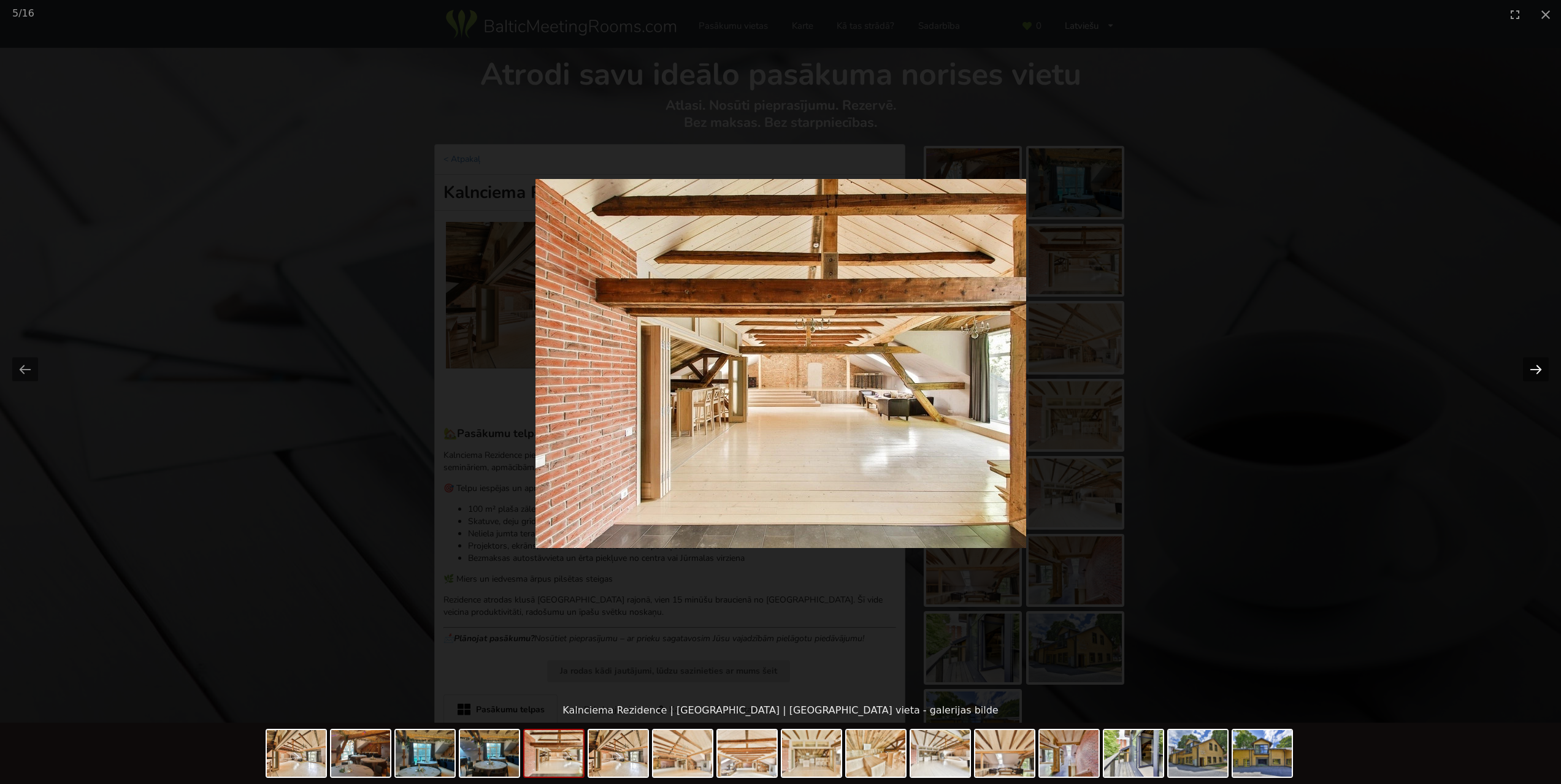
click at [1542, 369] on button "Next slide" at bounding box center [1536, 369] width 26 height 24
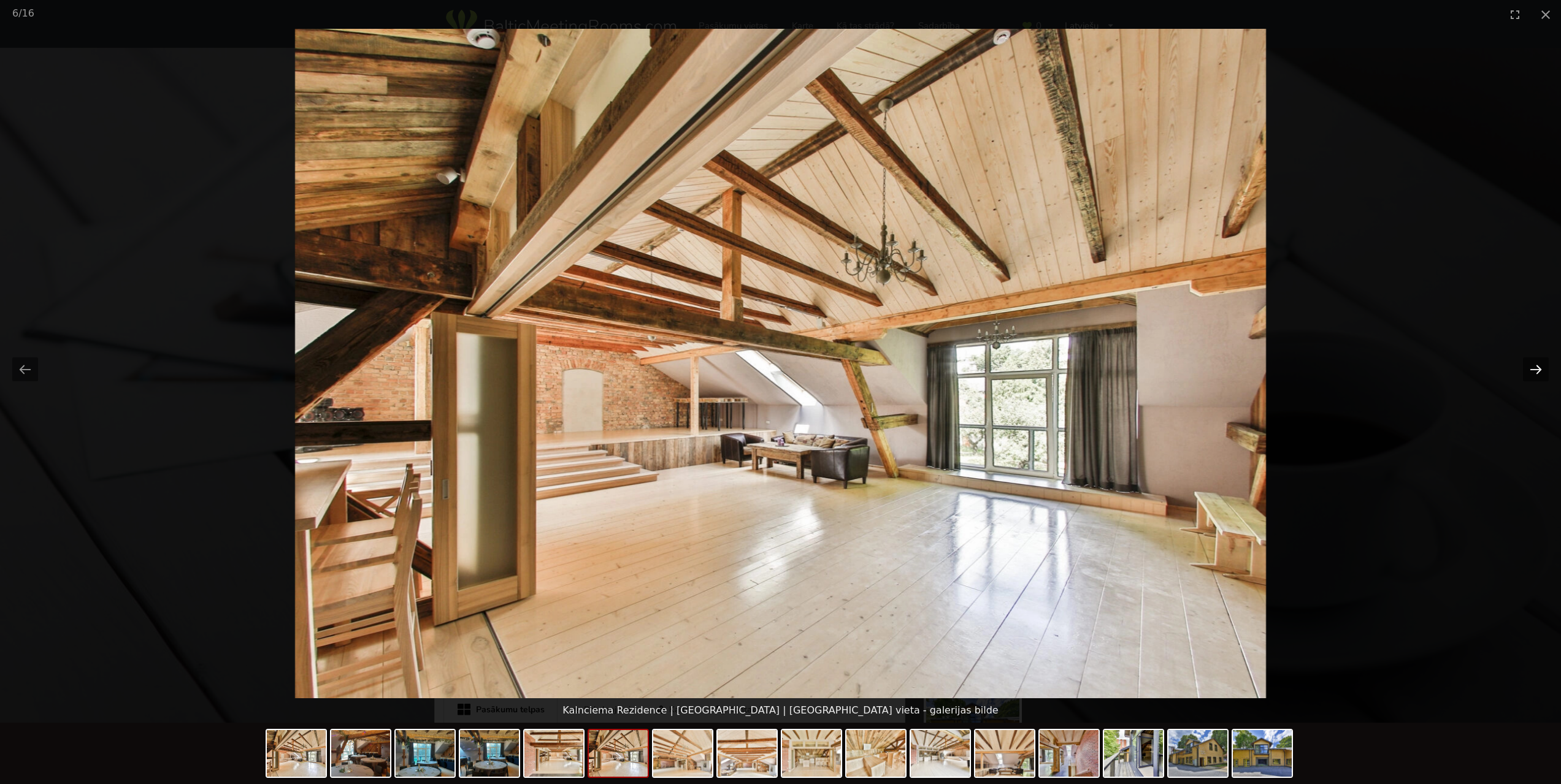
click at [1542, 369] on button "Next slide" at bounding box center [1536, 369] width 26 height 24
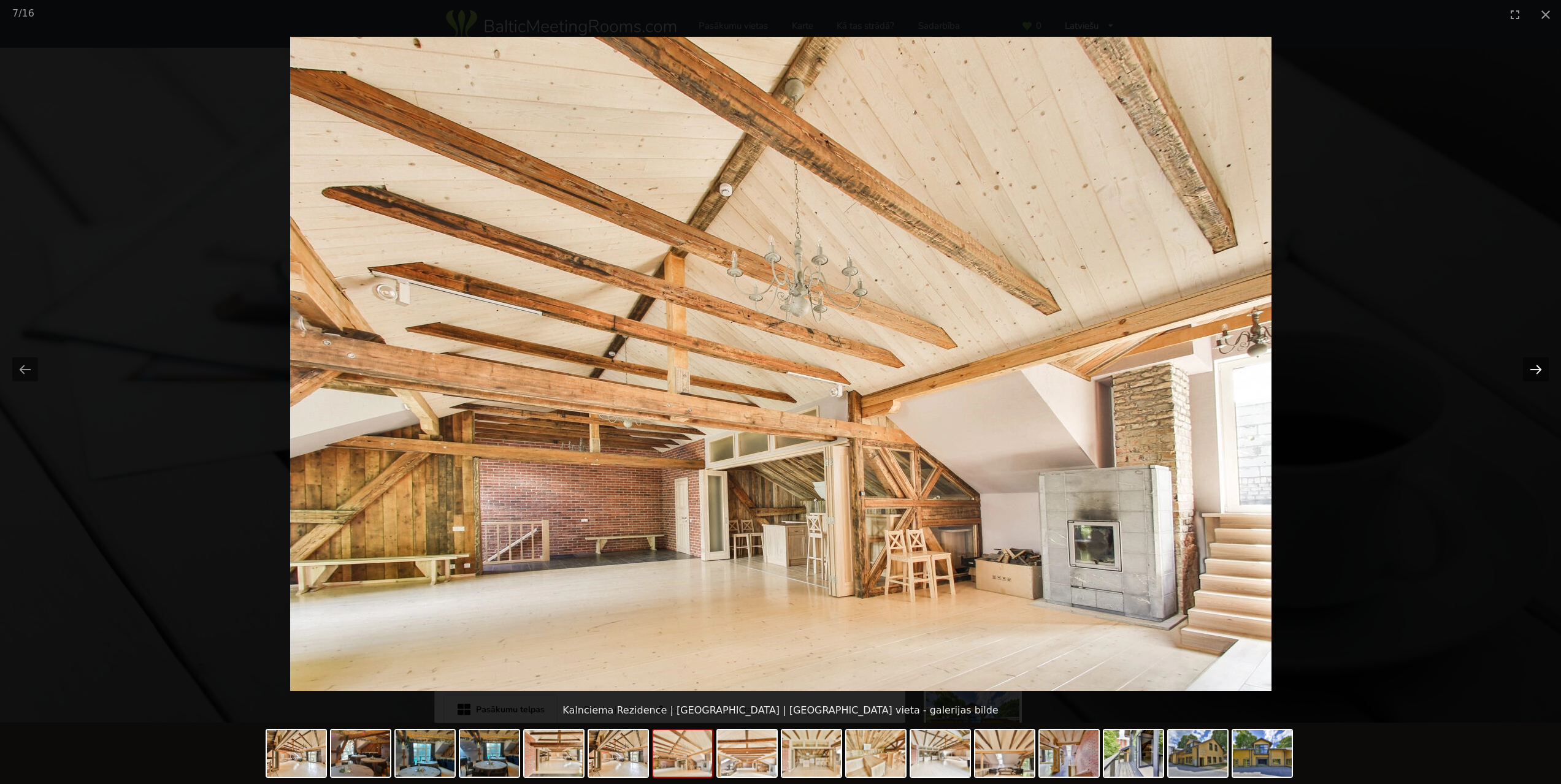
click at [1542, 369] on button "Next slide" at bounding box center [1536, 369] width 26 height 24
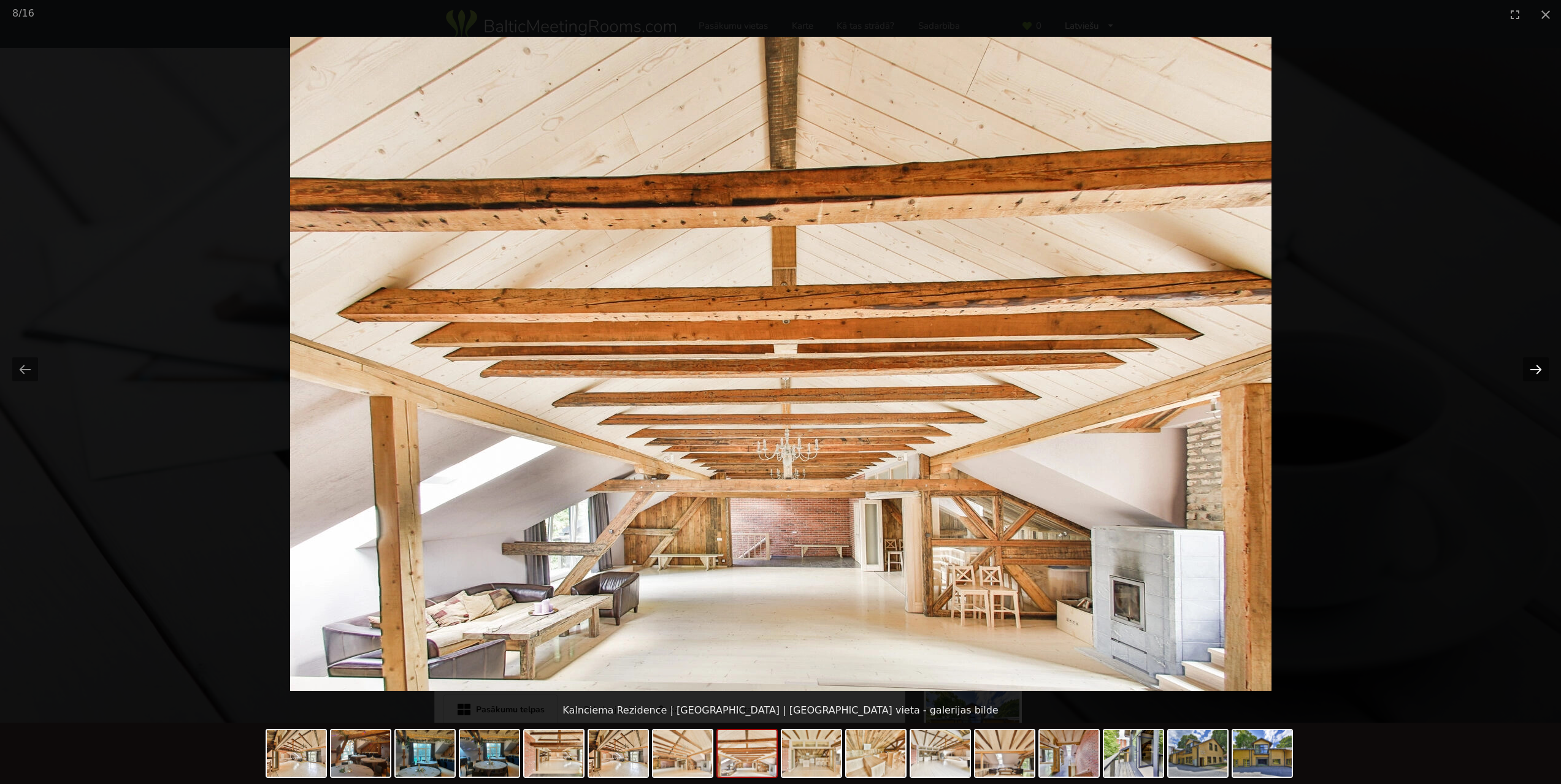
click at [1542, 369] on button "Next slide" at bounding box center [1536, 369] width 26 height 24
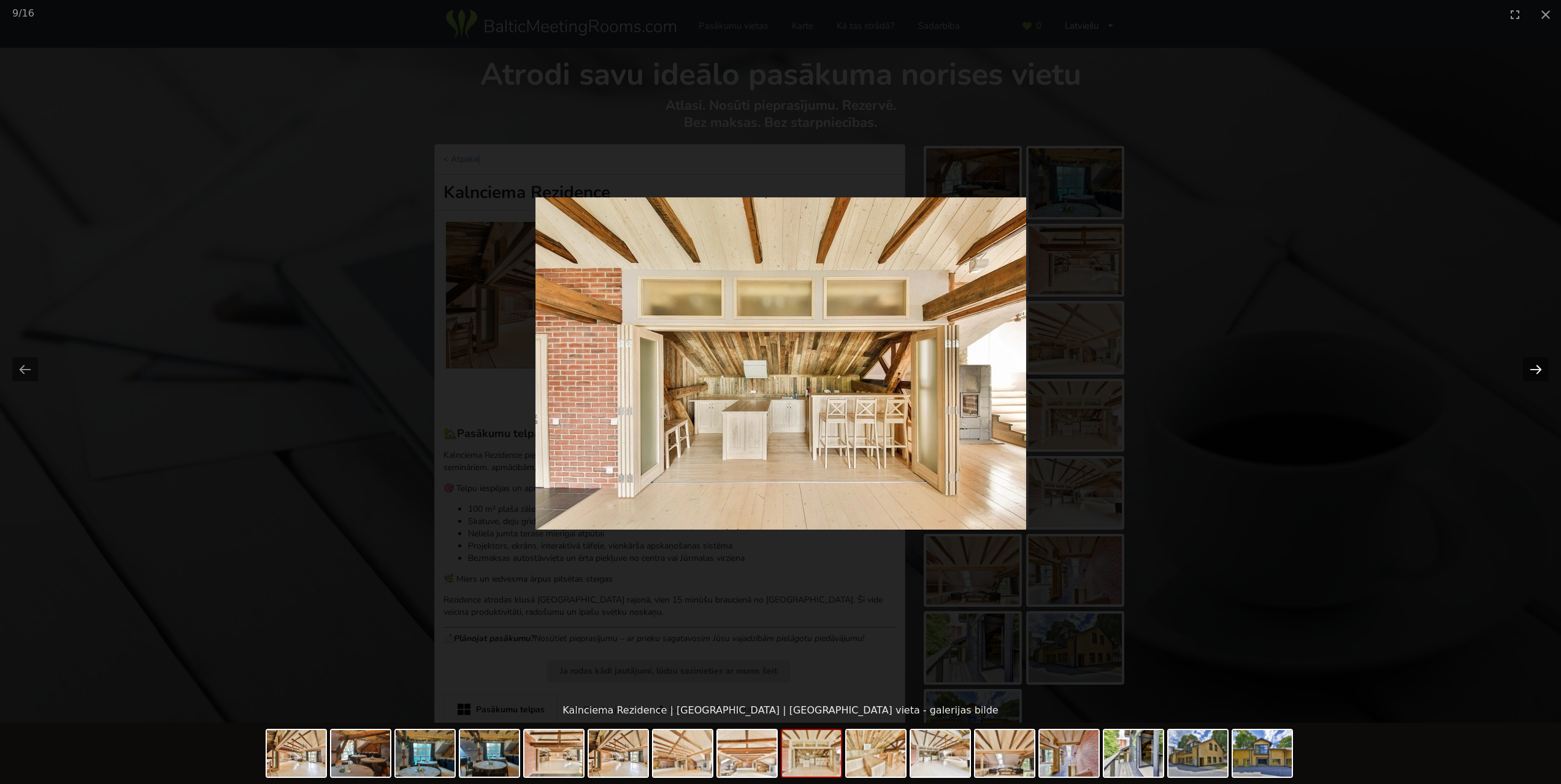
click at [1542, 369] on button "Next slide" at bounding box center [1536, 369] width 26 height 24
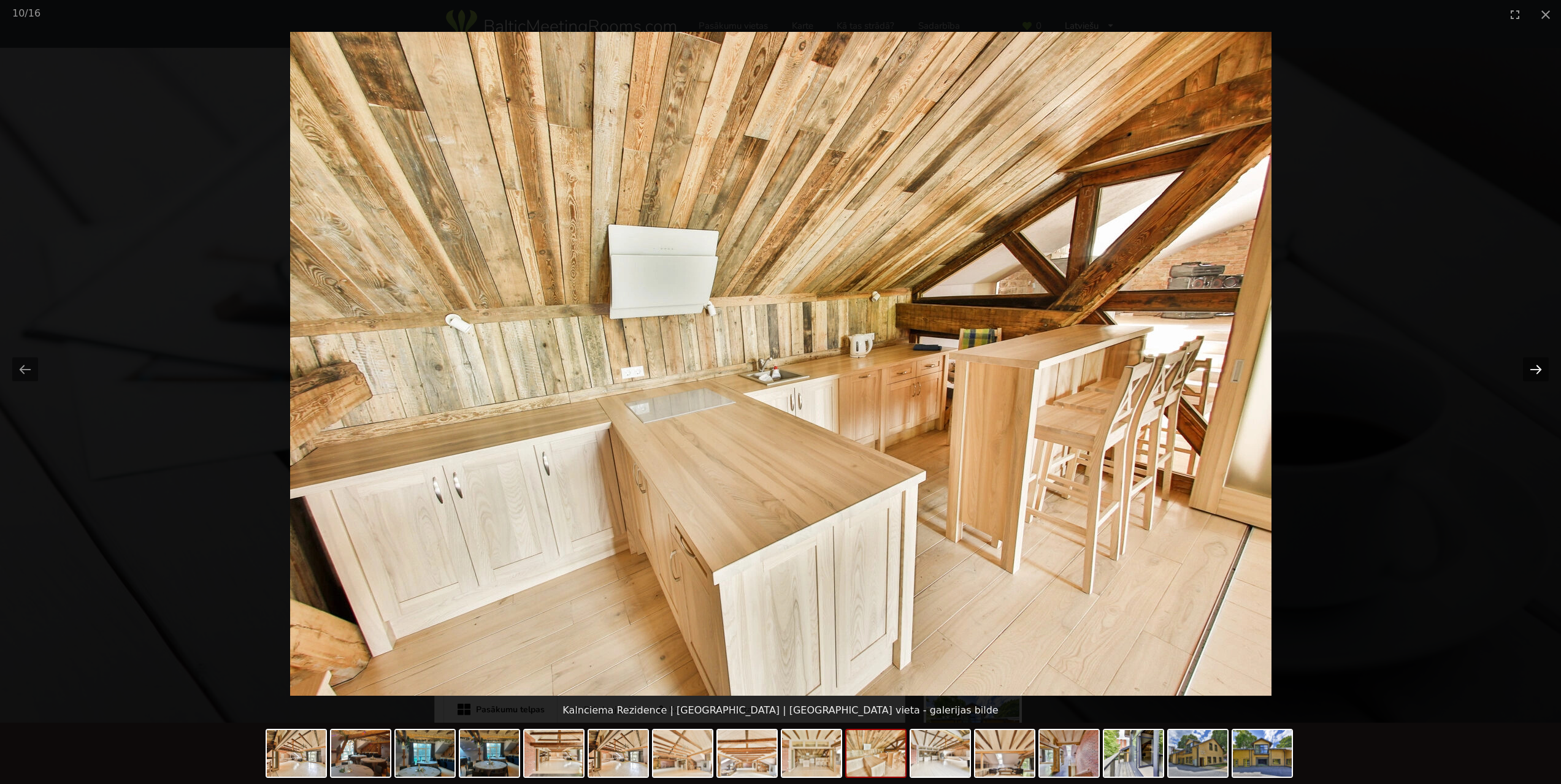
click at [1542, 369] on button "Next slide" at bounding box center [1536, 369] width 26 height 24
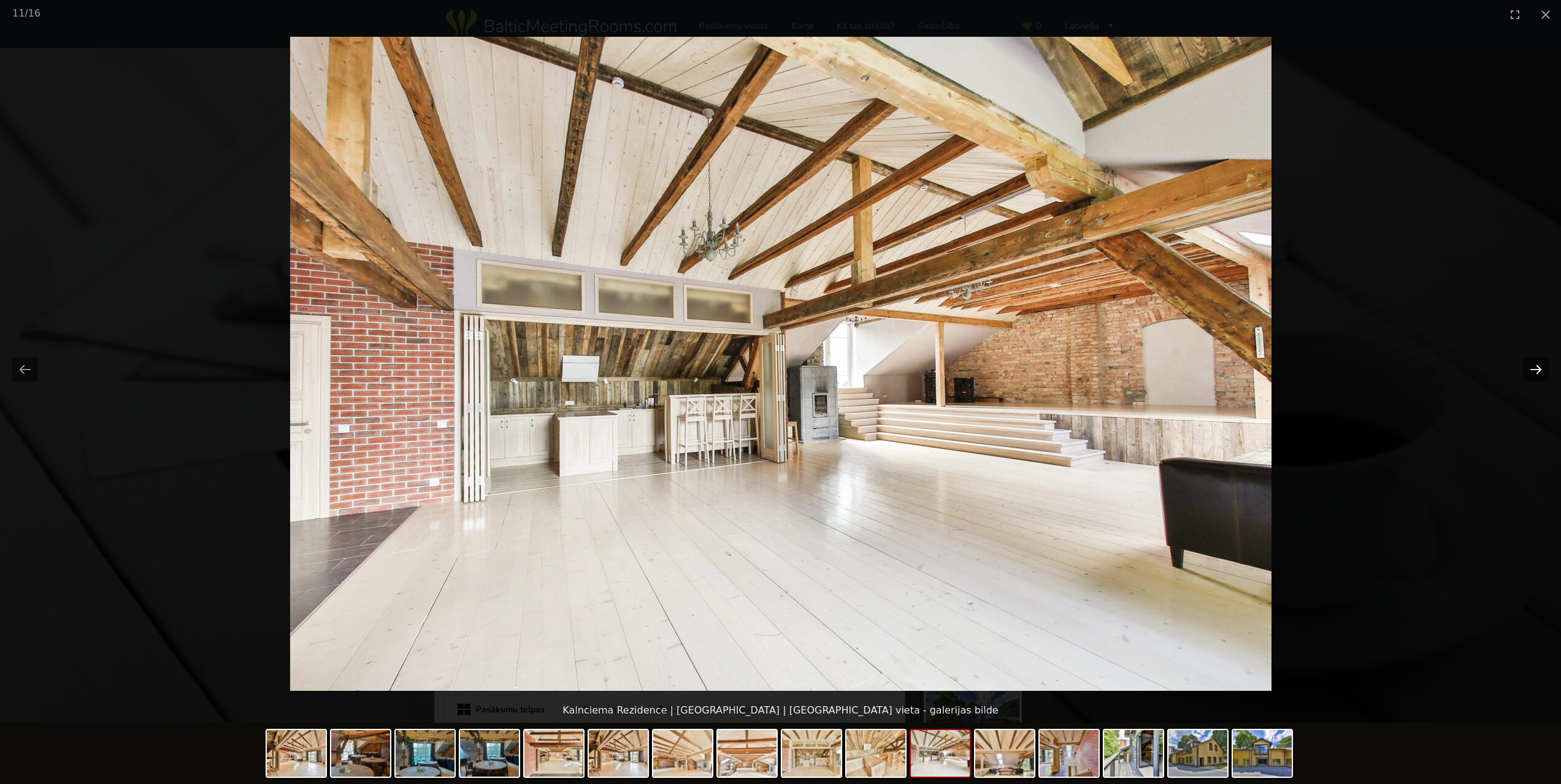
click at [1542, 369] on button "Next slide" at bounding box center [1536, 369] width 26 height 24
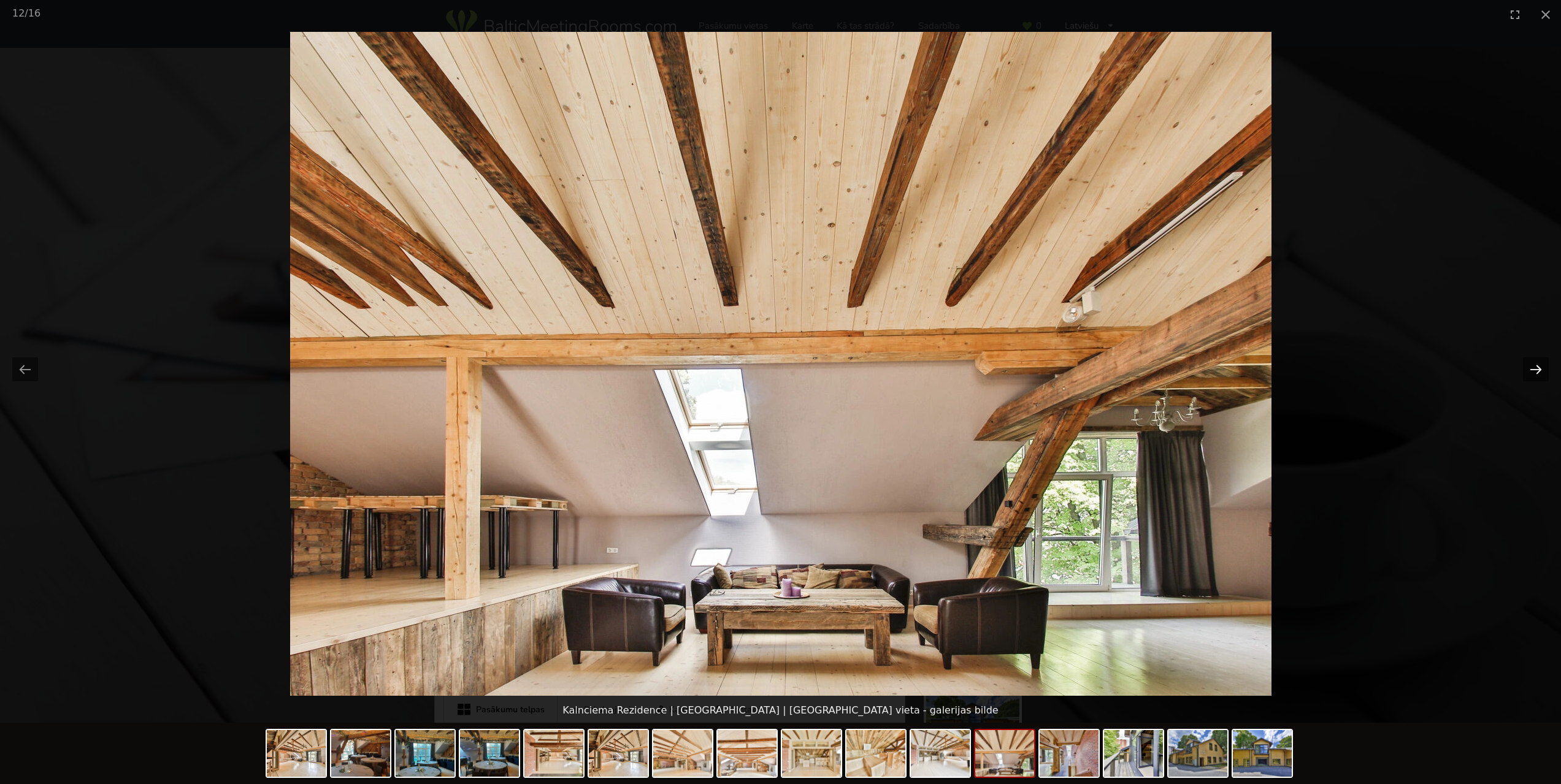
click at [1542, 369] on button "Next slide" at bounding box center [1536, 369] width 26 height 24
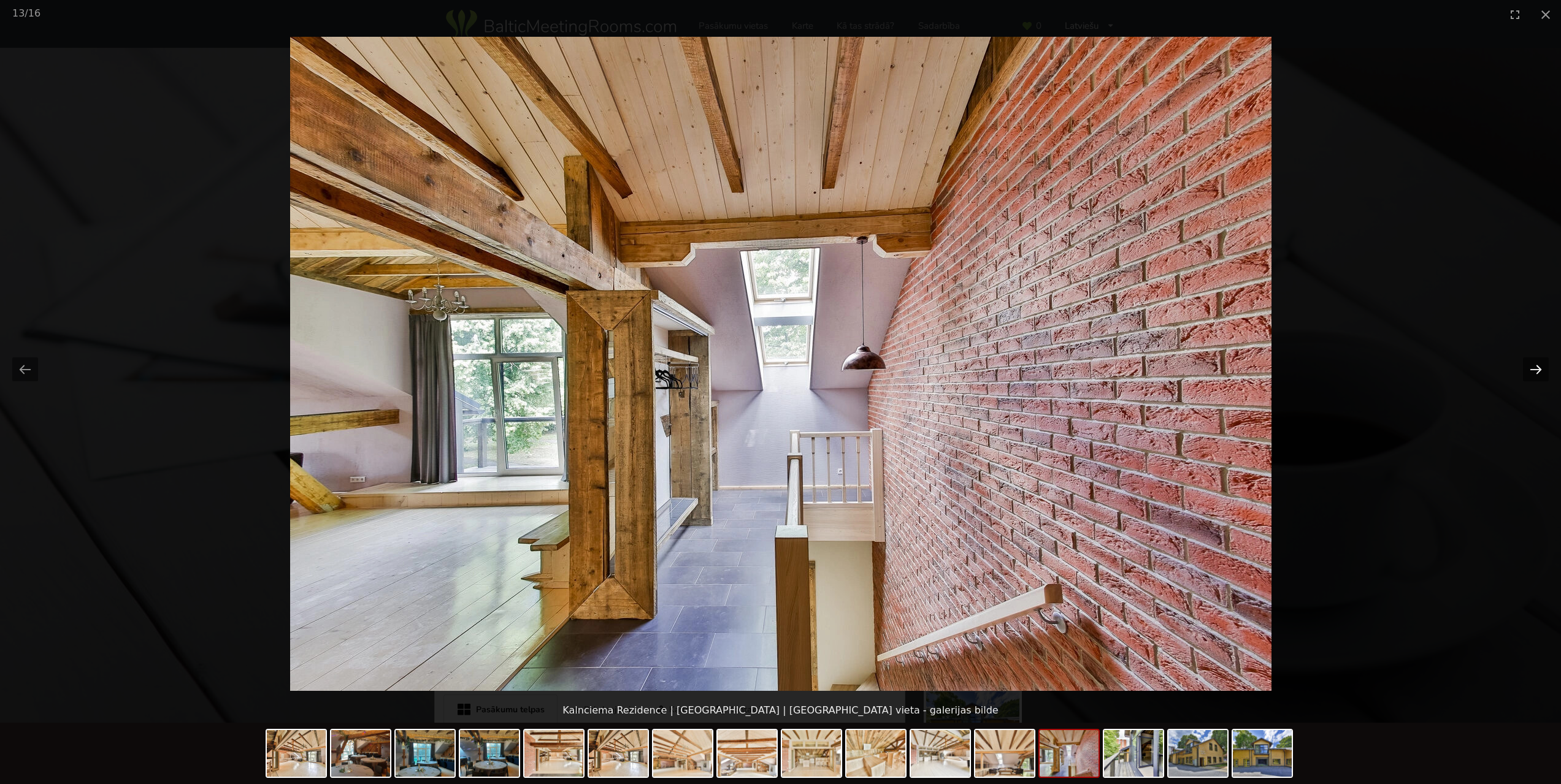
click at [1542, 369] on button "Next slide" at bounding box center [1536, 369] width 26 height 24
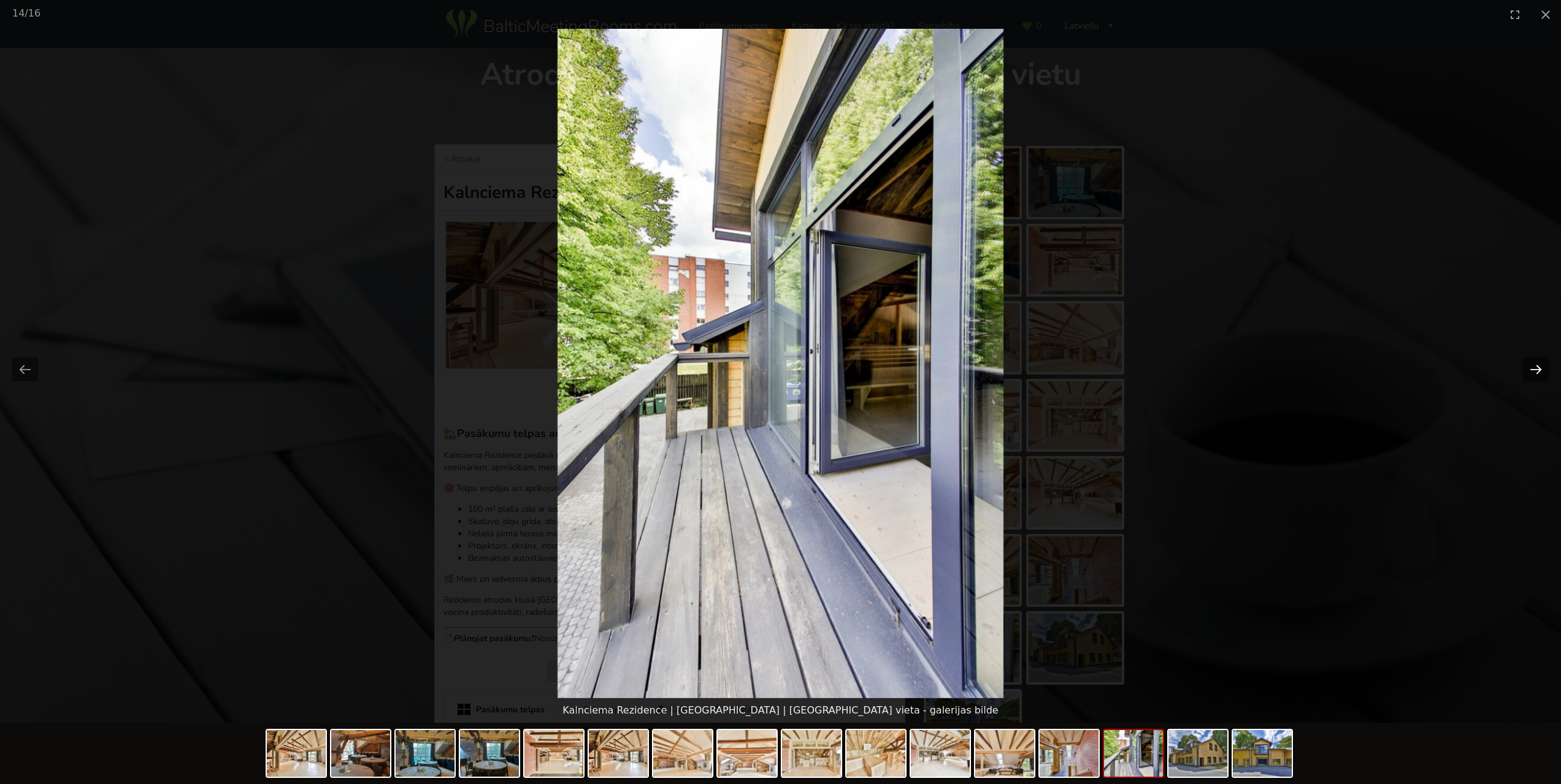
click at [1536, 364] on button "Next slide" at bounding box center [1536, 369] width 26 height 24
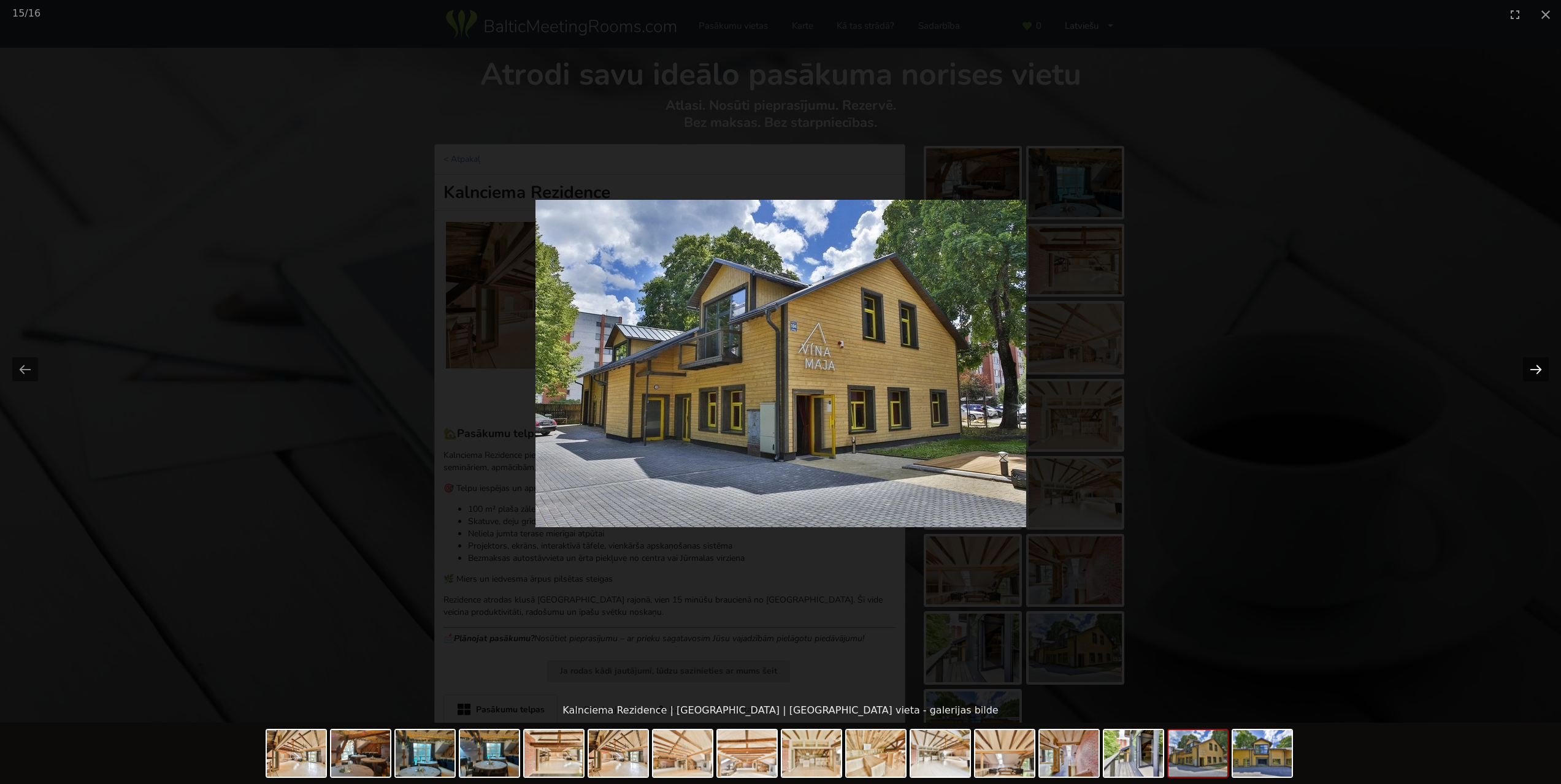
click at [1535, 364] on button "Next slide" at bounding box center [1536, 369] width 26 height 24
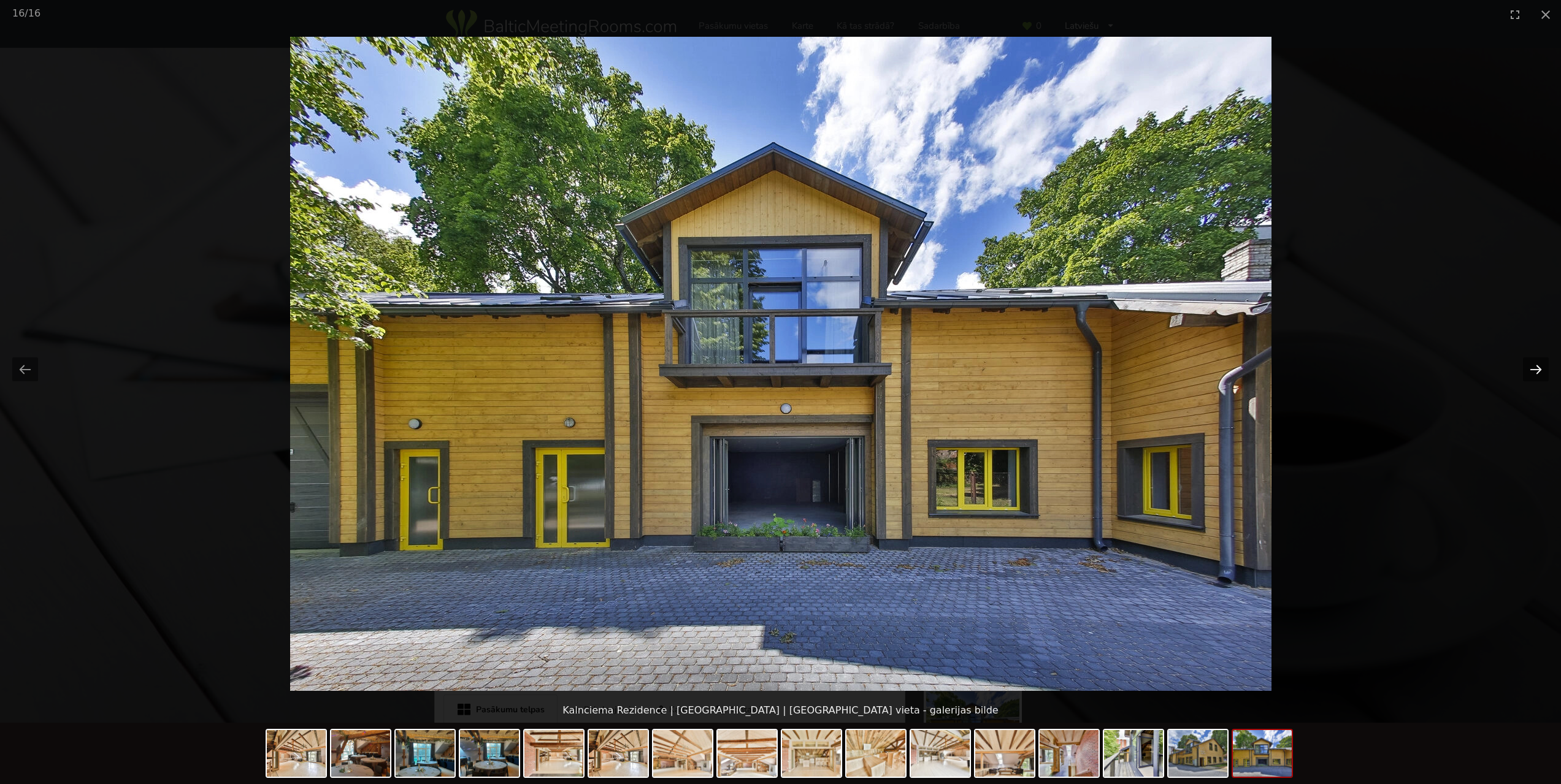
click at [1535, 364] on button "Next slide" at bounding box center [1536, 369] width 26 height 24
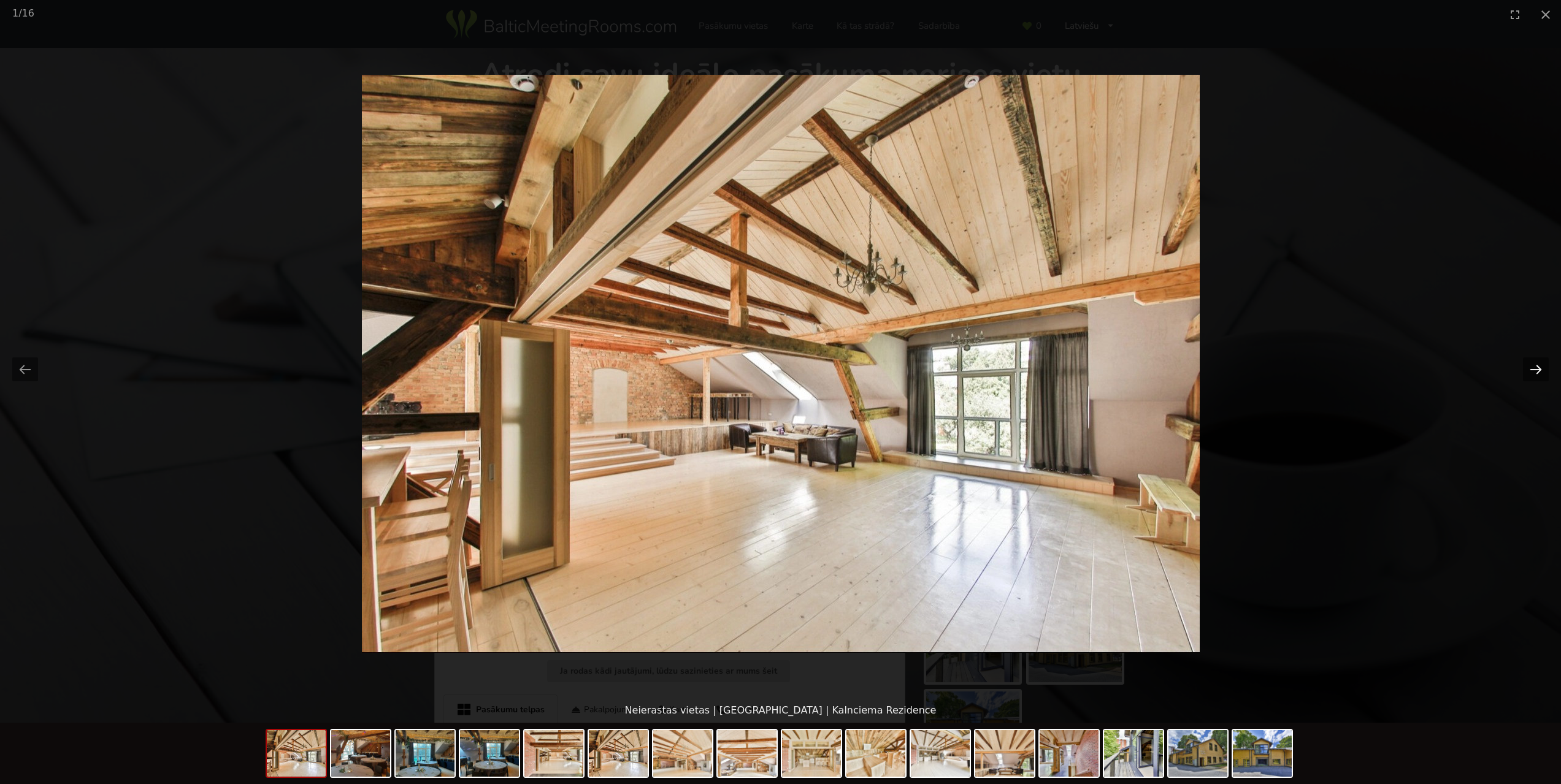
click at [1535, 364] on button "Next slide" at bounding box center [1536, 369] width 26 height 24
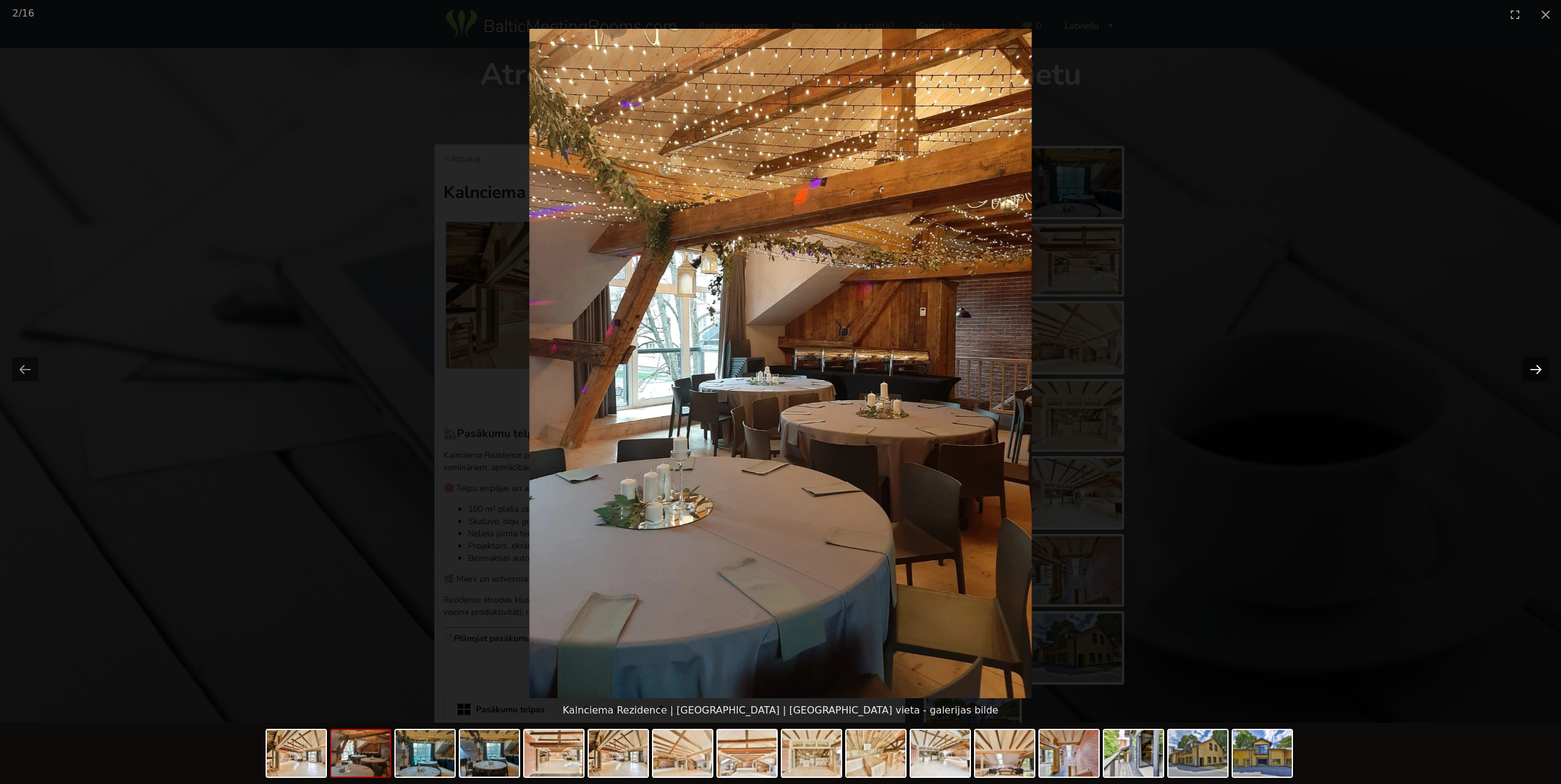
click at [1535, 364] on button "Next slide" at bounding box center [1536, 369] width 26 height 24
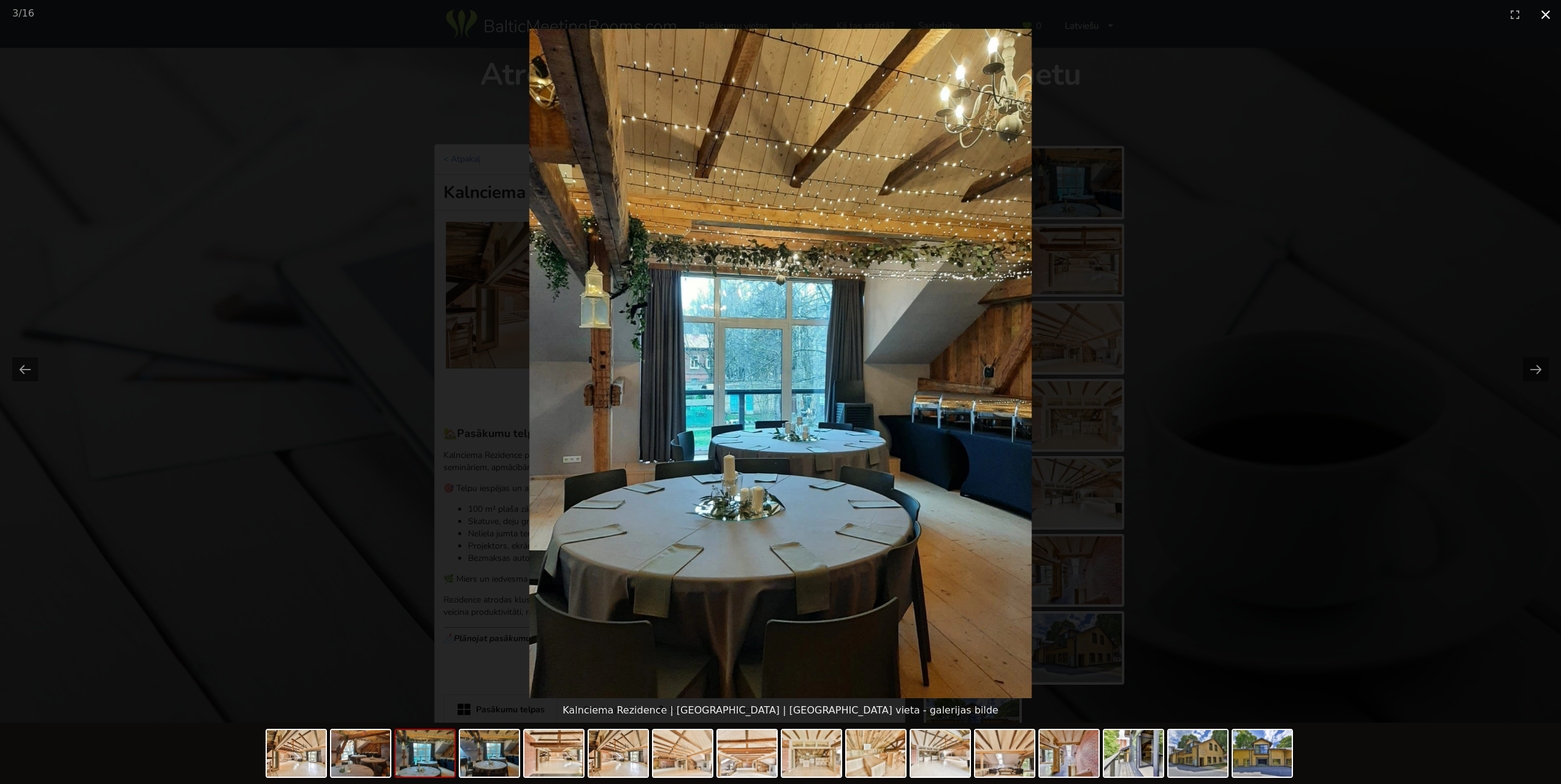
click at [1552, 16] on button "Close gallery" at bounding box center [1546, 14] width 31 height 29
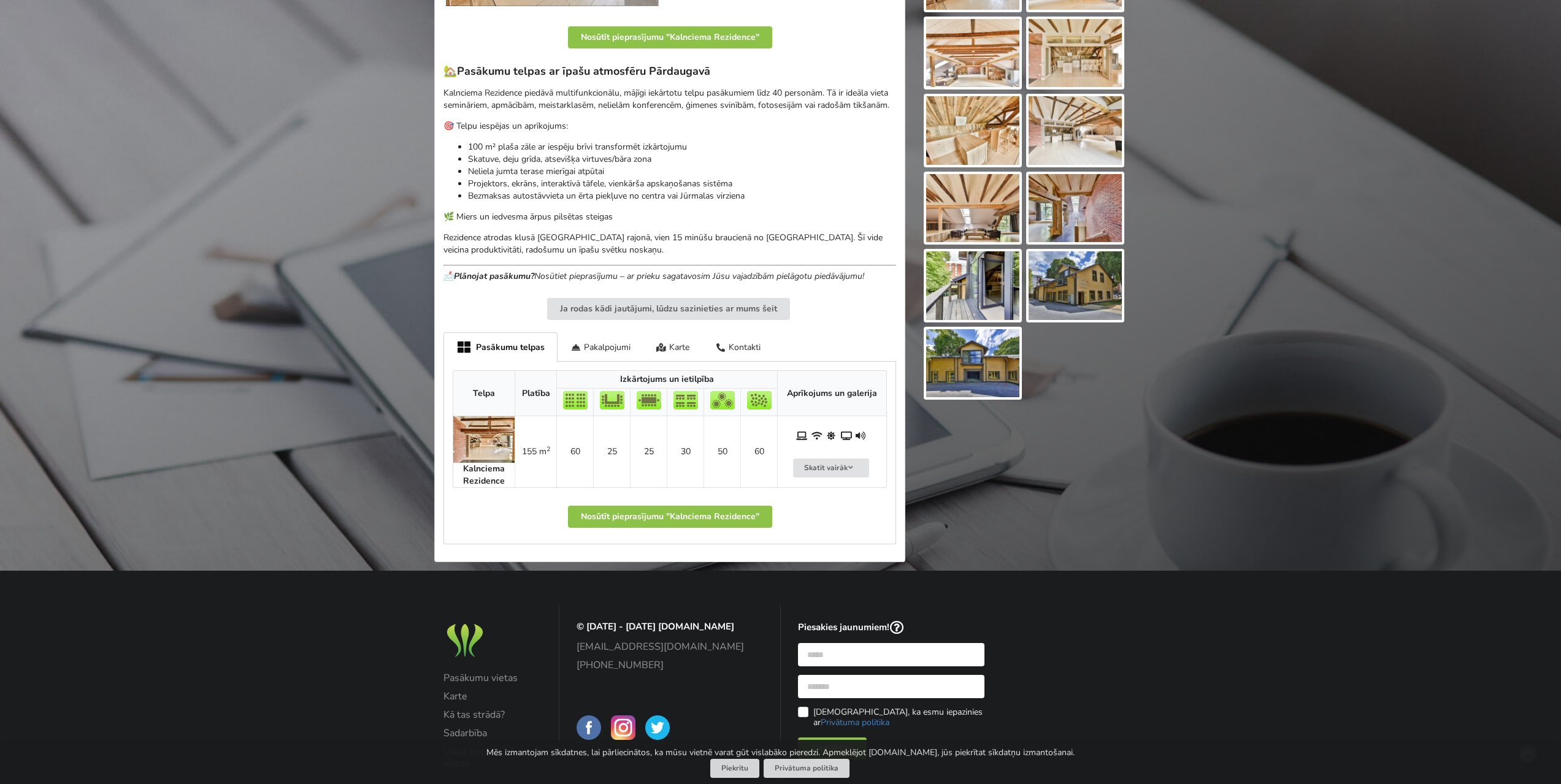
scroll to position [368, 0]
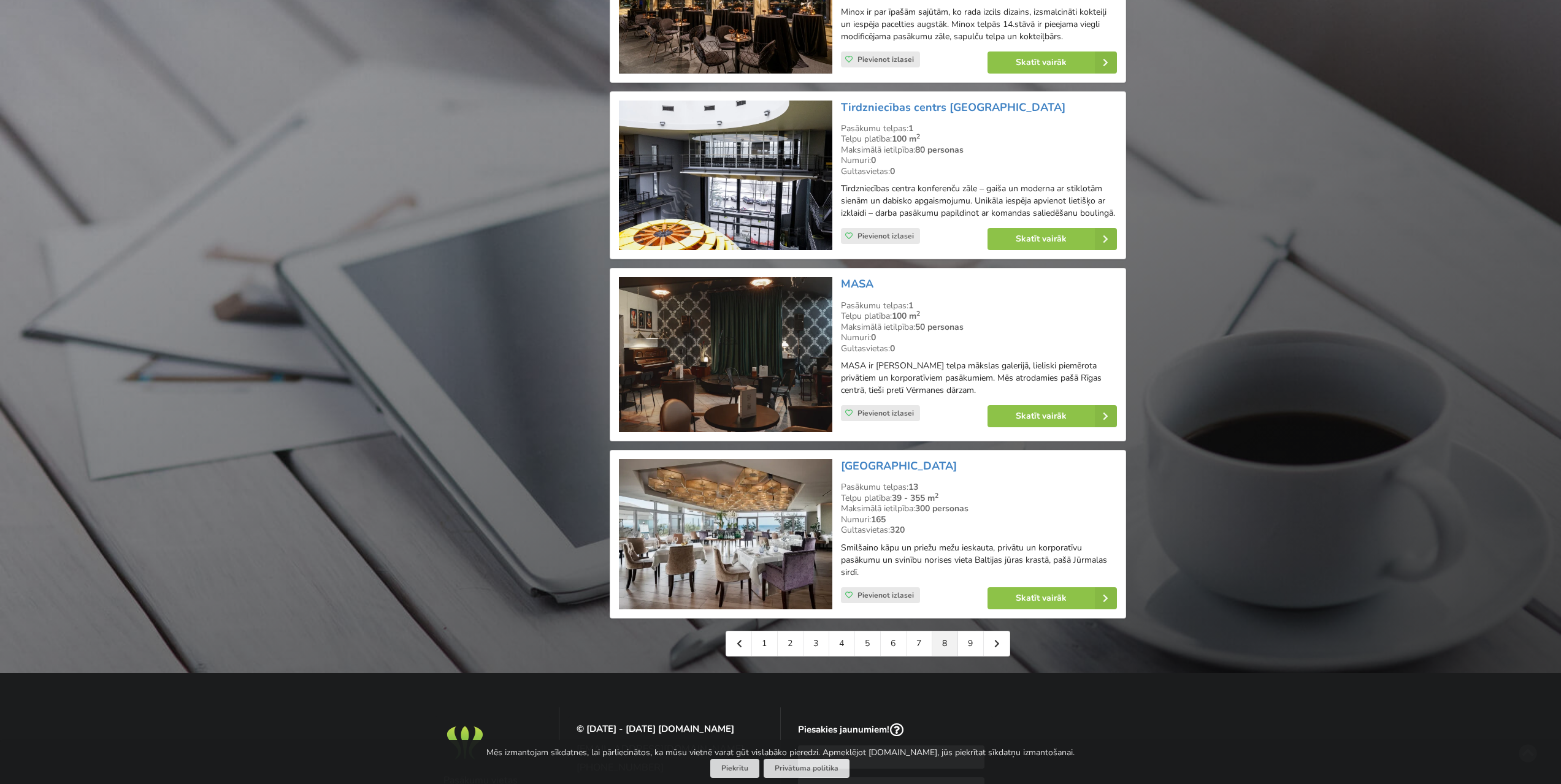
scroll to position [2452, 0]
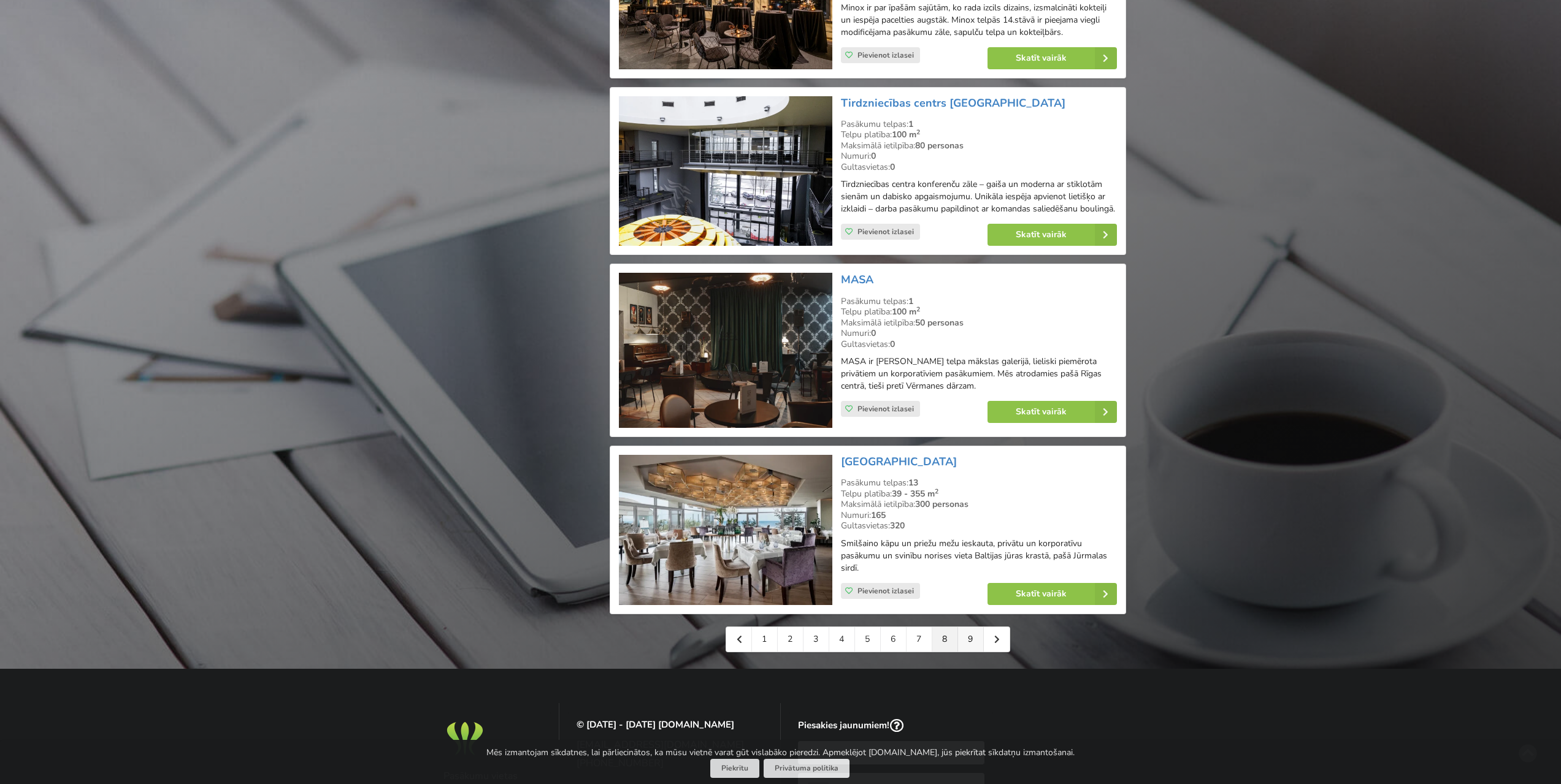
click at [972, 639] on link "9" at bounding box center [971, 639] width 26 height 25
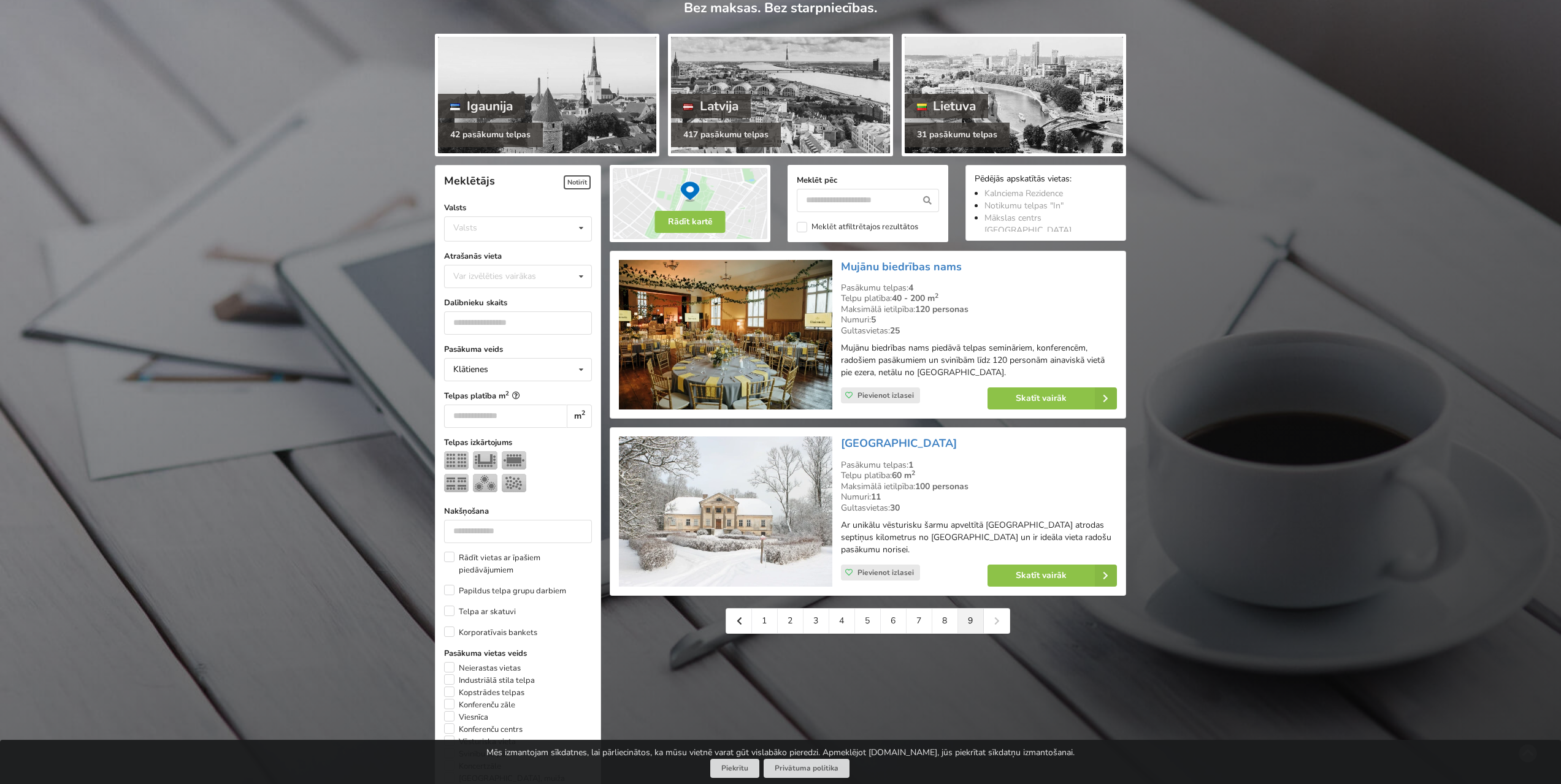
scroll to position [122, 0]
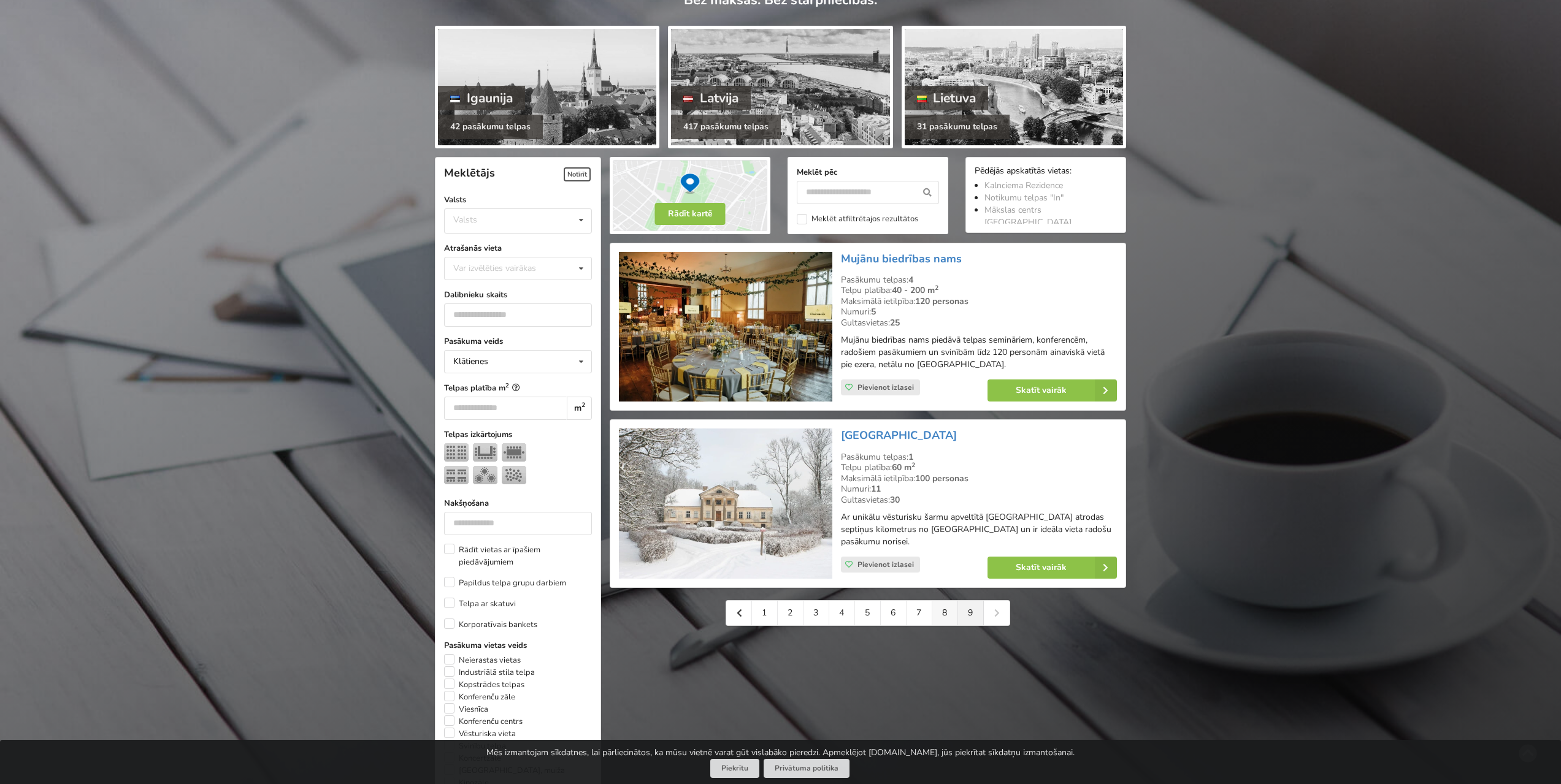
click at [950, 609] on link "8" at bounding box center [945, 613] width 26 height 25
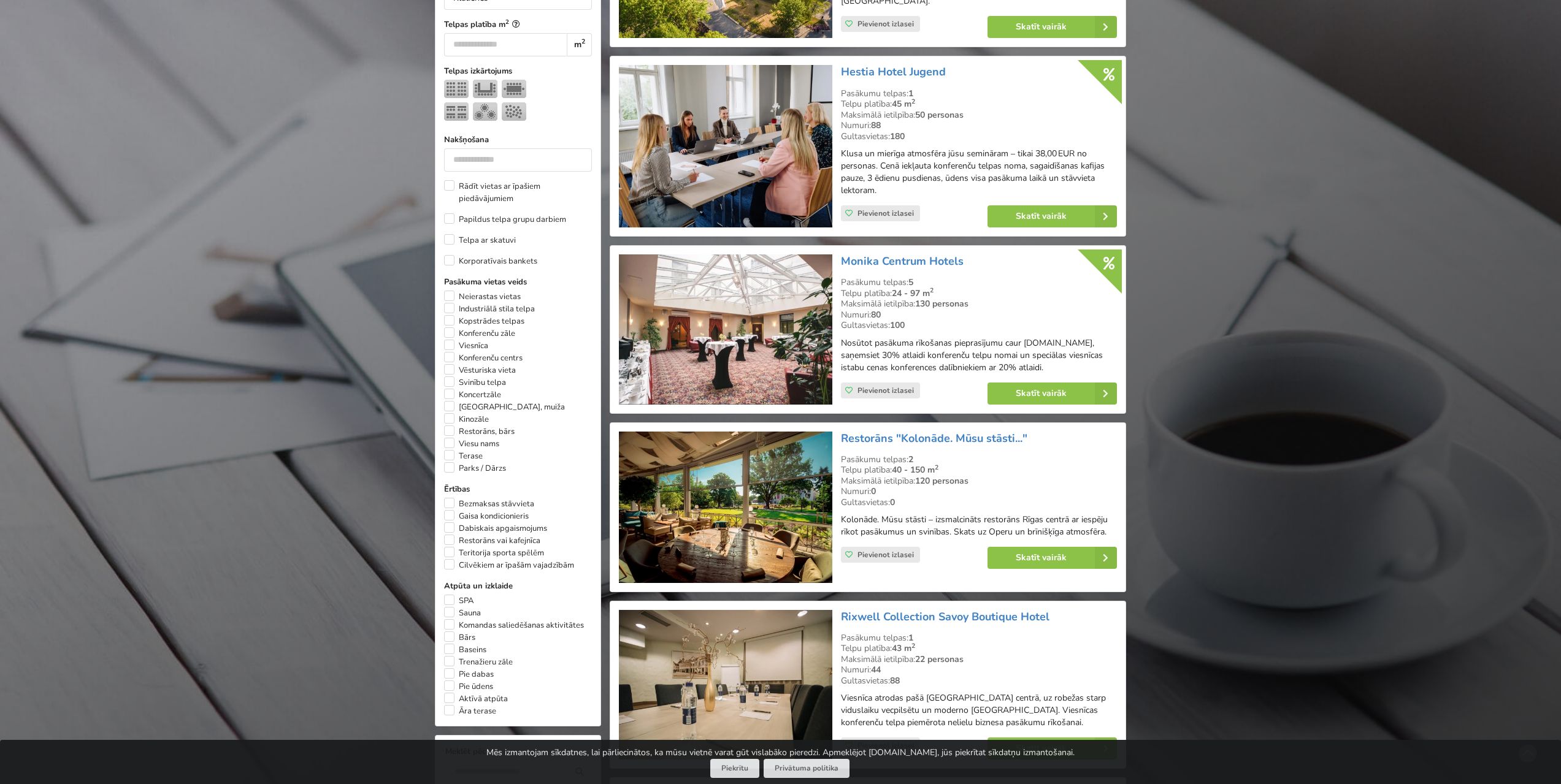
scroll to position [490, 0]
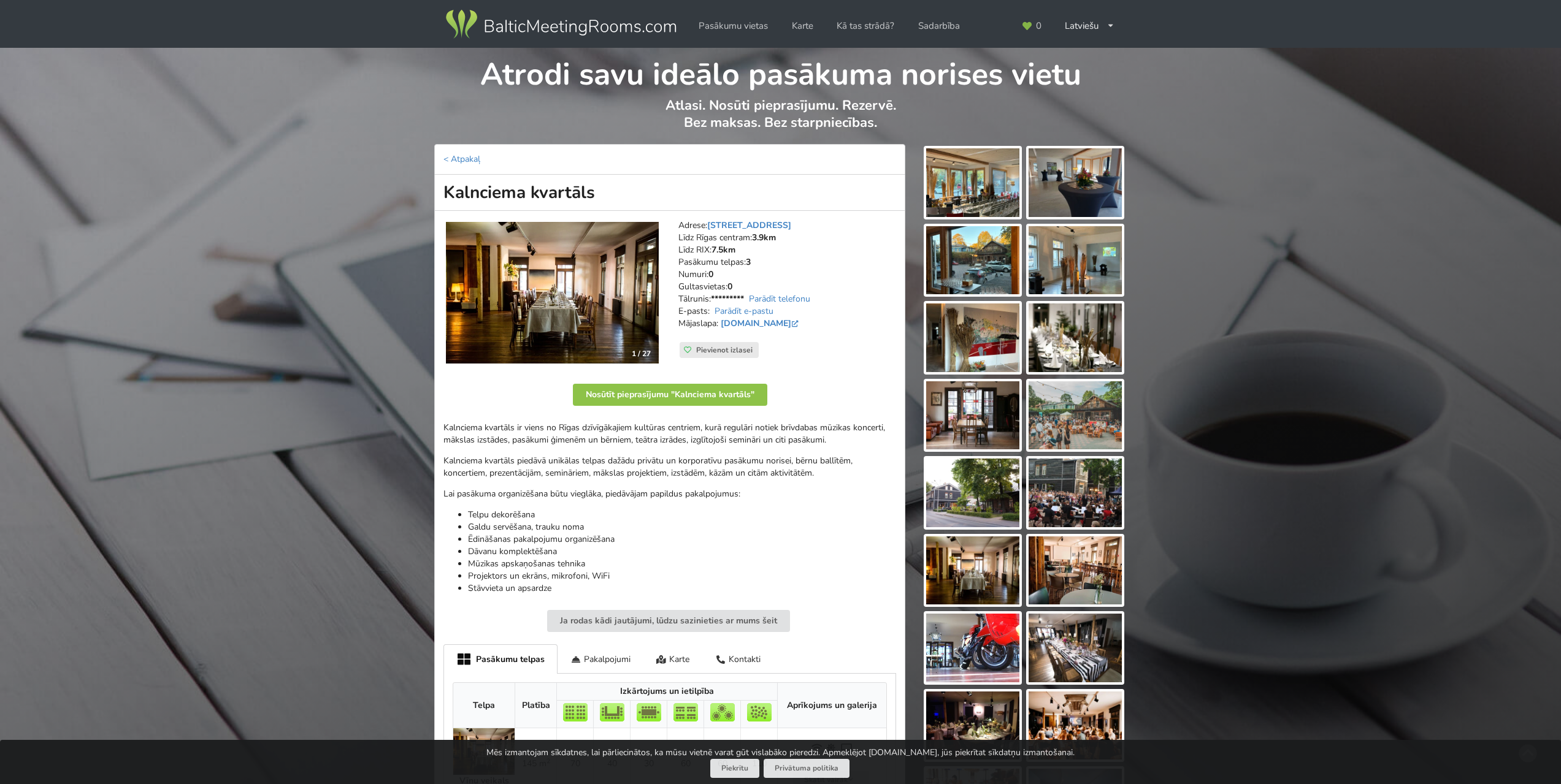
click at [979, 194] on img at bounding box center [972, 183] width 93 height 69
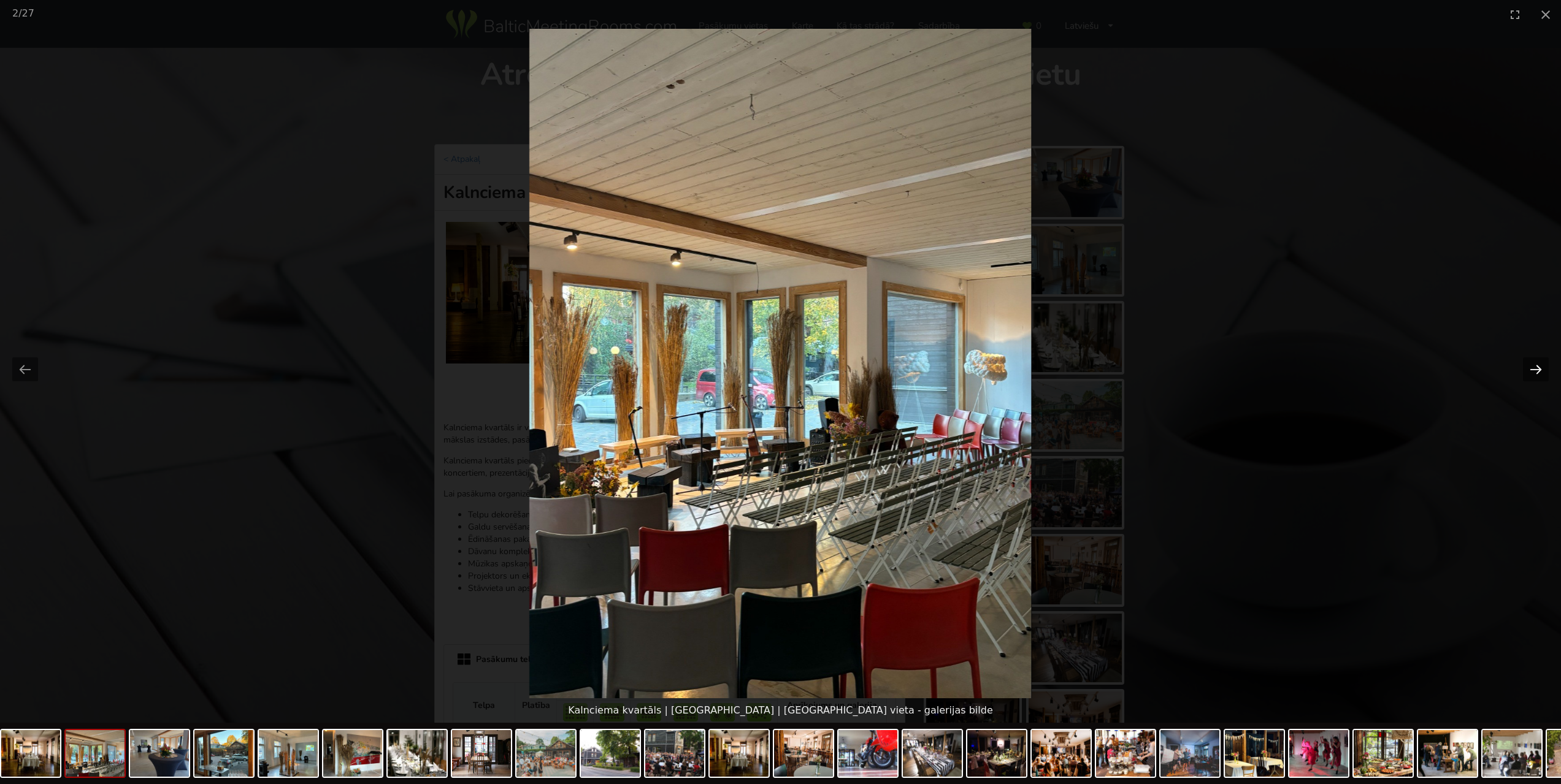
click at [1534, 375] on button "Next slide" at bounding box center [1536, 369] width 26 height 24
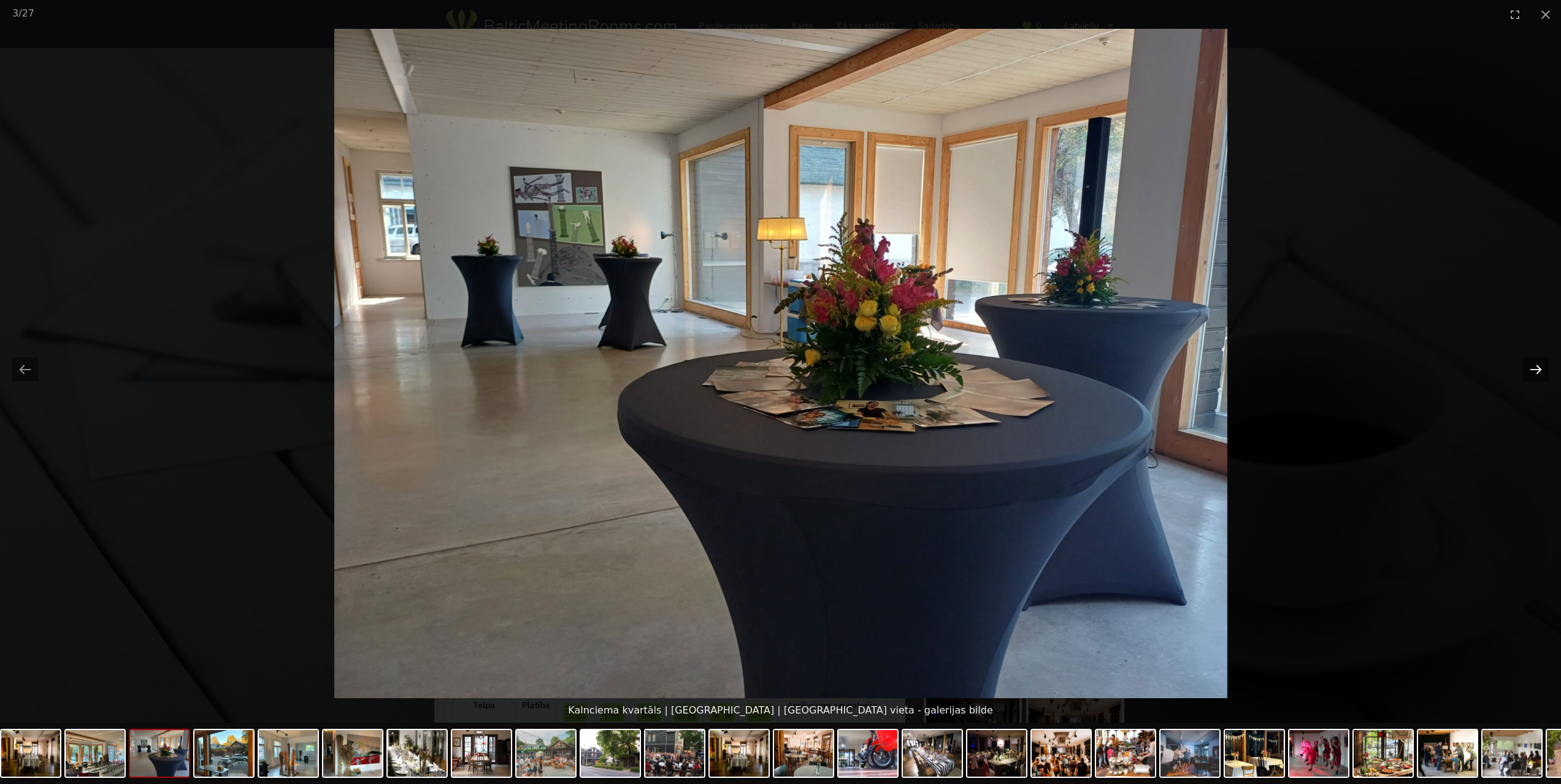
click at [1534, 375] on button "Next slide" at bounding box center [1536, 369] width 26 height 24
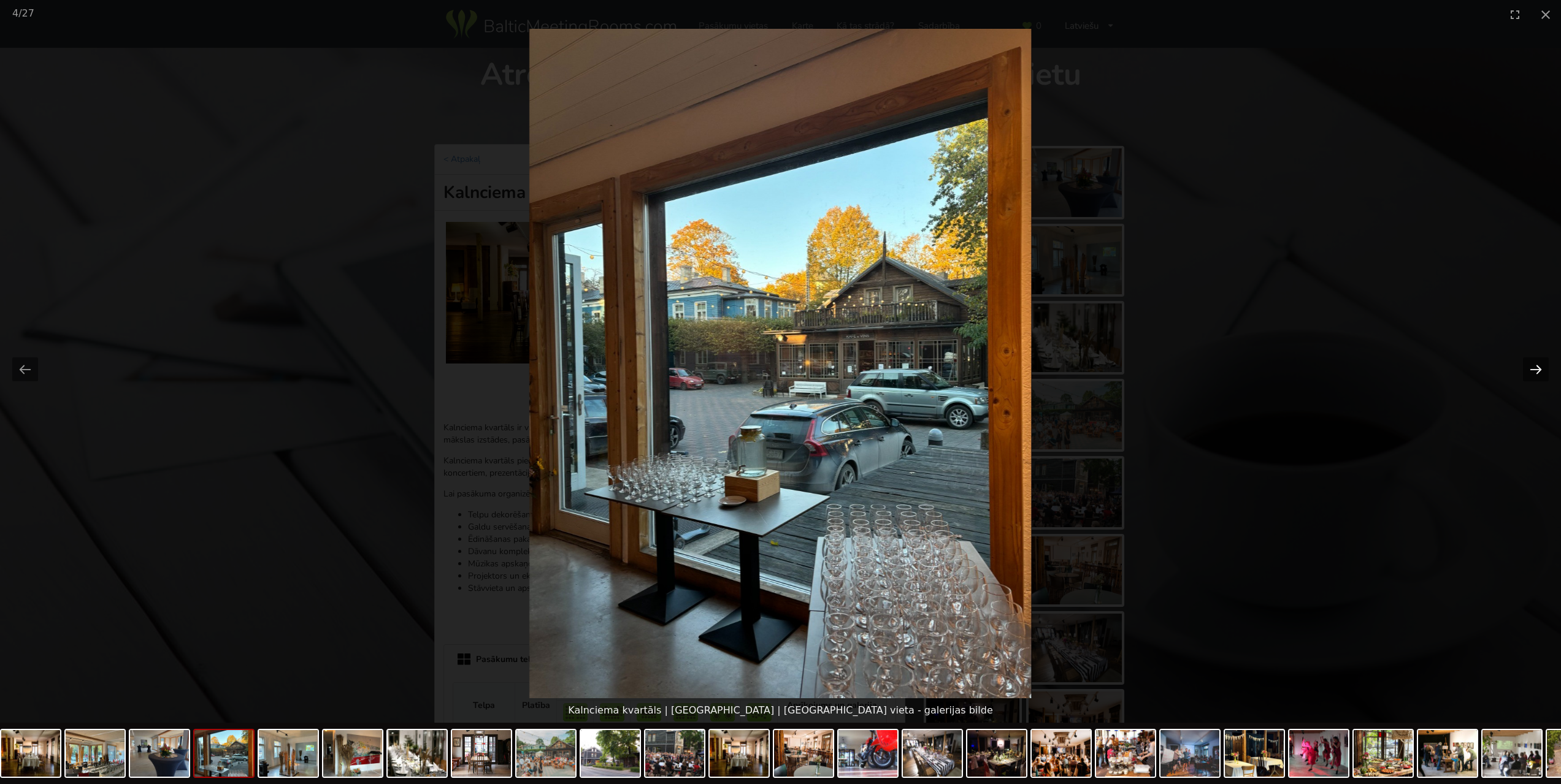
click at [1534, 375] on button "Next slide" at bounding box center [1536, 369] width 26 height 24
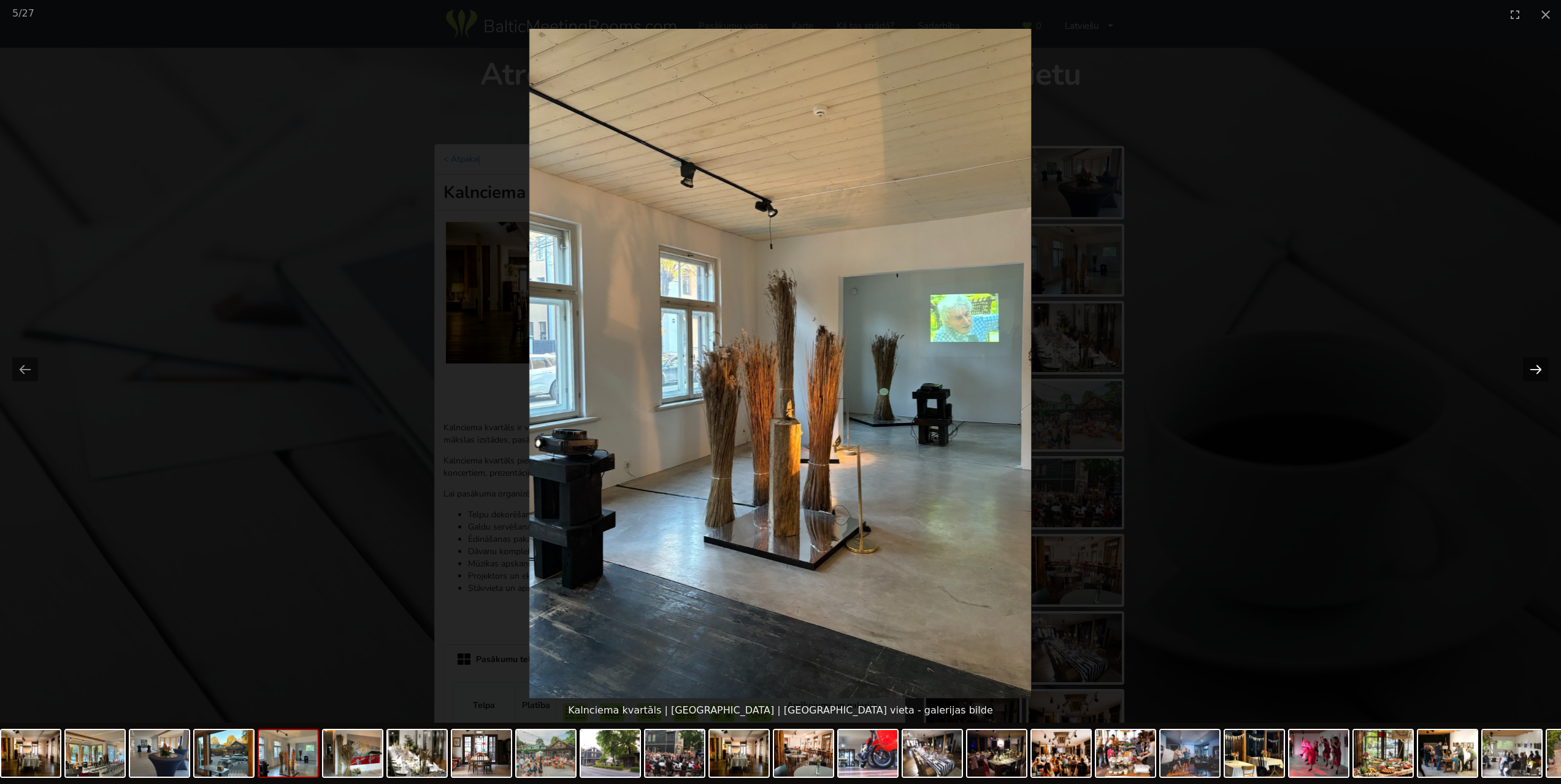
click at [1534, 375] on button "Next slide" at bounding box center [1536, 369] width 26 height 24
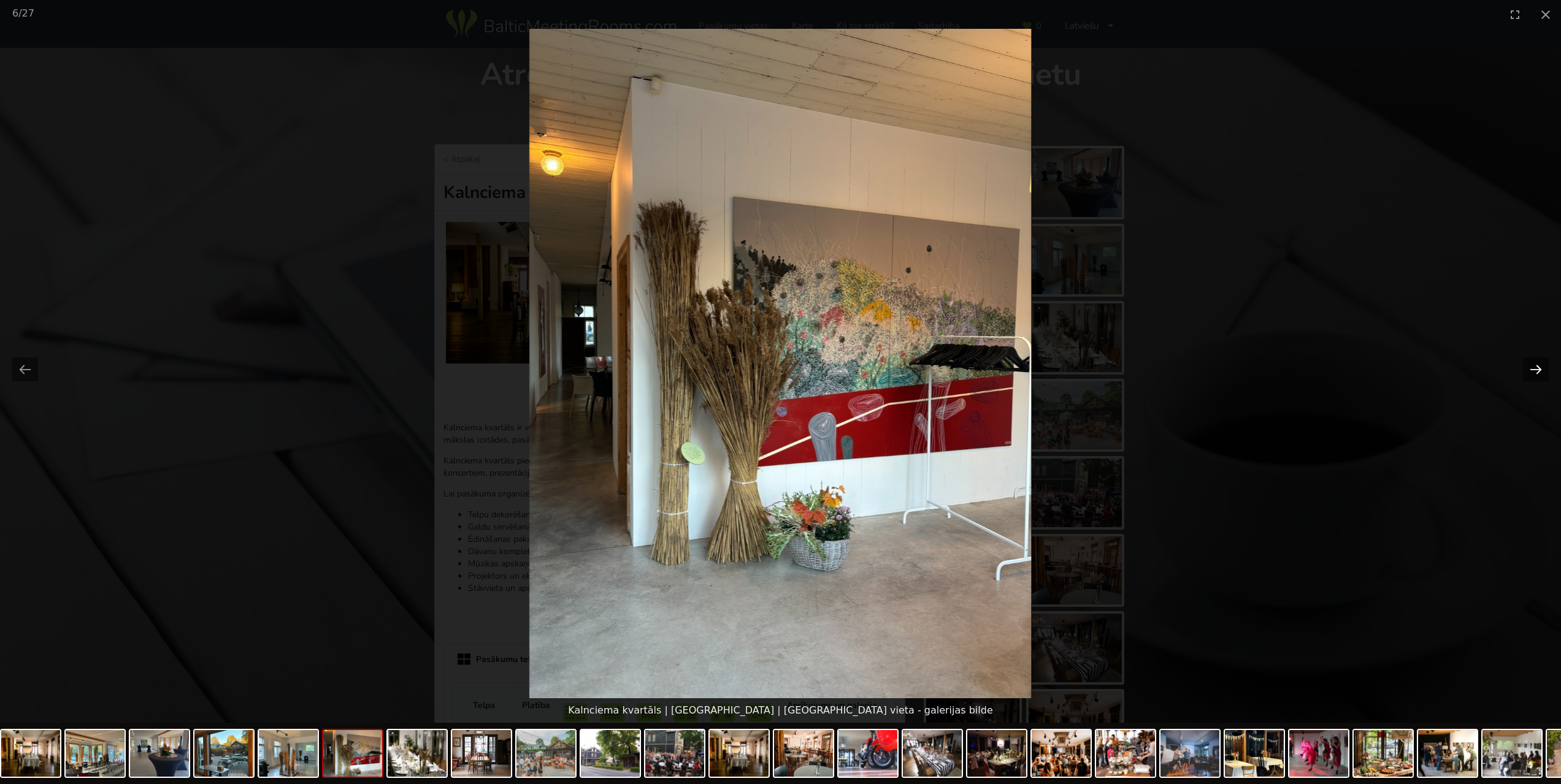
click at [1534, 375] on button "Next slide" at bounding box center [1536, 369] width 26 height 24
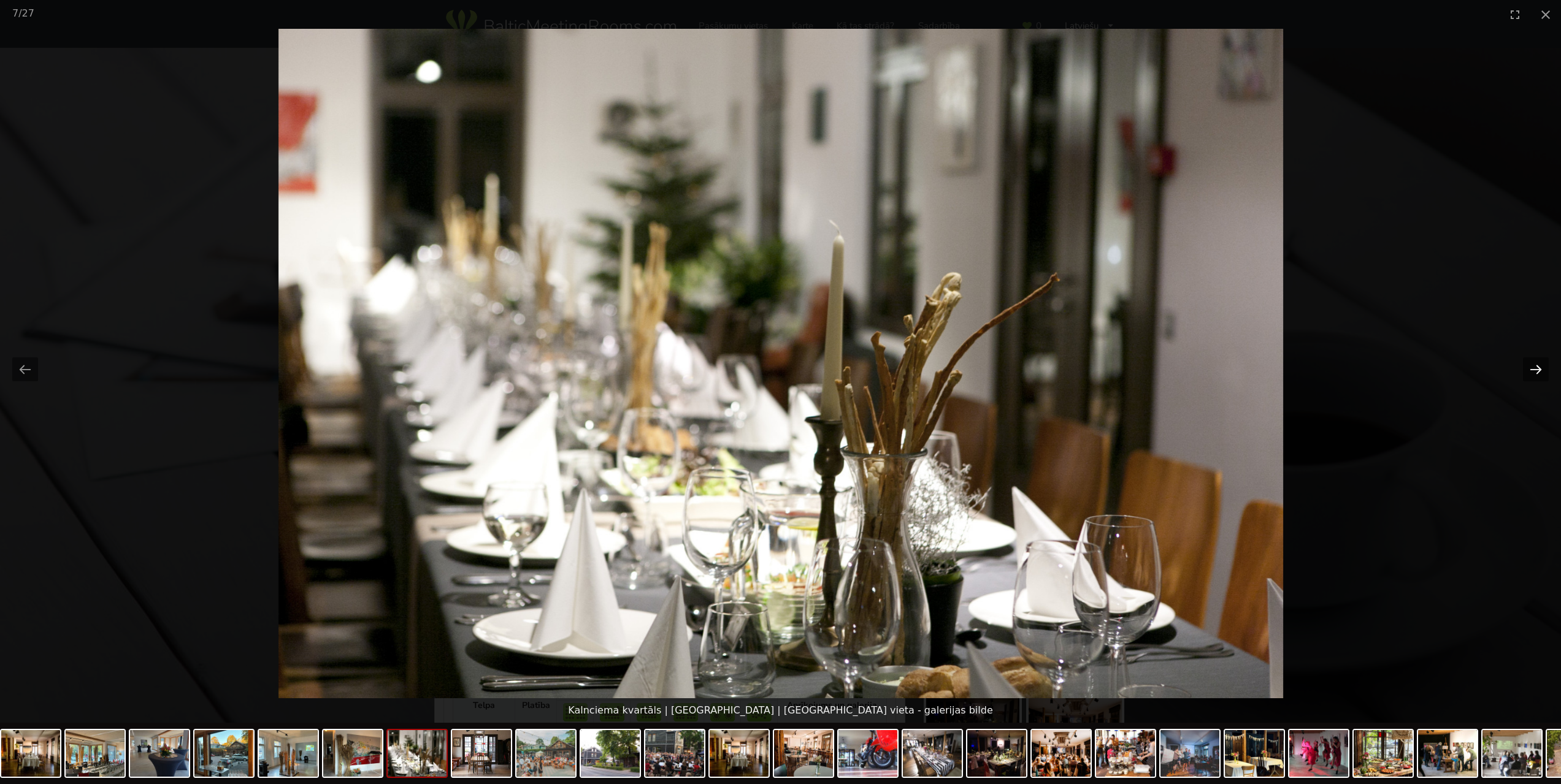
click at [1534, 375] on button "Next slide" at bounding box center [1536, 369] width 26 height 24
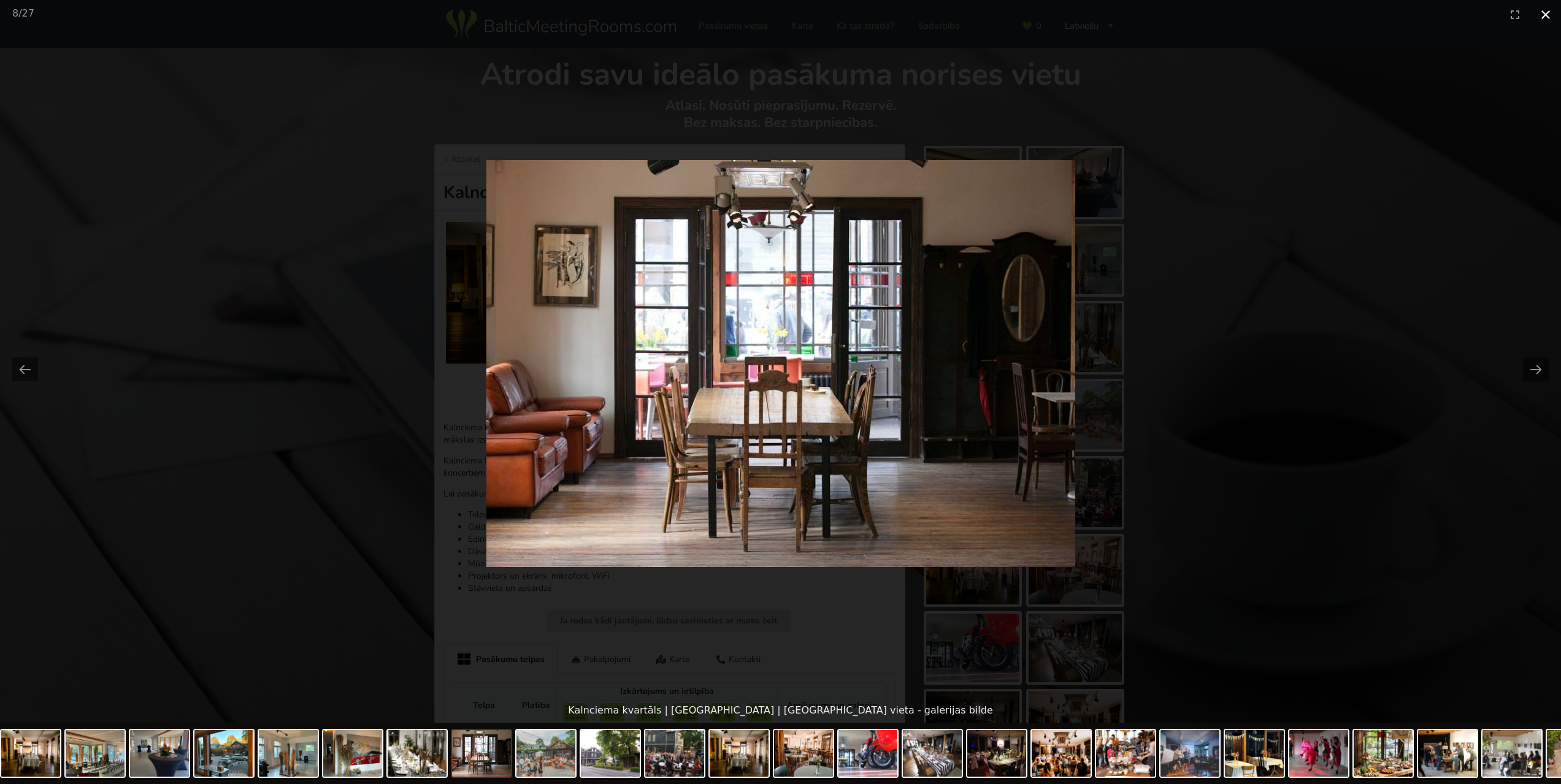
click at [1550, 15] on button "Close gallery" at bounding box center [1546, 14] width 31 height 29
